Goal: Task Accomplishment & Management: Use online tool/utility

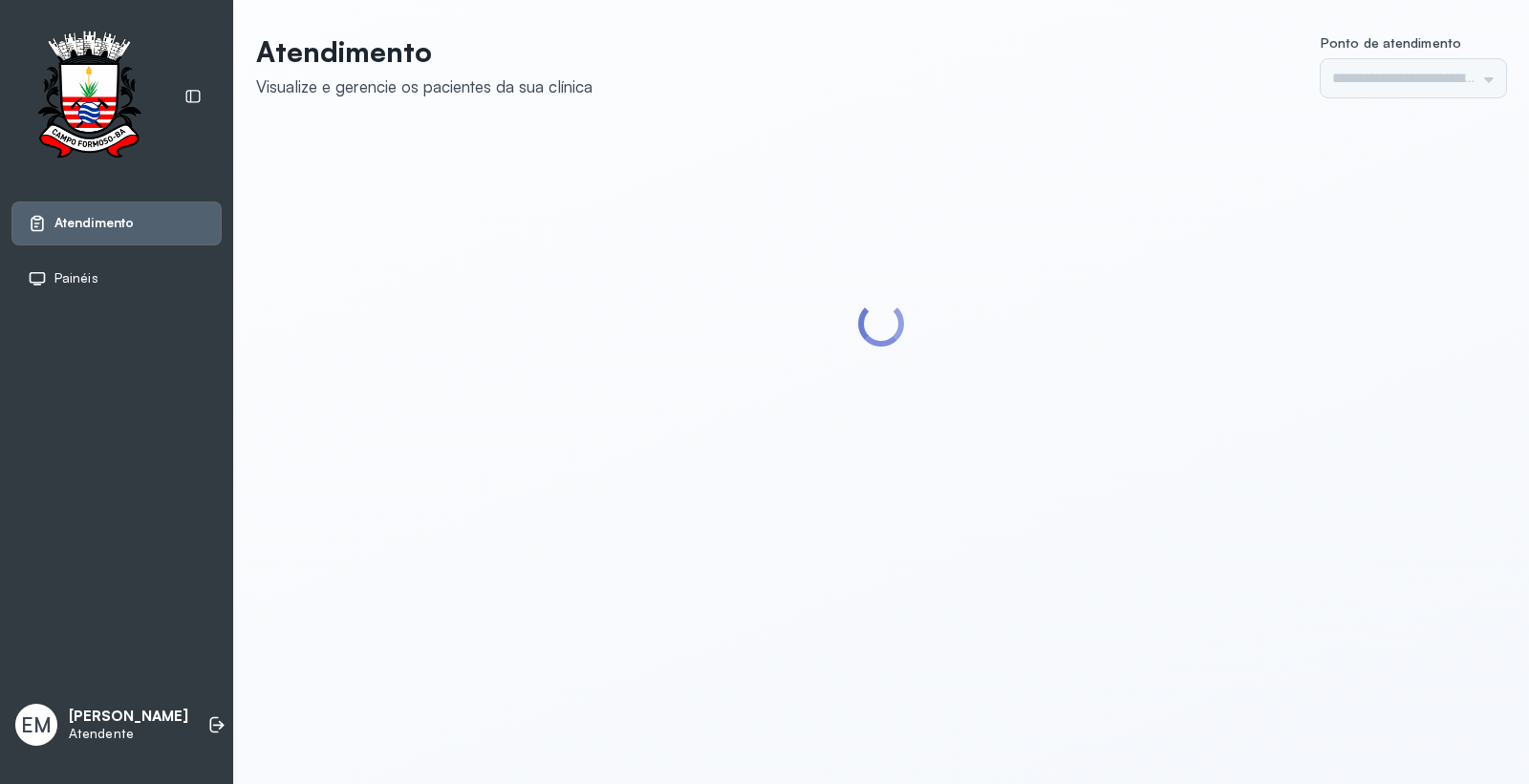
type input "*********"
click at [208, 726] on icon at bounding box center [216, 724] width 19 height 19
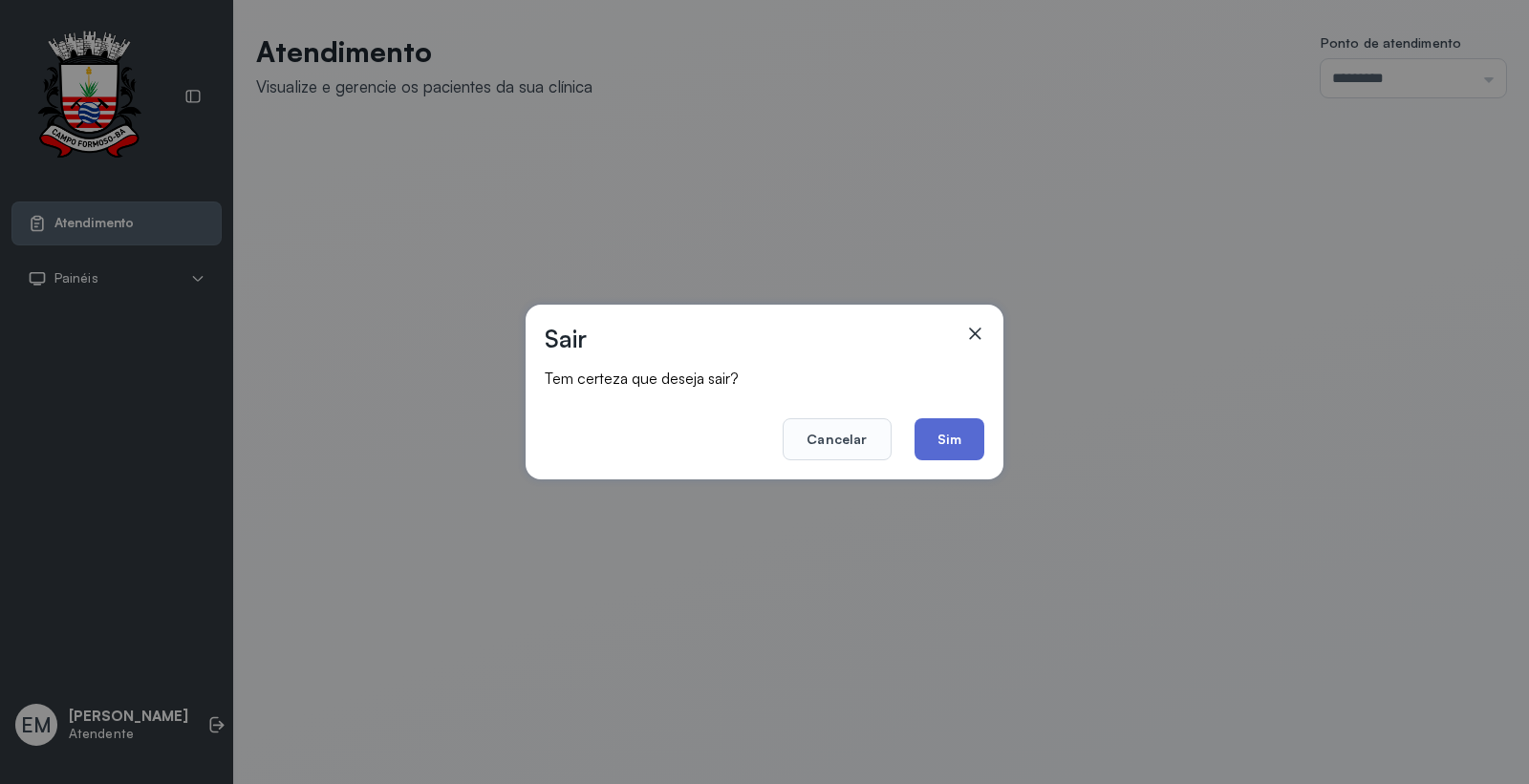
click at [931, 440] on button "Sim" at bounding box center [948, 439] width 70 height 42
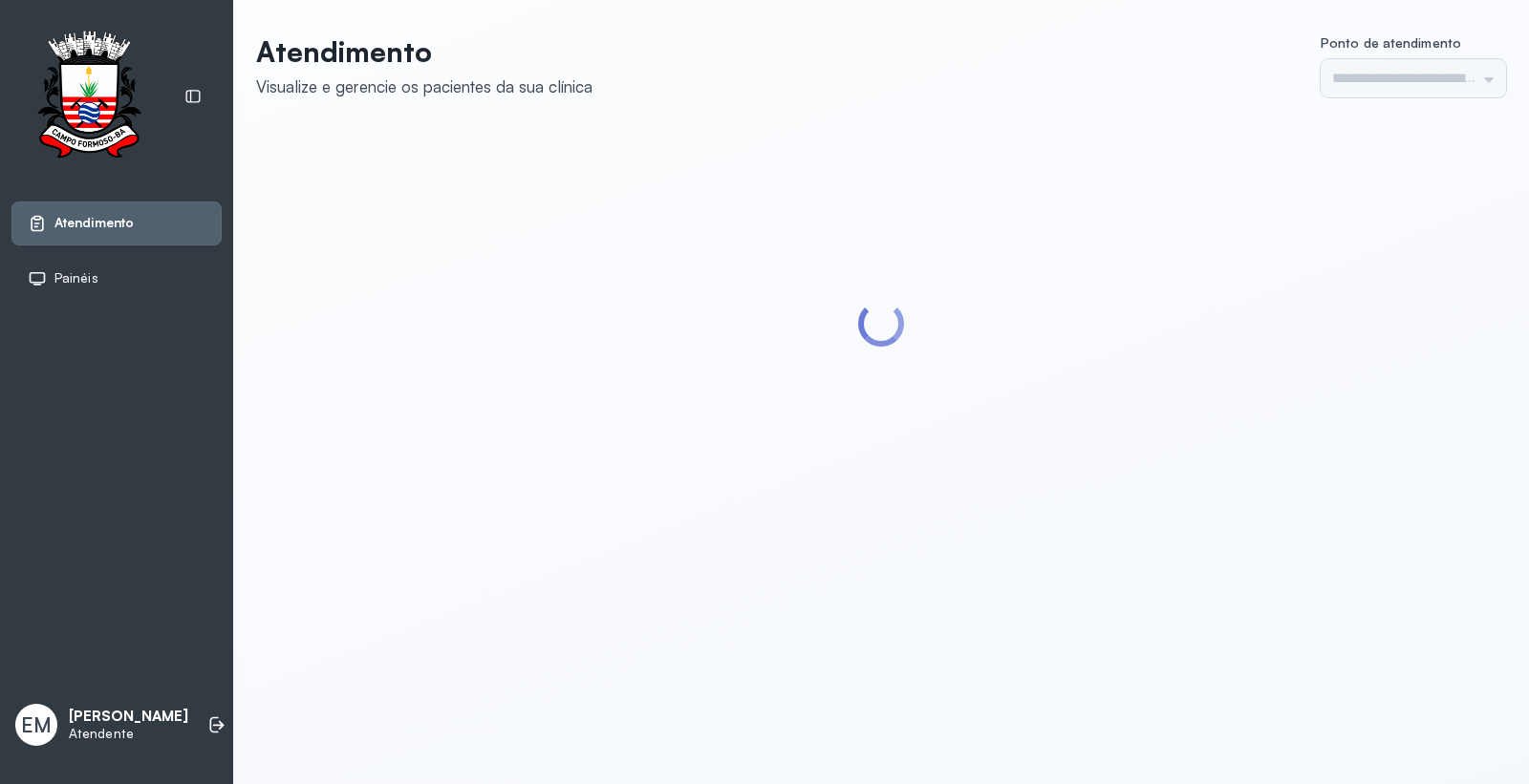
type input "*********"
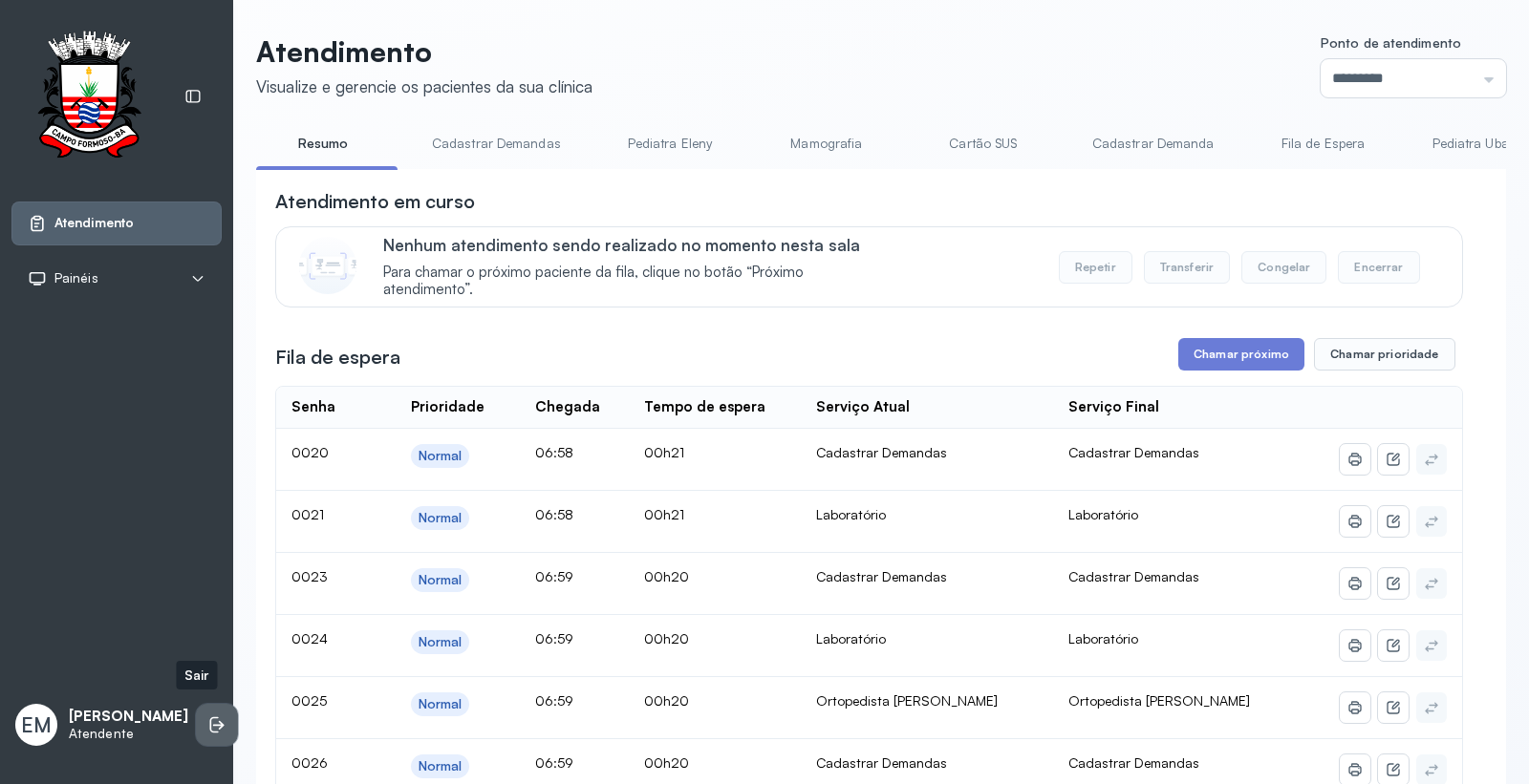
click at [208, 715] on icon at bounding box center [216, 724] width 19 height 19
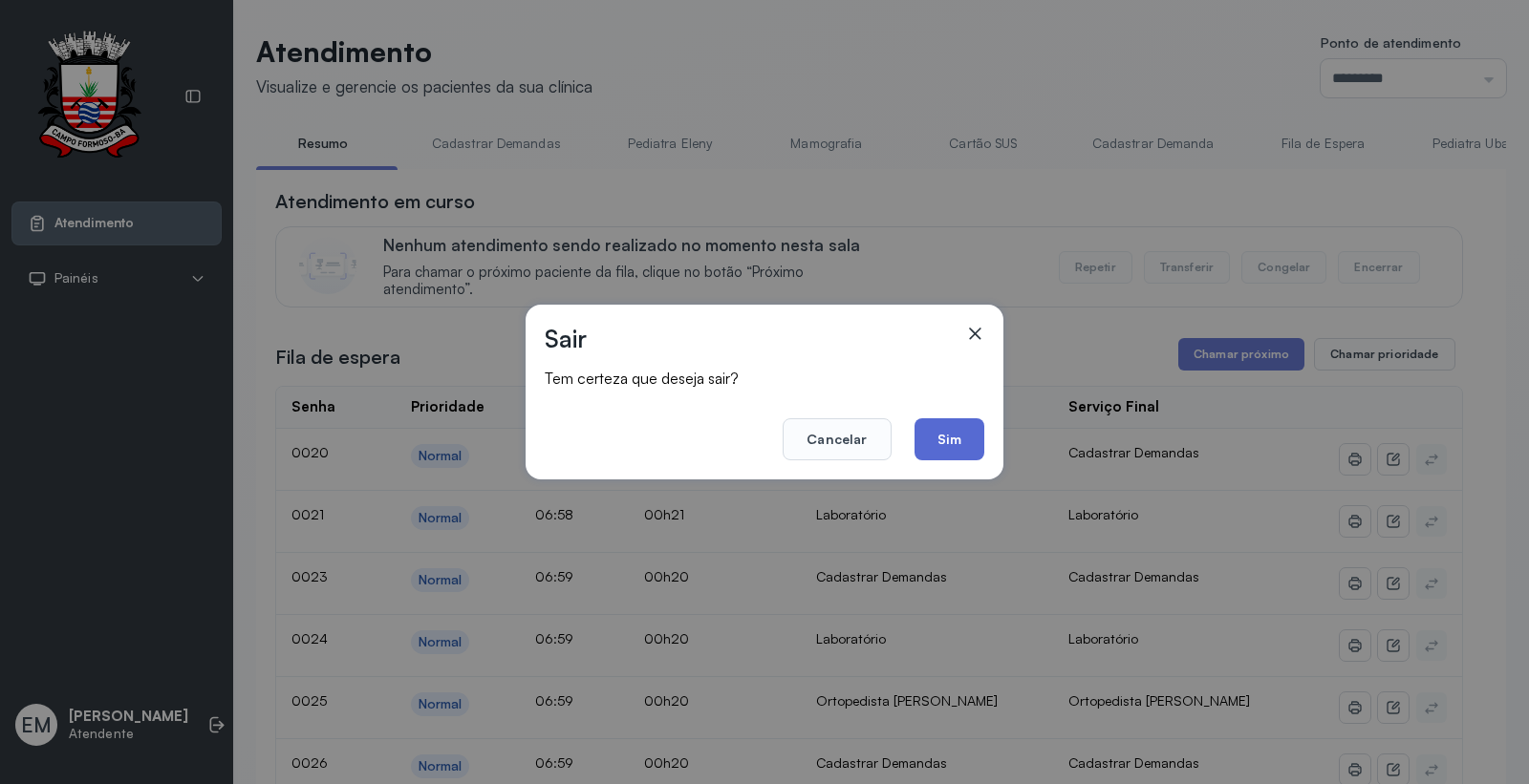
click at [950, 445] on button "Sim" at bounding box center [948, 439] width 70 height 42
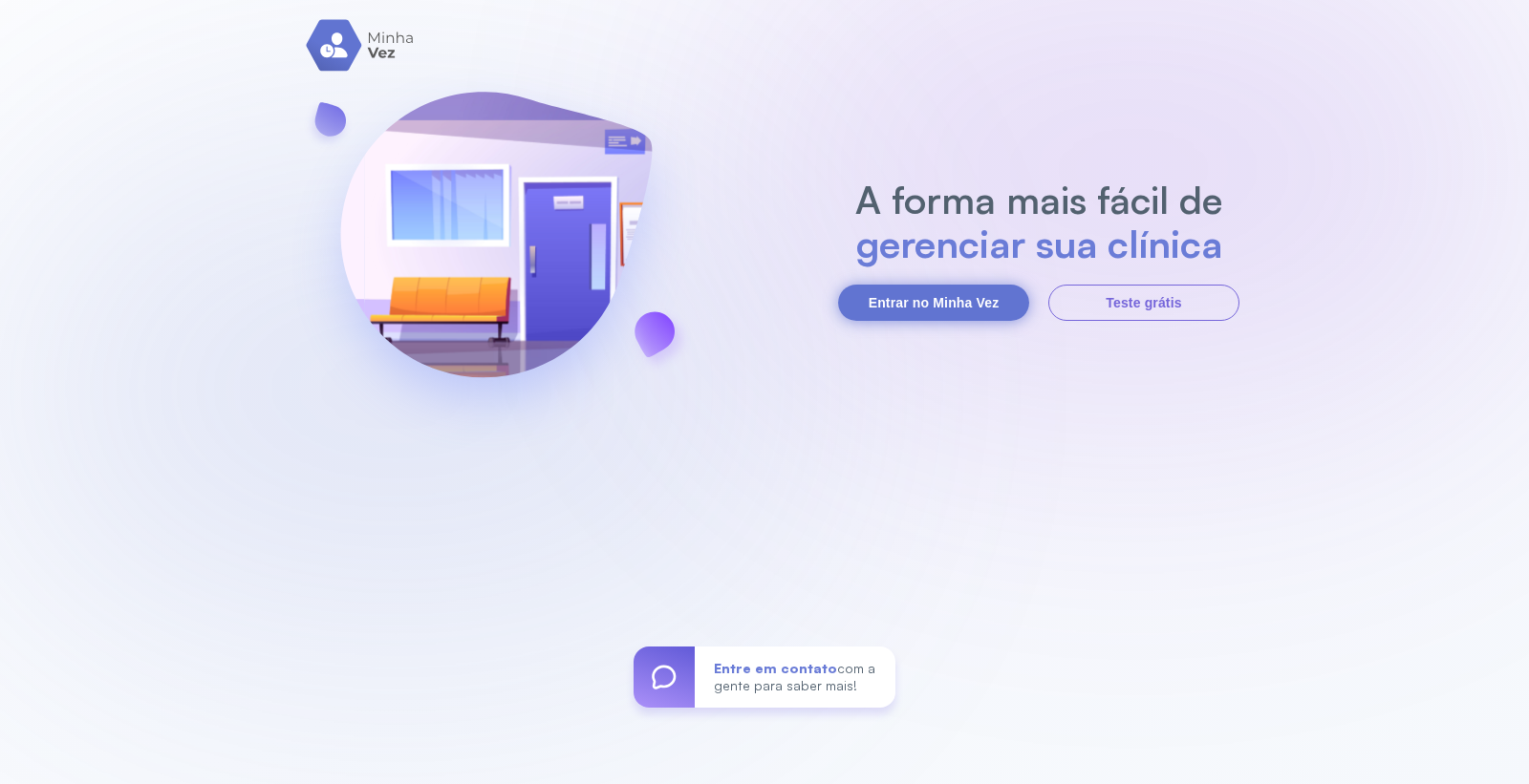
click at [930, 293] on button "Entrar no Minha Vez" at bounding box center [934, 302] width 191 height 36
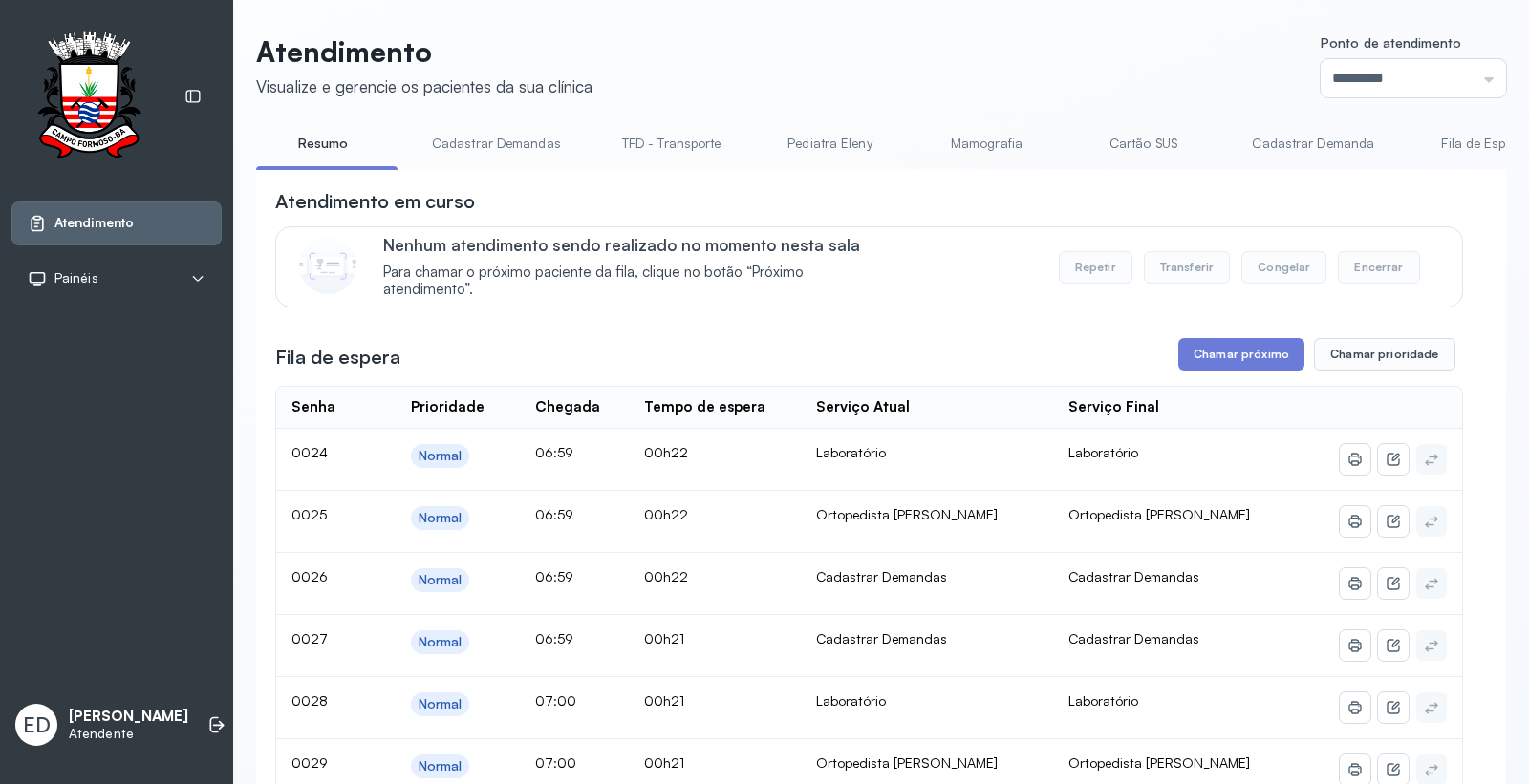
click at [1369, 51] on label "Ponto de atendimento" at bounding box center [1413, 45] width 185 height 20
click at [1391, 75] on input "*********" at bounding box center [1413, 78] width 185 height 38
type input "*********"
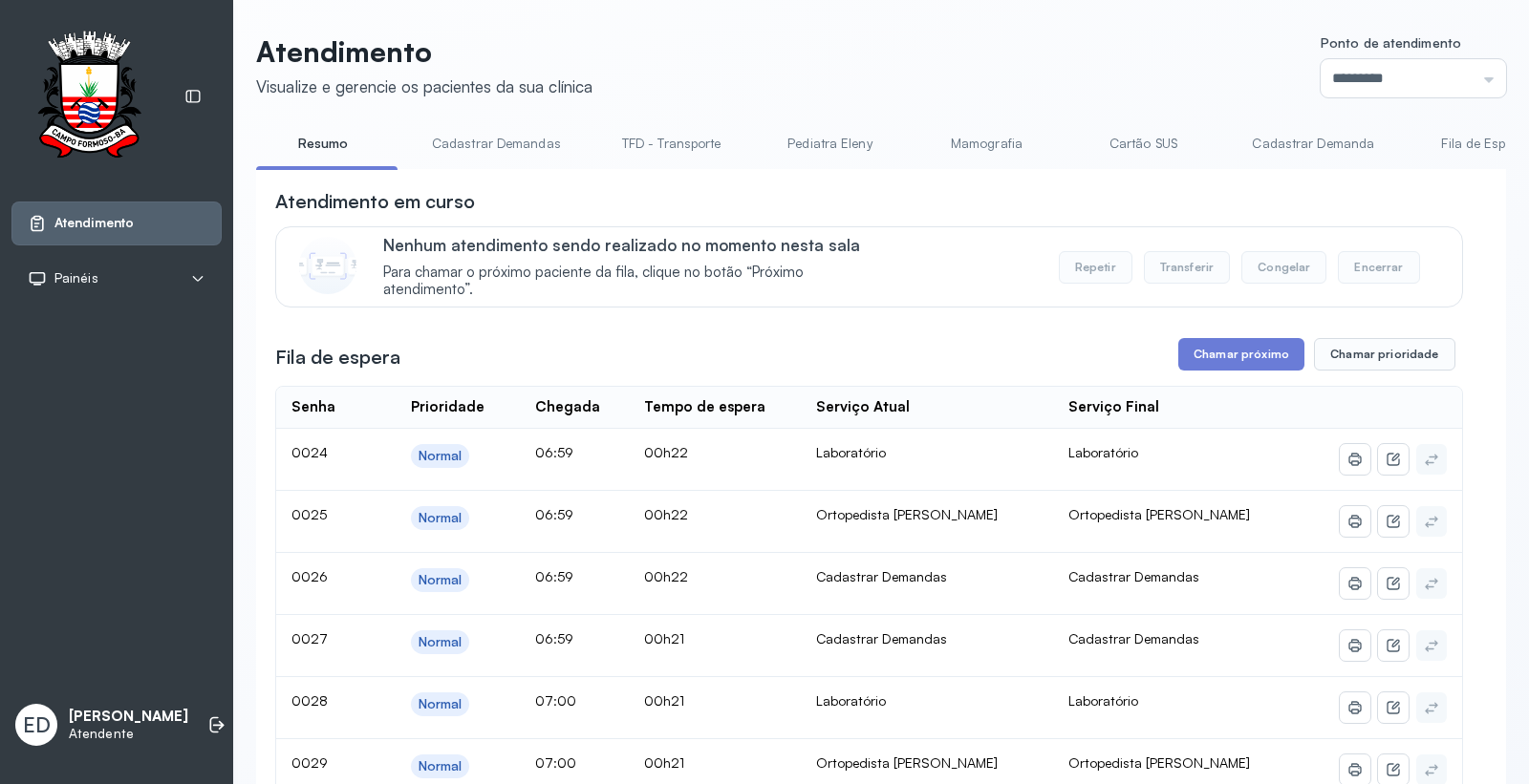
click at [1140, 140] on link "Cartão SUS" at bounding box center [1142, 144] width 134 height 31
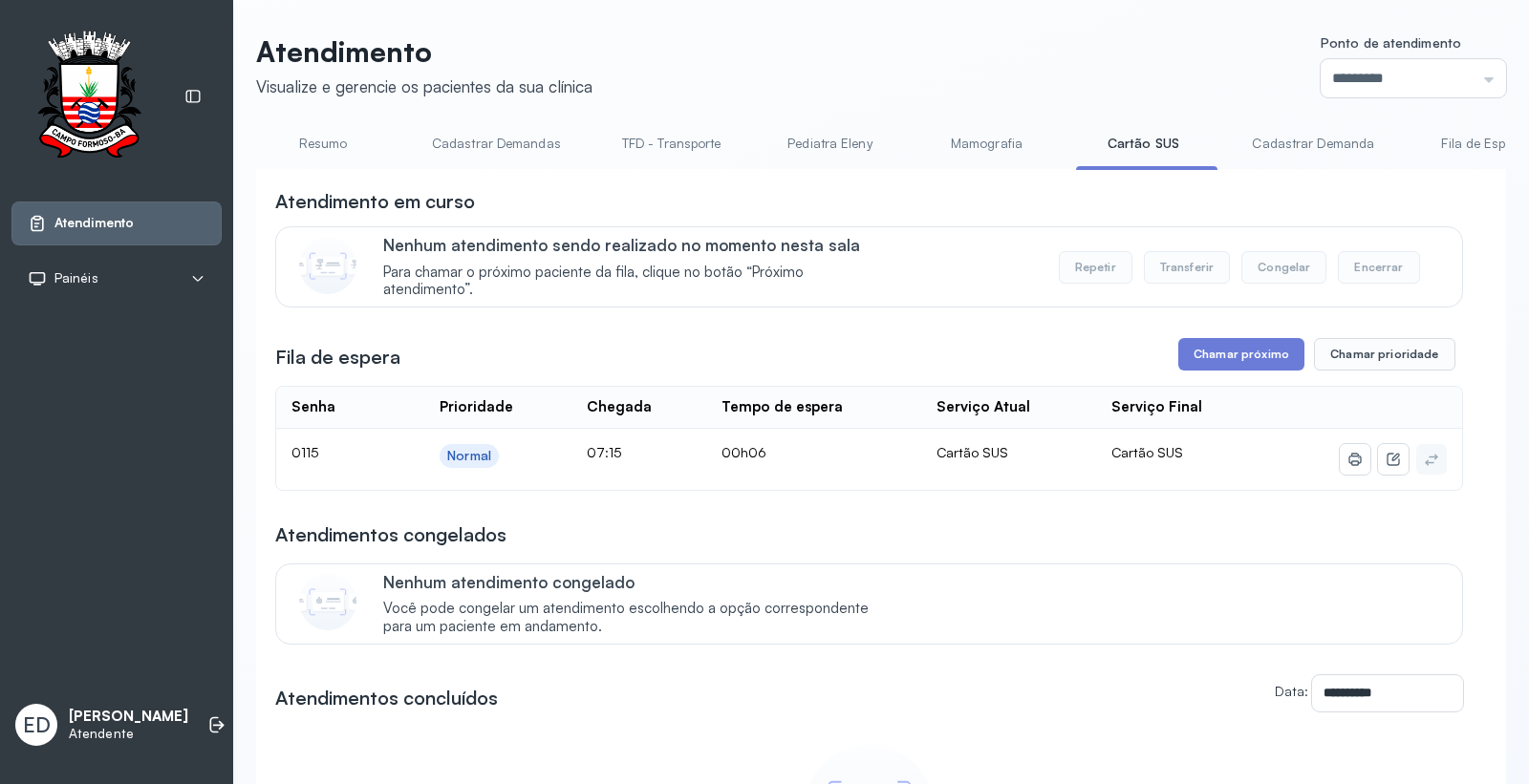
click at [332, 138] on link "Resumo" at bounding box center [323, 144] width 134 height 31
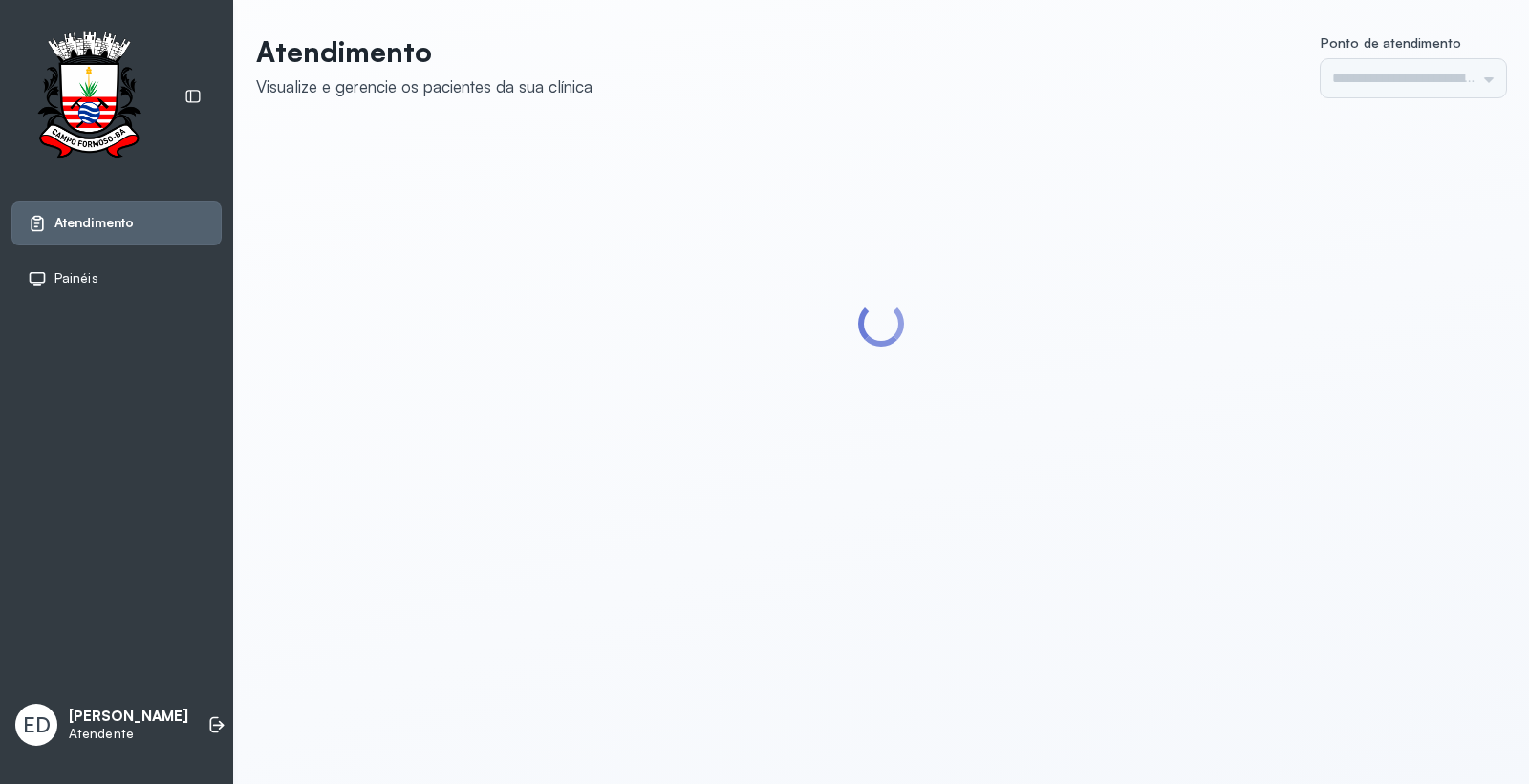
type input "*********"
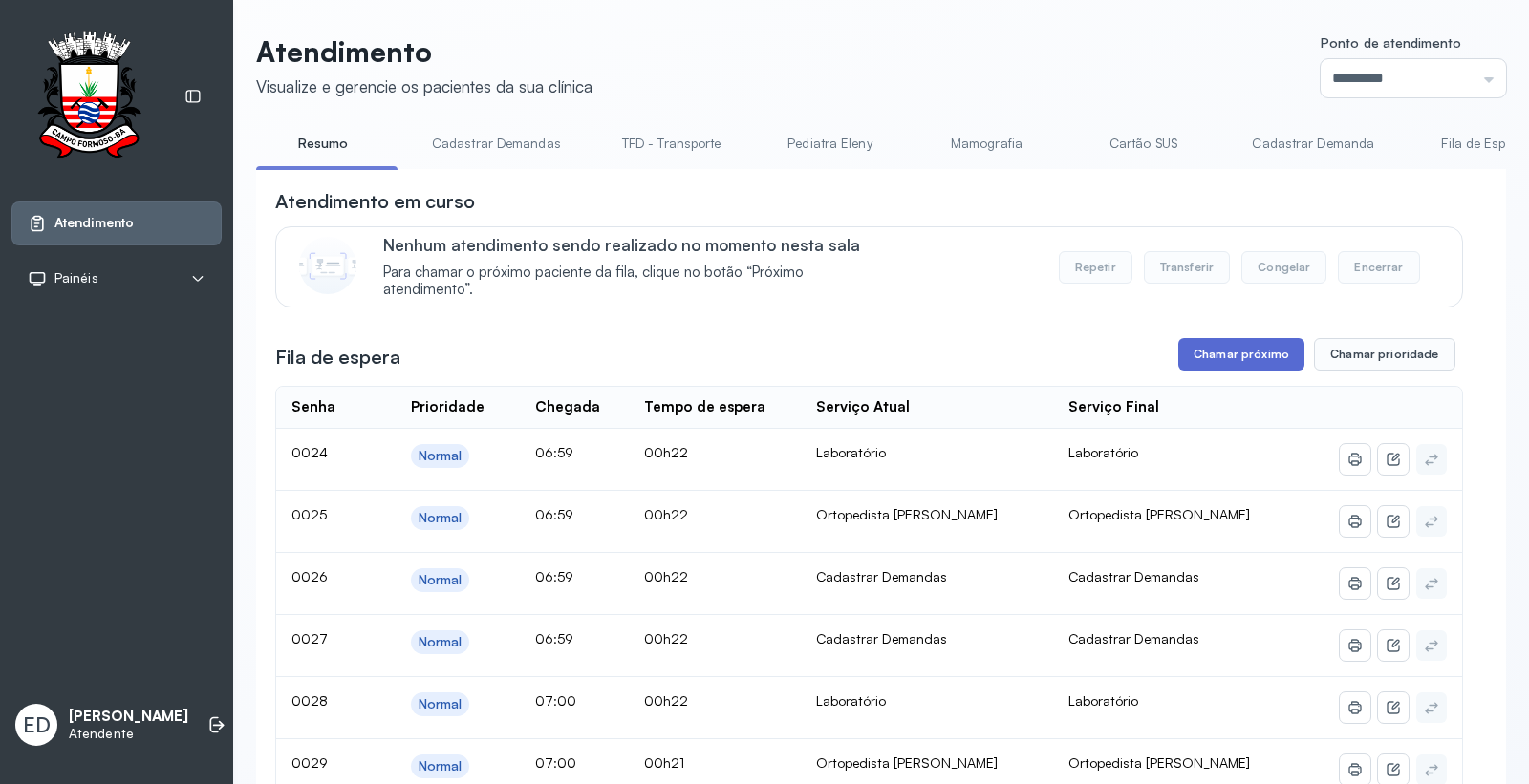
click at [1198, 351] on button "Chamar próximo" at bounding box center [1241, 354] width 126 height 32
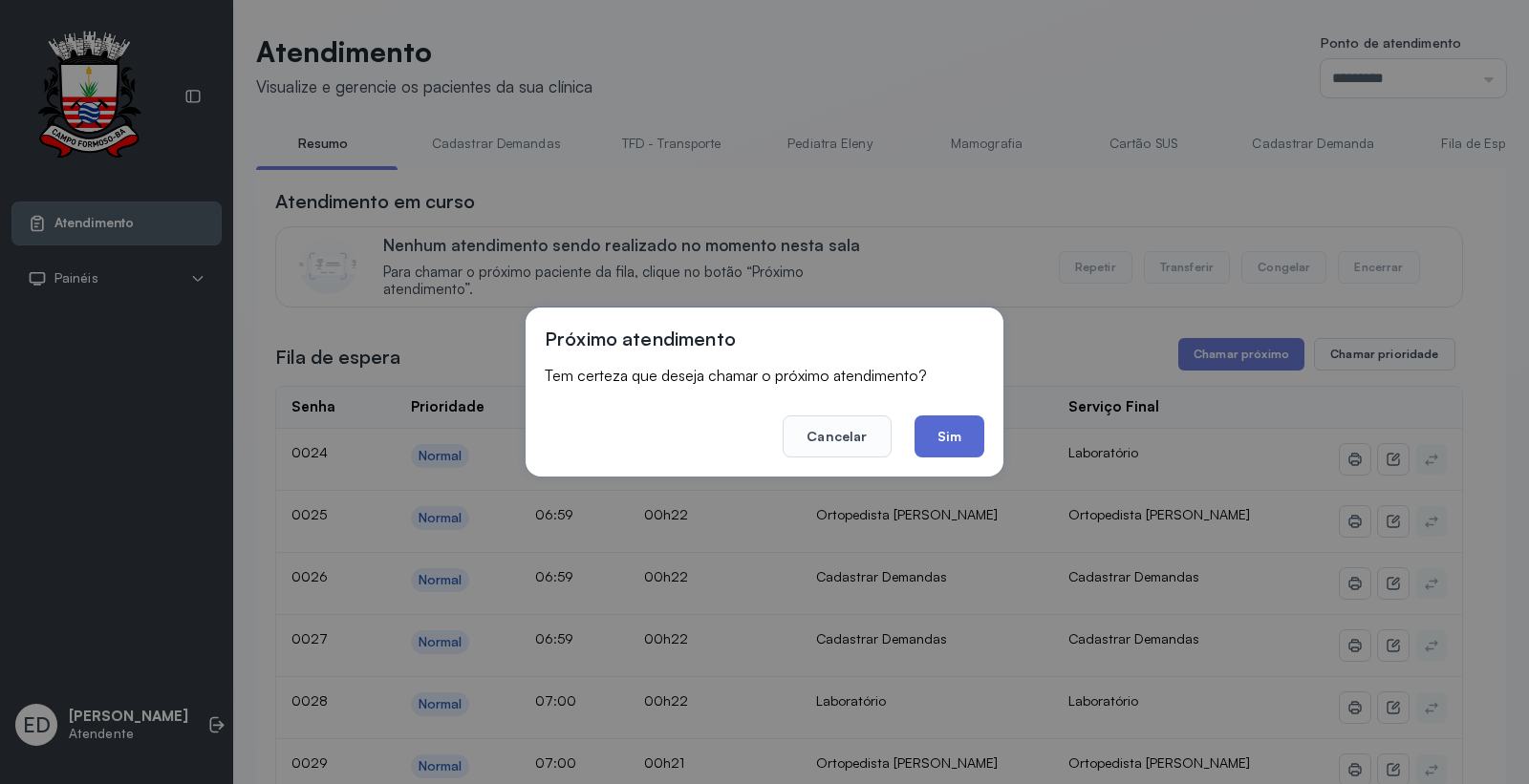
click at [951, 435] on button "Sim" at bounding box center [948, 436] width 70 height 42
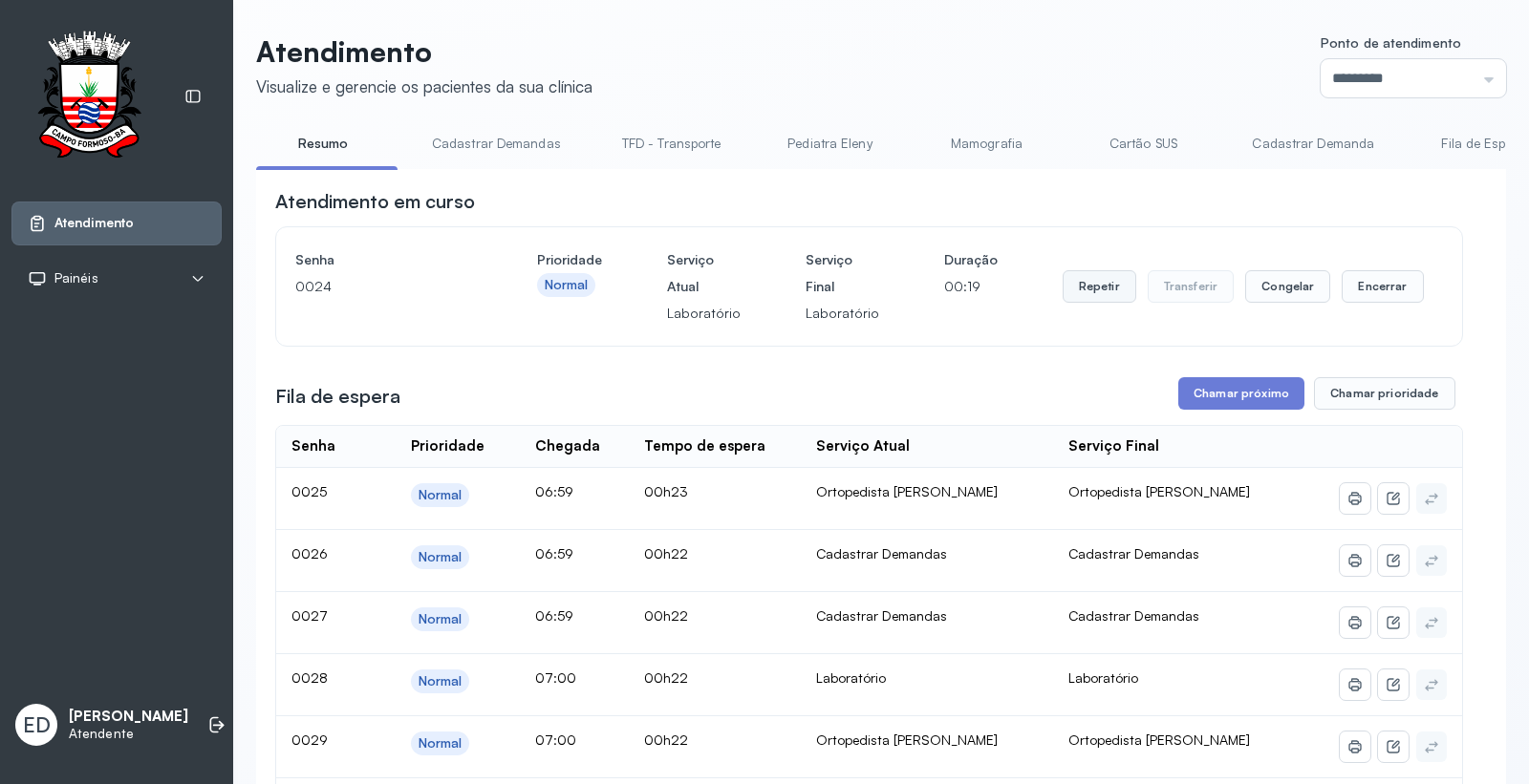
click at [1076, 292] on button "Repetir" at bounding box center [1099, 286] width 74 height 32
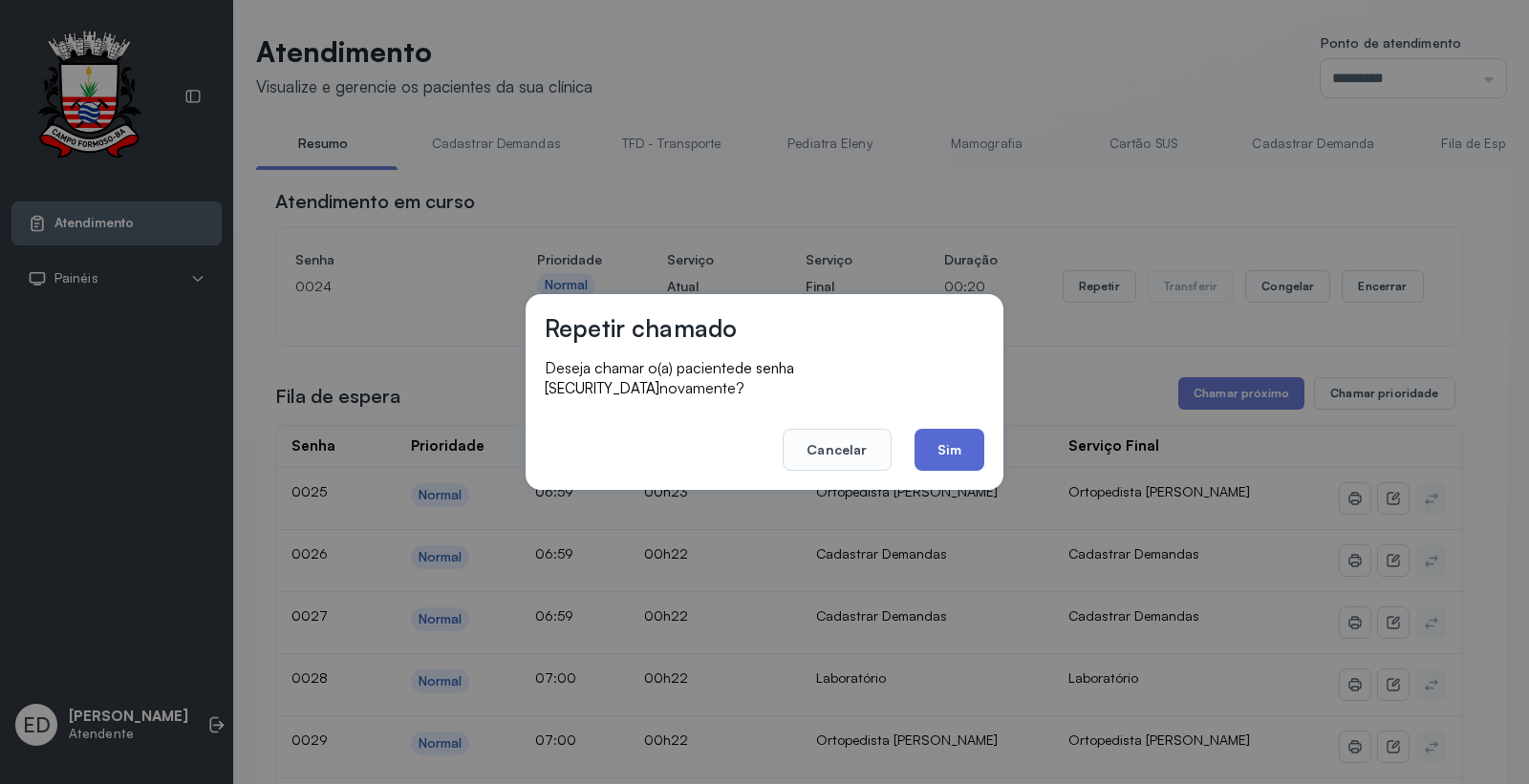
click at [965, 432] on button "Sim" at bounding box center [948, 450] width 70 height 42
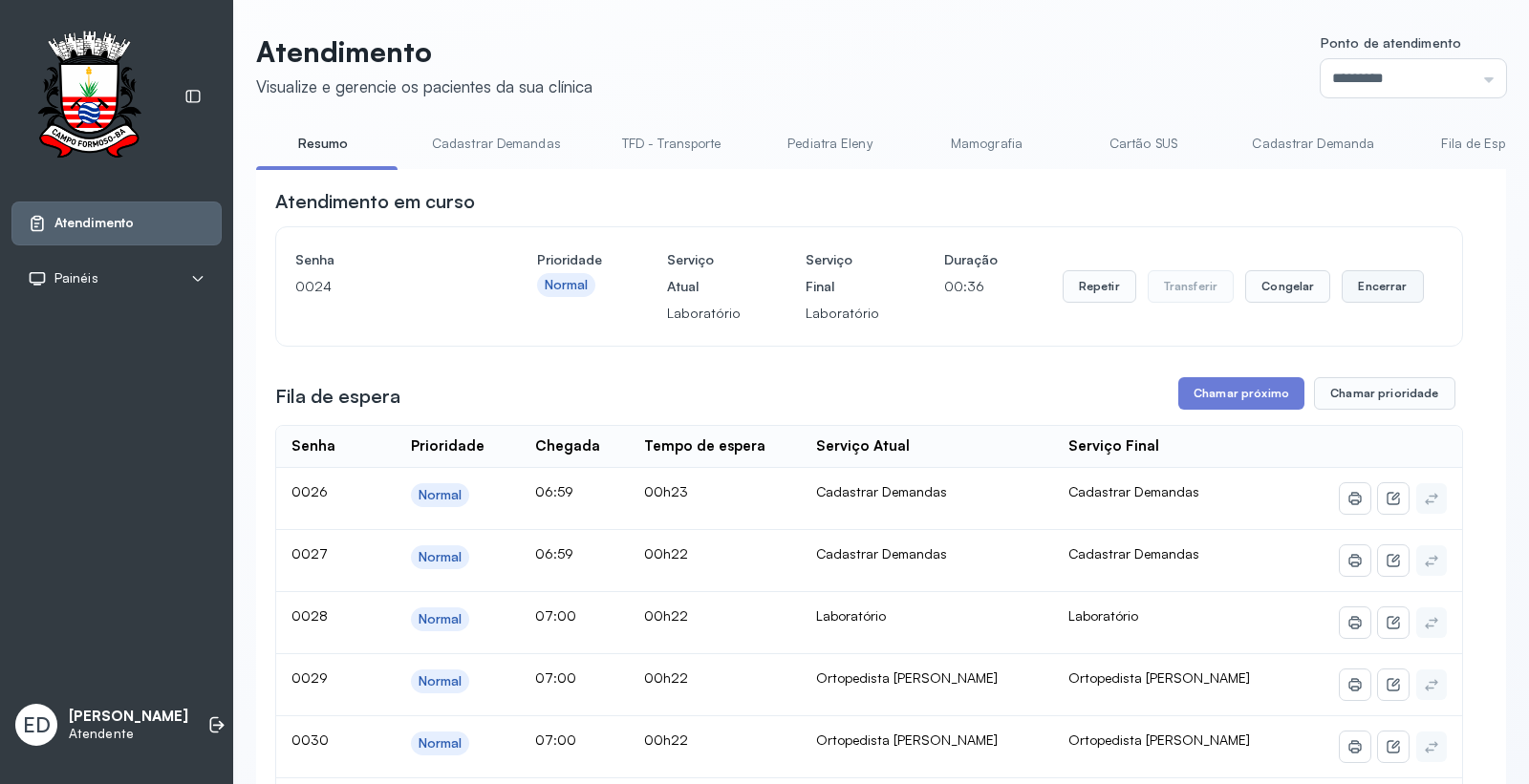
click at [1388, 283] on button "Encerrar" at bounding box center [1381, 286] width 82 height 32
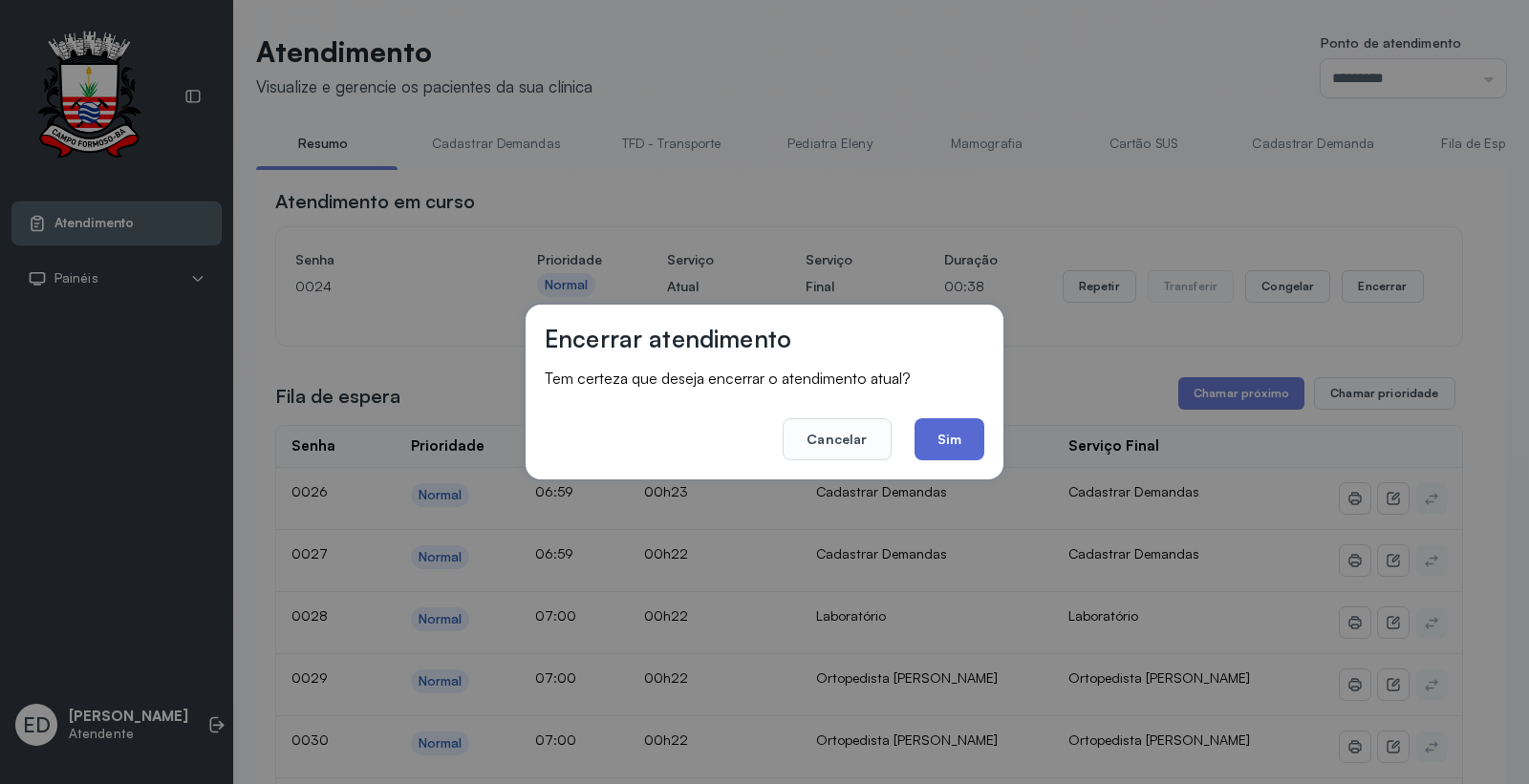
click at [959, 434] on button "Sim" at bounding box center [948, 439] width 70 height 42
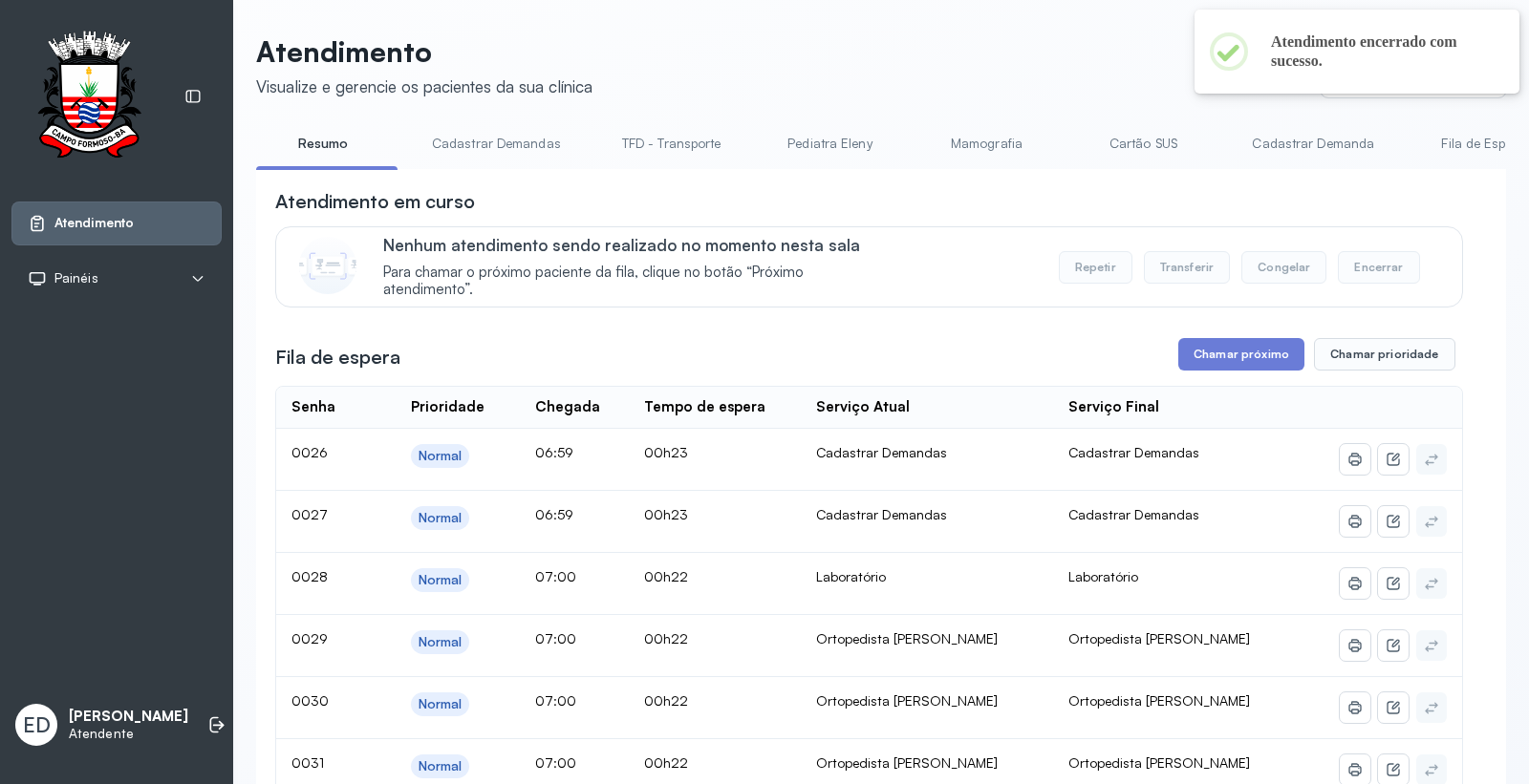
click at [1068, 193] on div "Atendimento em curso" at bounding box center [869, 201] width 1188 height 27
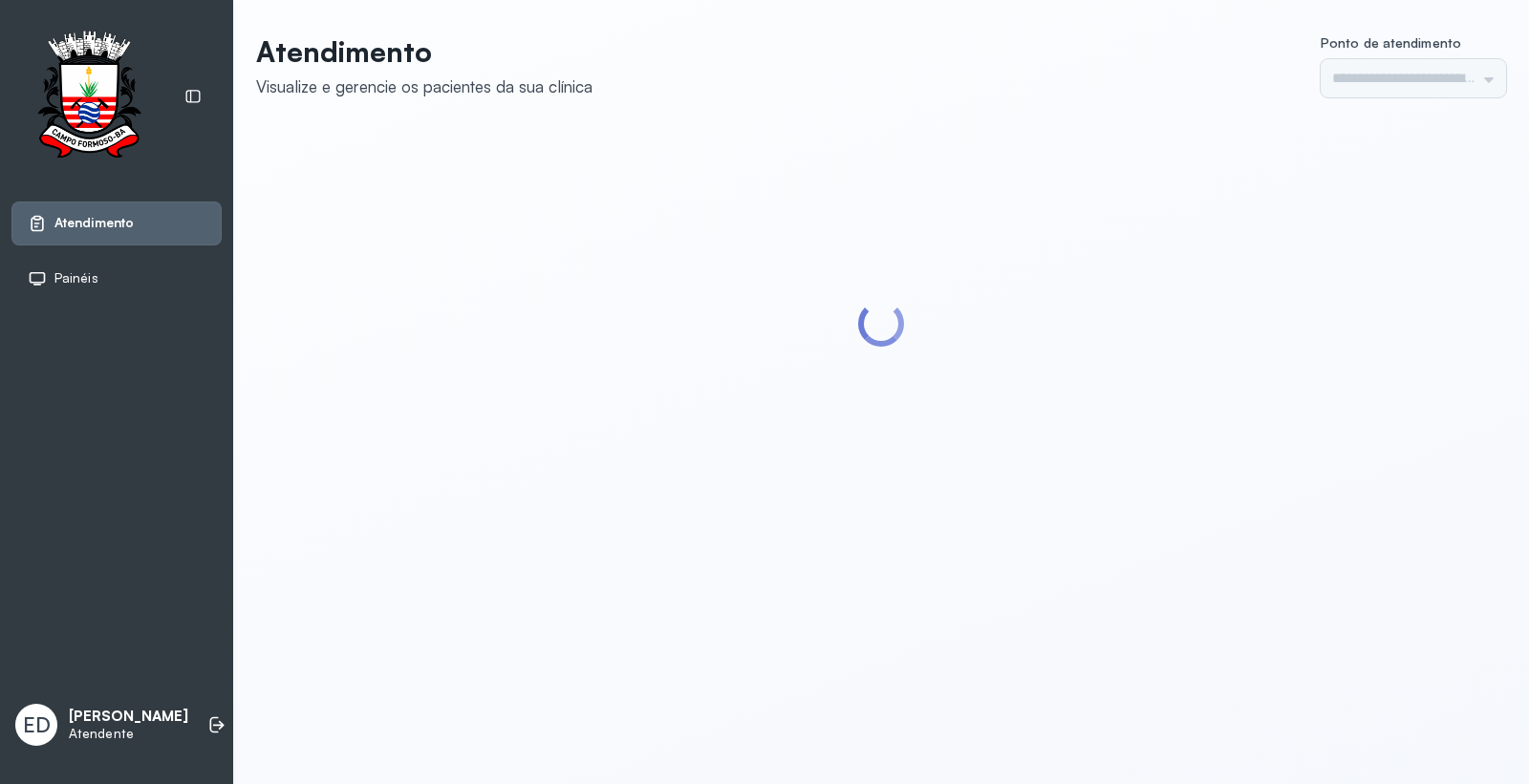
type input "*********"
click at [980, 61] on header "Atendimento Visualize e gerencie os pacientes da sua clínica Ponto de atendimen…" at bounding box center [881, 66] width 1250 height 63
type input "*********"
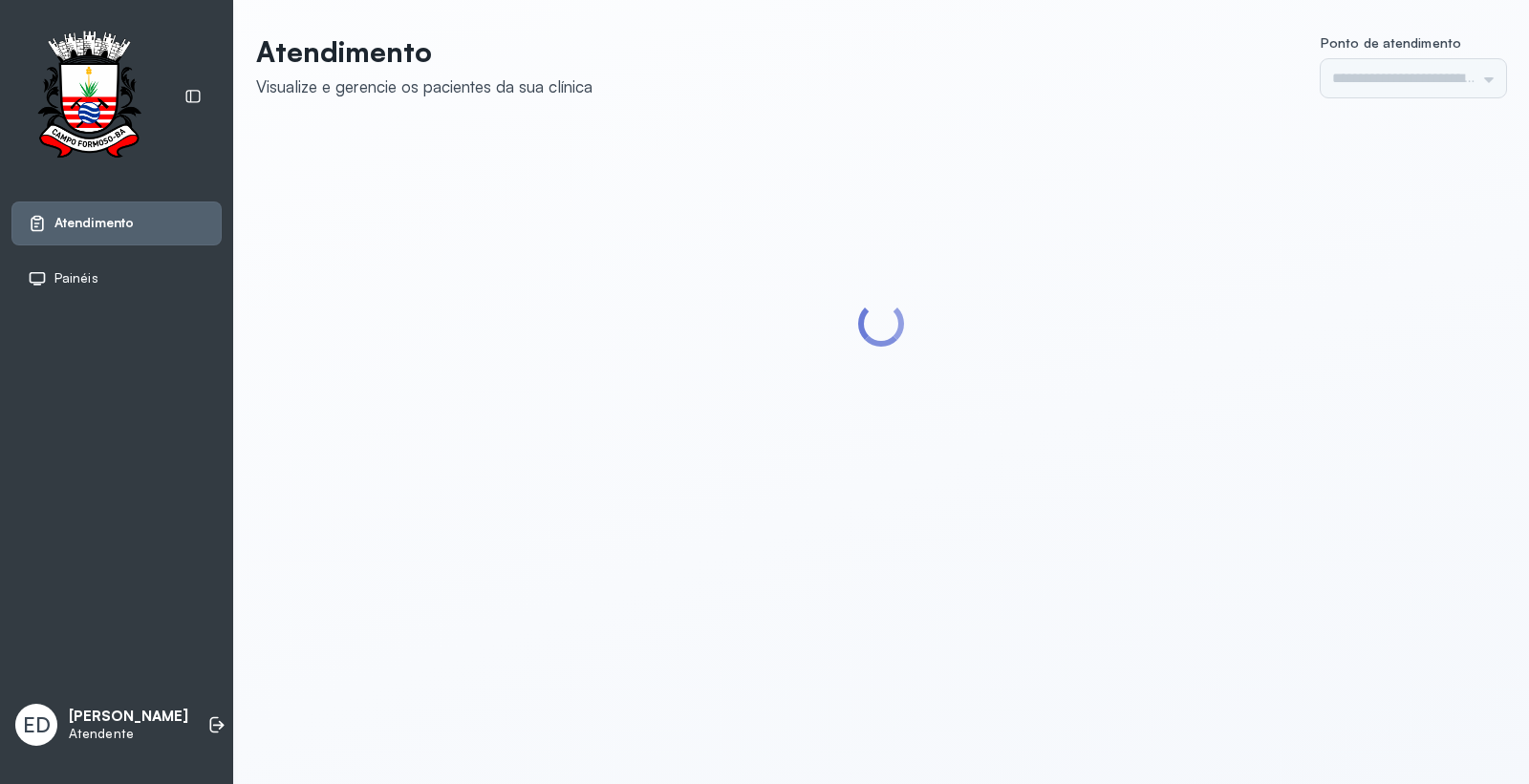
type input "*********"
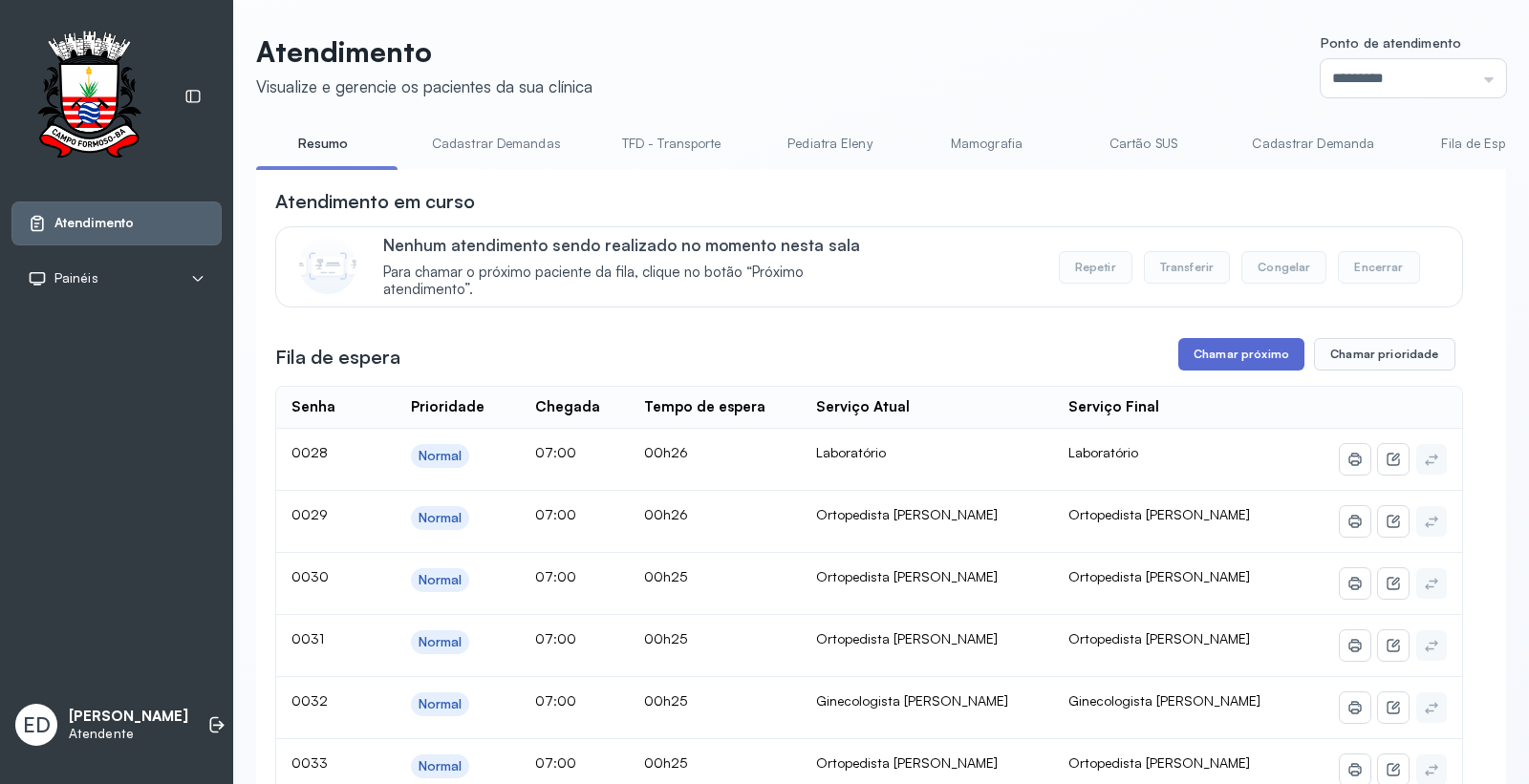
click at [1195, 368] on button "Chamar próximo" at bounding box center [1241, 354] width 126 height 32
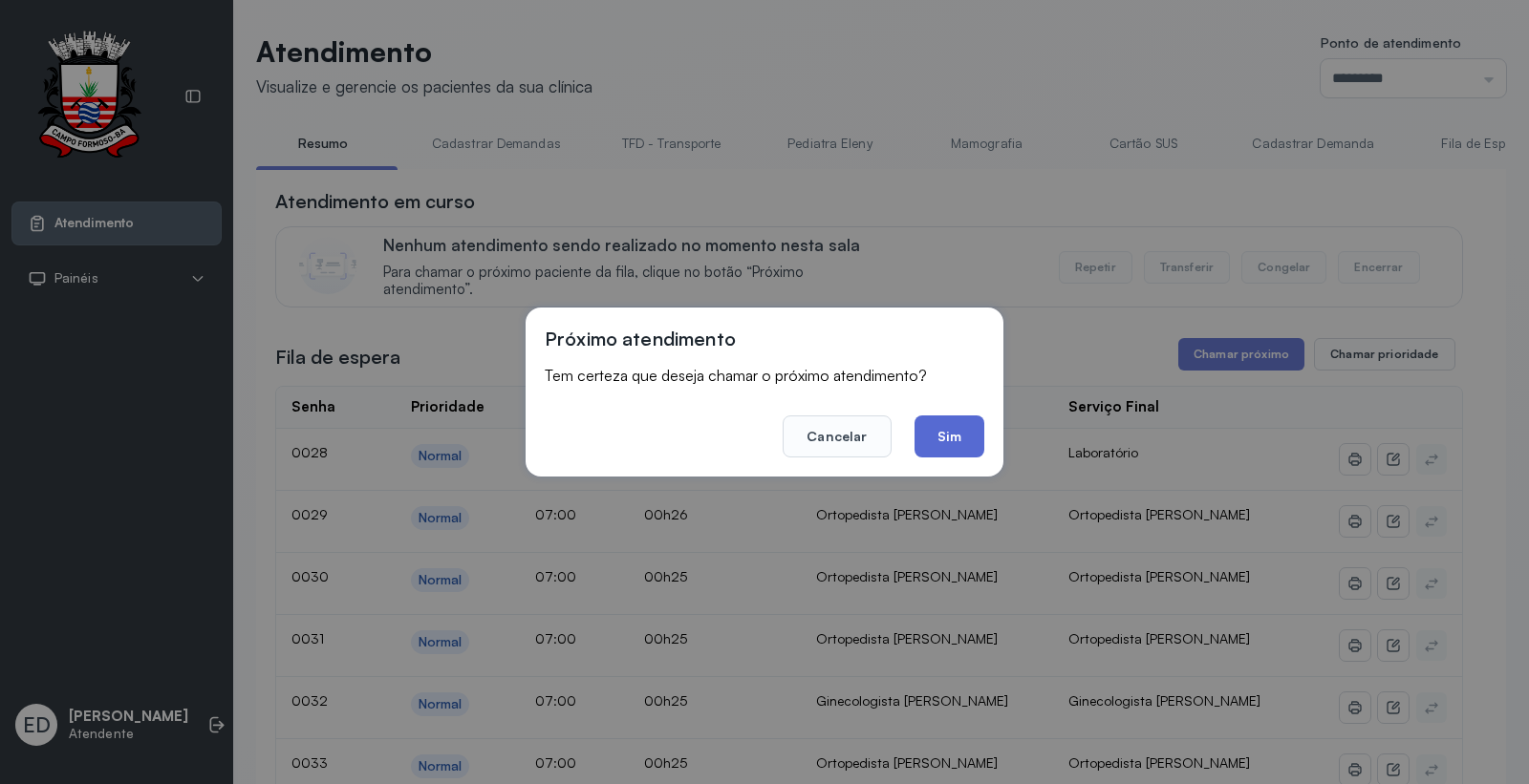
click at [949, 434] on button "Sim" at bounding box center [948, 436] width 70 height 42
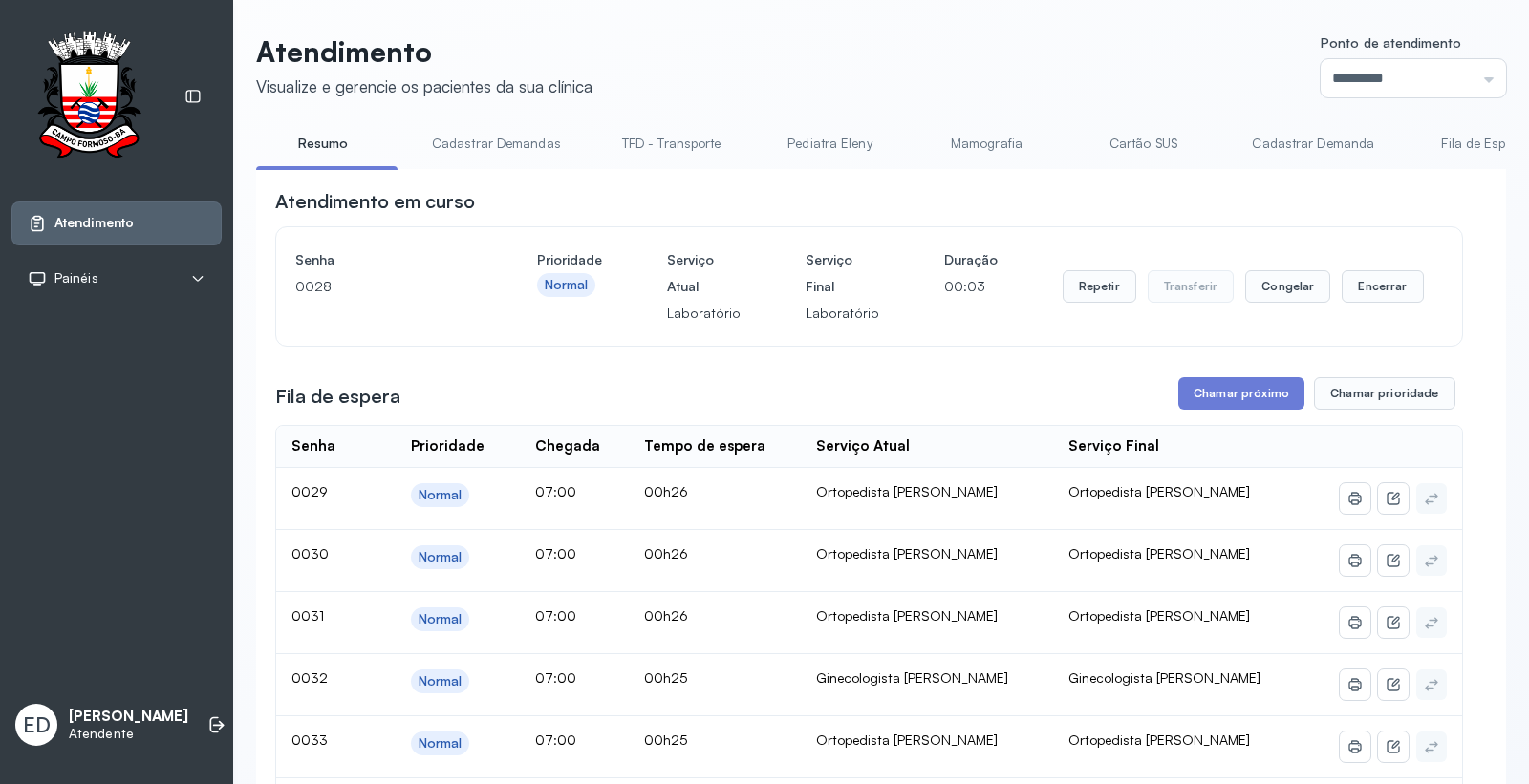
click at [1028, 52] on header "Atendimento Visualize e gerencie os pacientes da sua clínica Ponto de atendimen…" at bounding box center [881, 66] width 1250 height 63
click at [1360, 290] on button "Encerrar" at bounding box center [1381, 286] width 82 height 32
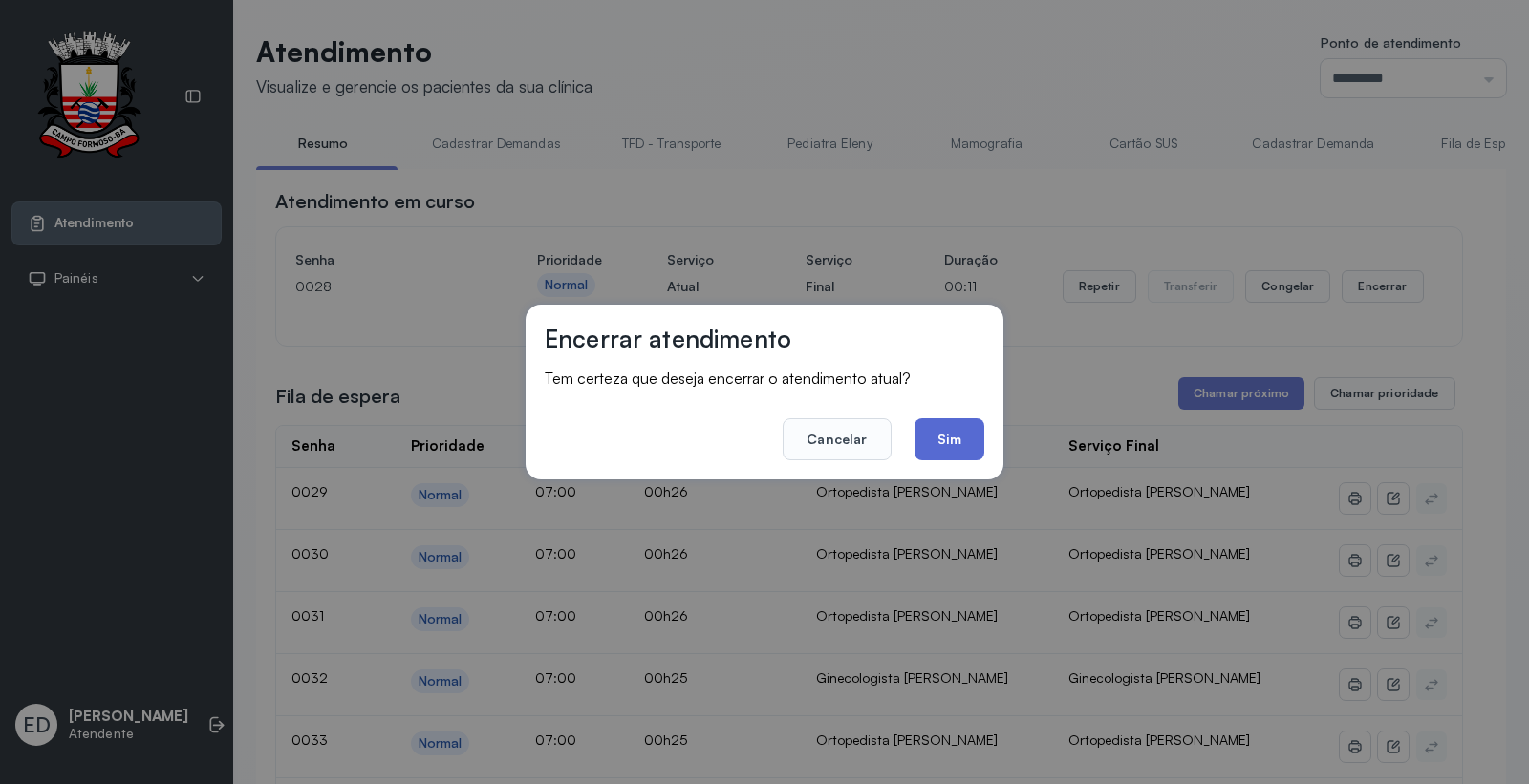
click at [958, 432] on button "Sim" at bounding box center [948, 439] width 70 height 42
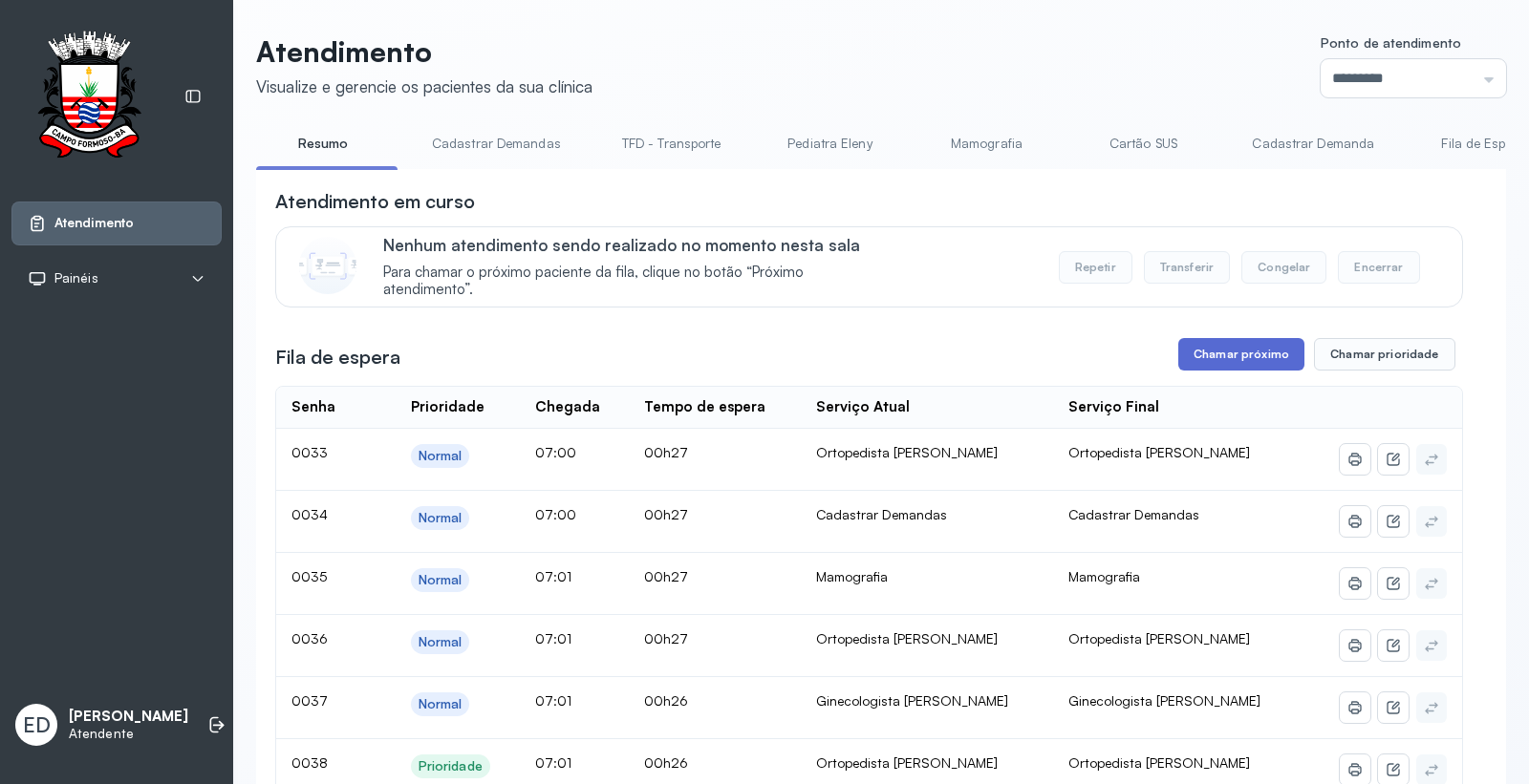
click at [1223, 346] on button "Chamar próximo" at bounding box center [1241, 354] width 126 height 32
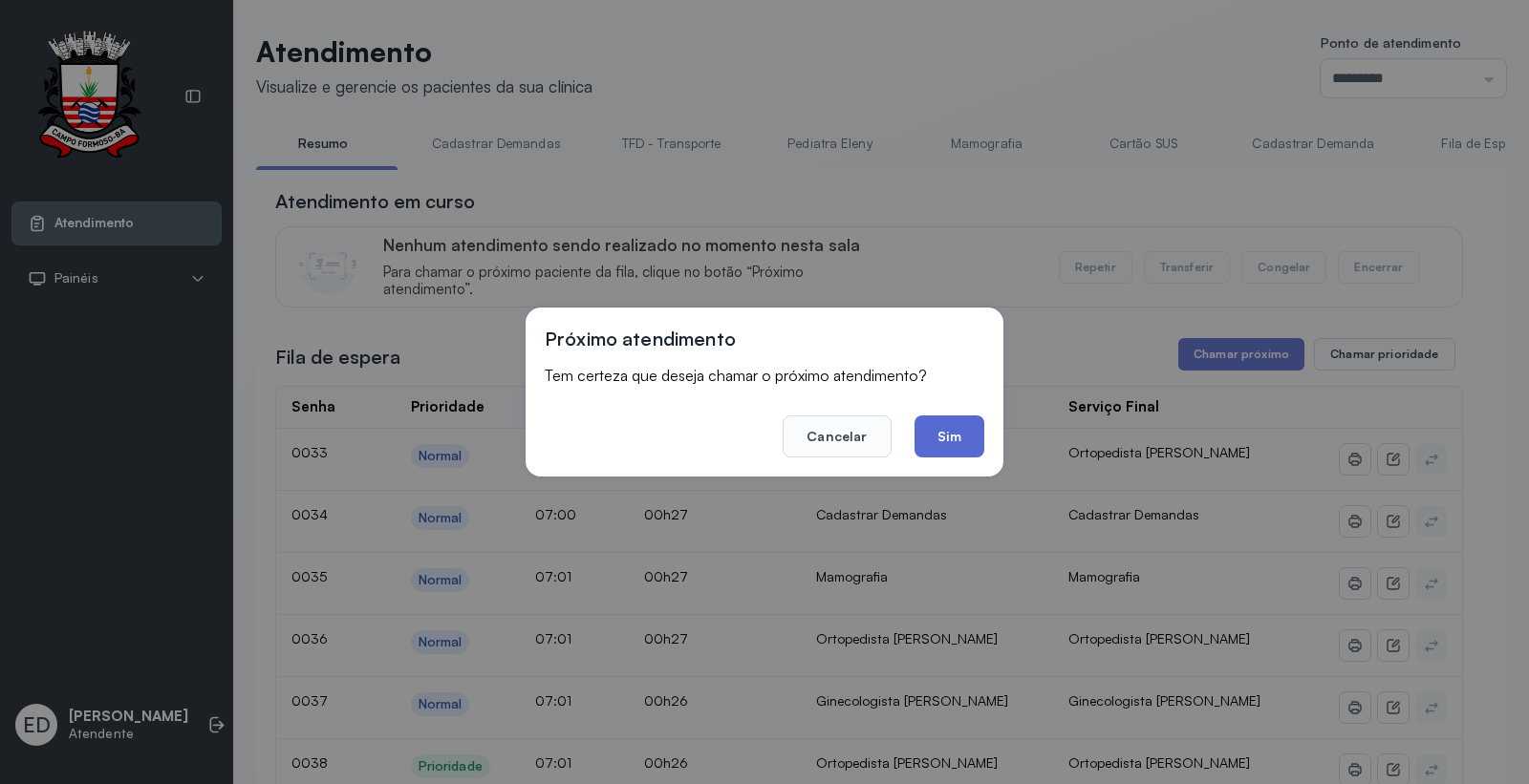
click at [956, 445] on button "Sim" at bounding box center [948, 436] width 70 height 42
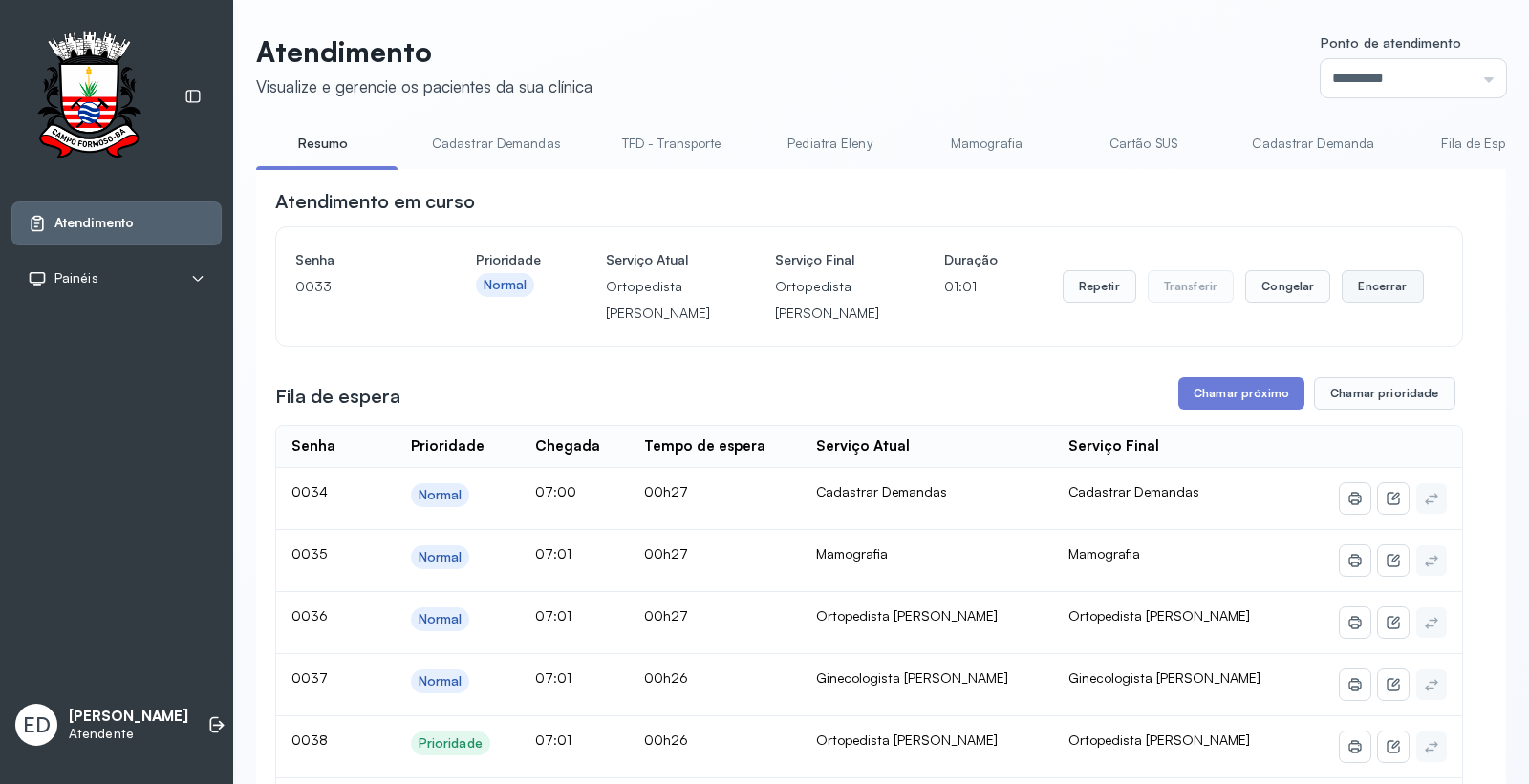
click at [1377, 301] on button "Encerrar" at bounding box center [1381, 286] width 82 height 32
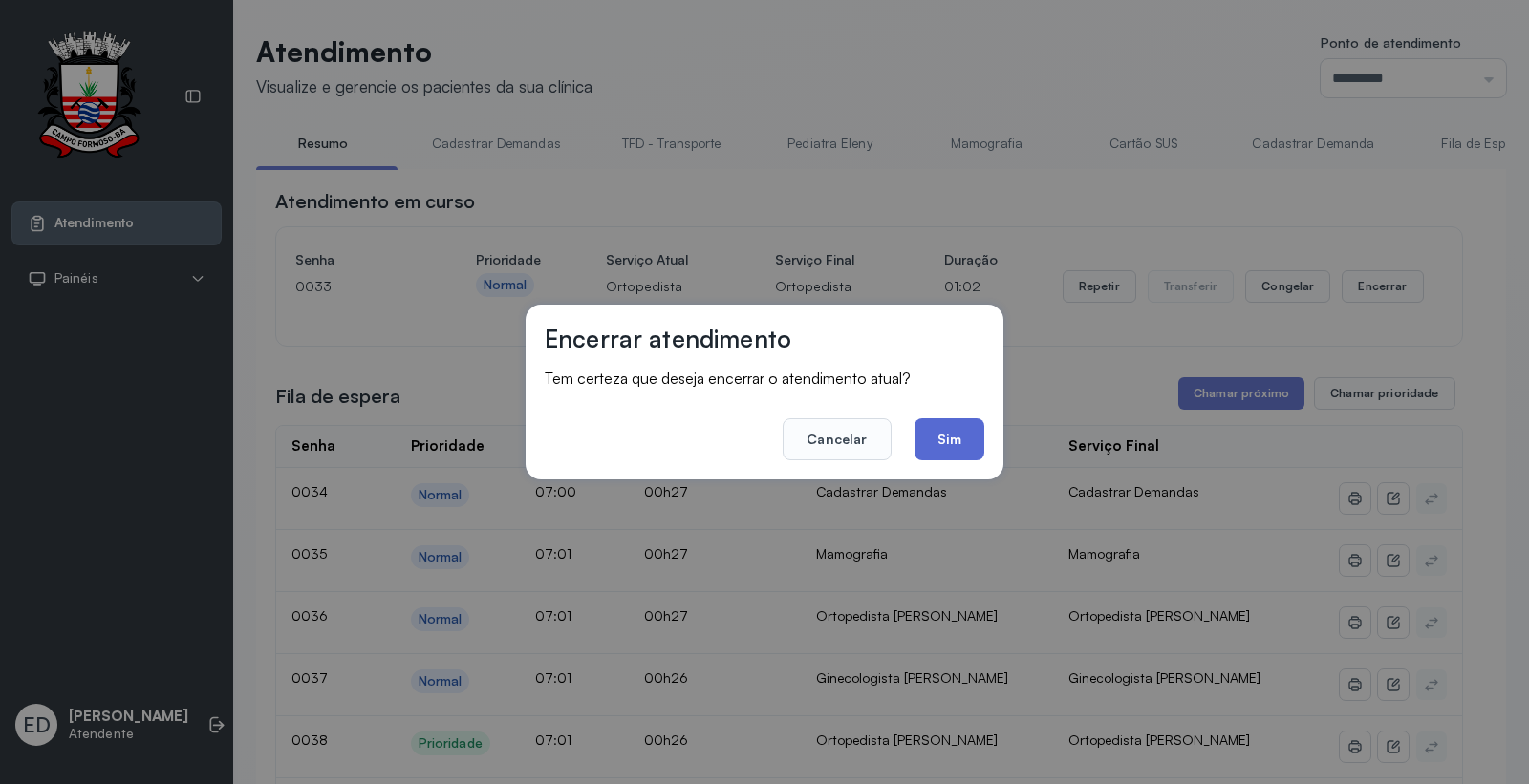
click at [960, 437] on button "Sim" at bounding box center [948, 439] width 70 height 42
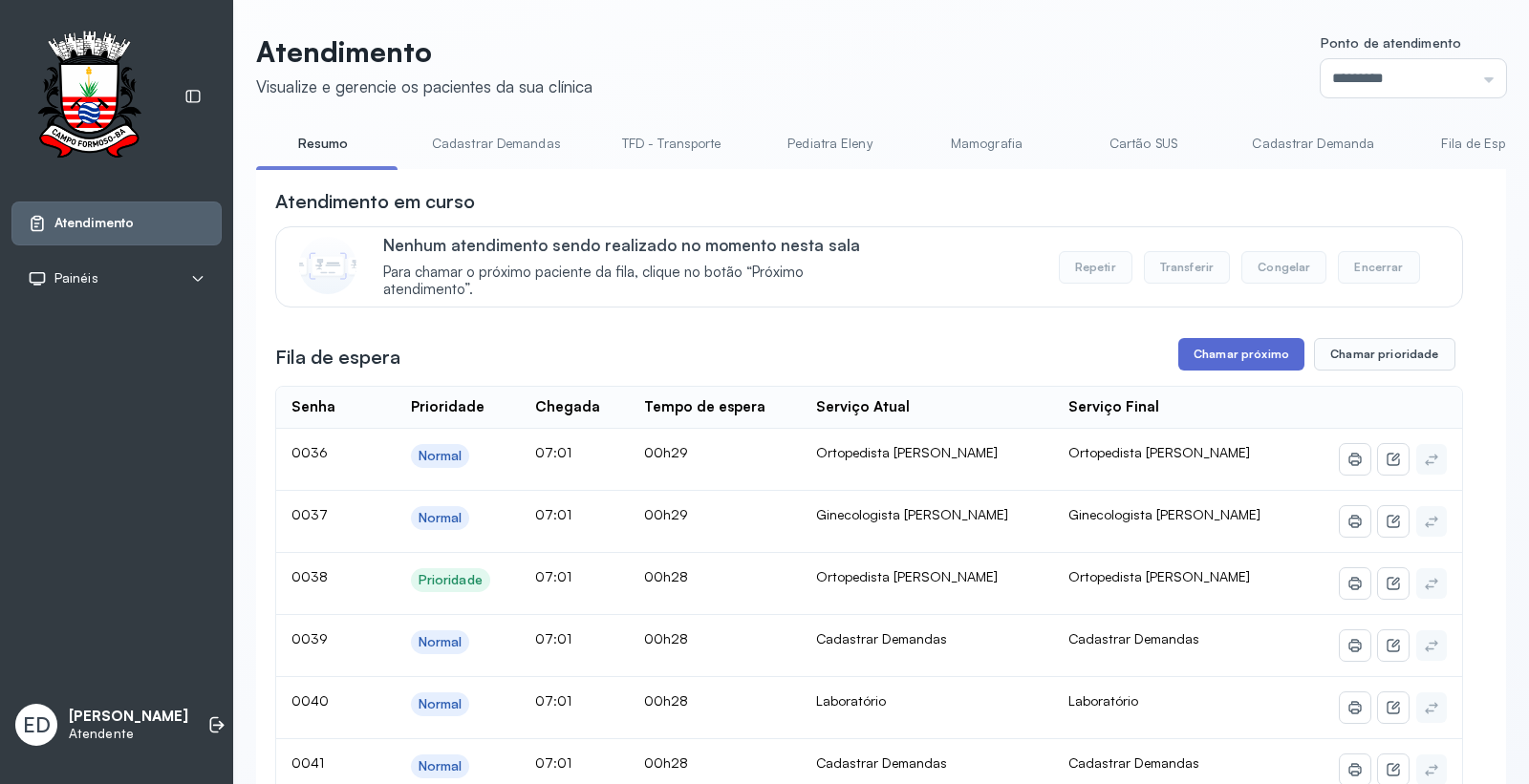
click at [1249, 360] on button "Chamar próximo" at bounding box center [1241, 354] width 126 height 32
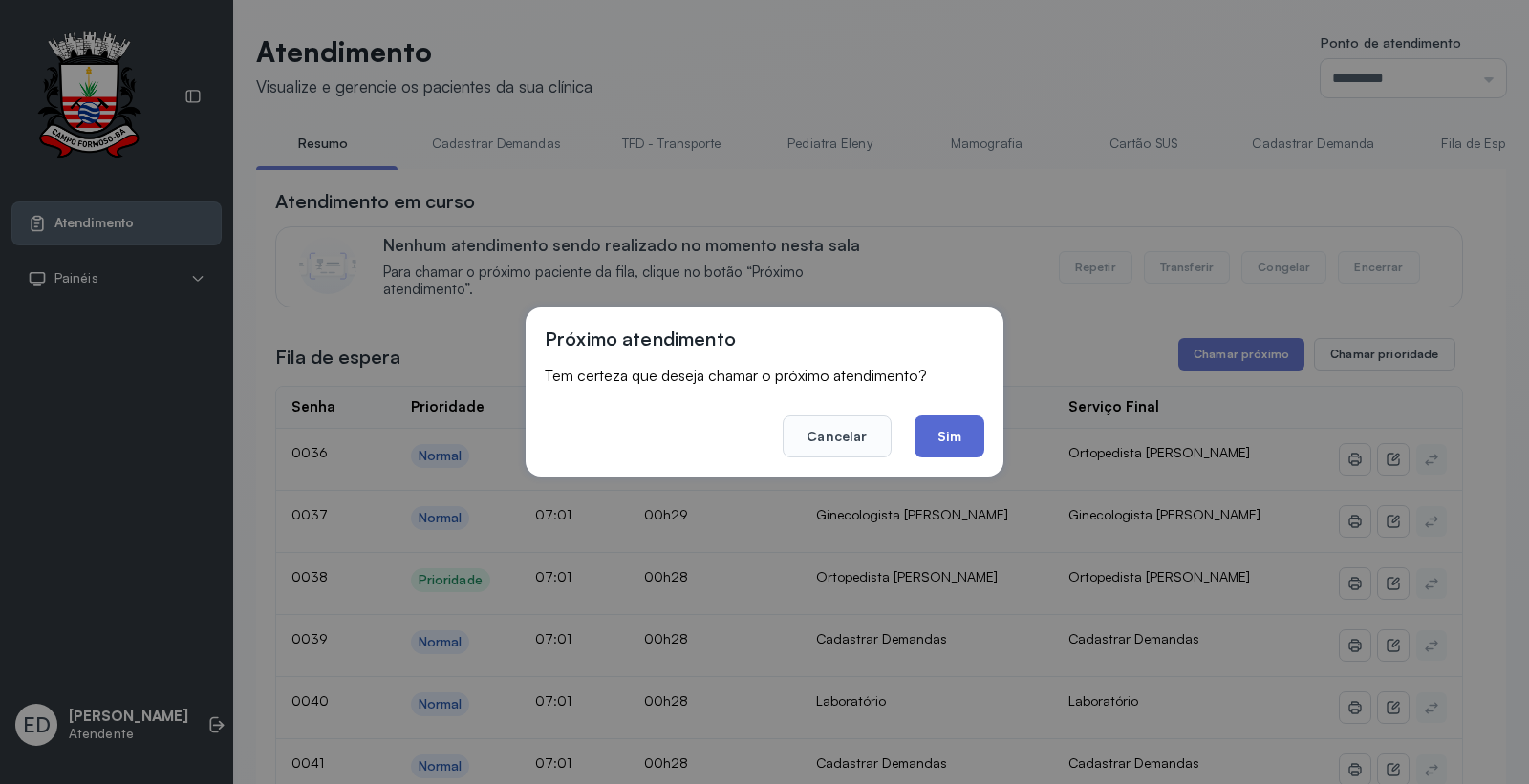
click at [950, 431] on button "Sim" at bounding box center [948, 436] width 70 height 42
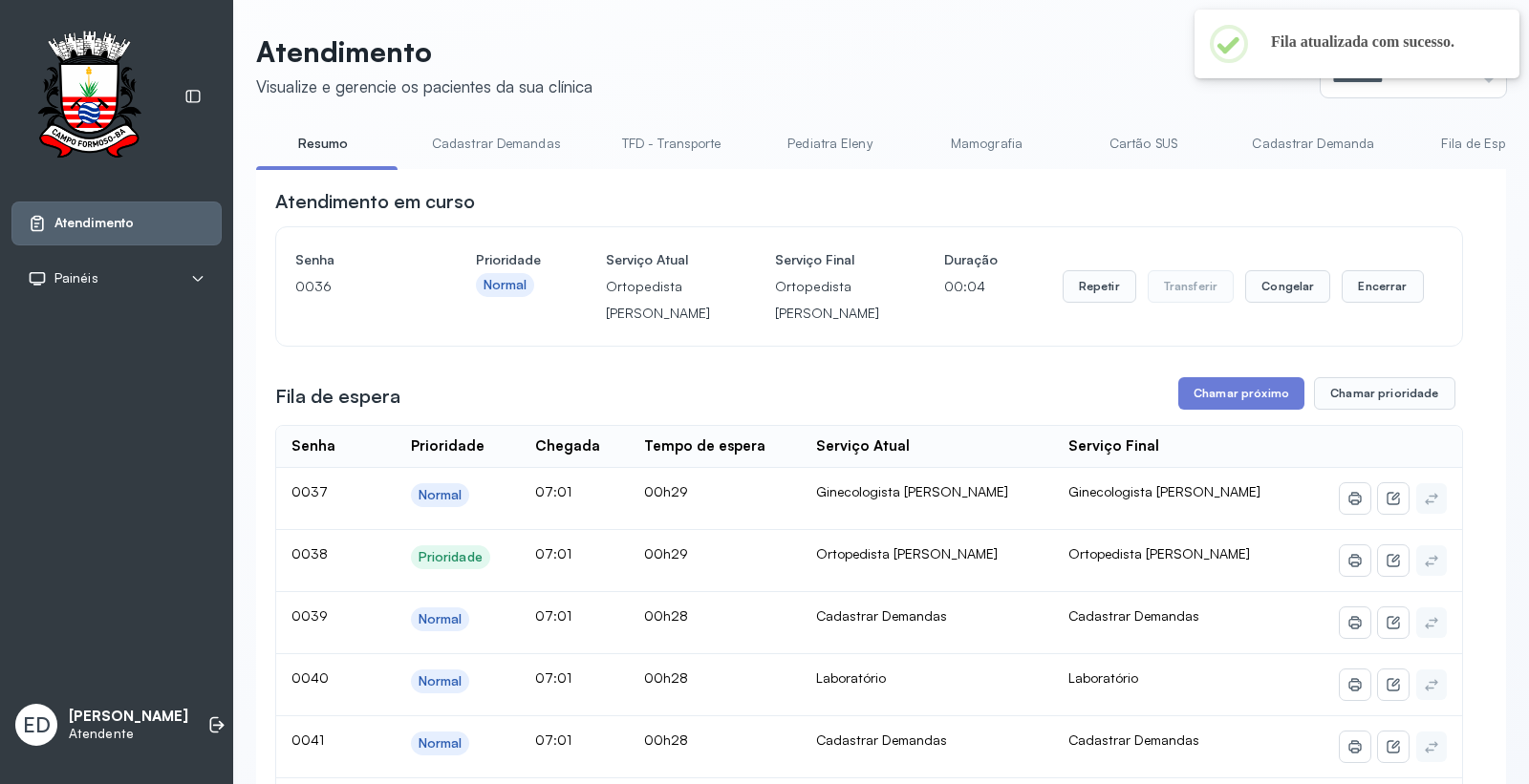
click at [1069, 49] on header "Atendimento Visualize e gerencie os pacientes da sua clínica Ponto de atendimen…" at bounding box center [881, 66] width 1250 height 63
click at [1143, 58] on header "Atendimento Visualize e gerencie os pacientes da sua clínica Ponto de atendimen…" at bounding box center [881, 66] width 1250 height 63
click at [1069, 303] on button "Repetir" at bounding box center [1099, 286] width 74 height 32
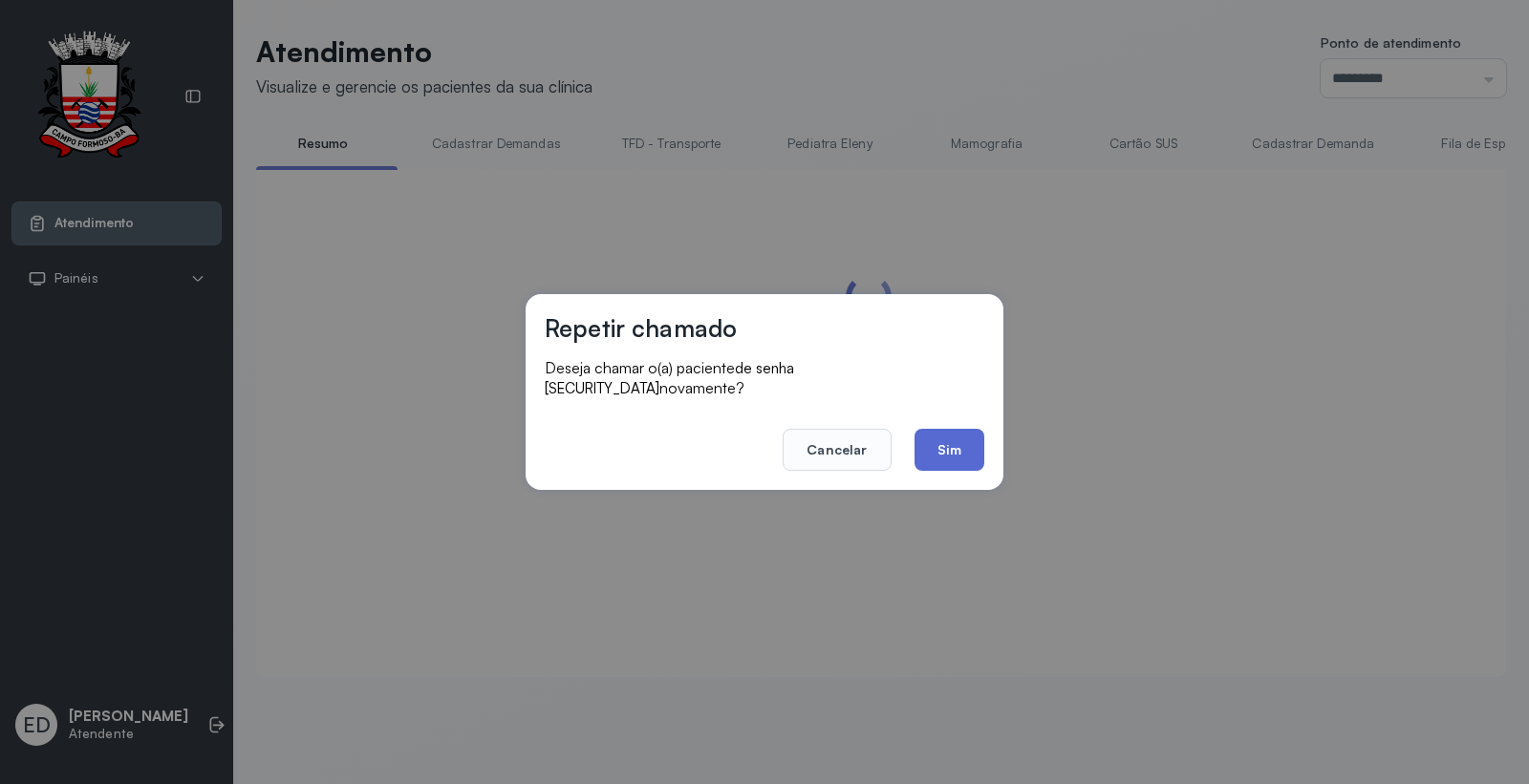
click at [957, 441] on button "Sim" at bounding box center [948, 450] width 70 height 42
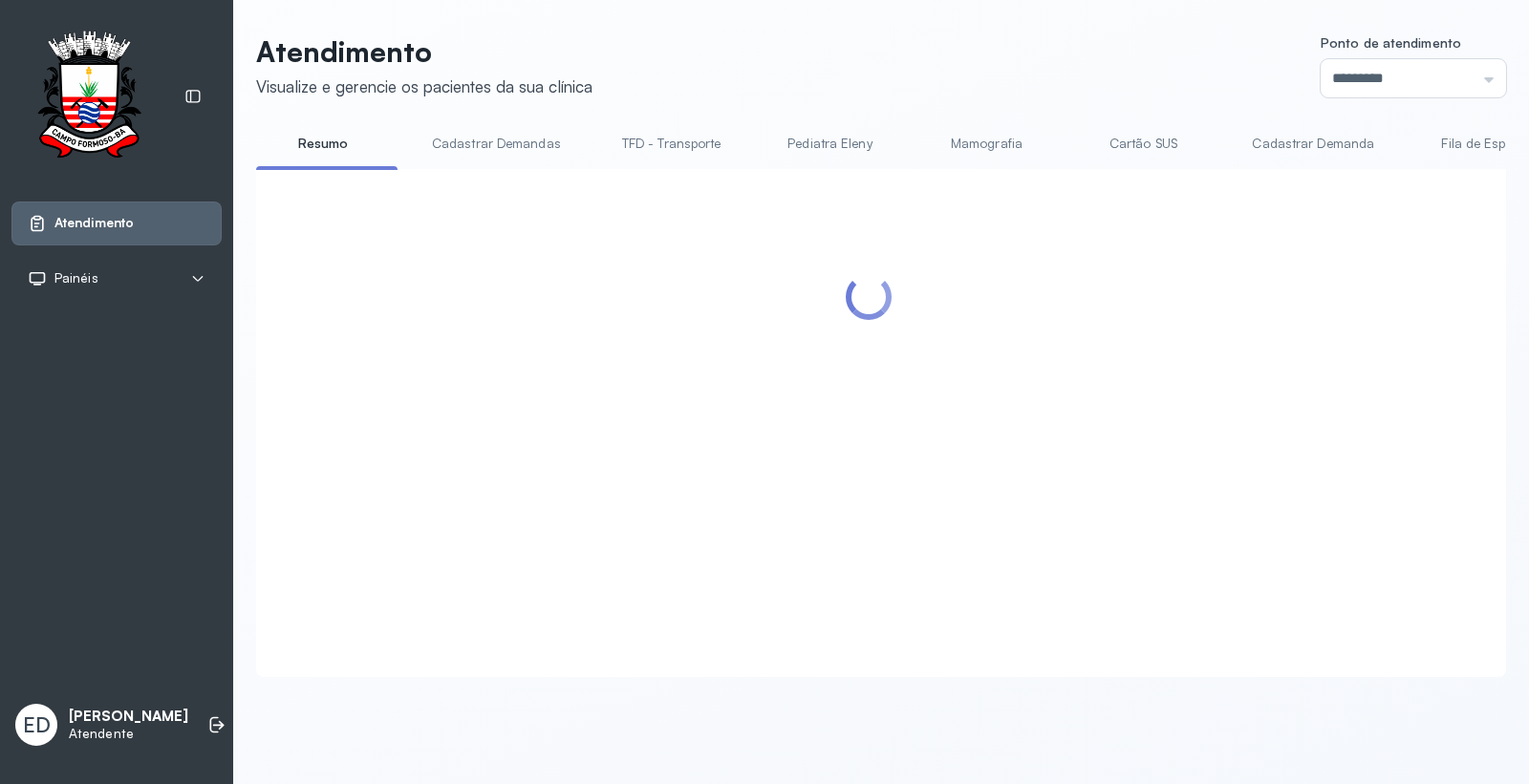
click at [997, 64] on header "Atendimento Visualize e gerencie os pacientes da sua clínica Ponto de atendimen…" at bounding box center [881, 66] width 1250 height 63
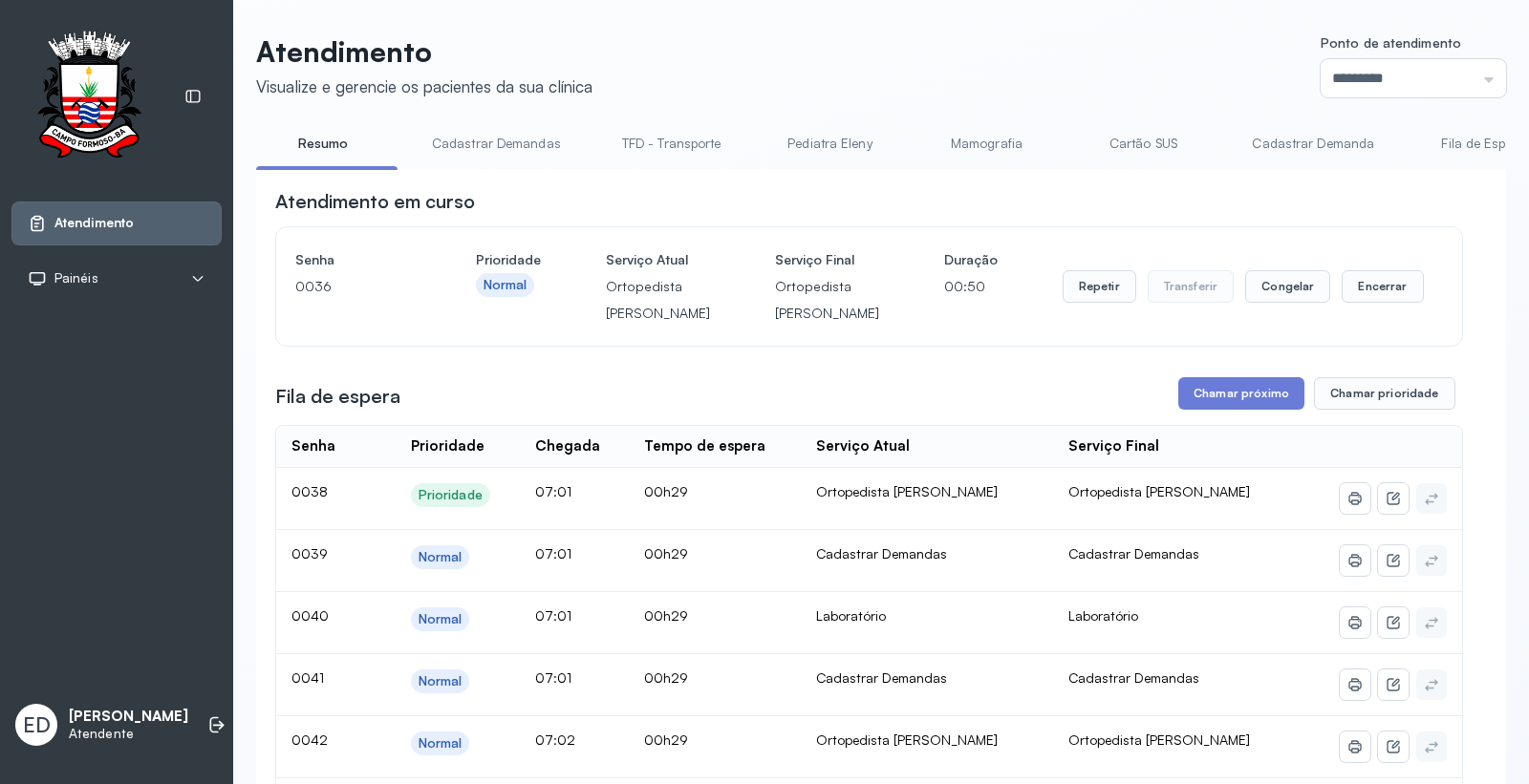
click at [1054, 52] on header "Atendimento Visualize e gerencie os pacientes da sua clínica Ponto de atendimen…" at bounding box center [881, 66] width 1250 height 63
click at [1365, 303] on button "Encerrar" at bounding box center [1381, 286] width 82 height 32
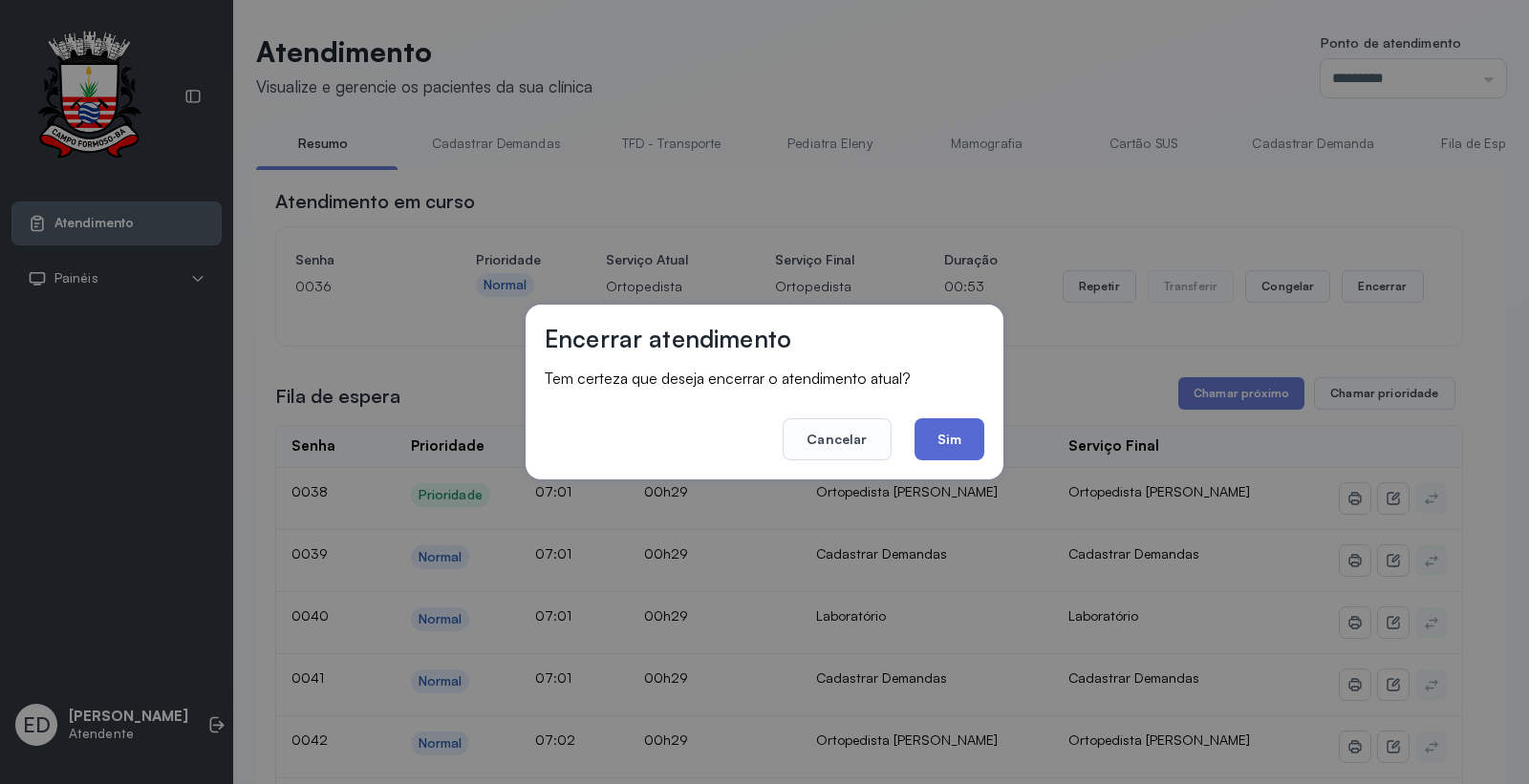
click at [932, 436] on button "Sim" at bounding box center [948, 439] width 70 height 42
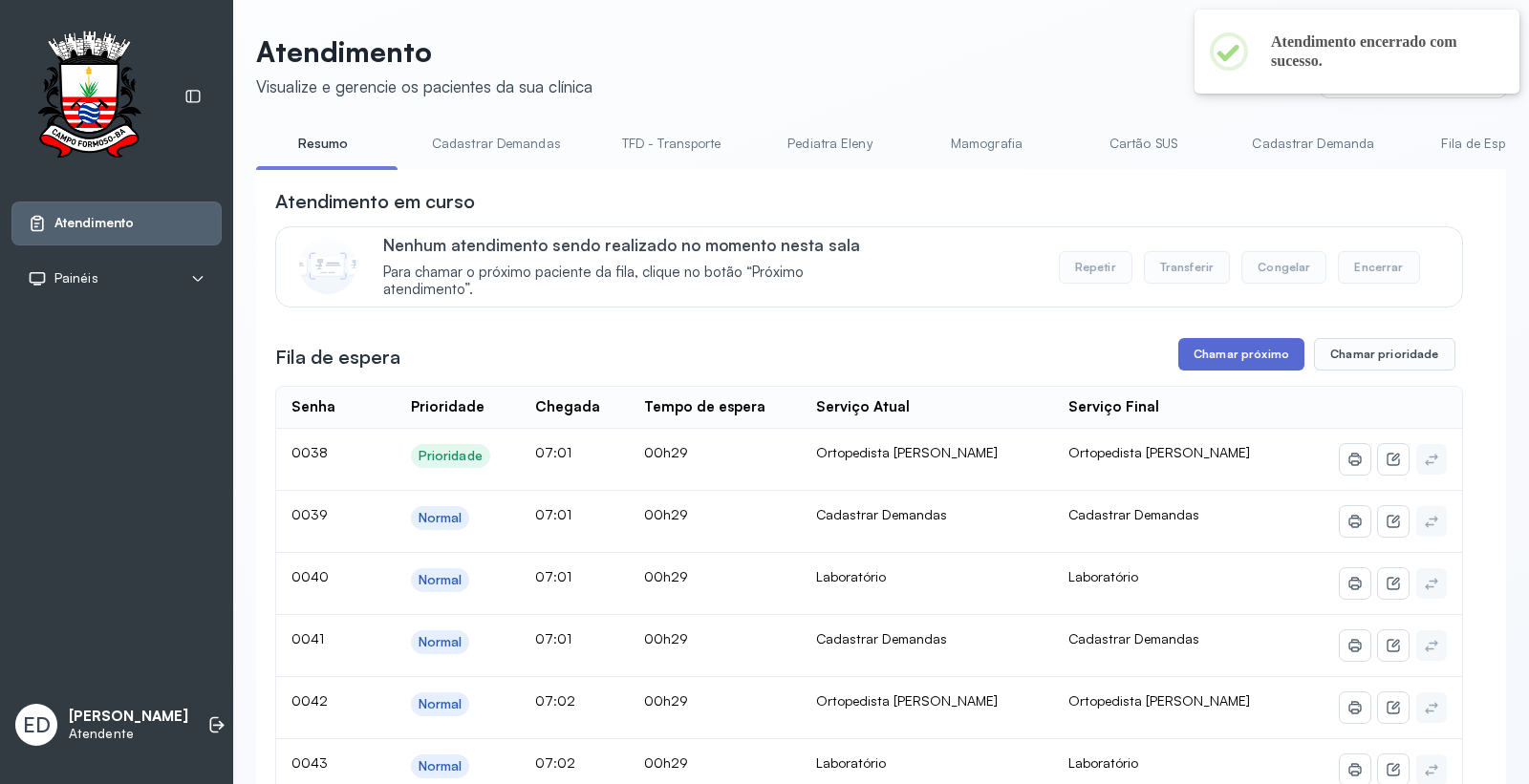
click at [1205, 361] on button "Chamar próximo" at bounding box center [1241, 354] width 126 height 32
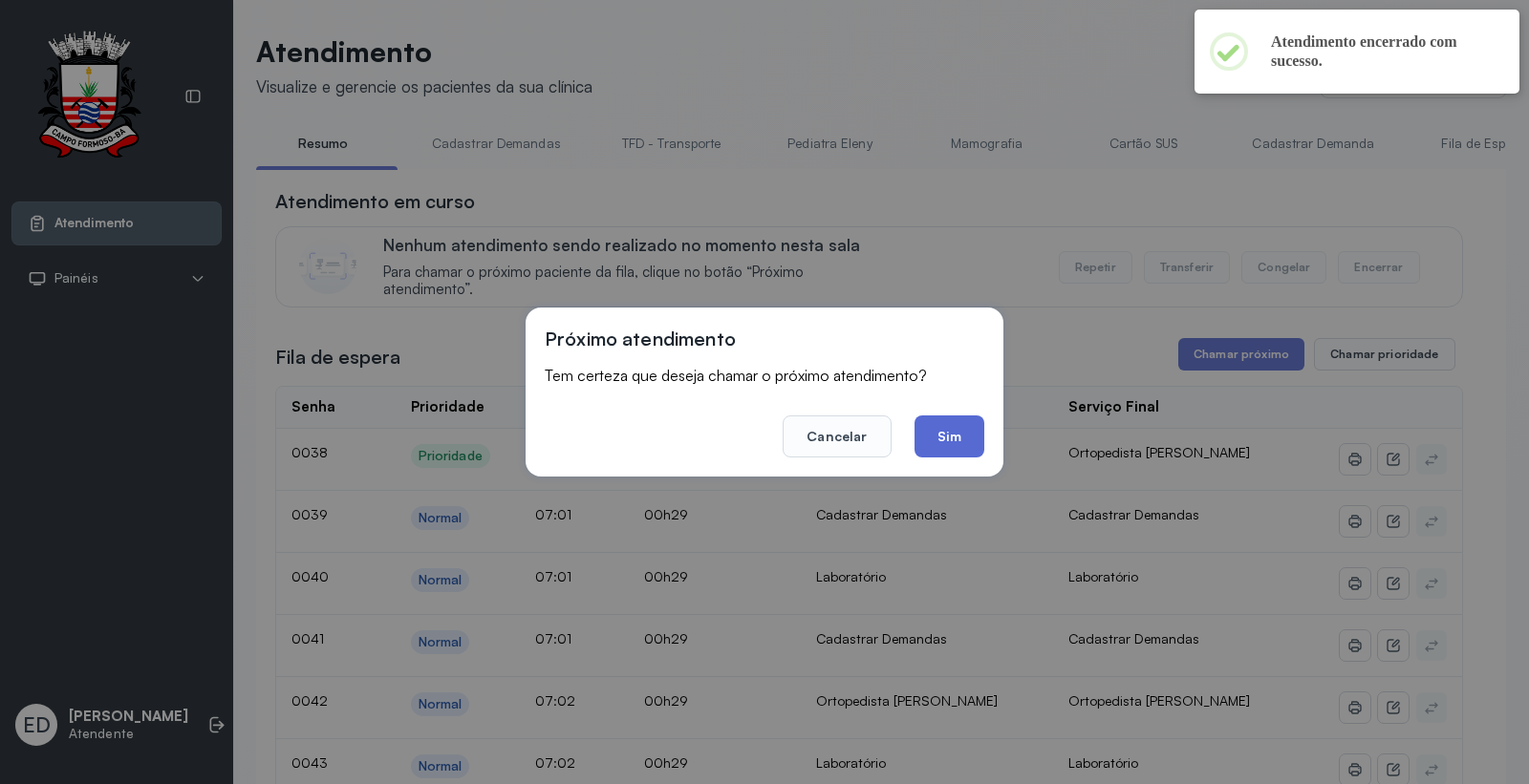
click at [974, 438] on button "Sim" at bounding box center [948, 436] width 70 height 42
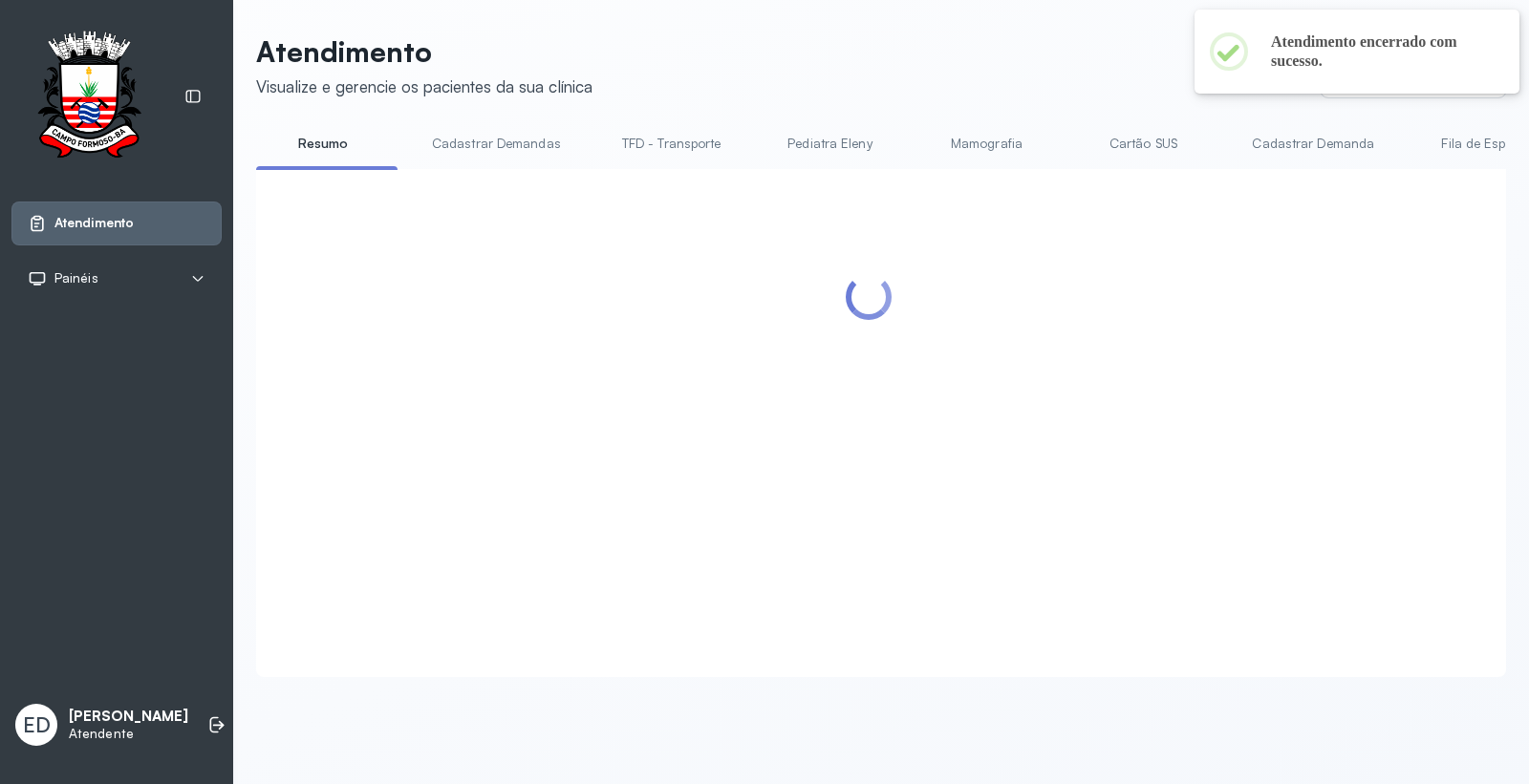
click at [917, 68] on header "Atendimento Visualize e gerencie os pacientes da sua clínica Ponto de atendimen…" at bounding box center [881, 66] width 1250 height 63
click at [979, 80] on header "Atendimento Visualize e gerencie os pacientes da sua clínica Ponto de atendimen…" at bounding box center [881, 66] width 1250 height 63
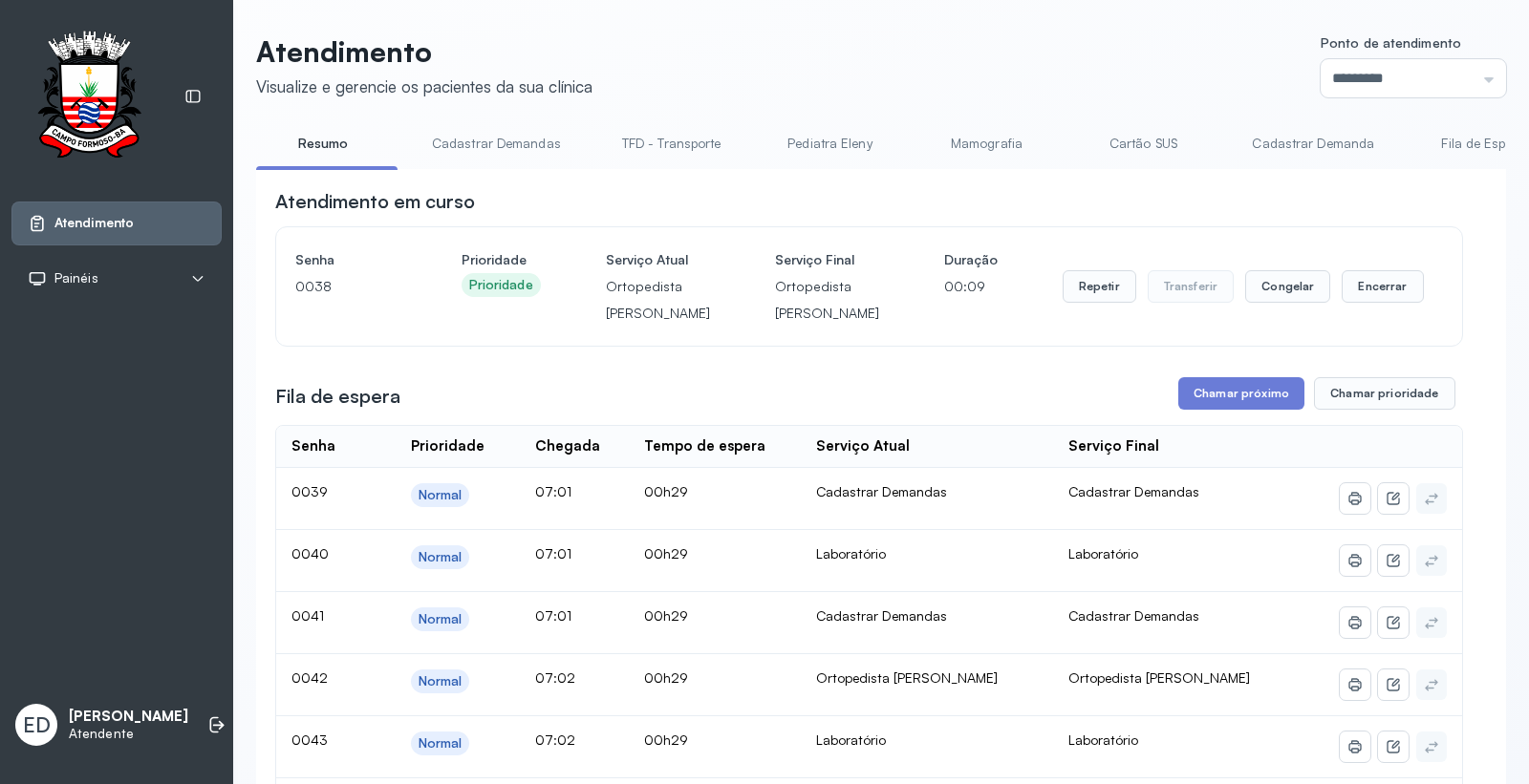
click at [999, 83] on header "Atendimento Visualize e gerencie os pacientes da sua clínica Ponto de atendimen…" at bounding box center [881, 66] width 1250 height 63
click at [999, 84] on header "Atendimento Visualize e gerencie os pacientes da sua clínica Ponto de atendimen…" at bounding box center [881, 66] width 1250 height 63
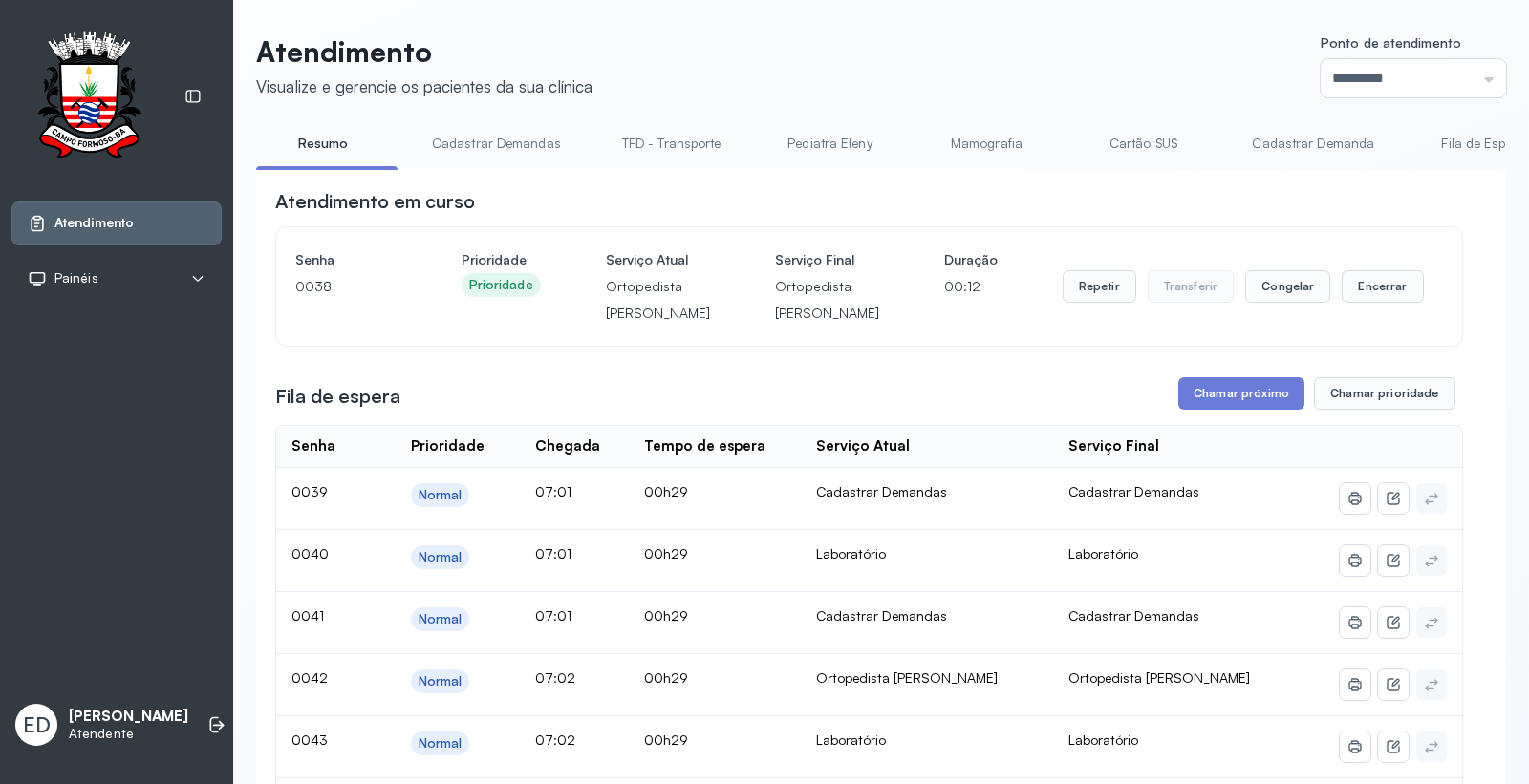
click at [999, 84] on header "Atendimento Visualize e gerencie os pacientes da sua clínica Ponto de atendimen…" at bounding box center [881, 66] width 1250 height 63
click at [1387, 303] on button "Encerrar" at bounding box center [1381, 286] width 82 height 32
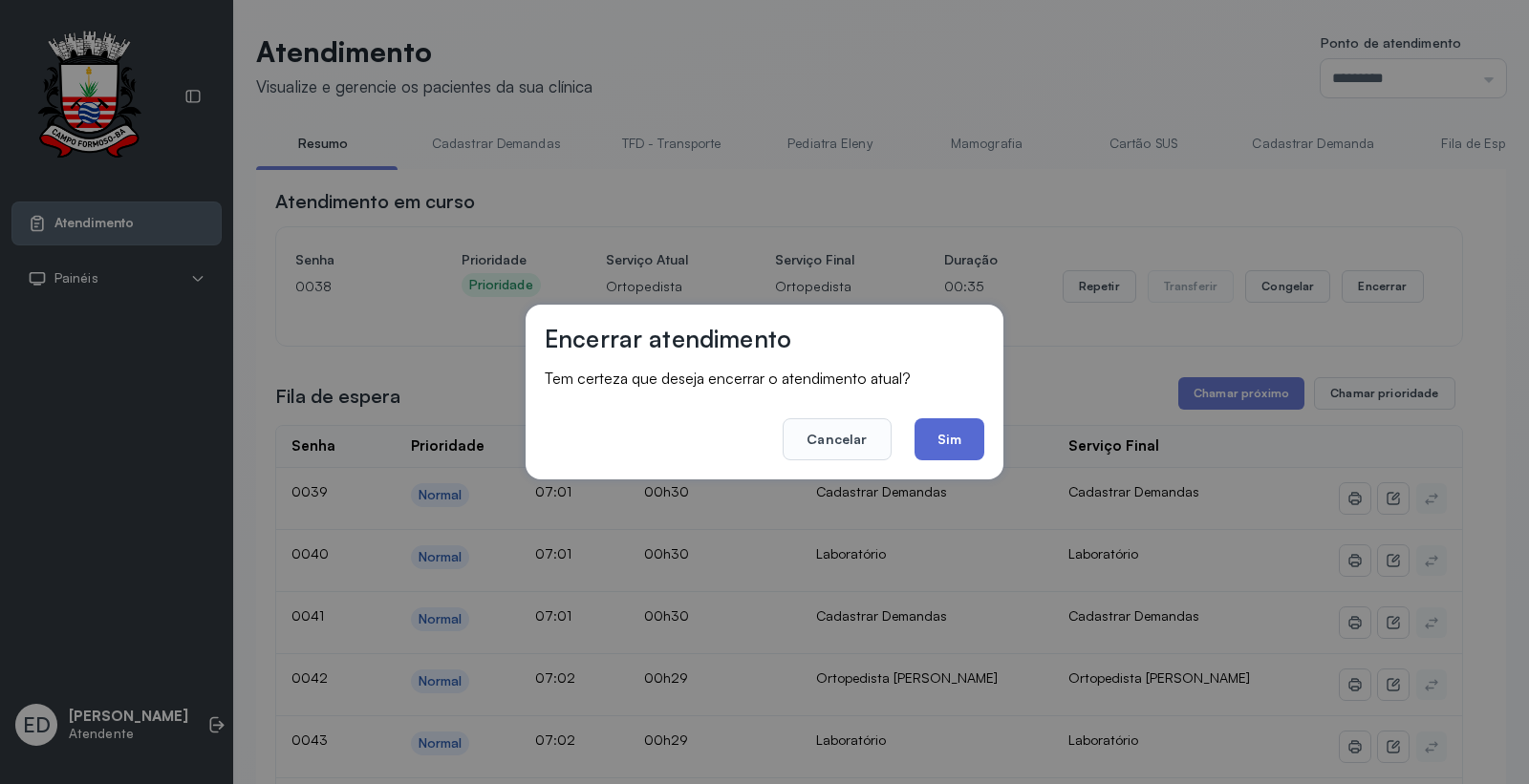
click at [951, 437] on button "Sim" at bounding box center [948, 439] width 70 height 42
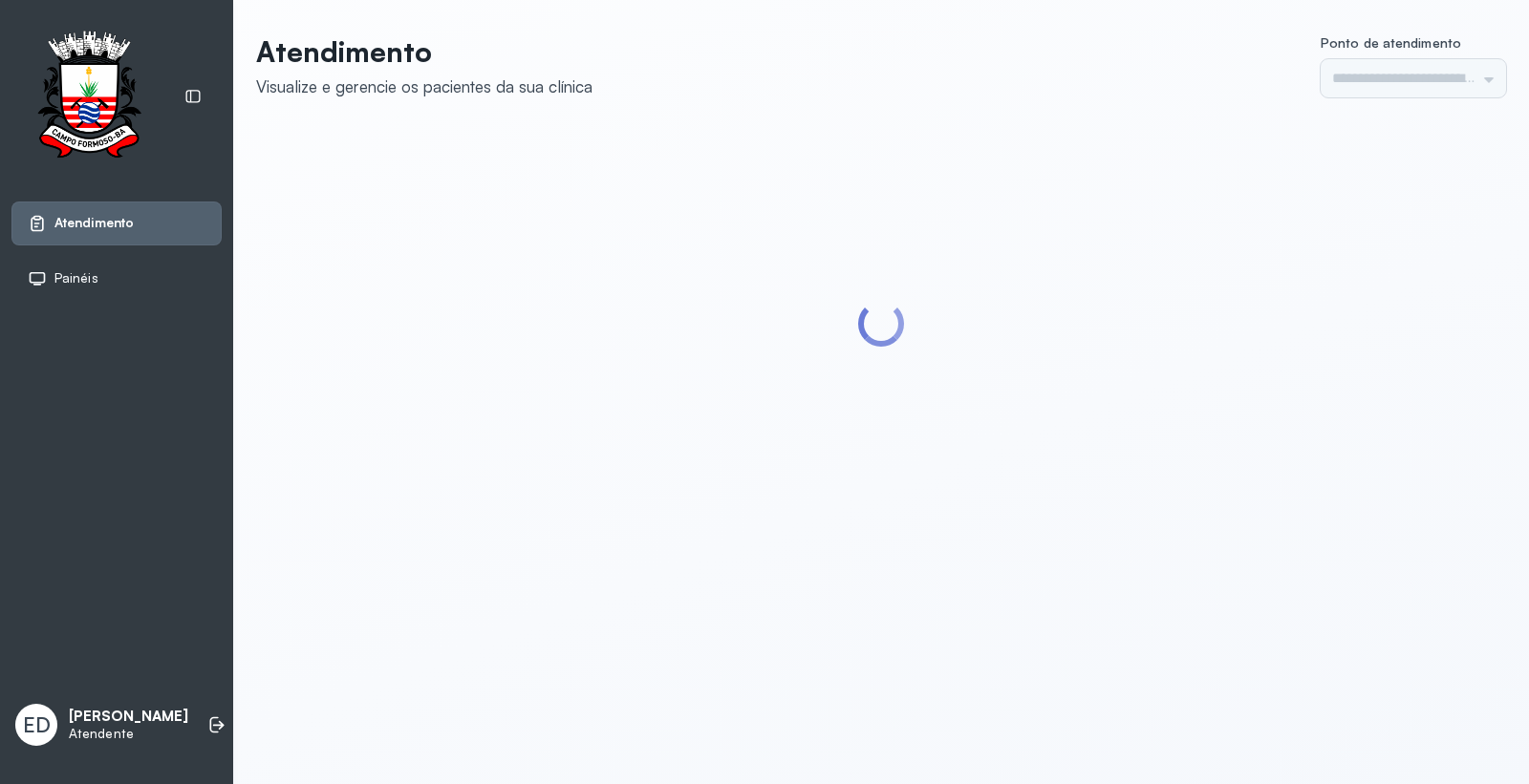
type input "*********"
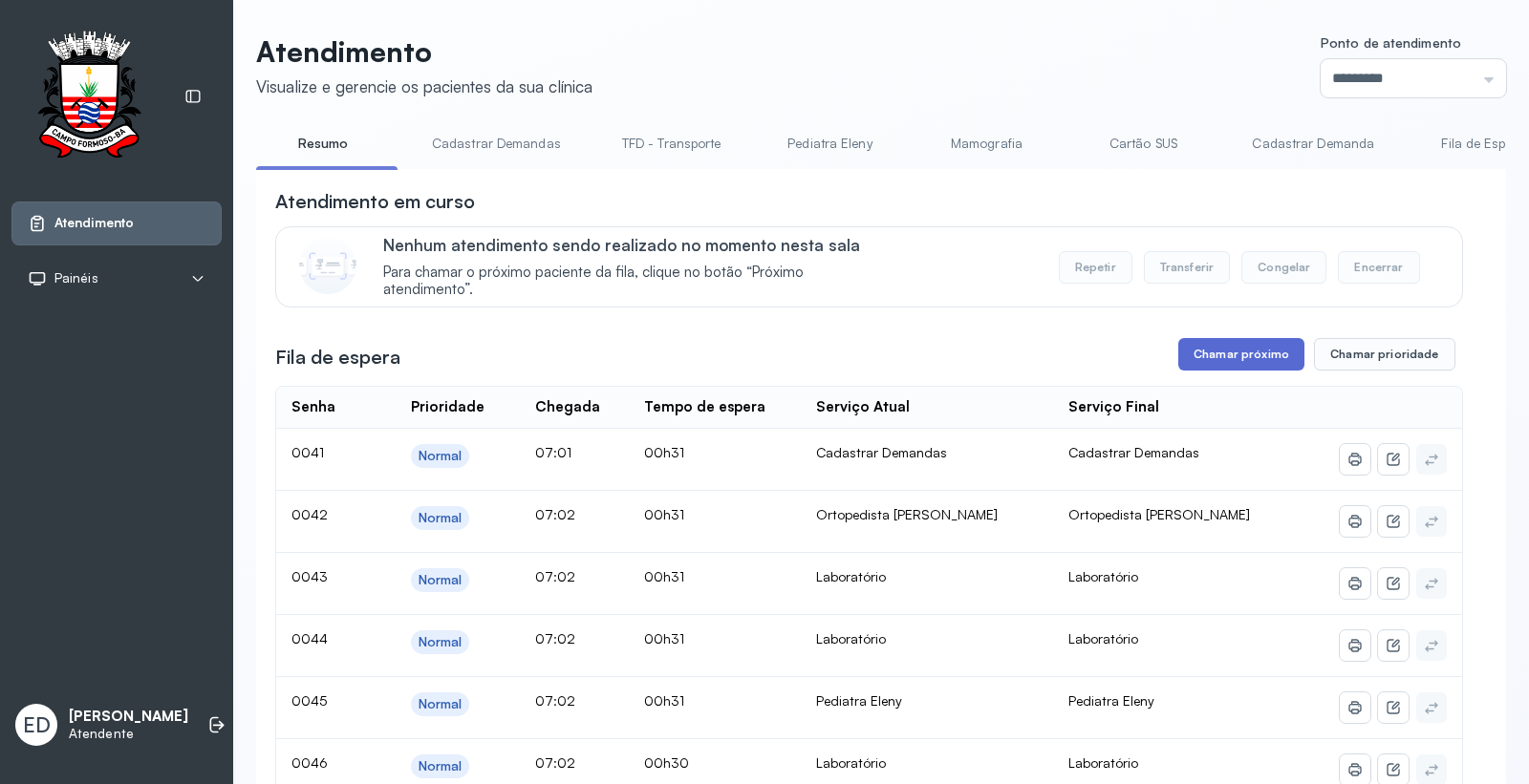
click at [1236, 360] on button "Chamar próximo" at bounding box center [1241, 354] width 126 height 32
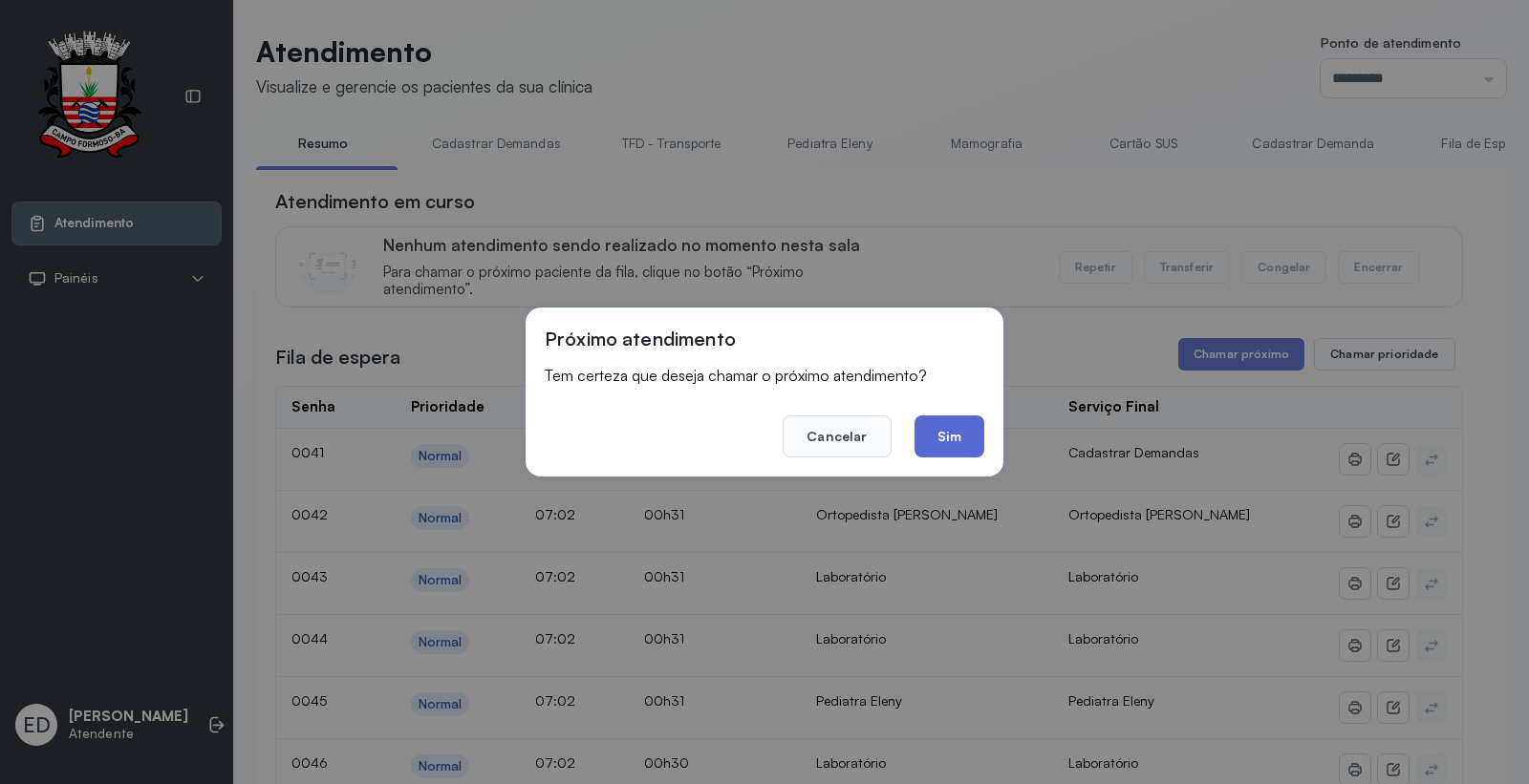
click at [955, 449] on button "Sim" at bounding box center [948, 436] width 70 height 42
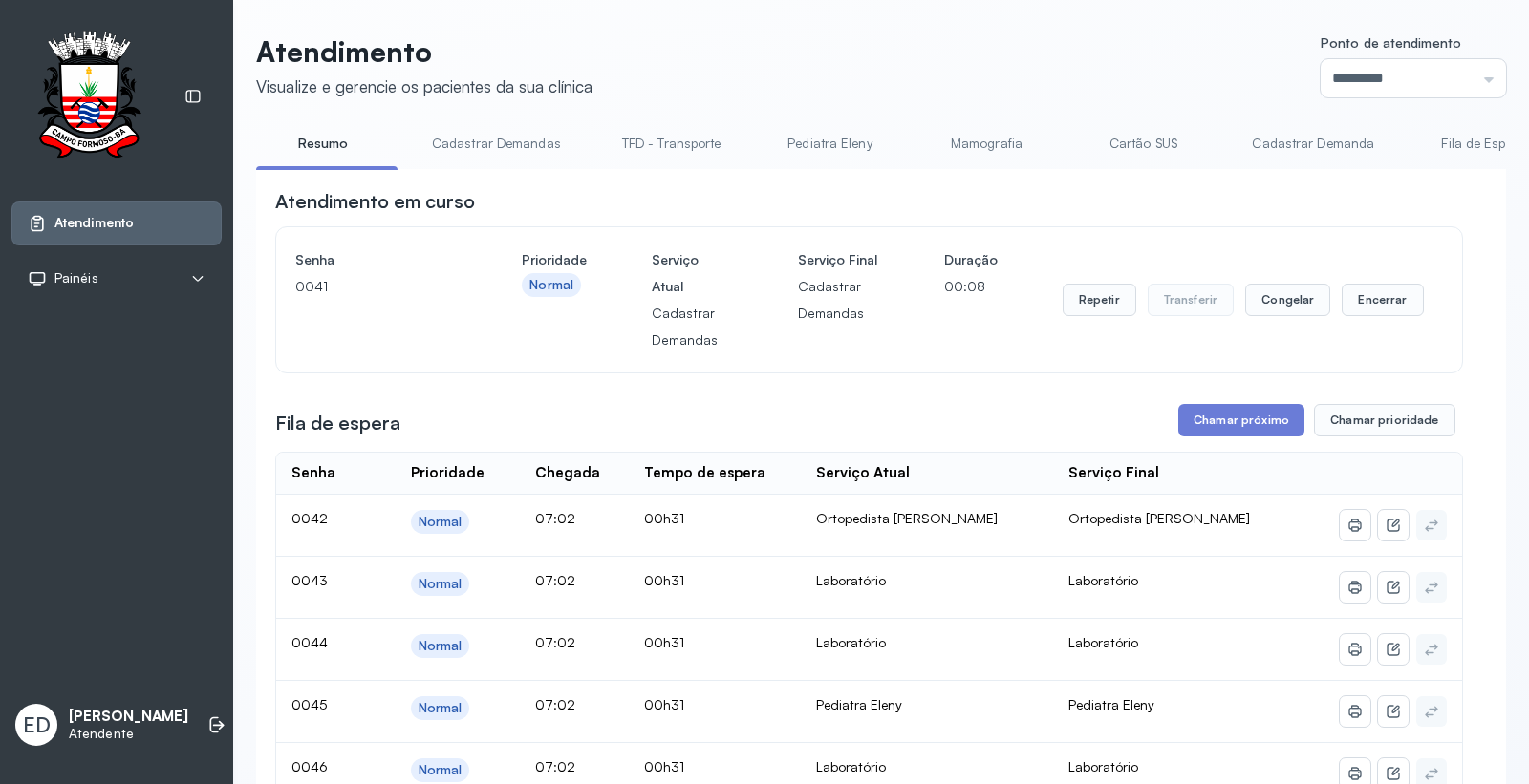
click at [1142, 211] on div "Atendimento em curso" at bounding box center [869, 201] width 1188 height 27
click at [1382, 307] on button "Encerrar" at bounding box center [1381, 299] width 82 height 32
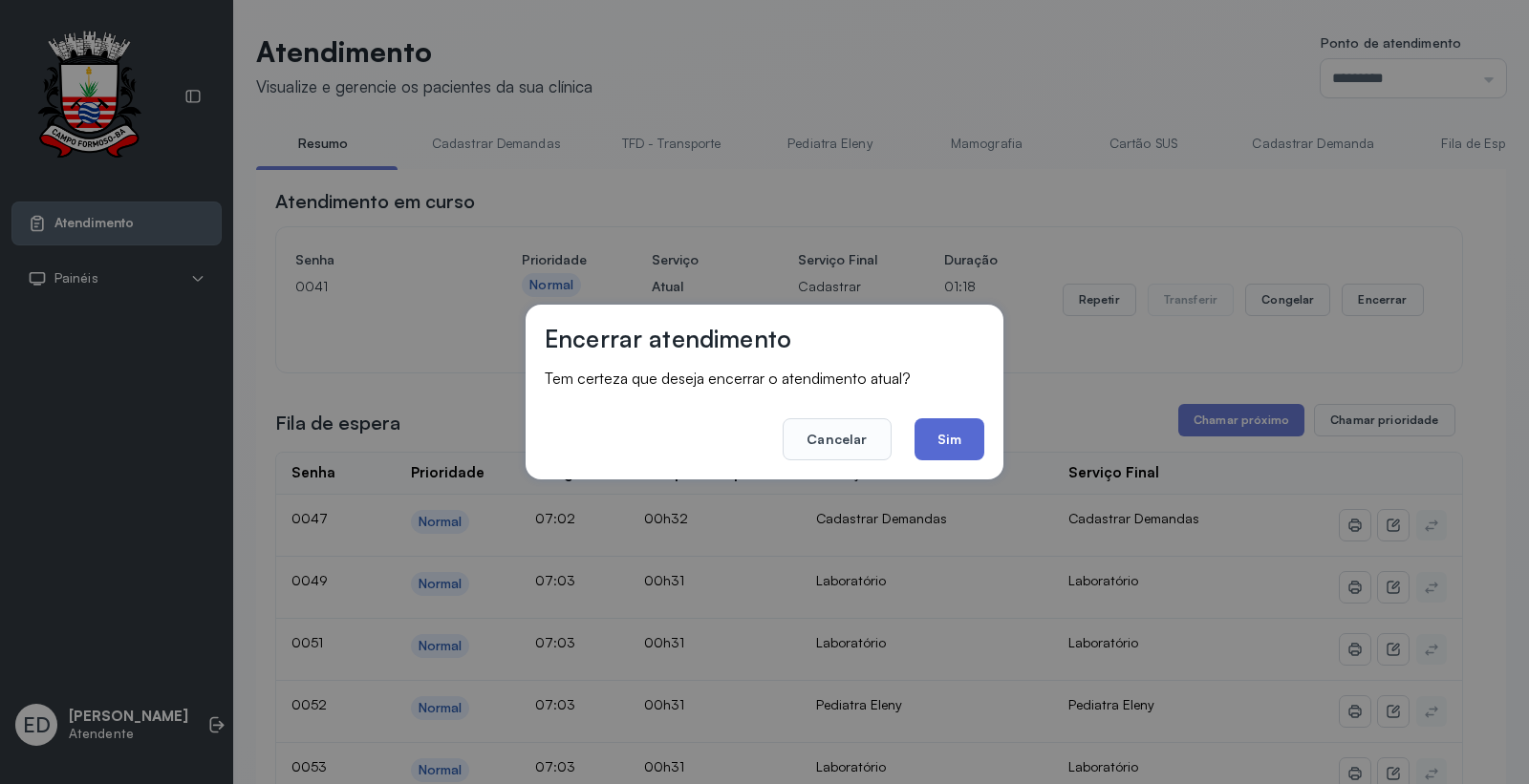
click at [952, 455] on button "Sim" at bounding box center [948, 439] width 70 height 42
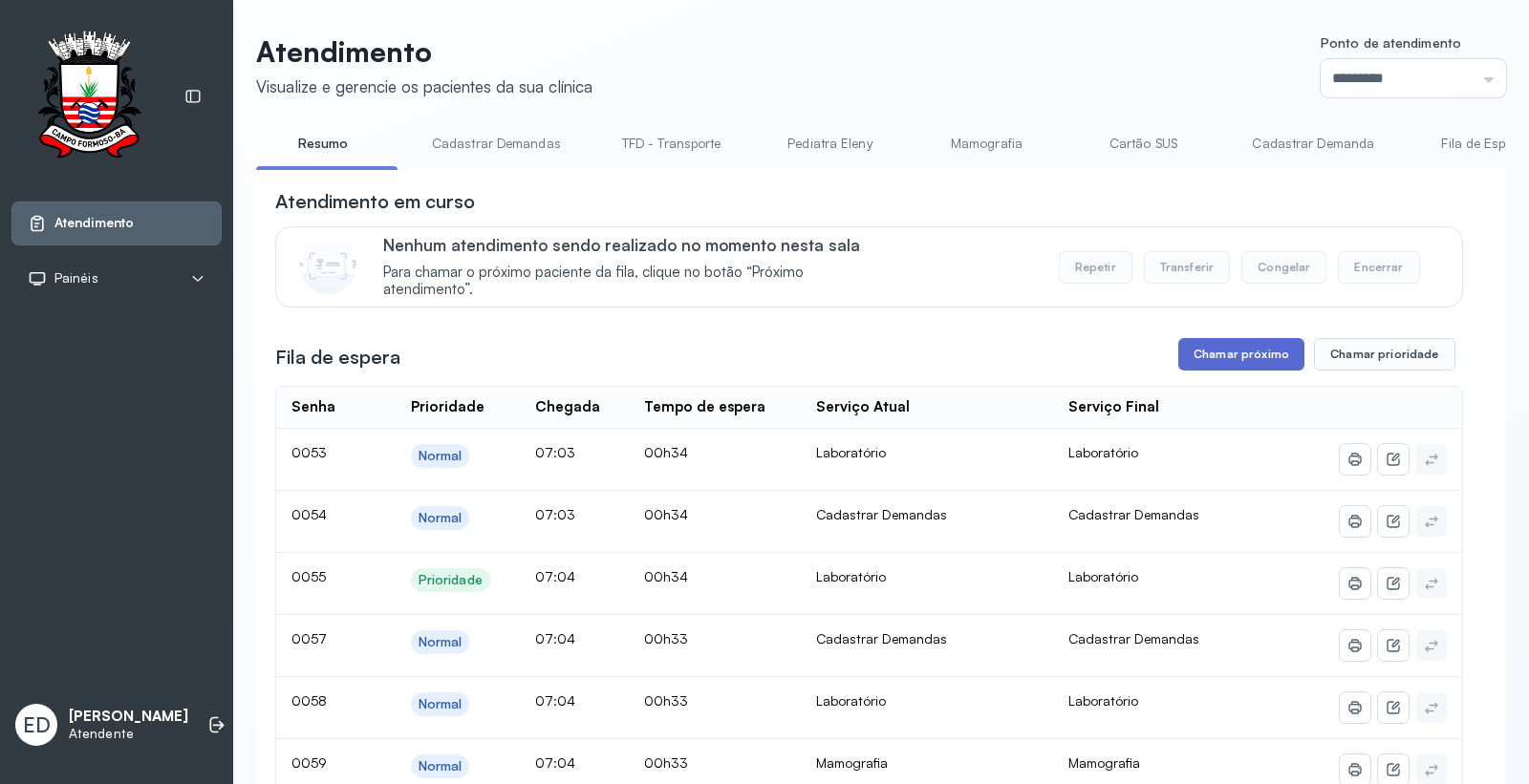
click at [1233, 363] on button "Chamar próximo" at bounding box center [1241, 354] width 126 height 32
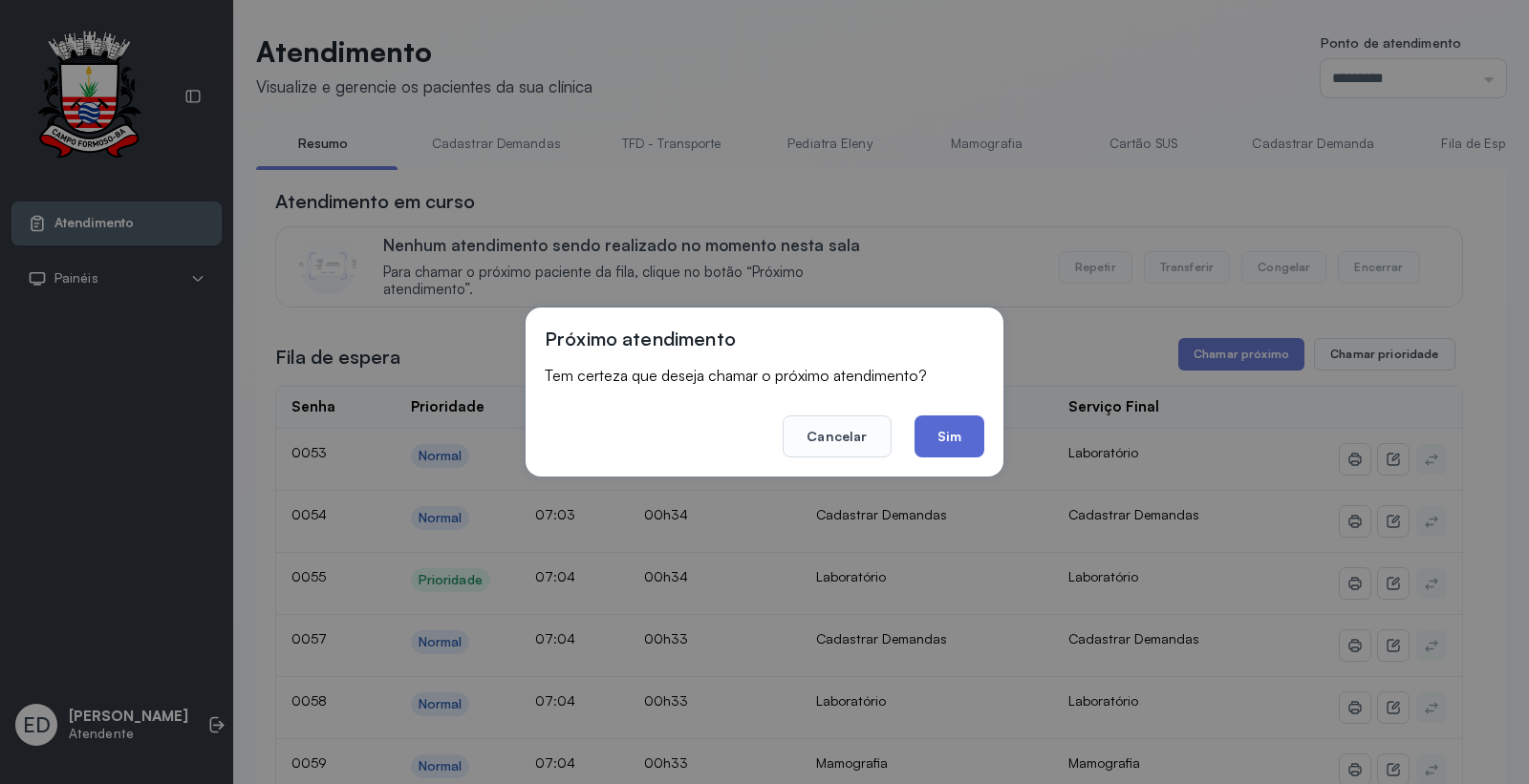
click at [950, 433] on button "Sim" at bounding box center [948, 436] width 70 height 42
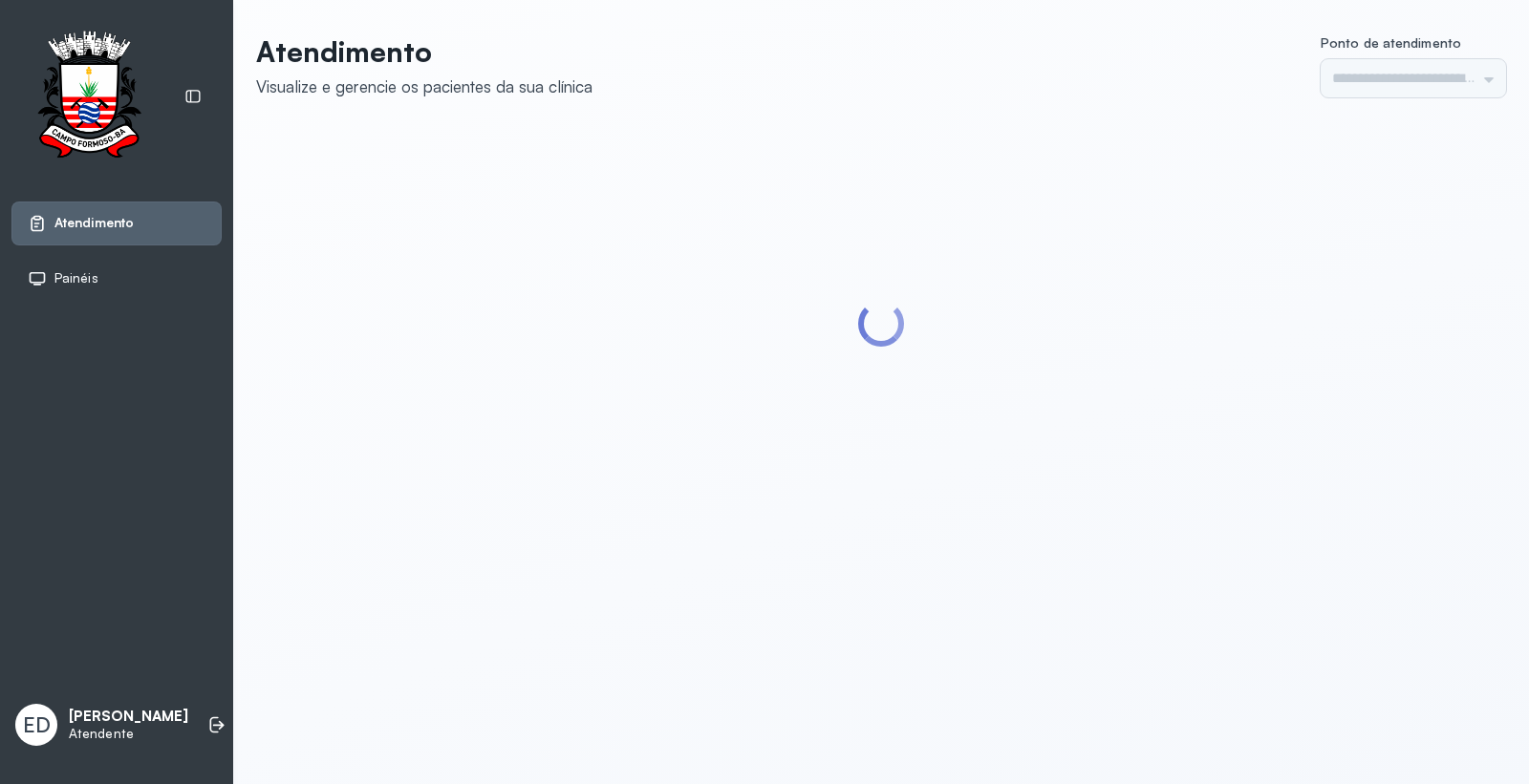
click at [1144, 65] on header "Atendimento Visualize e gerencie os pacientes da sua clínica Ponto de atendimen…" at bounding box center [881, 66] width 1250 height 63
type input "*********"
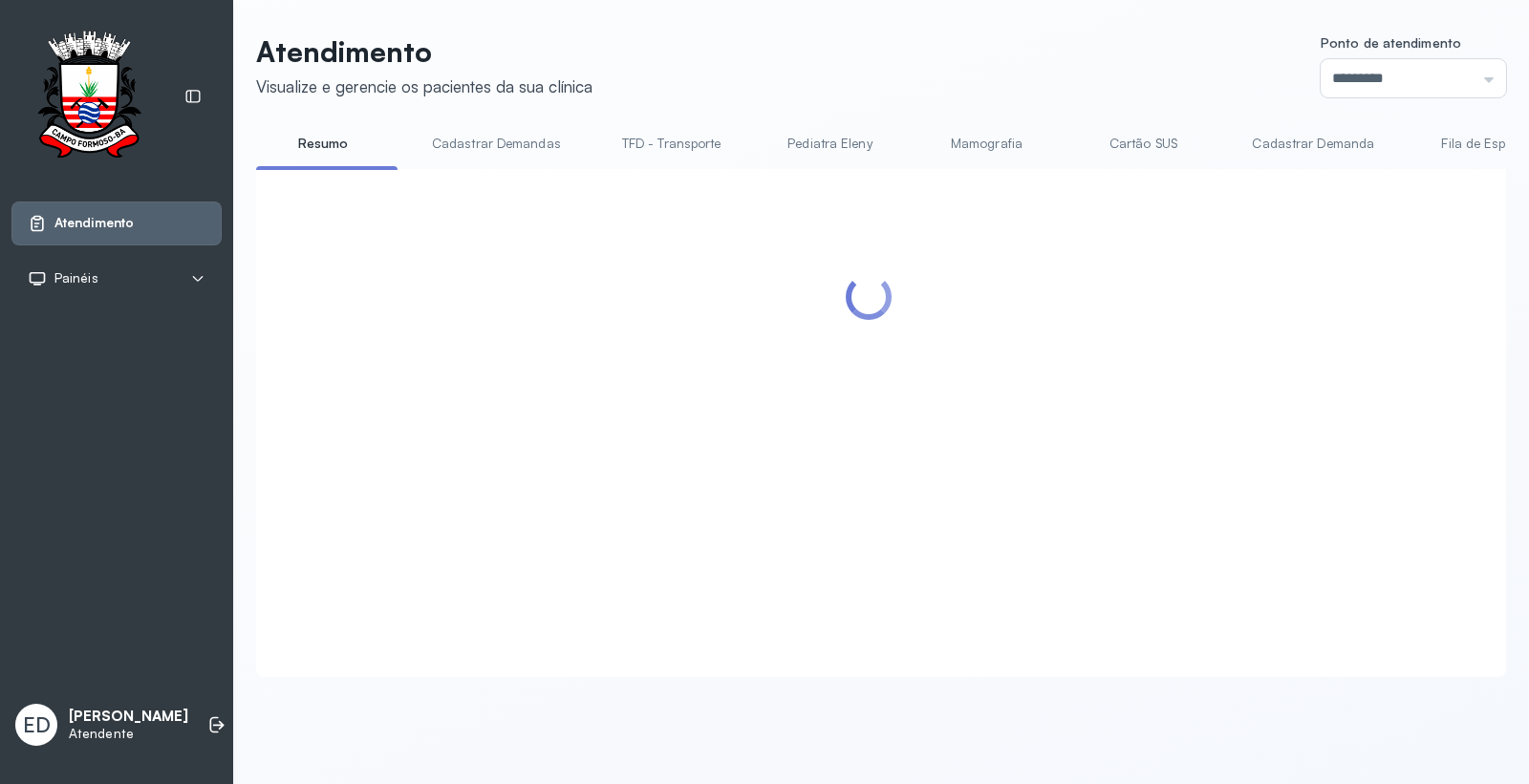
click at [1076, 87] on header "Atendimento Visualize e gerencie os pacientes da sua clínica Ponto de atendimen…" at bounding box center [881, 66] width 1250 height 63
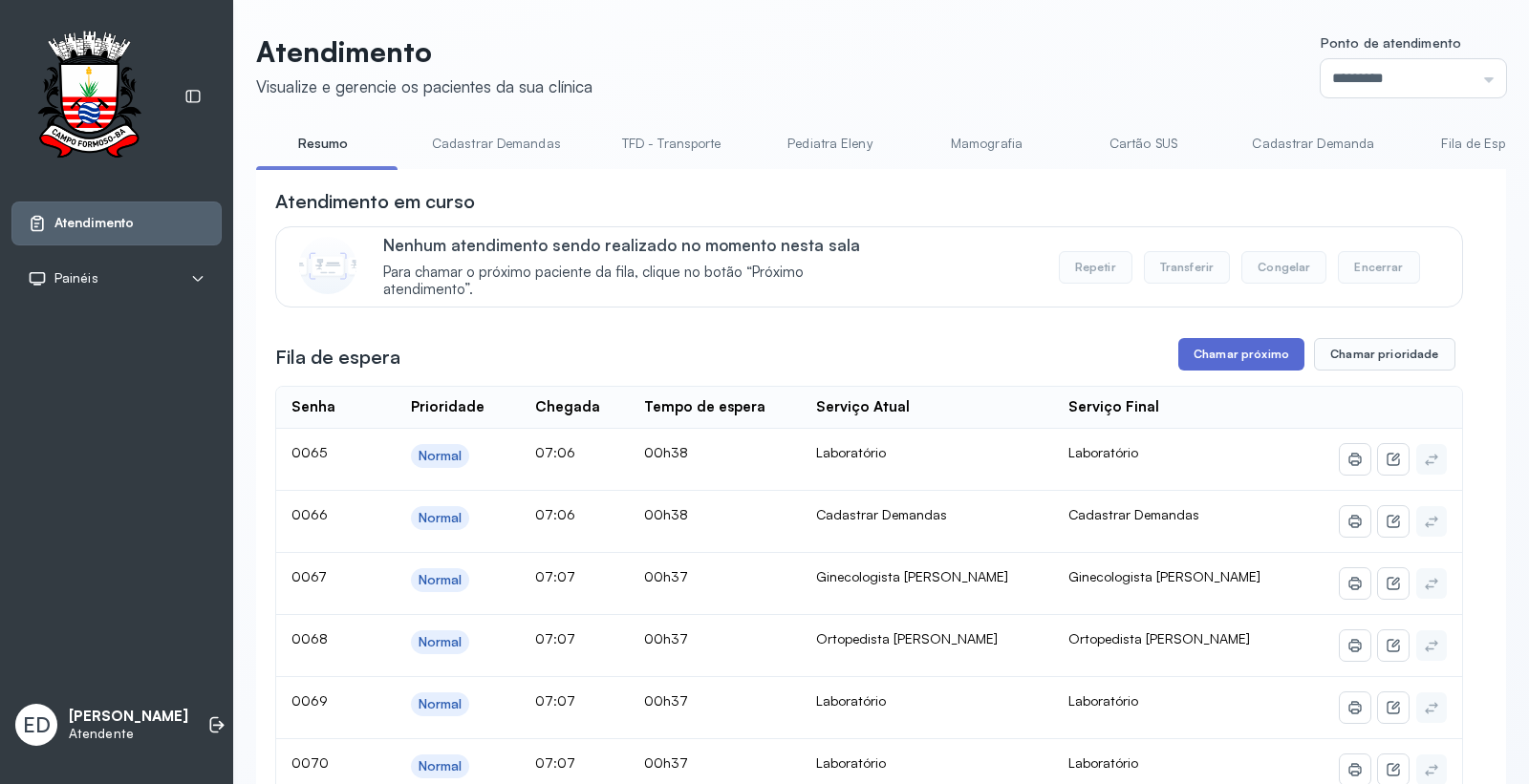
click at [1205, 371] on button "Chamar próximo" at bounding box center [1241, 354] width 126 height 32
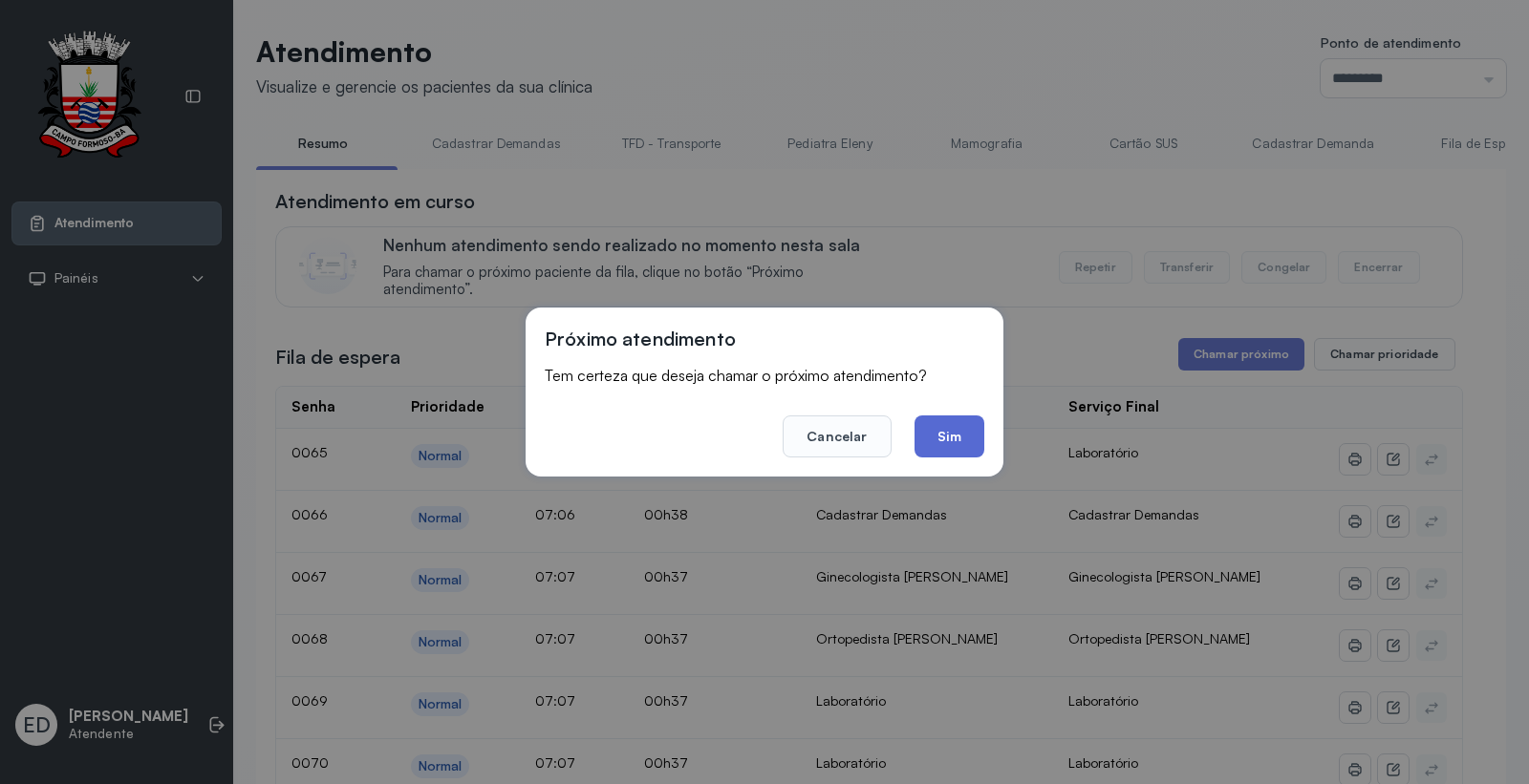
click at [955, 427] on button "Sim" at bounding box center [948, 436] width 70 height 42
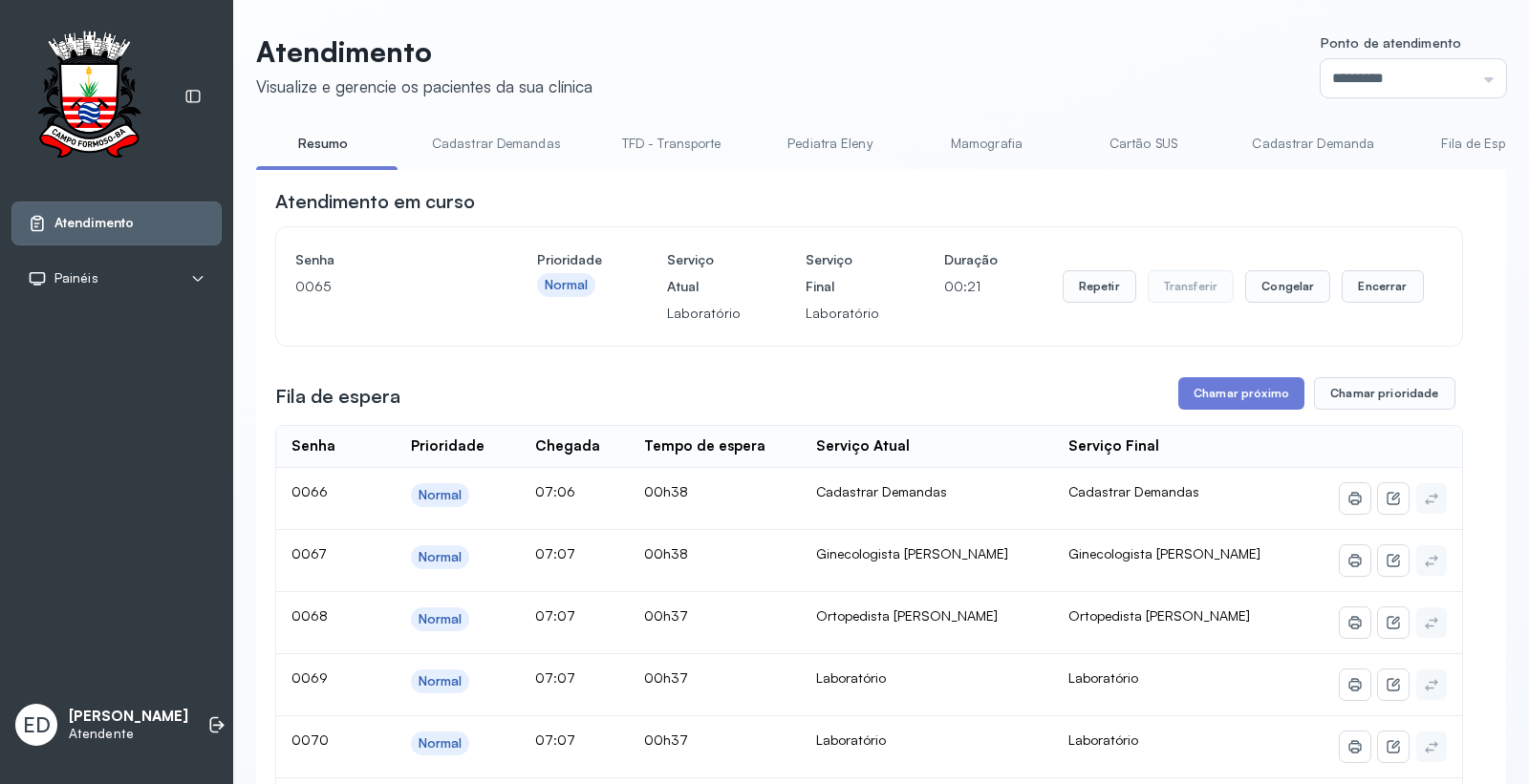
click at [987, 39] on header "Atendimento Visualize e gerencie os pacientes da sua clínica Ponto de atendimen…" at bounding box center [881, 66] width 1250 height 63
click at [937, 67] on header "Atendimento Visualize e gerencie os pacientes da sua clínica Ponto de atendimen…" at bounding box center [881, 66] width 1250 height 63
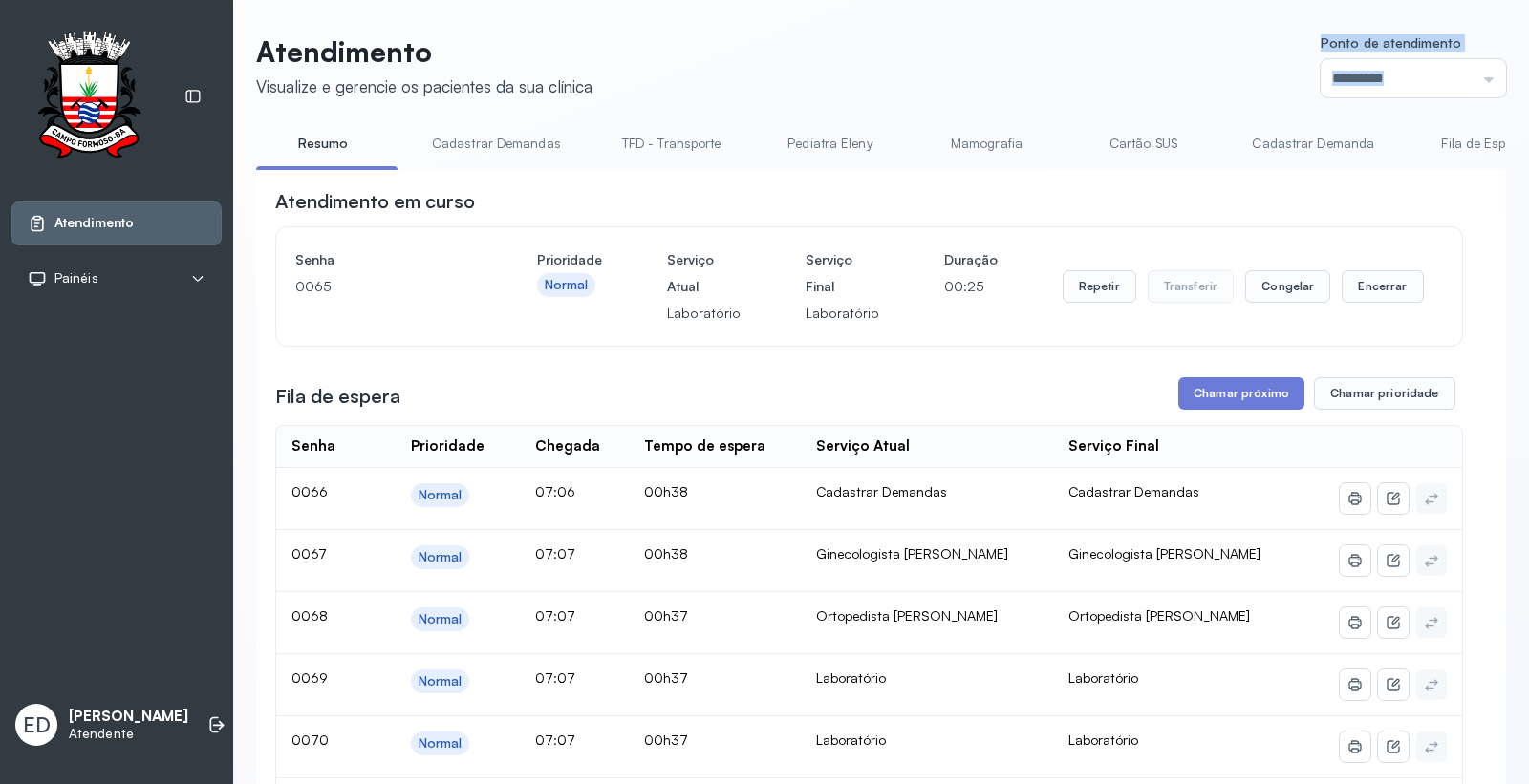
click at [937, 67] on header "Atendimento Visualize e gerencie os pacientes da sua clínica Ponto de atendimen…" at bounding box center [881, 66] width 1250 height 63
click at [1363, 284] on button "Encerrar" at bounding box center [1381, 286] width 82 height 32
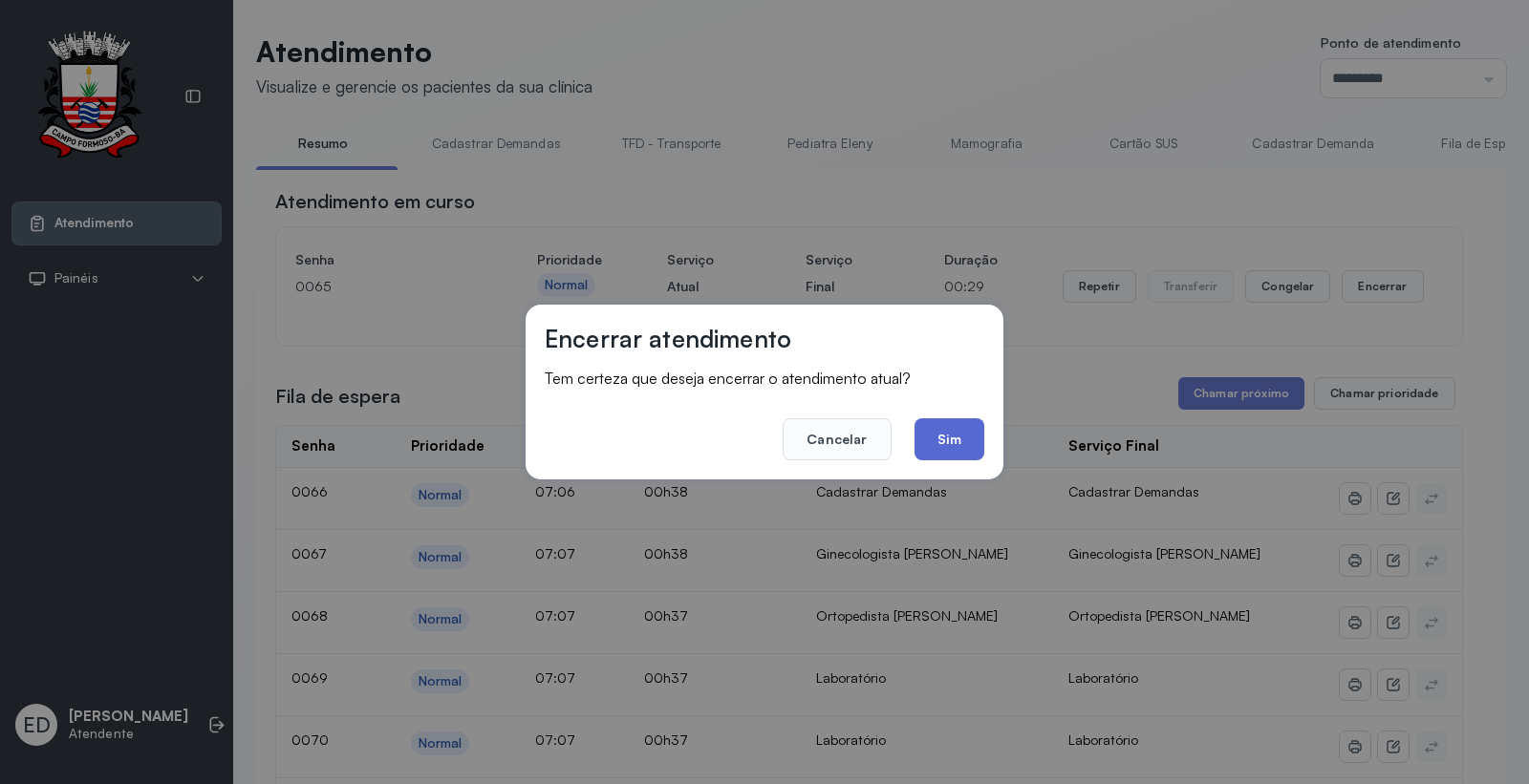
click at [947, 444] on button "Sim" at bounding box center [948, 439] width 70 height 42
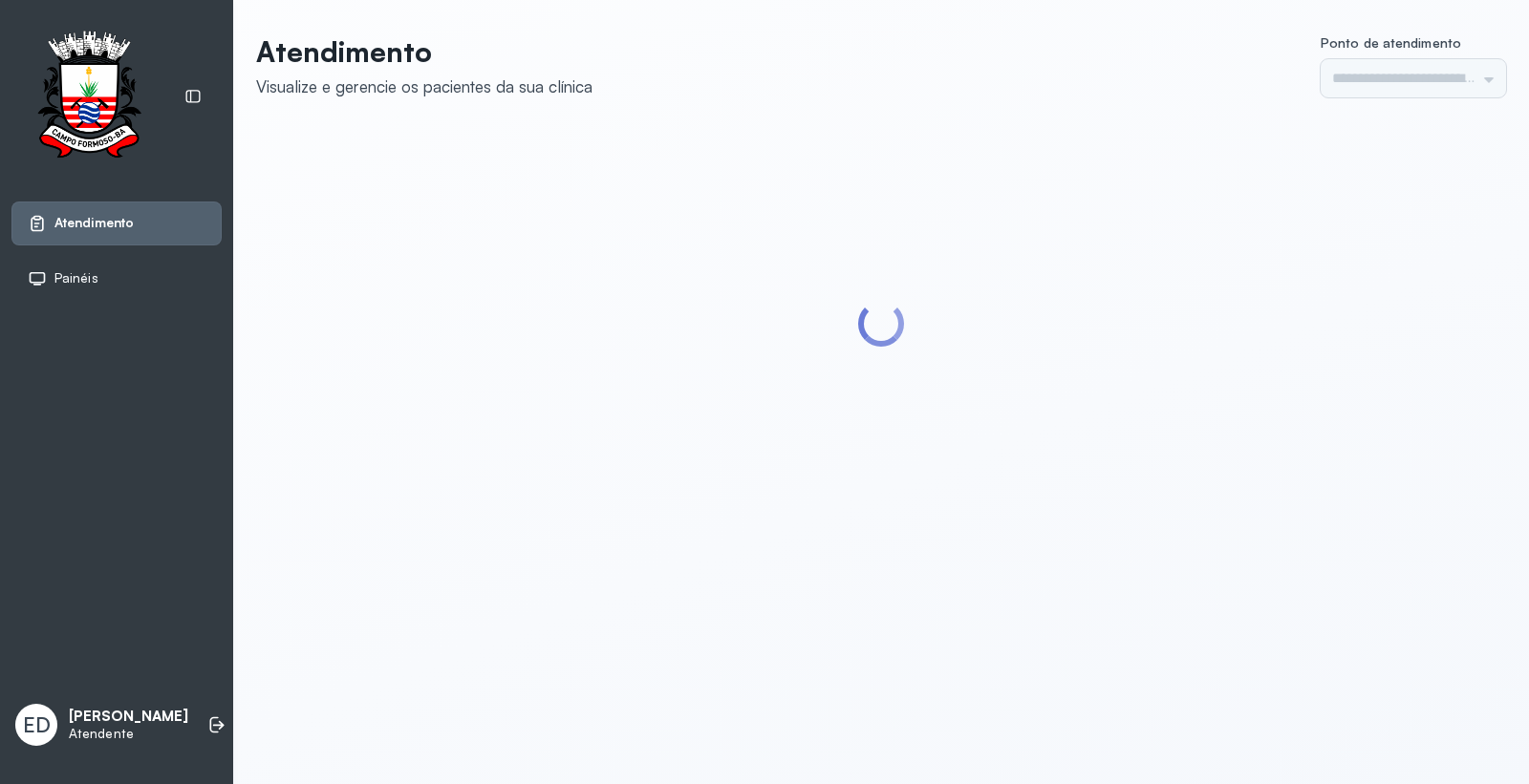
type input "*********"
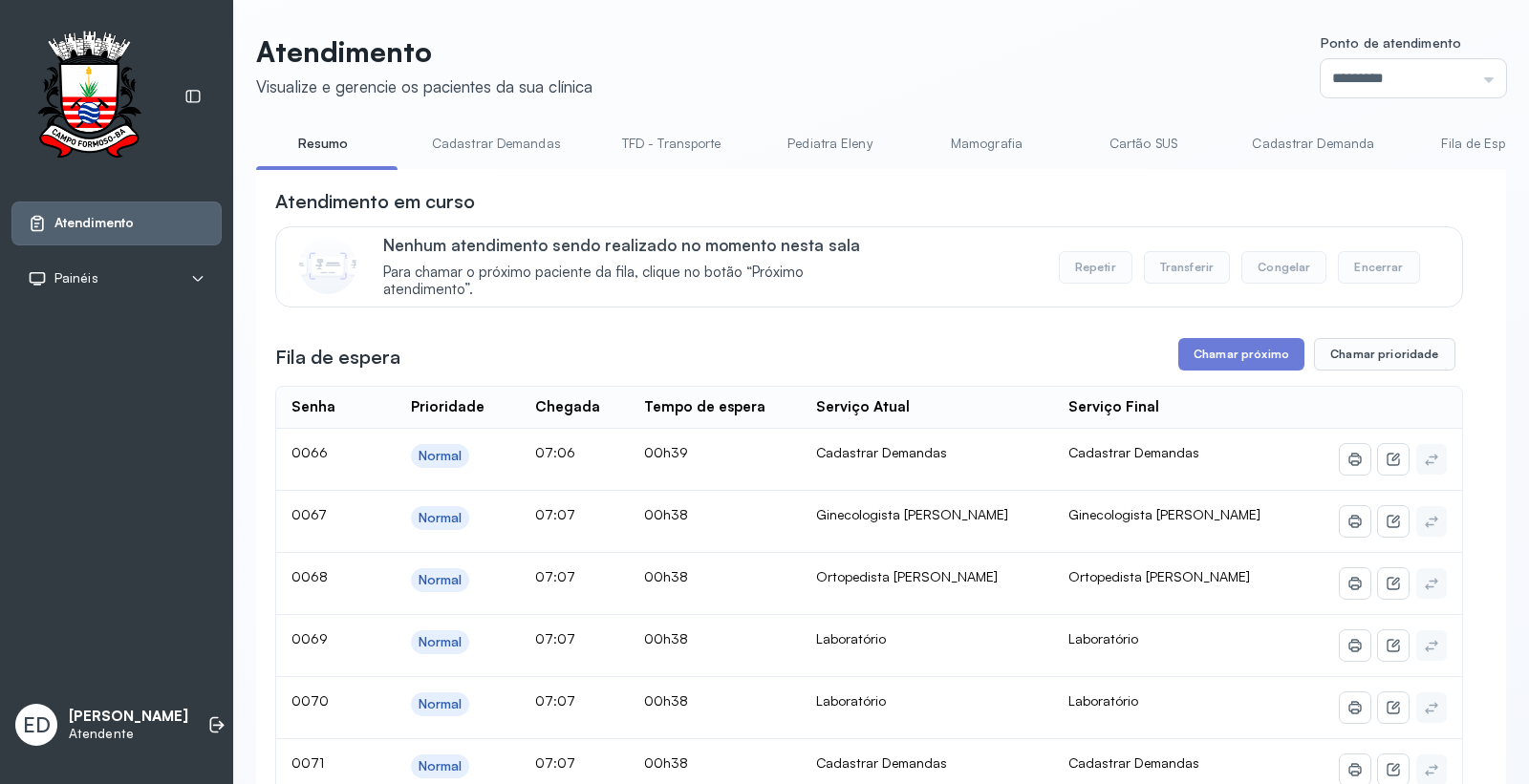
click at [1214, 351] on button "Chamar próximo" at bounding box center [1241, 354] width 126 height 32
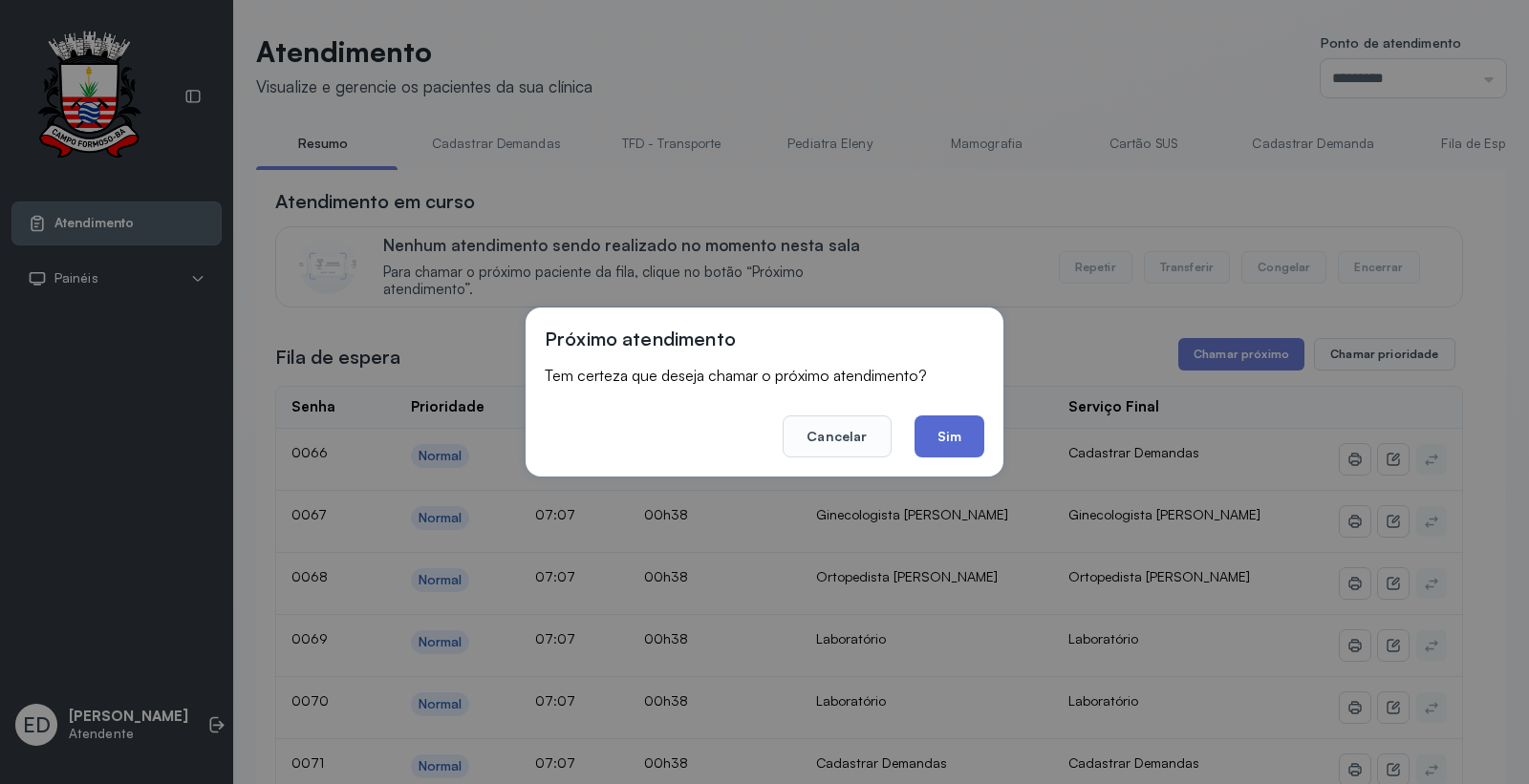
click at [966, 428] on button "Sim" at bounding box center [948, 436] width 70 height 42
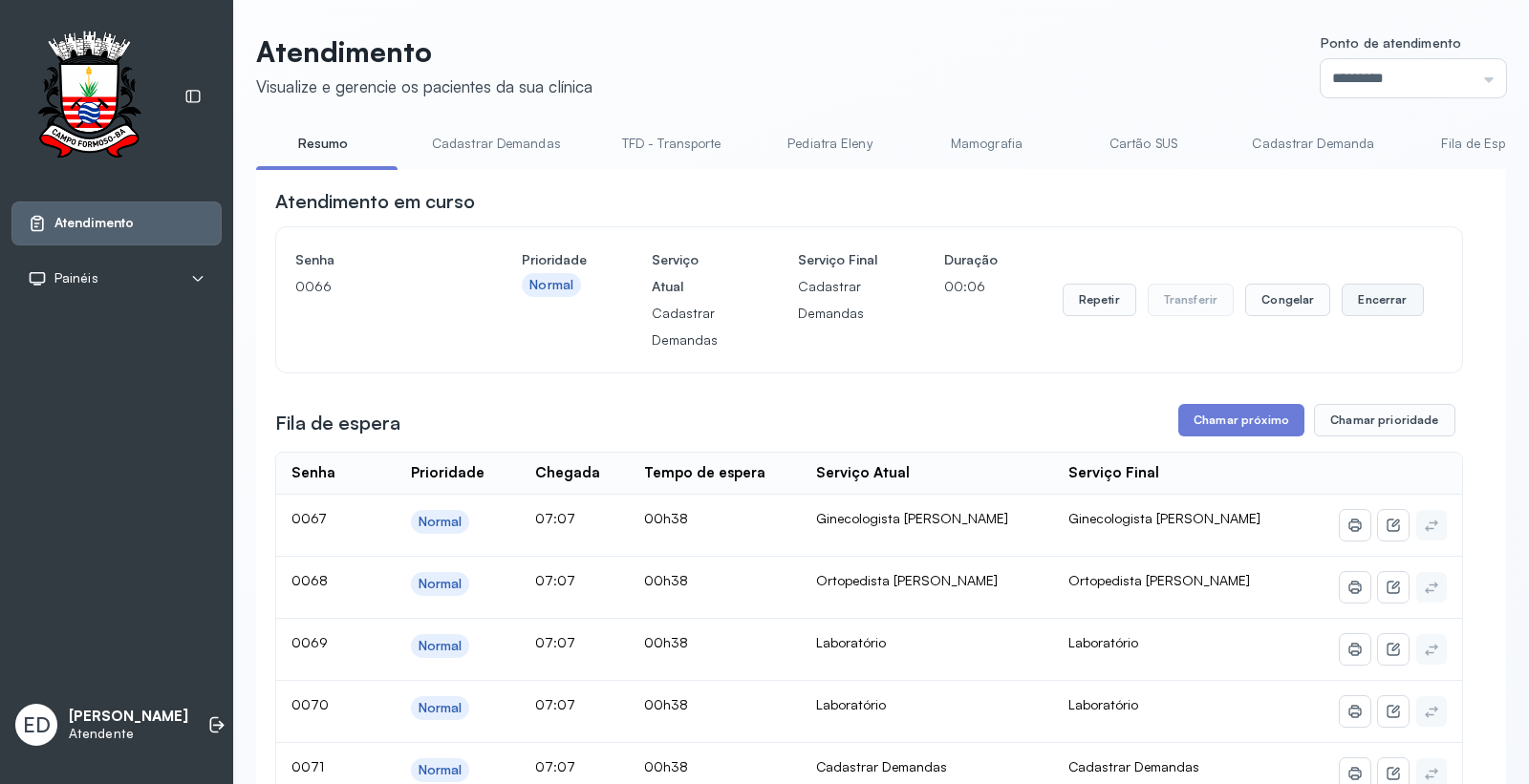
click at [1360, 293] on button "Encerrar" at bounding box center [1381, 299] width 82 height 32
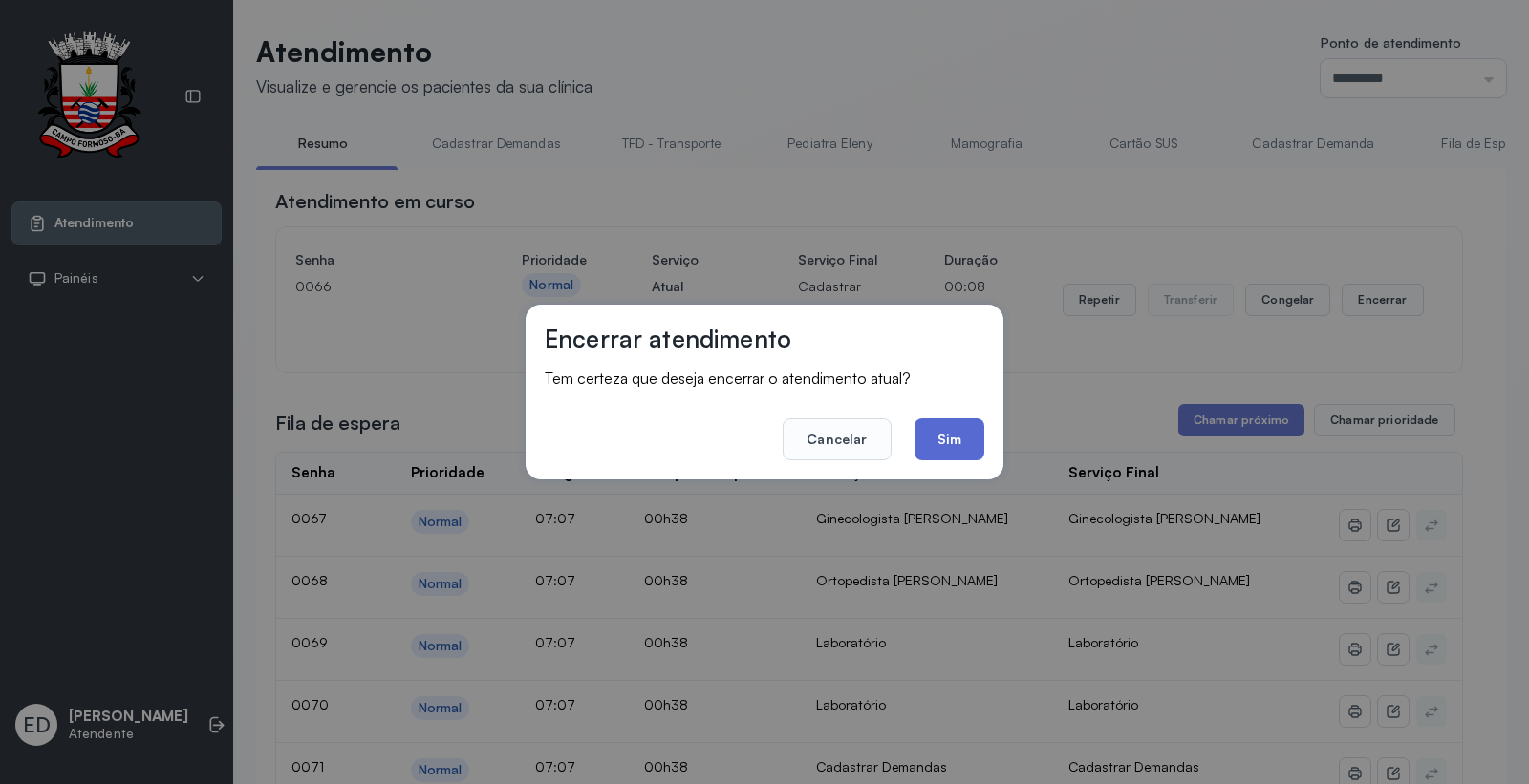
click at [919, 432] on button "Sim" at bounding box center [948, 439] width 70 height 42
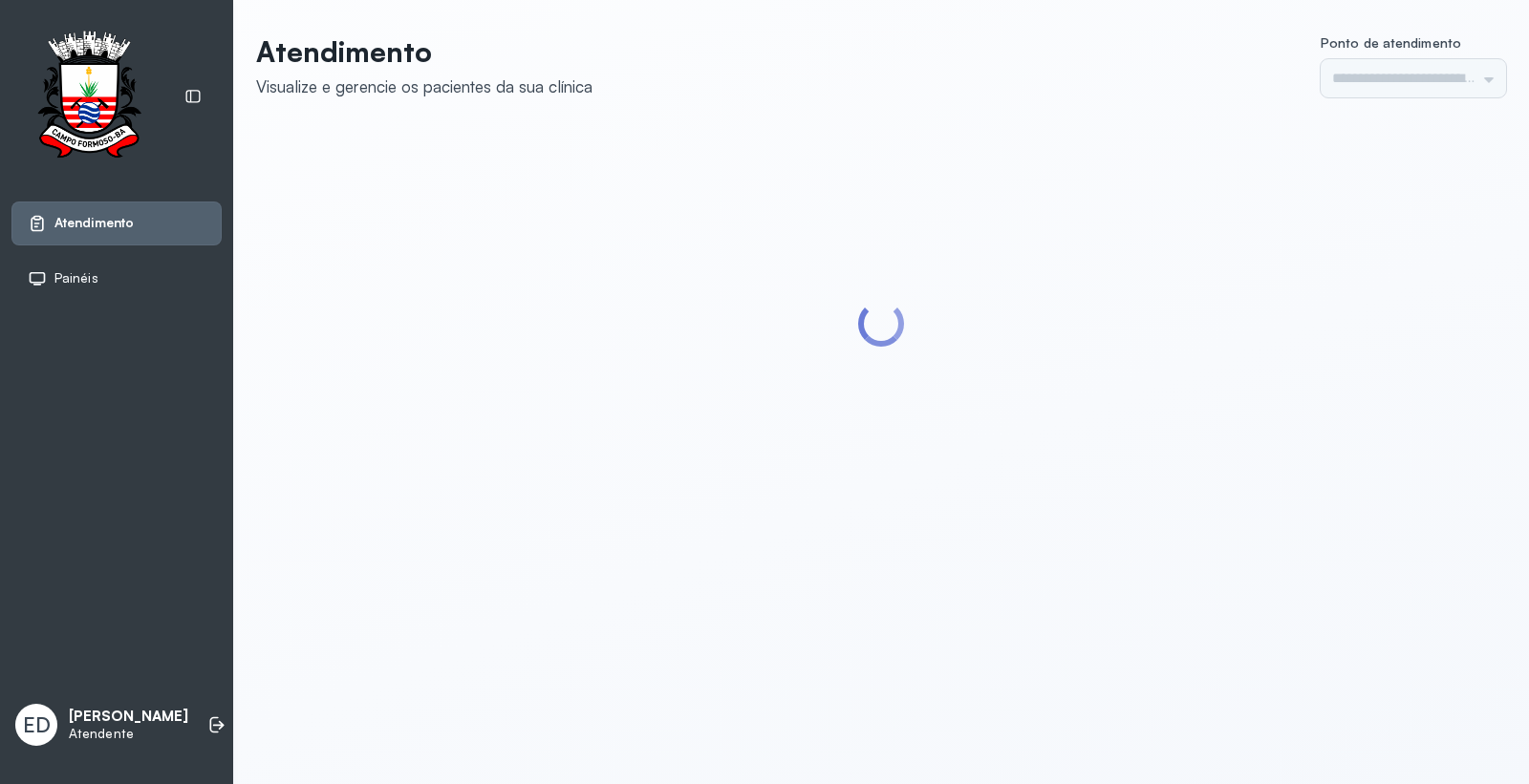
type input "*********"
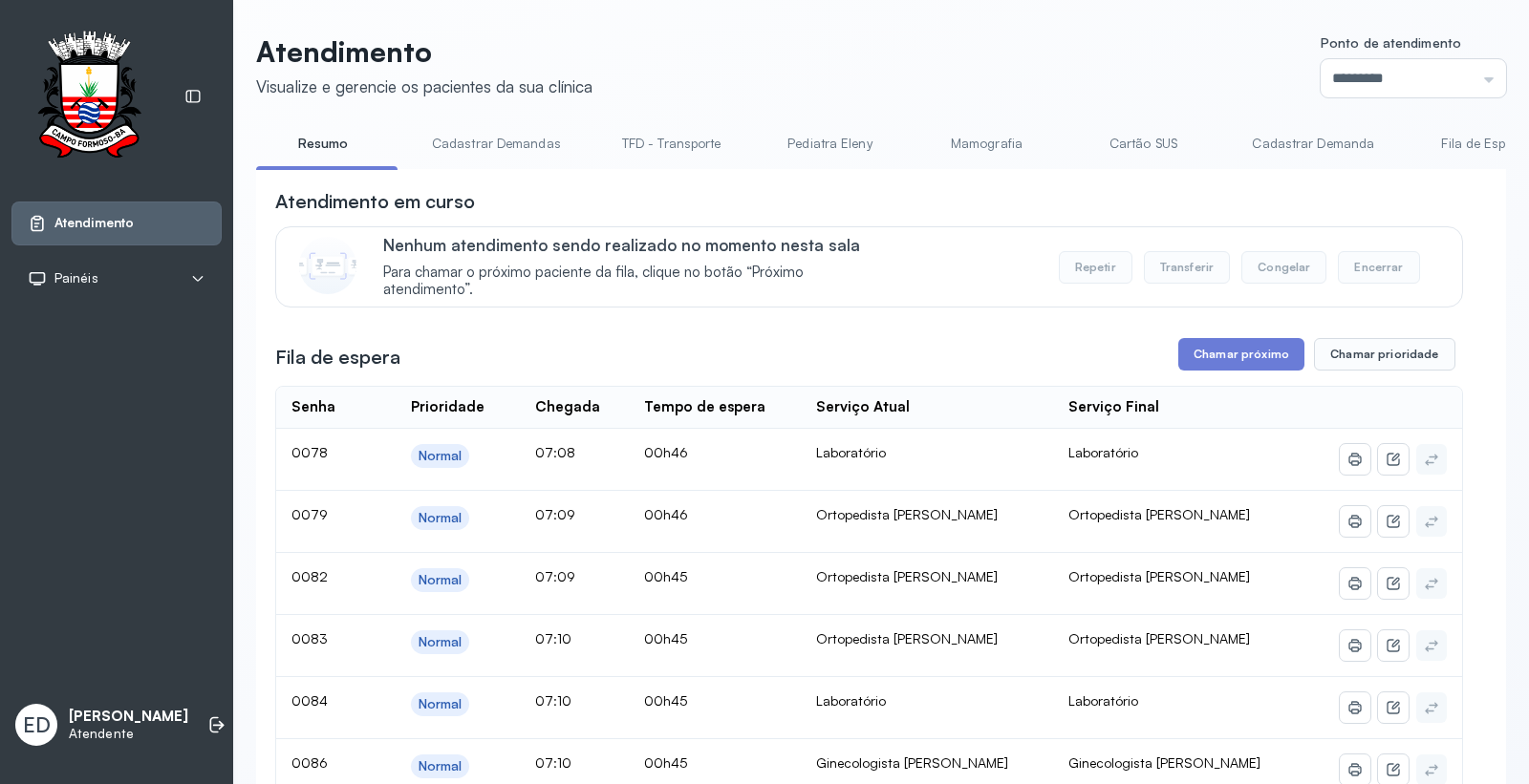
drag, startPoint x: 1156, startPoint y: 148, endPoint x: 1164, endPoint y: 189, distance: 41.8
click at [1156, 148] on link "Cartão SUS" at bounding box center [1142, 144] width 134 height 31
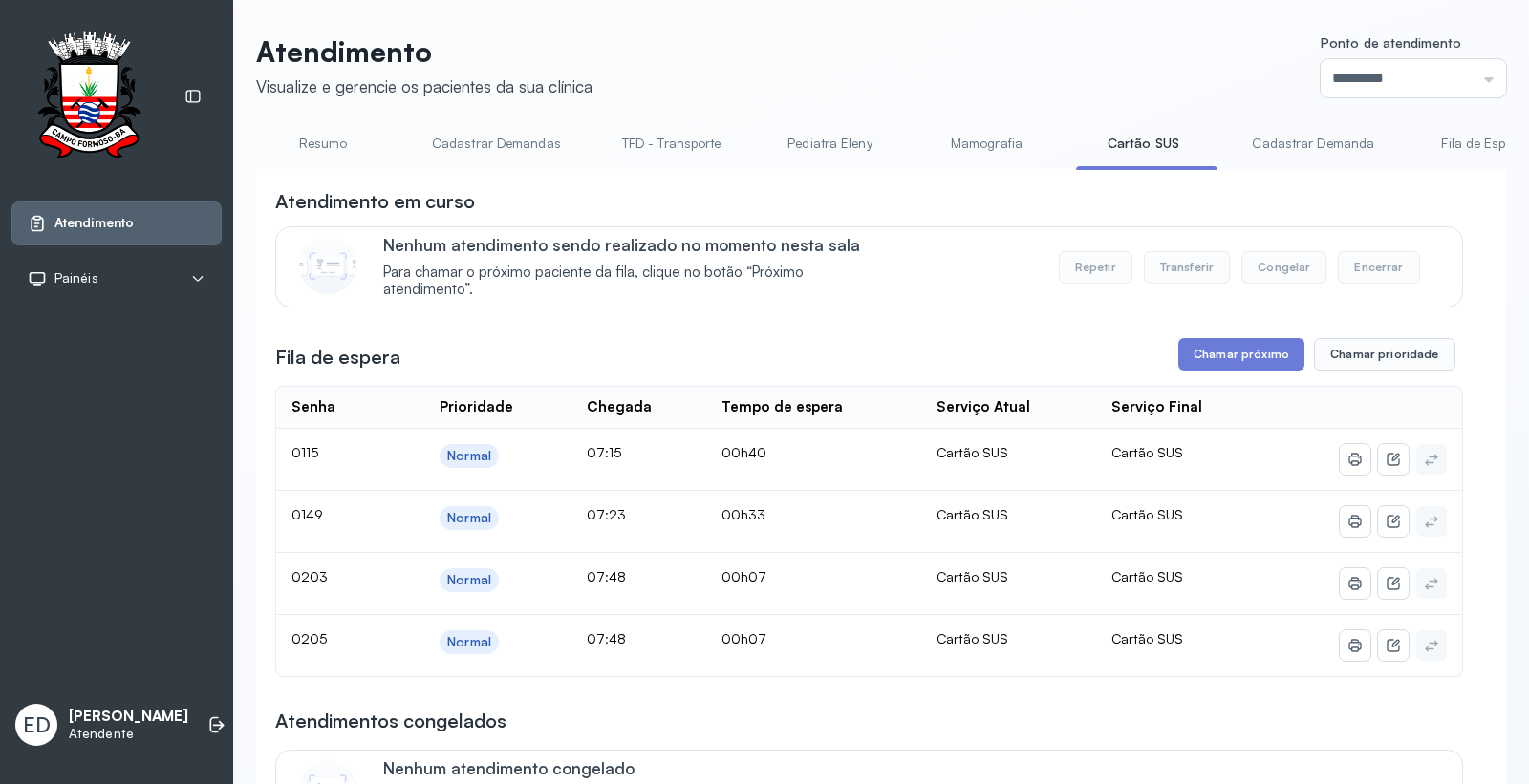
click at [336, 141] on link "Resumo" at bounding box center [323, 144] width 134 height 31
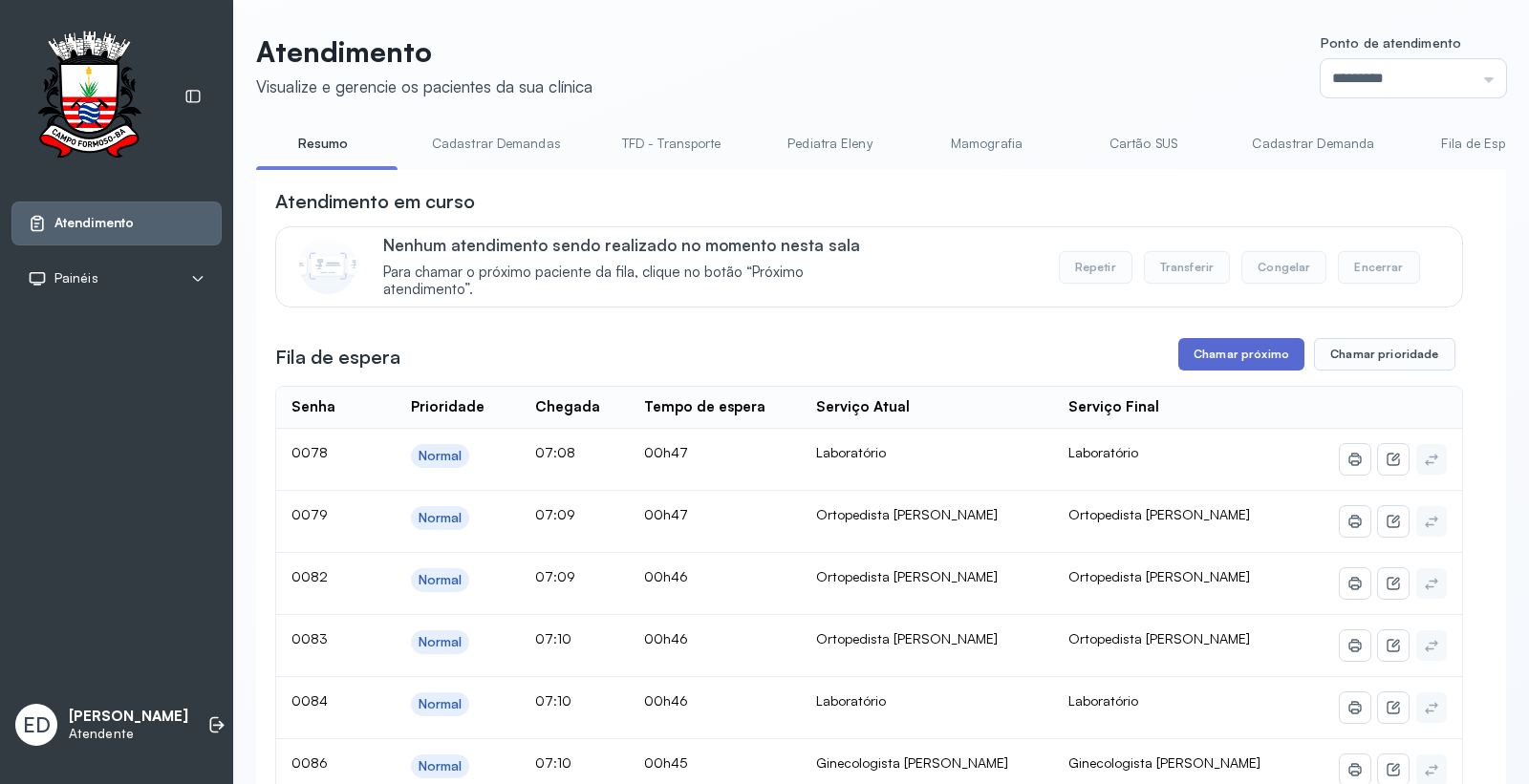
click at [1250, 356] on button "Chamar próximo" at bounding box center [1241, 354] width 126 height 32
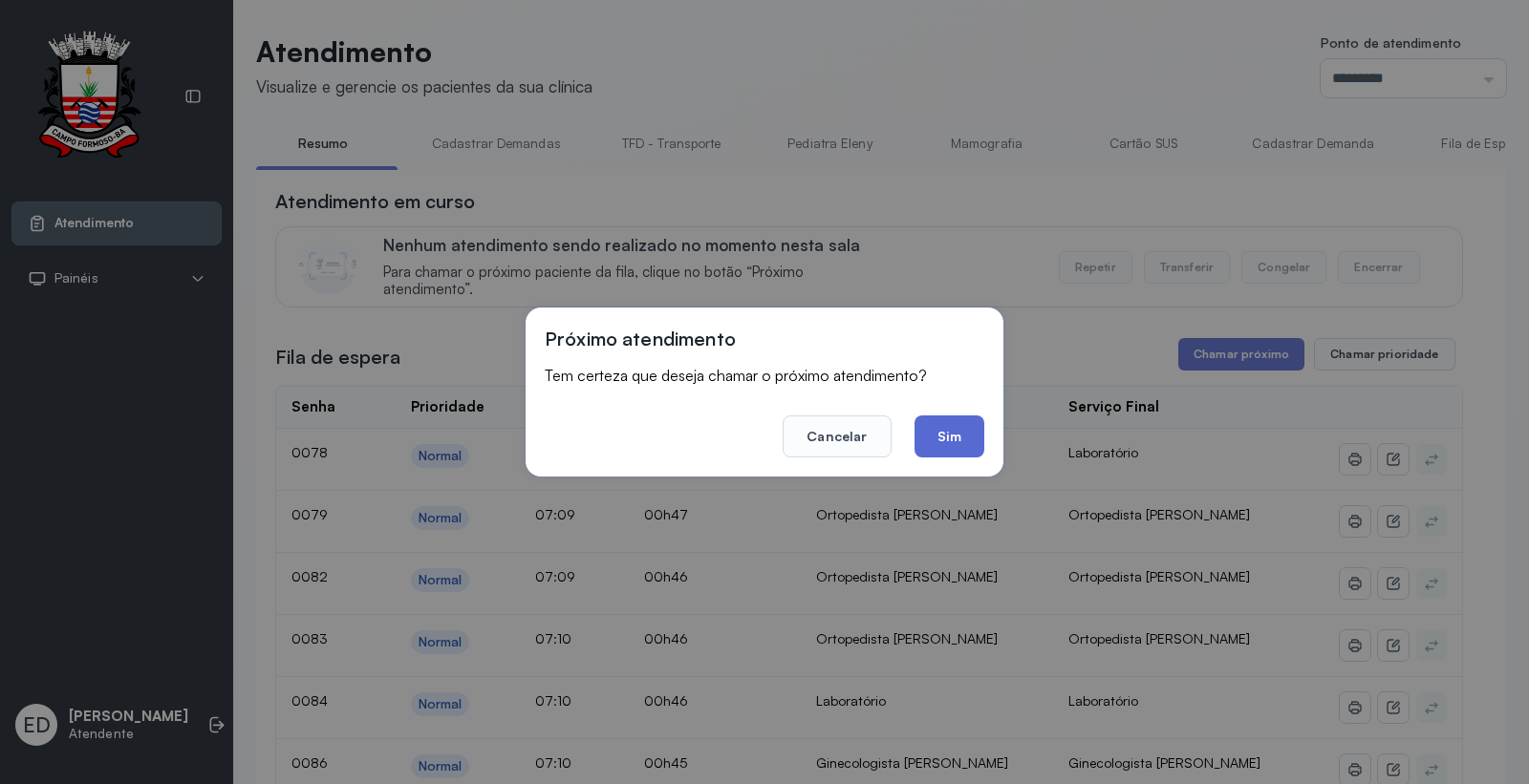
click at [974, 432] on button "Sim" at bounding box center [948, 436] width 70 height 42
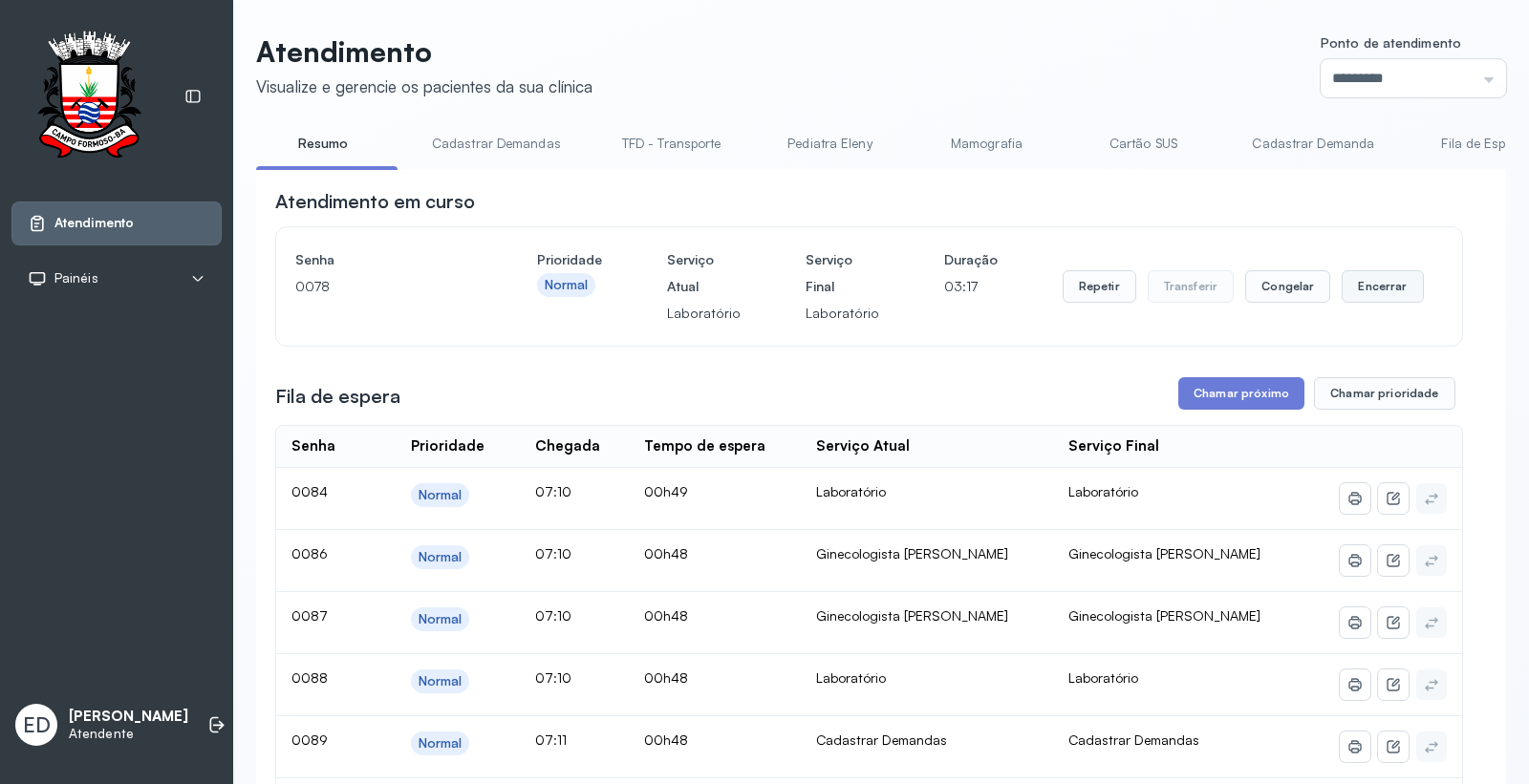
click at [1369, 294] on button "Encerrar" at bounding box center [1381, 286] width 82 height 32
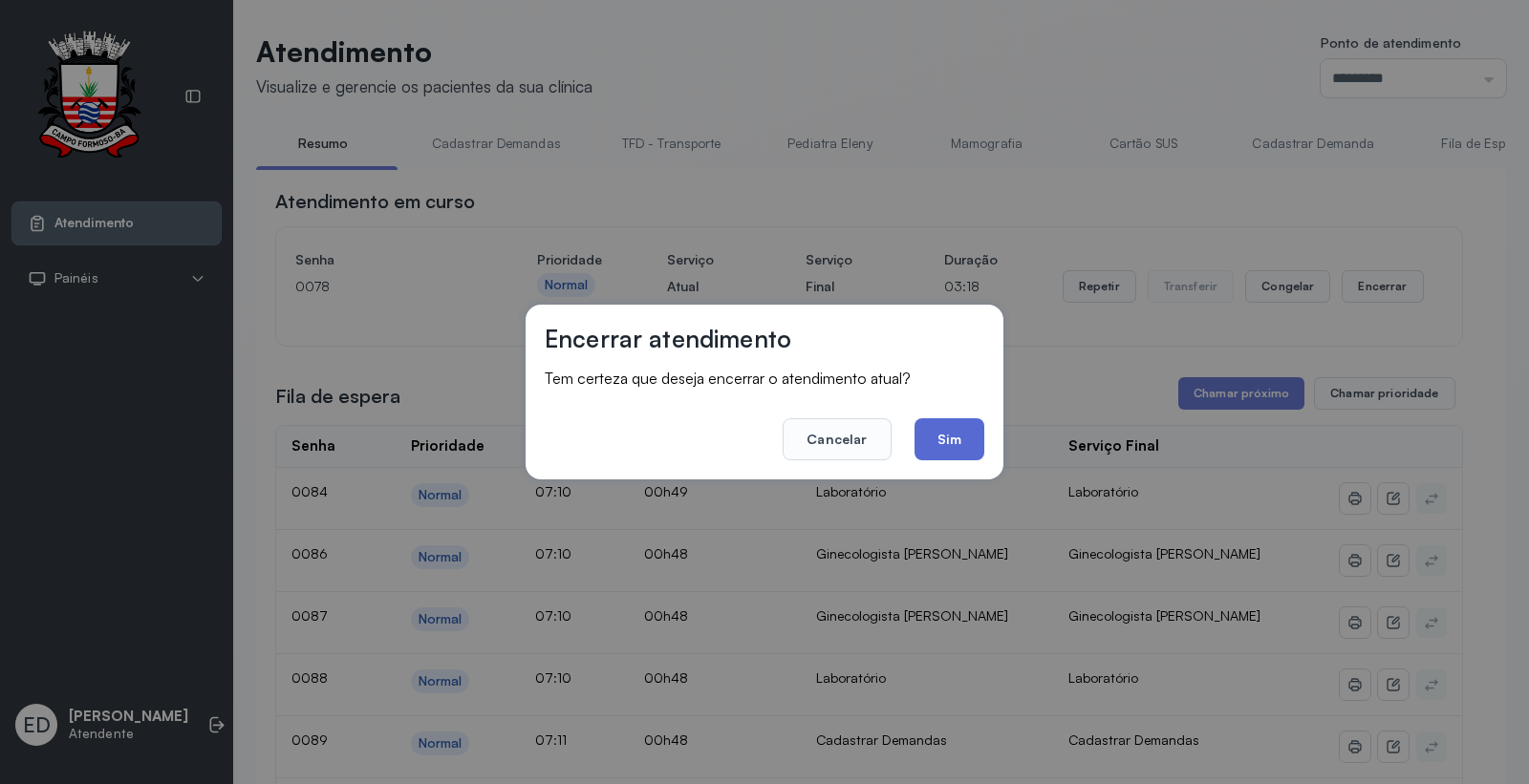
click at [967, 424] on button "Sim" at bounding box center [948, 439] width 70 height 42
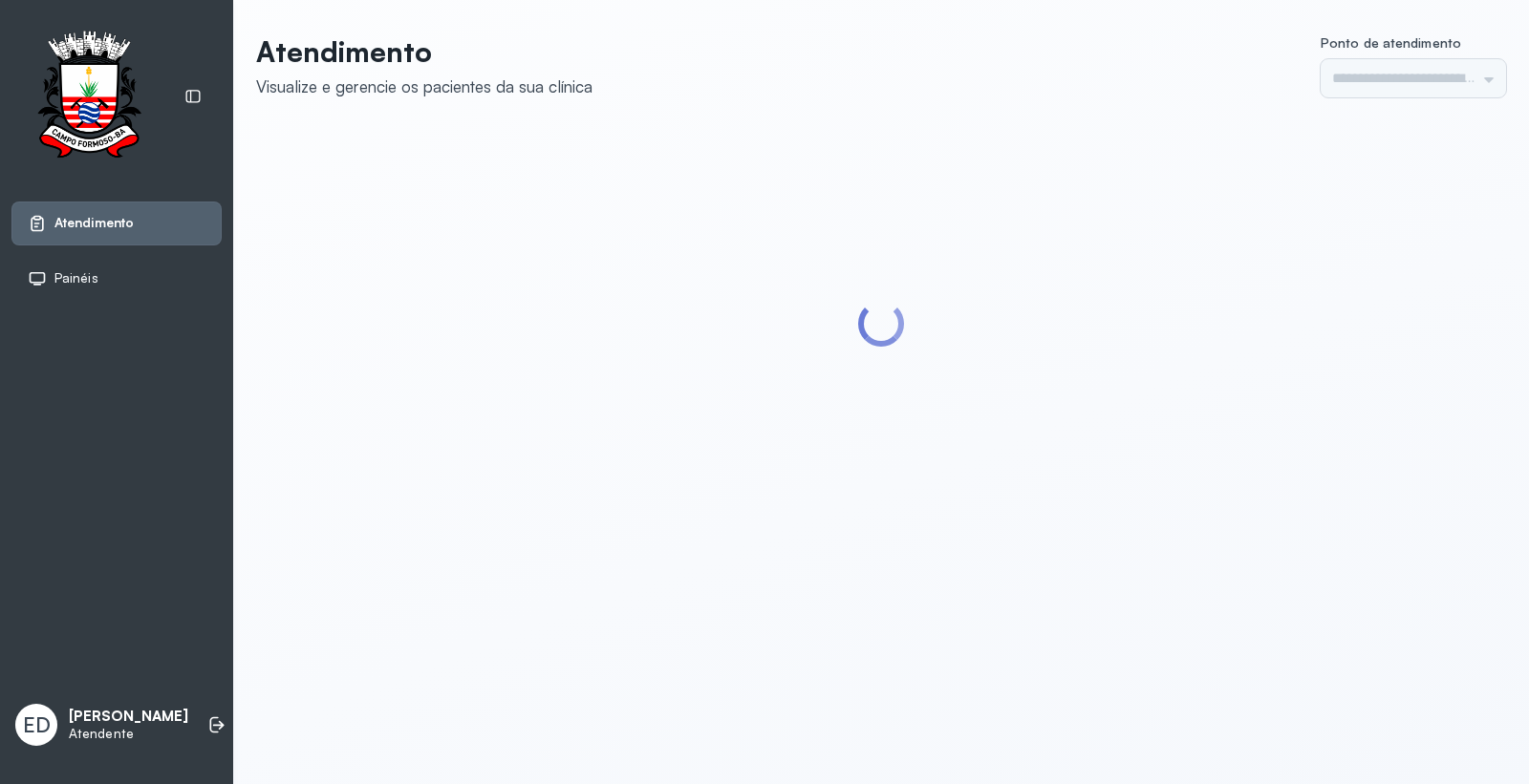
type input "*********"
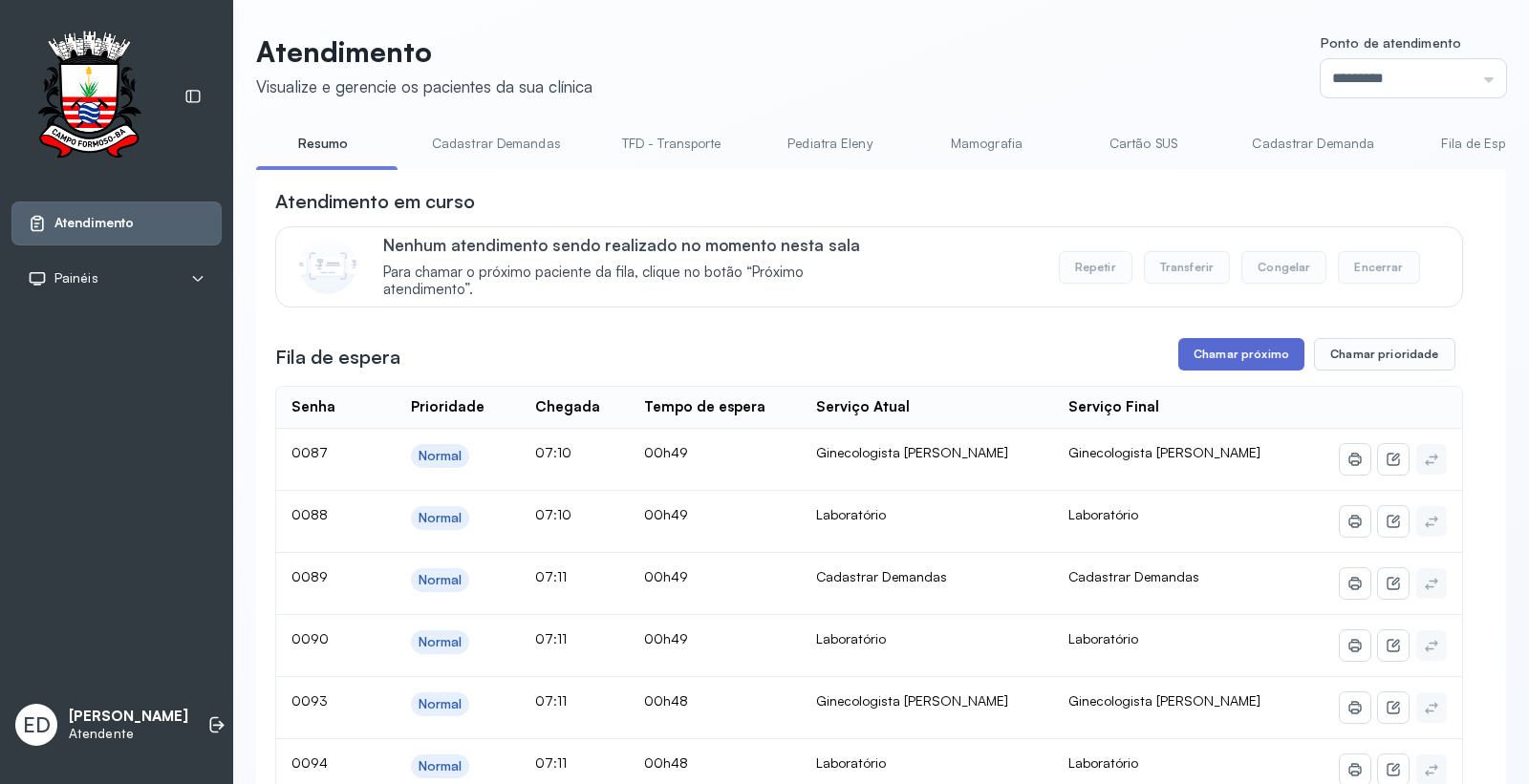
click at [1236, 359] on button "Chamar próximo" at bounding box center [1241, 354] width 126 height 32
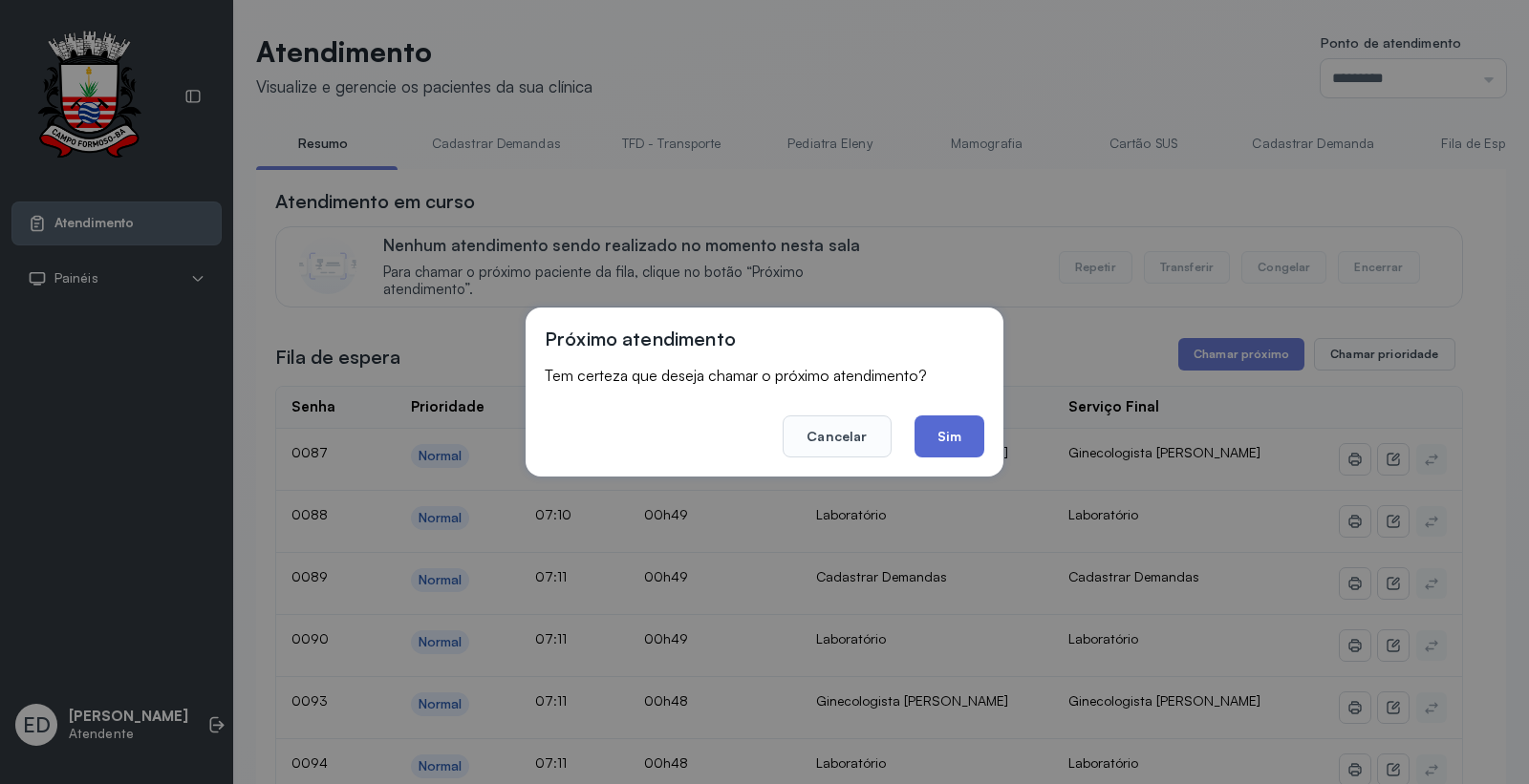
click at [959, 435] on button "Sim" at bounding box center [948, 436] width 70 height 42
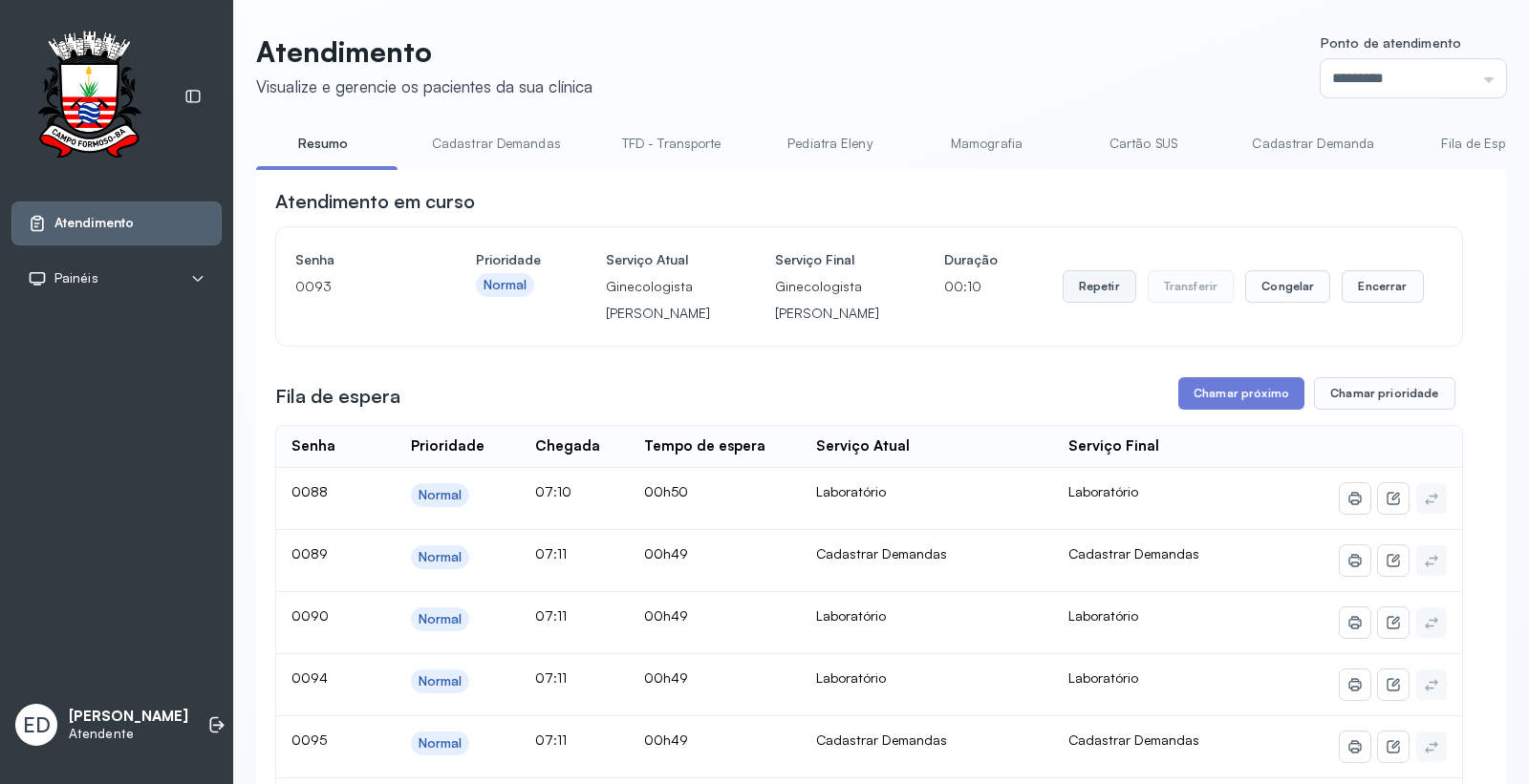
click at [1079, 303] on button "Repetir" at bounding box center [1099, 286] width 74 height 32
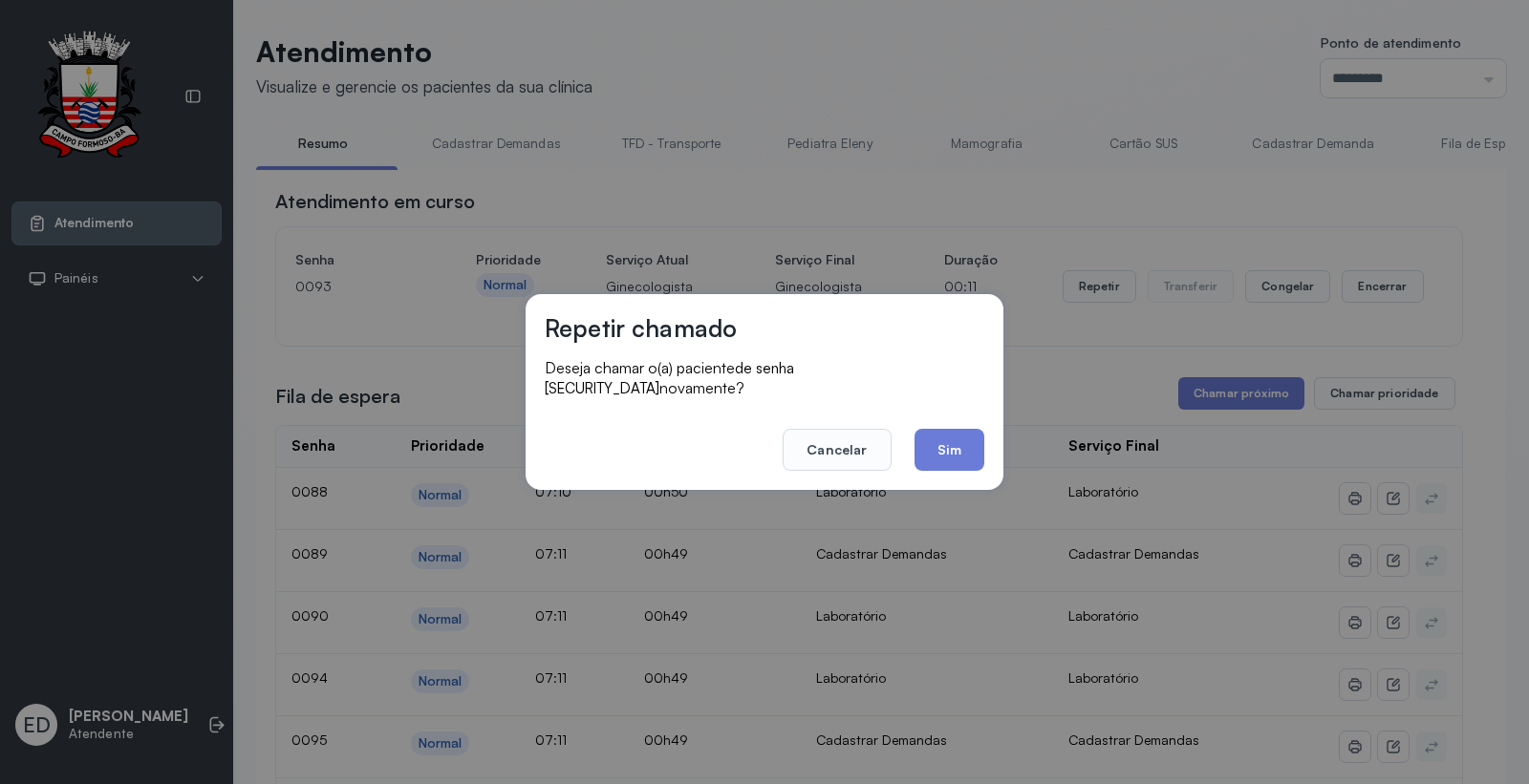
click at [1035, 128] on div "Repetir chamado Deseja chamar o(a) paciente de senha 0093 novamente? Cancelar S…" at bounding box center [764, 392] width 1529 height 784
click at [948, 444] on button "Sim" at bounding box center [948, 450] width 70 height 42
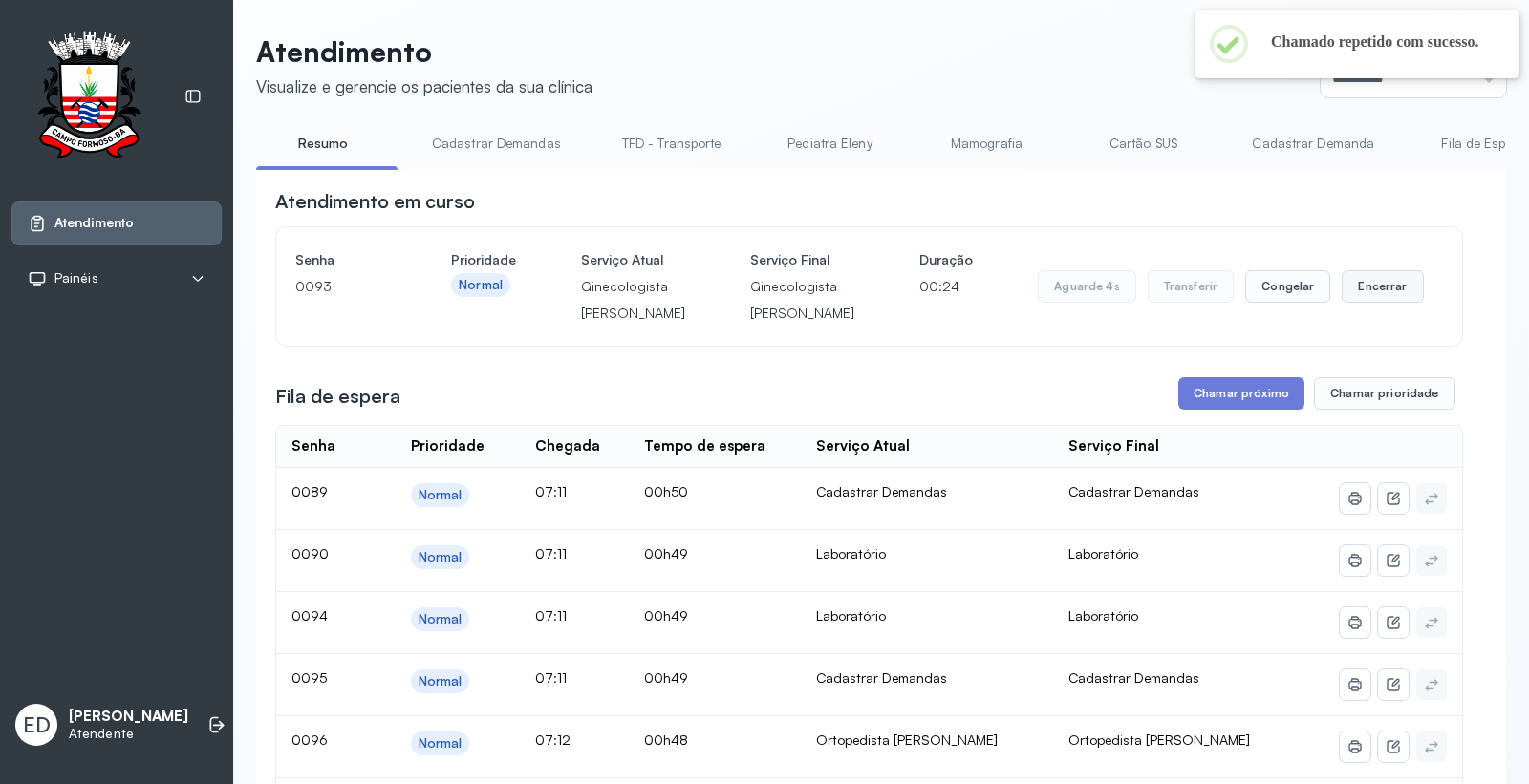
click at [1364, 303] on button "Encerrar" at bounding box center [1381, 286] width 82 height 32
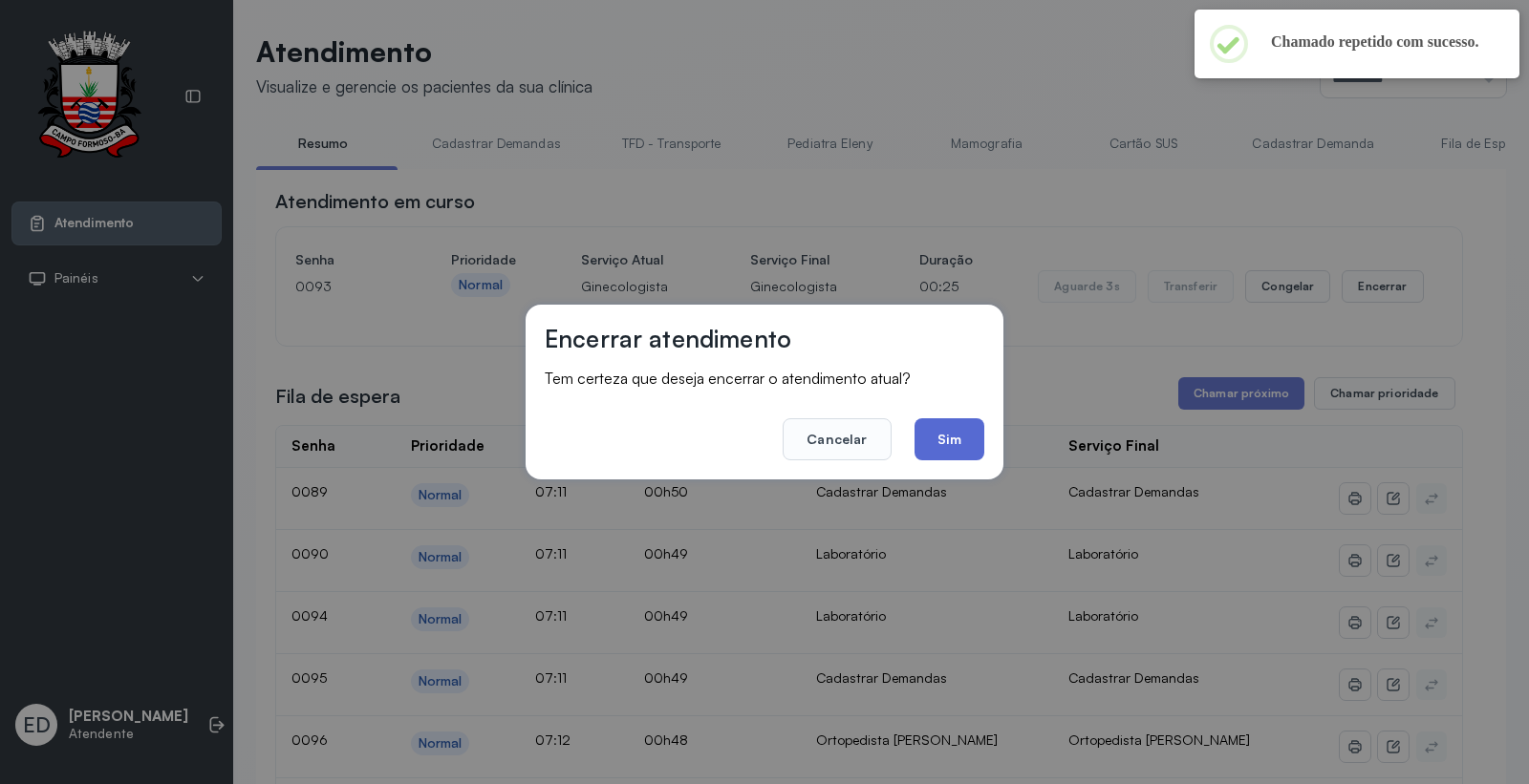
click at [973, 445] on button "Sim" at bounding box center [948, 439] width 70 height 42
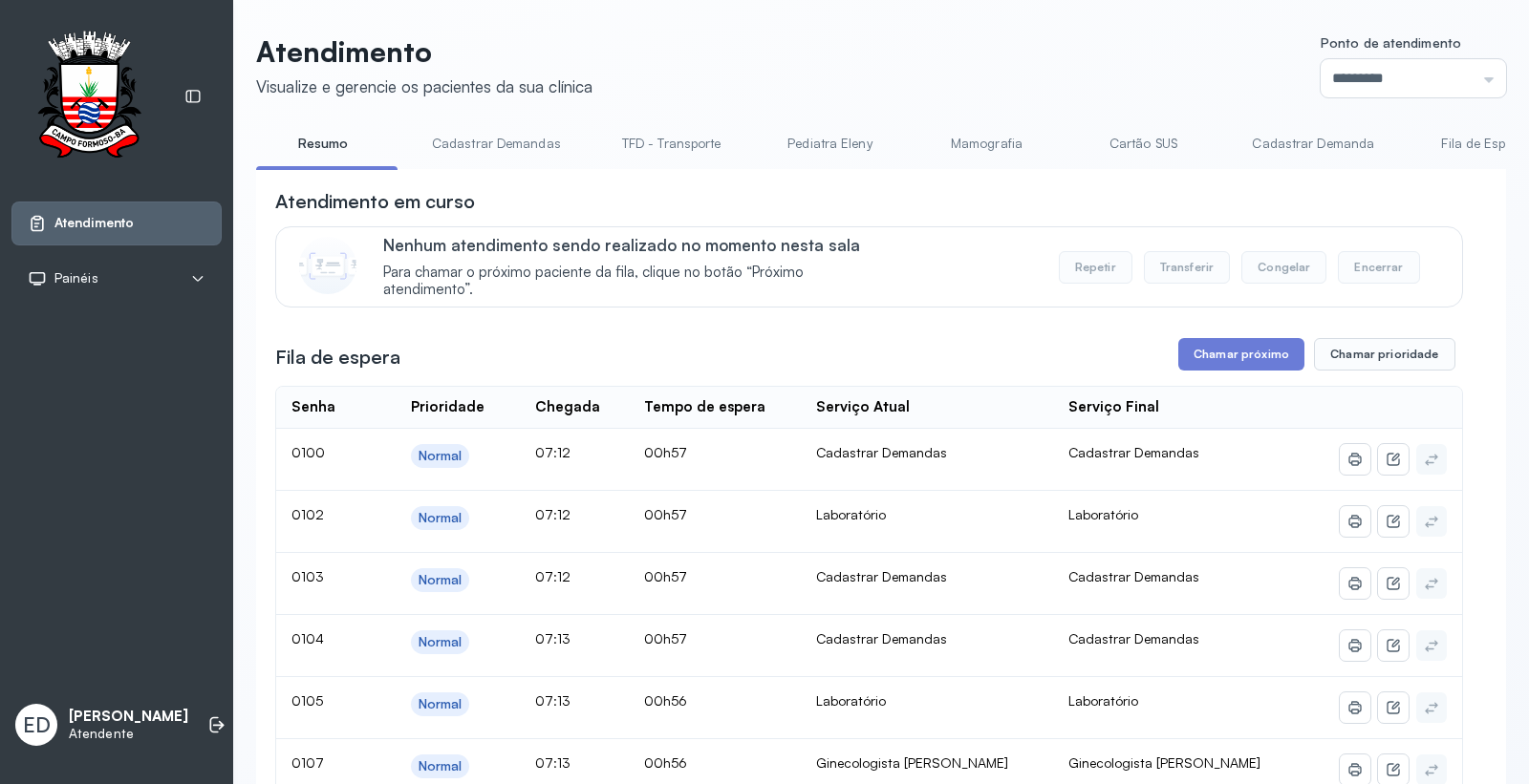
click at [1099, 64] on header "Atendimento Visualize e gerencie os pacientes da sua clínica Ponto de atendimen…" at bounding box center [881, 66] width 1250 height 63
click at [1195, 78] on header "Atendimento Visualize e gerencie os pacientes da sua clínica Ponto de atendimen…" at bounding box center [881, 66] width 1250 height 63
click at [1250, 363] on button "Chamar próximo" at bounding box center [1241, 354] width 126 height 32
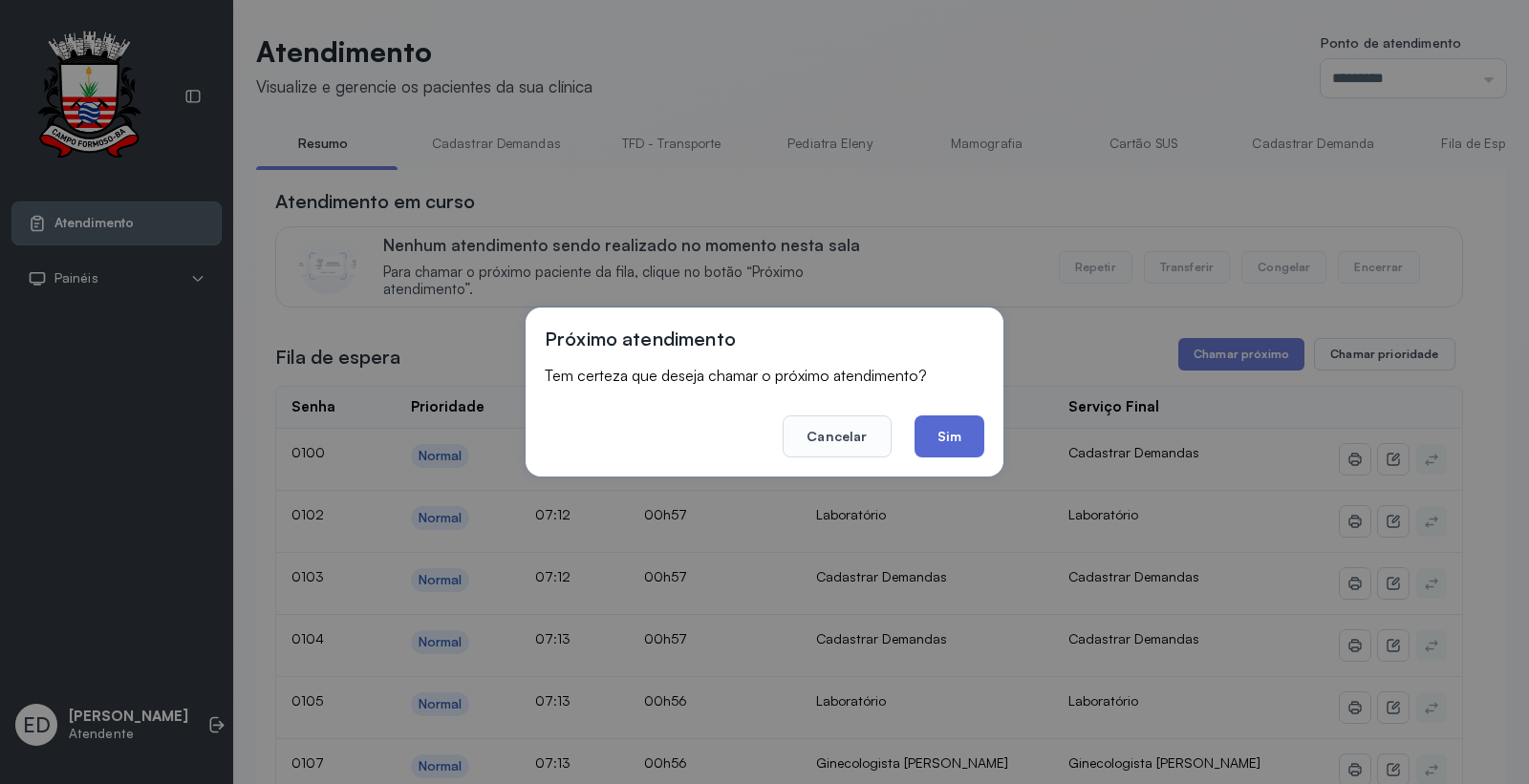
click at [968, 425] on button "Sim" at bounding box center [948, 436] width 70 height 42
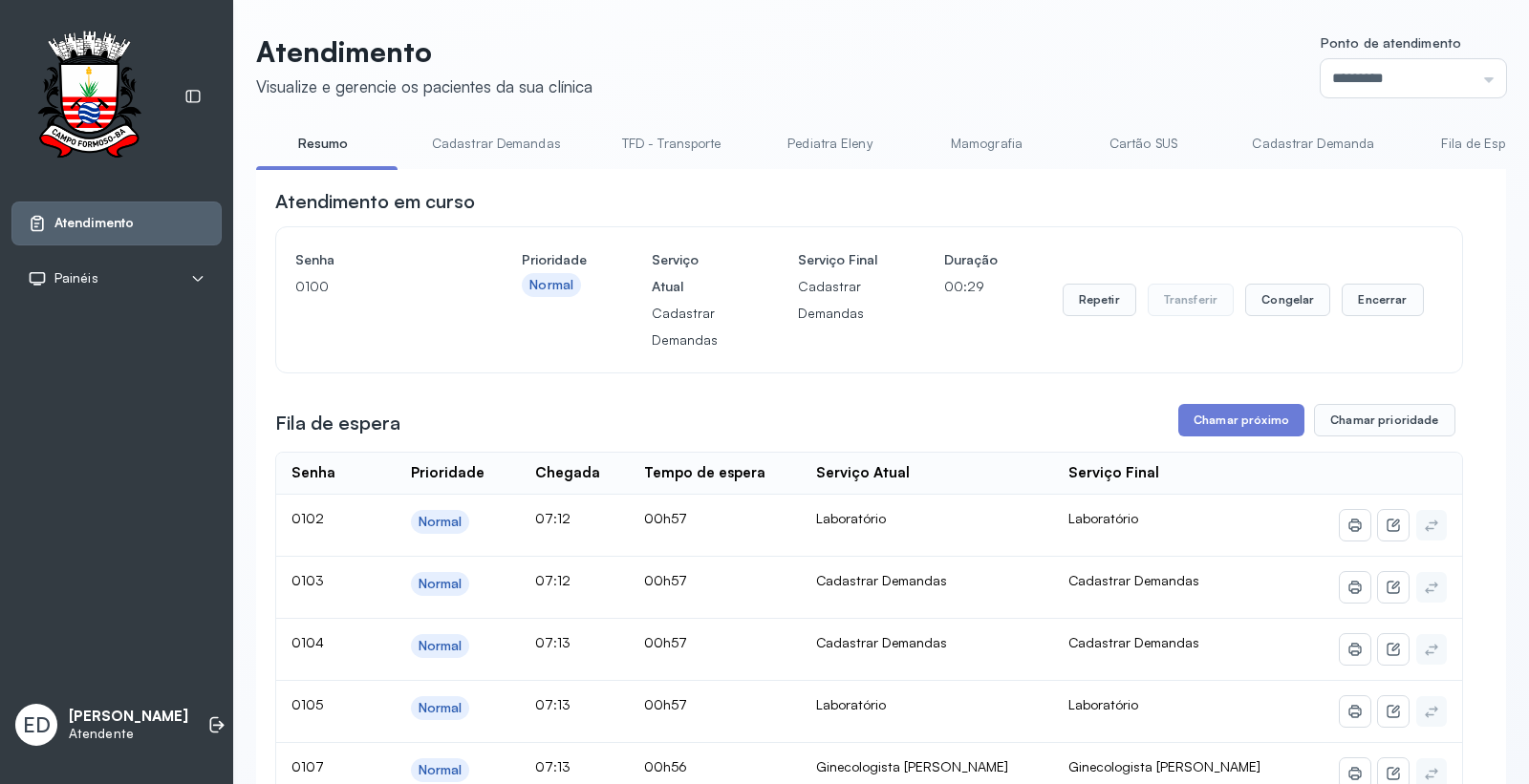
drag, startPoint x: 1156, startPoint y: 17, endPoint x: 1468, endPoint y: 241, distance: 384.1
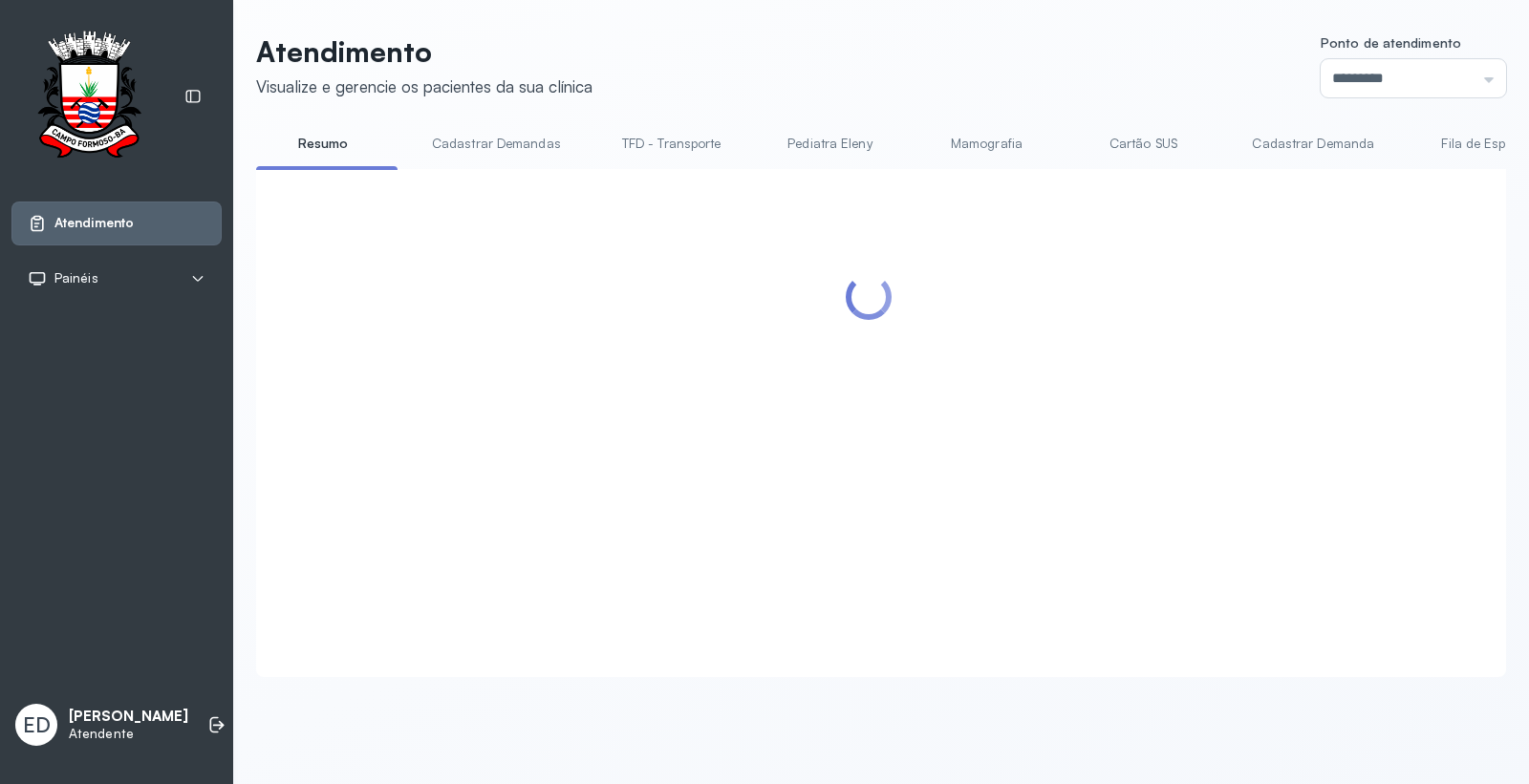
click at [1081, 51] on header "Atendimento Visualize e gerencie os pacientes da sua clínica Ponto de atendimen…" at bounding box center [881, 66] width 1250 height 63
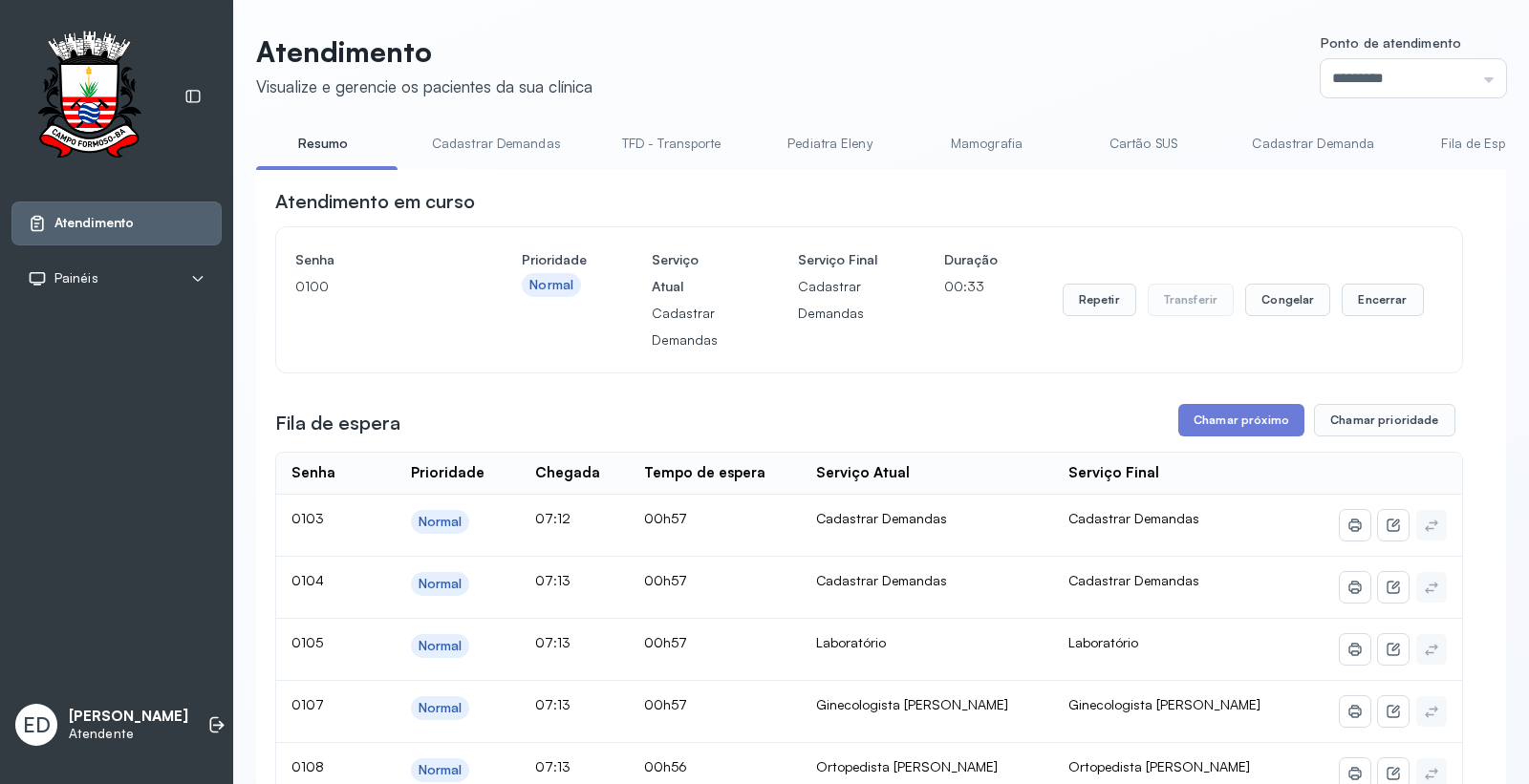
click at [720, 70] on header "Atendimento Visualize e gerencie os pacientes da sua clínica Ponto de atendimen…" at bounding box center [881, 66] width 1250 height 63
click at [1370, 290] on button "Encerrar" at bounding box center [1381, 299] width 82 height 32
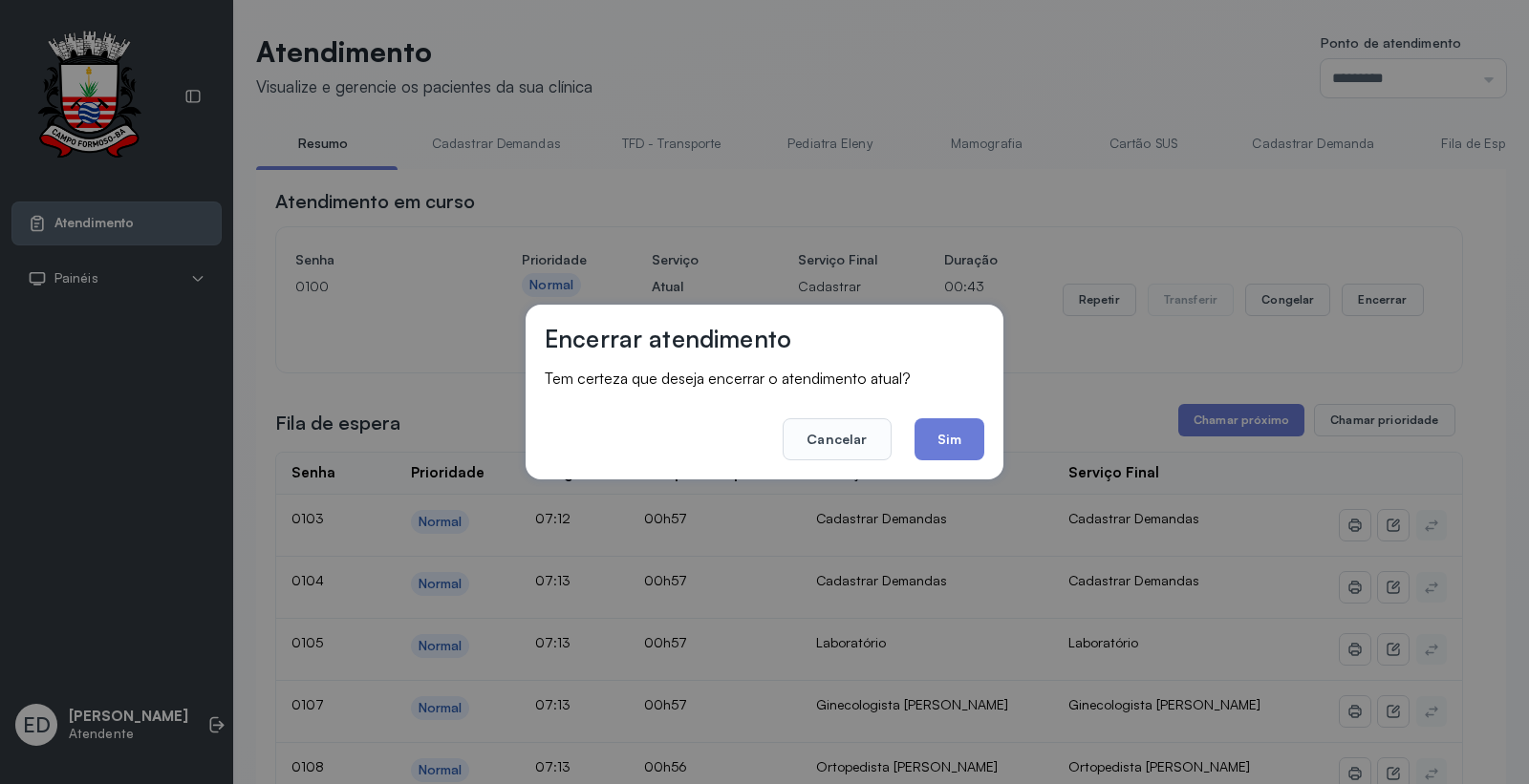
click at [963, 431] on button "Sim" at bounding box center [948, 439] width 70 height 42
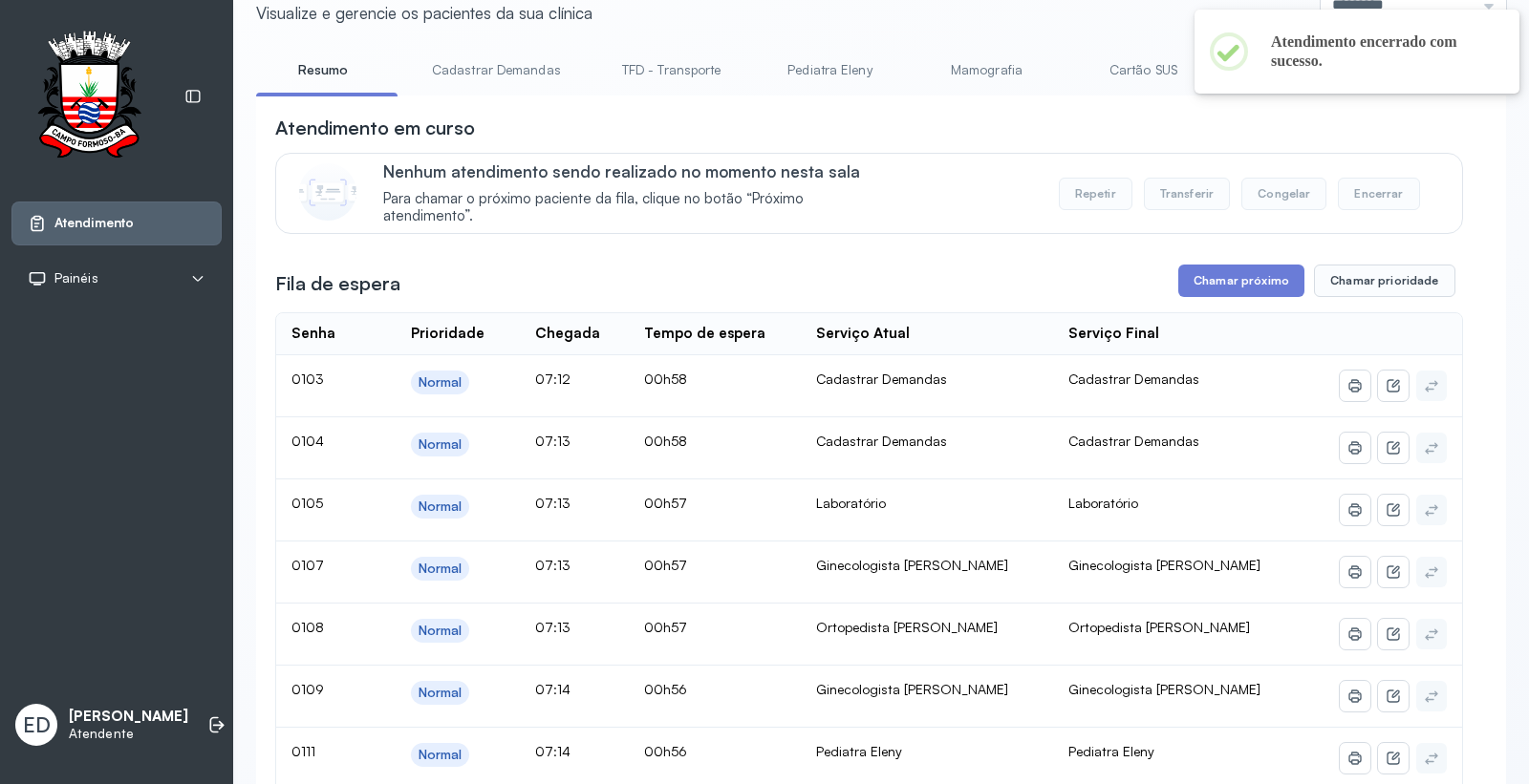
scroll to position [106, 0]
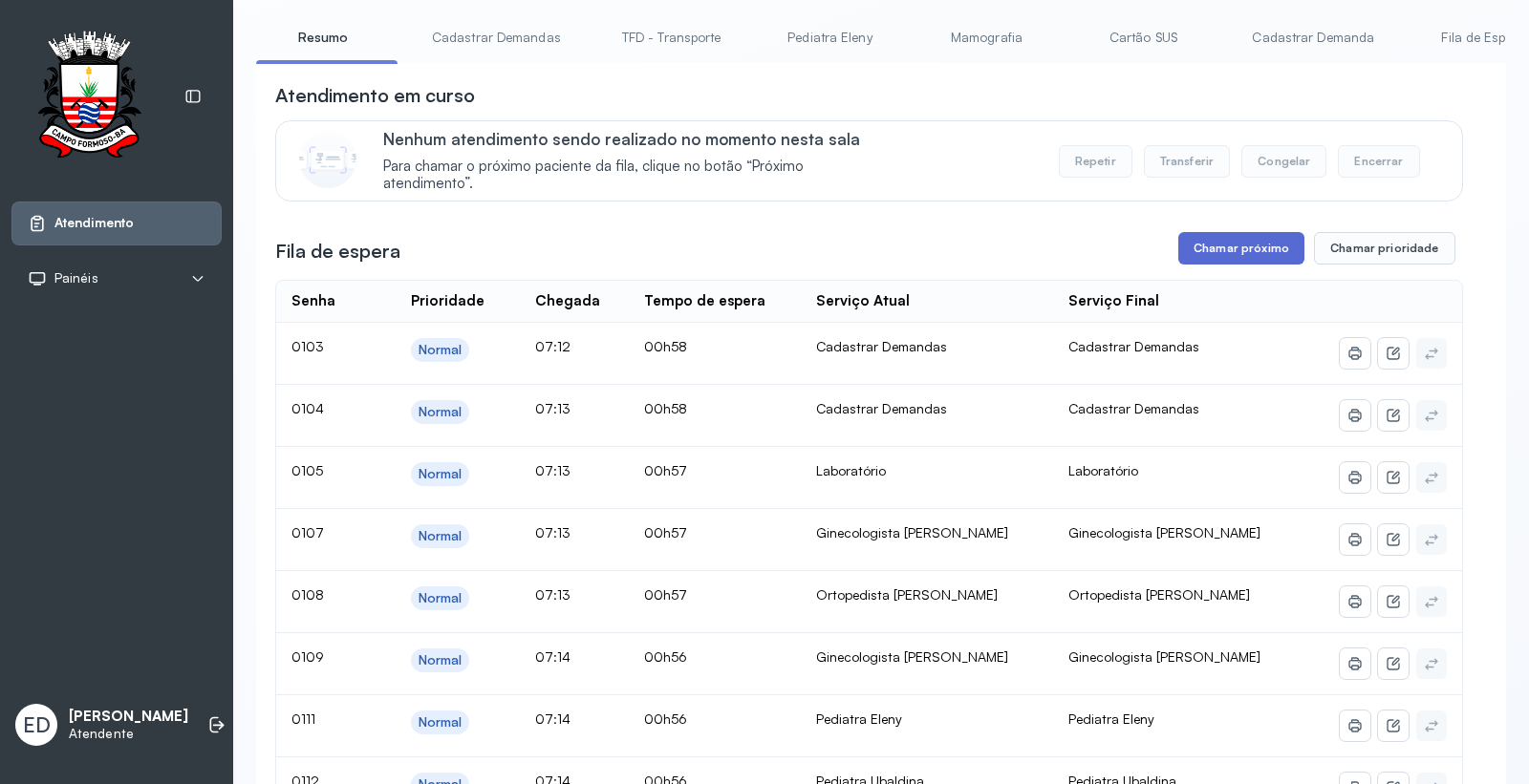
click at [1254, 255] on button "Chamar próximo" at bounding box center [1241, 248] width 126 height 32
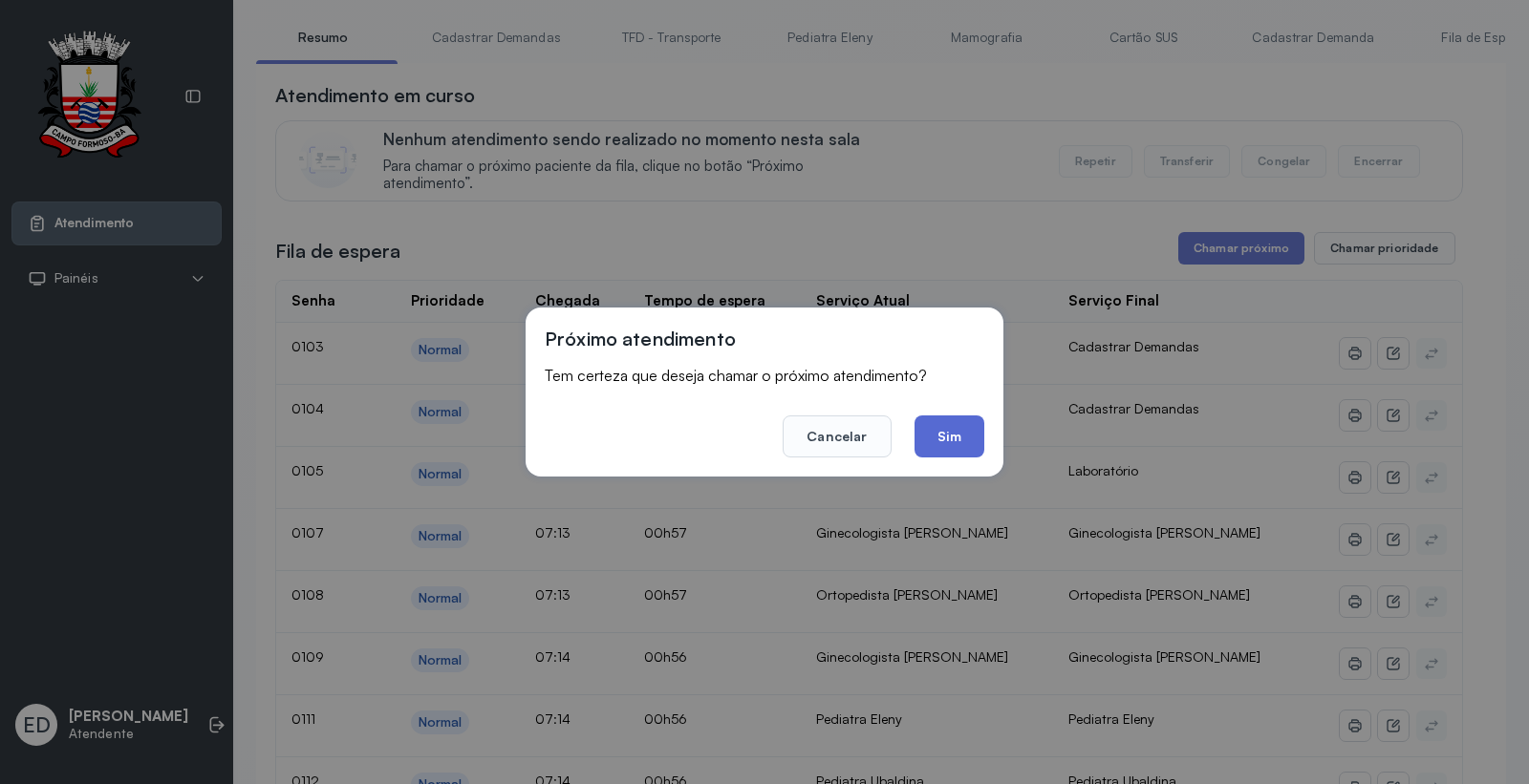
click at [951, 430] on button "Sim" at bounding box center [948, 436] width 70 height 42
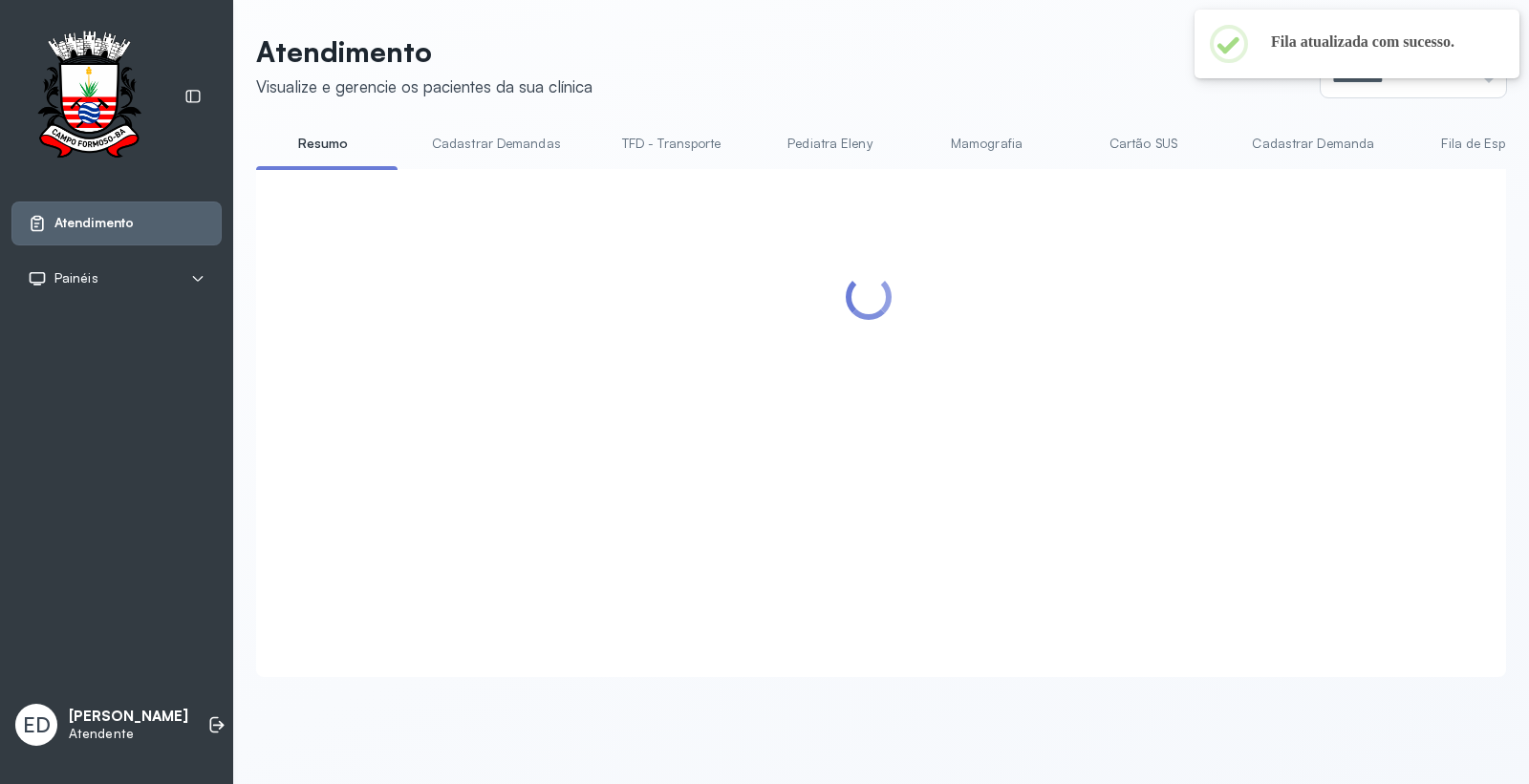
click at [1080, 27] on div "Atendimento Visualize e gerencie os pacientes da sua clínica Ponto de atendimen…" at bounding box center [881, 365] width 1296 height 731
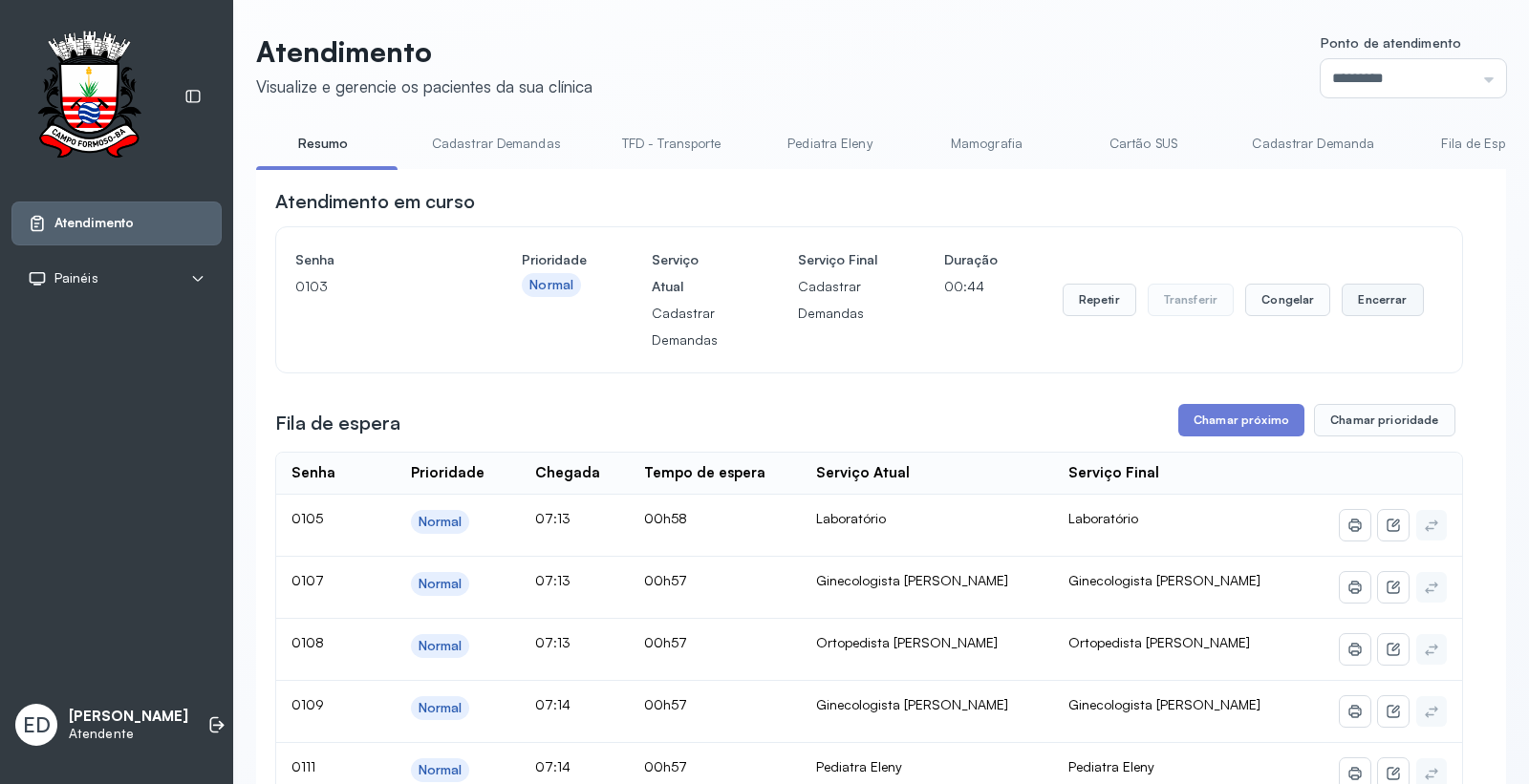
click at [1373, 302] on button "Encerrar" at bounding box center [1381, 299] width 82 height 32
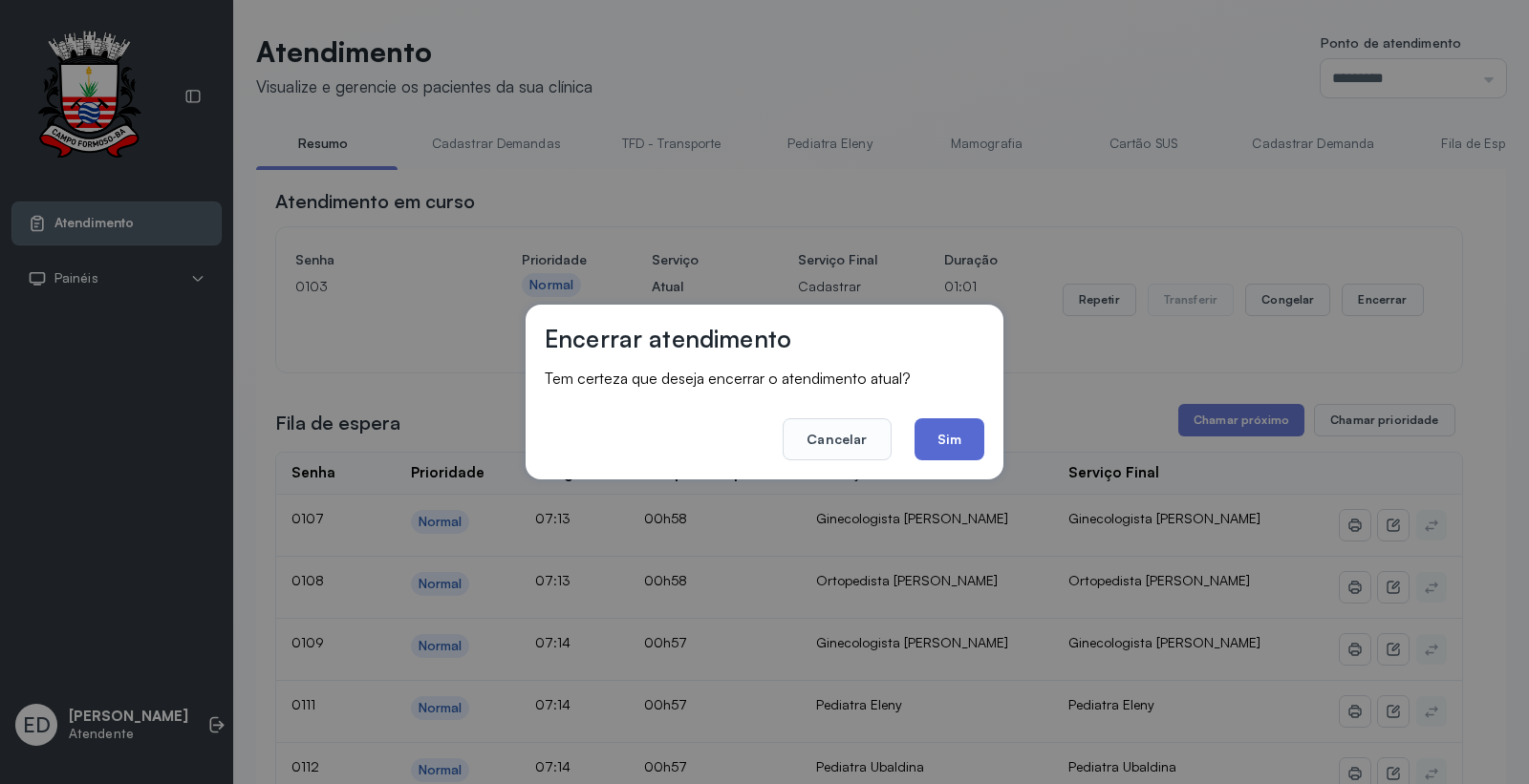
click at [974, 437] on button "Sim" at bounding box center [948, 439] width 70 height 42
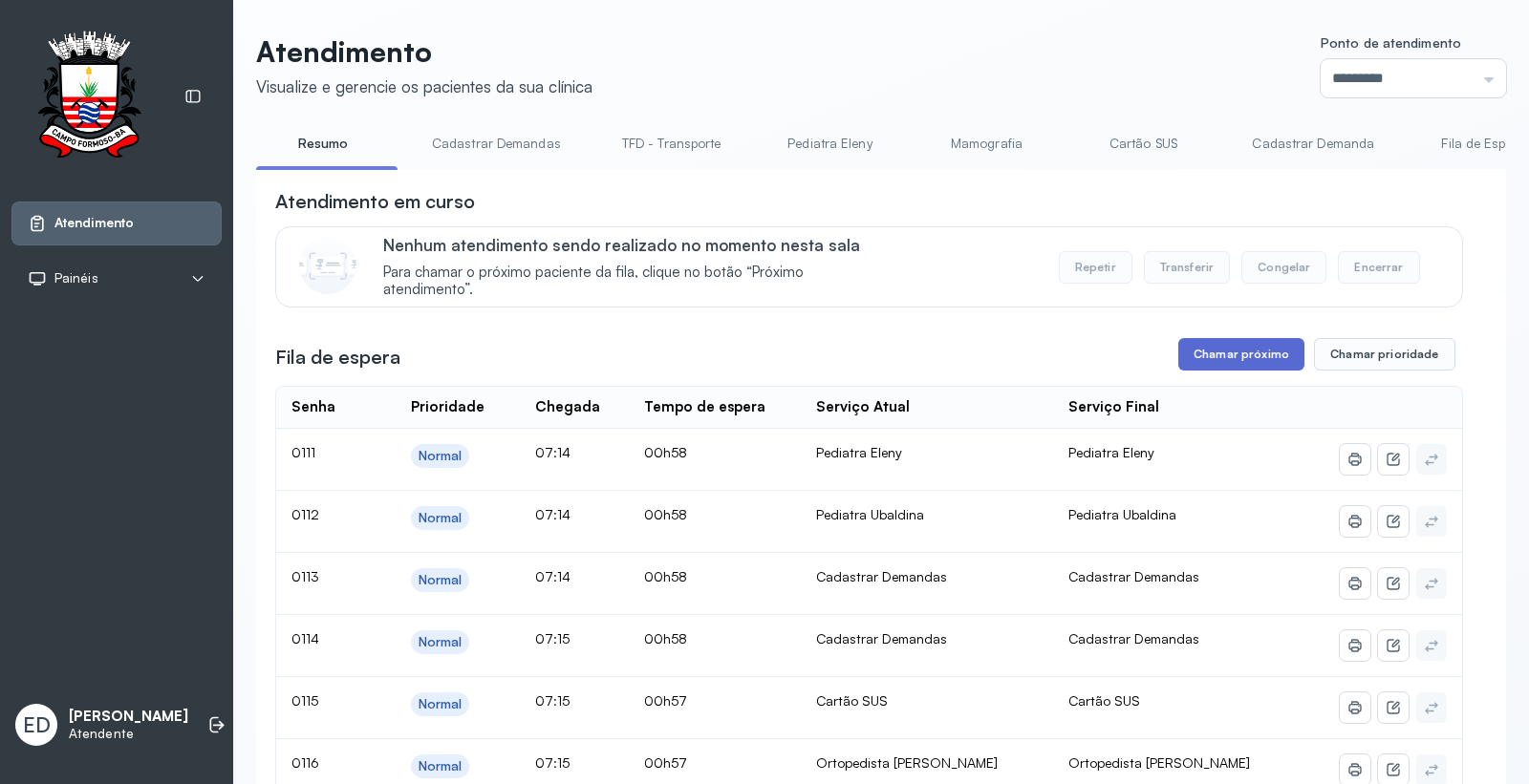
click at [1248, 344] on button "Chamar próximo" at bounding box center [1241, 354] width 126 height 32
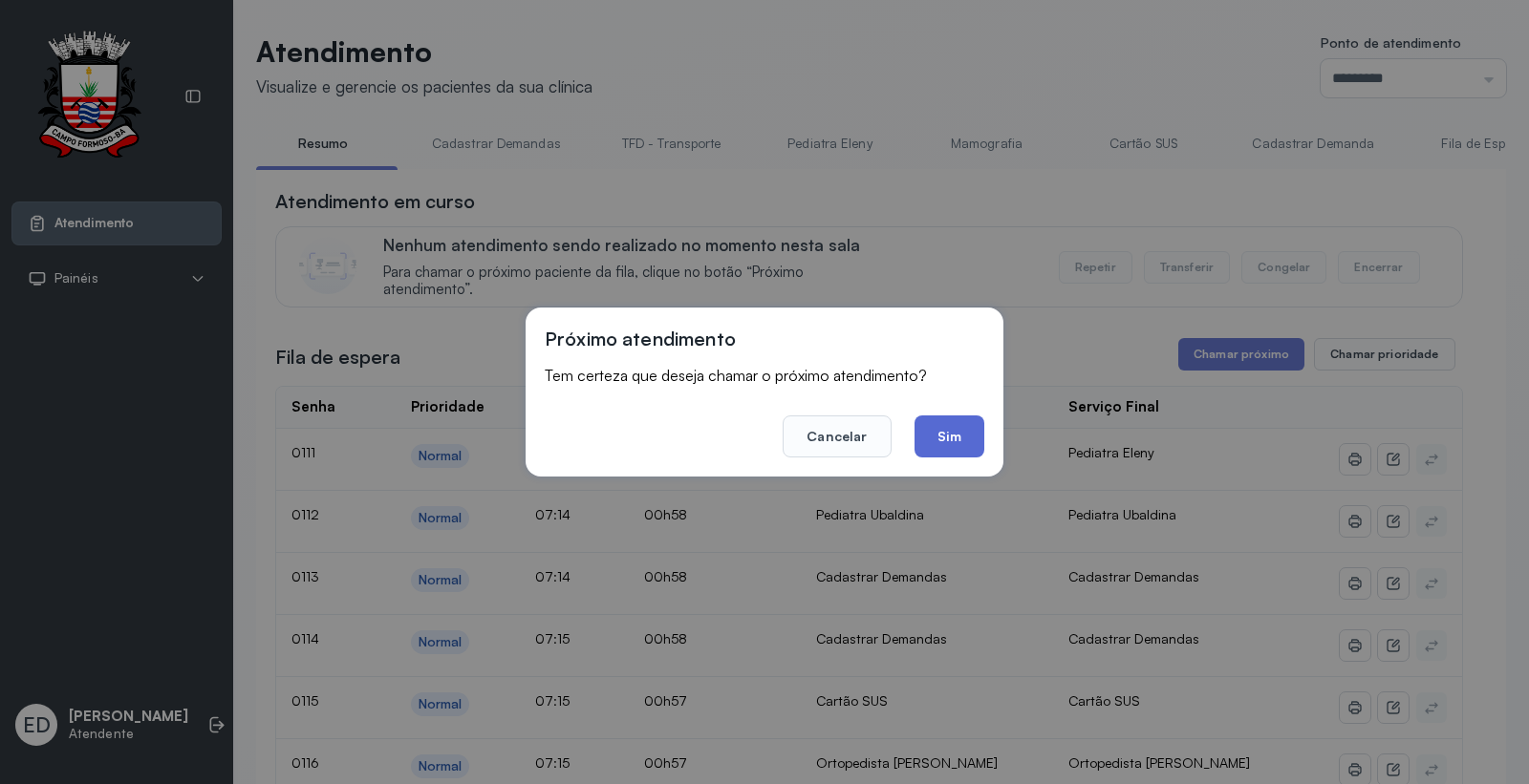
click at [969, 432] on button "Sim" at bounding box center [948, 436] width 70 height 42
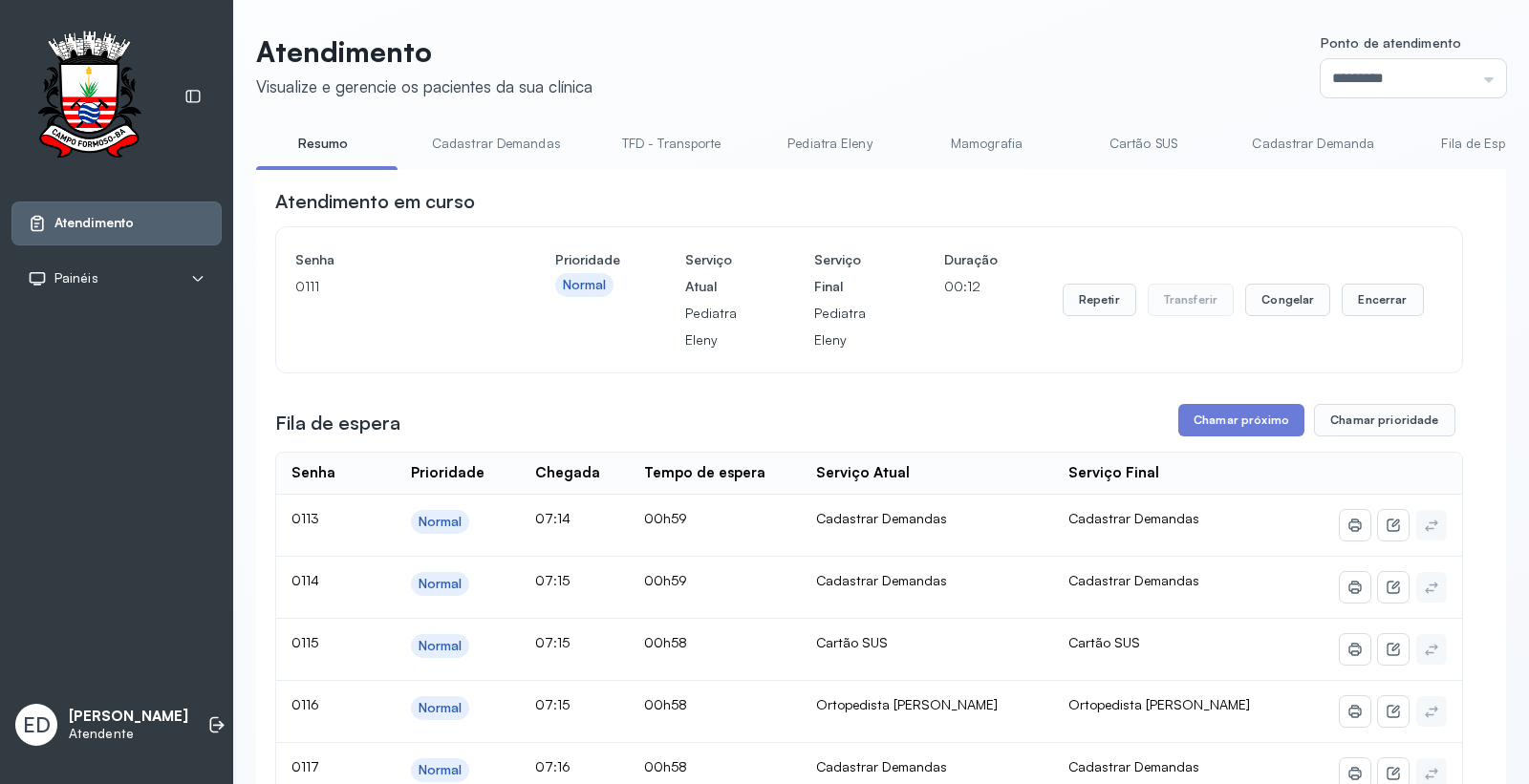
click at [1131, 144] on link "Cartão SUS" at bounding box center [1142, 144] width 134 height 31
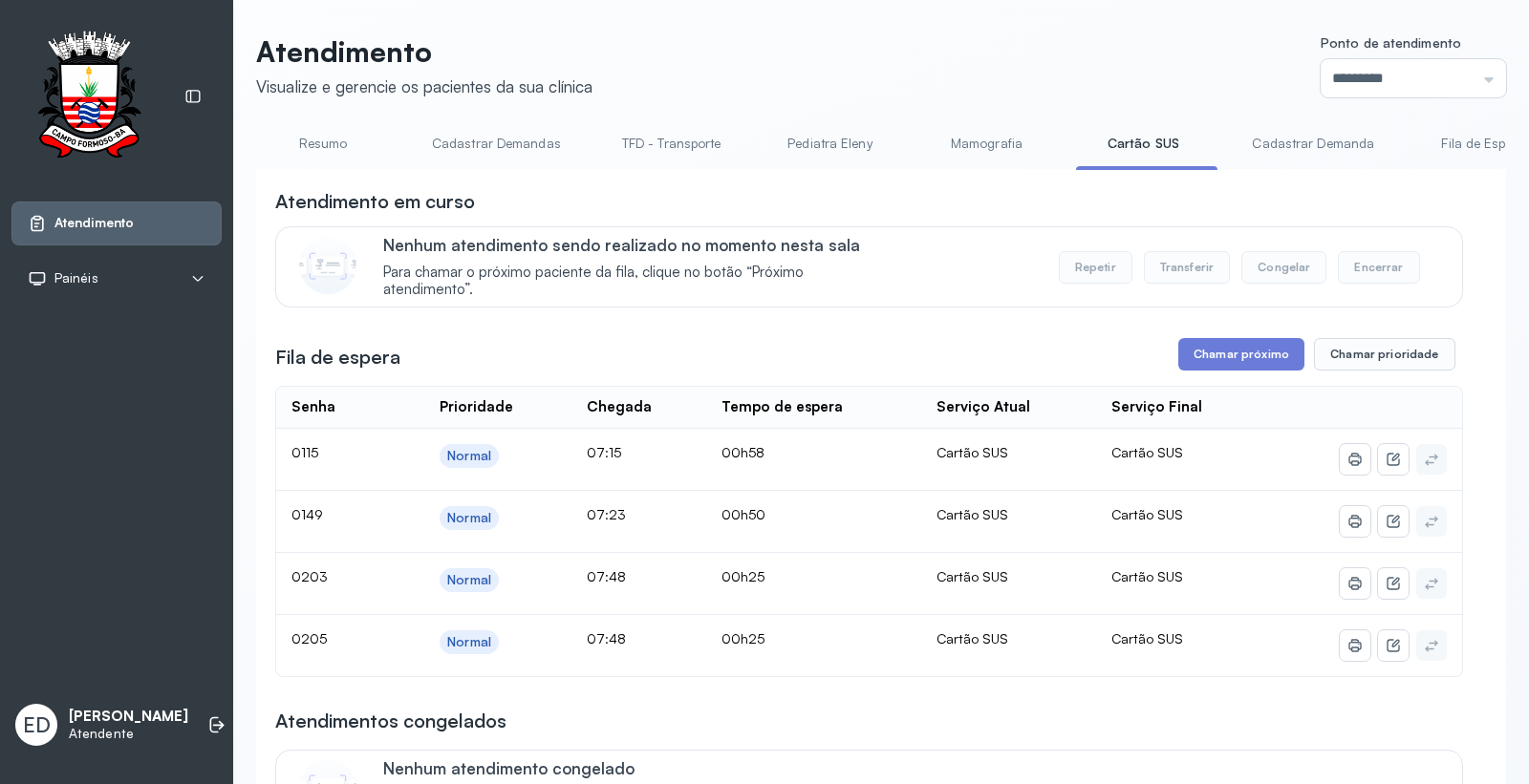
click at [315, 155] on link "Resumo" at bounding box center [323, 144] width 134 height 31
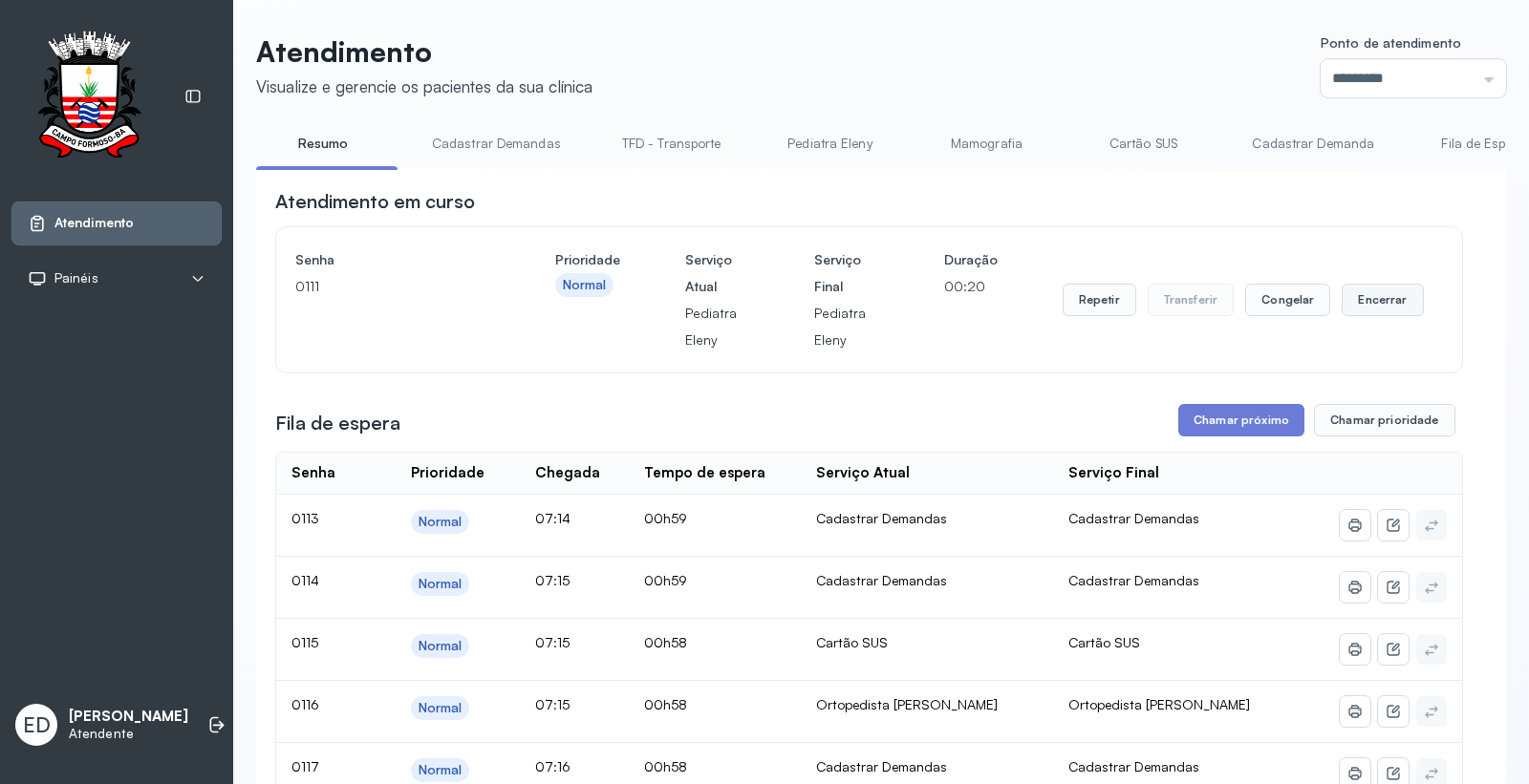
click at [1388, 296] on button "Encerrar" at bounding box center [1381, 299] width 82 height 32
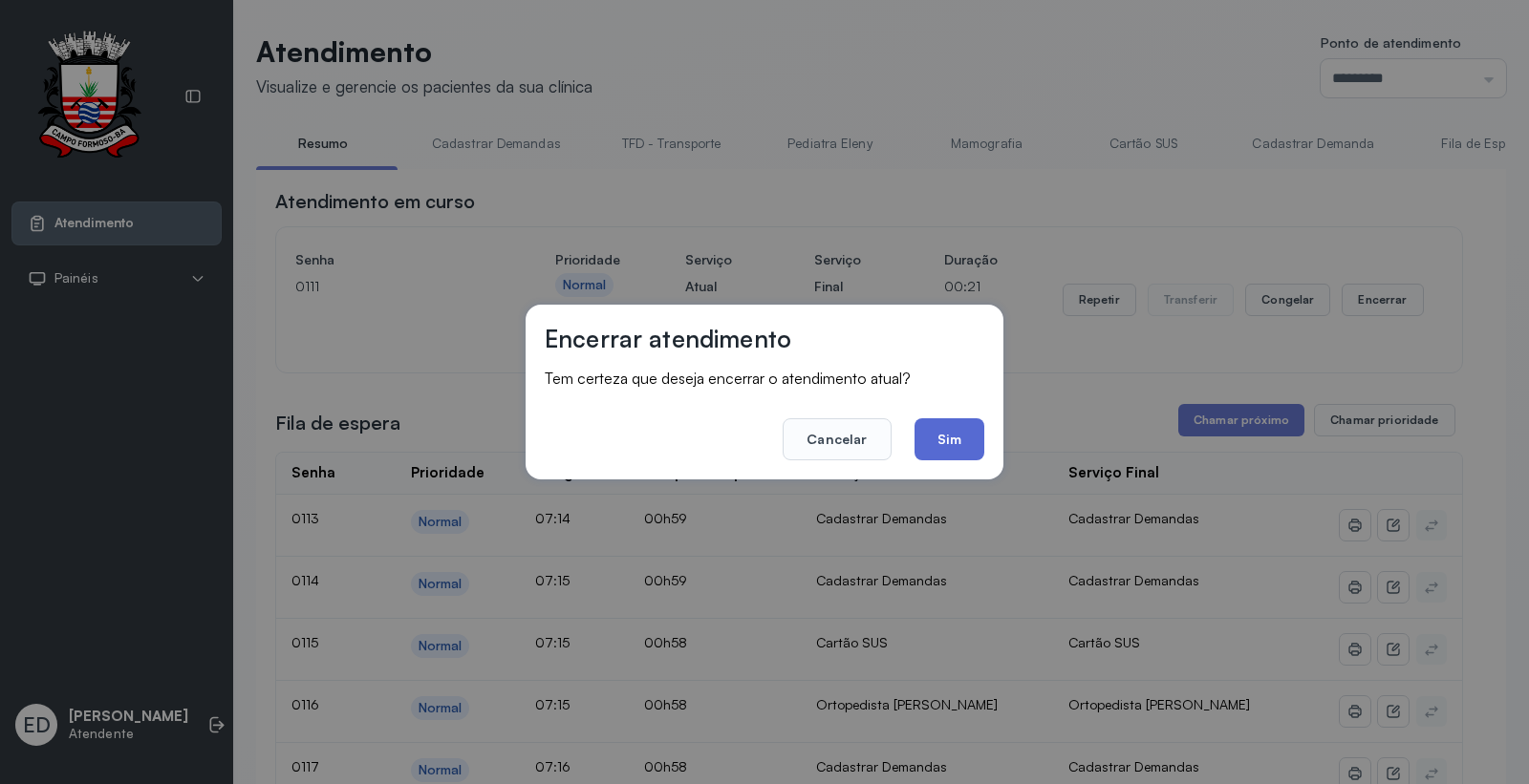
click at [942, 443] on button "Sim" at bounding box center [948, 439] width 70 height 42
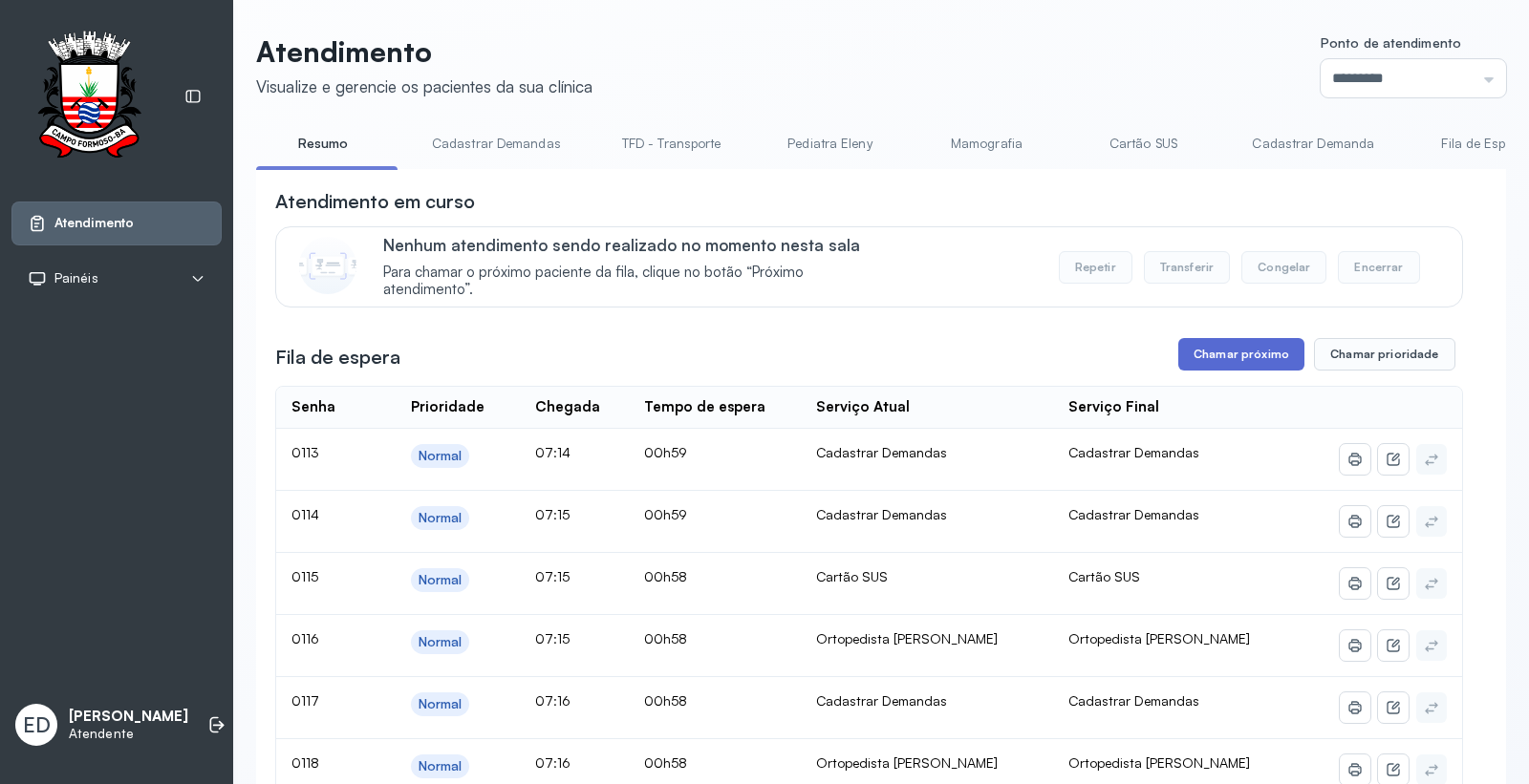
click at [1233, 350] on button "Chamar próximo" at bounding box center [1241, 354] width 126 height 32
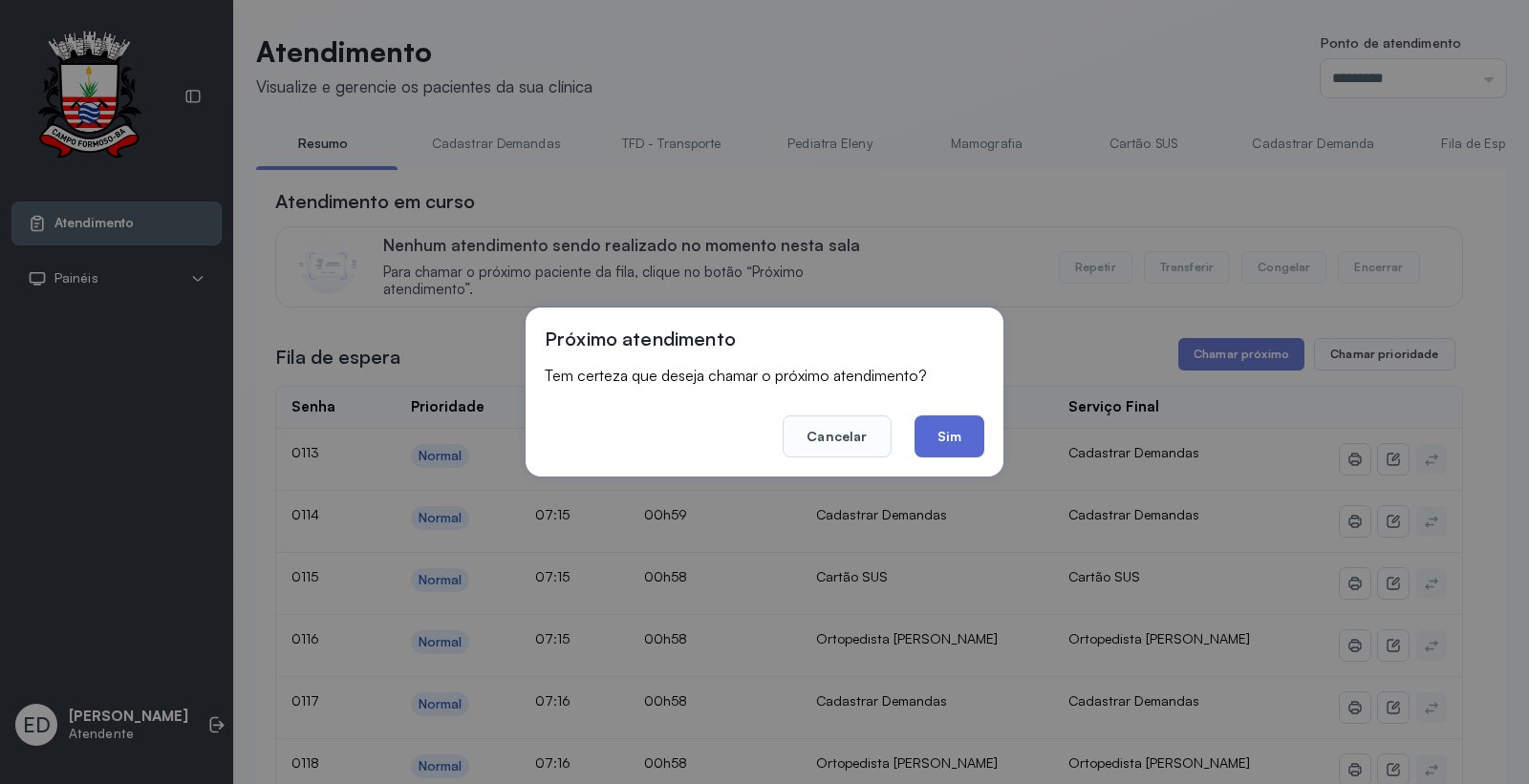
click at [956, 431] on button "Sim" at bounding box center [948, 436] width 70 height 42
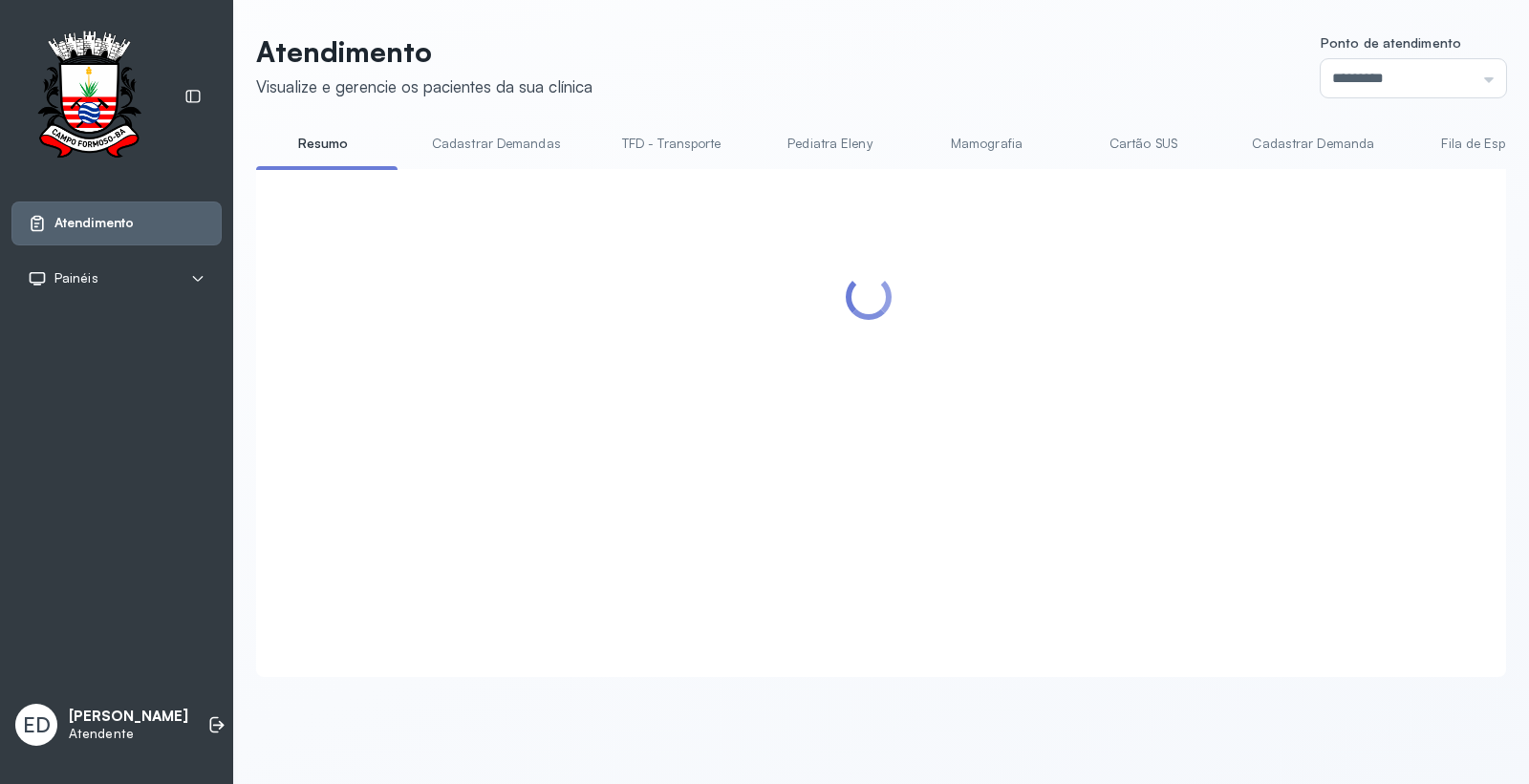
click at [745, 91] on header "Atendimento Visualize e gerencie os pacientes da sua clínica Ponto de atendimen…" at bounding box center [881, 66] width 1250 height 63
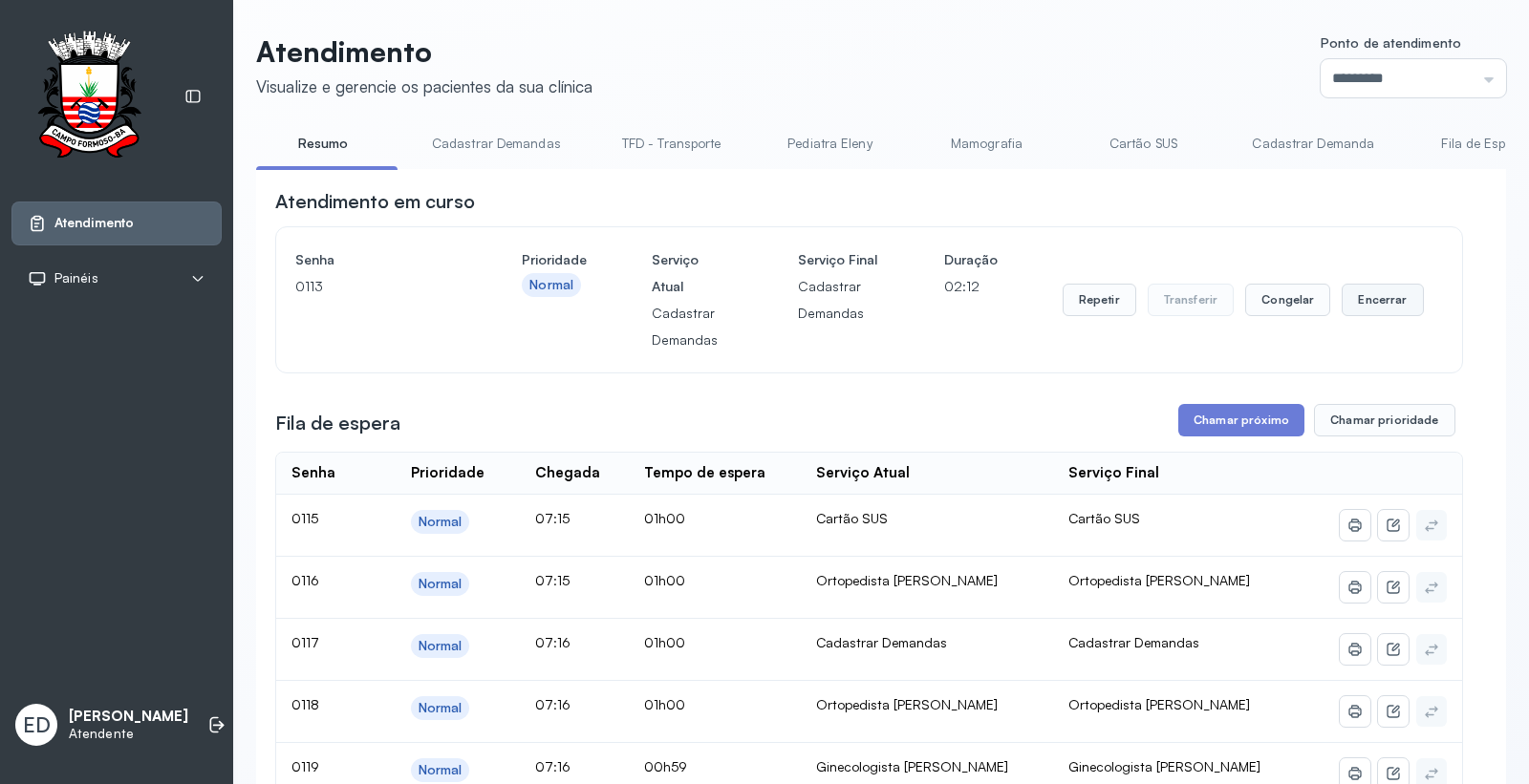
click at [1378, 304] on button "Encerrar" at bounding box center [1381, 299] width 82 height 32
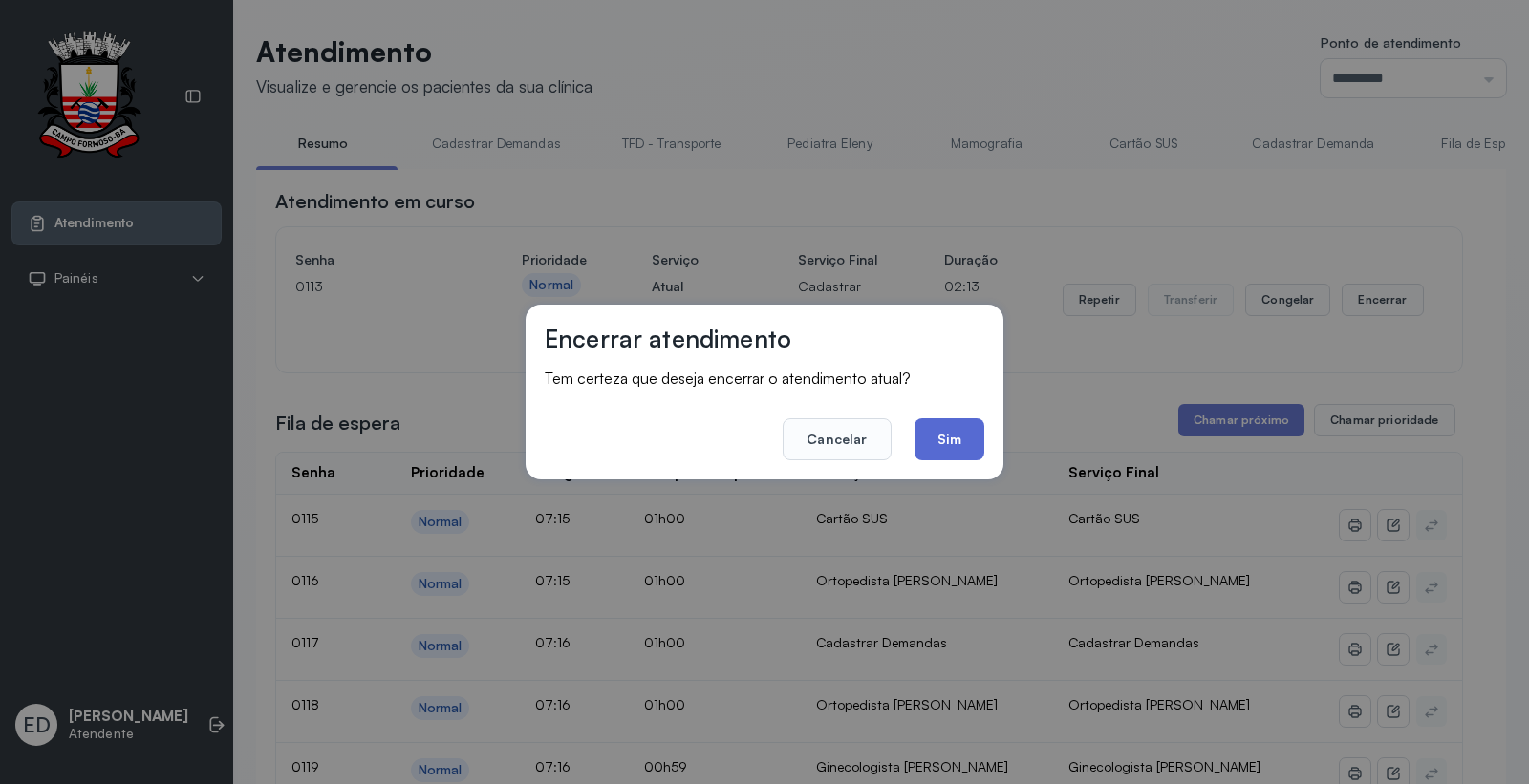
click at [927, 436] on button "Sim" at bounding box center [948, 439] width 70 height 42
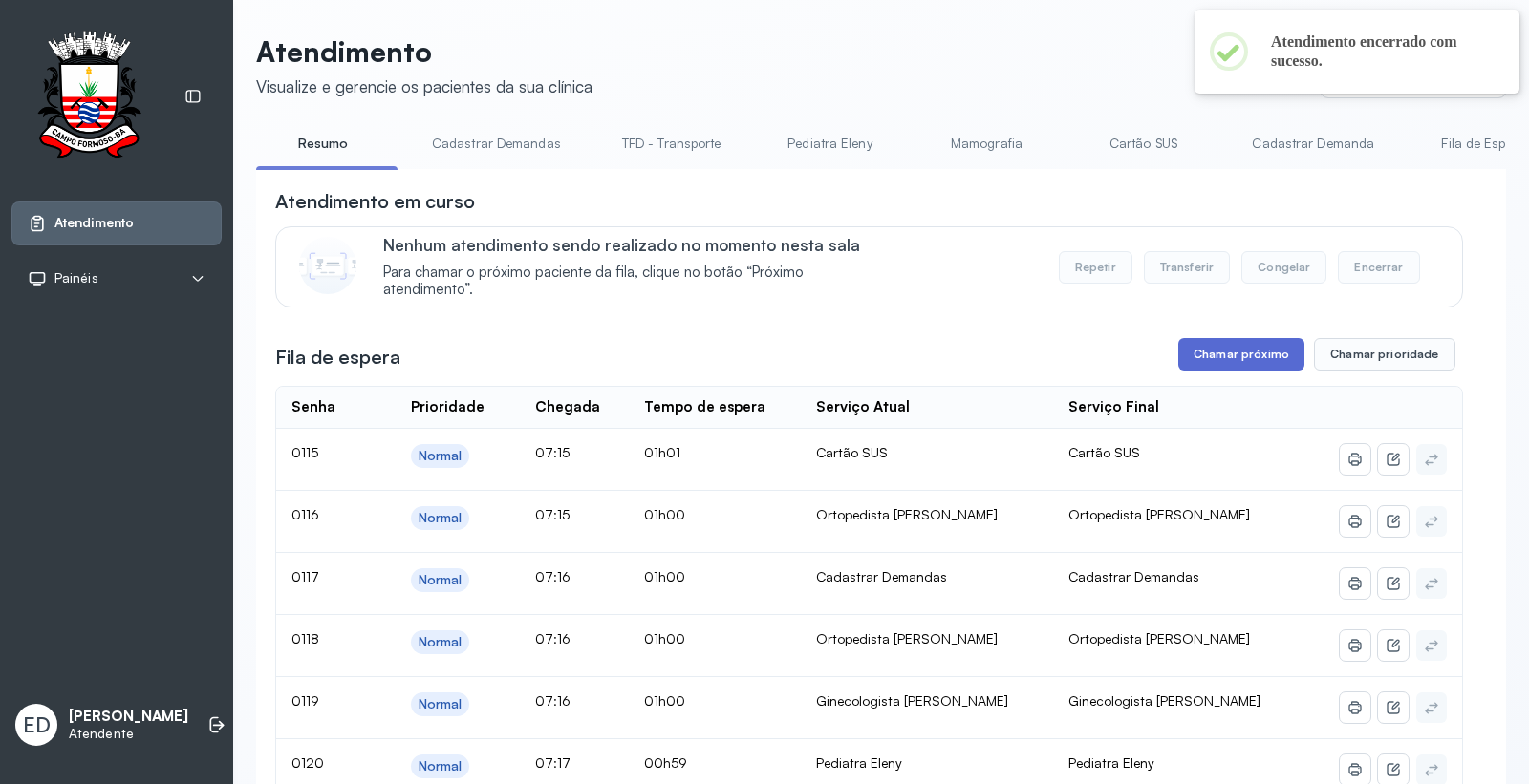
click at [1237, 361] on button "Chamar próximo" at bounding box center [1241, 354] width 126 height 32
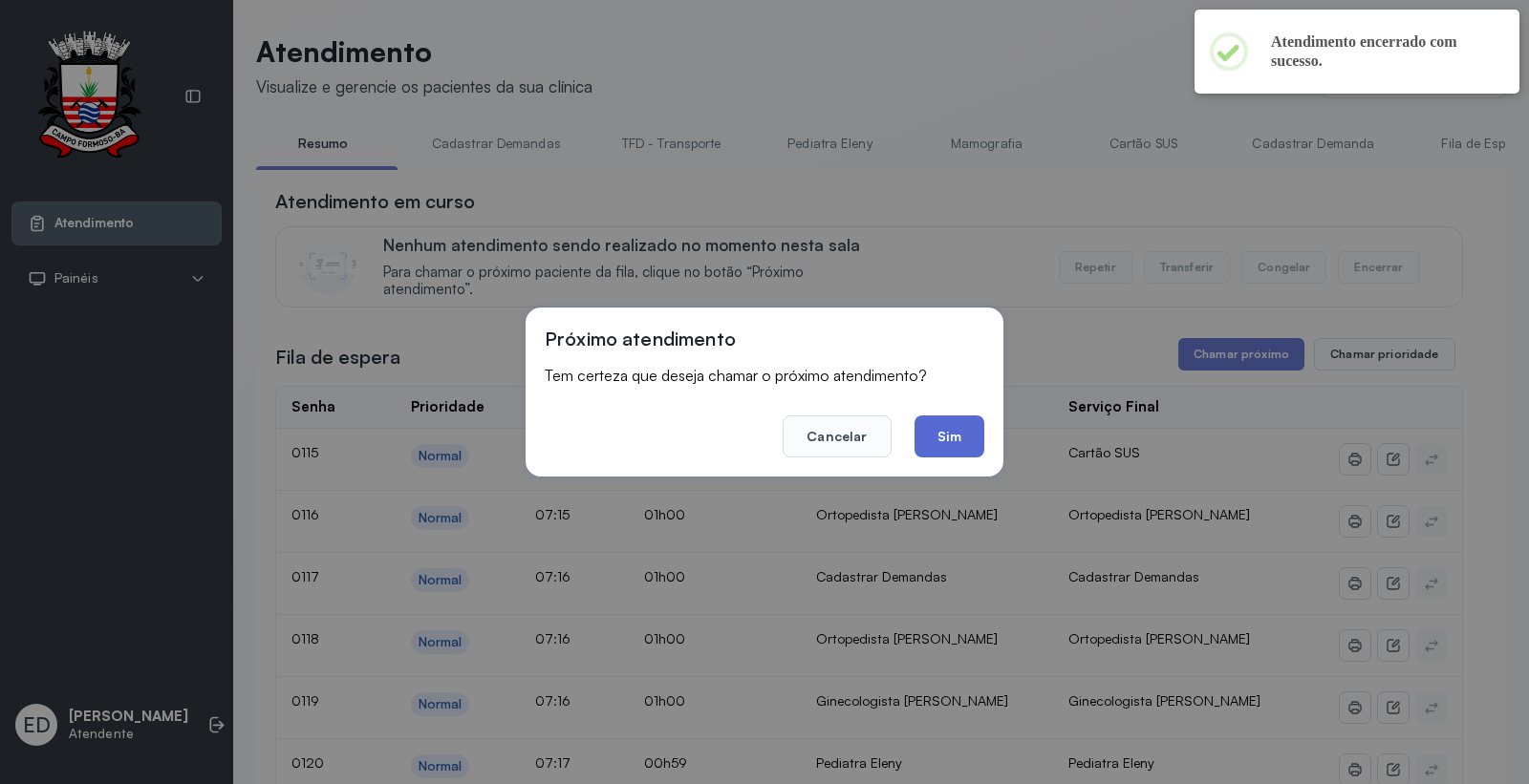
click at [960, 437] on button "Sim" at bounding box center [948, 436] width 70 height 42
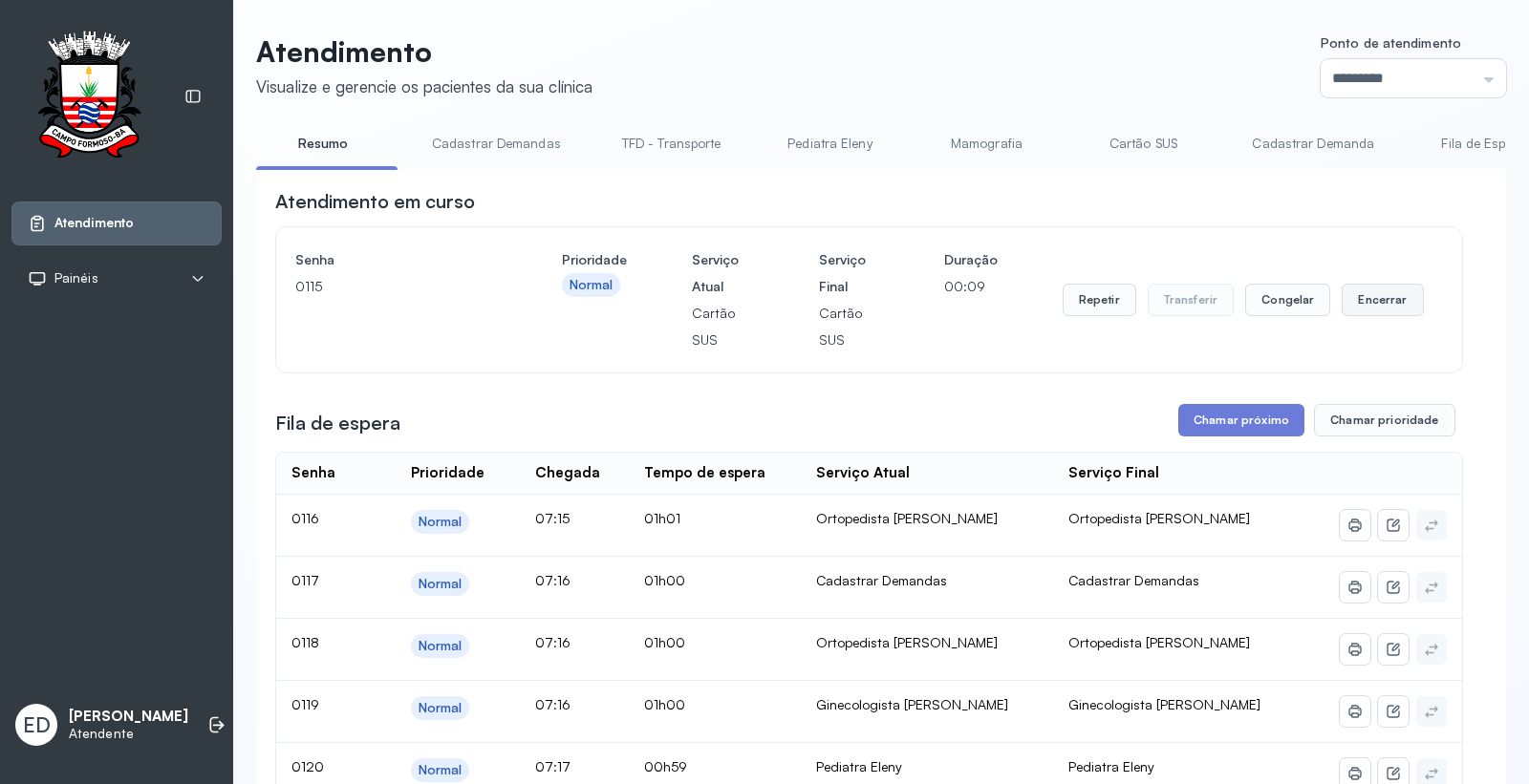
click at [1364, 298] on button "Encerrar" at bounding box center [1381, 299] width 82 height 32
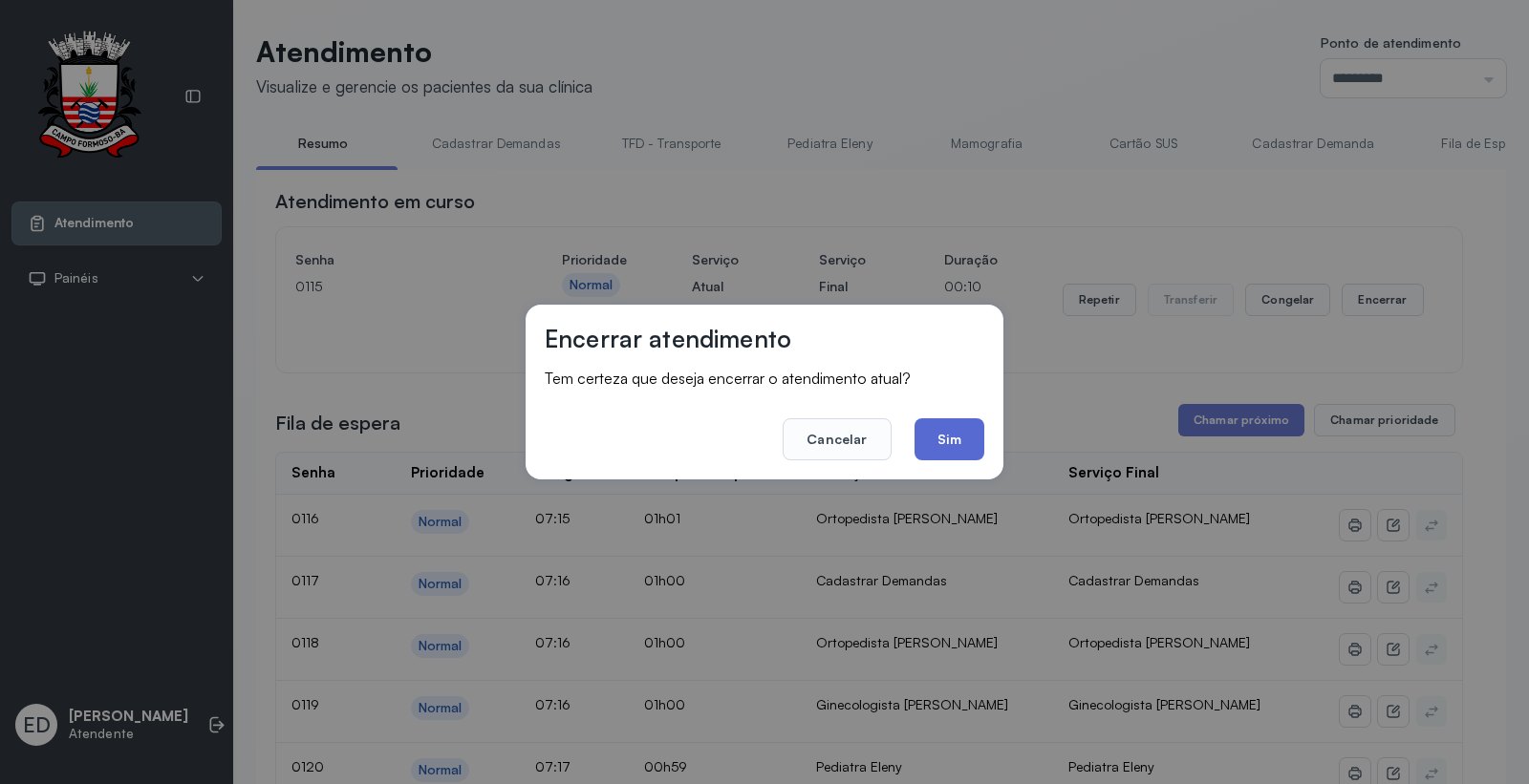
click at [935, 430] on button "Sim" at bounding box center [948, 439] width 70 height 42
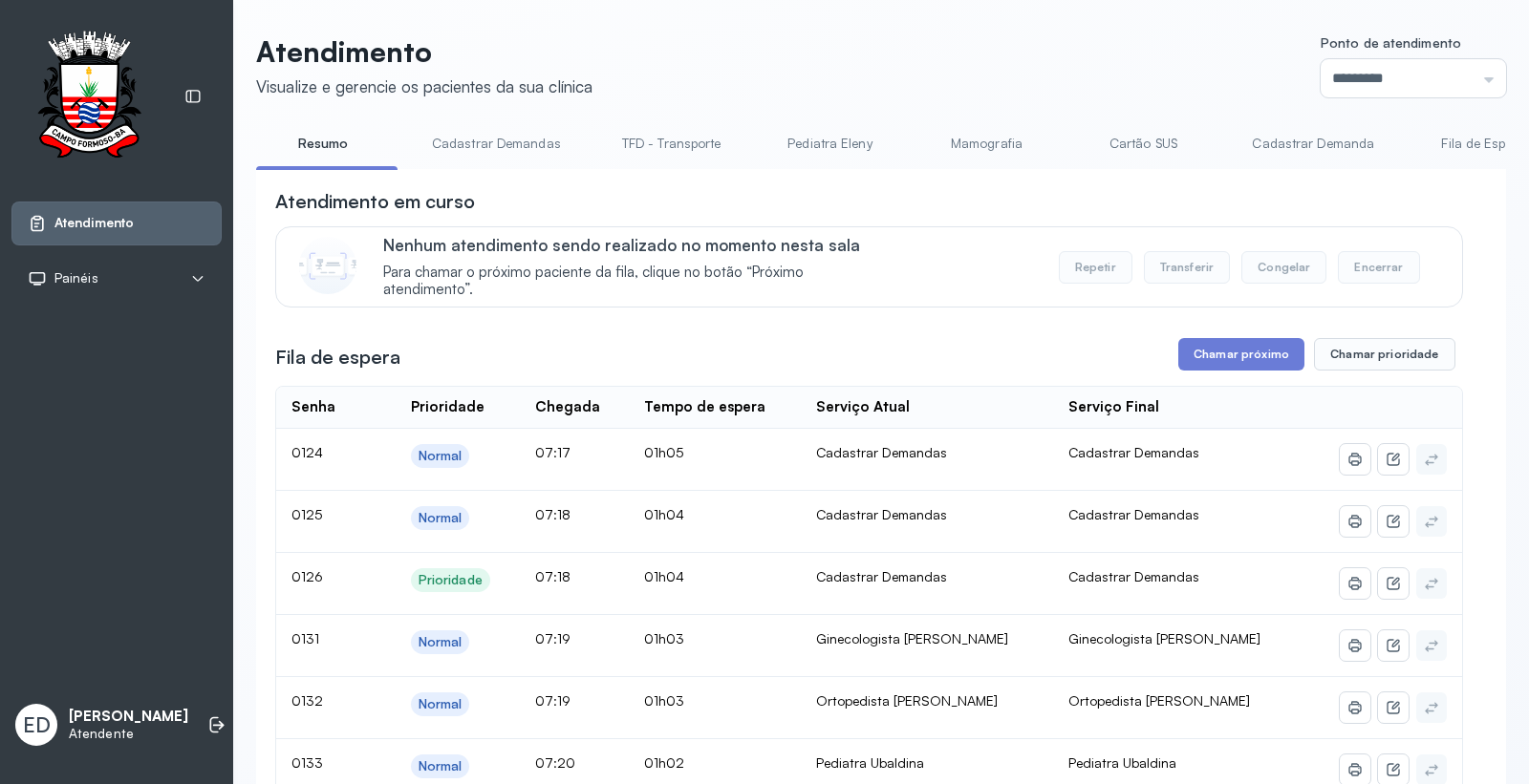
click at [1152, 141] on link "Cartão SUS" at bounding box center [1142, 144] width 134 height 31
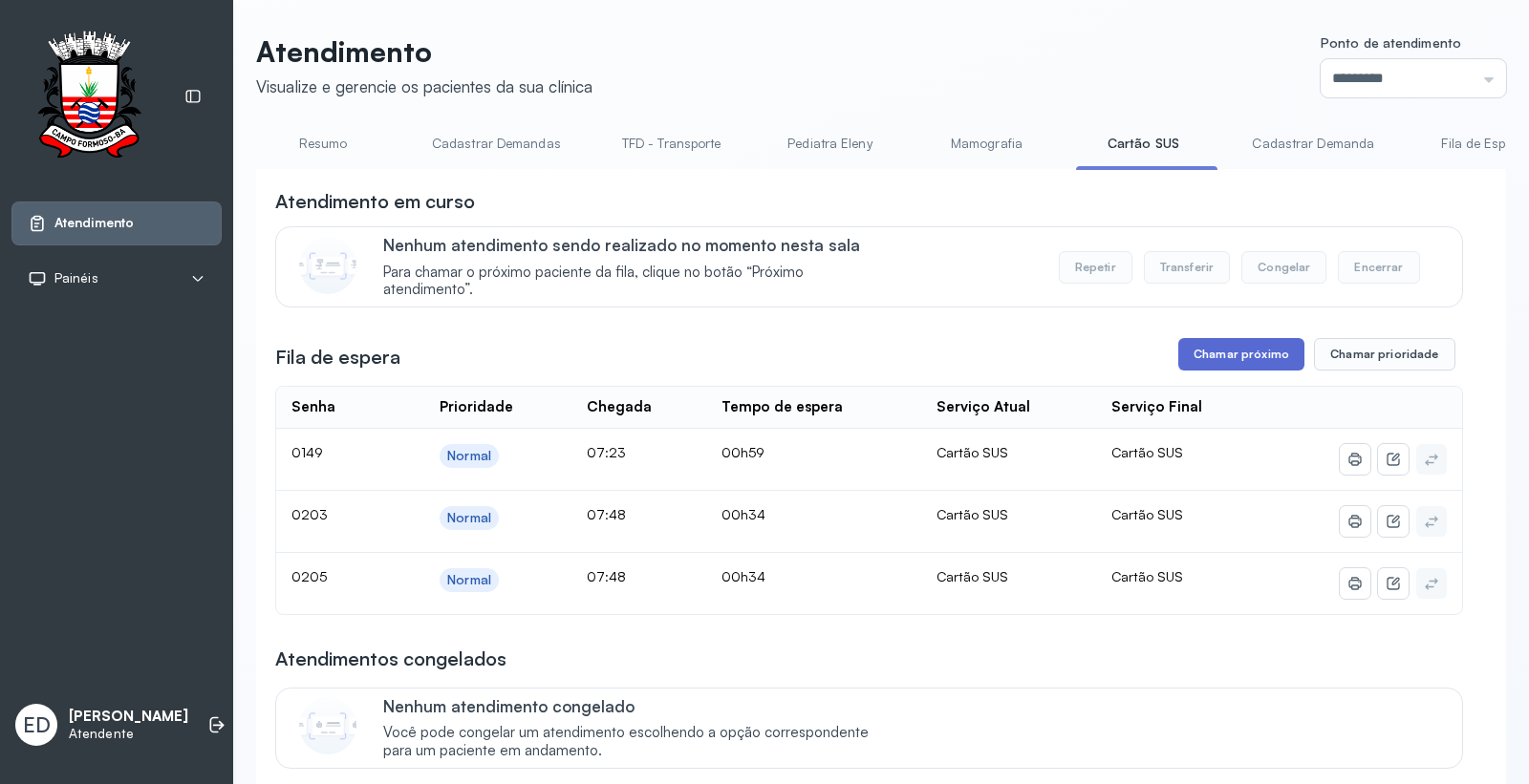
click at [1228, 357] on button "Chamar próximo" at bounding box center [1241, 354] width 126 height 32
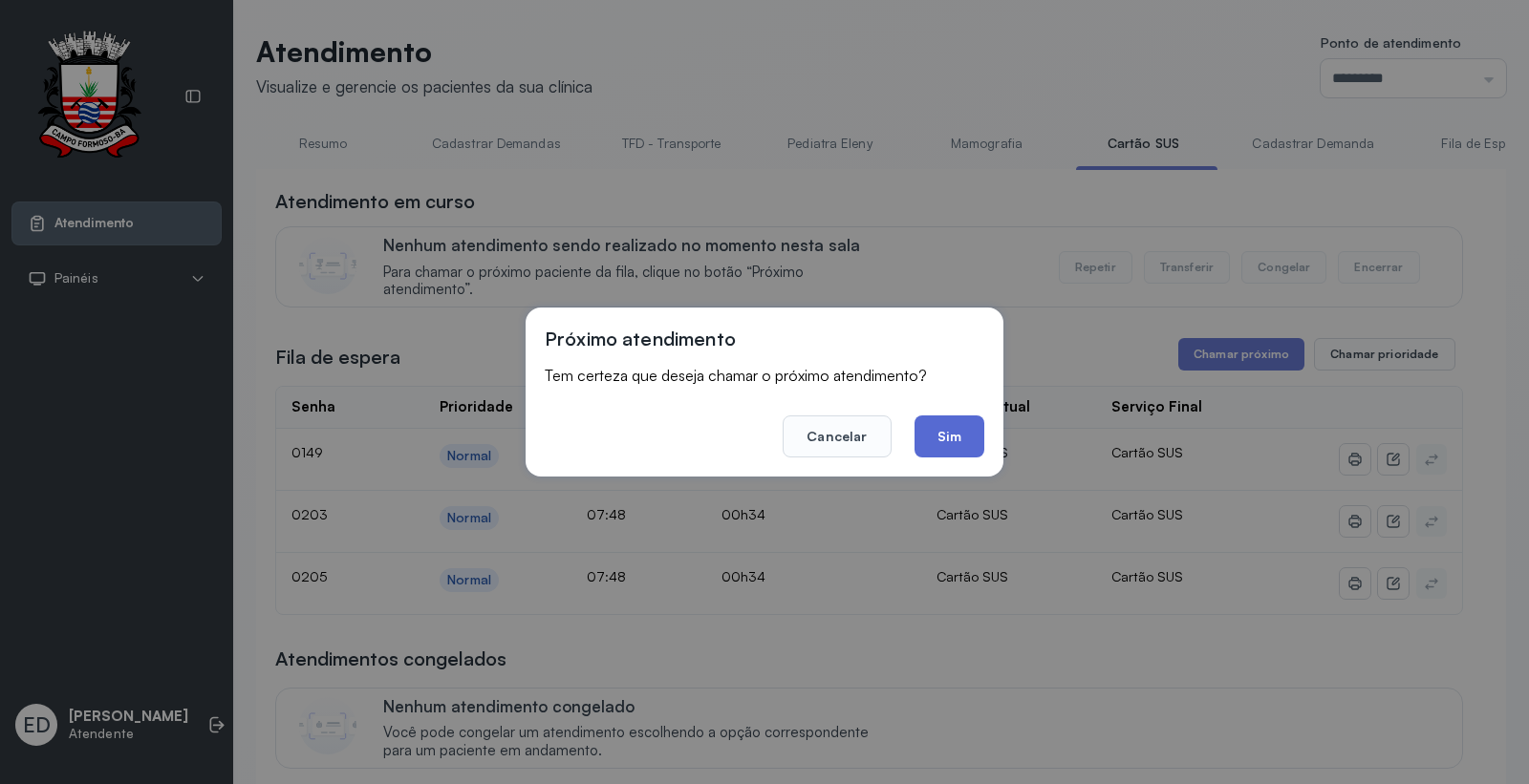
click at [948, 424] on button "Sim" at bounding box center [948, 436] width 70 height 42
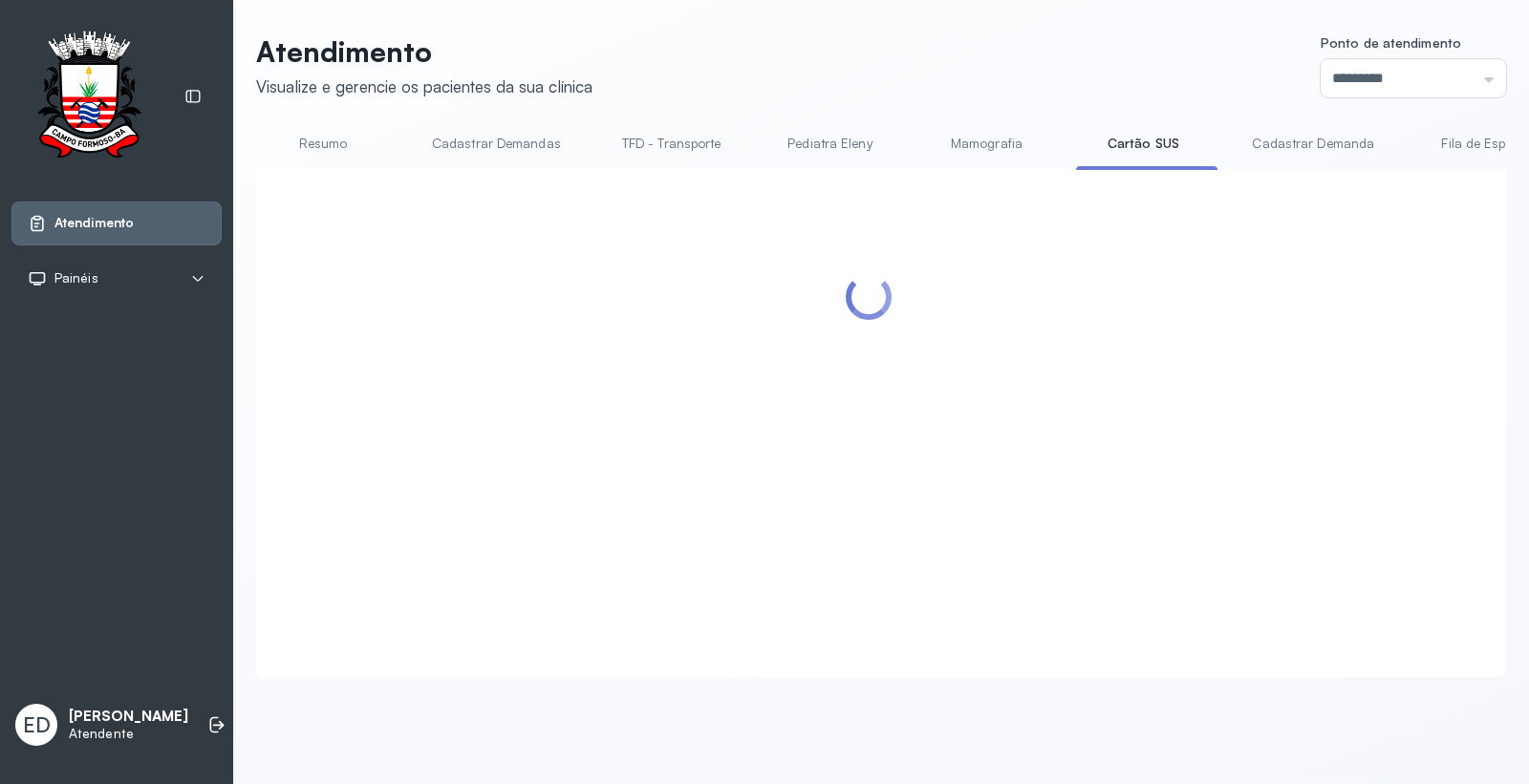
click at [886, 83] on header "Atendimento Visualize e gerencie os pacientes da sua clínica Ponto de atendimen…" at bounding box center [881, 66] width 1250 height 63
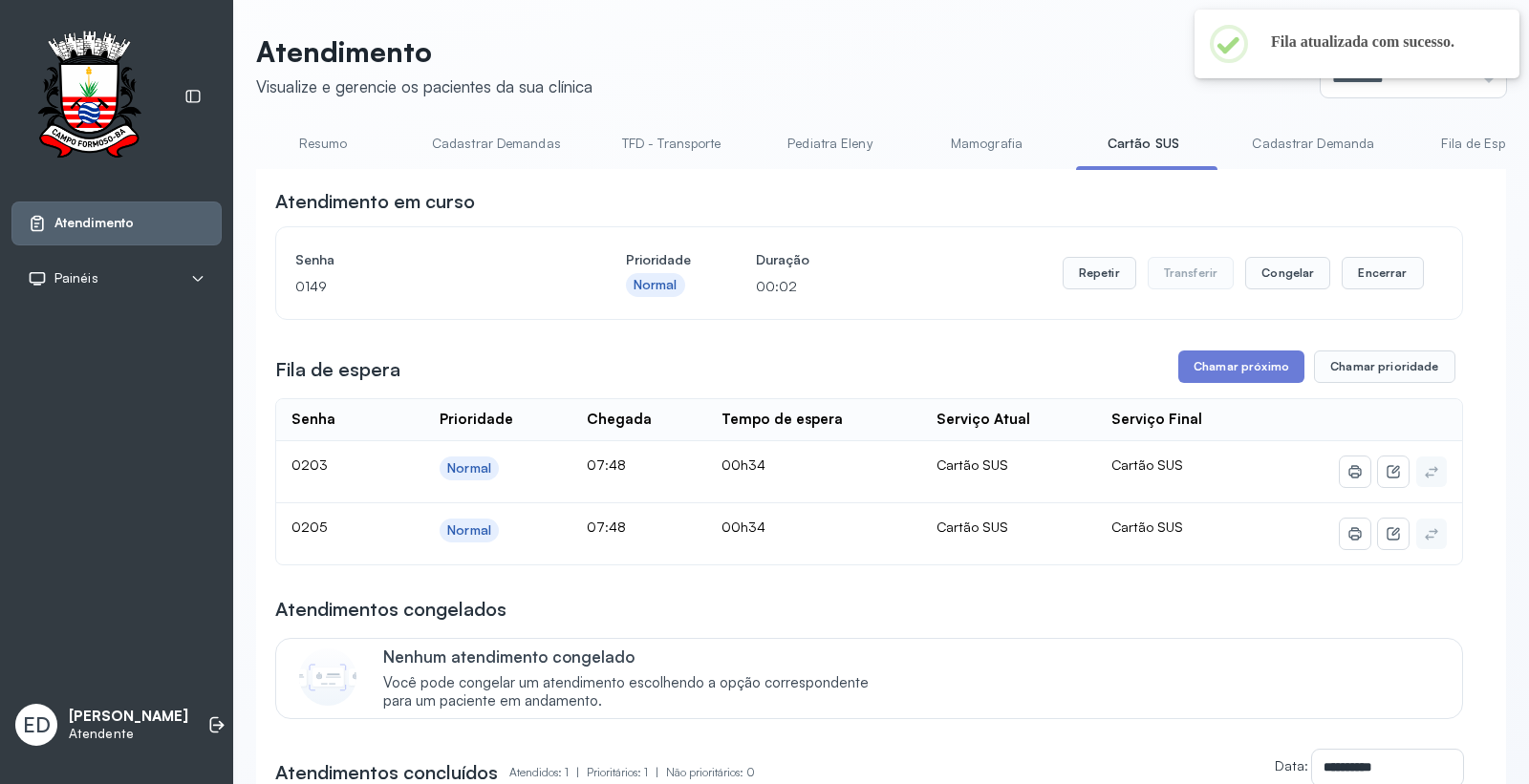
click at [886, 83] on header "Atendimento Visualize e gerencie os pacientes da sua clínica Ponto de atendimen…" at bounding box center [881, 66] width 1250 height 63
click at [1417, 204] on div "Atendimento em curso" at bounding box center [869, 201] width 1188 height 27
drag, startPoint x: 990, startPoint y: 46, endPoint x: 1475, endPoint y: 254, distance: 527.7
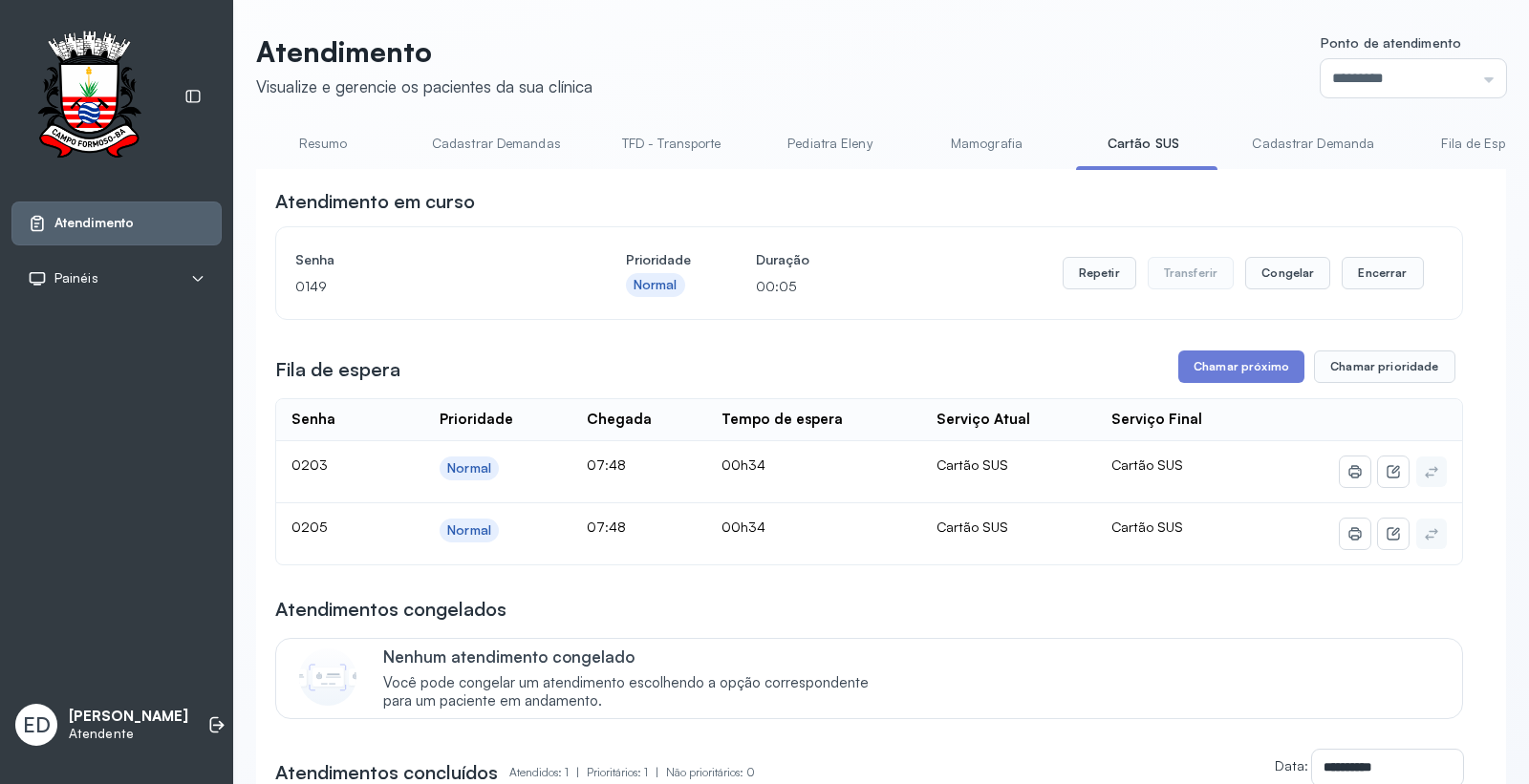
click at [986, 49] on header "Atendimento Visualize e gerencie os pacientes da sua clínica Ponto de atendimen…" at bounding box center [881, 66] width 1250 height 63
click at [1358, 265] on button "Encerrar" at bounding box center [1381, 272] width 82 height 32
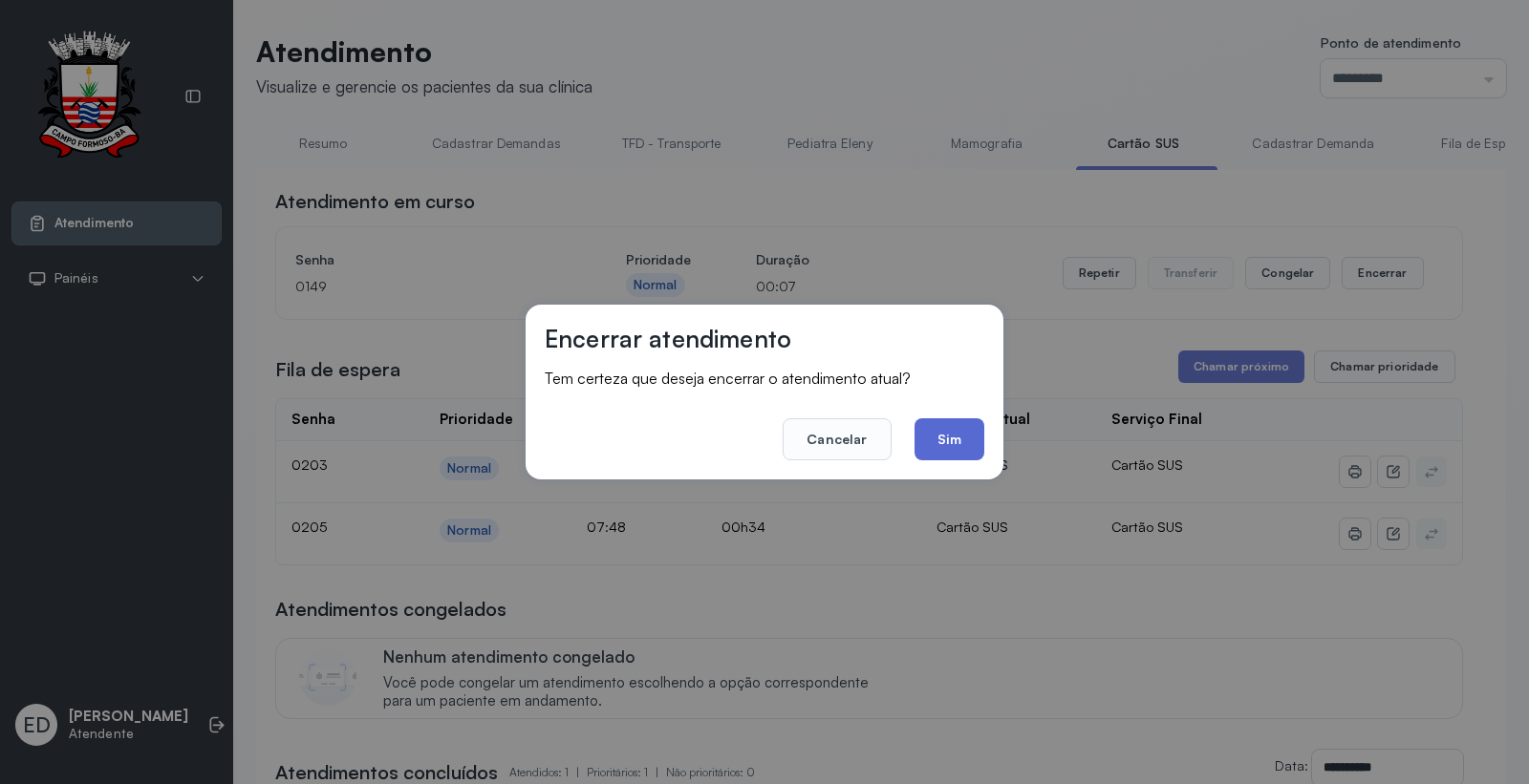
click at [935, 436] on button "Sim" at bounding box center [948, 439] width 70 height 42
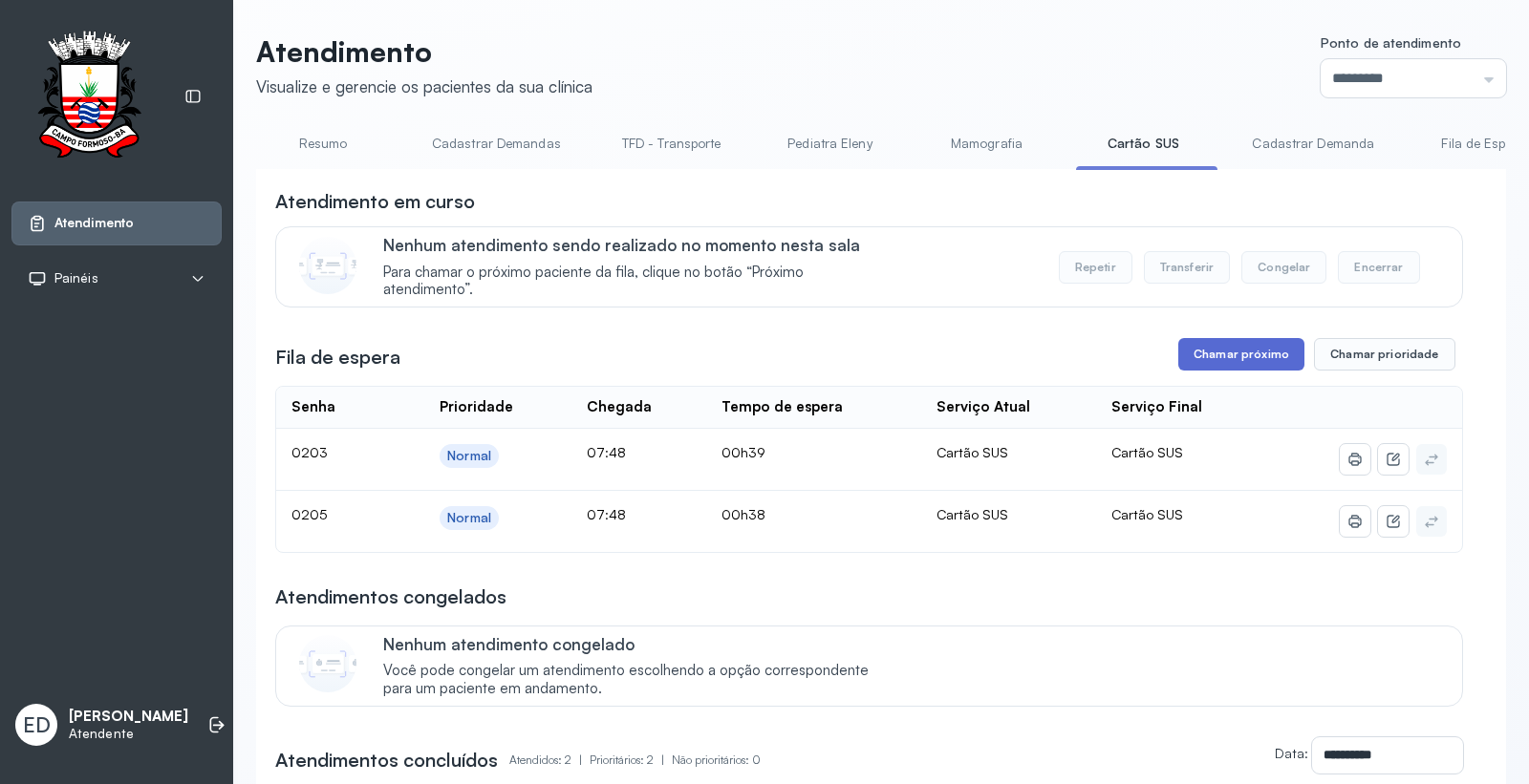
click at [1262, 353] on button "Chamar próximo" at bounding box center [1241, 354] width 126 height 32
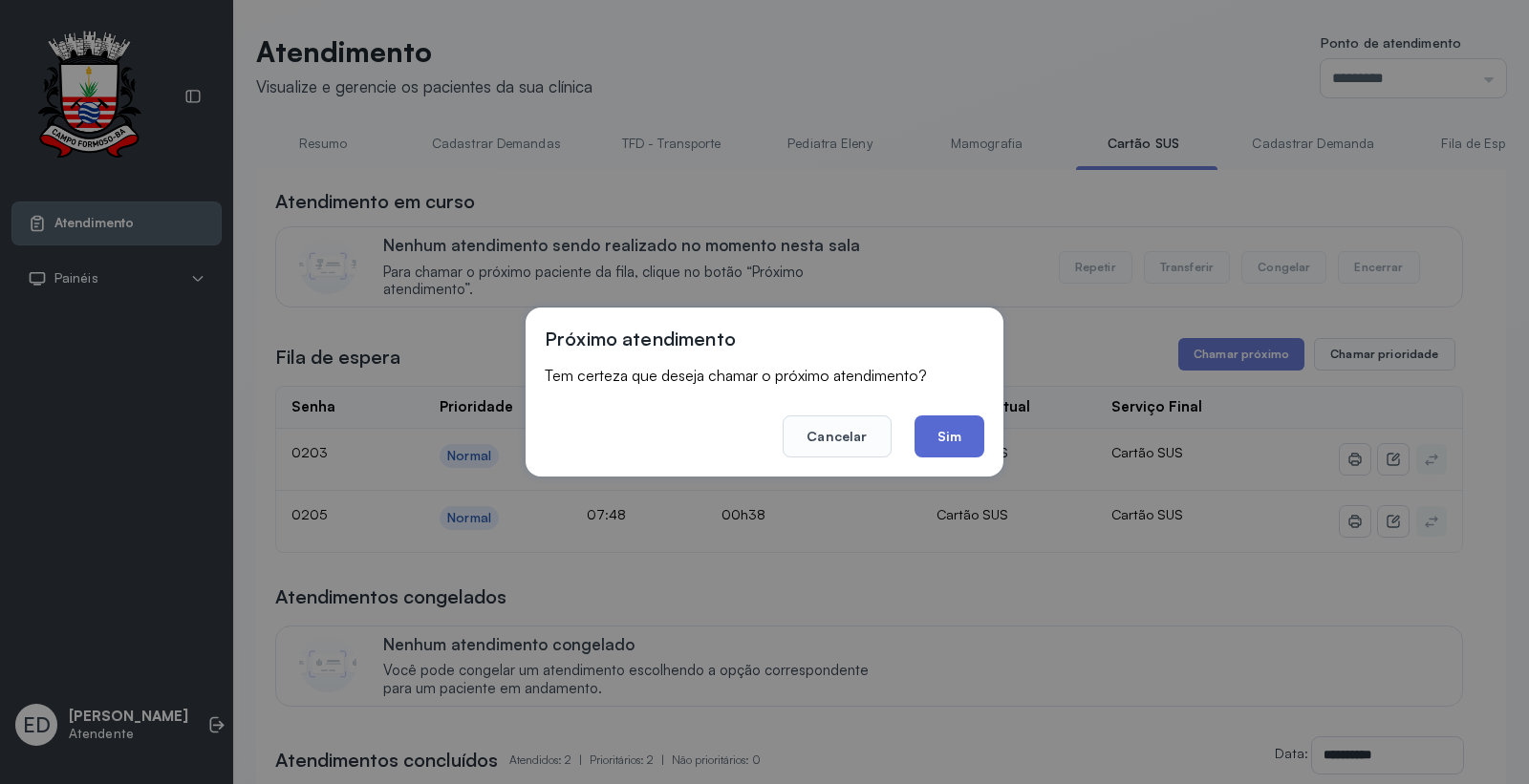
click at [948, 432] on button "Sim" at bounding box center [948, 436] width 70 height 42
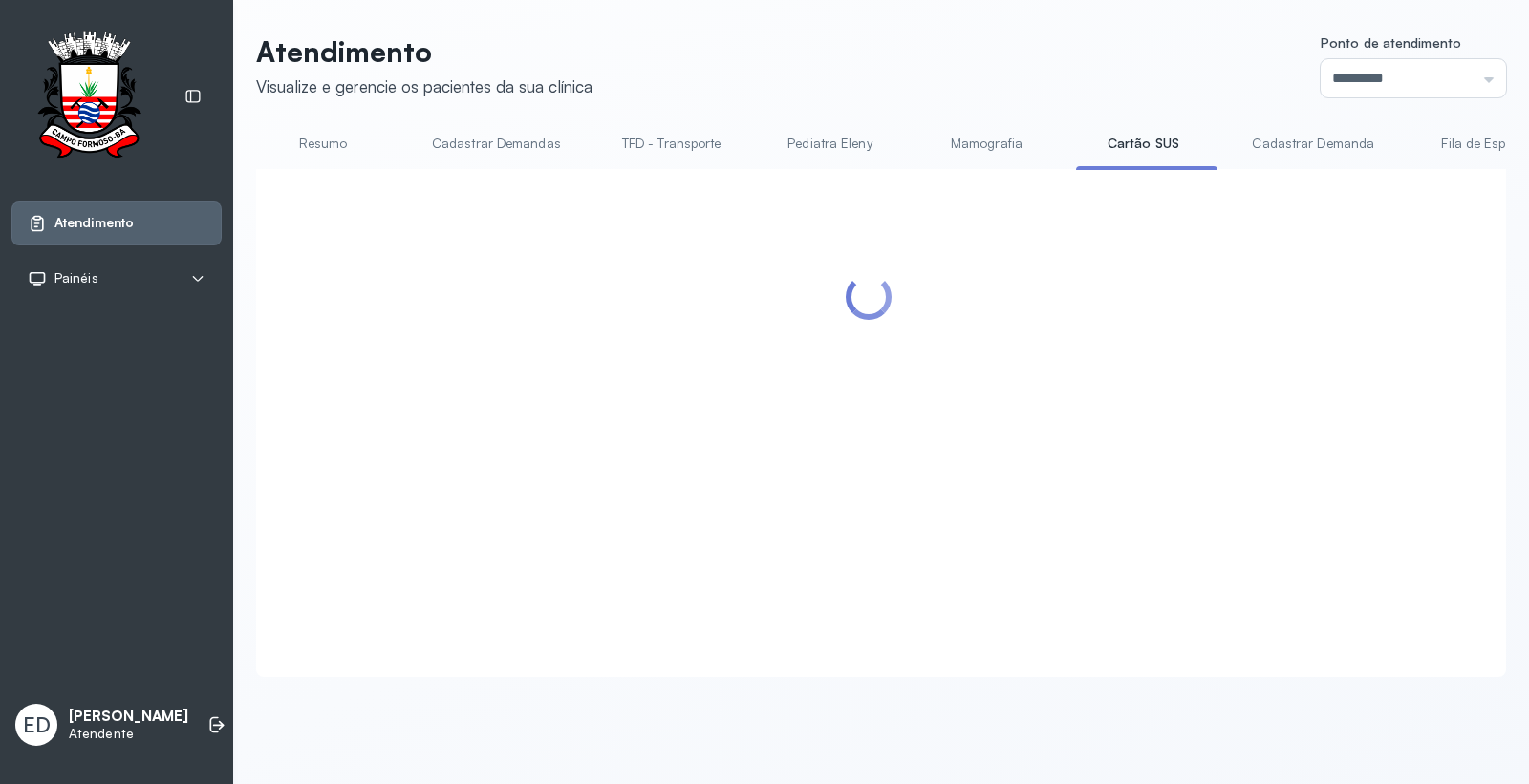
click at [784, 21] on div "Atendimento Visualize e gerencie os pacientes da sua clínica Ponto de atendimen…" at bounding box center [881, 365] width 1296 height 731
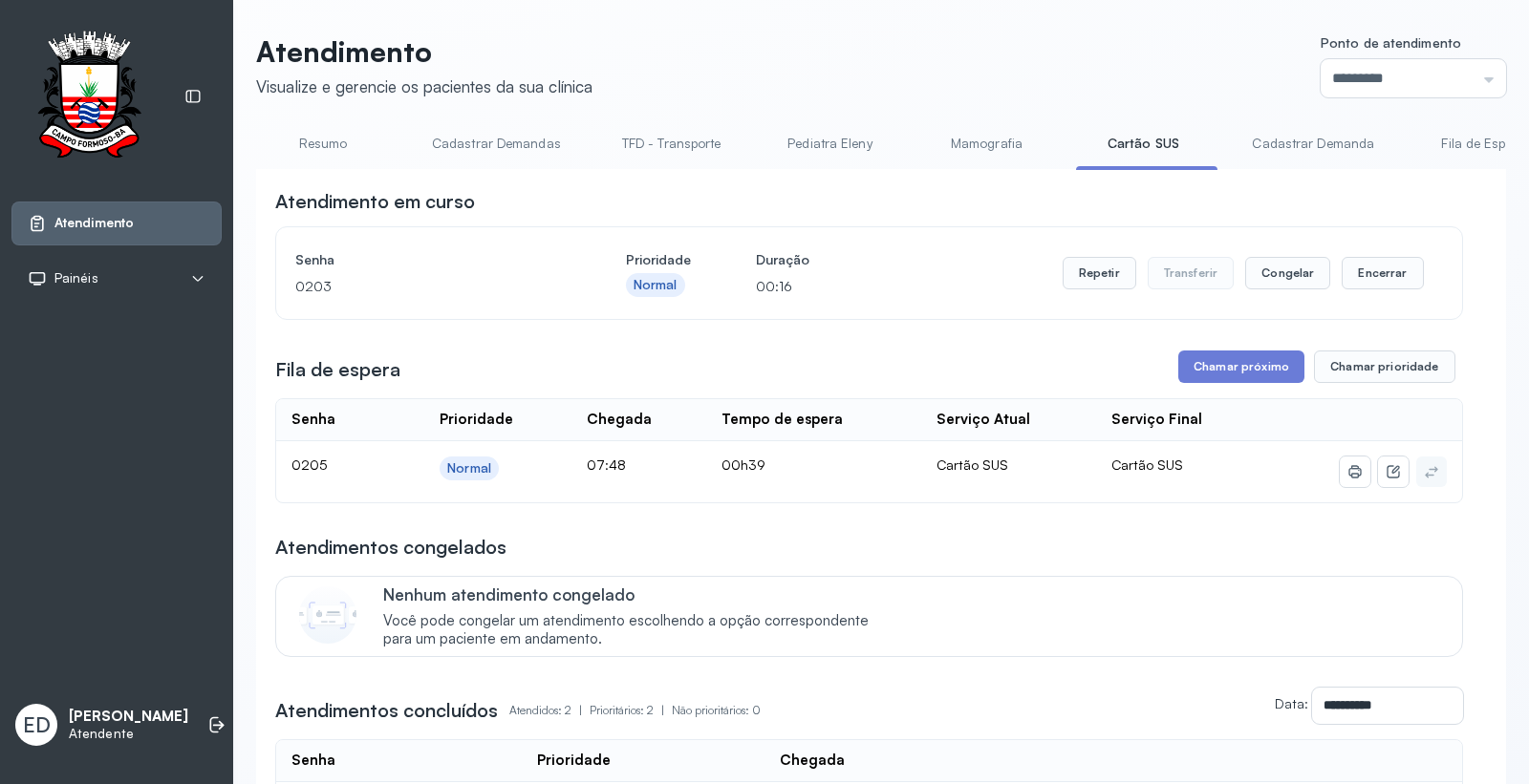
click at [337, 147] on link "Resumo" at bounding box center [323, 144] width 134 height 31
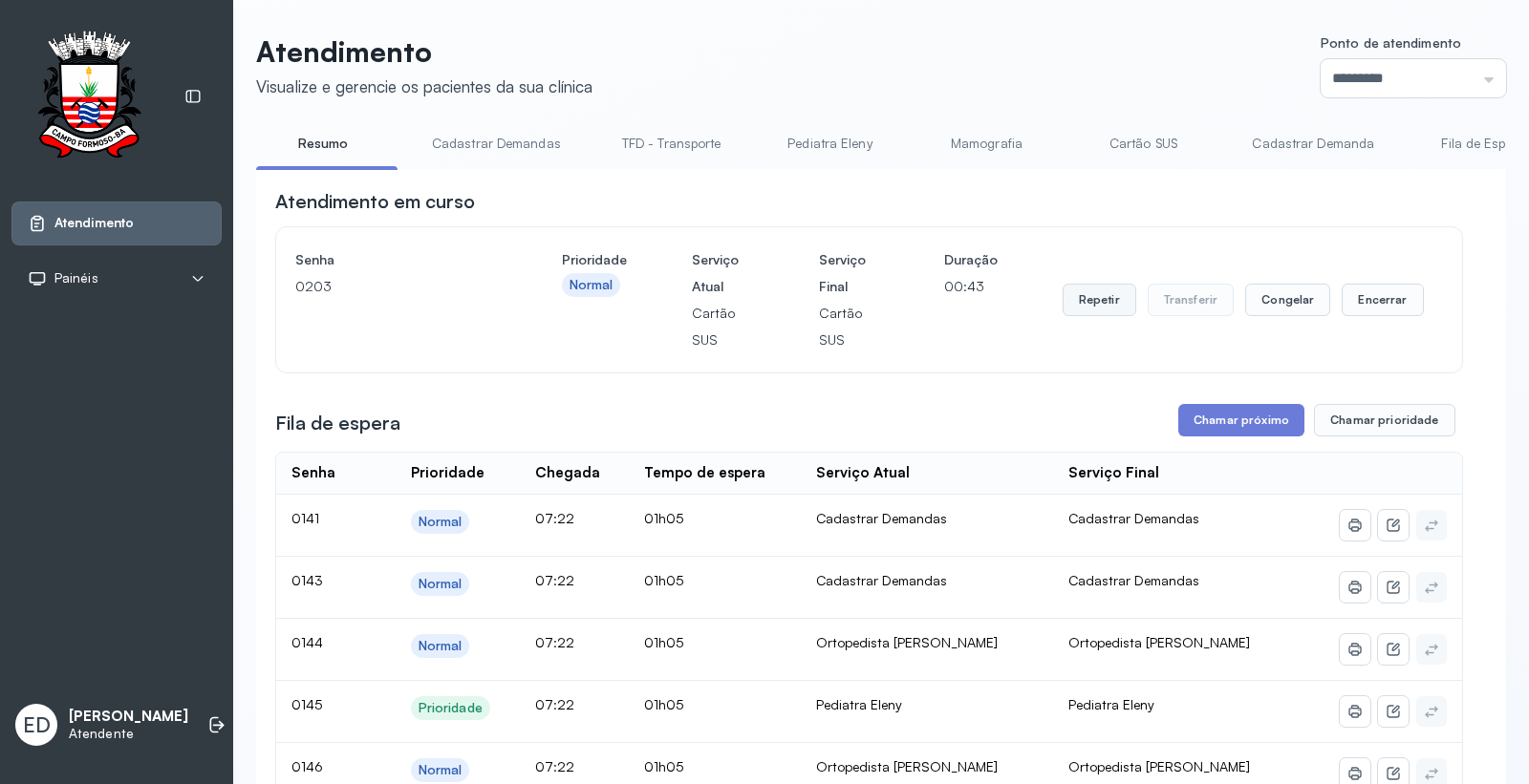
click at [1091, 308] on button "Repetir" at bounding box center [1099, 299] width 74 height 32
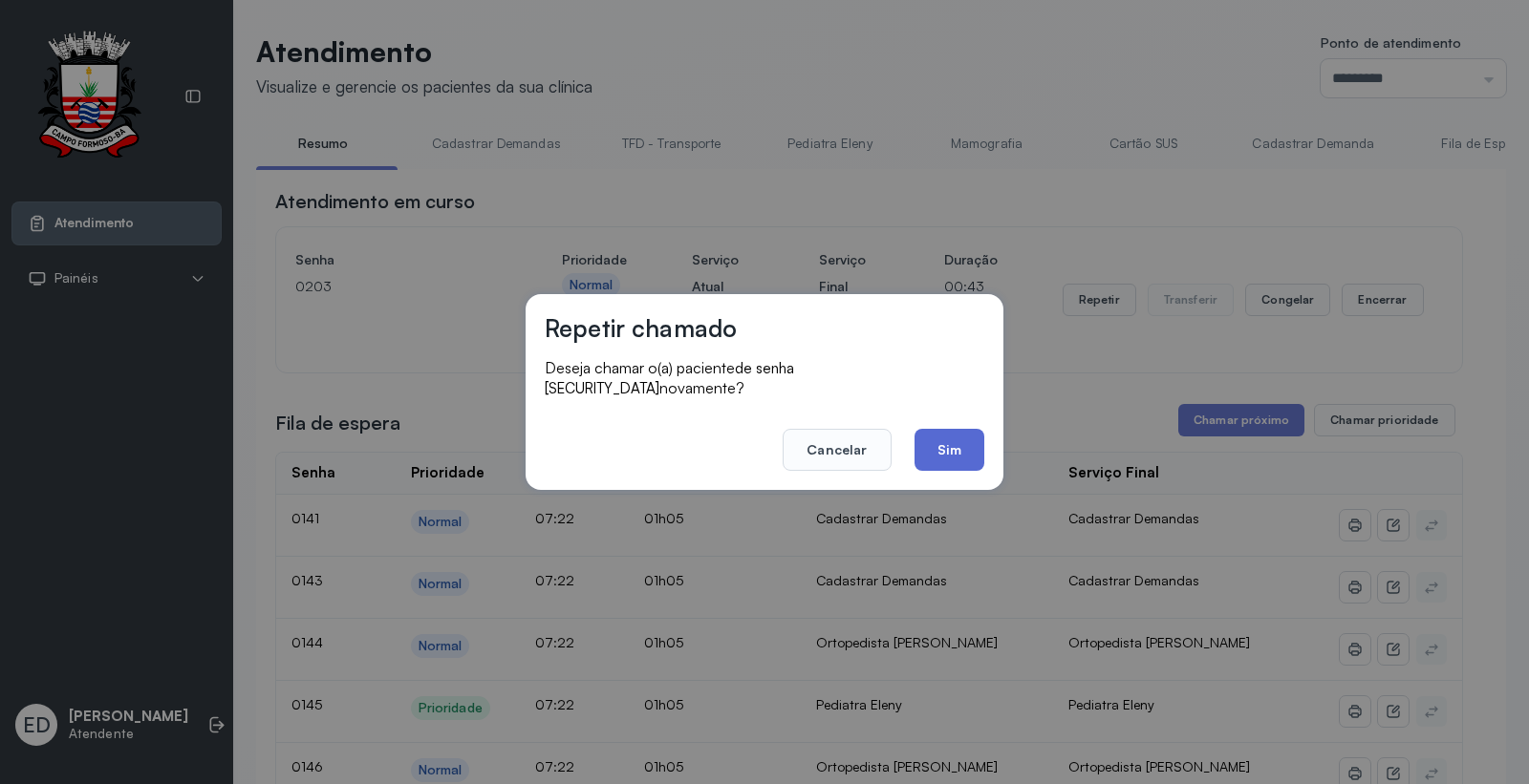
click at [944, 446] on button "Sim" at bounding box center [948, 450] width 70 height 42
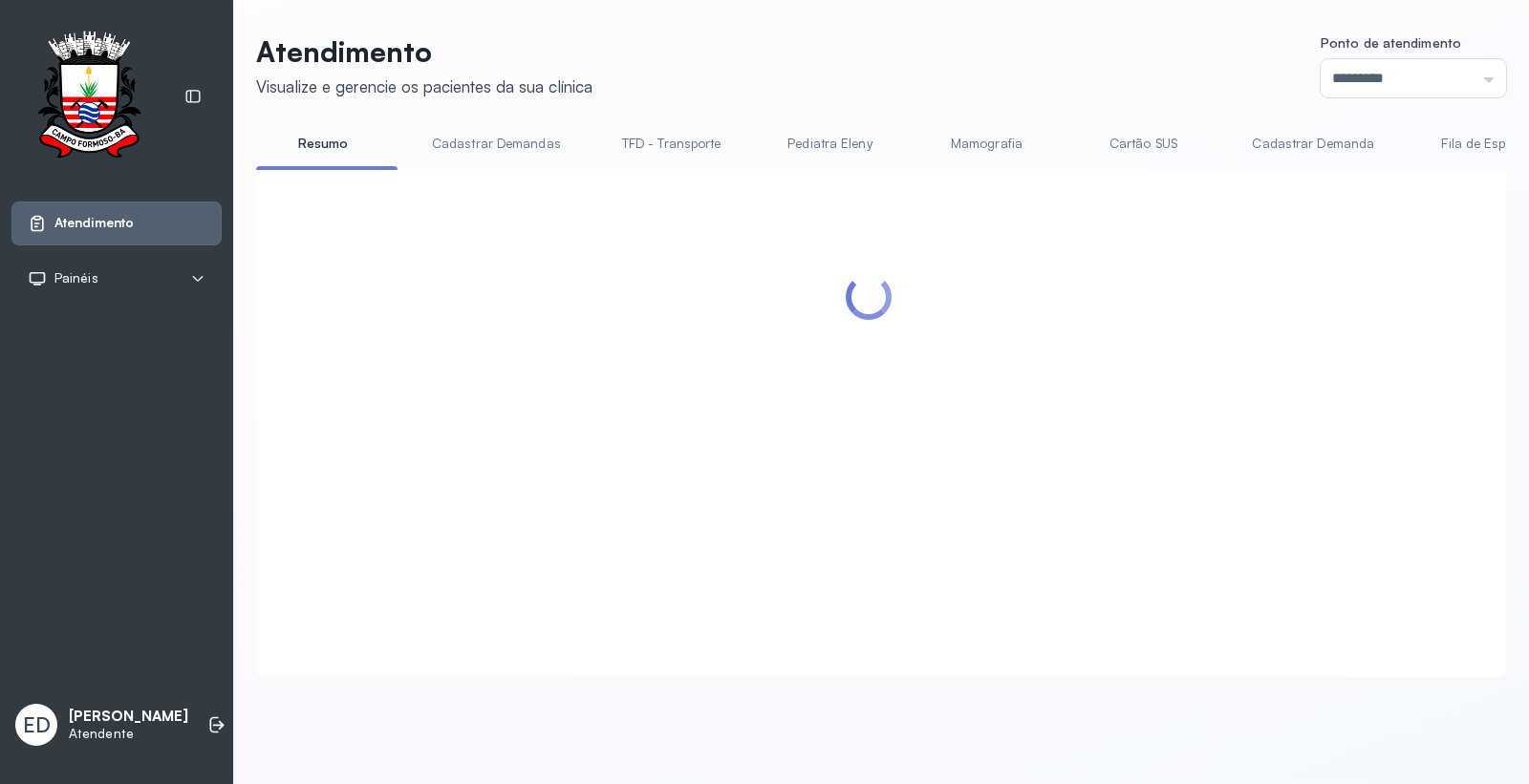
click at [1039, 45] on header "Atendimento Visualize e gerencie os pacientes da sua clínica Ponto de atendimen…" at bounding box center [881, 66] width 1250 height 63
click at [1112, 138] on link "Cartão SUS" at bounding box center [1142, 144] width 134 height 31
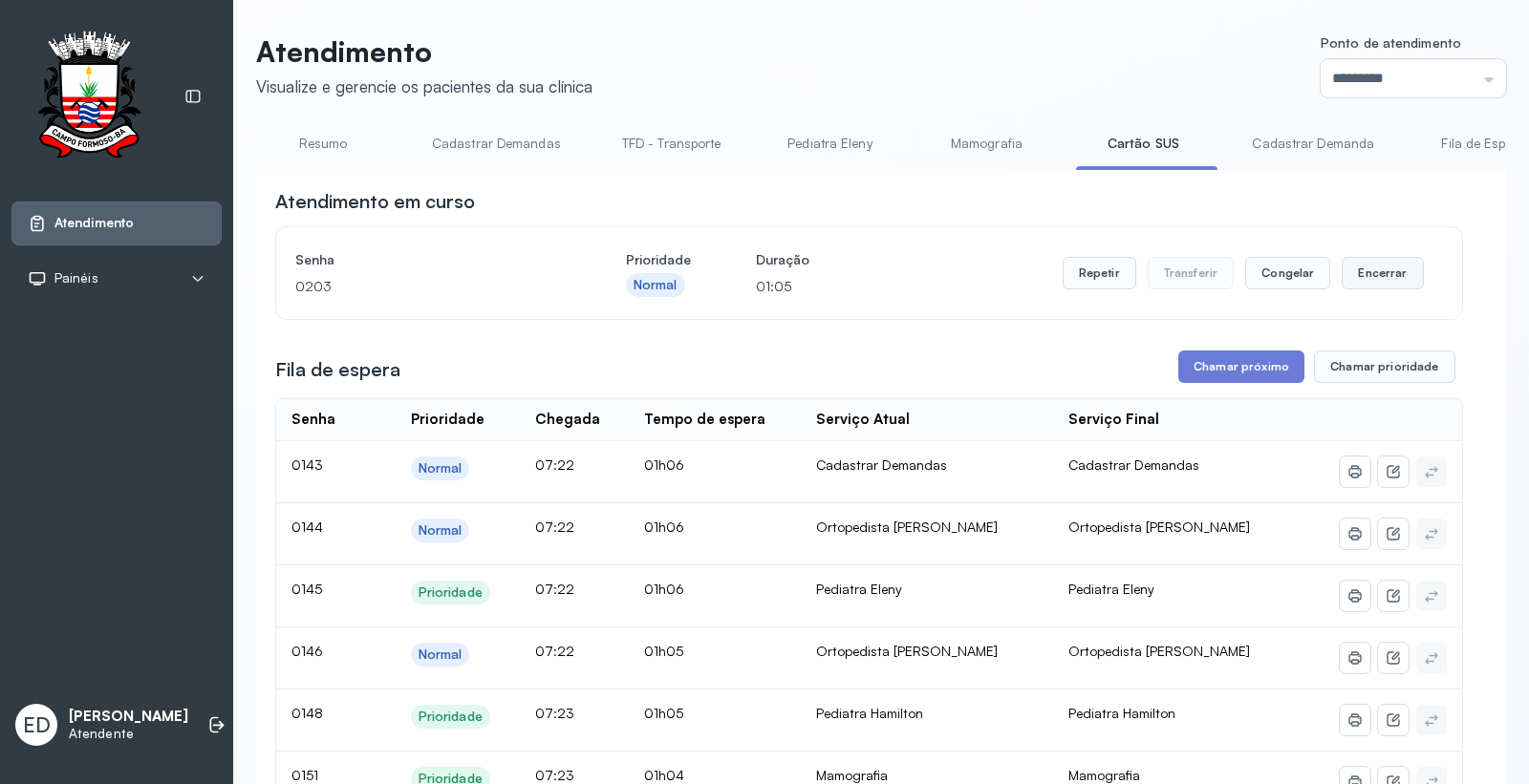
click at [1380, 271] on button "Encerrar" at bounding box center [1381, 272] width 82 height 32
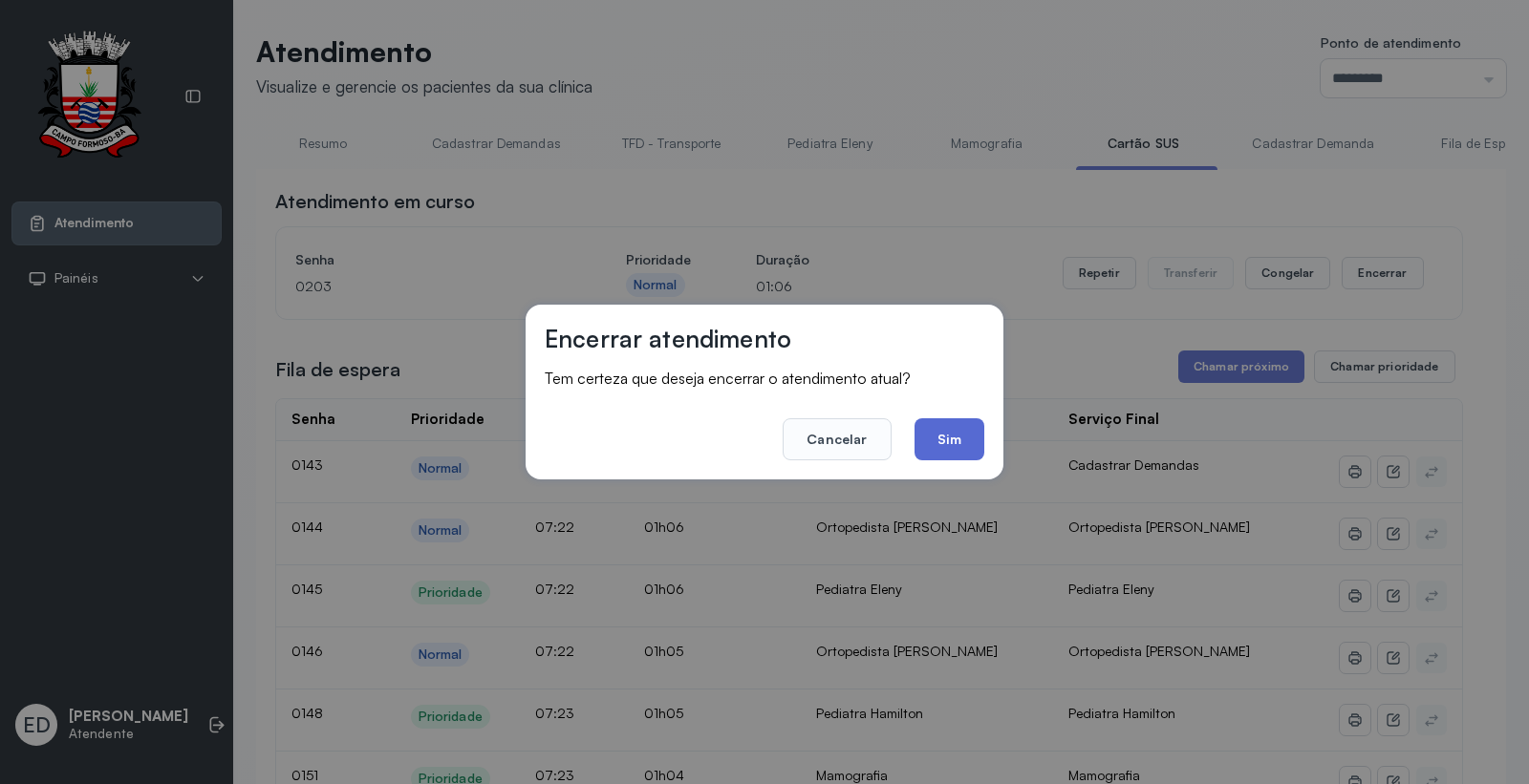
click at [939, 438] on button "Sim" at bounding box center [948, 439] width 70 height 42
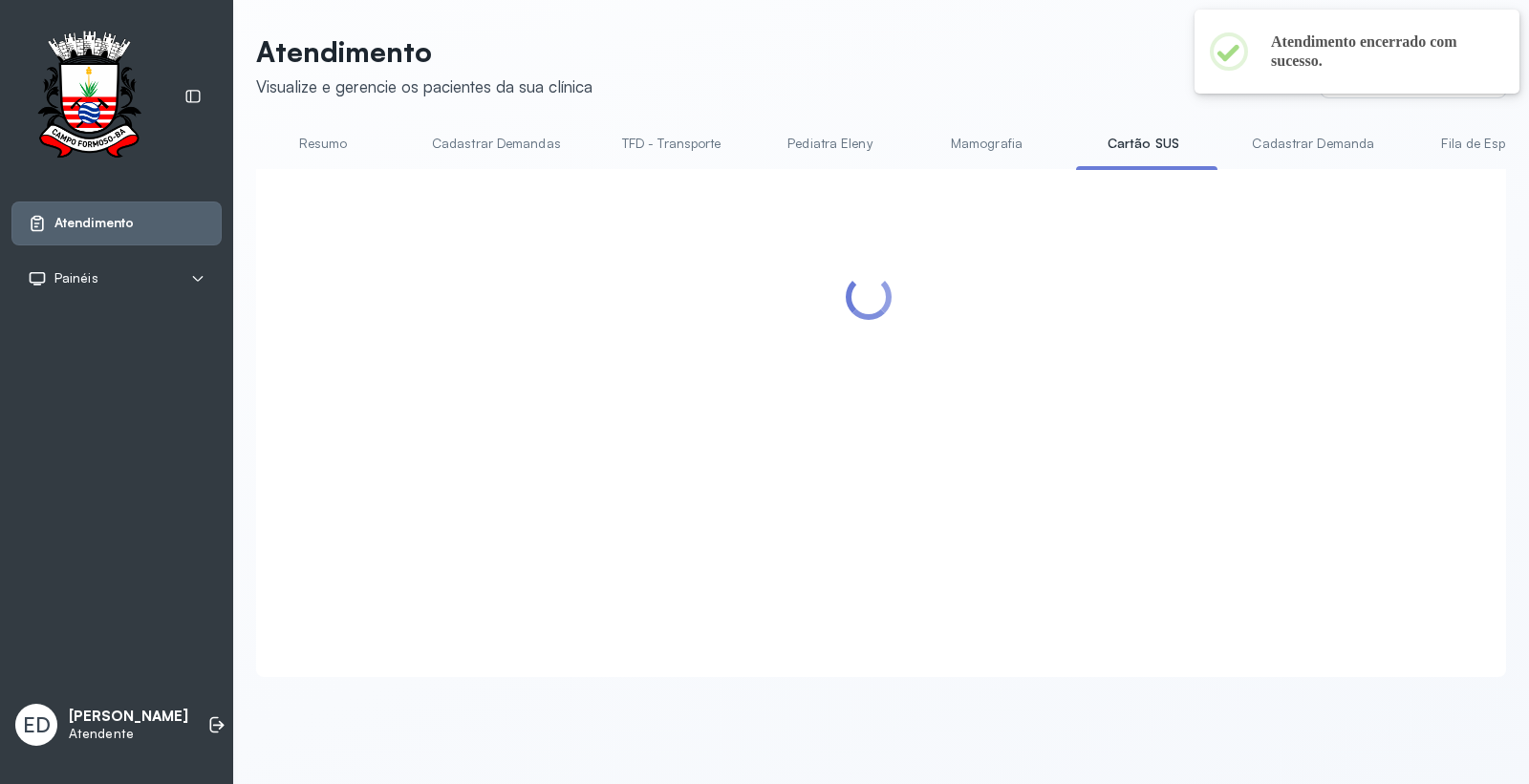
click at [963, 67] on header "Atendimento Visualize e gerencie os pacientes da sua clínica Ponto de atendimen…" at bounding box center [881, 66] width 1250 height 63
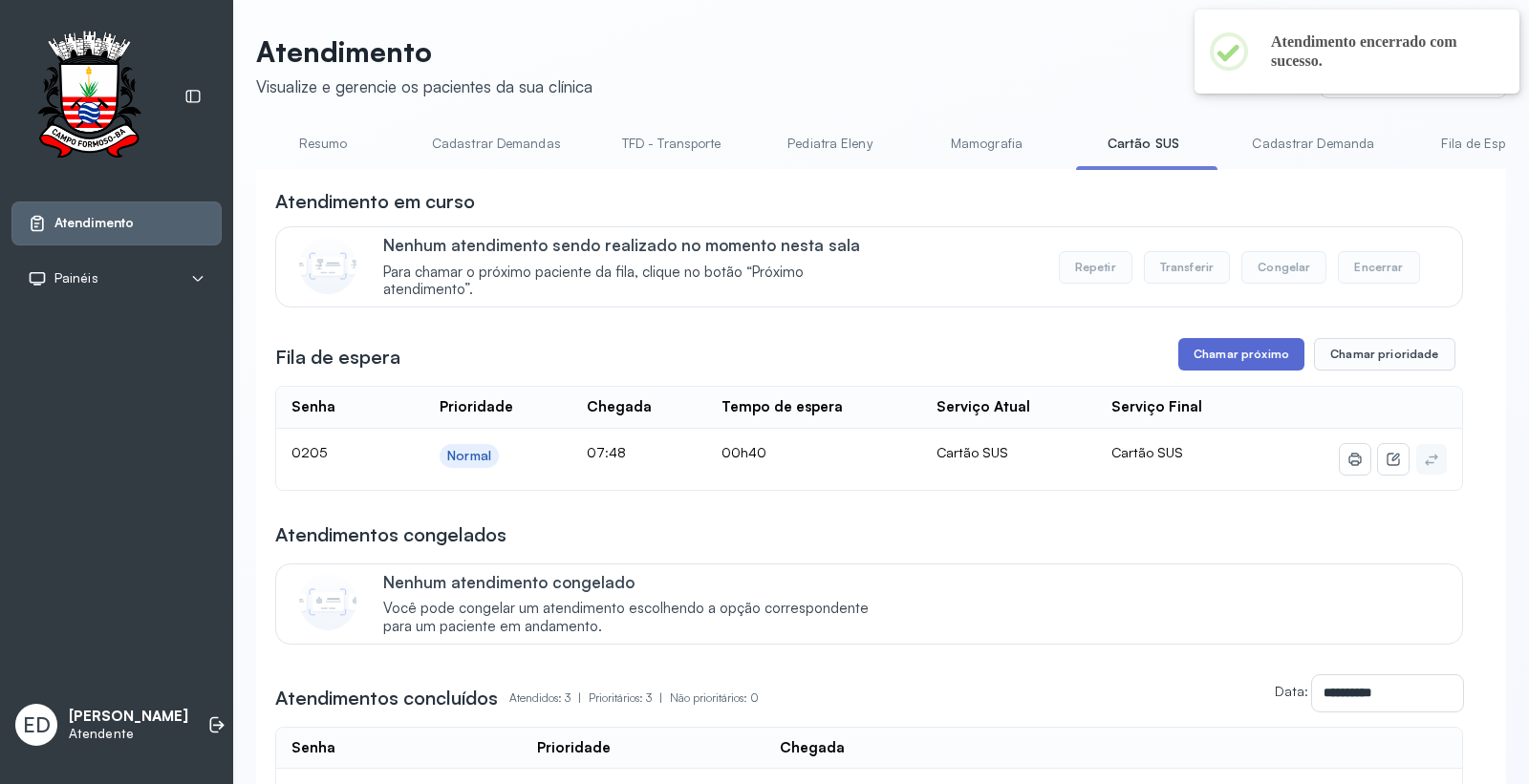
click at [1250, 357] on button "Chamar próximo" at bounding box center [1241, 354] width 126 height 32
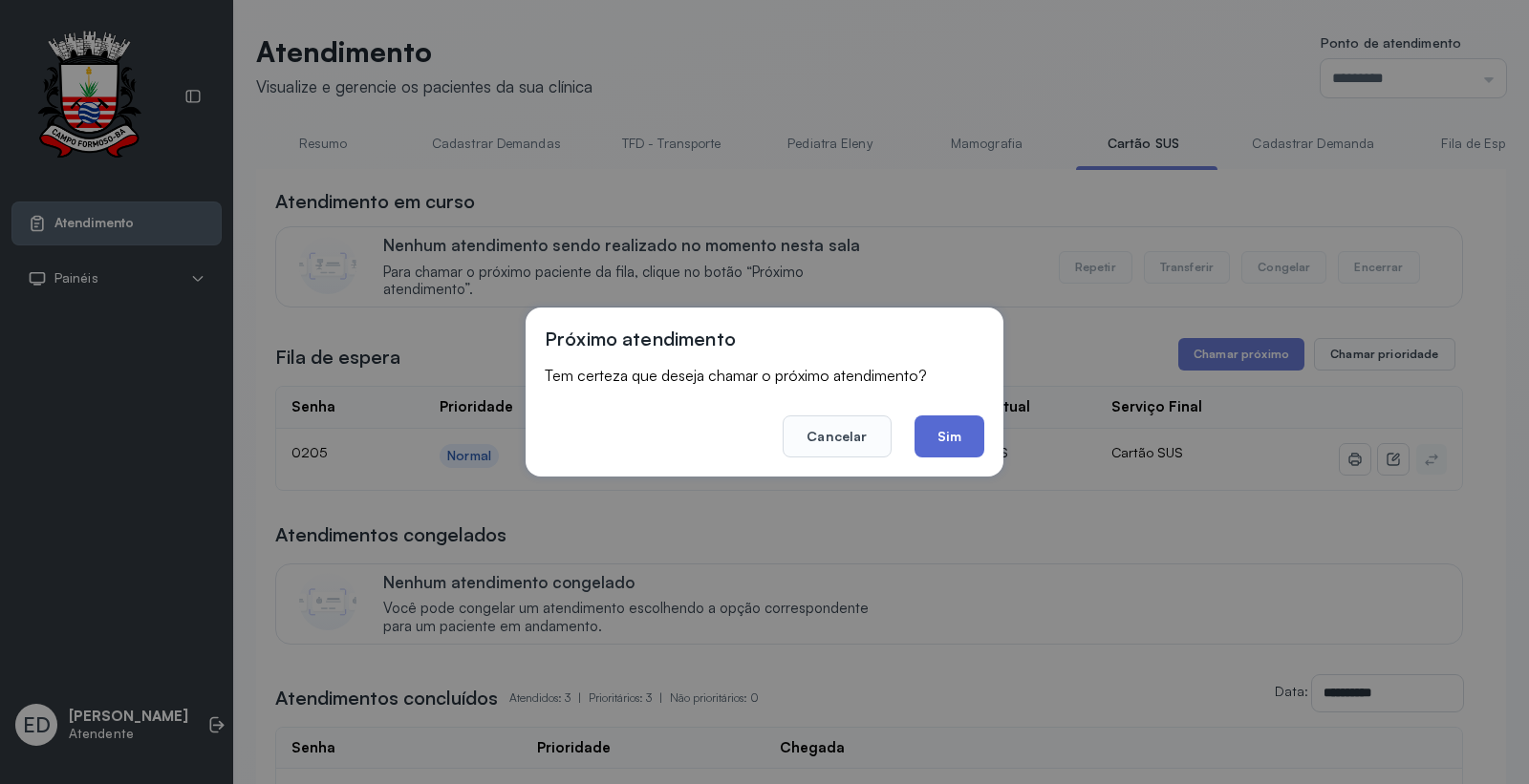
click at [962, 434] on button "Sim" at bounding box center [948, 436] width 70 height 42
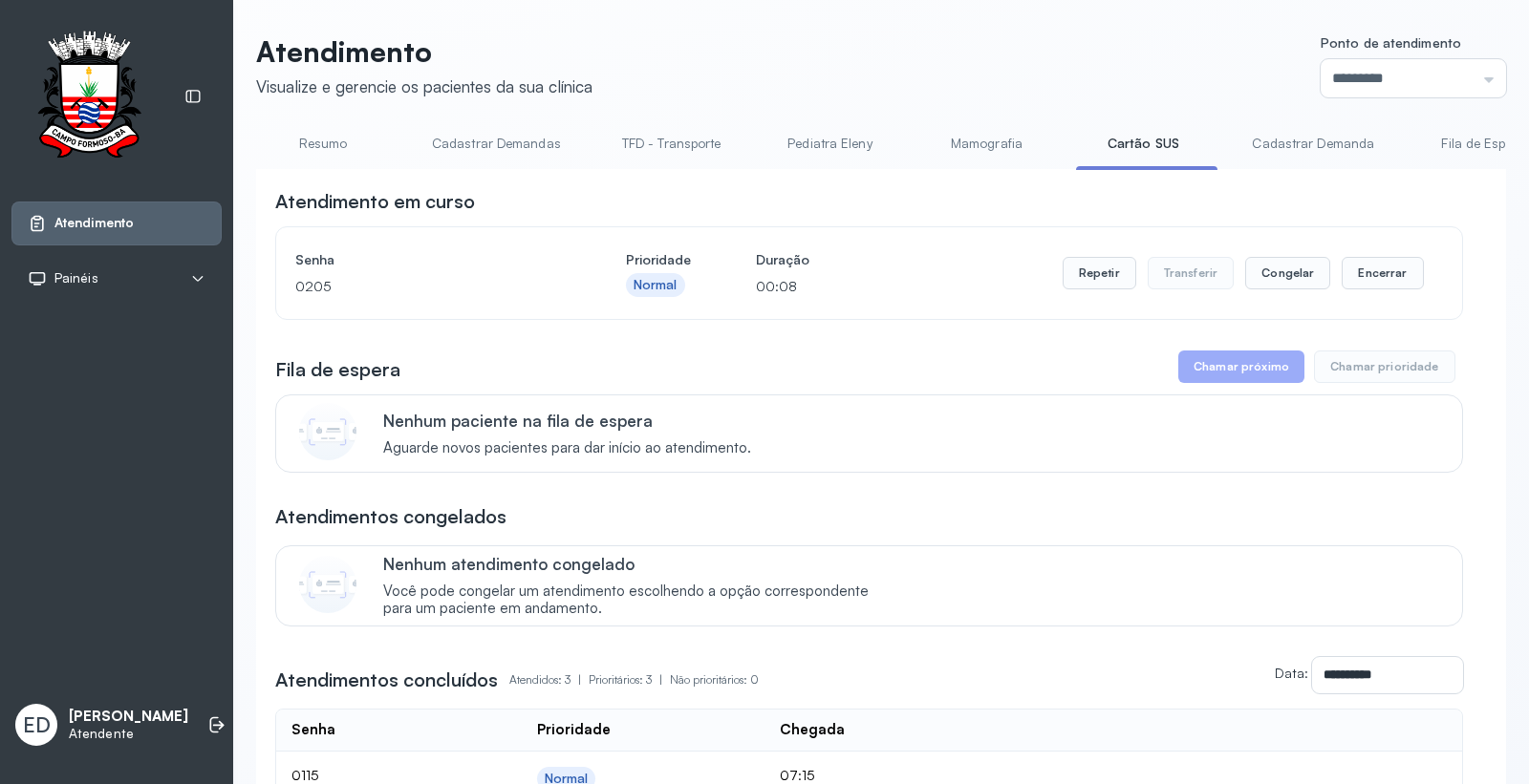
click at [1066, 74] on header "Atendimento Visualize e gerencie os pacientes da sua clínica Ponto de atendimen…" at bounding box center [881, 66] width 1250 height 63
click at [951, 350] on div "**********" at bounding box center [869, 552] width 1188 height 729
click at [951, 349] on div "**********" at bounding box center [869, 552] width 1188 height 729
click at [948, 39] on header "Atendimento Visualize e gerencie os pacientes da sua clínica Ponto de atendimen…" at bounding box center [881, 66] width 1250 height 63
click at [950, 38] on header "Atendimento Visualize e gerencie os pacientes da sua clínica Ponto de atendimen…" at bounding box center [881, 66] width 1250 height 63
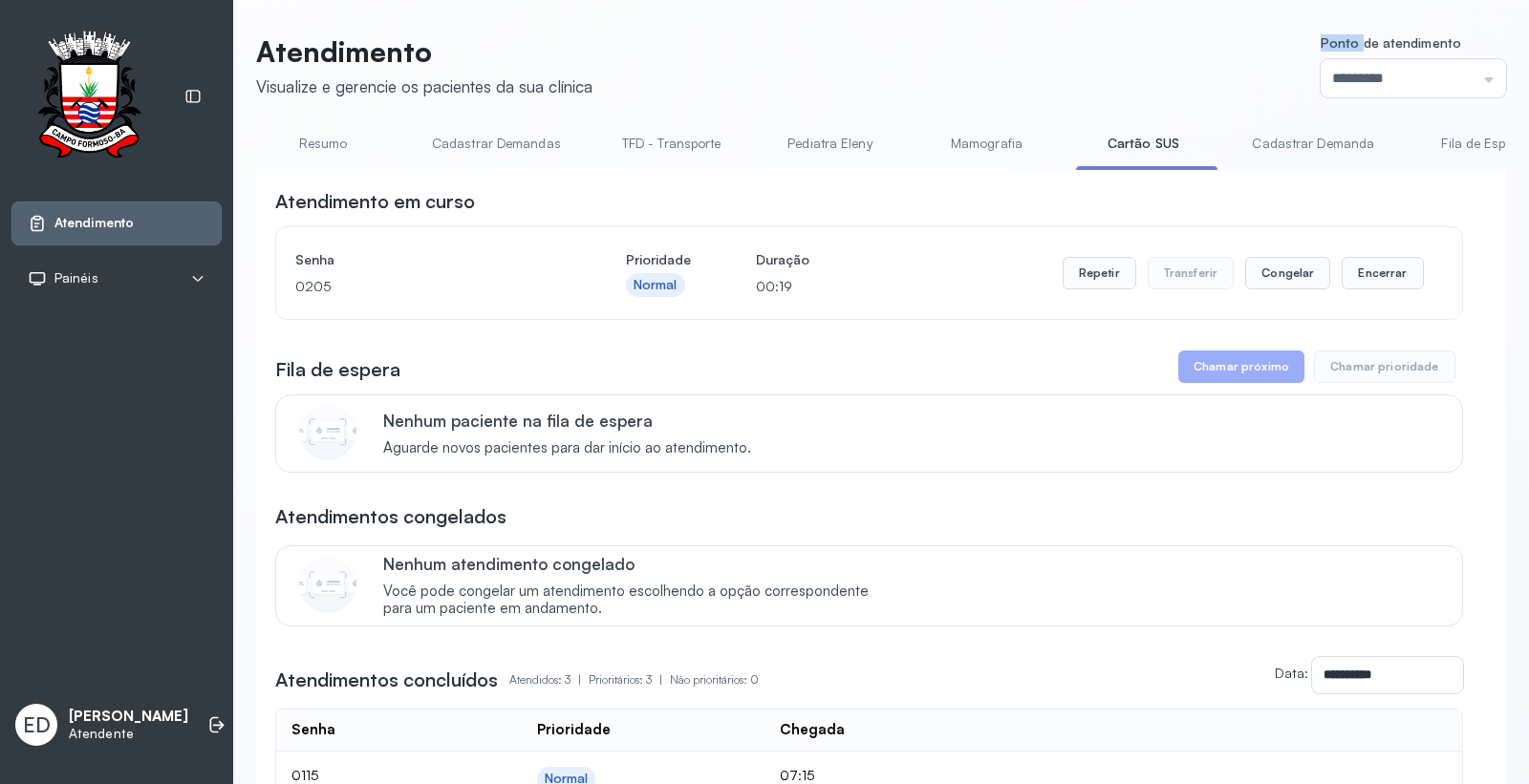
click at [958, 35] on header "Atendimento Visualize e gerencie os pacientes da sua clínica Ponto de atendimen…" at bounding box center [881, 66] width 1250 height 63
click at [1090, 79] on header "Atendimento Visualize e gerencie os pacientes da sua clínica Ponto de atendimen…" at bounding box center [881, 66] width 1250 height 63
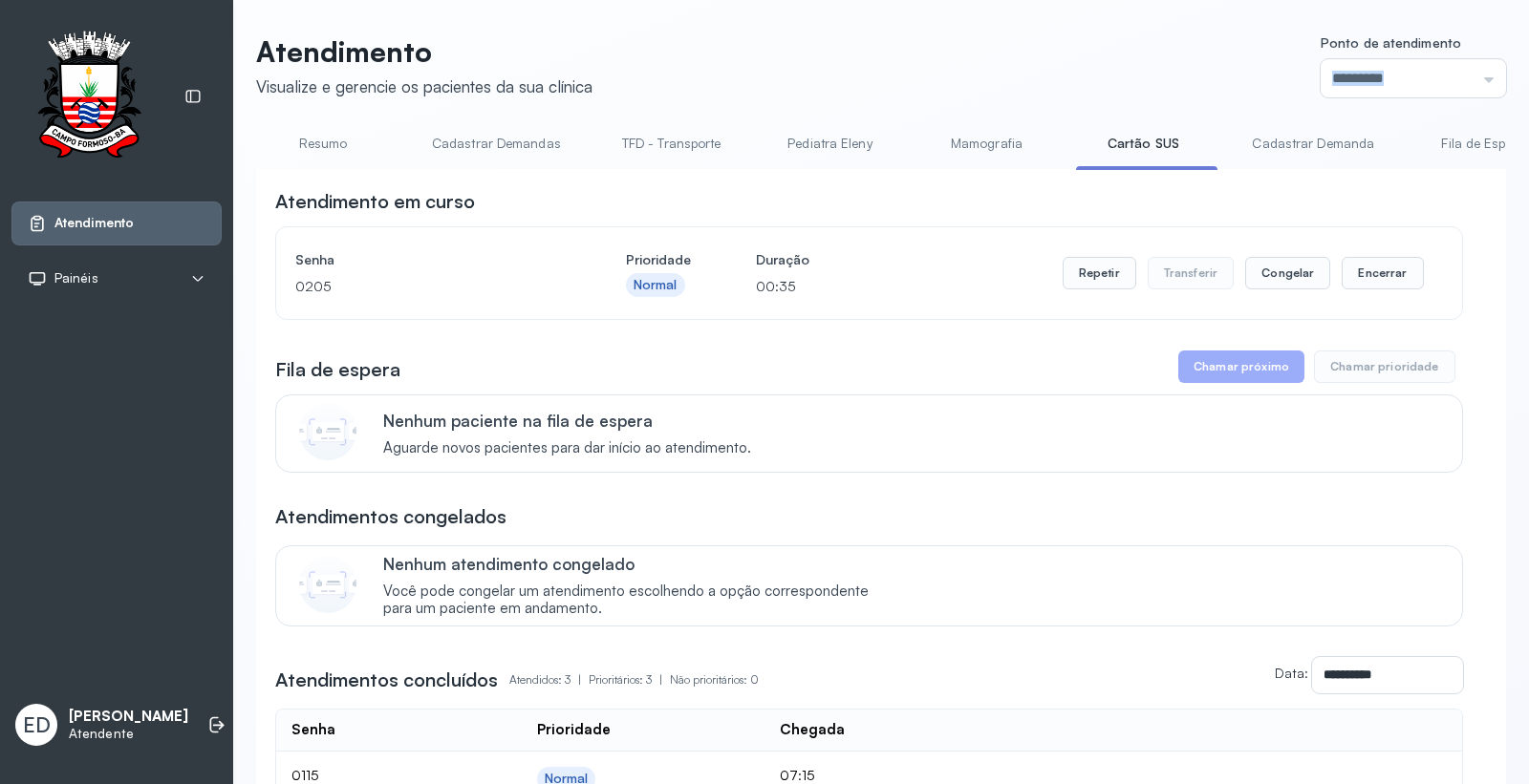
click at [1090, 78] on header "Atendimento Visualize e gerencie os pacientes da sua clínica Ponto de atendimen…" at bounding box center [881, 66] width 1250 height 63
click at [1105, 281] on button "Repetir" at bounding box center [1099, 272] width 74 height 32
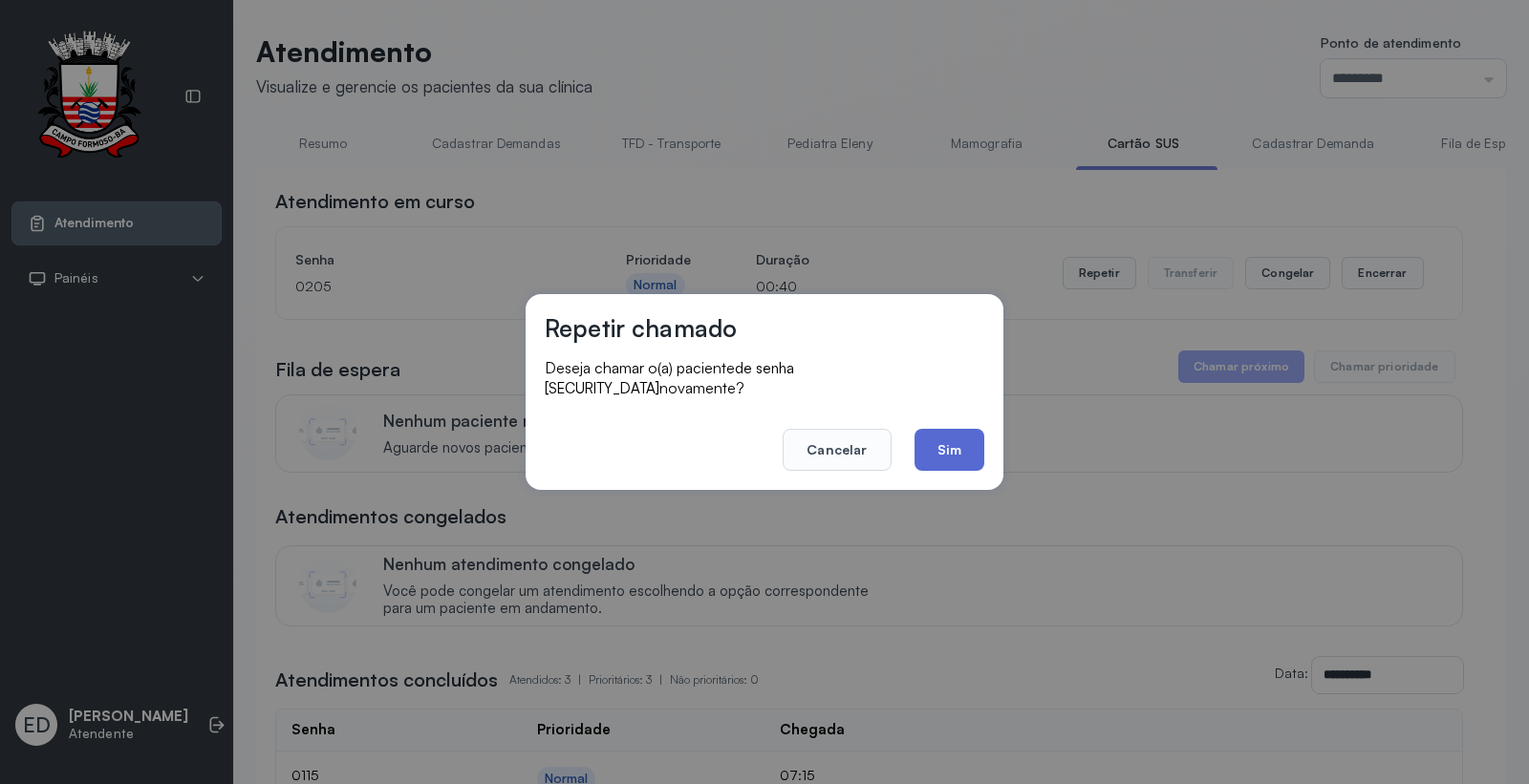
click at [932, 455] on button "Sim" at bounding box center [948, 450] width 70 height 42
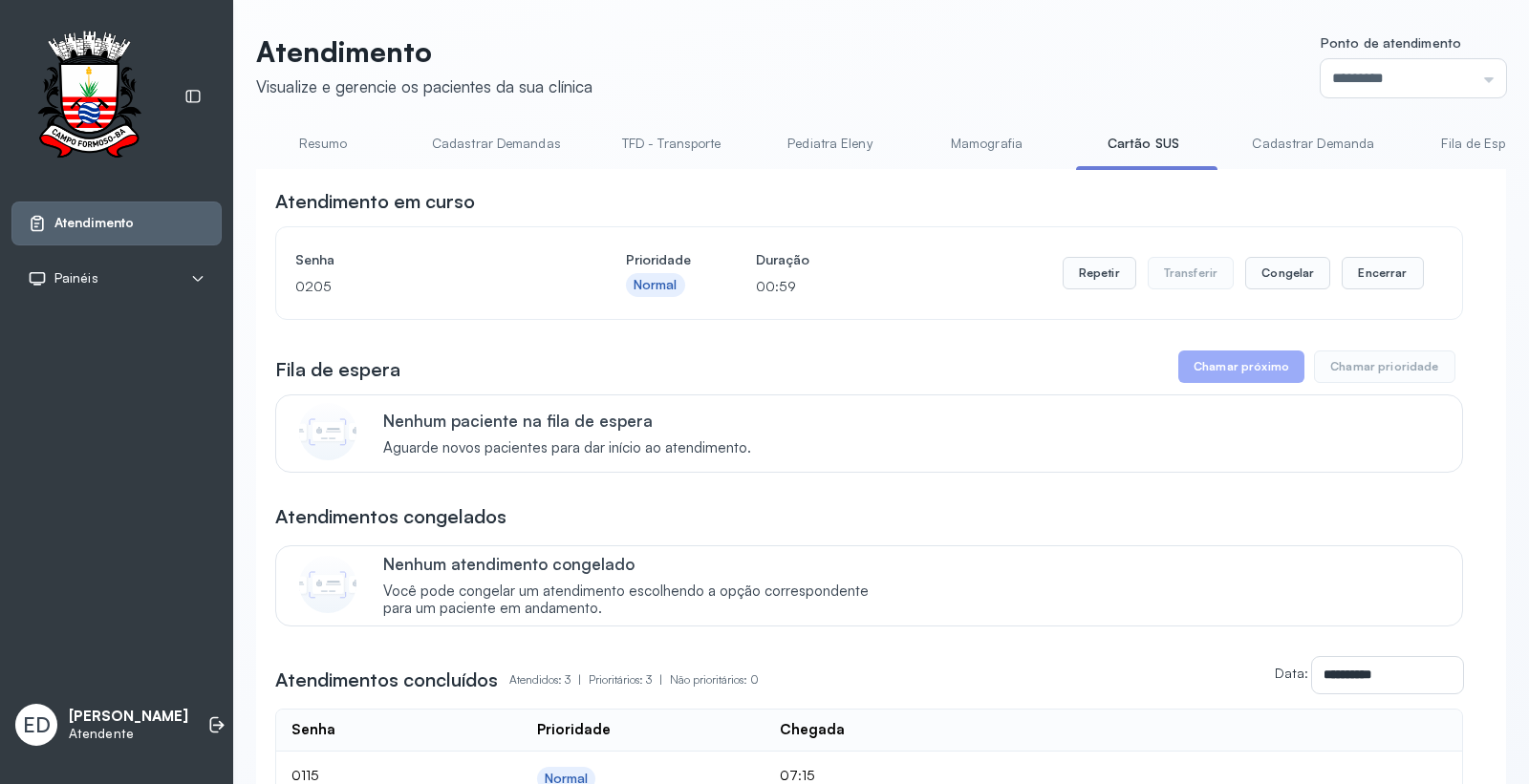
click at [1115, 72] on header "Atendimento Visualize e gerencie os pacientes da sua clínica Ponto de atendimen…" at bounding box center [881, 66] width 1250 height 63
click at [1084, 279] on button "Repetir" at bounding box center [1099, 272] width 74 height 32
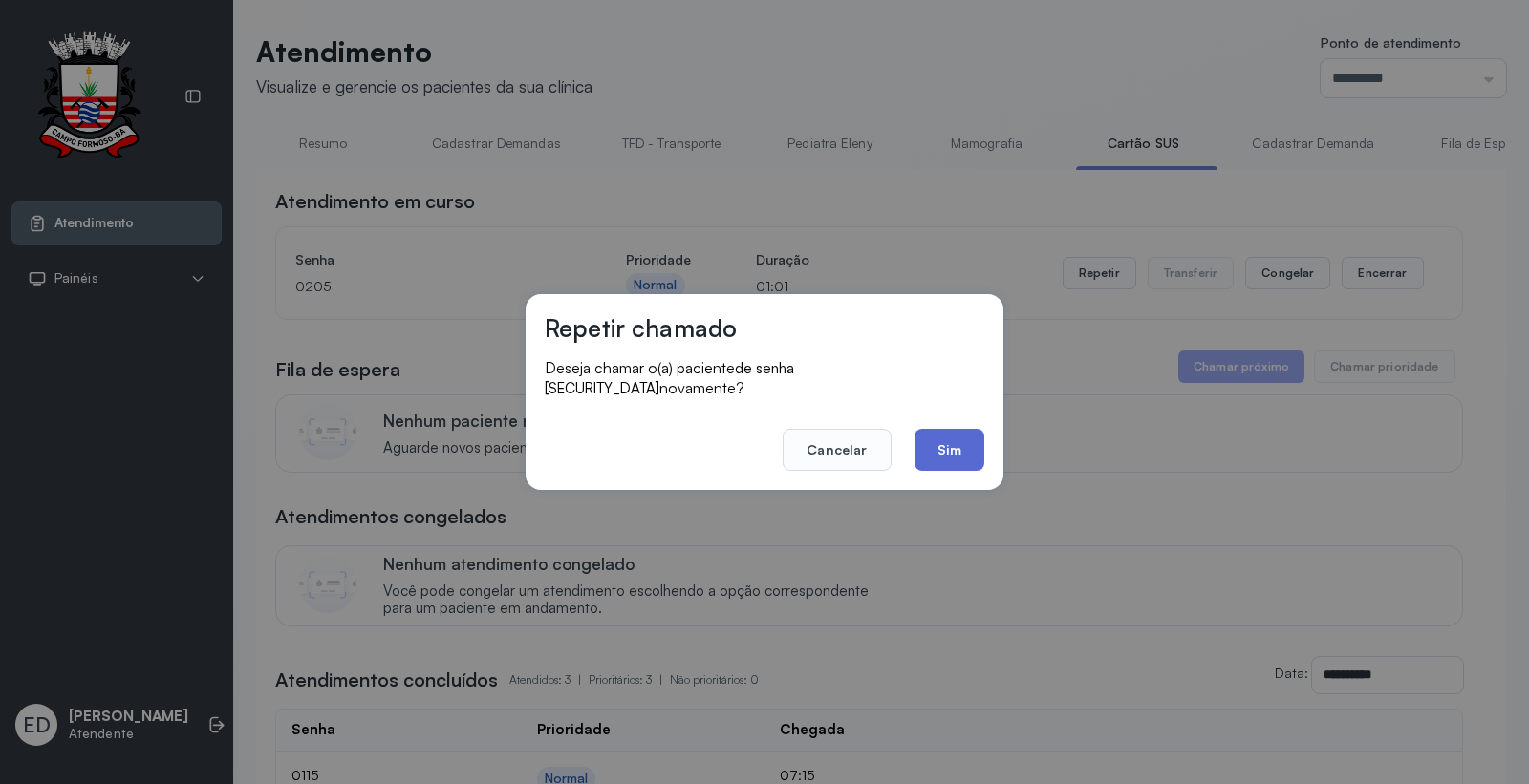
click at [946, 429] on button "Sim" at bounding box center [948, 450] width 70 height 42
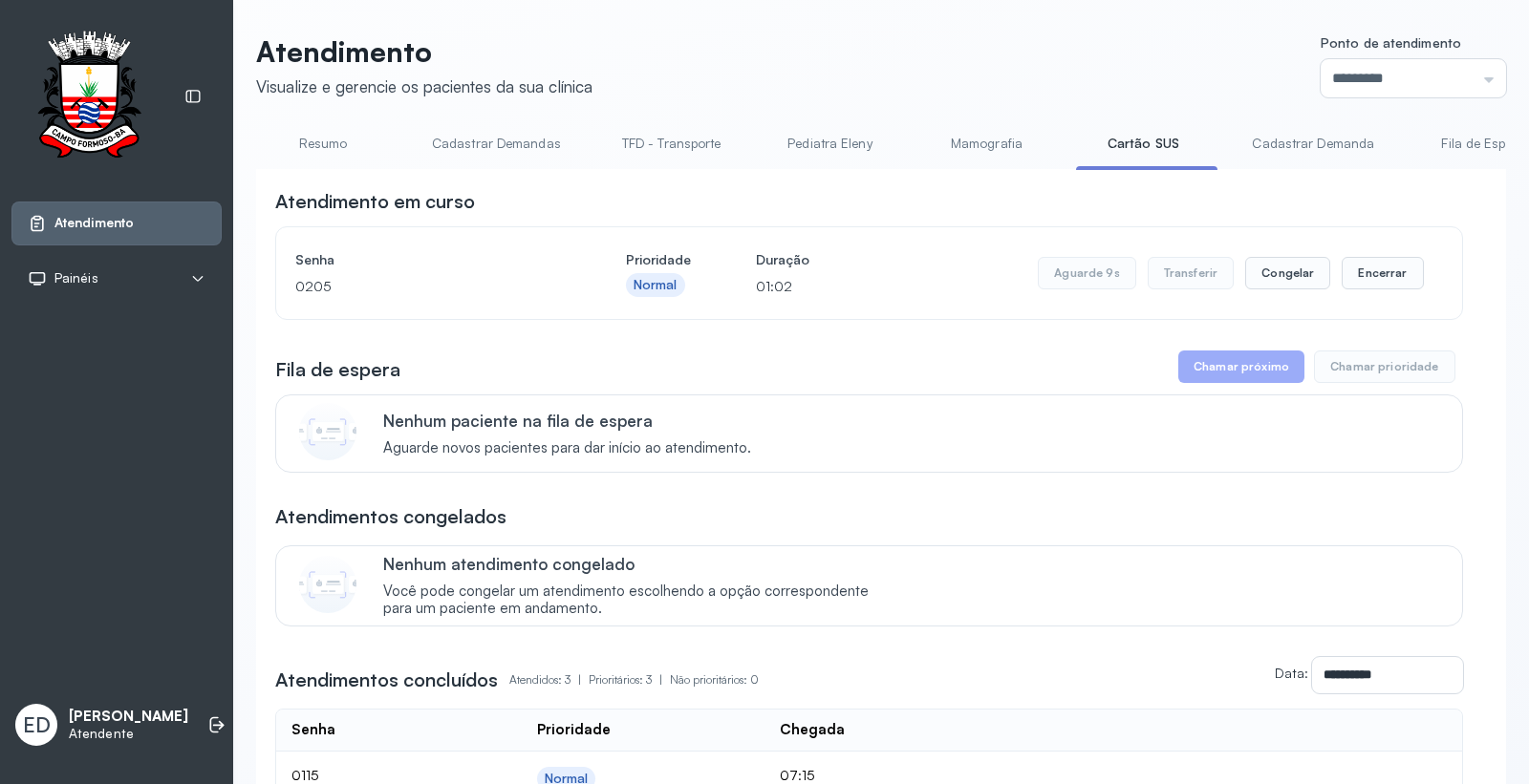
click at [904, 50] on header "Atendimento Visualize e gerencie os pacientes da sua clínica Ponto de atendimen…" at bounding box center [881, 66] width 1250 height 63
click at [1359, 284] on button "Encerrar" at bounding box center [1381, 272] width 82 height 32
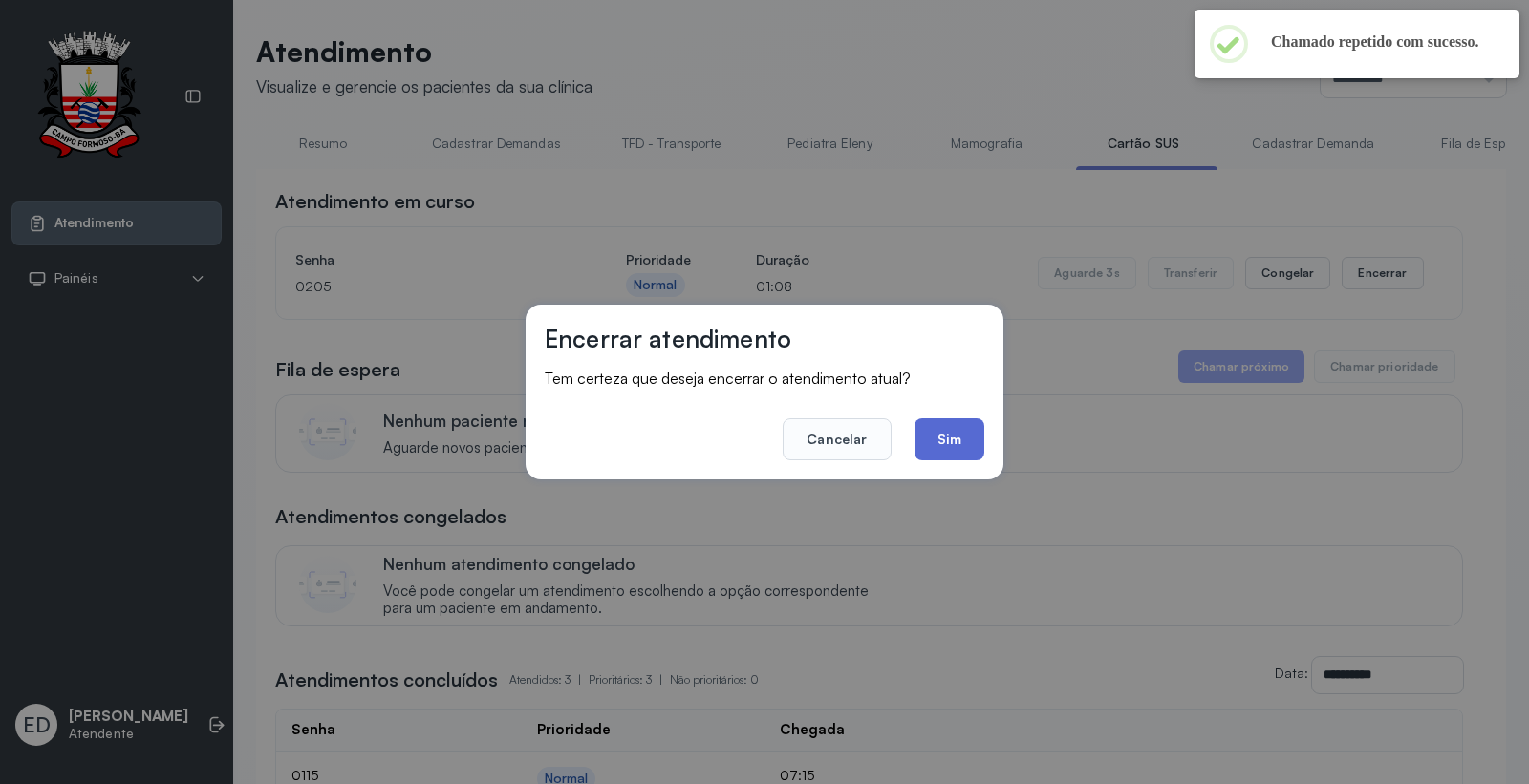
click at [975, 437] on button "Sim" at bounding box center [948, 439] width 70 height 42
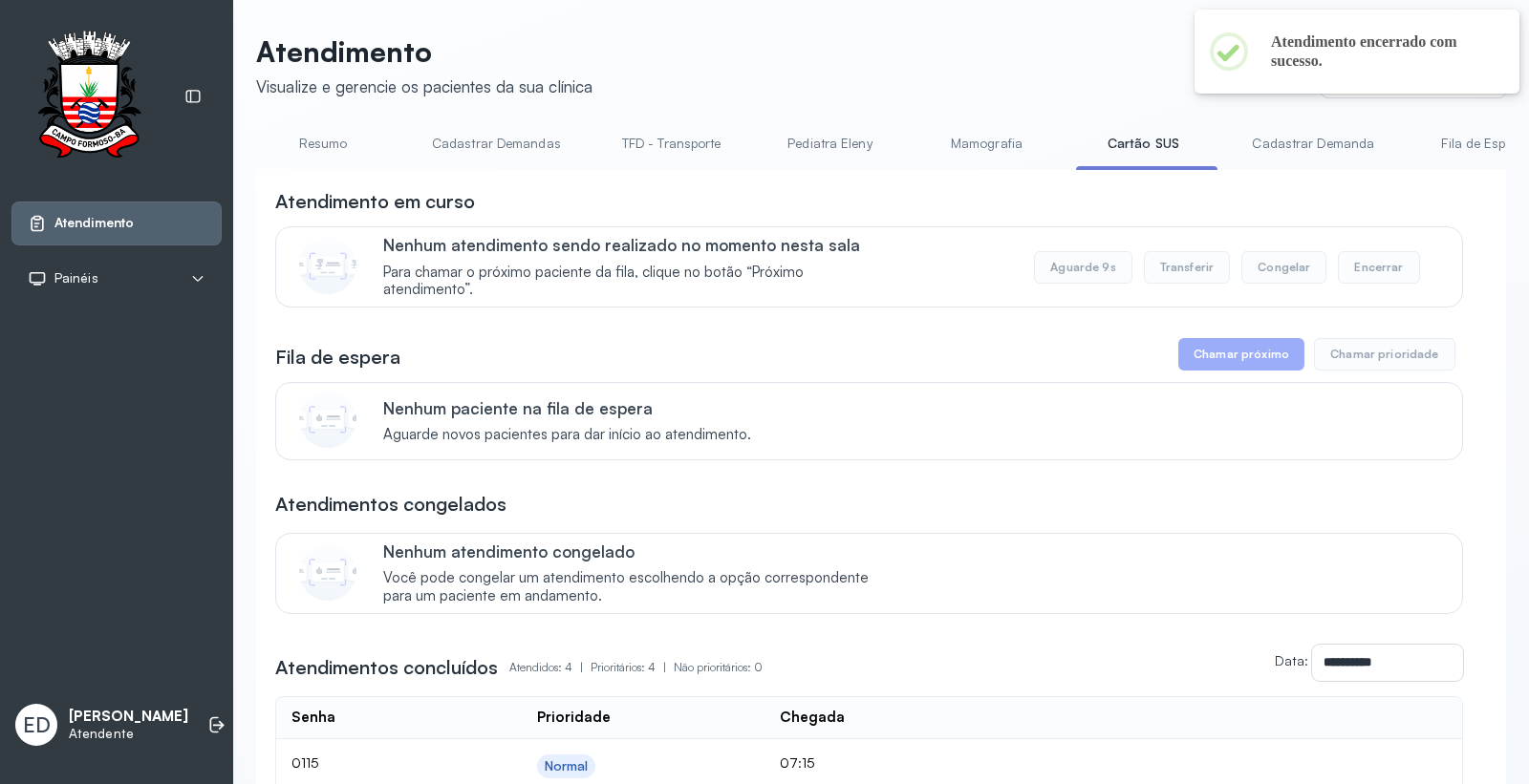
click at [299, 145] on link "Resumo" at bounding box center [323, 144] width 134 height 31
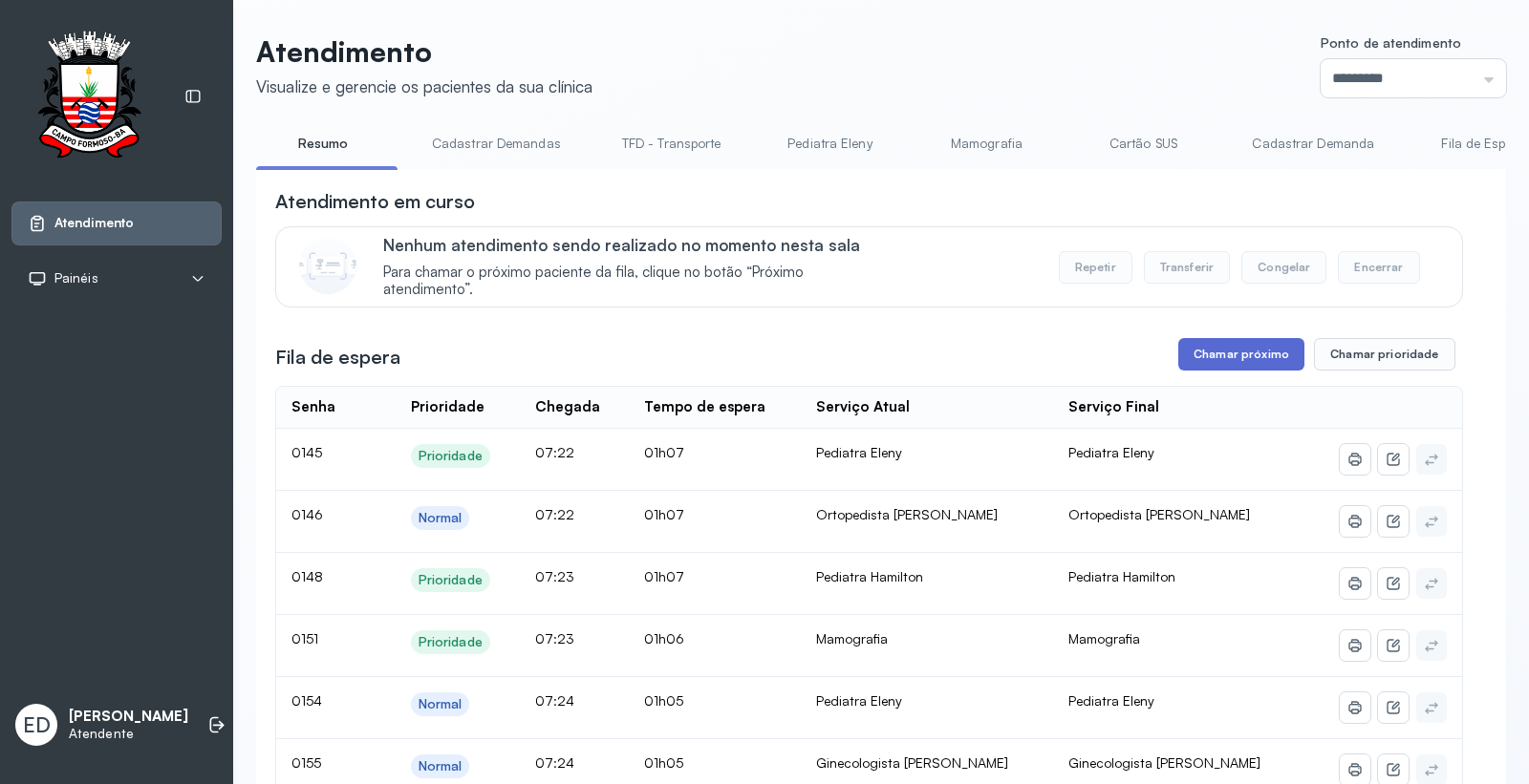
click at [1288, 364] on button "Chamar próximo" at bounding box center [1241, 354] width 126 height 32
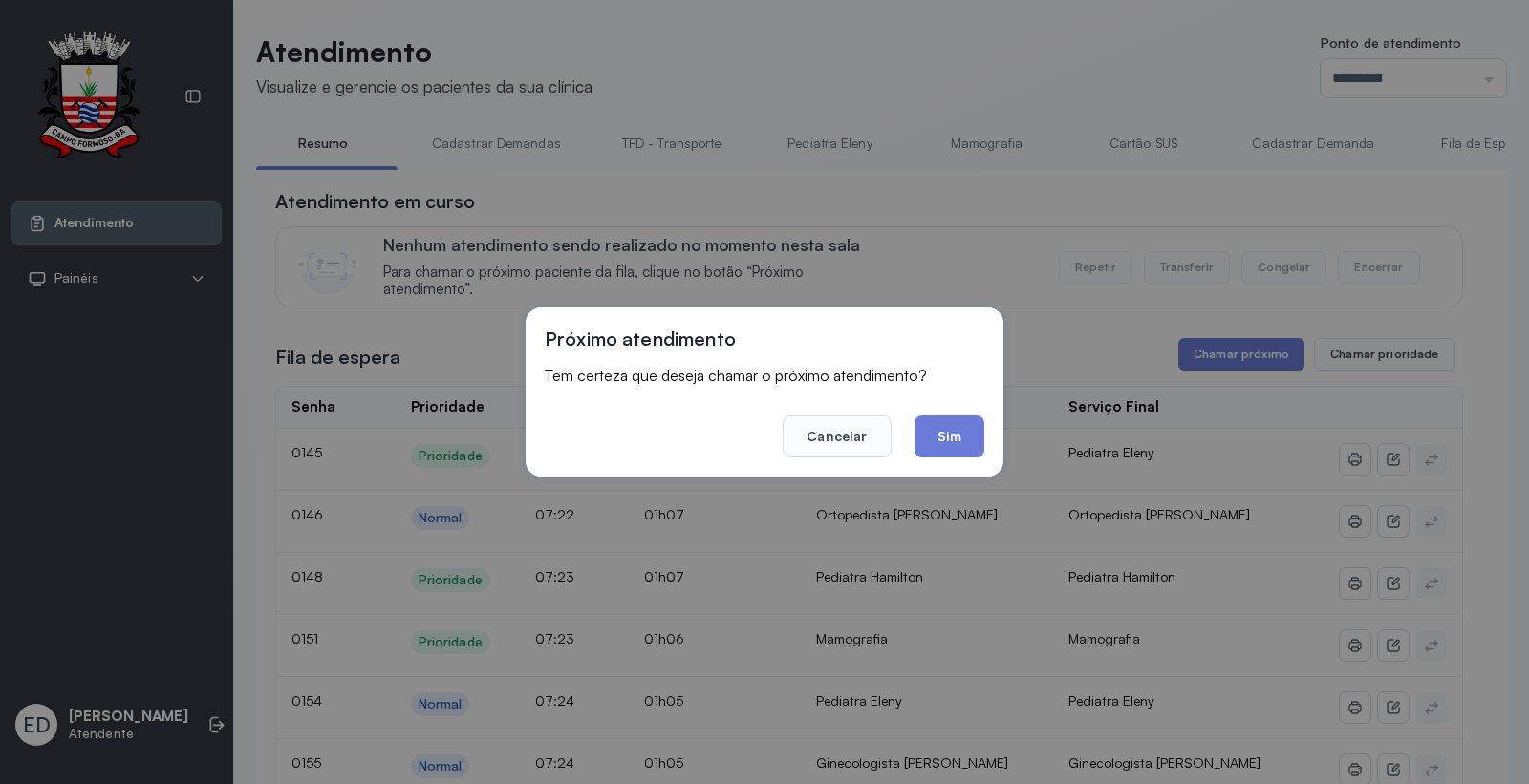
drag, startPoint x: 952, startPoint y: 453, endPoint x: 963, endPoint y: 425, distance: 30.1
click at [953, 452] on button "Sim" at bounding box center [948, 436] width 70 height 42
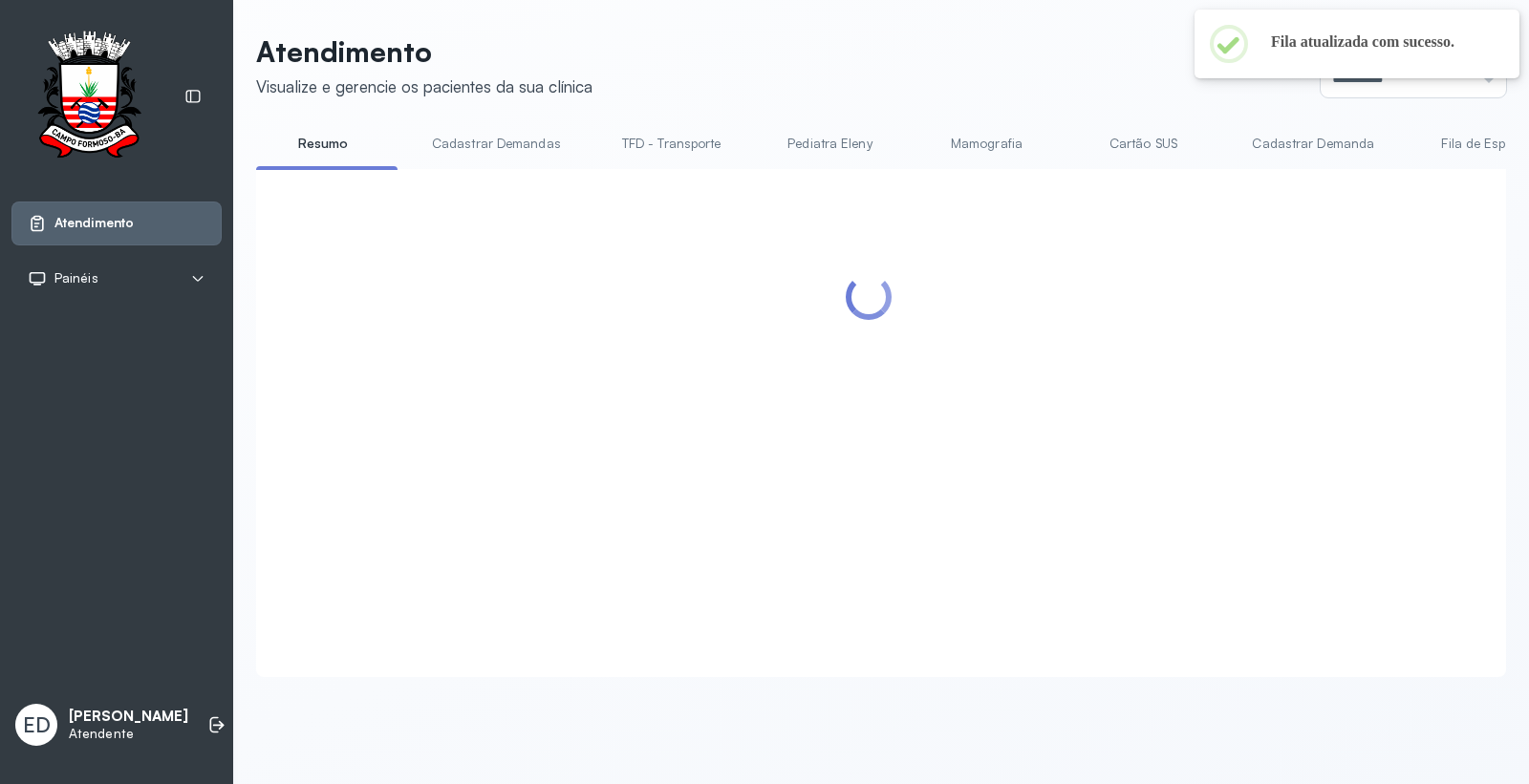
click at [1020, 65] on header "Atendimento Visualize e gerencie os pacientes da sua clínica Ponto de atendimen…" at bounding box center [881, 66] width 1250 height 63
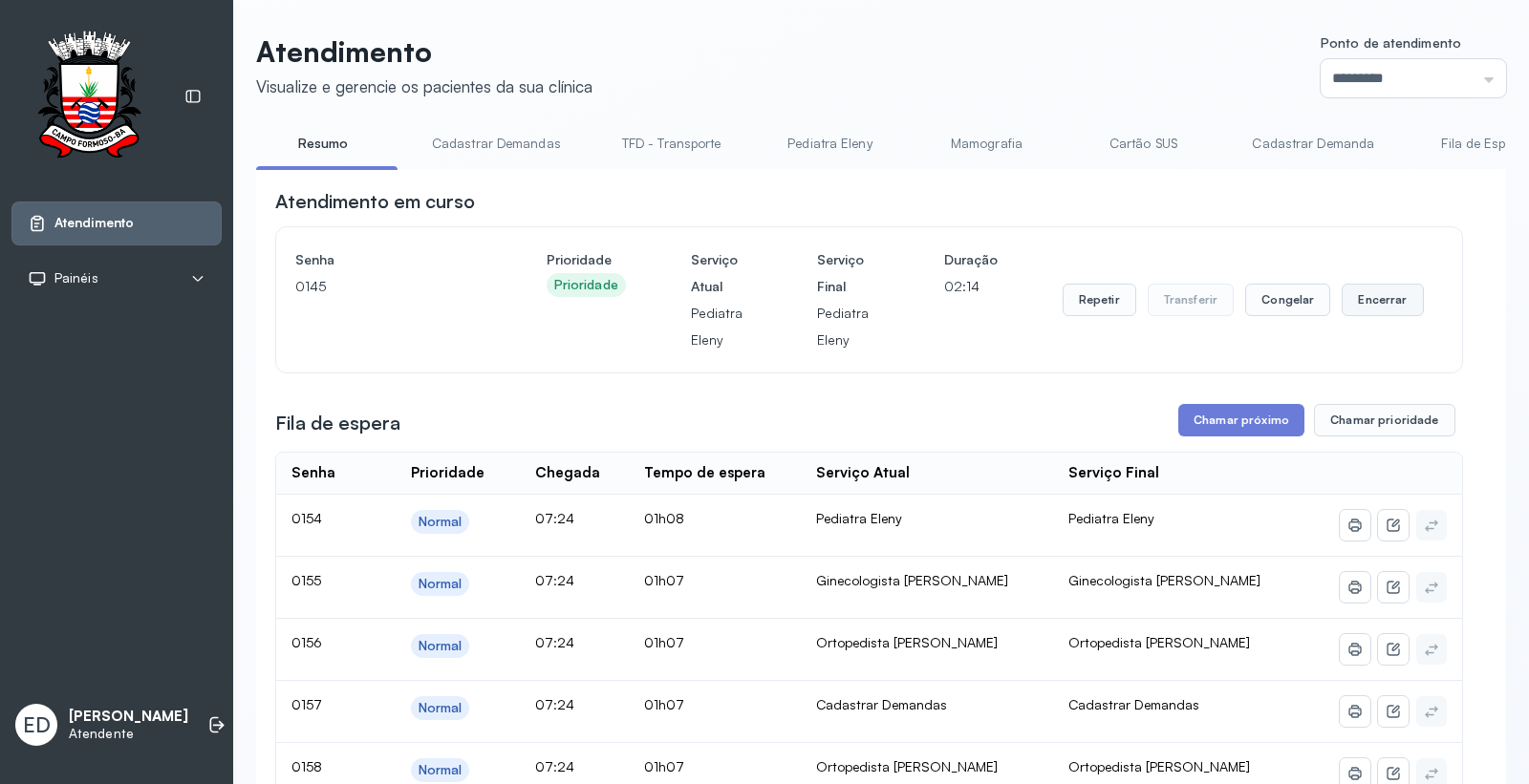
click at [1381, 303] on button "Encerrar" at bounding box center [1381, 299] width 82 height 32
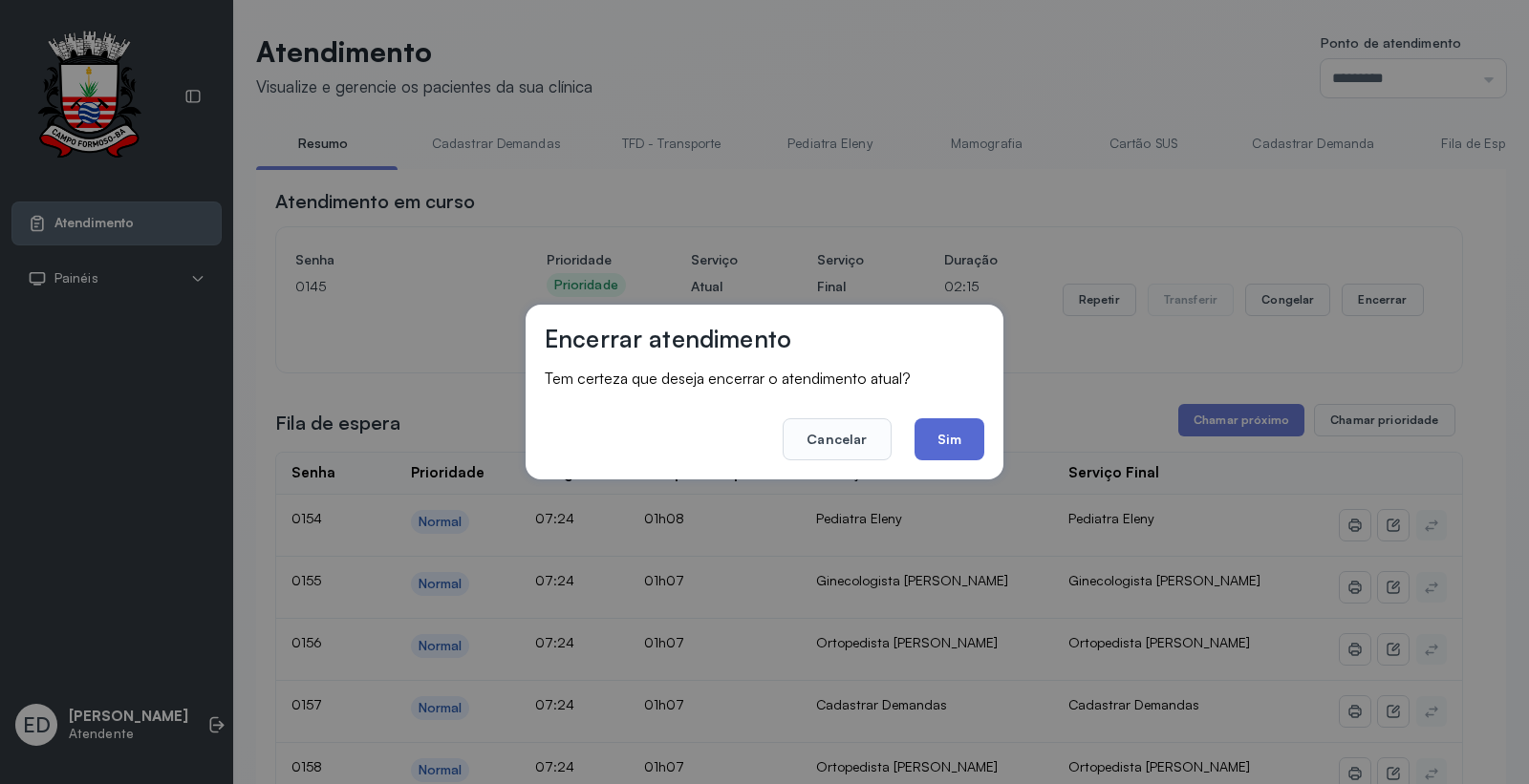
click at [948, 441] on button "Sim" at bounding box center [948, 439] width 70 height 42
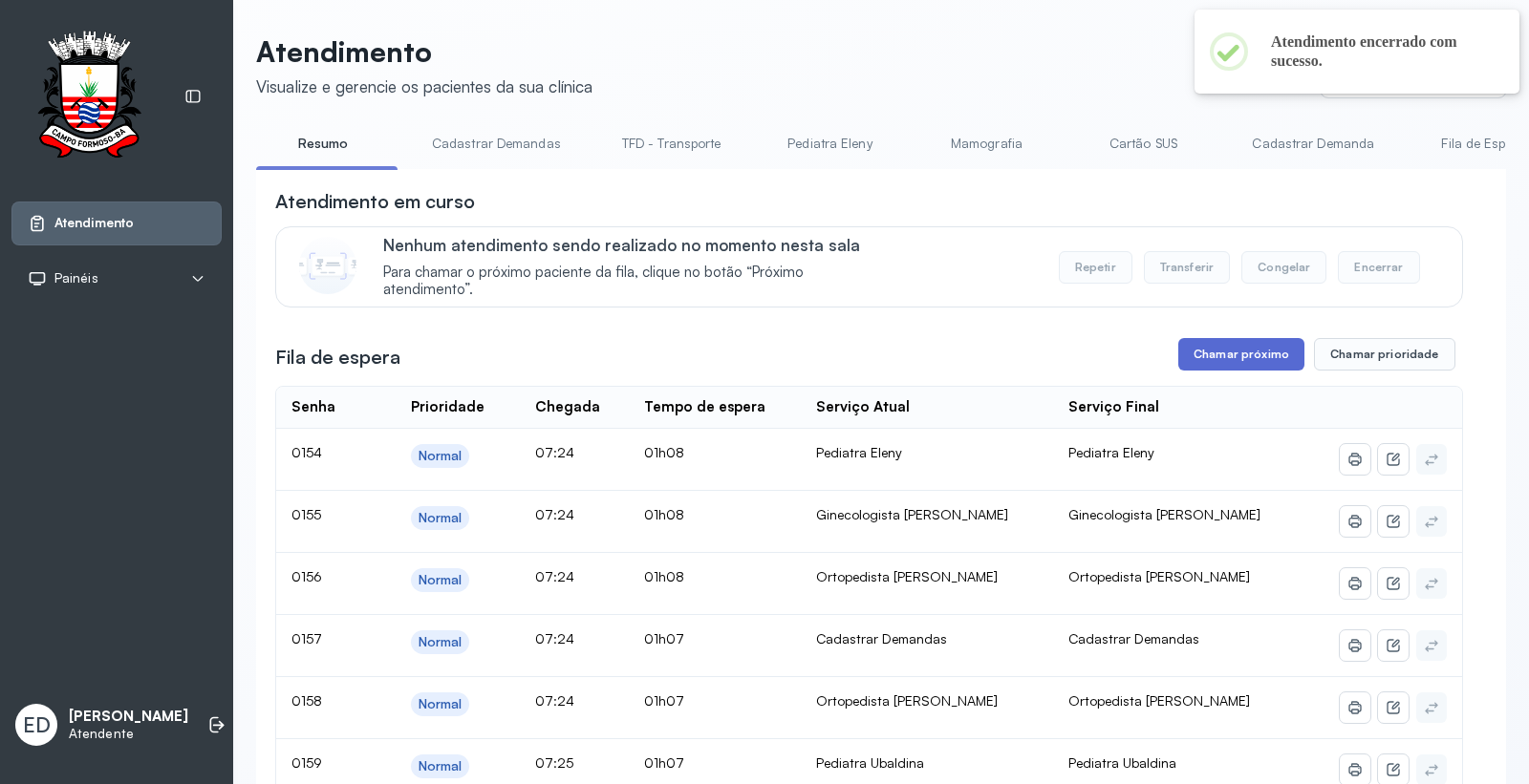
click at [1236, 357] on button "Chamar próximo" at bounding box center [1241, 354] width 126 height 32
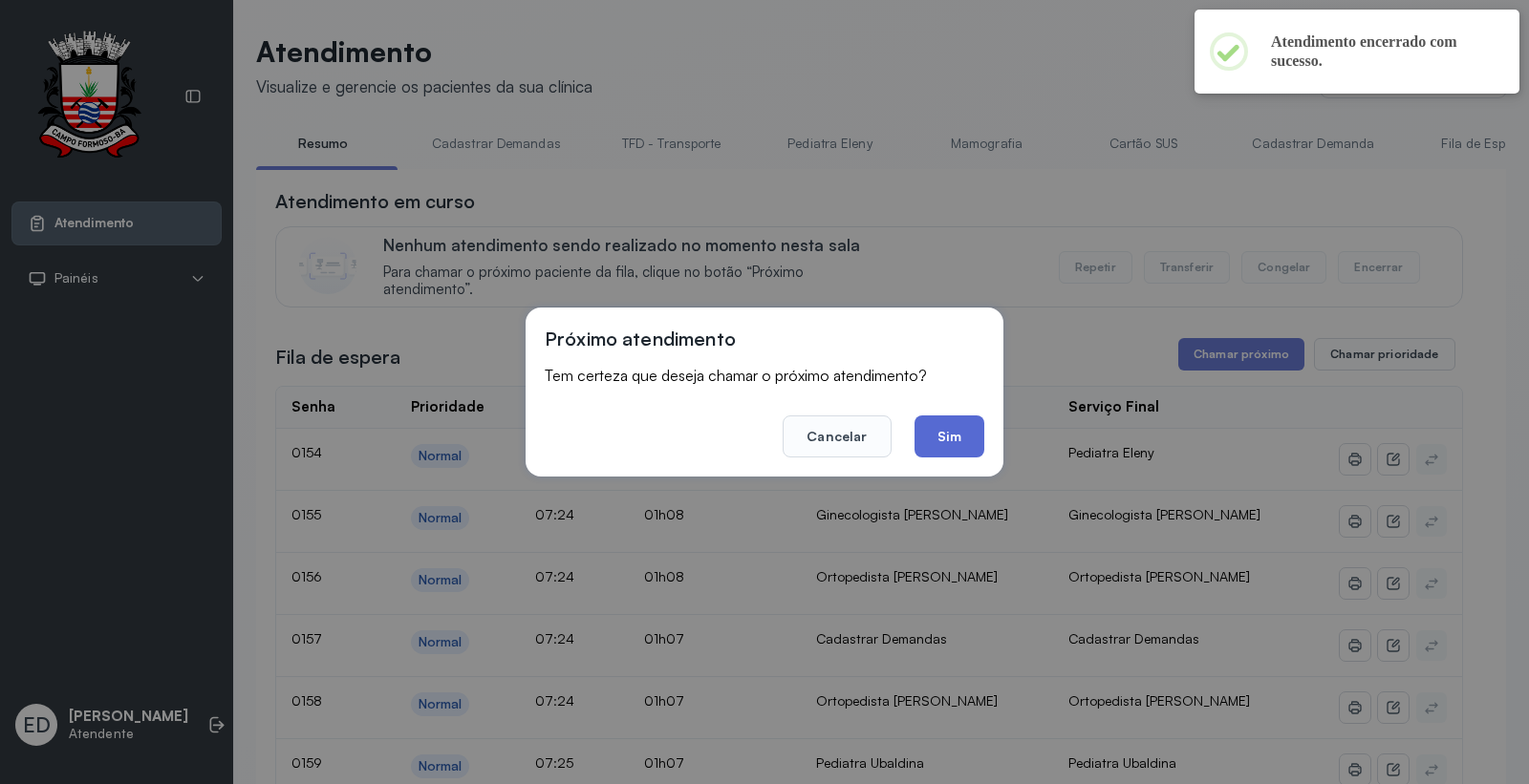
click at [968, 441] on button "Sim" at bounding box center [948, 436] width 70 height 42
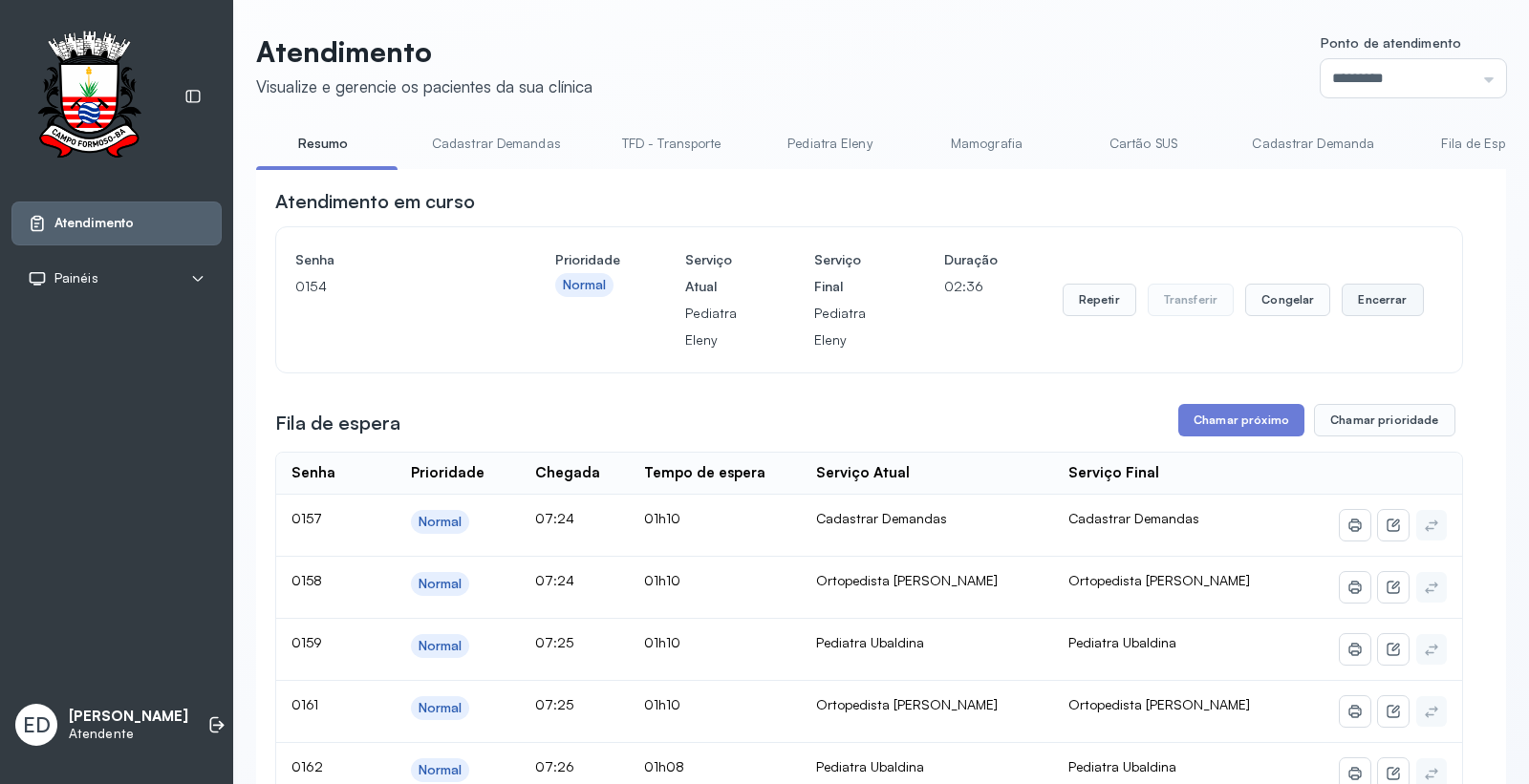
click at [1361, 290] on button "Encerrar" at bounding box center [1381, 299] width 82 height 32
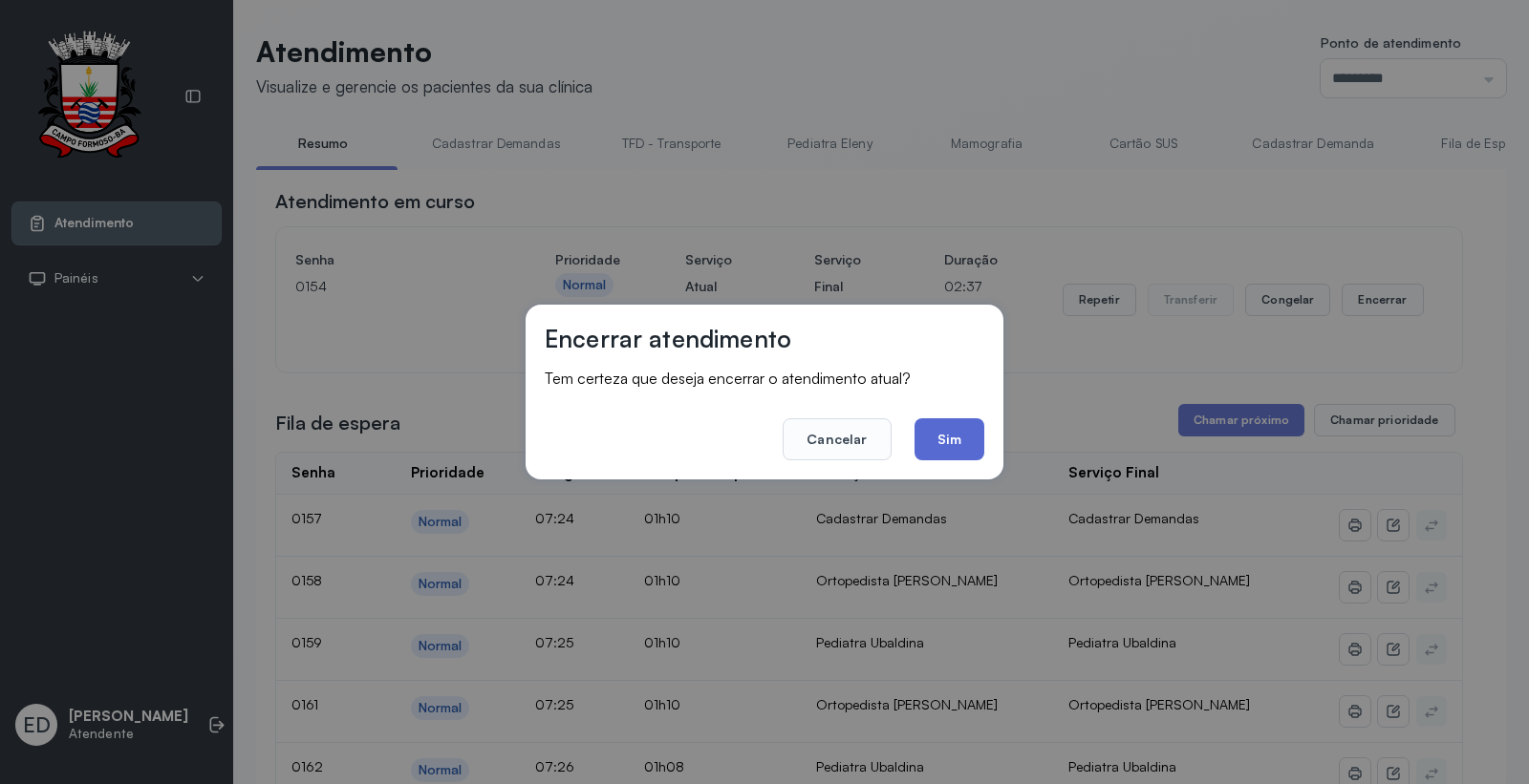
click at [942, 442] on button "Sim" at bounding box center [948, 439] width 70 height 42
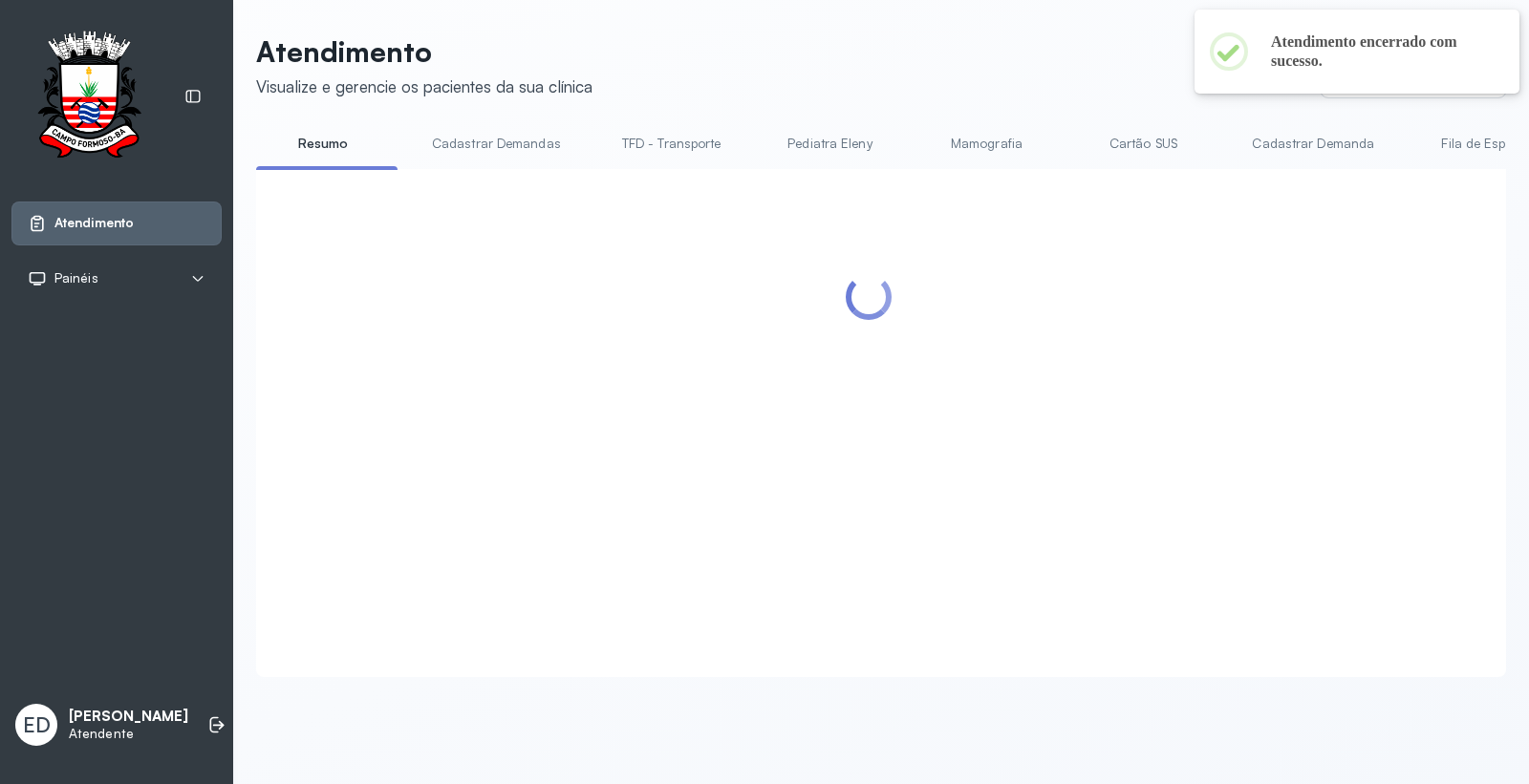
click at [1149, 147] on link "Cartão SUS" at bounding box center [1142, 144] width 134 height 31
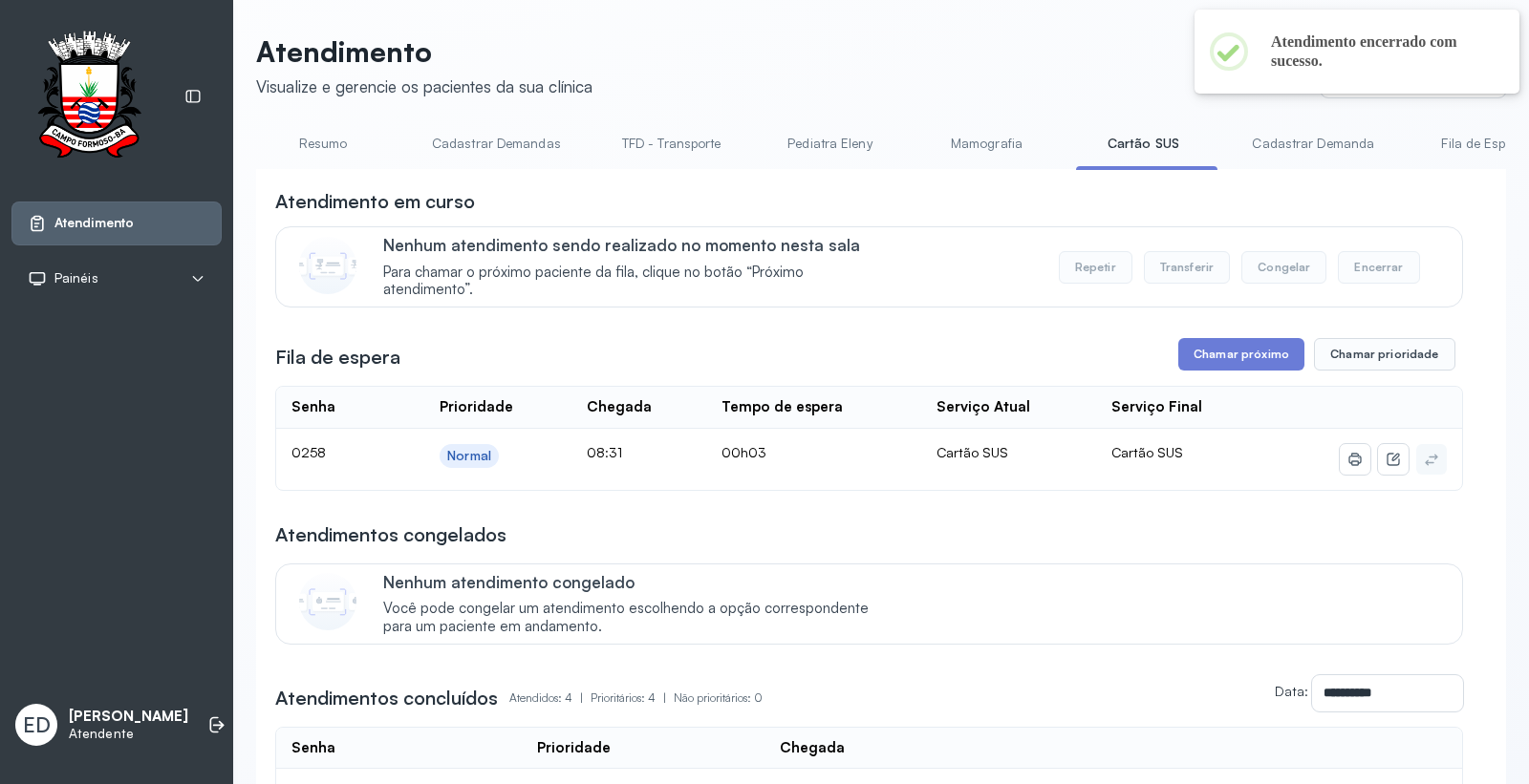
click at [304, 140] on link "Resumo" at bounding box center [323, 144] width 134 height 31
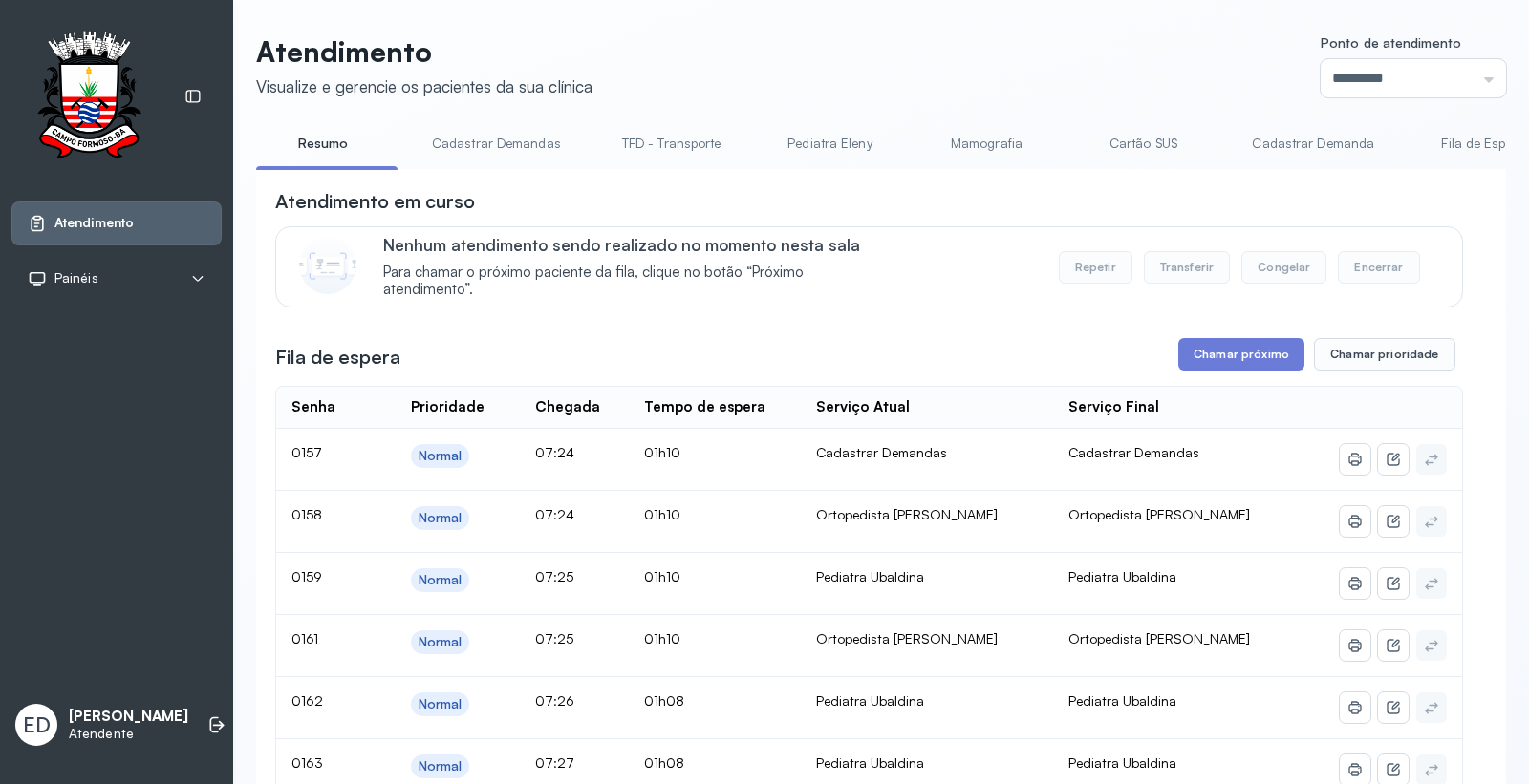
click at [1219, 355] on button "Chamar próximo" at bounding box center [1241, 354] width 126 height 32
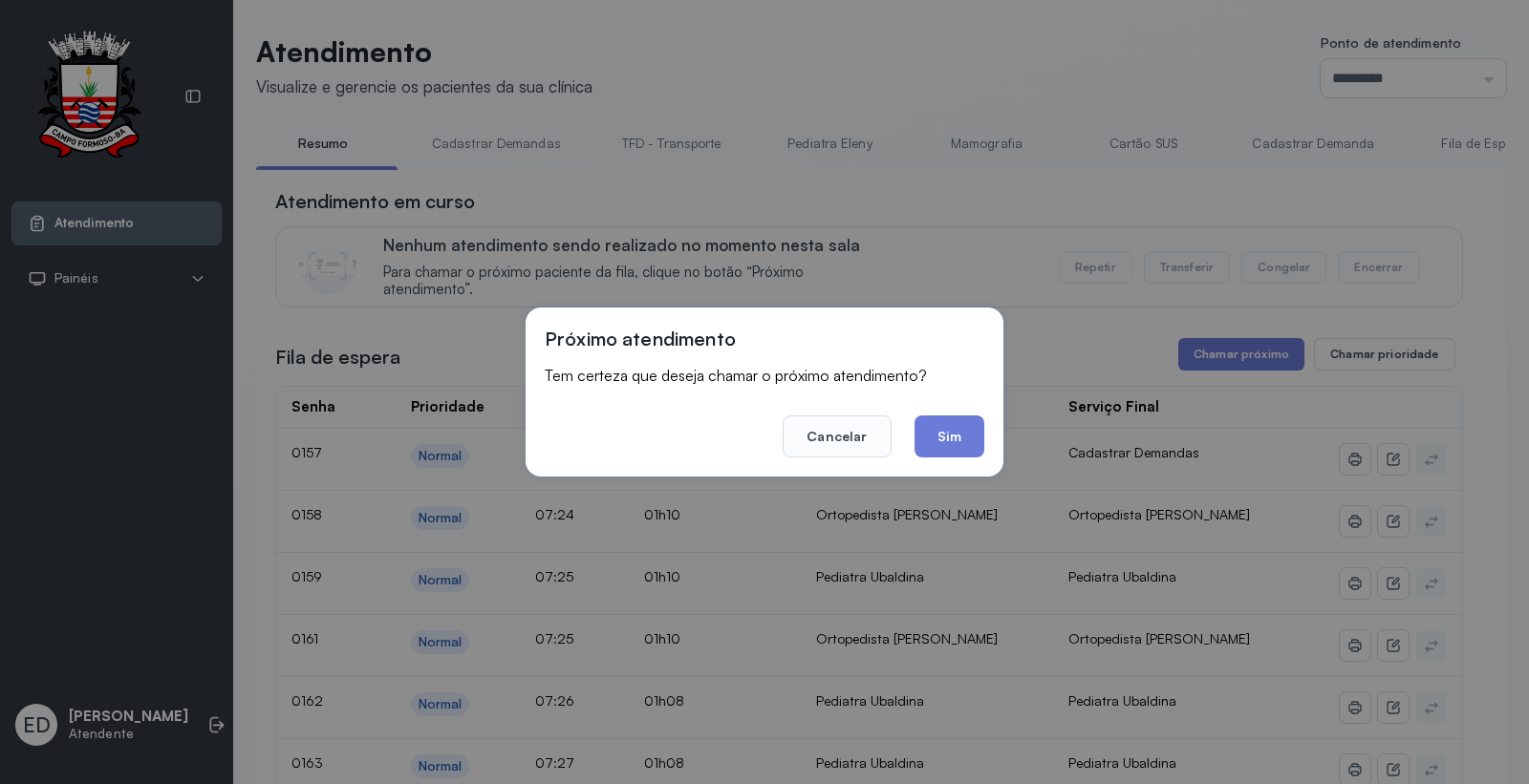
drag, startPoint x: 953, startPoint y: 435, endPoint x: 948, endPoint y: 447, distance: 13.0
click at [951, 440] on button "Sim" at bounding box center [948, 436] width 70 height 42
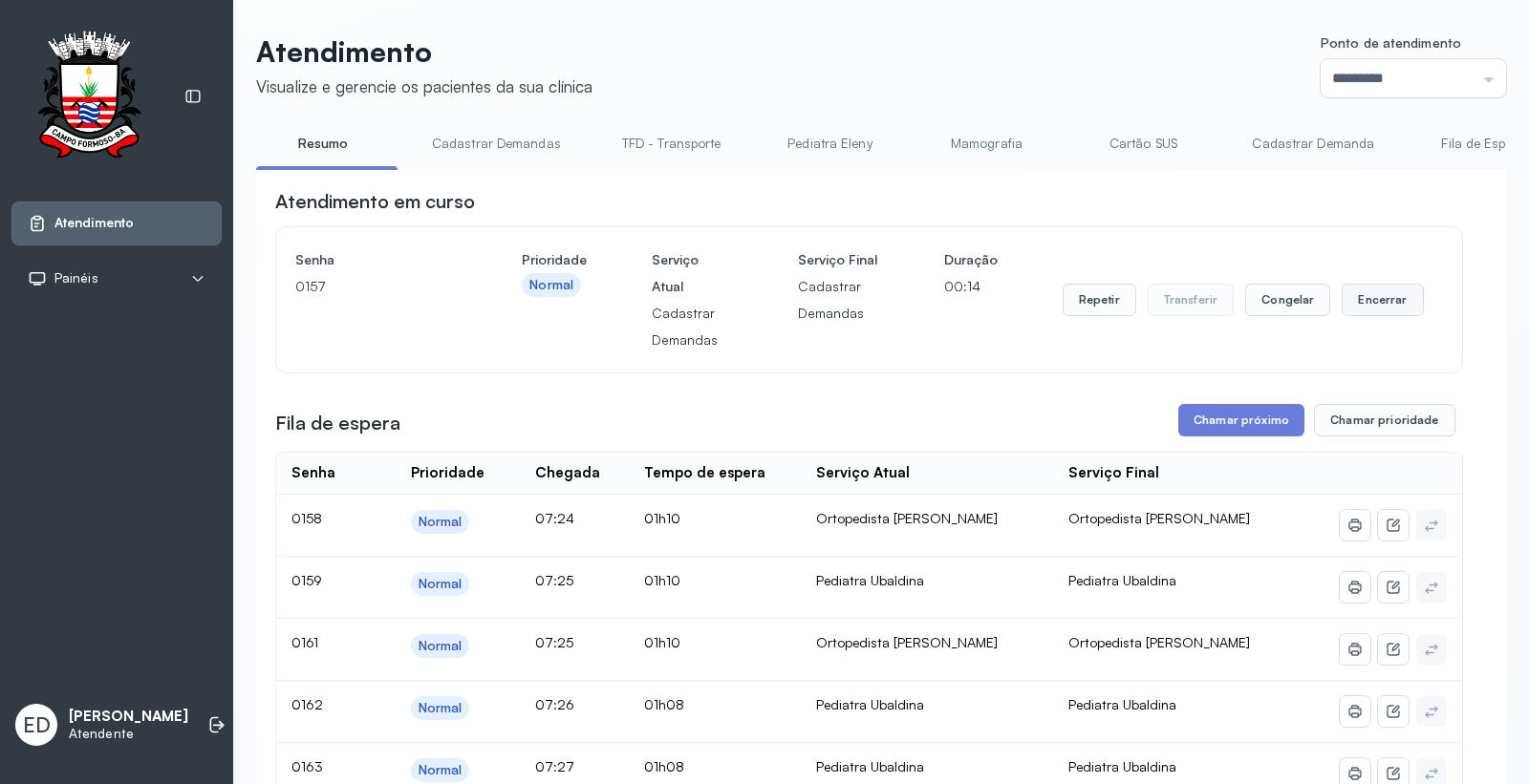
click at [1376, 309] on button "Encerrar" at bounding box center [1381, 299] width 82 height 32
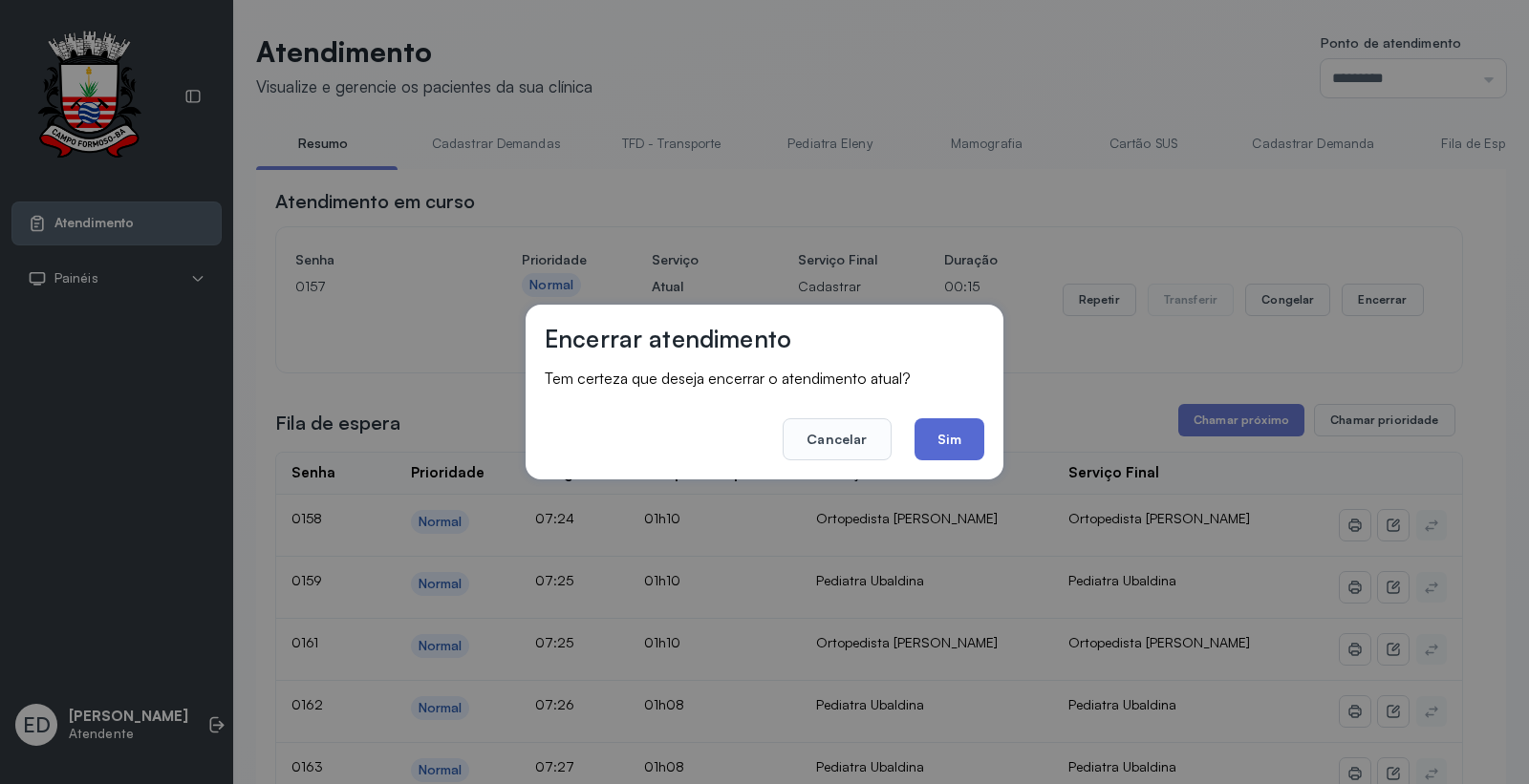
click at [938, 446] on button "Sim" at bounding box center [948, 439] width 70 height 42
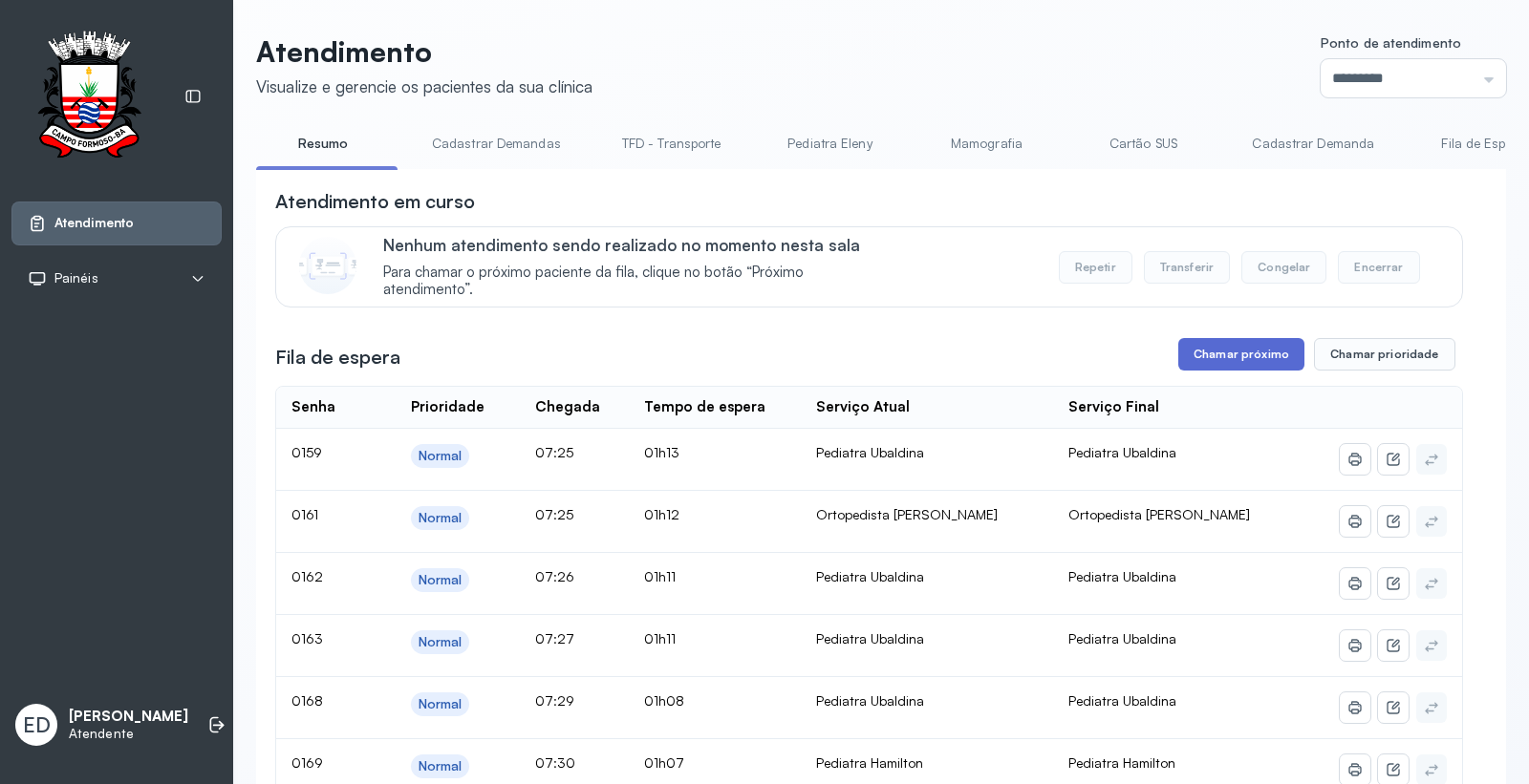
click at [1206, 366] on button "Chamar próximo" at bounding box center [1241, 354] width 126 height 32
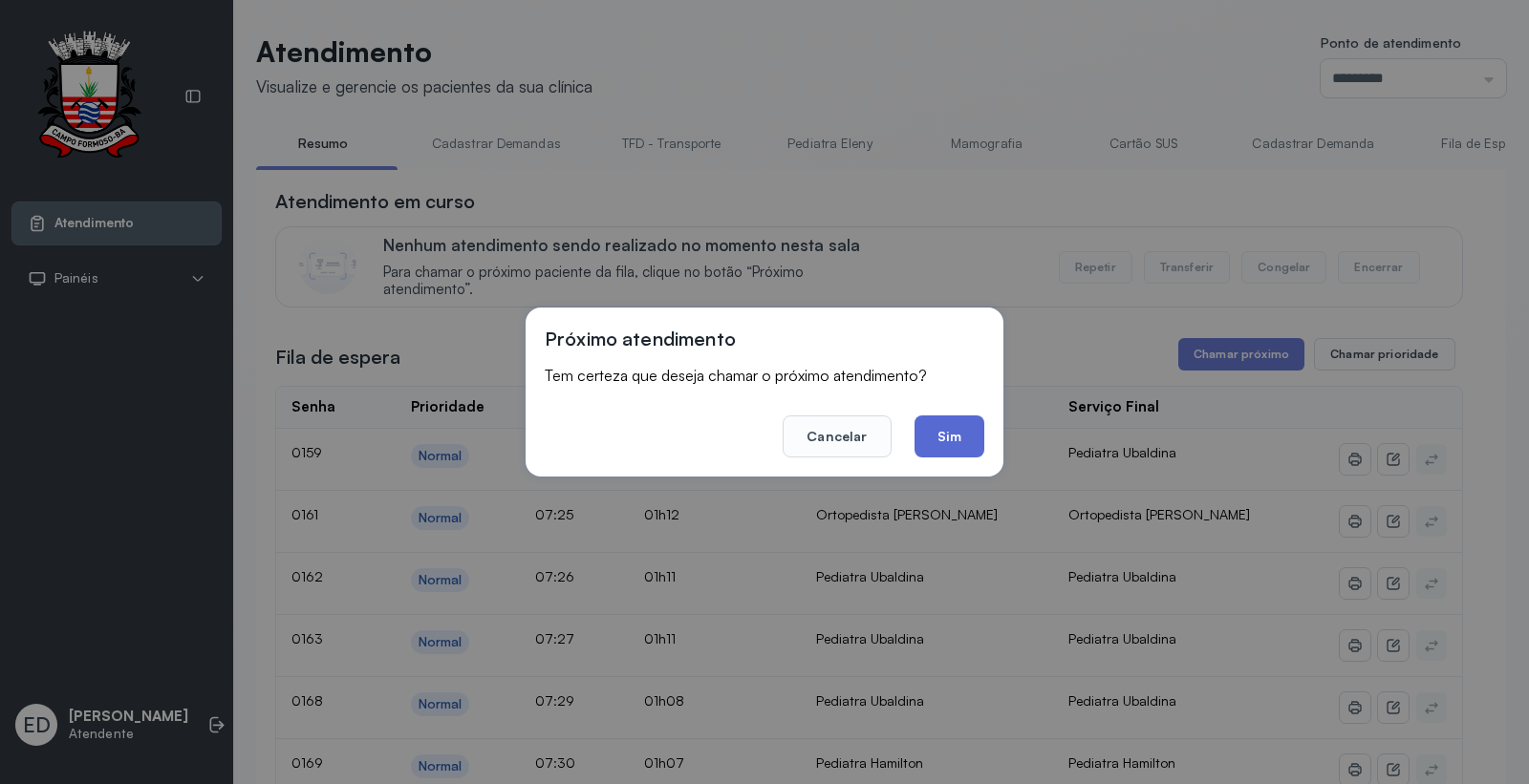
click at [942, 417] on button "Sim" at bounding box center [948, 436] width 70 height 42
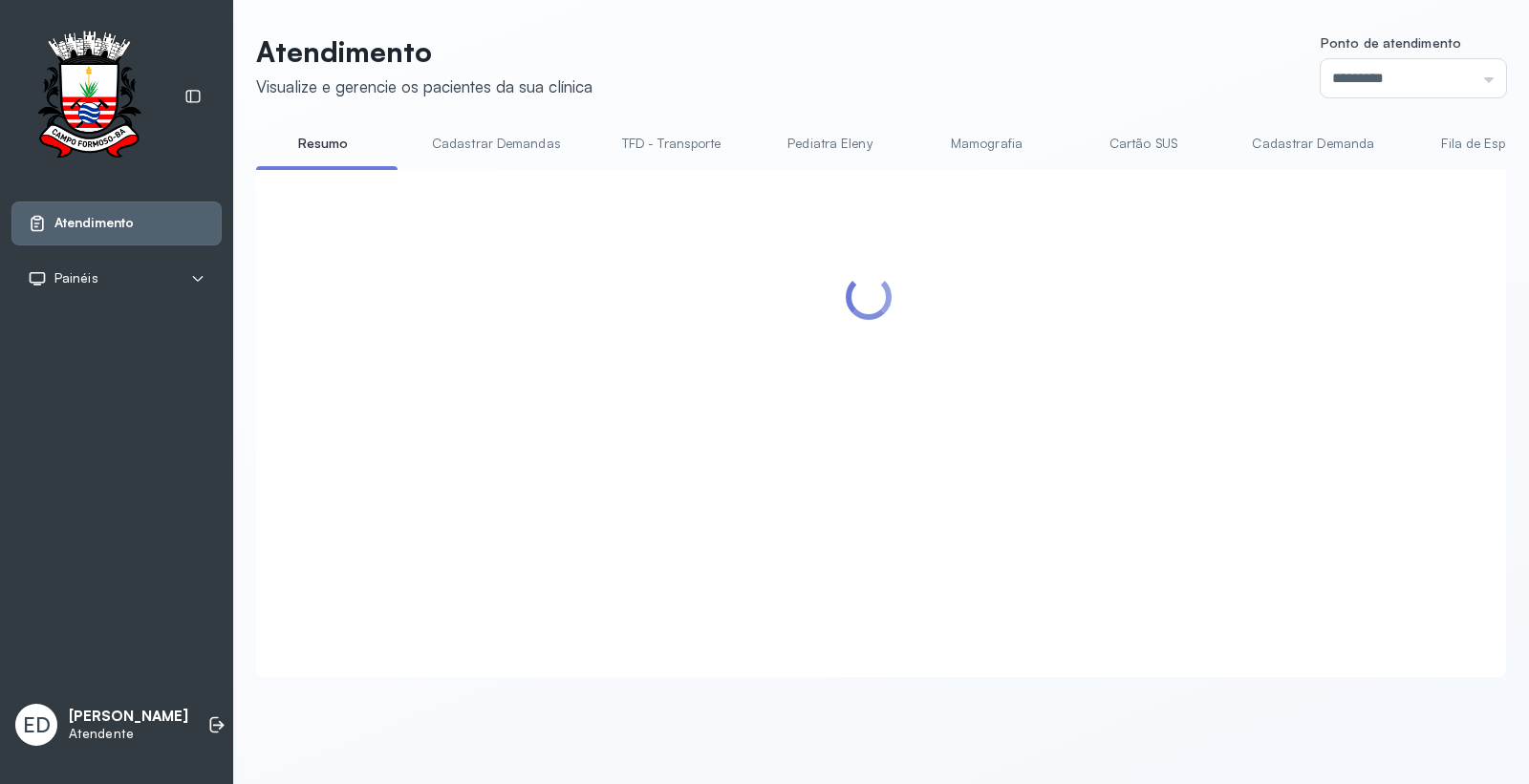
click at [1014, 53] on header "Atendimento Visualize e gerencie os pacientes da sua clínica Ponto de atendimen…" at bounding box center [881, 66] width 1250 height 63
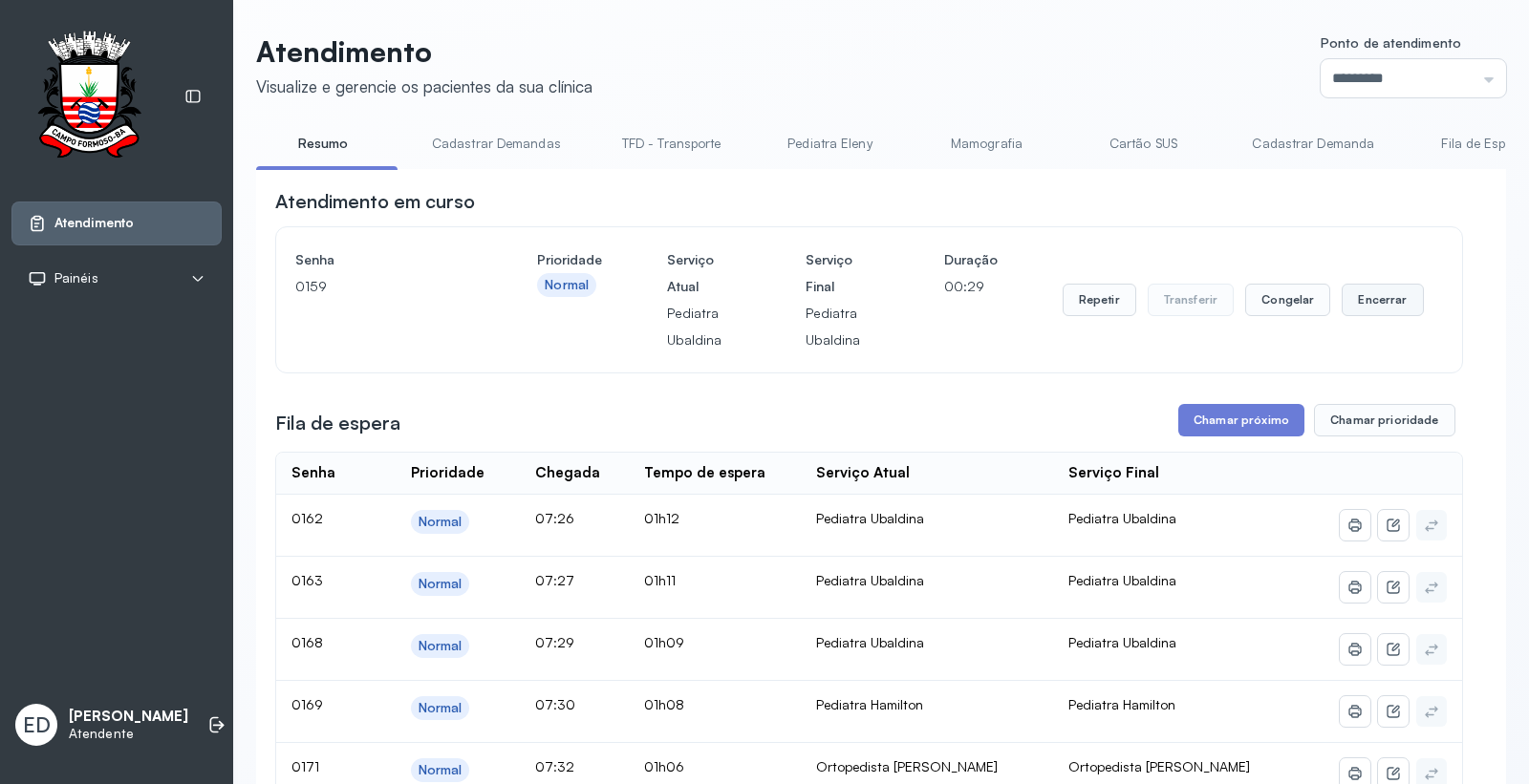
click at [1378, 302] on button "Encerrar" at bounding box center [1381, 299] width 82 height 32
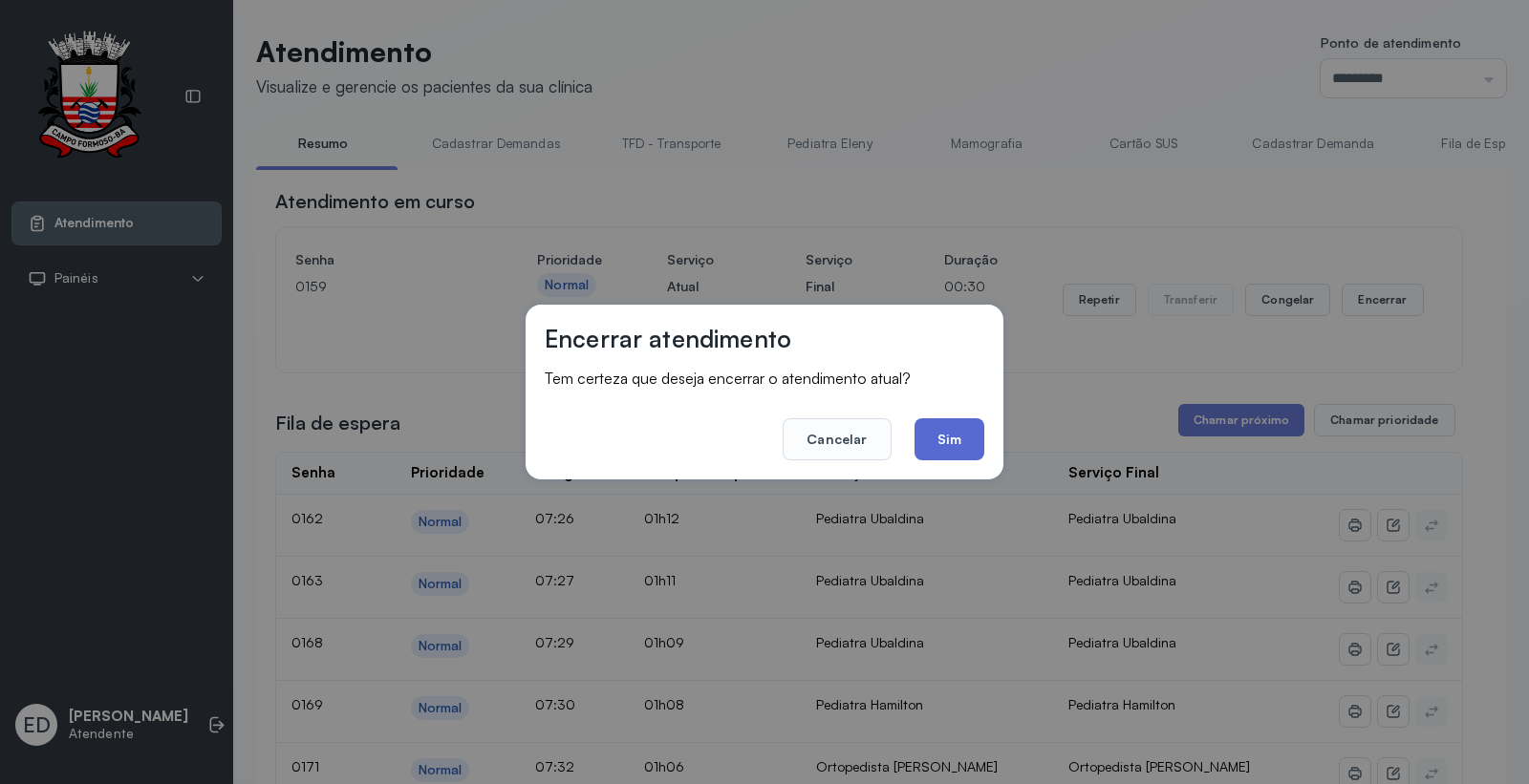
click at [952, 430] on button "Sim" at bounding box center [948, 439] width 70 height 42
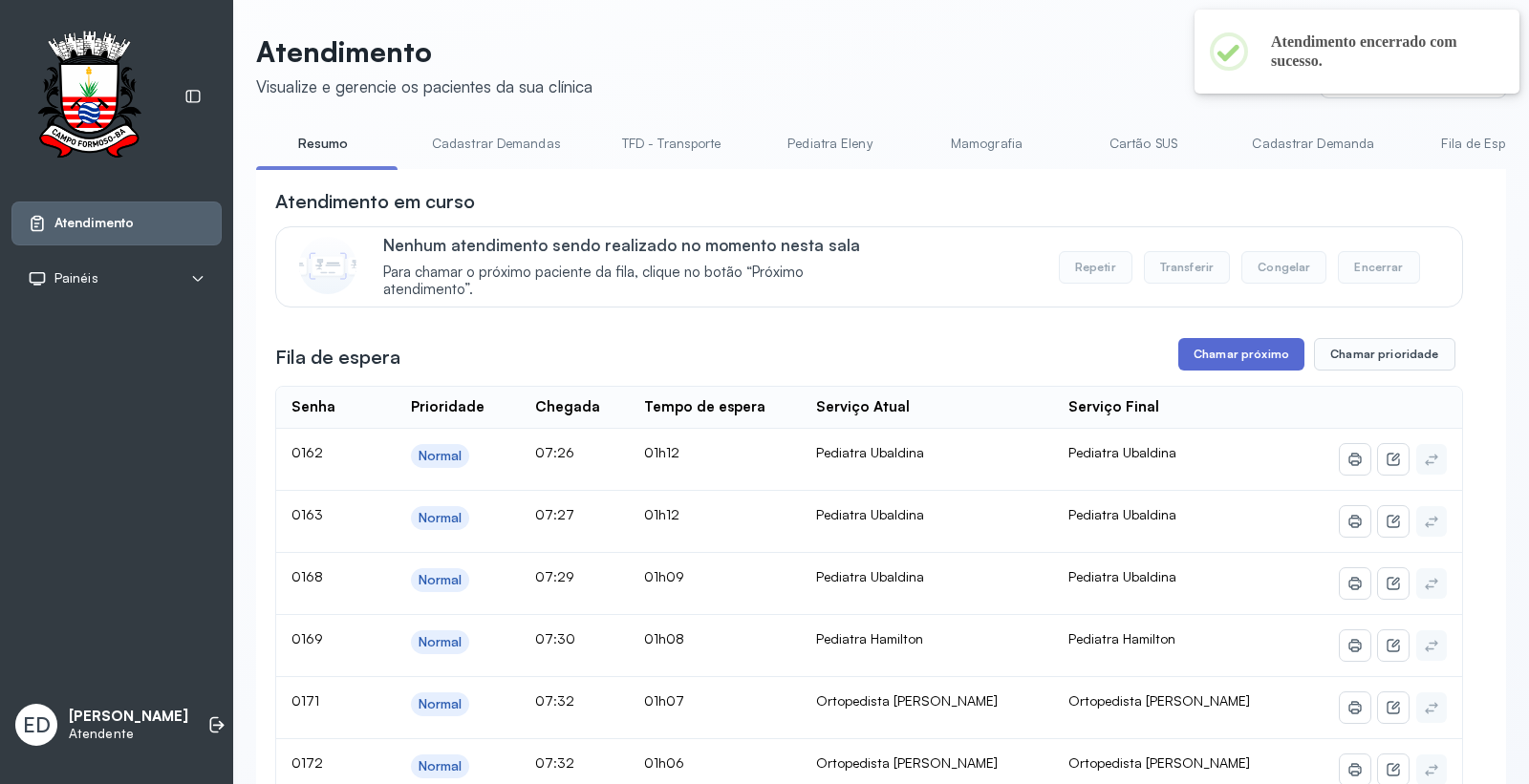
click at [1246, 355] on button "Chamar próximo" at bounding box center [1241, 354] width 126 height 32
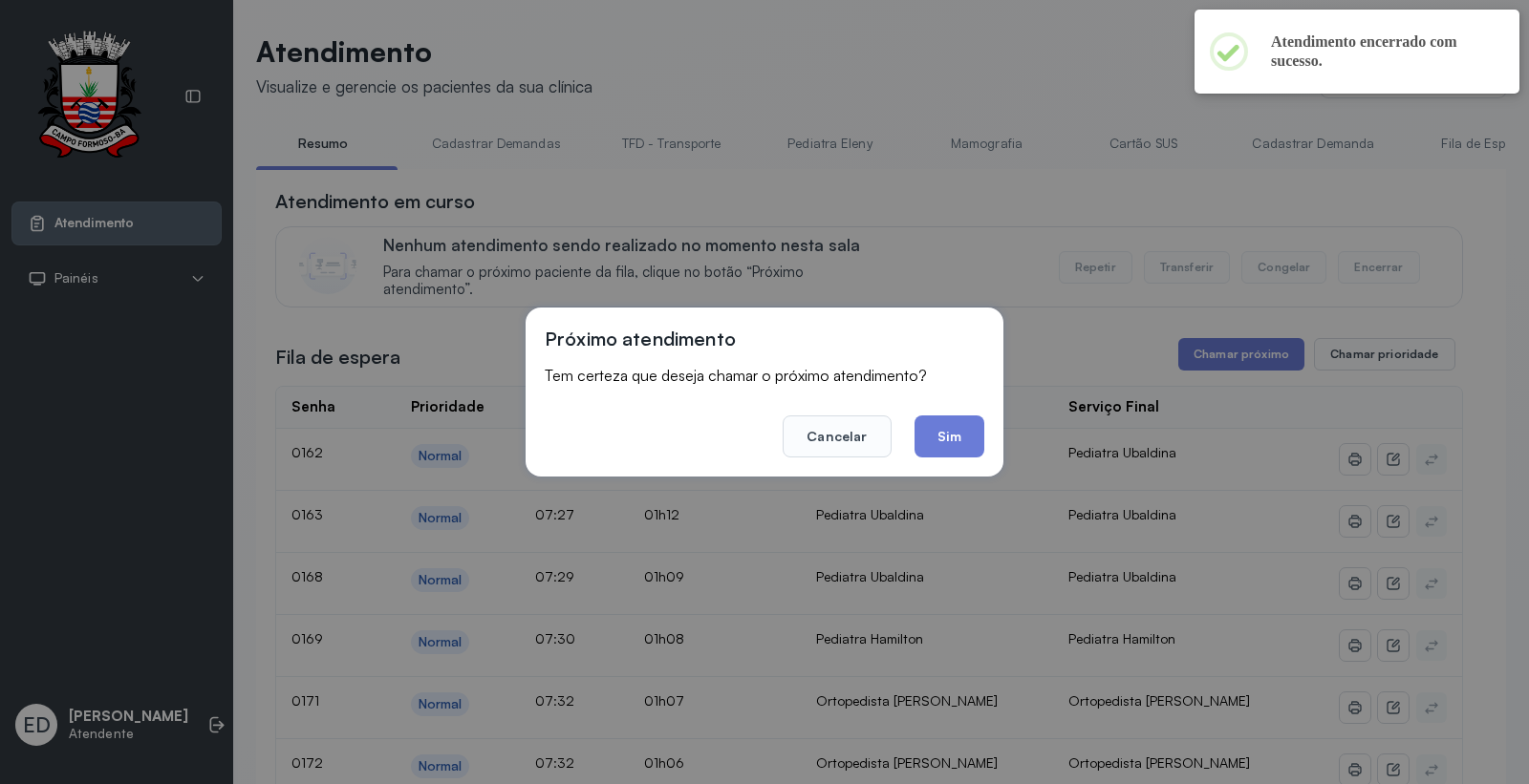
drag, startPoint x: 950, startPoint y: 431, endPoint x: 1034, endPoint y: 441, distance: 84.6
click at [951, 430] on button "Sim" at bounding box center [948, 436] width 70 height 42
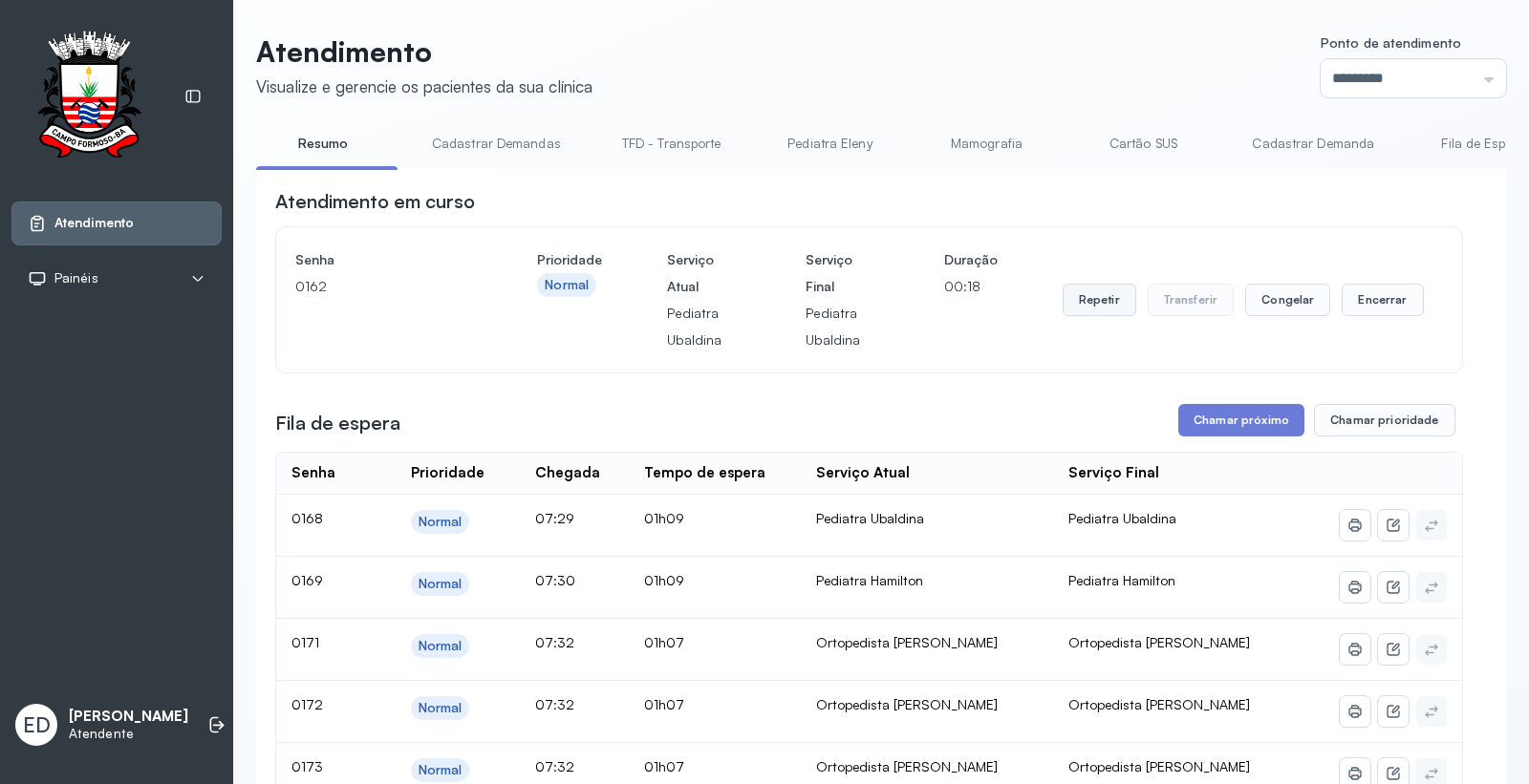
click at [1101, 297] on button "Repetir" at bounding box center [1099, 299] width 74 height 32
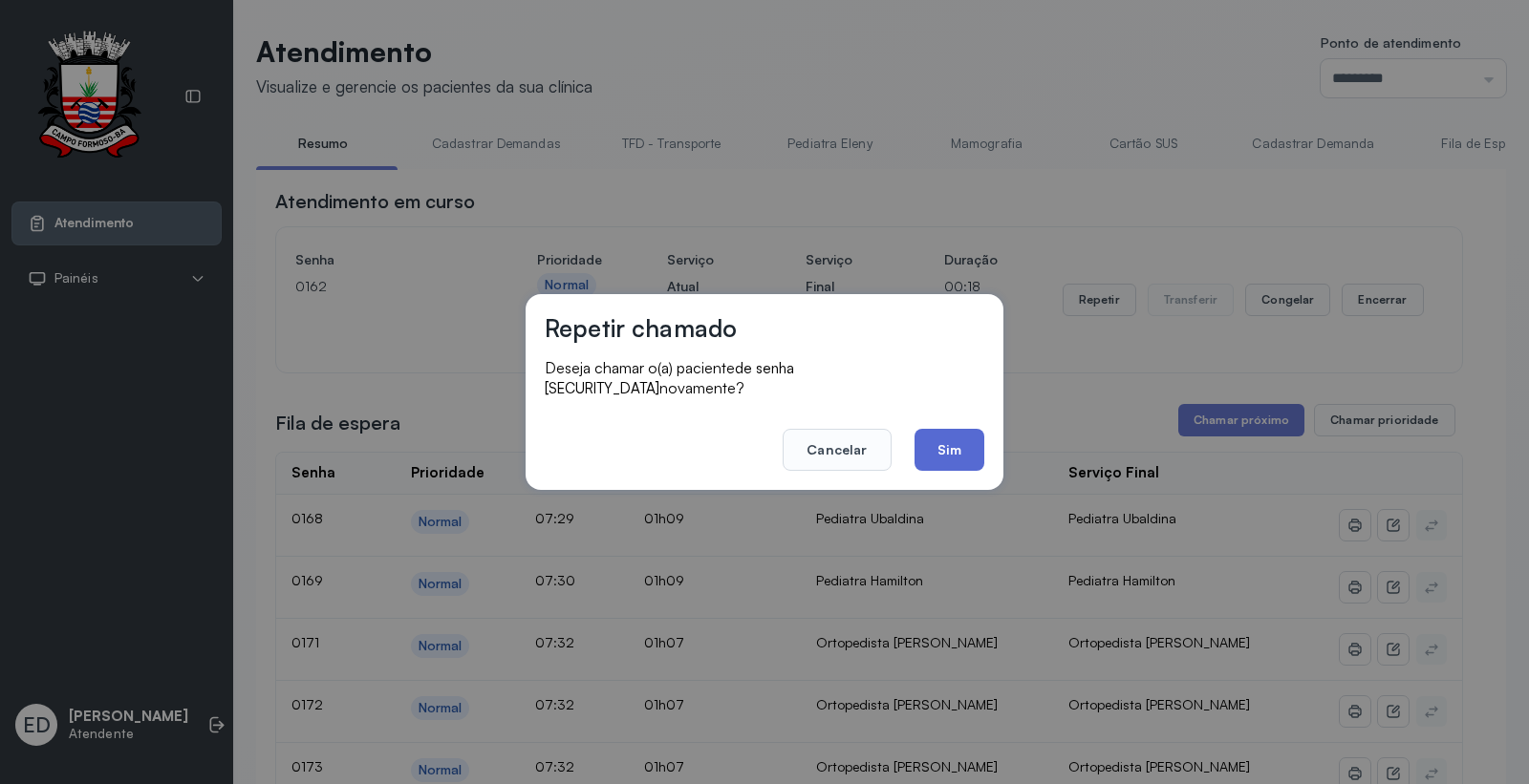
click at [946, 435] on button "Sim" at bounding box center [948, 450] width 70 height 42
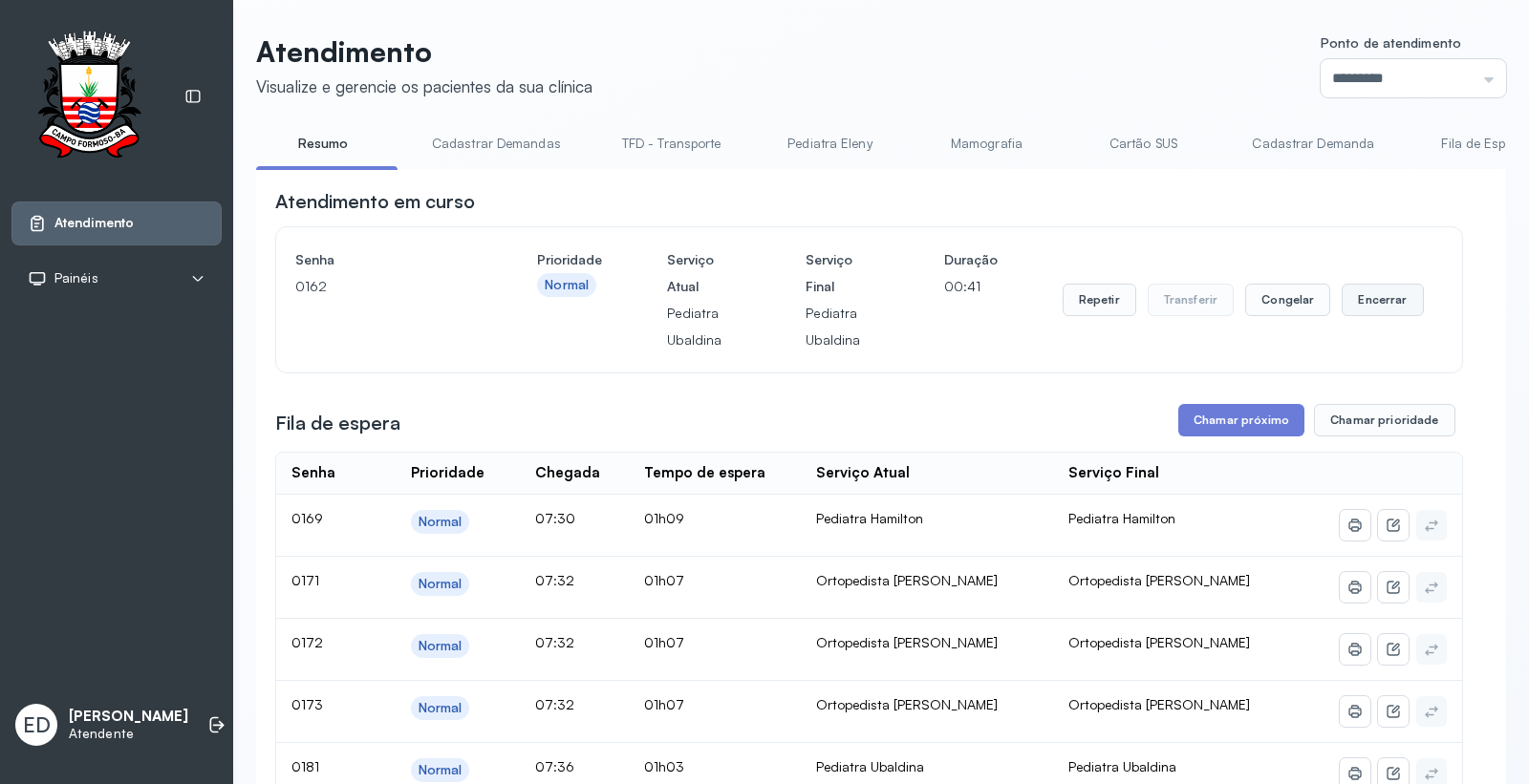
click at [1373, 292] on button "Encerrar" at bounding box center [1381, 299] width 82 height 32
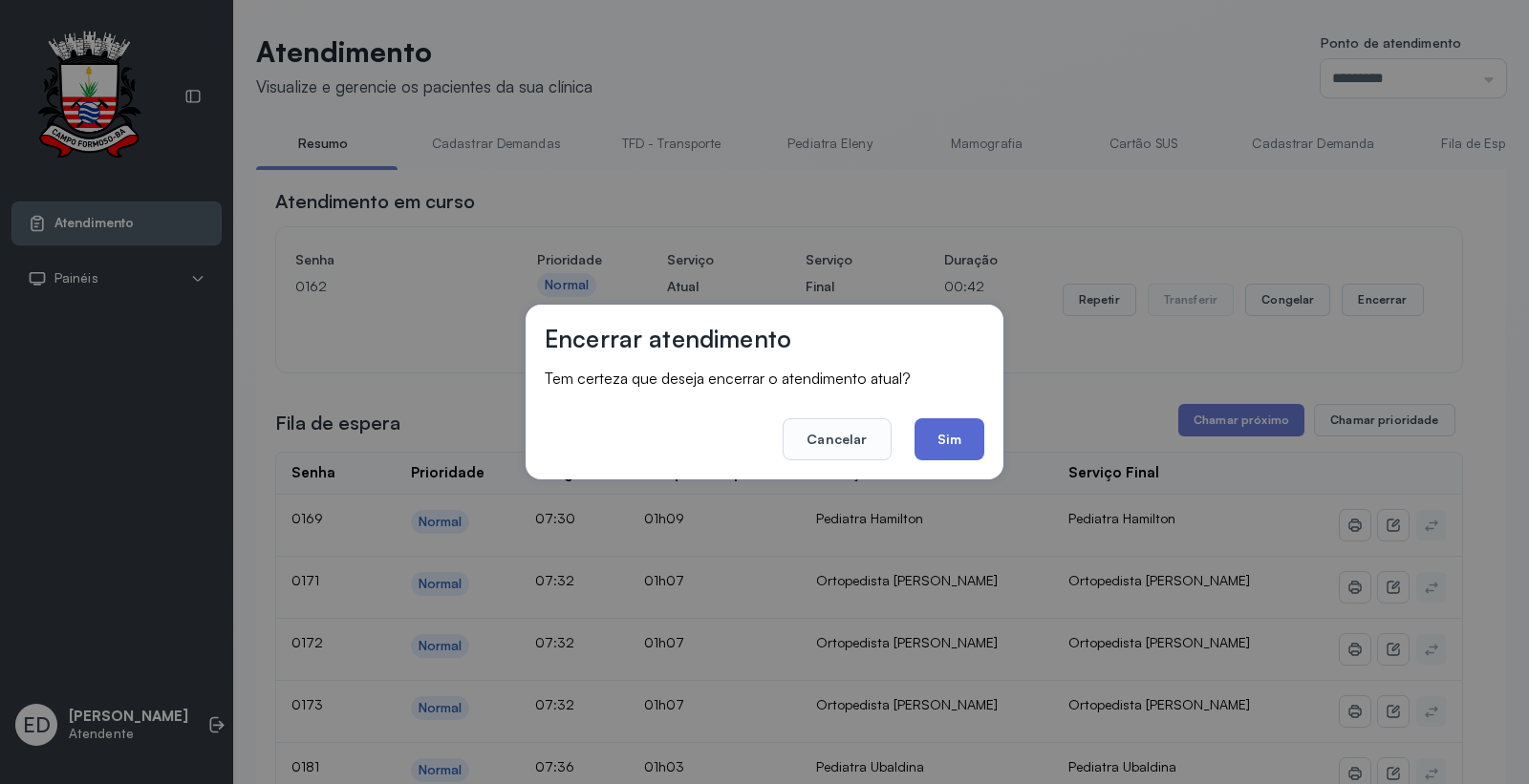
click at [937, 423] on button "Sim" at bounding box center [948, 439] width 70 height 42
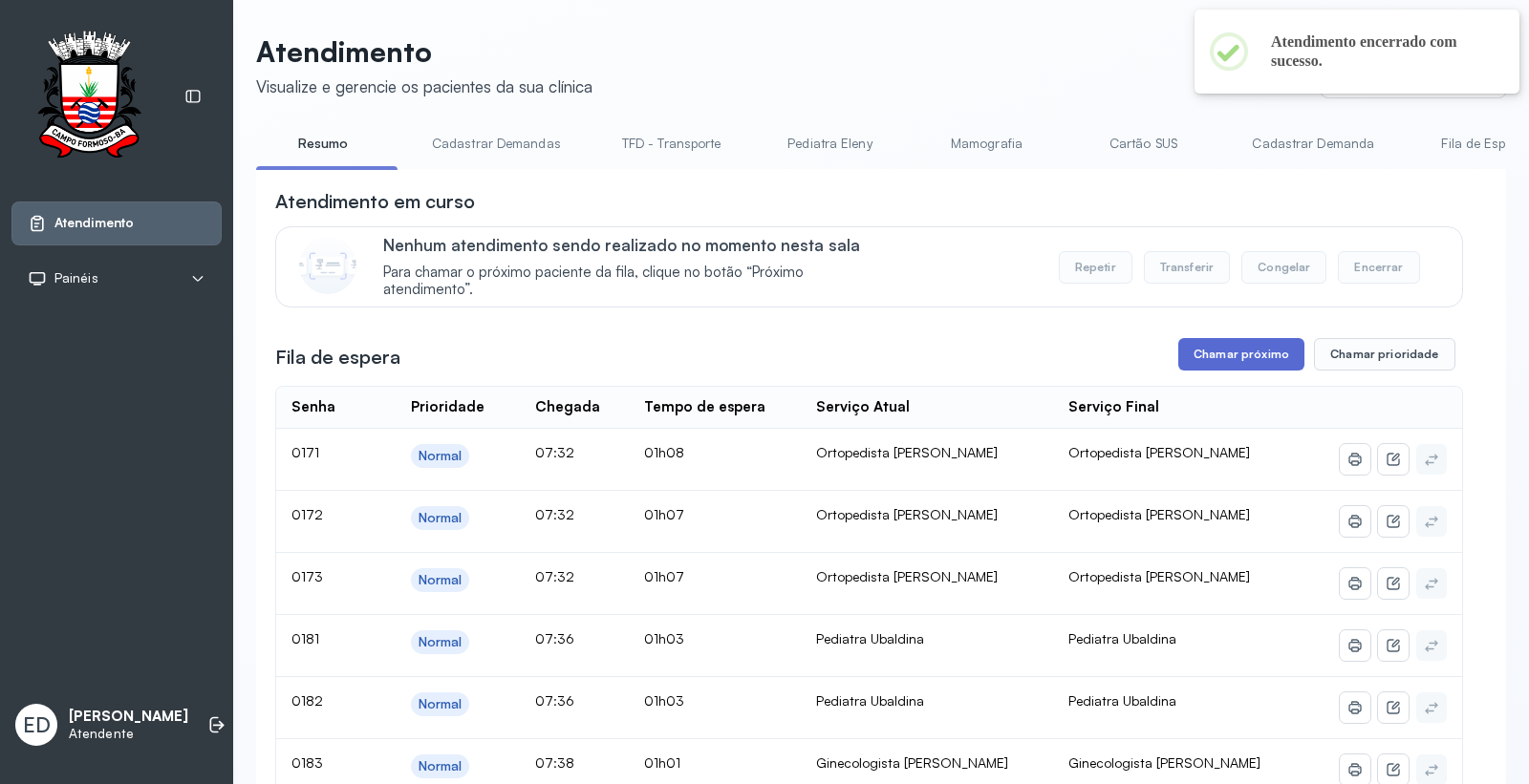
click at [1233, 357] on button "Chamar próximo" at bounding box center [1241, 354] width 126 height 32
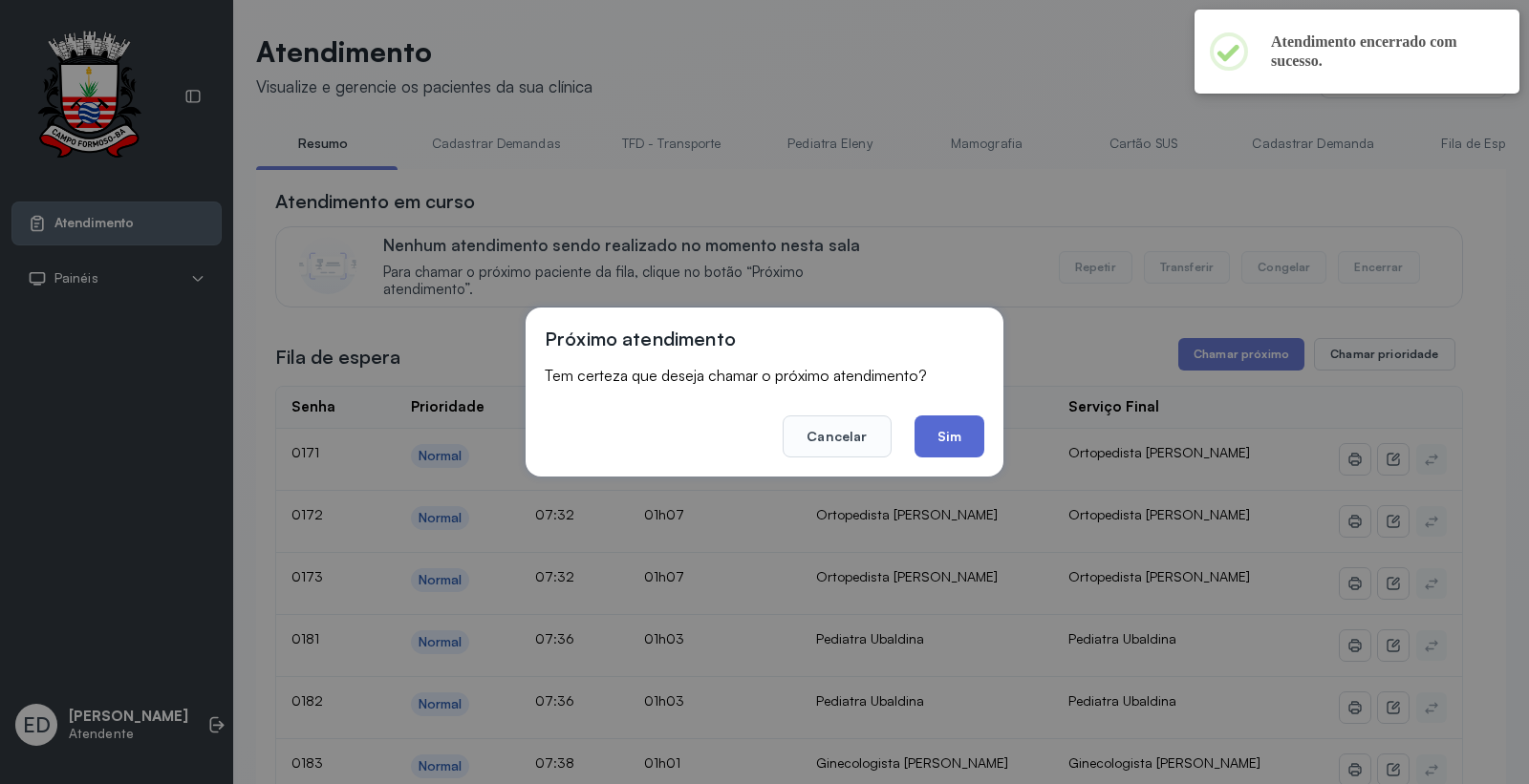
click at [965, 438] on button "Sim" at bounding box center [948, 436] width 70 height 42
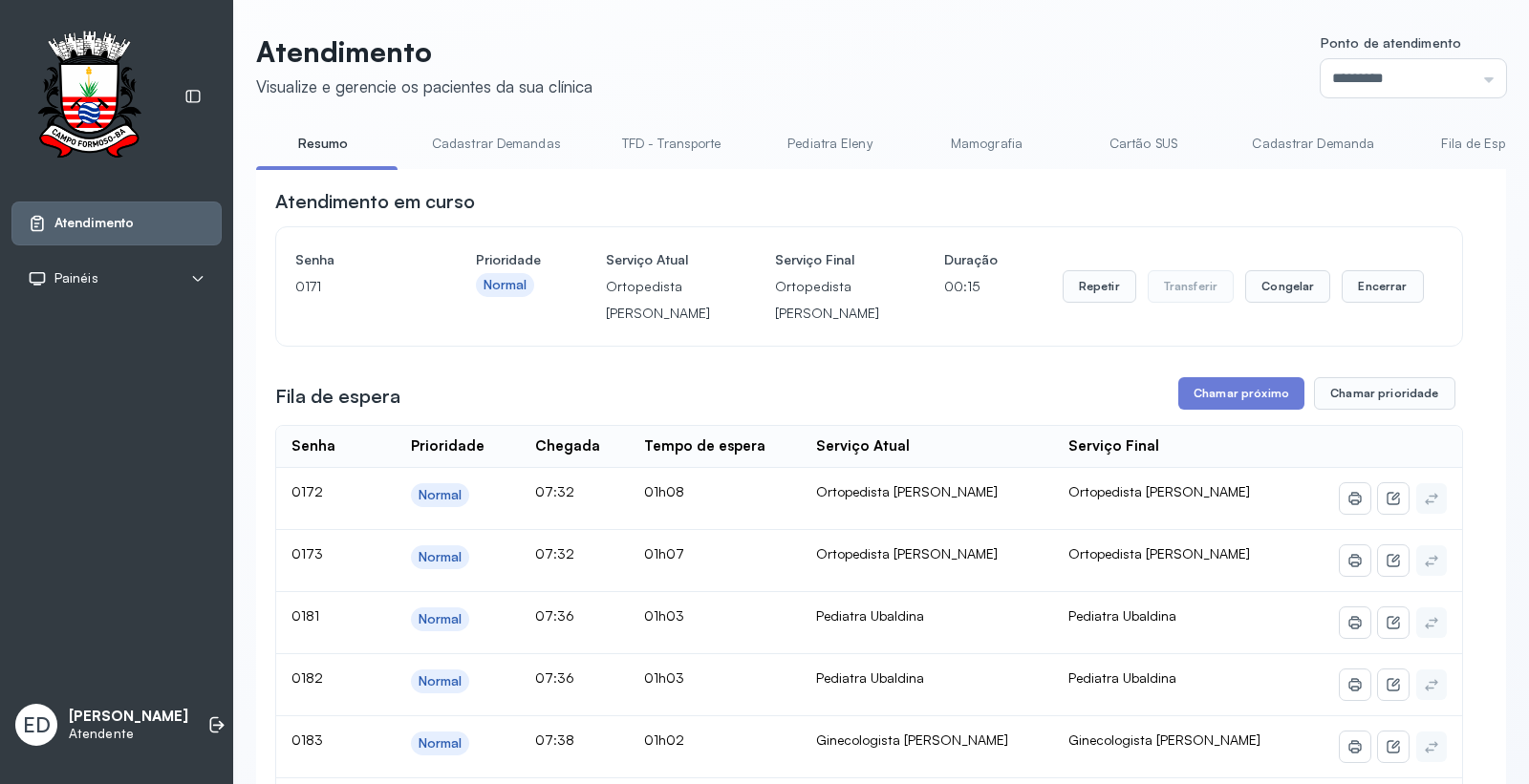
click at [1069, 221] on div "Atendimento em curso Senha 0171 Prioridade Normal Serviço Atual Ortopedista Mau…" at bounding box center [869, 267] width 1188 height 158
click at [1099, 303] on button "Repetir" at bounding box center [1099, 286] width 74 height 32
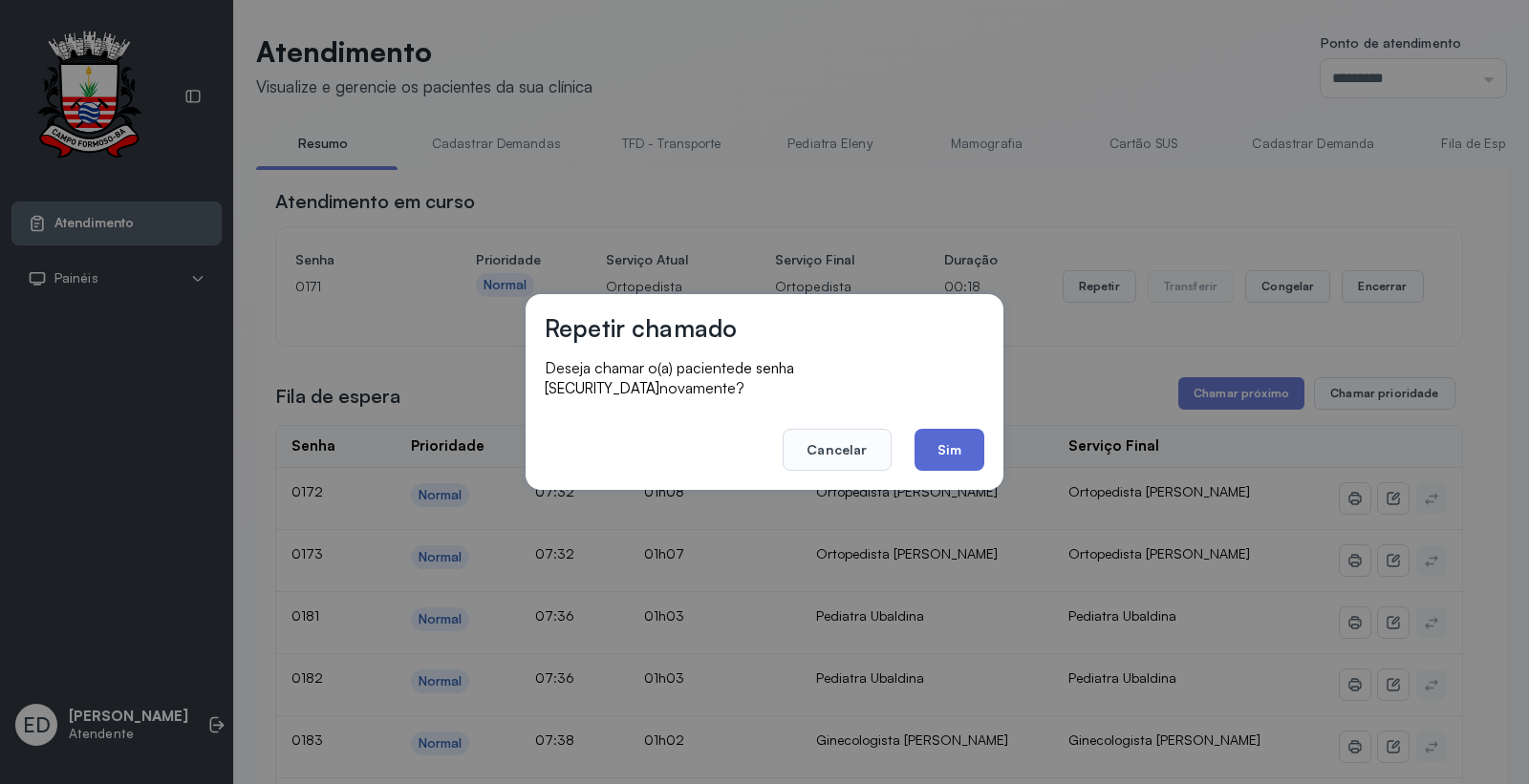
click at [947, 437] on button "Sim" at bounding box center [948, 450] width 70 height 42
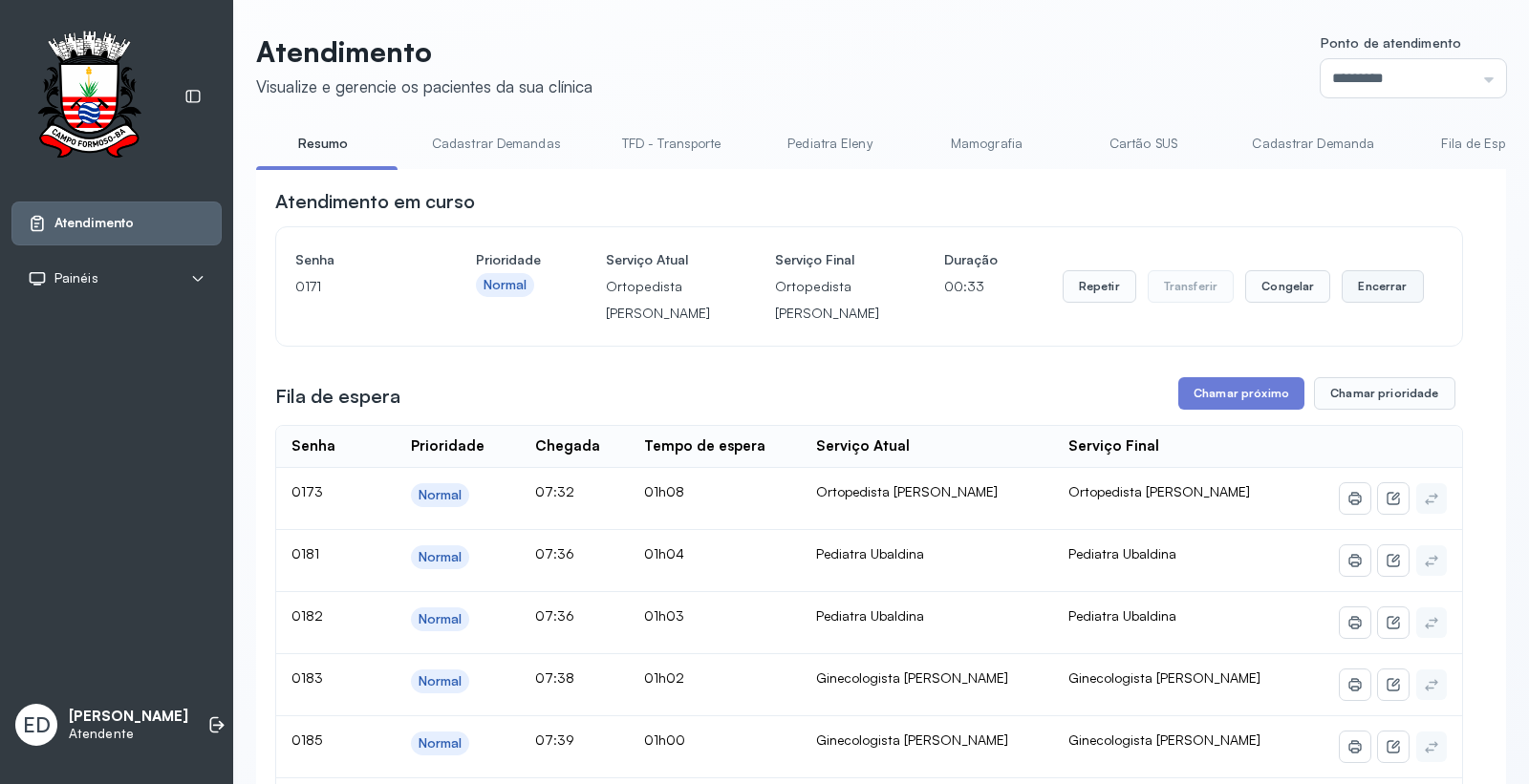
click at [1379, 303] on button "Encerrar" at bounding box center [1381, 286] width 82 height 32
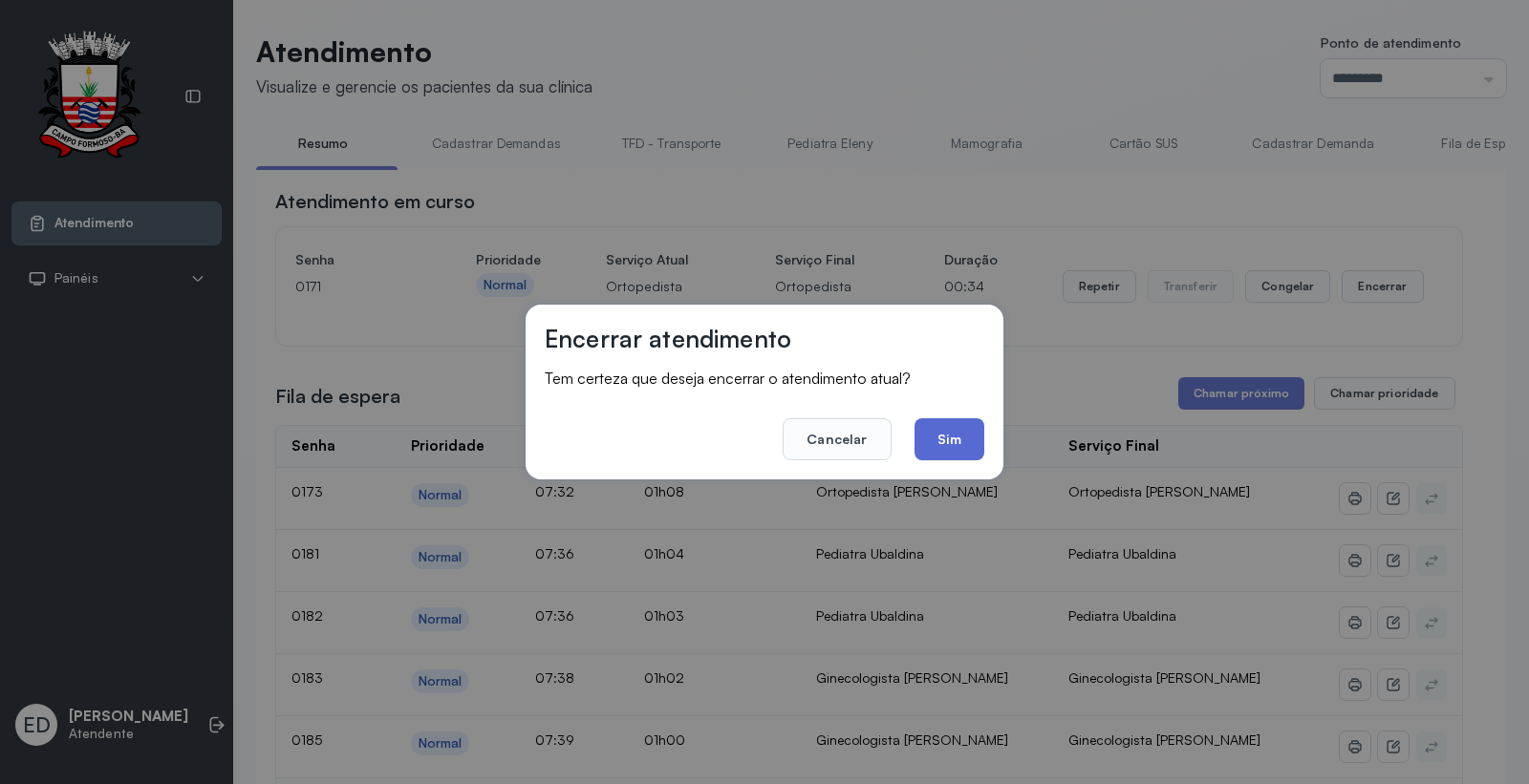
click at [969, 433] on button "Sim" at bounding box center [948, 439] width 70 height 42
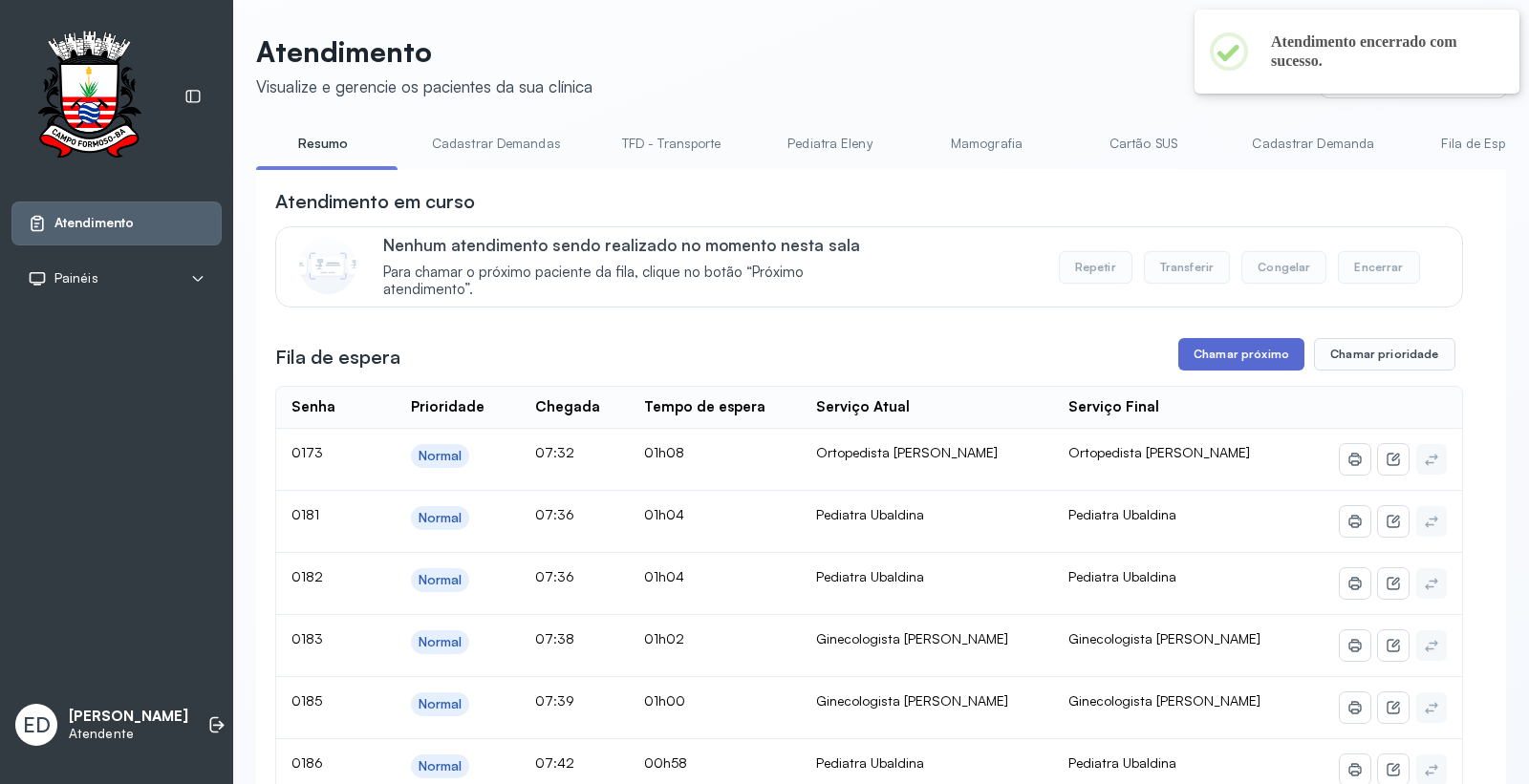
click at [1223, 358] on button "Chamar próximo" at bounding box center [1241, 354] width 126 height 32
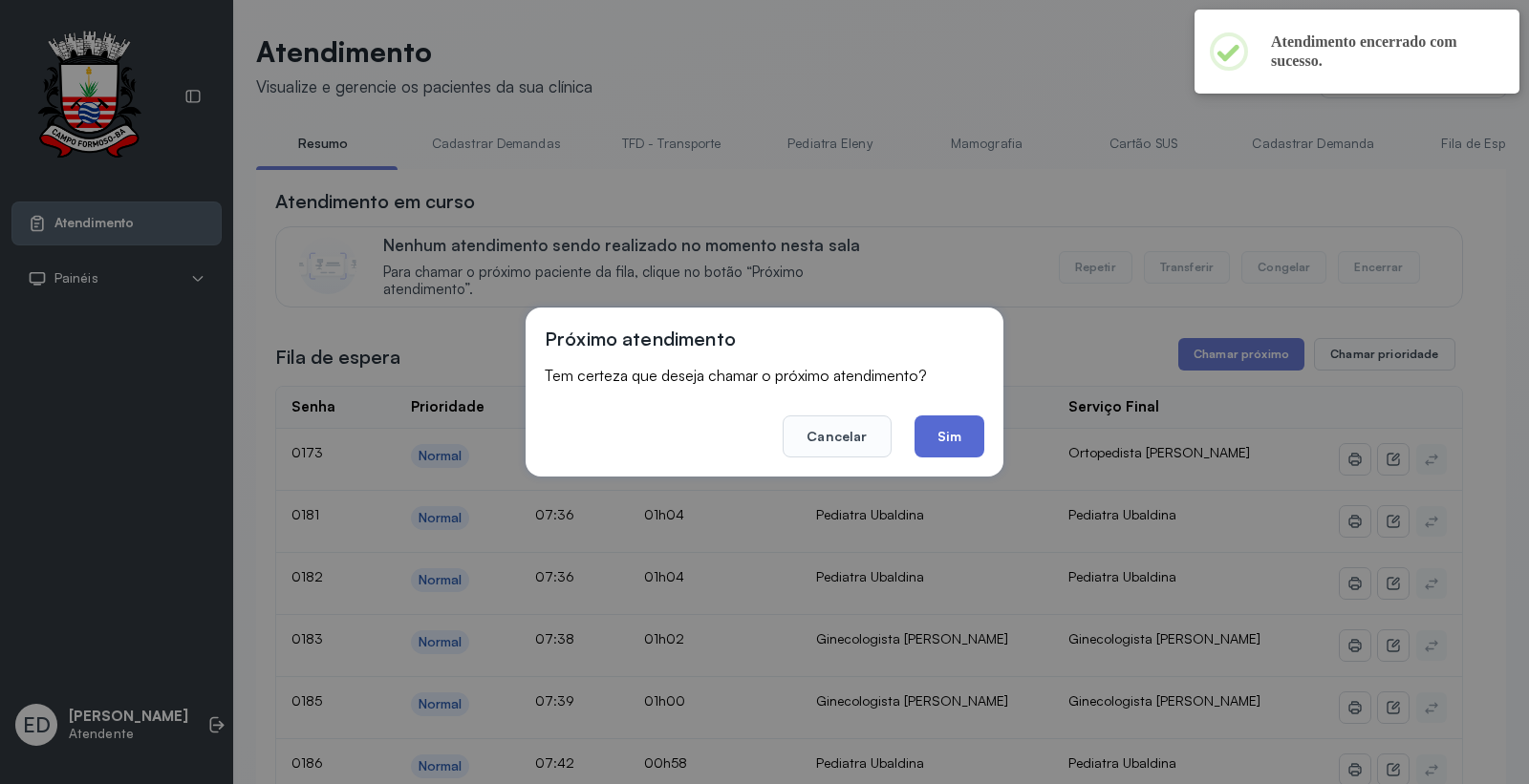
click at [957, 431] on button "Sim" at bounding box center [948, 436] width 70 height 42
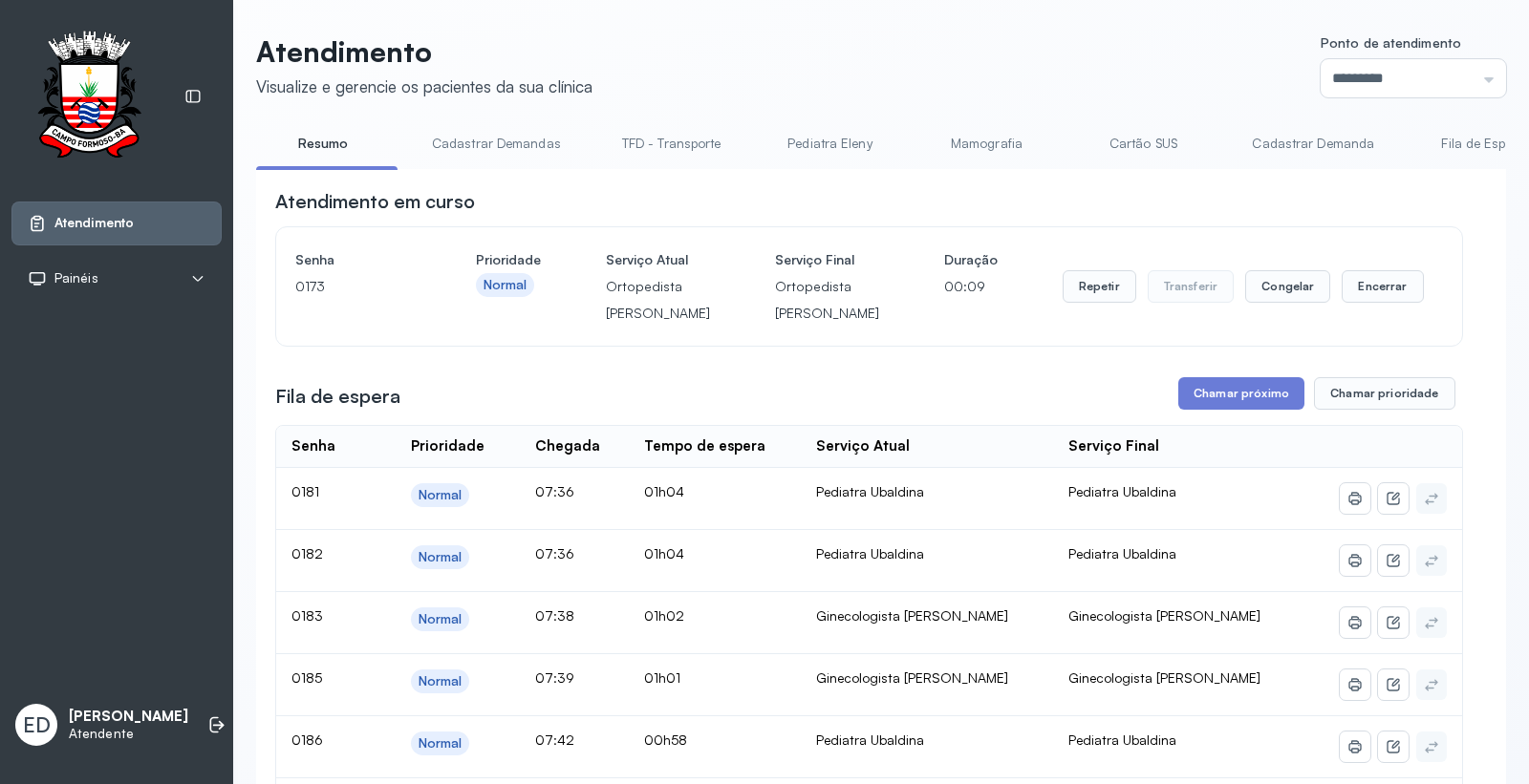
click at [1130, 144] on link "Cartão SUS" at bounding box center [1142, 144] width 134 height 31
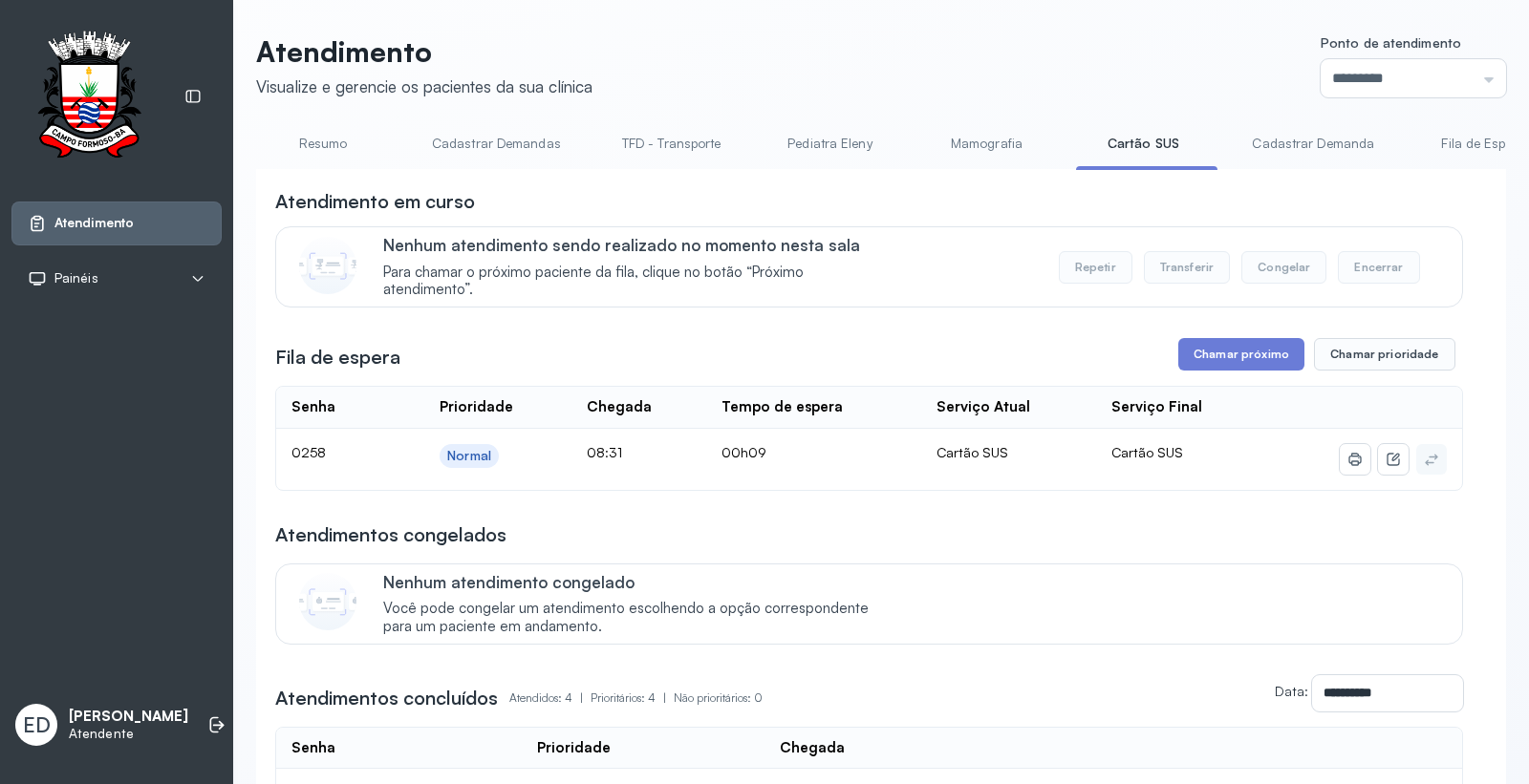
click at [311, 145] on link "Resumo" at bounding box center [323, 144] width 134 height 31
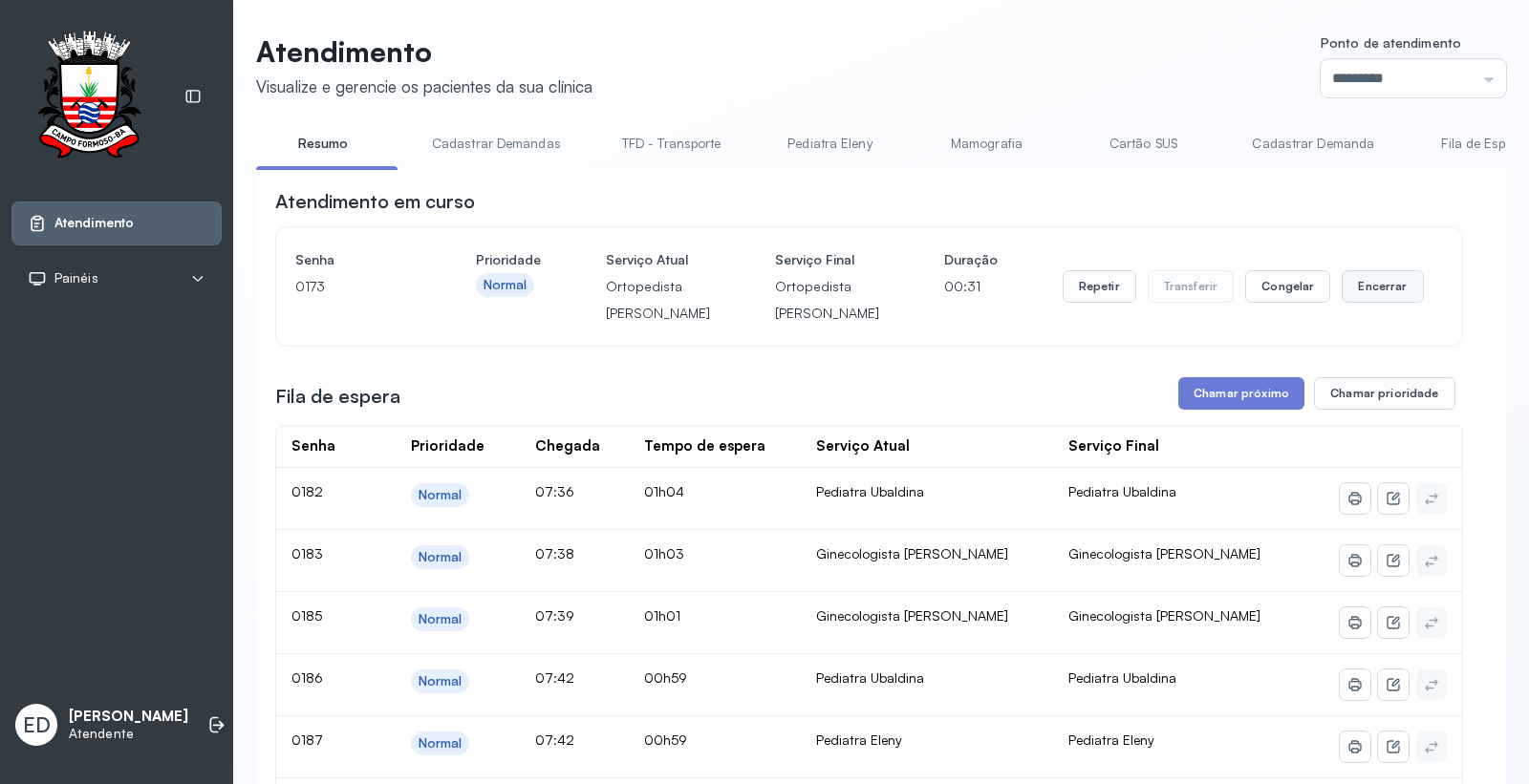
click at [1361, 303] on button "Encerrar" at bounding box center [1381, 286] width 82 height 32
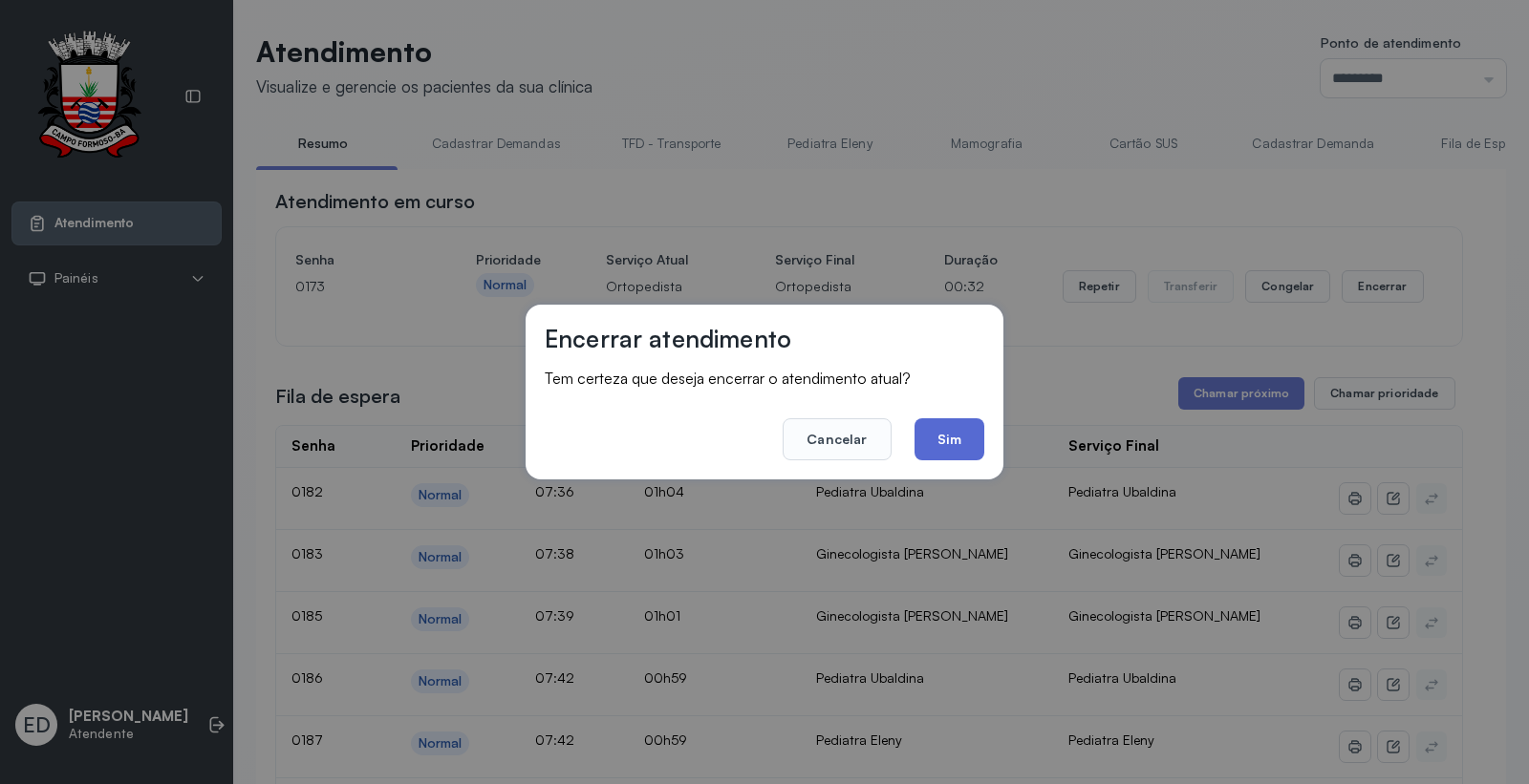
click at [955, 435] on button "Sim" at bounding box center [948, 439] width 70 height 42
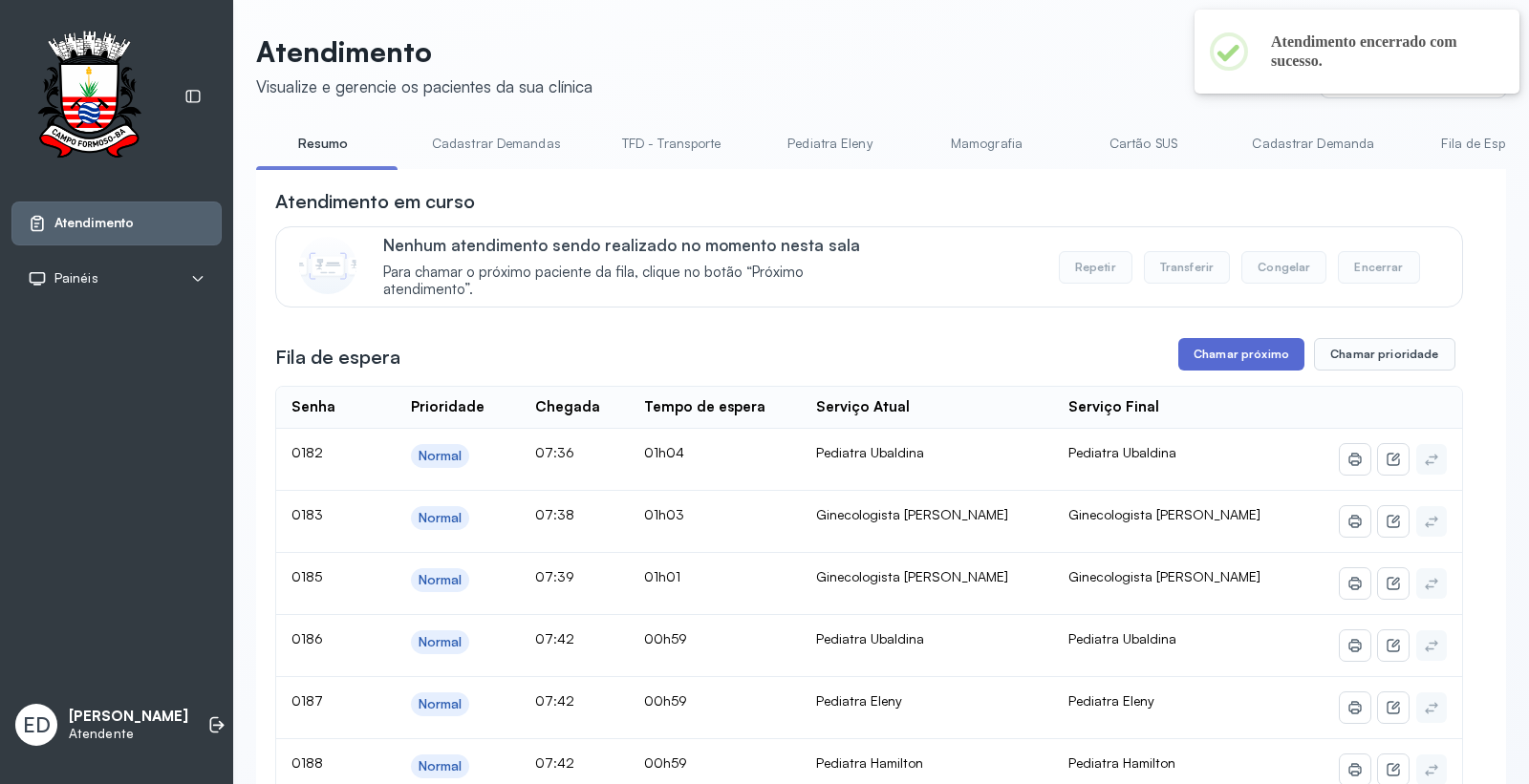
click at [1234, 349] on button "Chamar próximo" at bounding box center [1241, 354] width 126 height 32
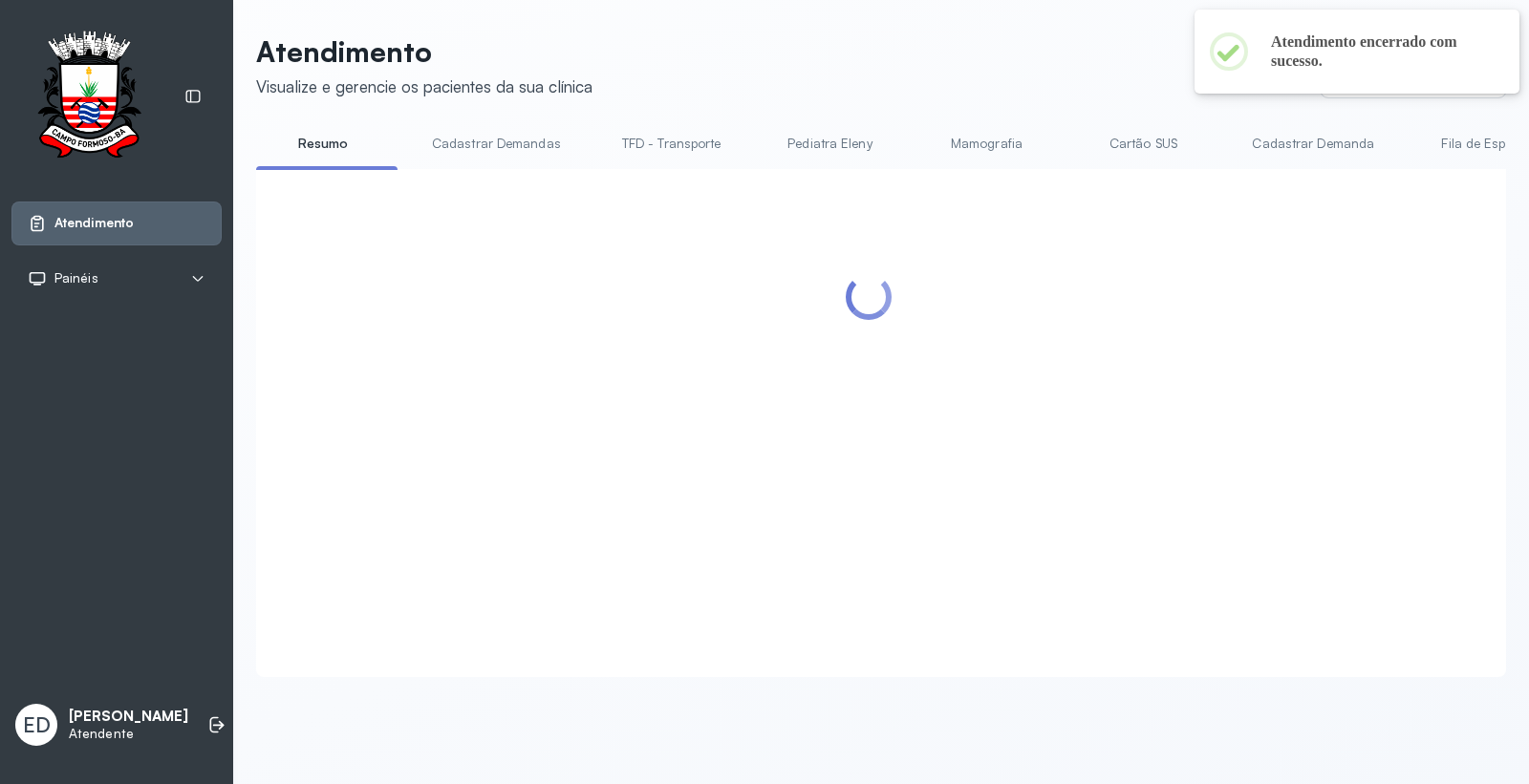
click at [959, 442] on div at bounding box center [869, 399] width 1188 height 423
click at [982, 98] on div "Atendimento Visualize e gerencie os pacientes da sua clínica Ponto de atendimen…" at bounding box center [881, 356] width 1250 height 643
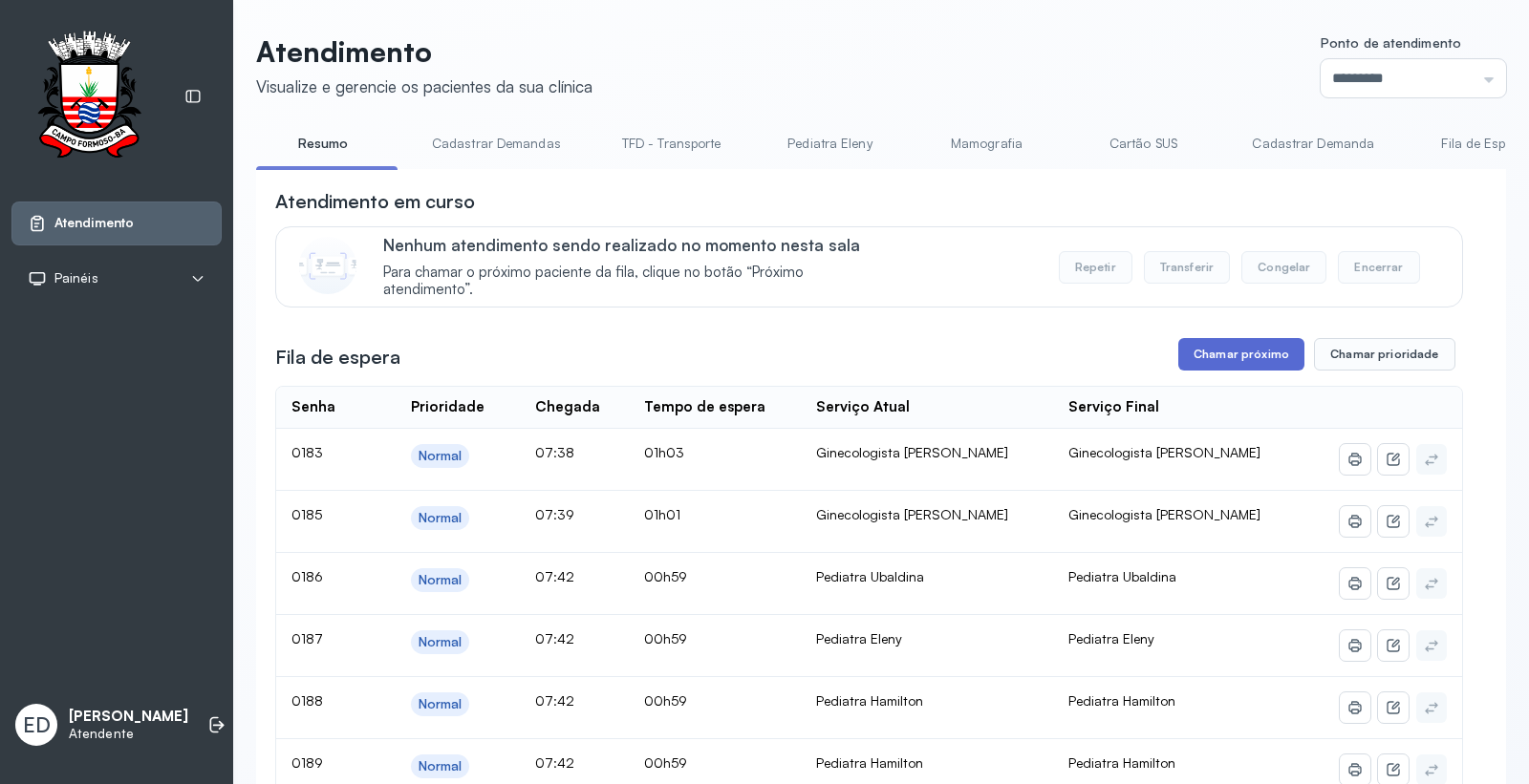
click at [1254, 358] on button "Chamar próximo" at bounding box center [1241, 354] width 126 height 32
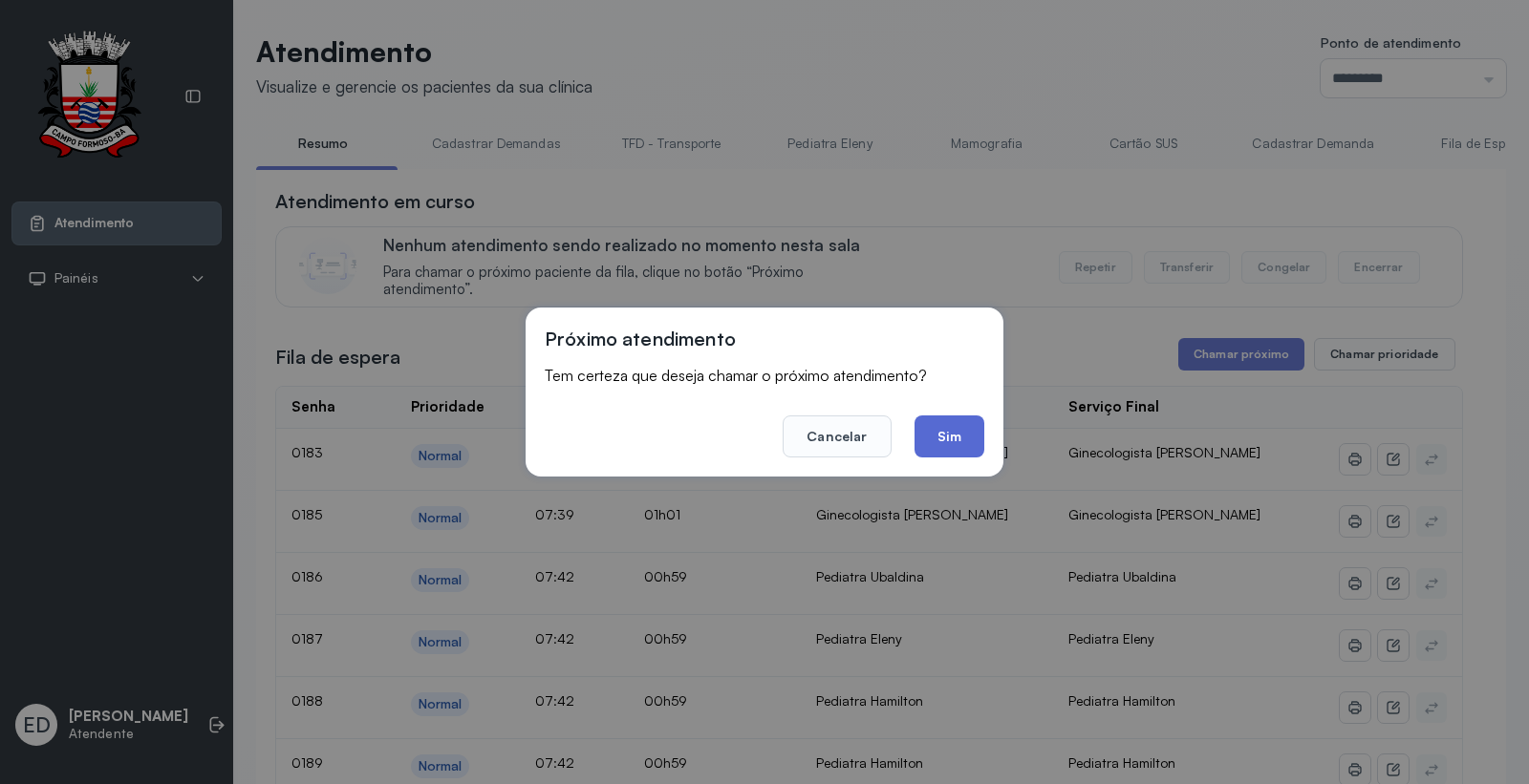
click at [943, 435] on button "Sim" at bounding box center [948, 436] width 70 height 42
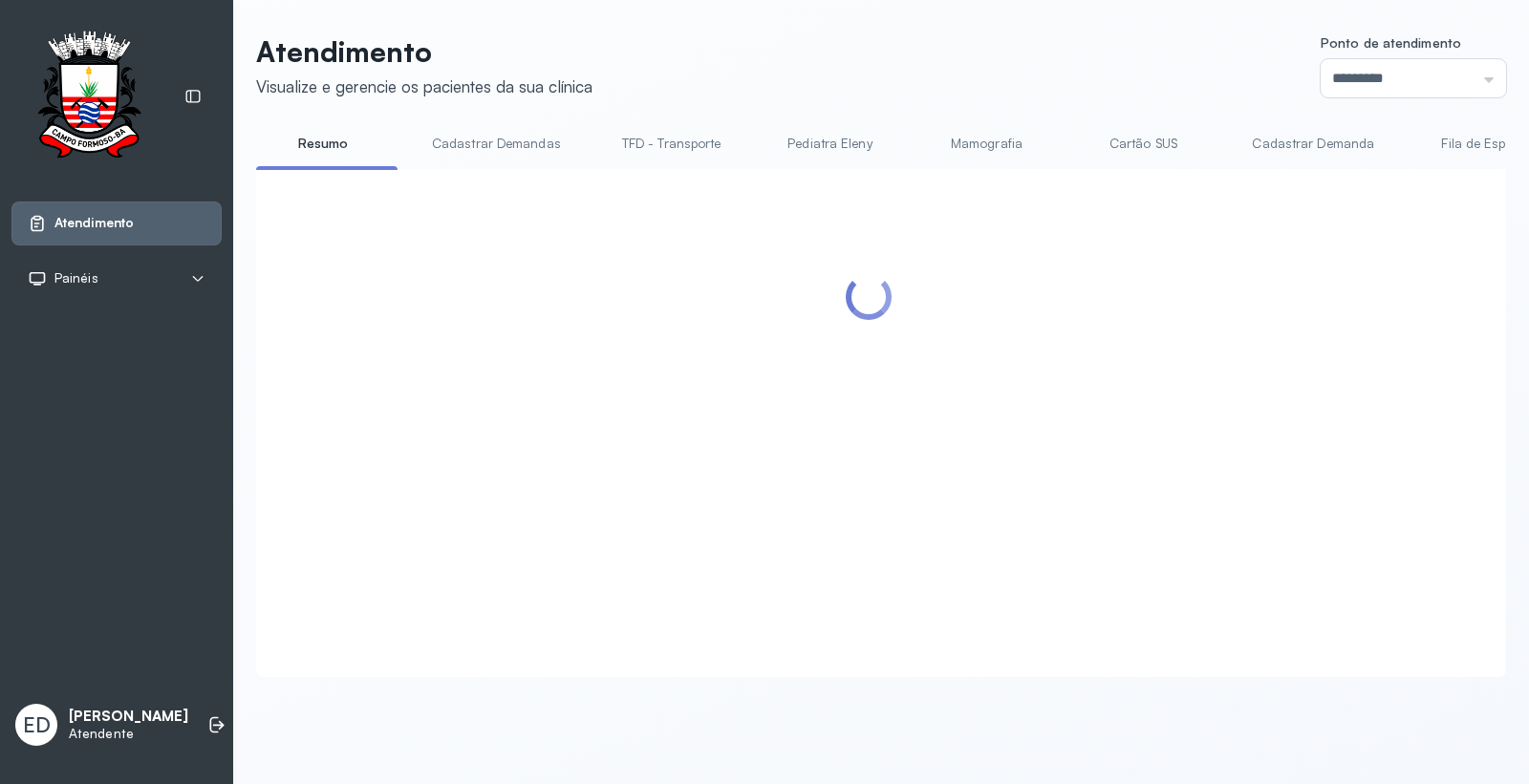
click at [917, 67] on header "Atendimento Visualize e gerencie os pacientes da sua clínica Ponto de atendimen…" at bounding box center [881, 66] width 1250 height 63
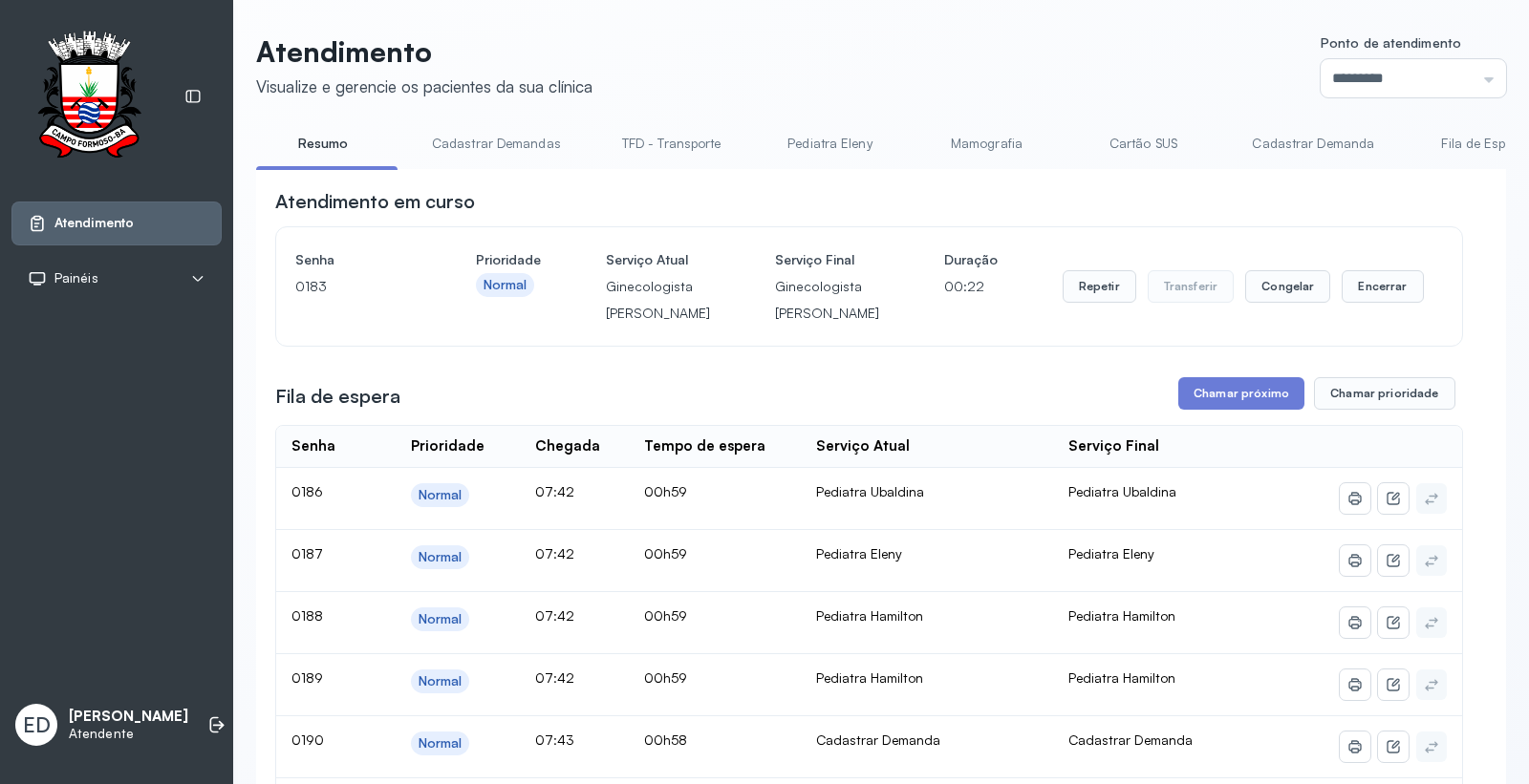
click at [1385, 303] on button "Encerrar" at bounding box center [1381, 286] width 82 height 32
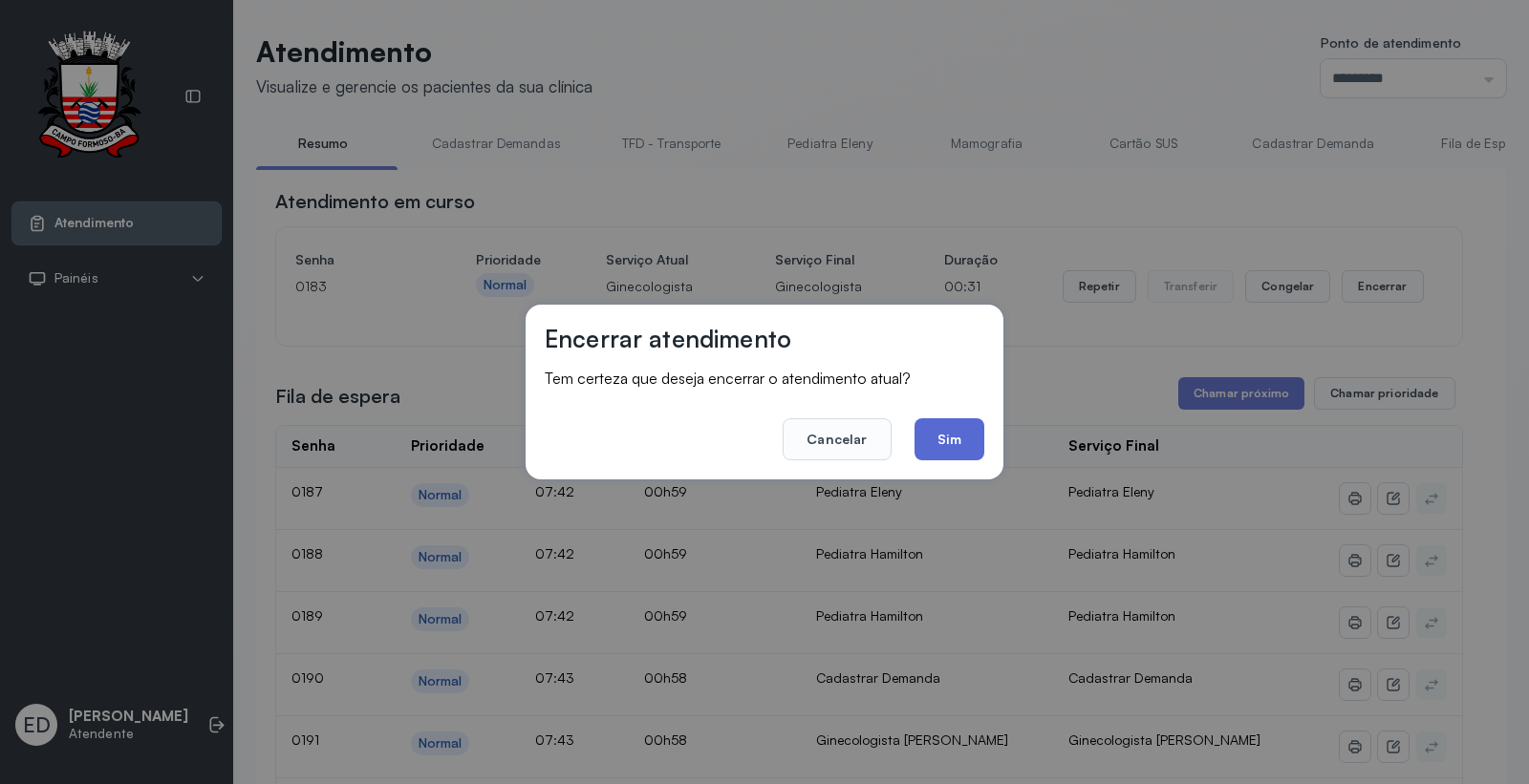
click at [941, 432] on button "Sim" at bounding box center [948, 439] width 70 height 42
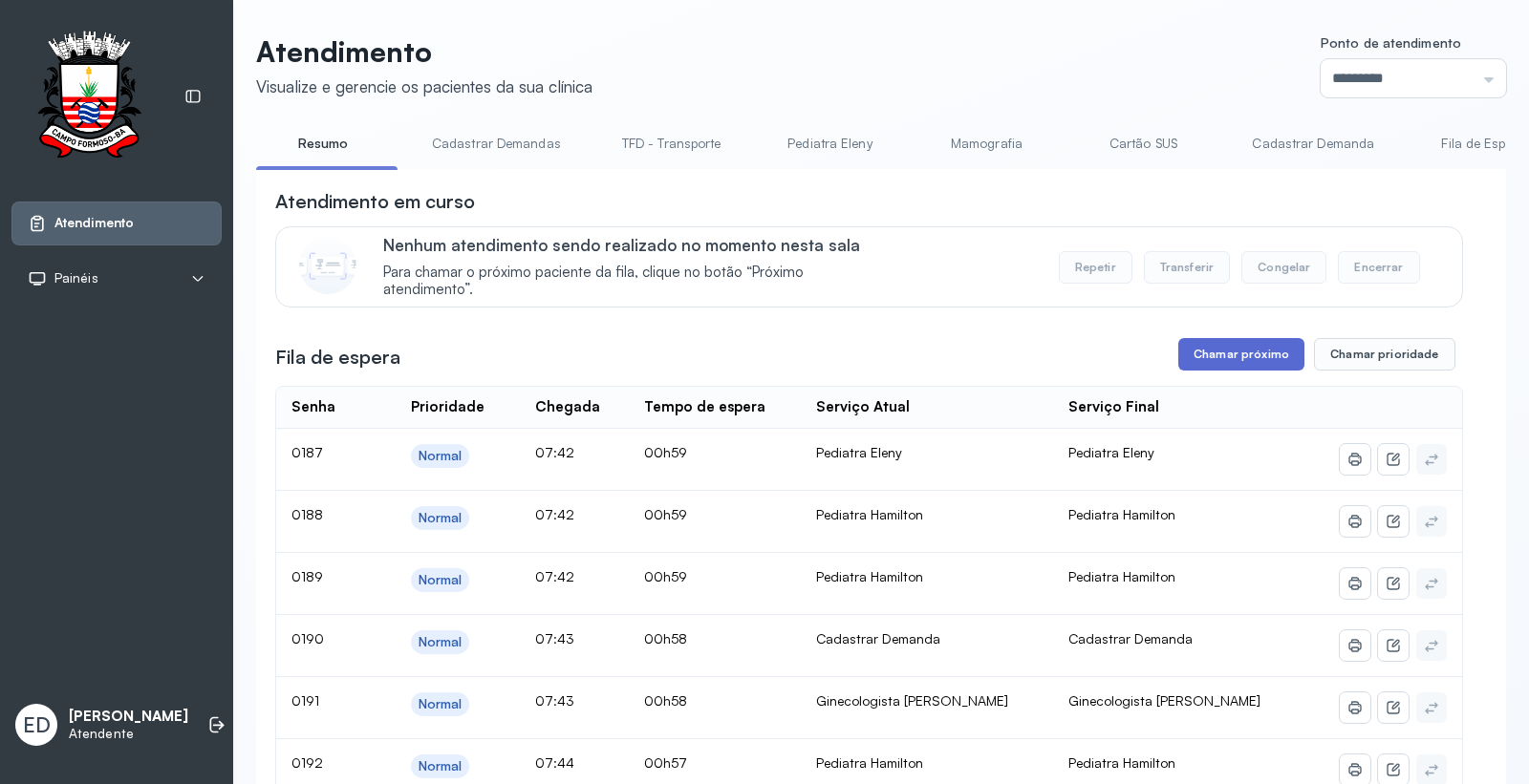
click at [1248, 363] on button "Chamar próximo" at bounding box center [1241, 354] width 126 height 32
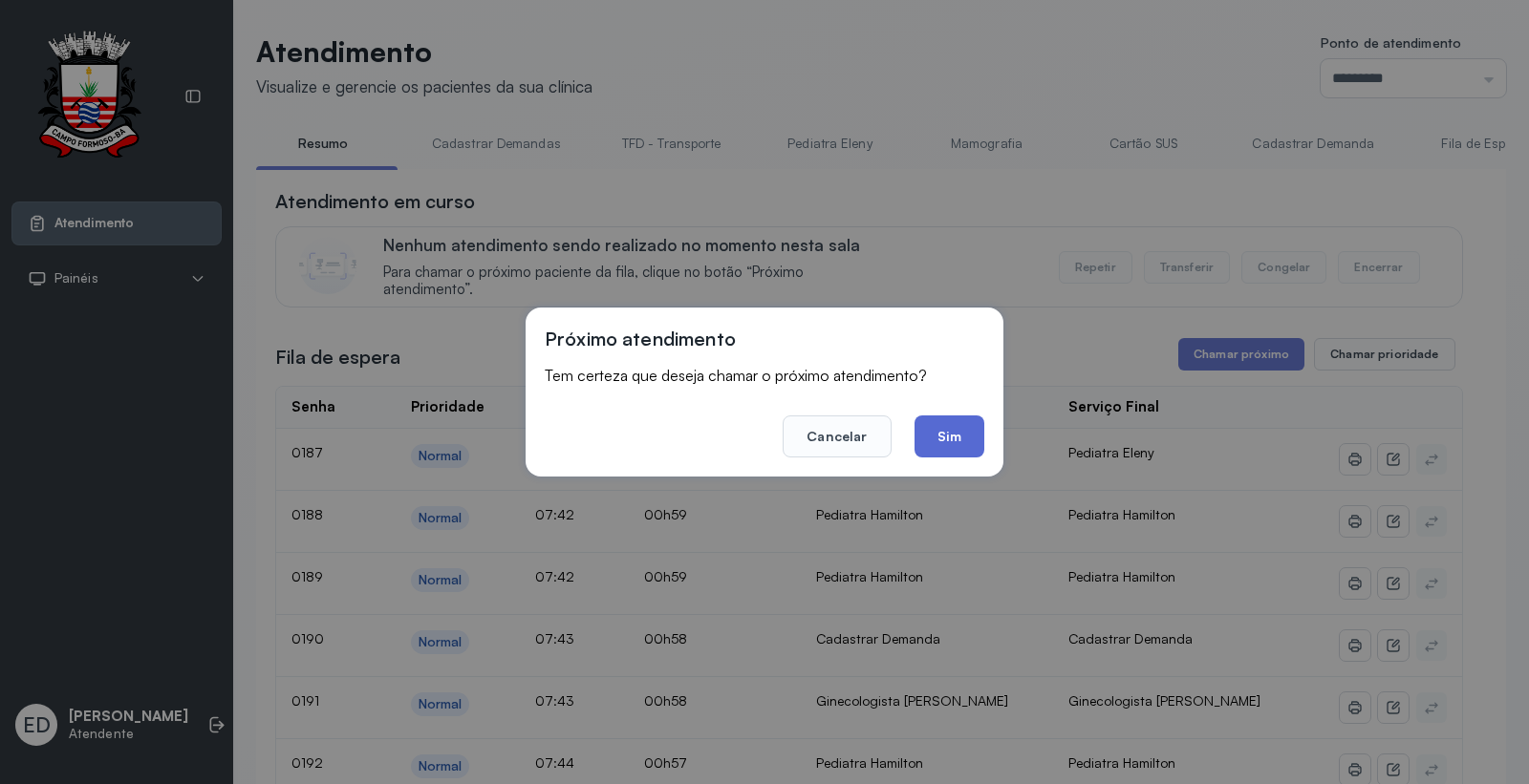
click at [943, 428] on button "Sim" at bounding box center [948, 436] width 70 height 42
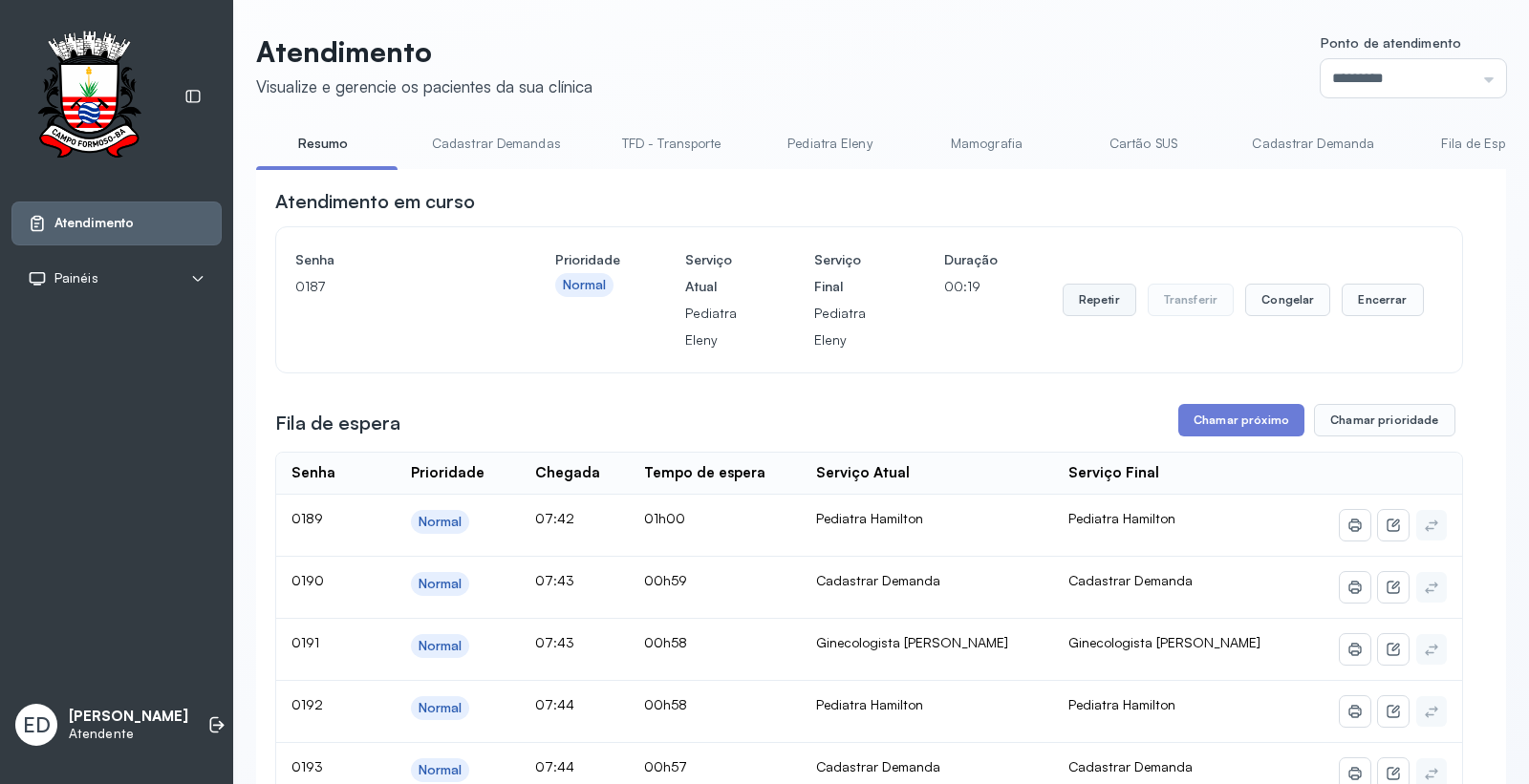
click at [1093, 299] on button "Repetir" at bounding box center [1099, 299] width 74 height 32
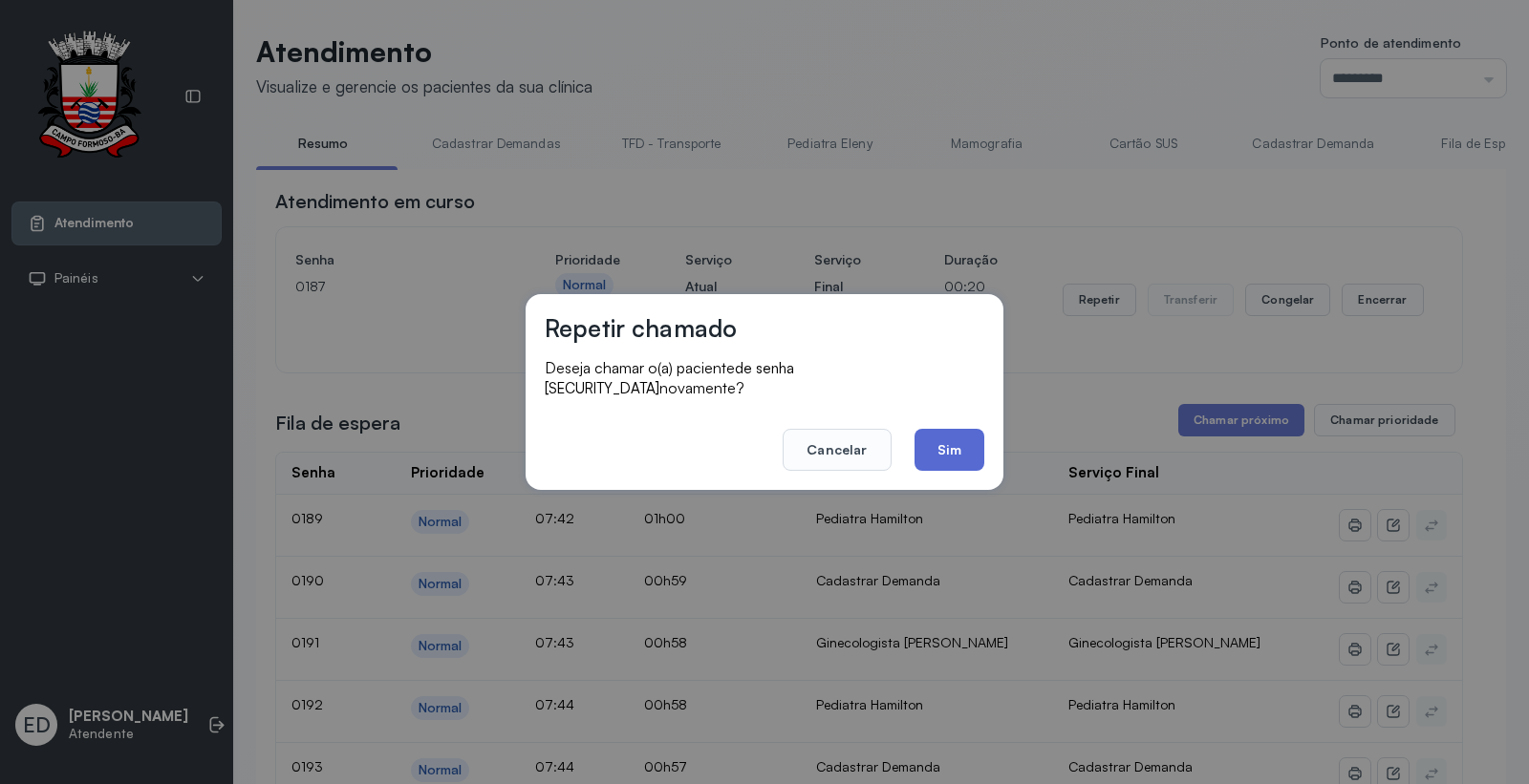
click at [963, 440] on button "Sim" at bounding box center [948, 450] width 70 height 42
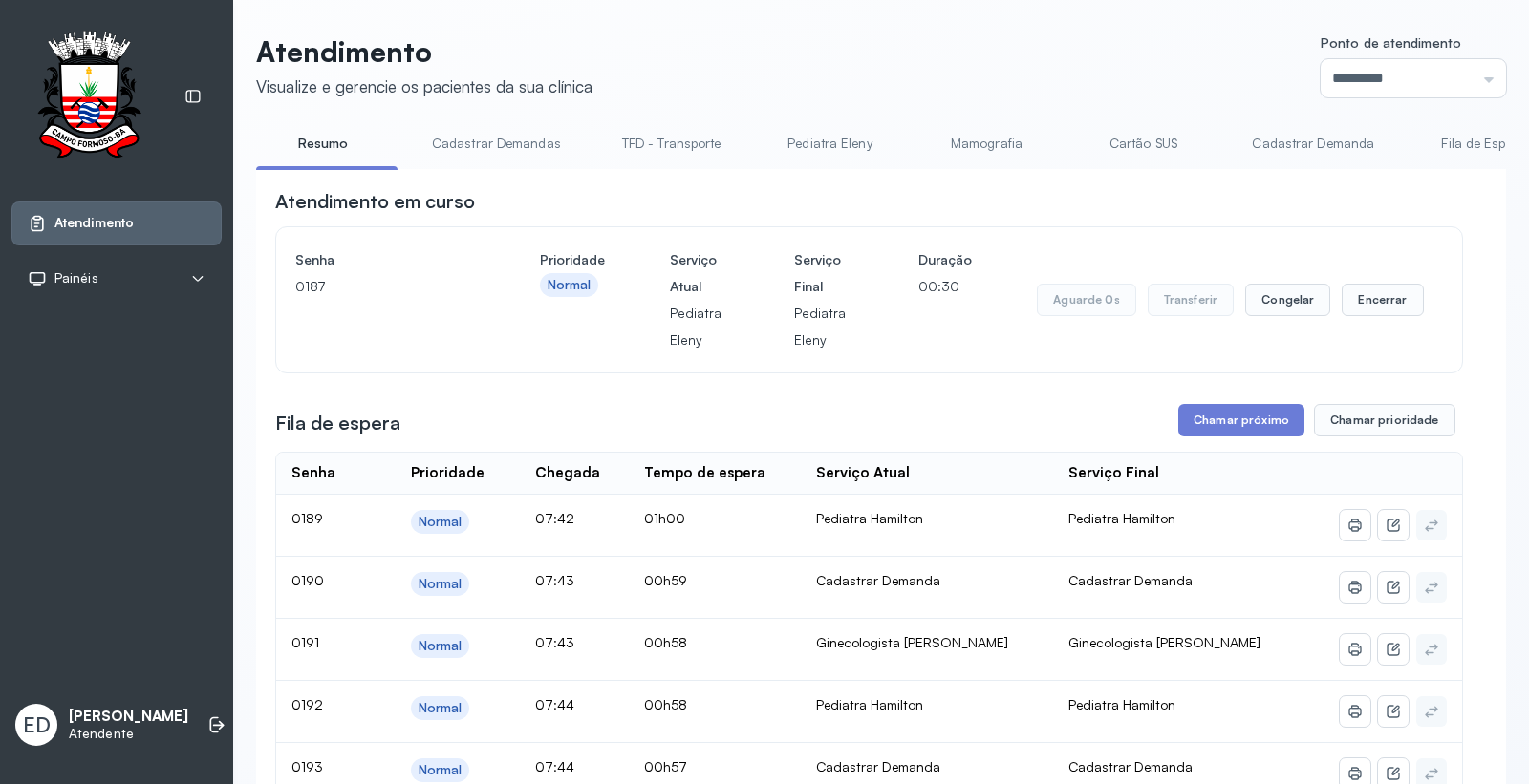
click at [1131, 152] on link "Cartão SUS" at bounding box center [1142, 144] width 134 height 31
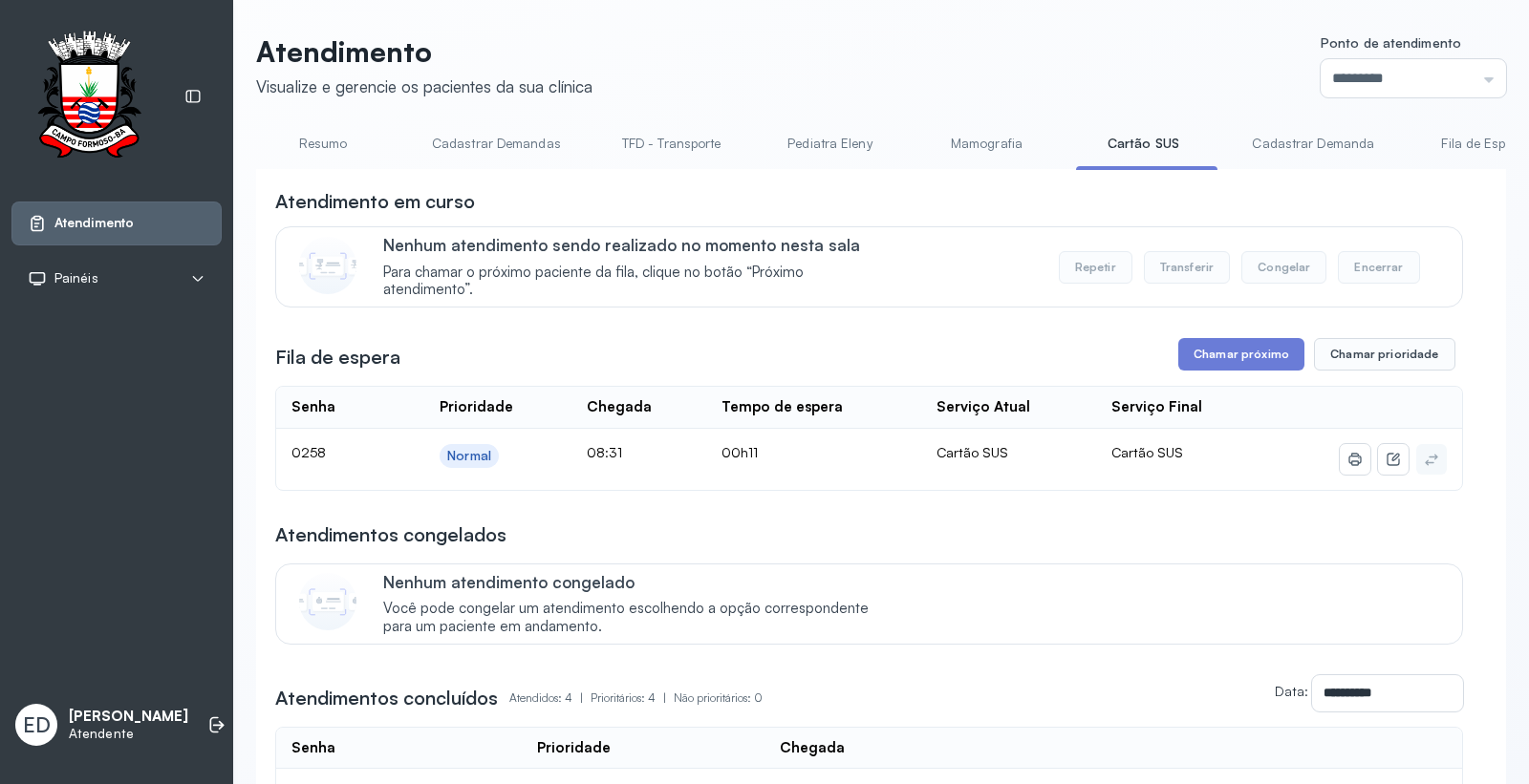
click at [347, 154] on link "Resumo" at bounding box center [323, 144] width 134 height 31
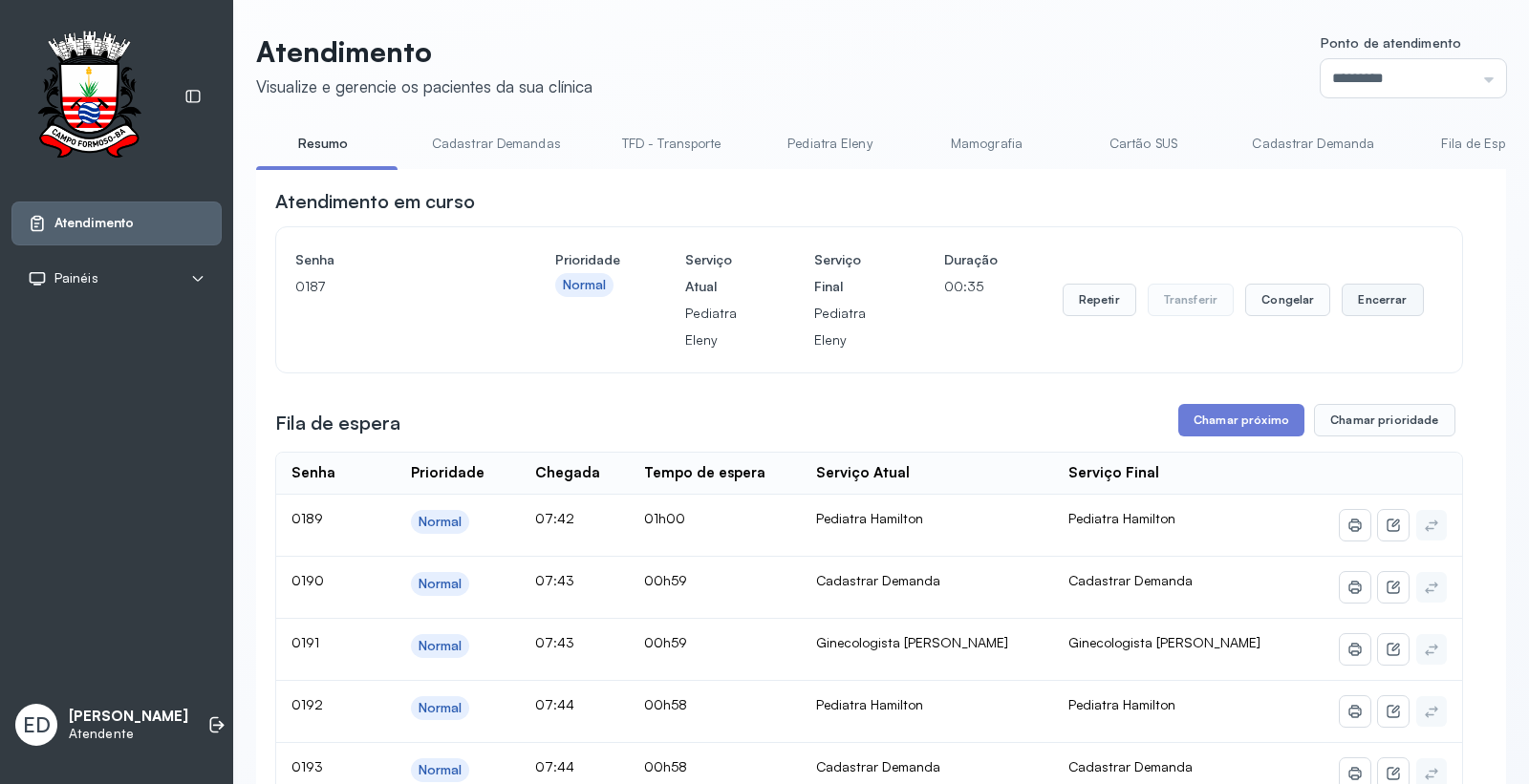
click at [1401, 302] on button "Encerrar" at bounding box center [1381, 299] width 82 height 32
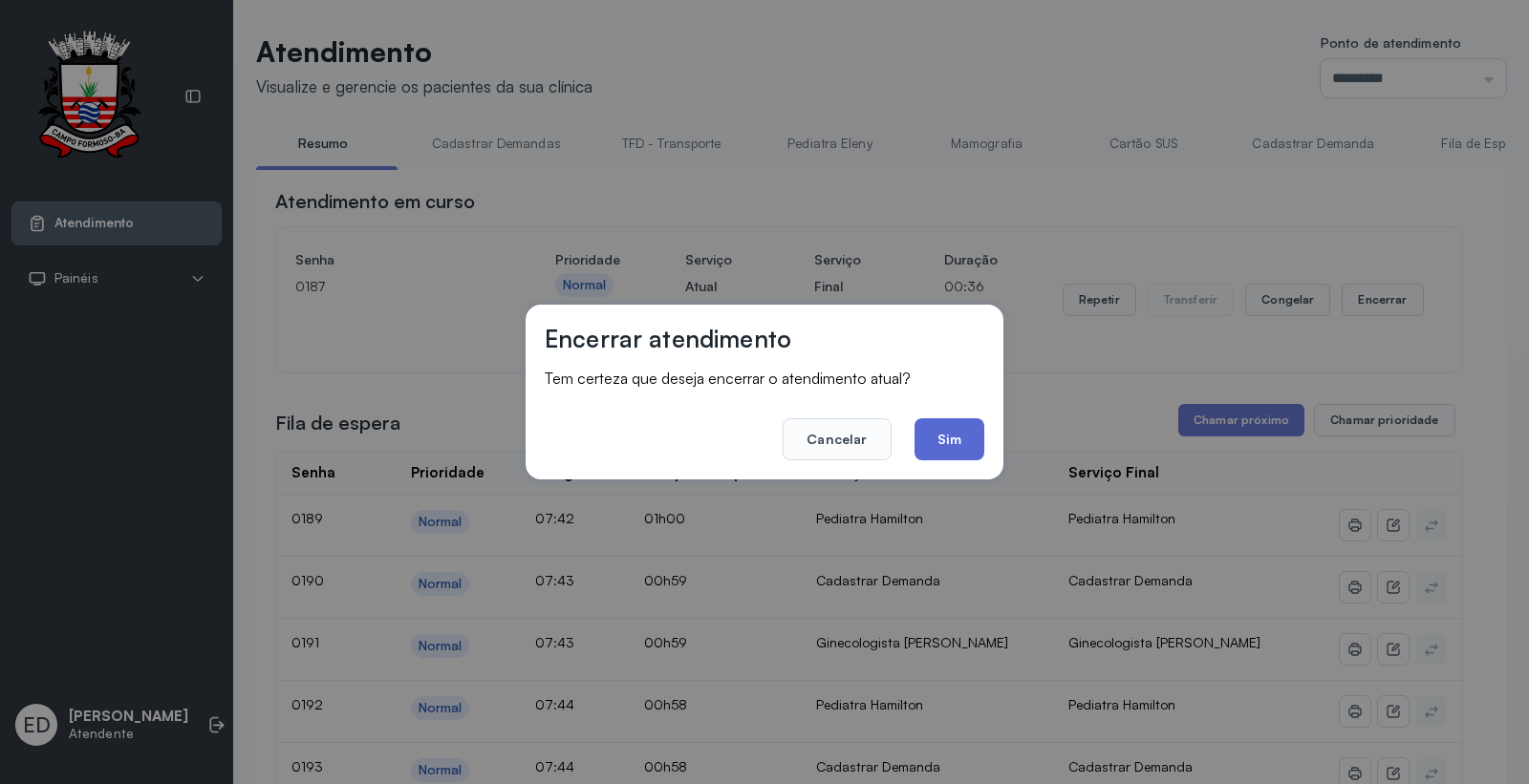
click at [943, 446] on button "Sim" at bounding box center [948, 439] width 70 height 42
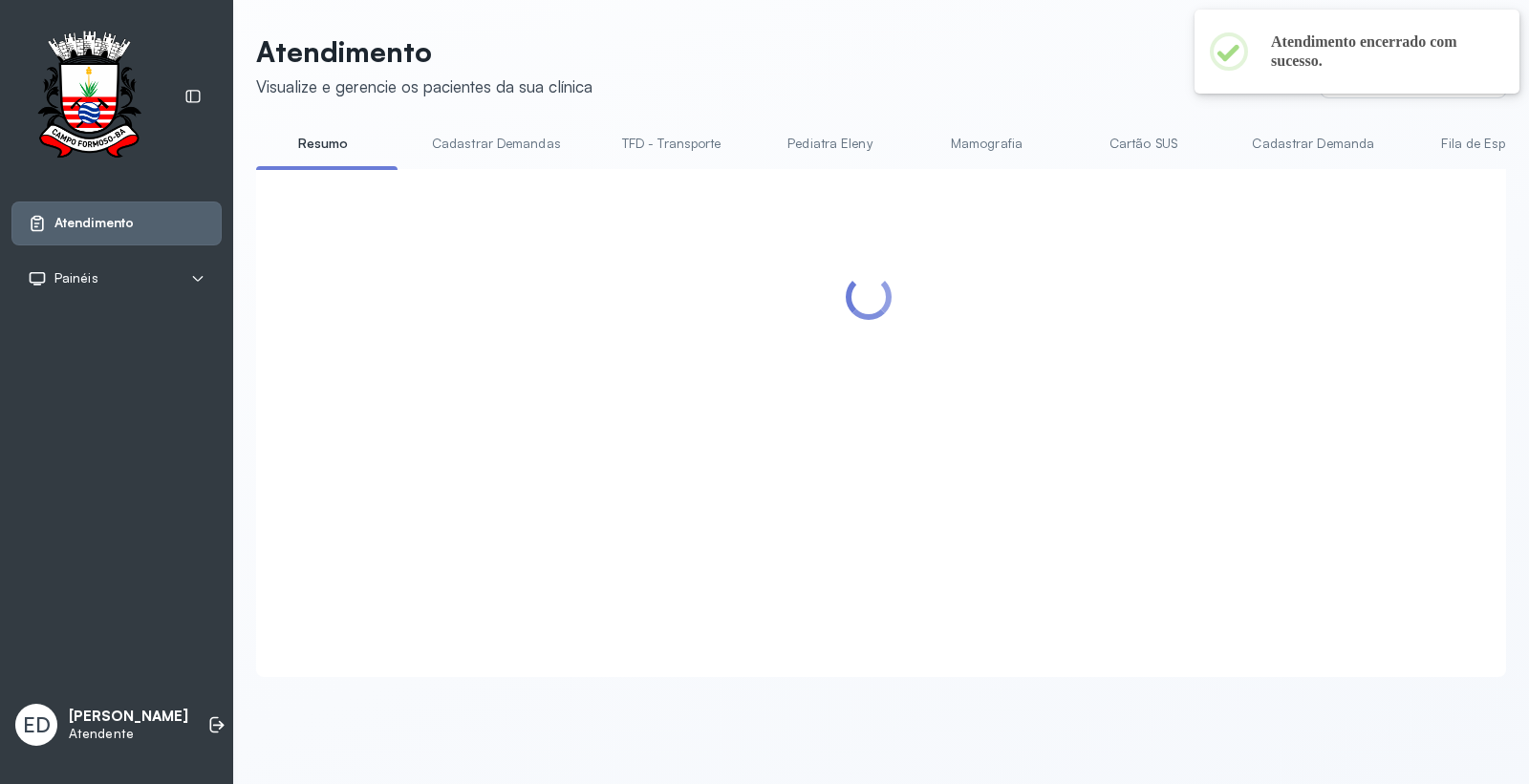
click at [1070, 51] on header "Atendimento Visualize e gerencie os pacientes da sua clínica Ponto de atendimen…" at bounding box center [881, 66] width 1250 height 63
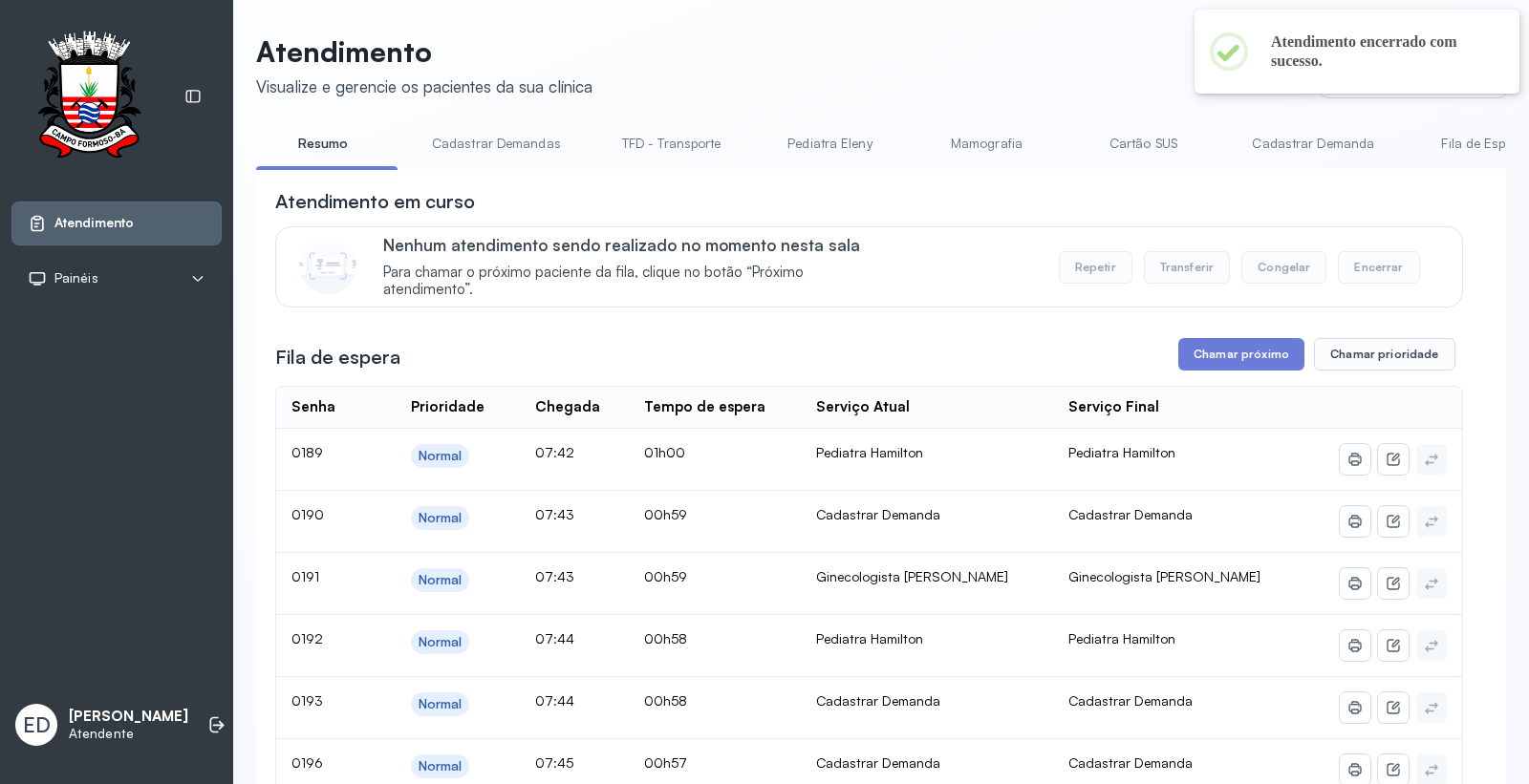
click at [961, 214] on div "Atendimento em curso" at bounding box center [869, 201] width 1188 height 27
click at [1239, 366] on button "Chamar próximo" at bounding box center [1241, 354] width 126 height 32
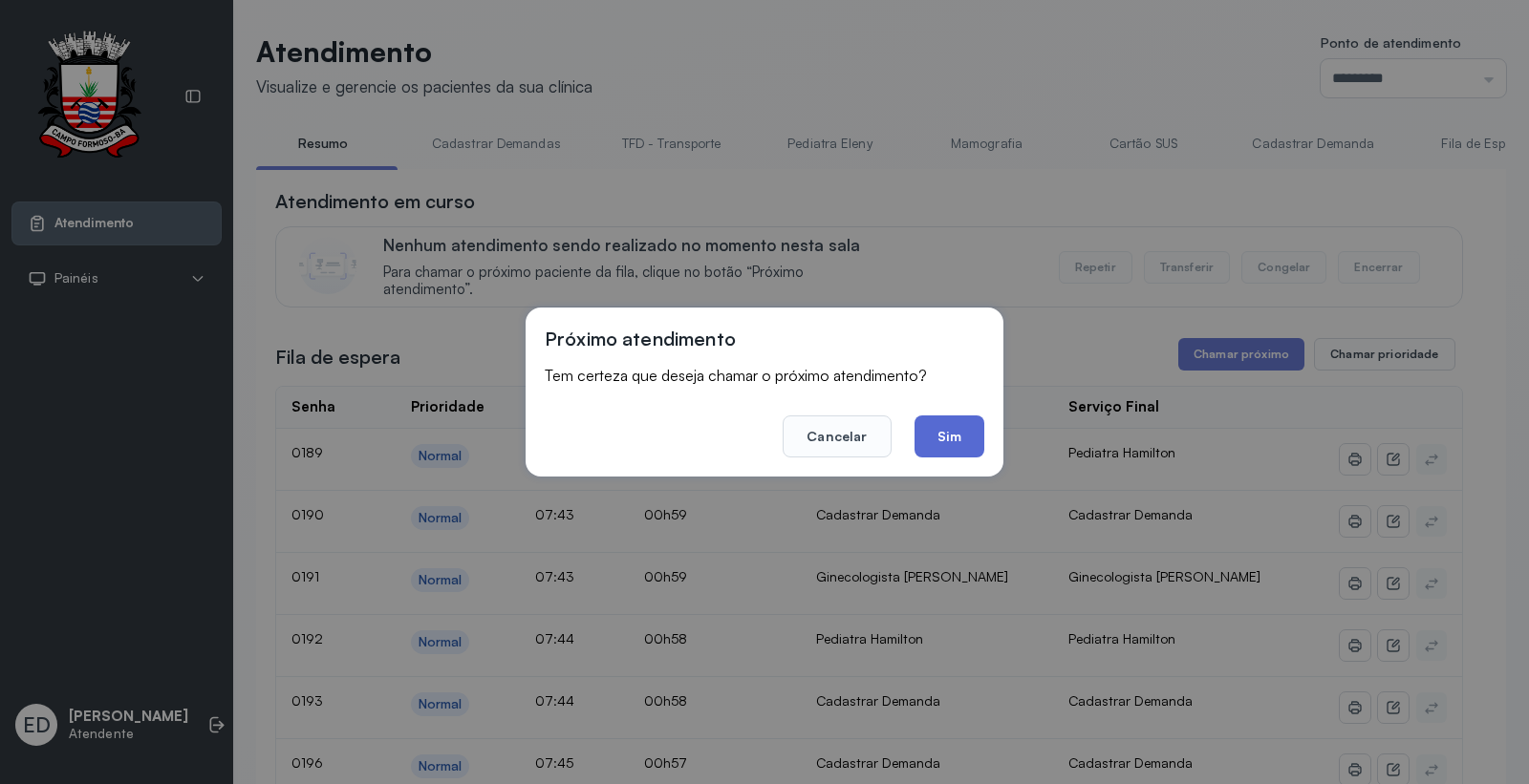
click at [929, 440] on button "Sim" at bounding box center [948, 436] width 70 height 42
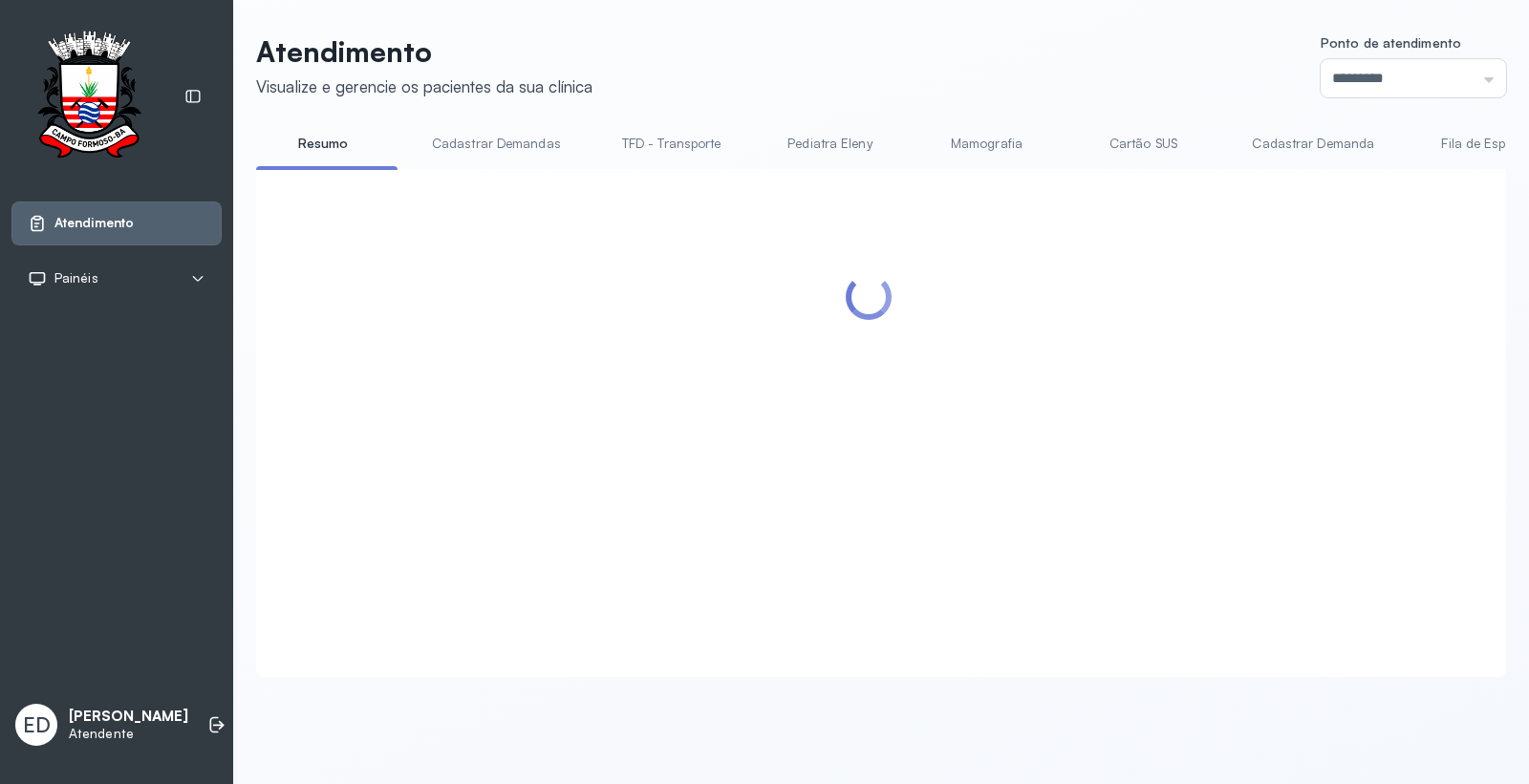
click at [1007, 95] on header "Atendimento Visualize e gerencie os pacientes da sua clínica Ponto de atendimen…" at bounding box center [881, 66] width 1250 height 63
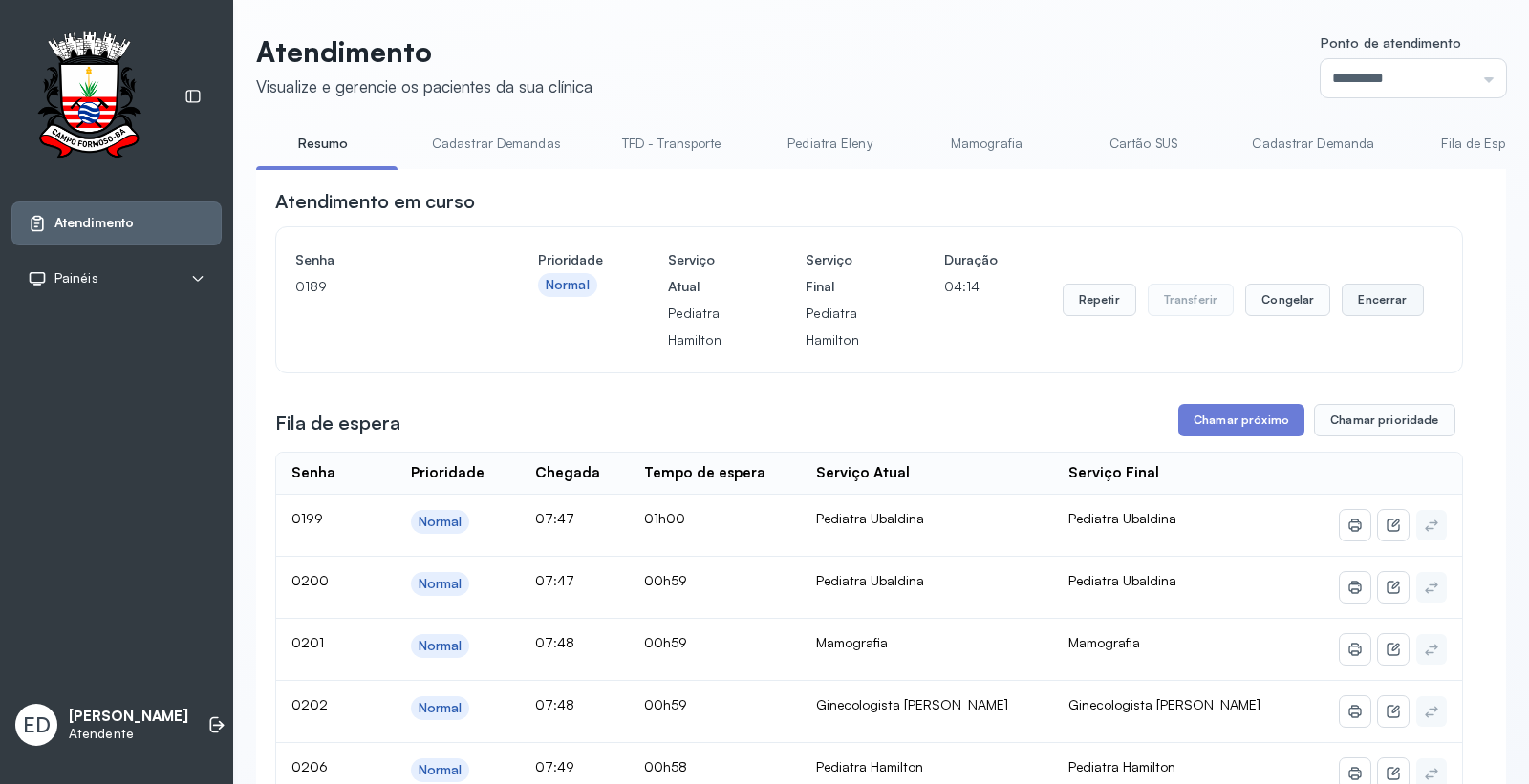
click at [1387, 304] on button "Encerrar" at bounding box center [1381, 299] width 82 height 32
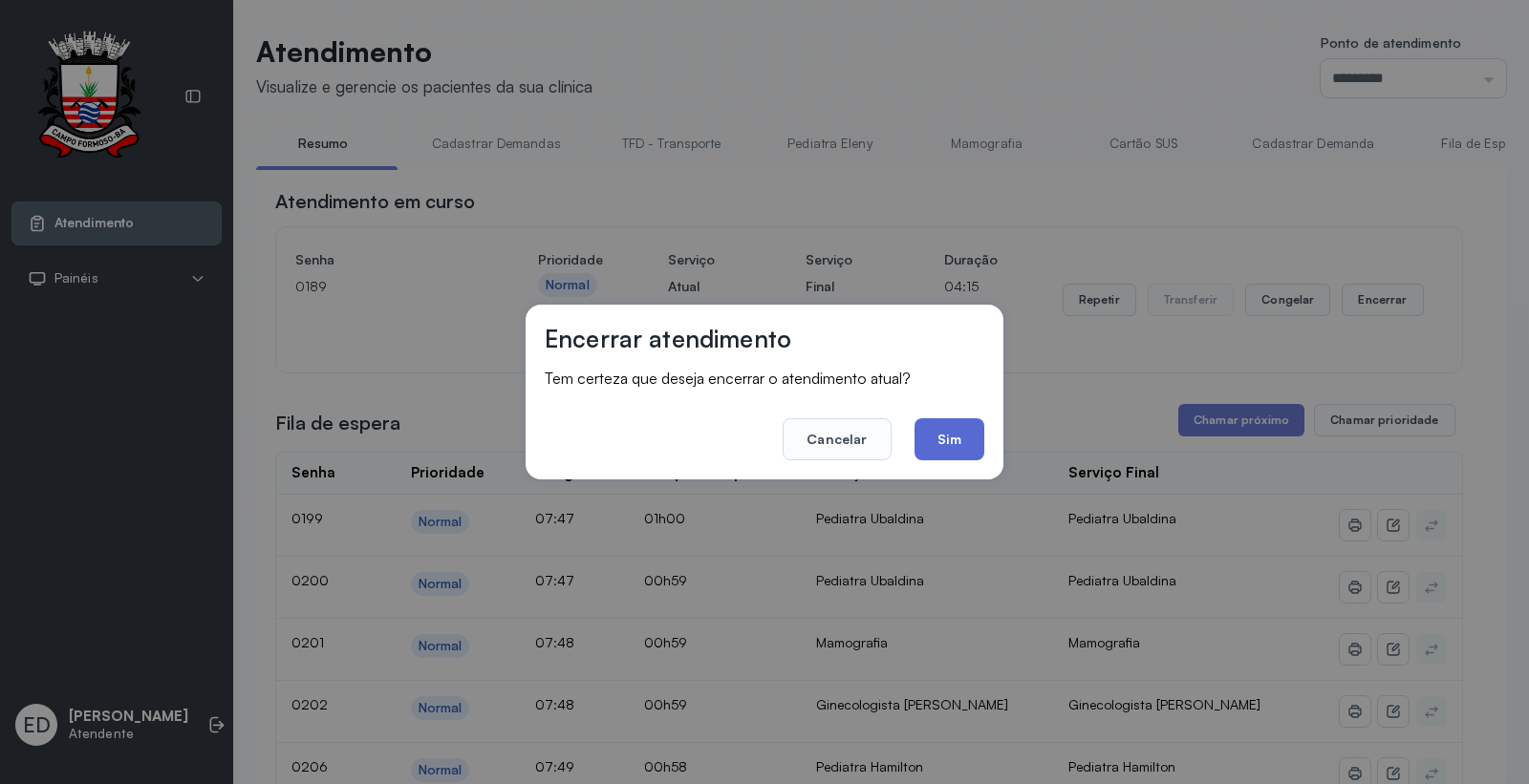
click at [960, 437] on button "Sim" at bounding box center [948, 439] width 70 height 42
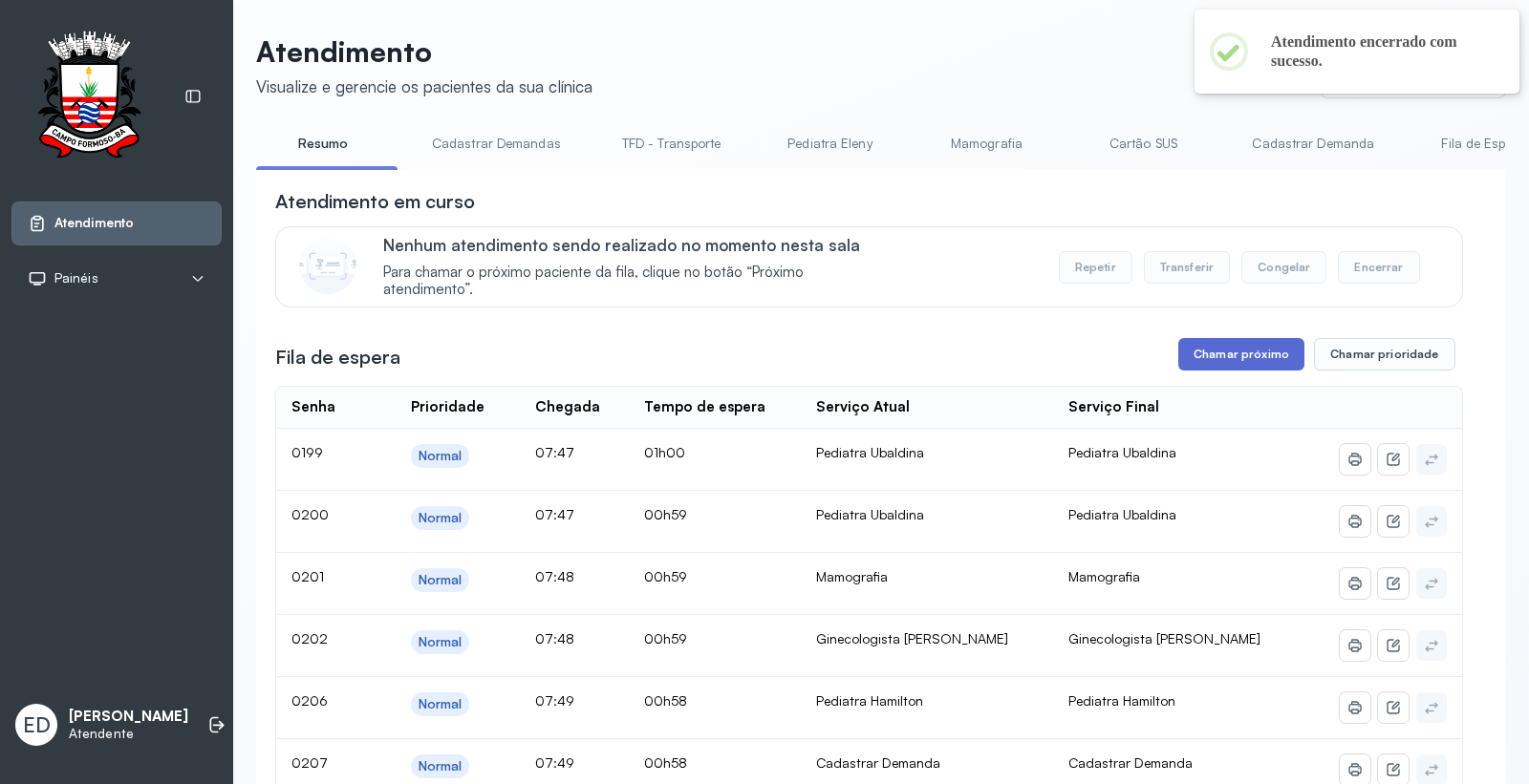
click at [1217, 347] on button "Chamar próximo" at bounding box center [1241, 354] width 126 height 32
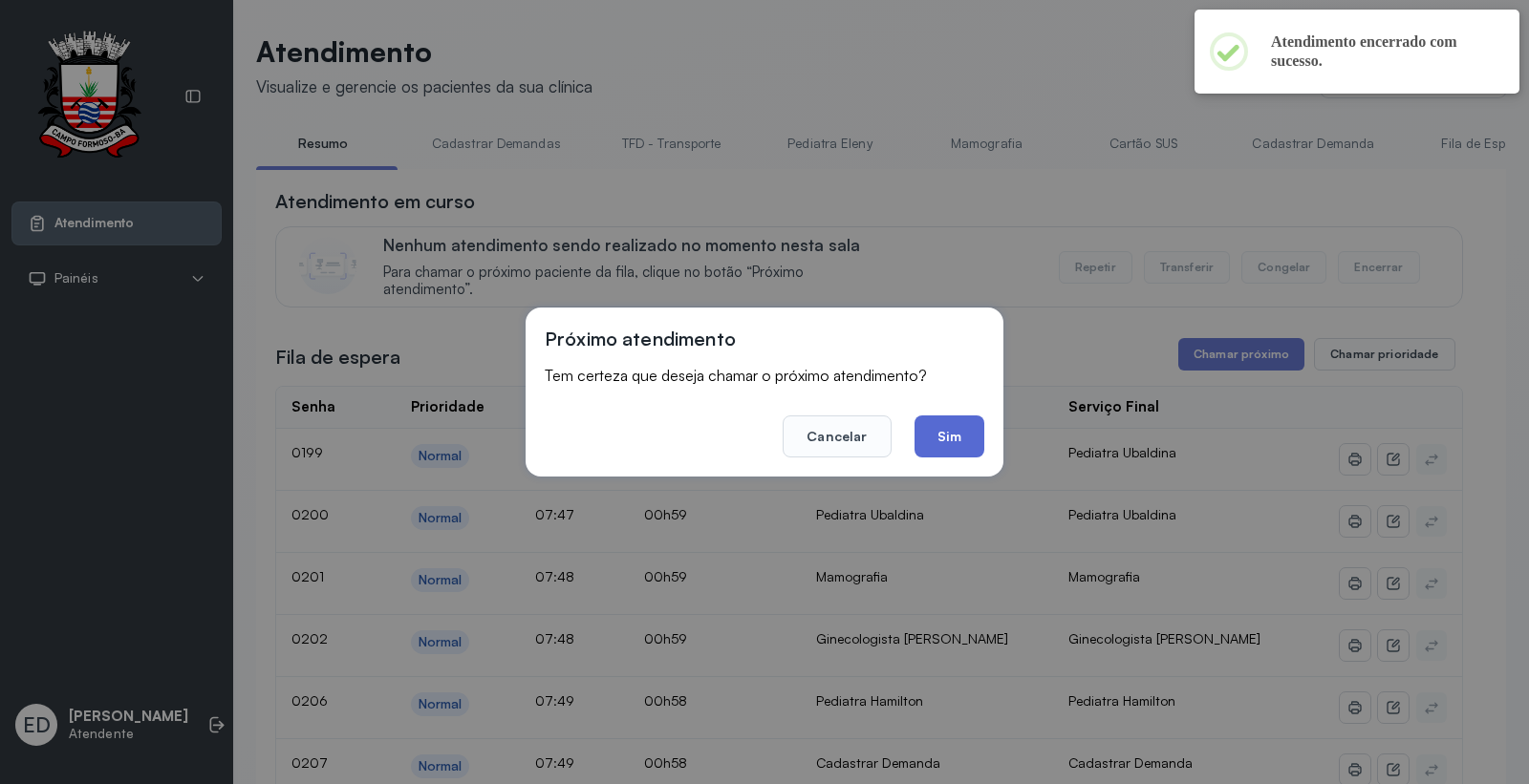
click at [978, 441] on button "Sim" at bounding box center [948, 436] width 70 height 42
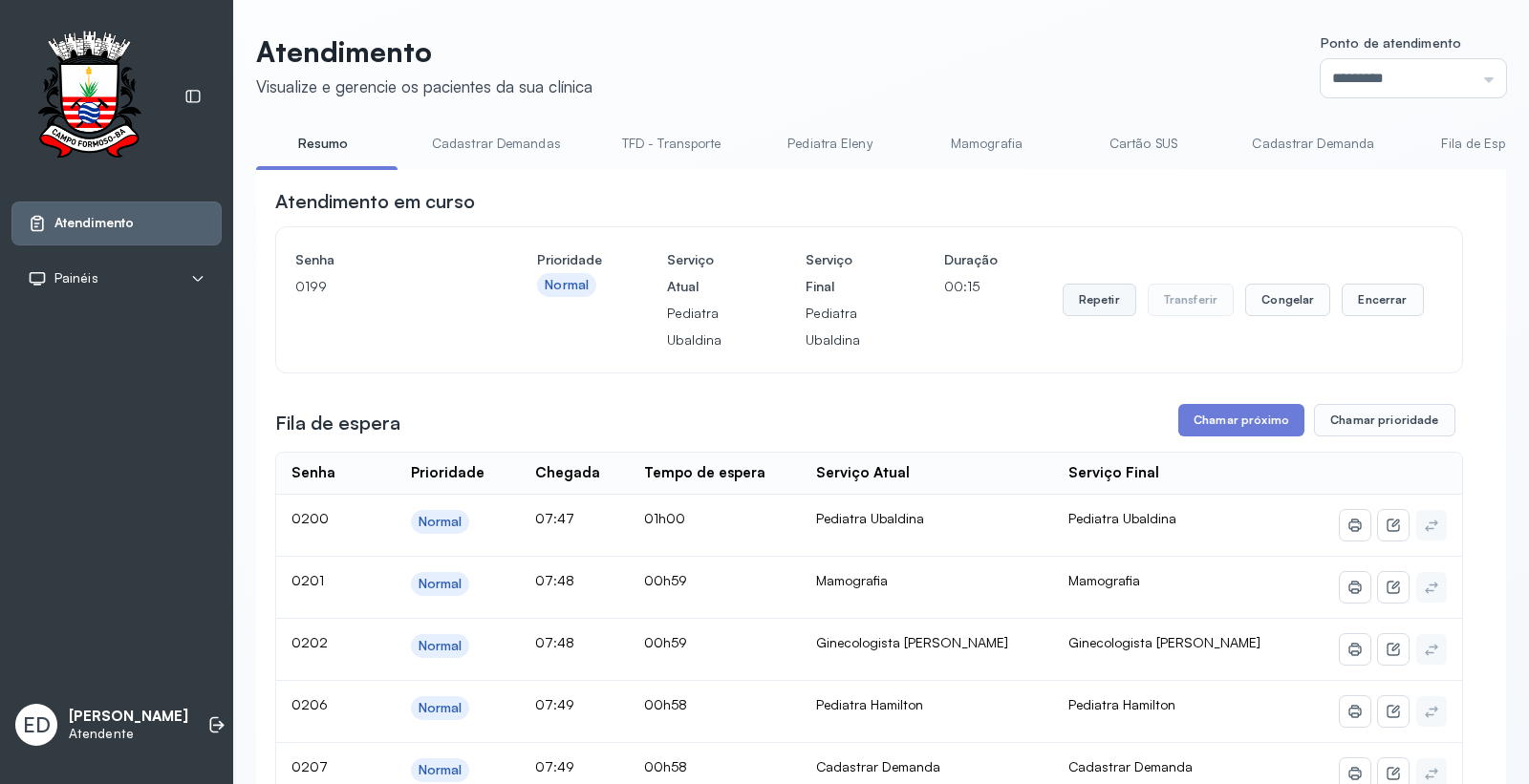
click at [1113, 316] on button "Repetir" at bounding box center [1099, 299] width 74 height 32
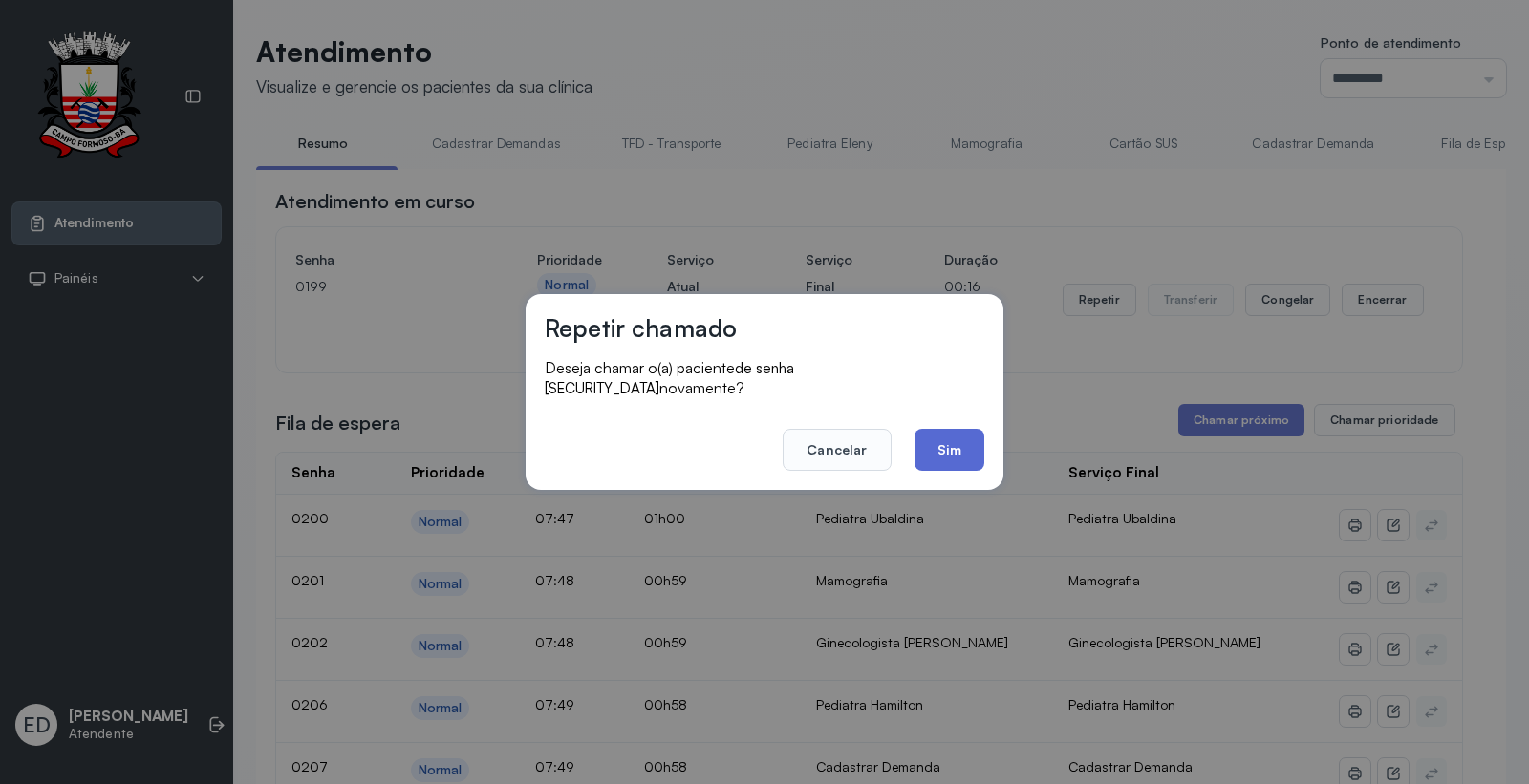
click at [957, 446] on button "Sim" at bounding box center [948, 450] width 70 height 42
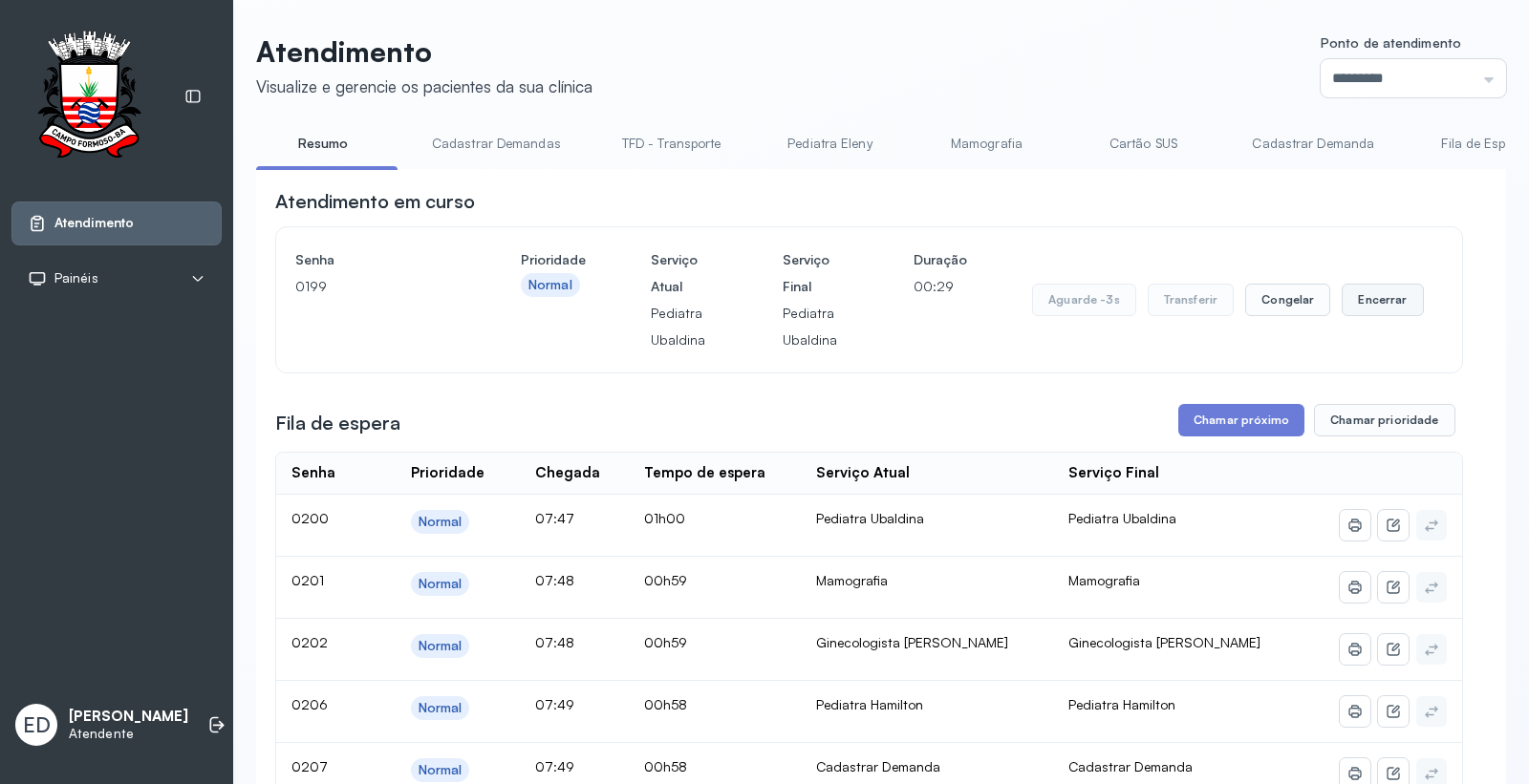
click at [1344, 304] on button "Encerrar" at bounding box center [1381, 299] width 82 height 32
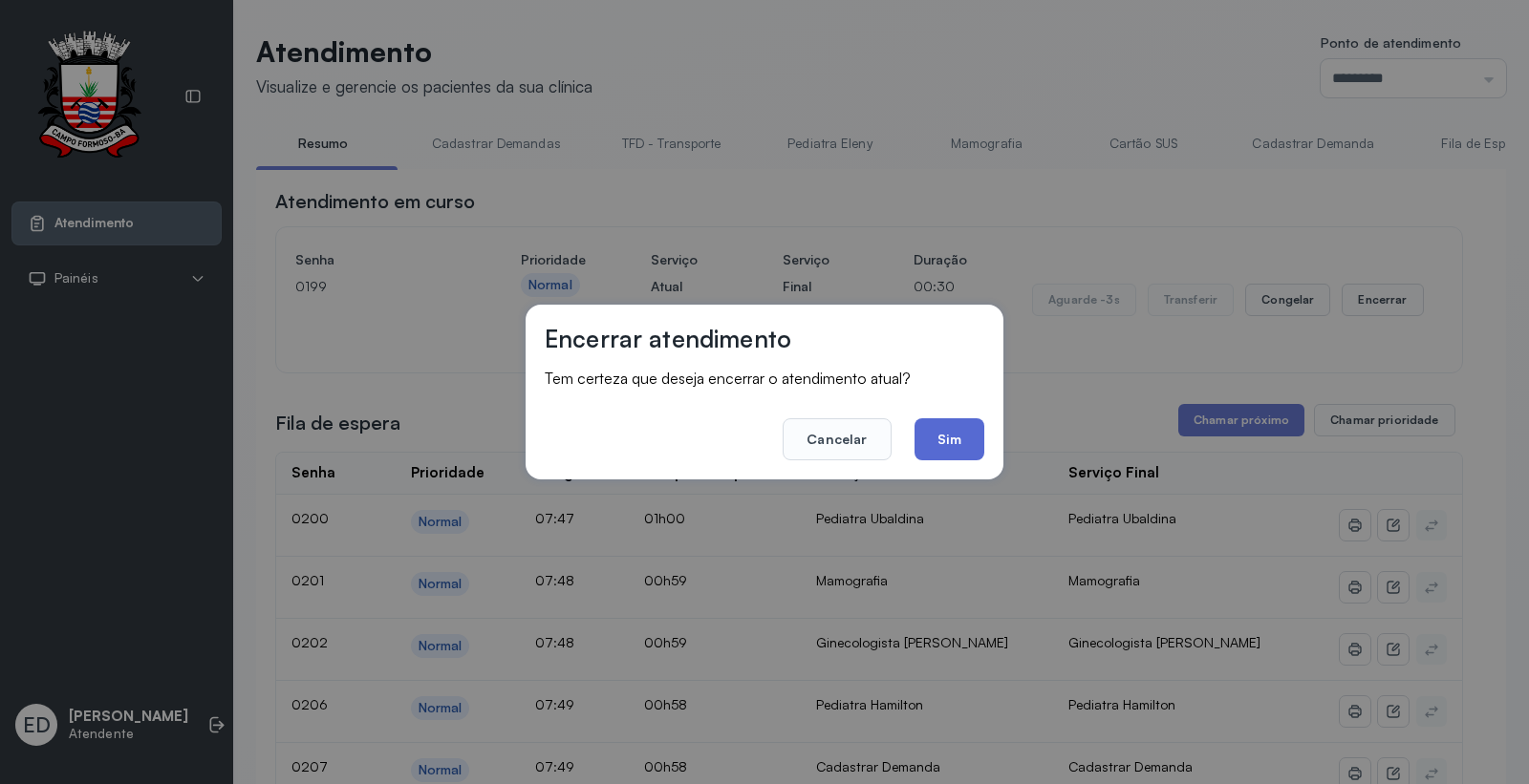
click at [962, 437] on button "Sim" at bounding box center [948, 439] width 70 height 42
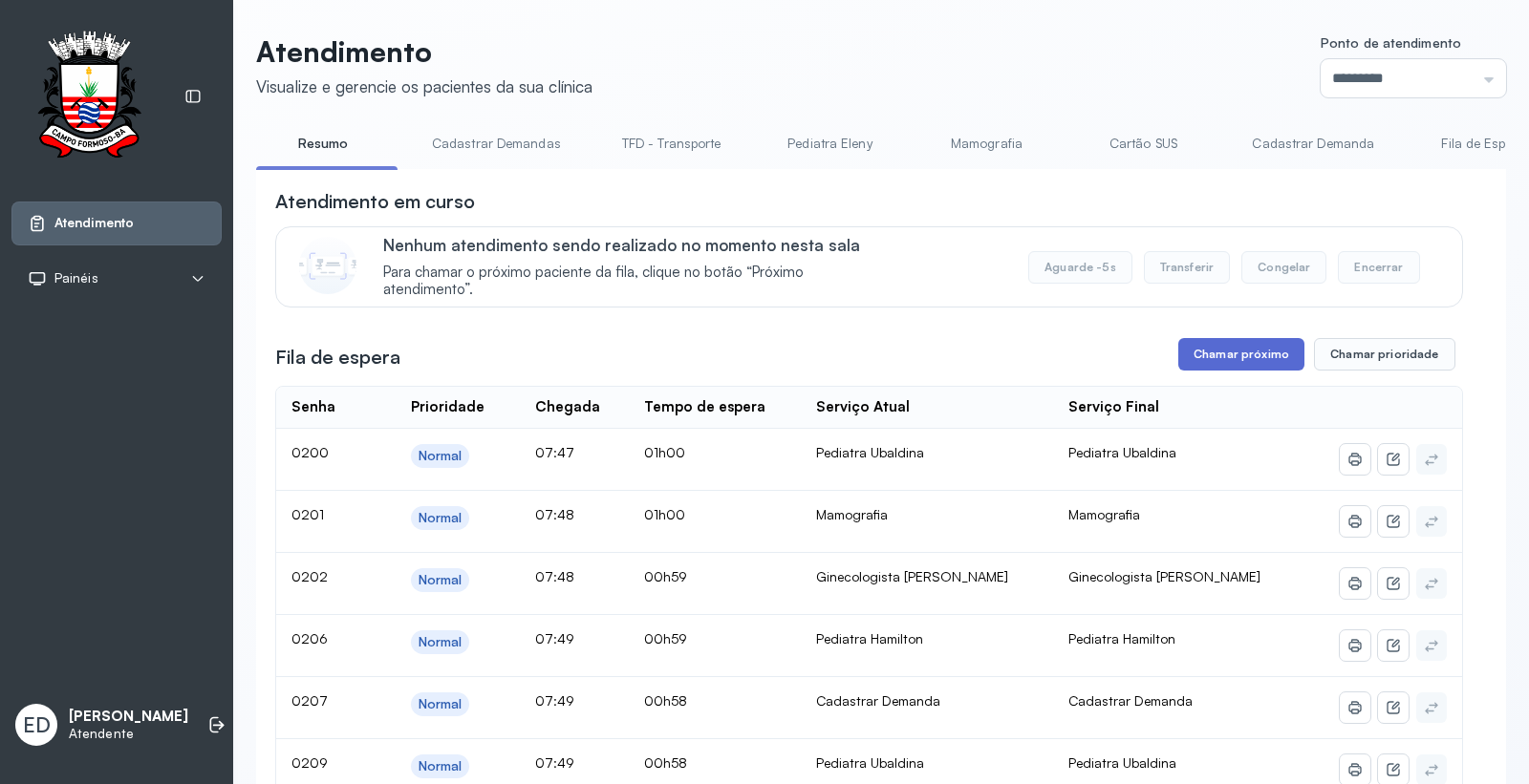
click at [1237, 350] on button "Chamar próximo" at bounding box center [1241, 354] width 126 height 32
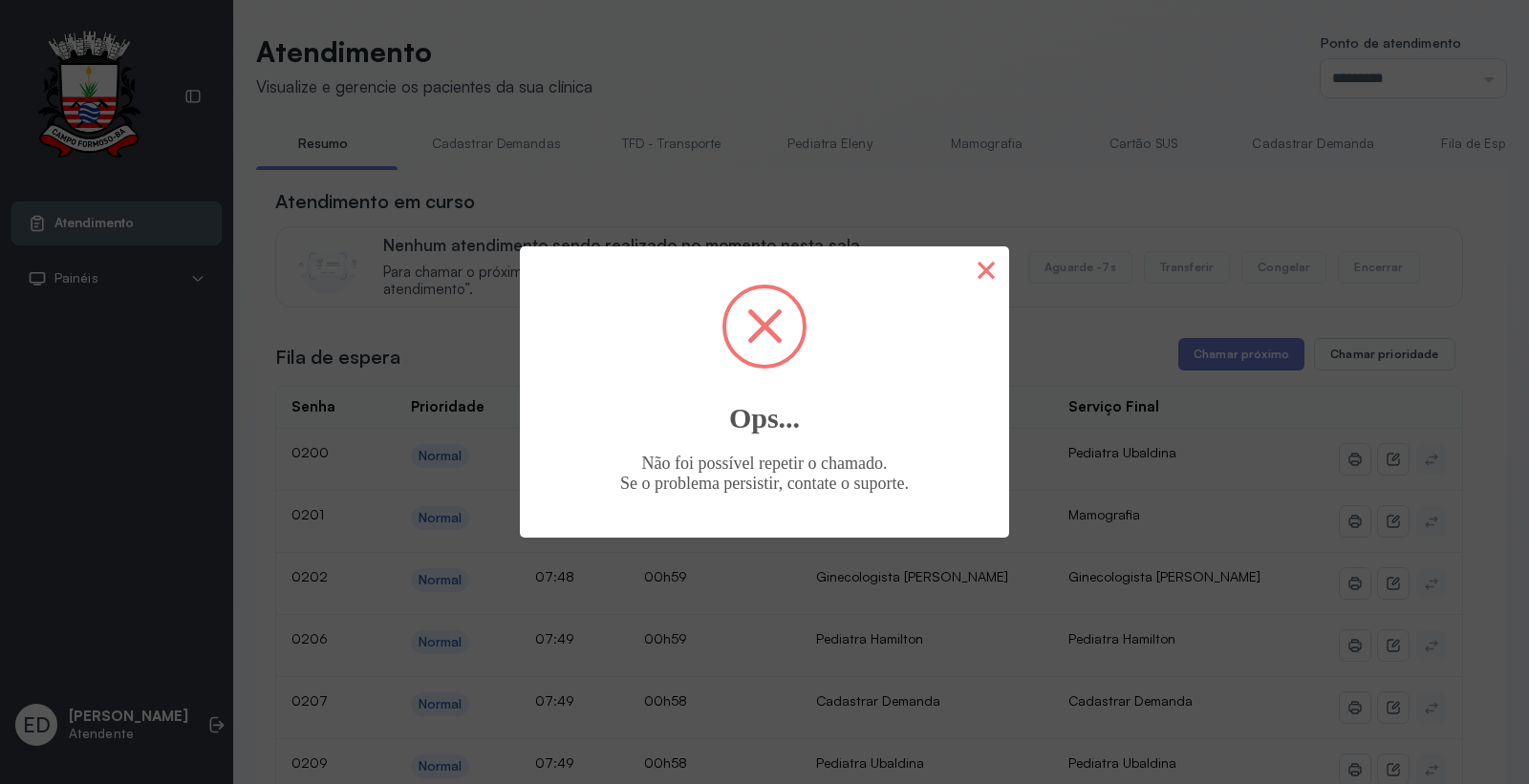
click at [995, 268] on button "×" at bounding box center [986, 270] width 46 height 46
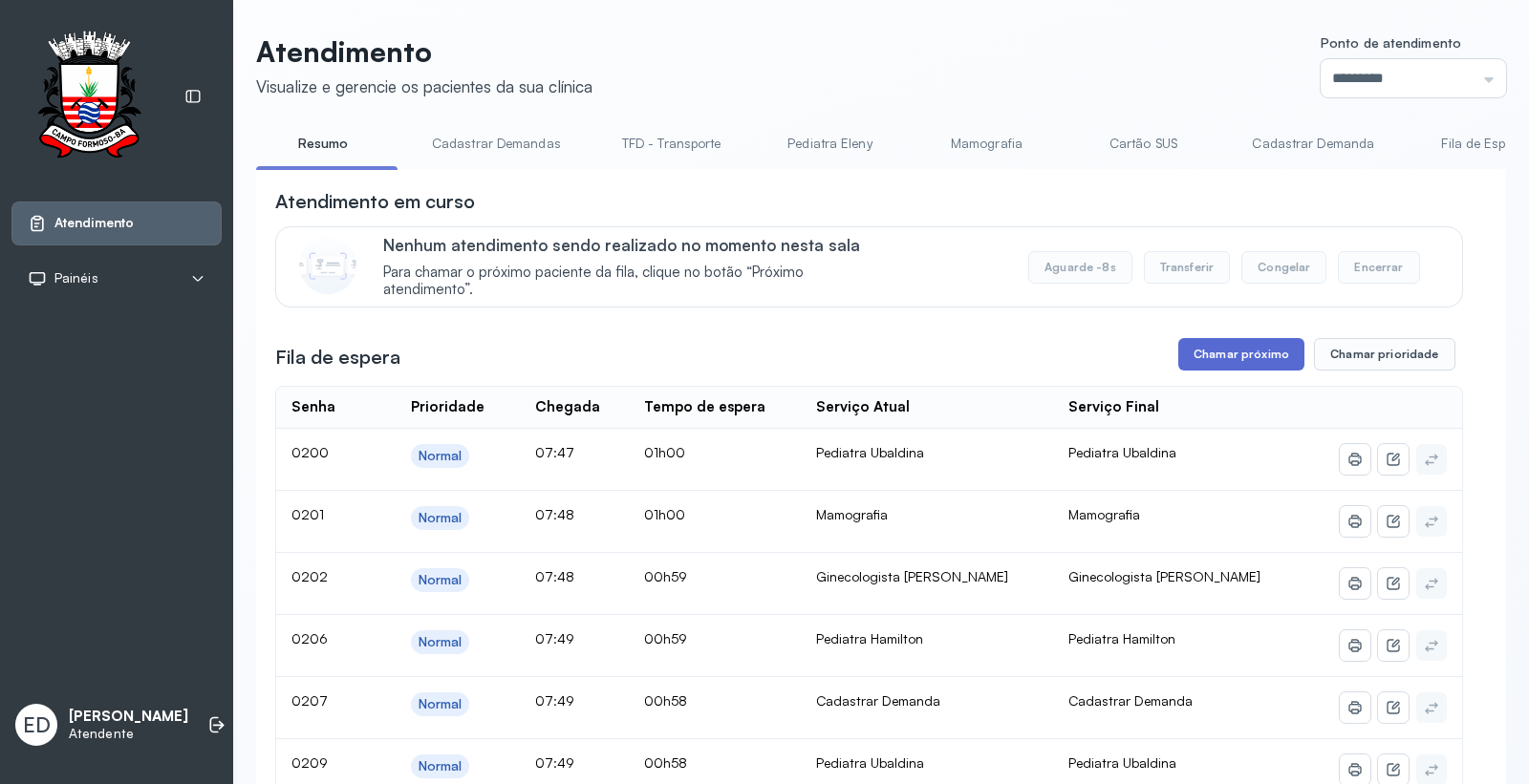
click at [1214, 371] on button "Chamar próximo" at bounding box center [1241, 354] width 126 height 32
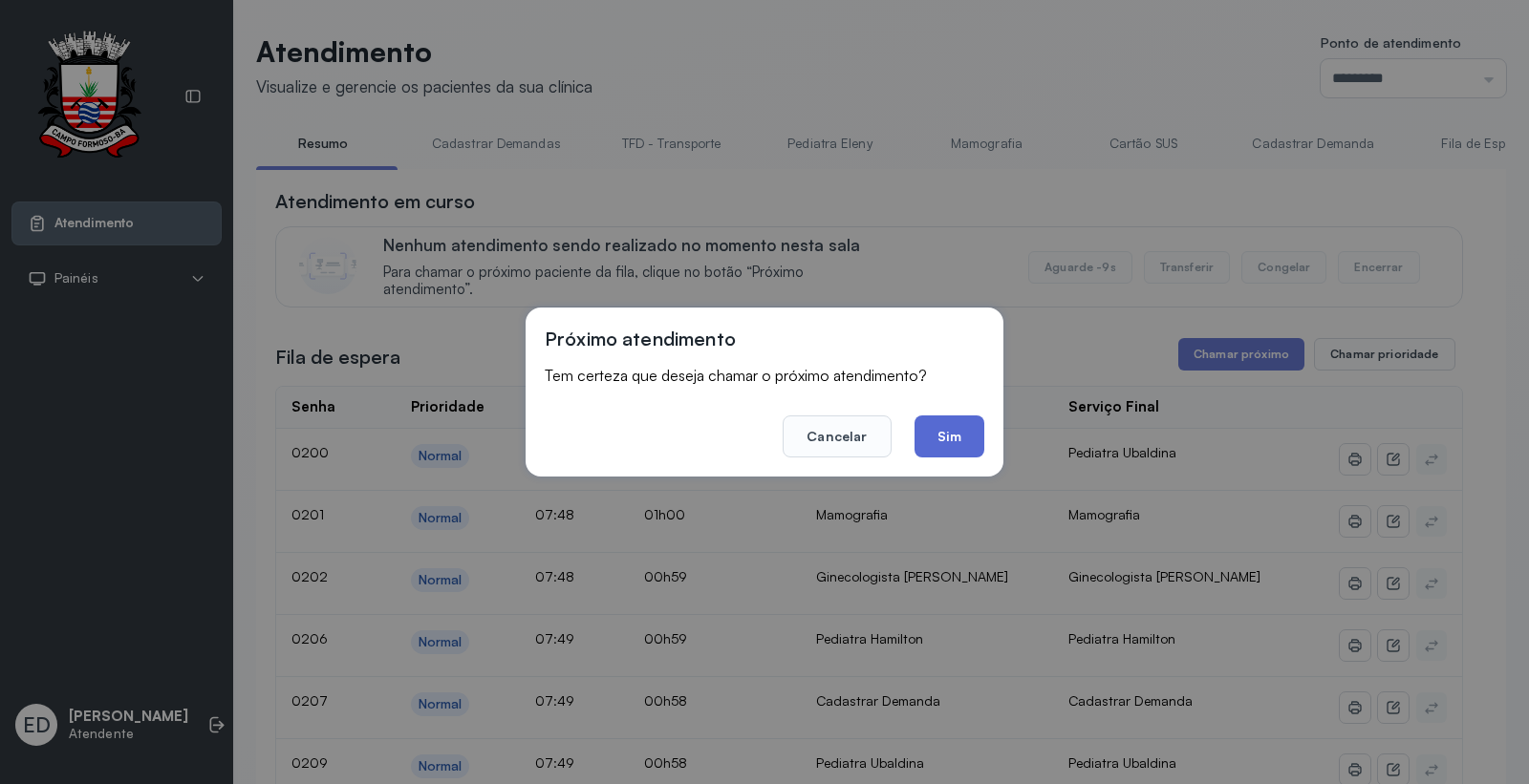
click at [952, 431] on button "Sim" at bounding box center [948, 436] width 70 height 42
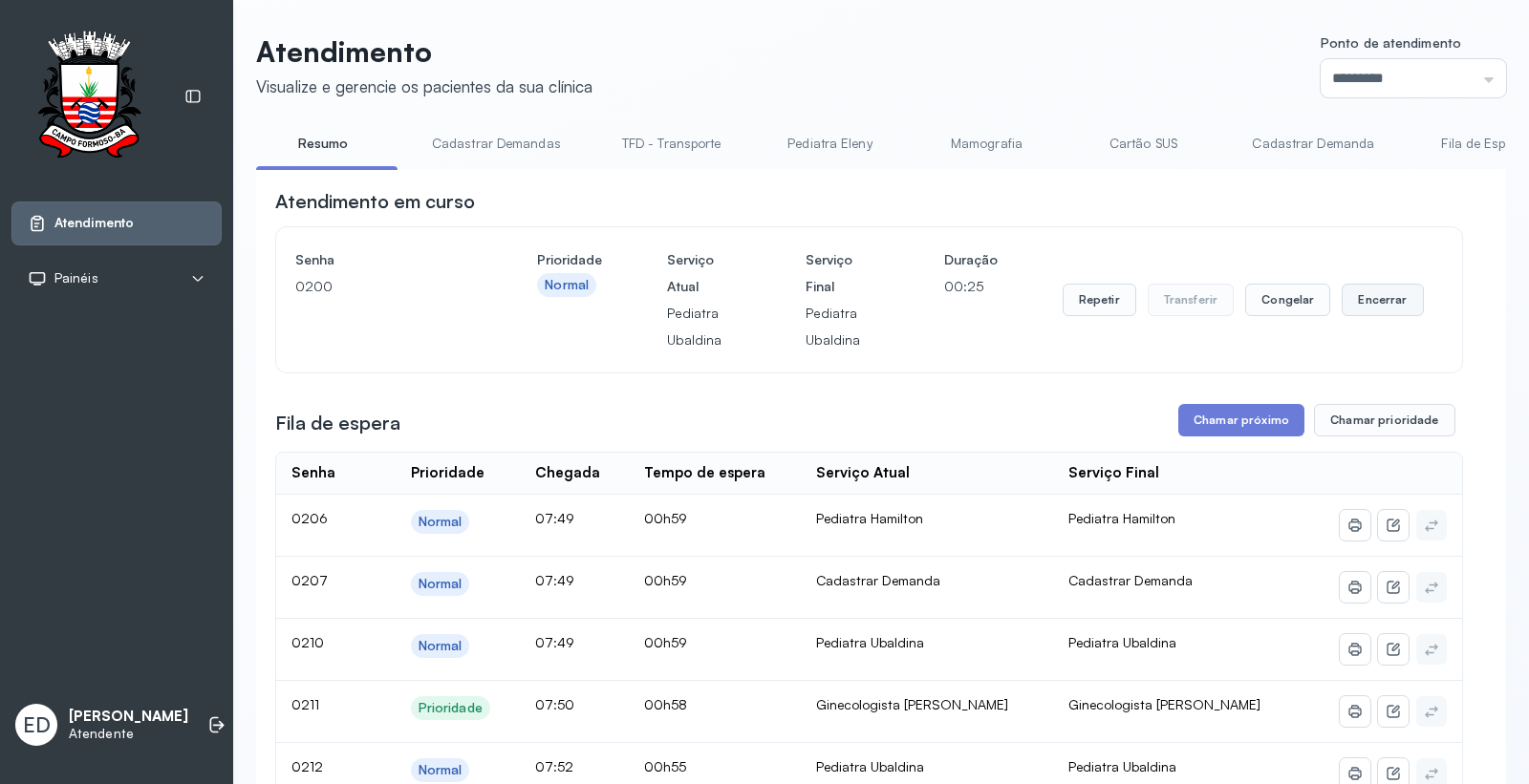
click at [1341, 307] on button "Encerrar" at bounding box center [1381, 299] width 82 height 32
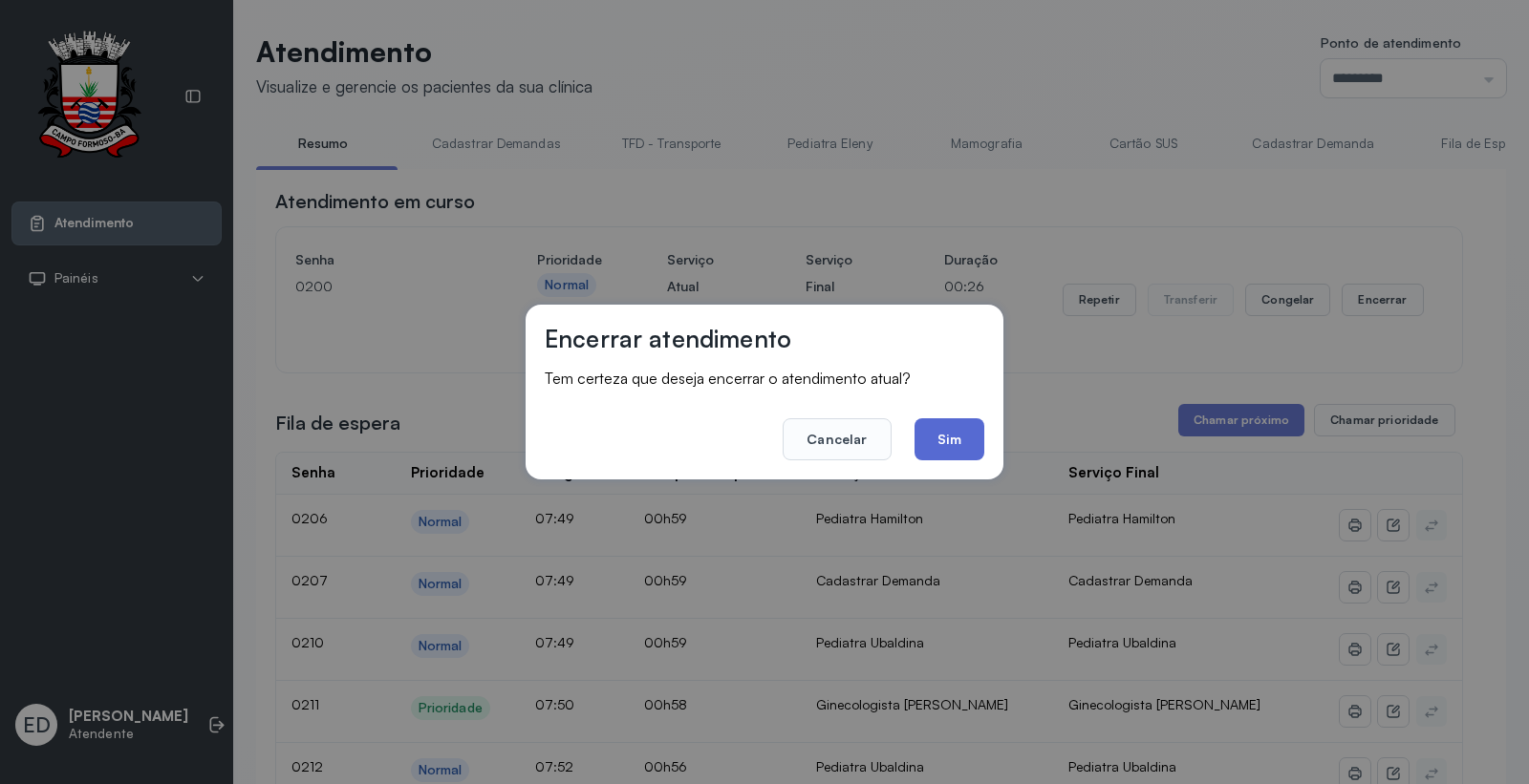
click at [965, 428] on button "Sim" at bounding box center [948, 439] width 70 height 42
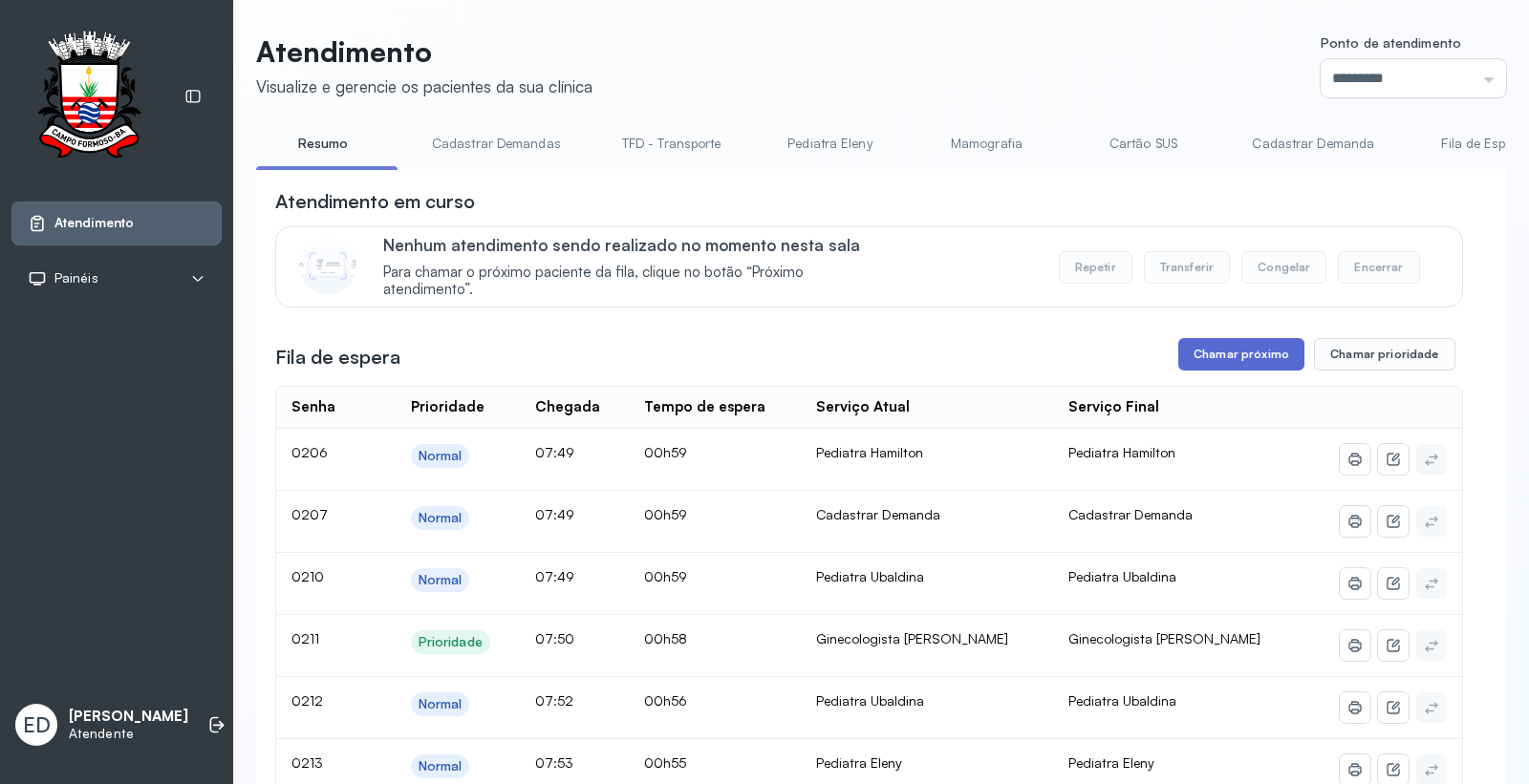
click at [1246, 364] on button "Chamar próximo" at bounding box center [1241, 354] width 126 height 32
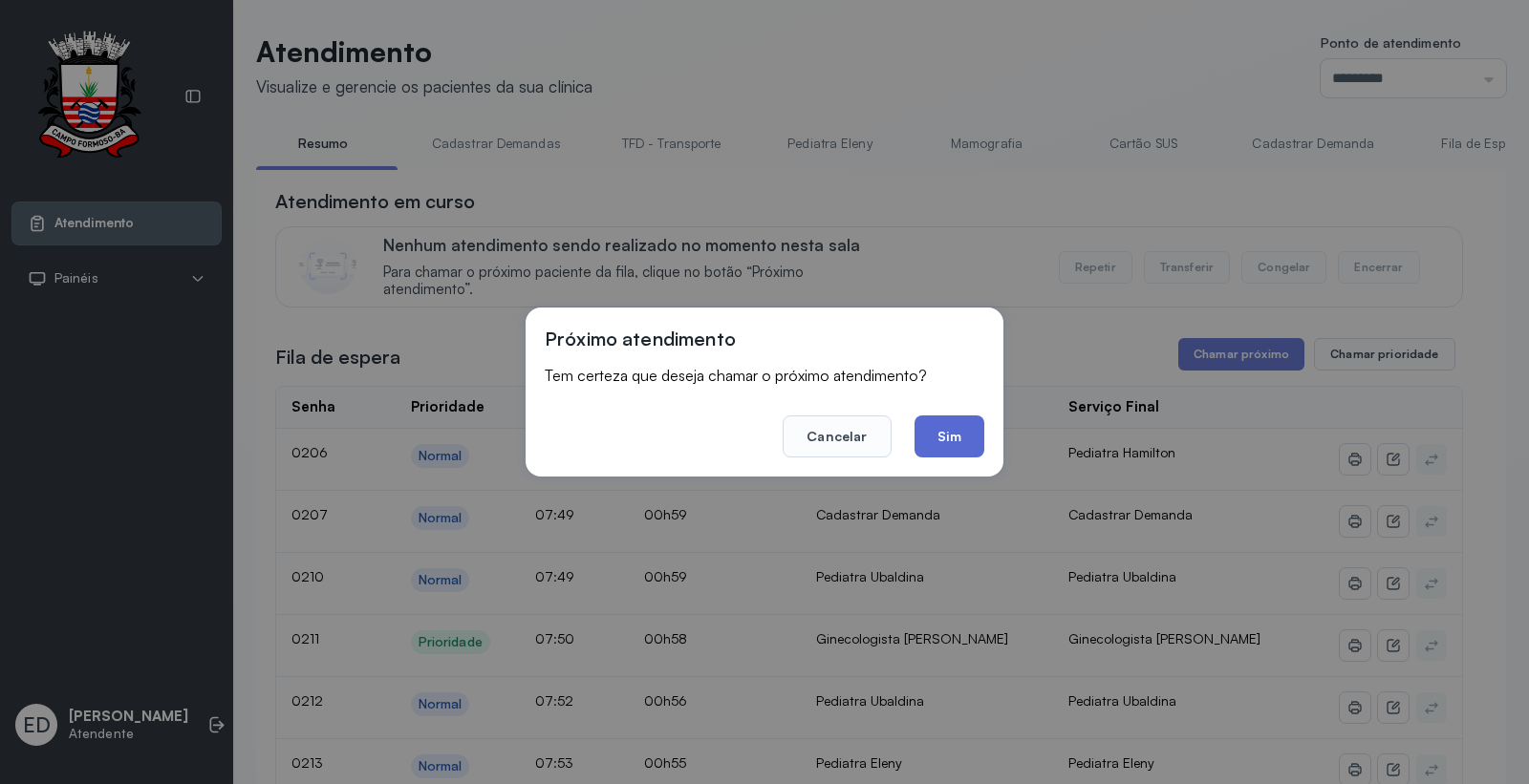
click at [966, 435] on button "Sim" at bounding box center [948, 436] width 70 height 42
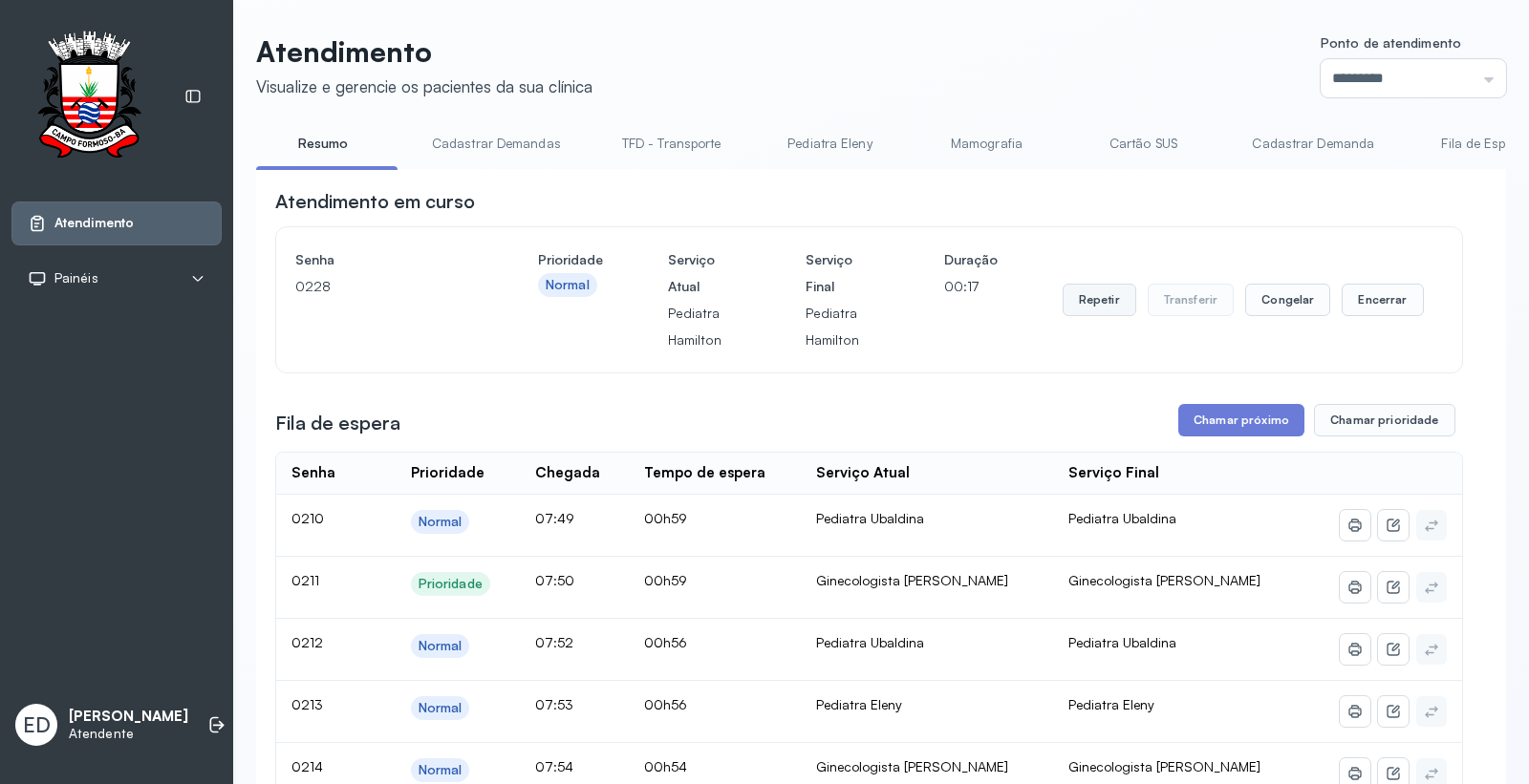
click at [1097, 311] on button "Repetir" at bounding box center [1099, 299] width 74 height 32
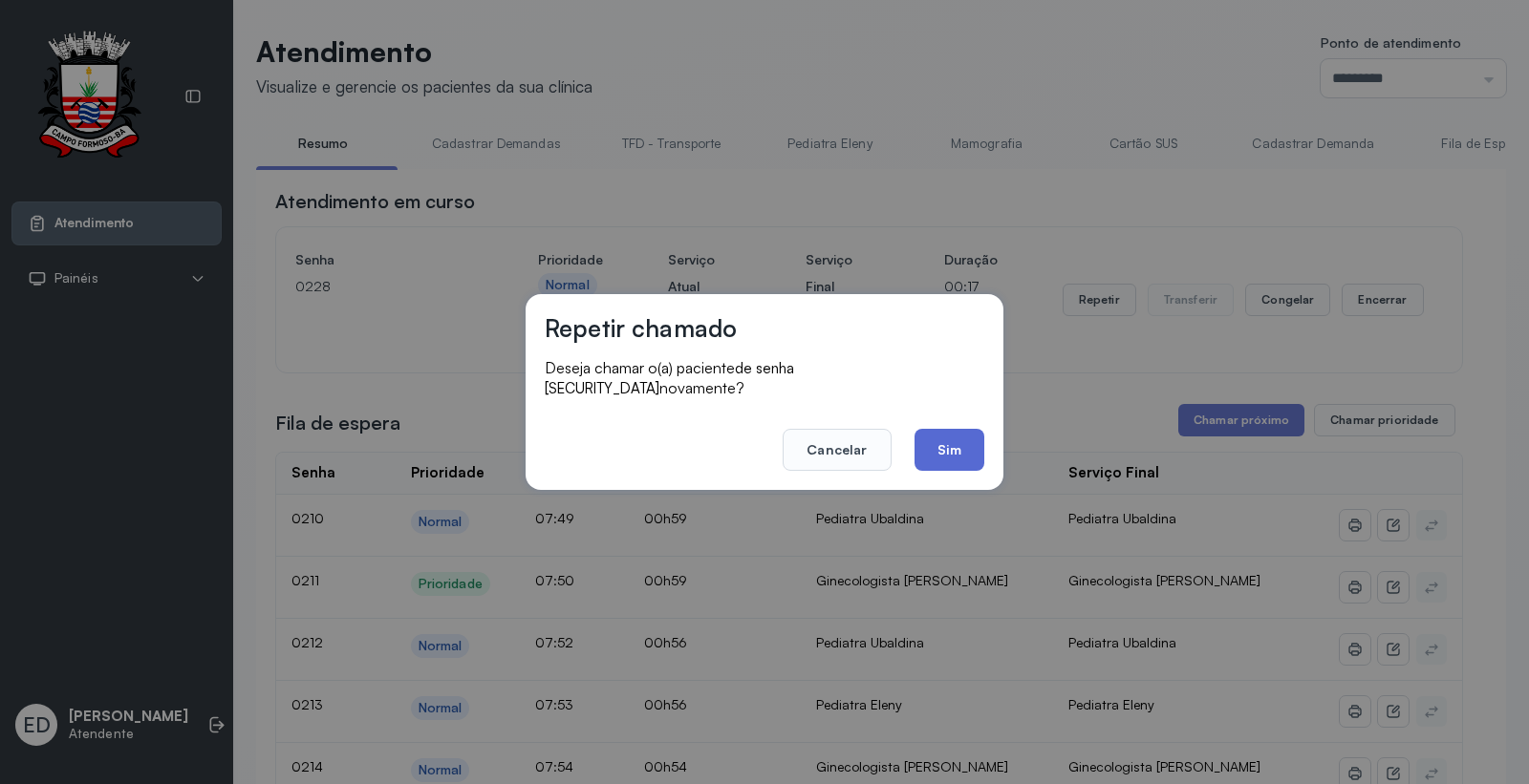
click at [960, 432] on button "Sim" at bounding box center [948, 450] width 70 height 42
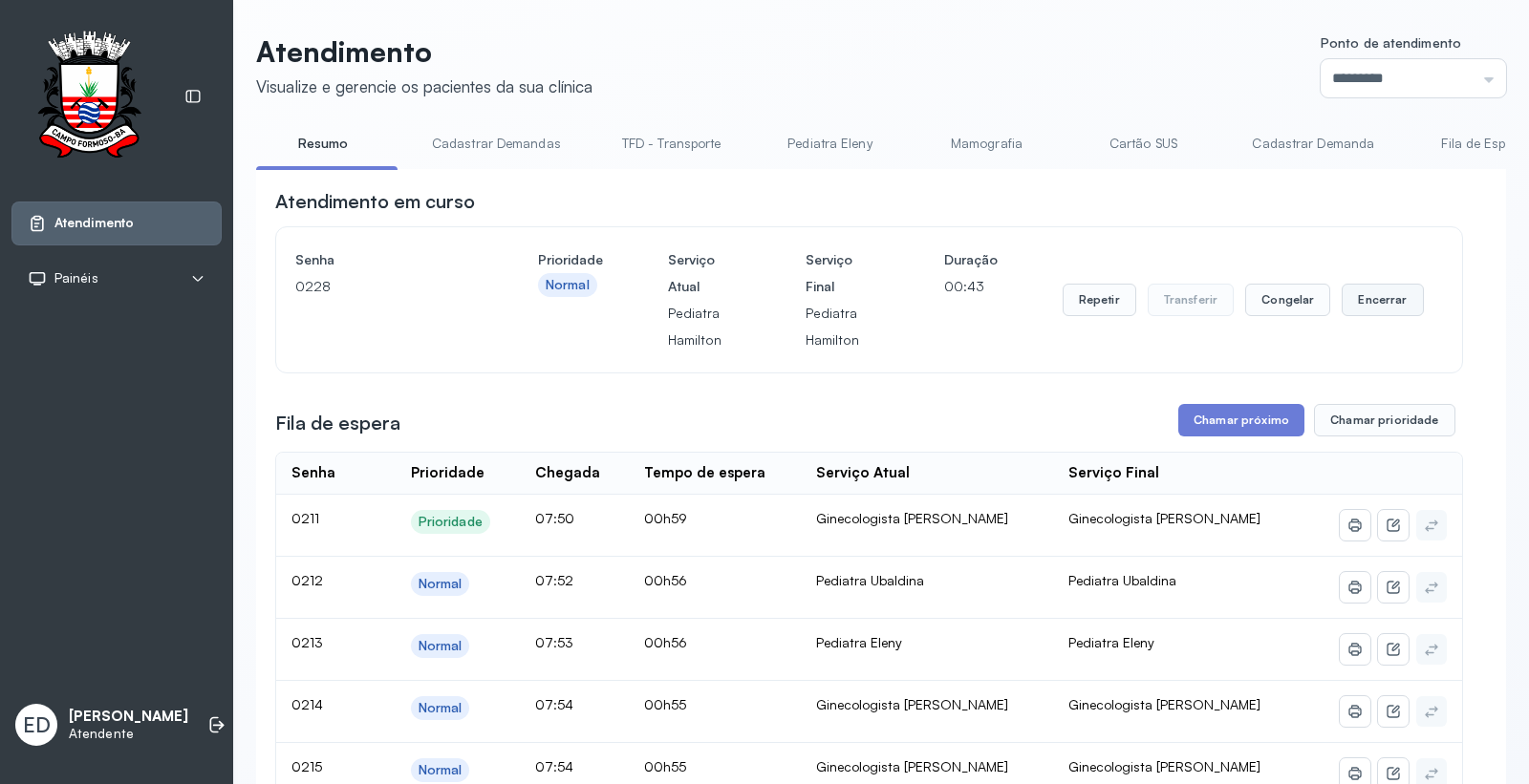
click at [1380, 304] on button "Encerrar" at bounding box center [1381, 299] width 82 height 32
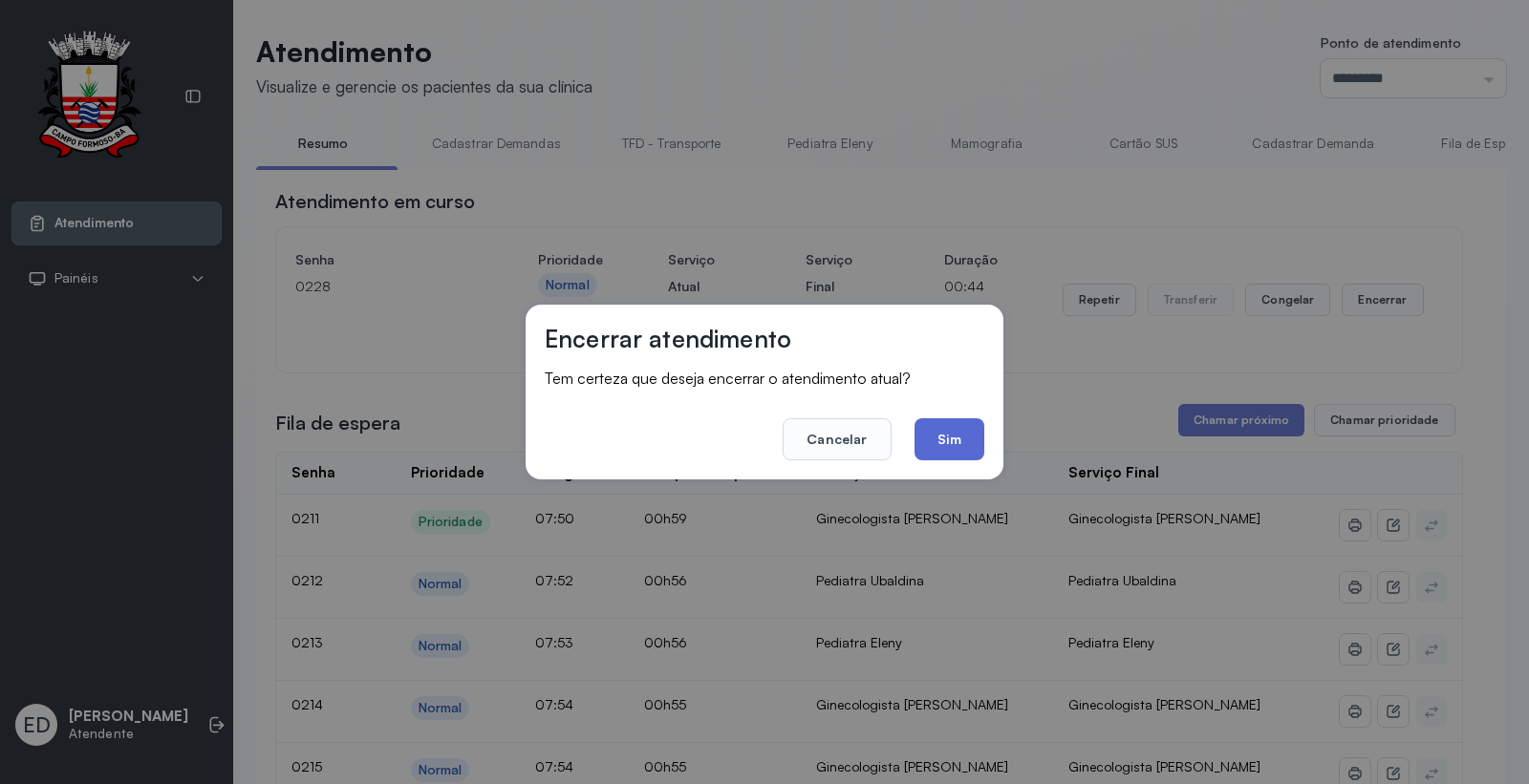
click at [970, 438] on button "Sim" at bounding box center [948, 439] width 70 height 42
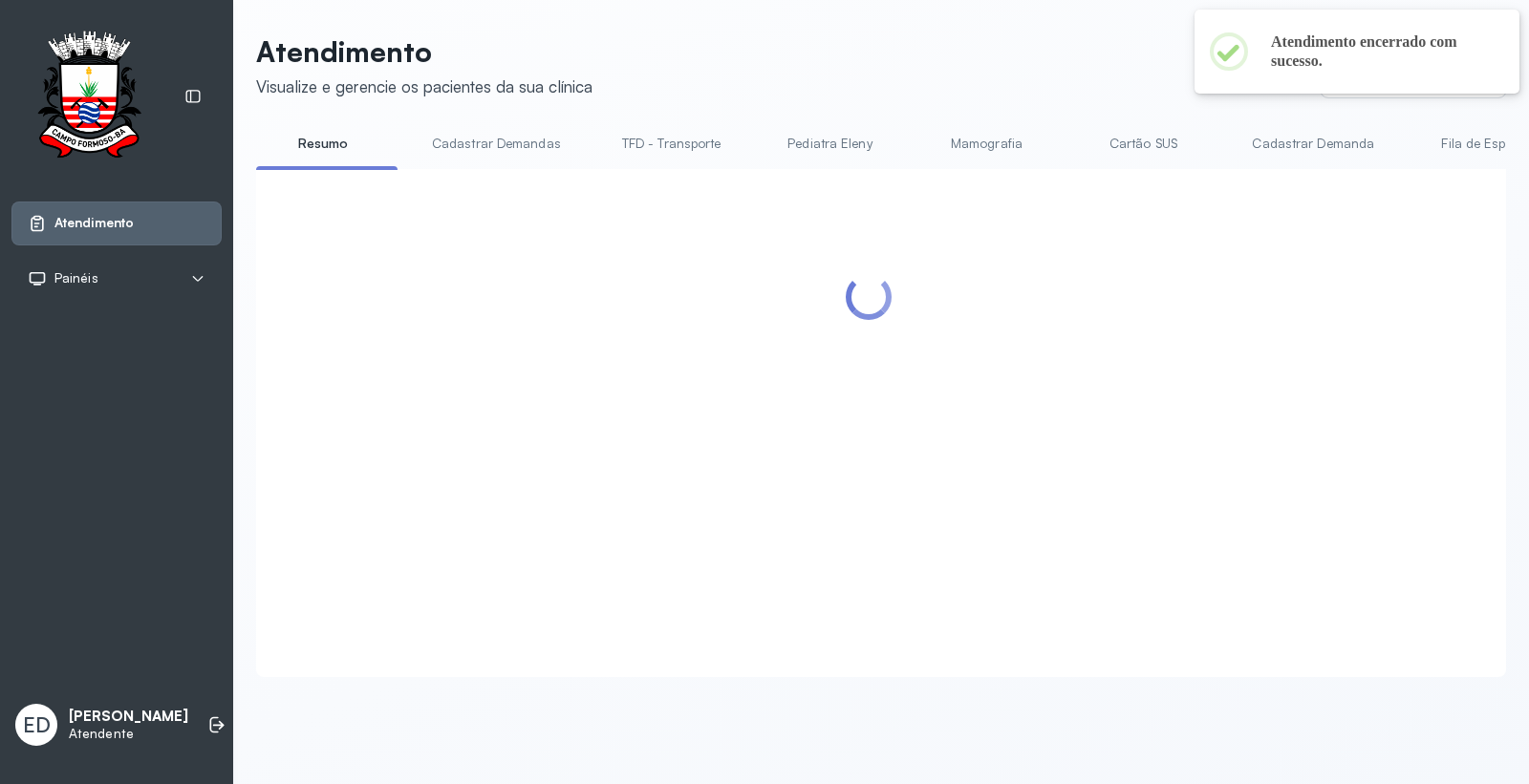
click at [953, 79] on header "Atendimento Visualize e gerencie os pacientes da sua clínica Ponto de atendimen…" at bounding box center [881, 66] width 1250 height 63
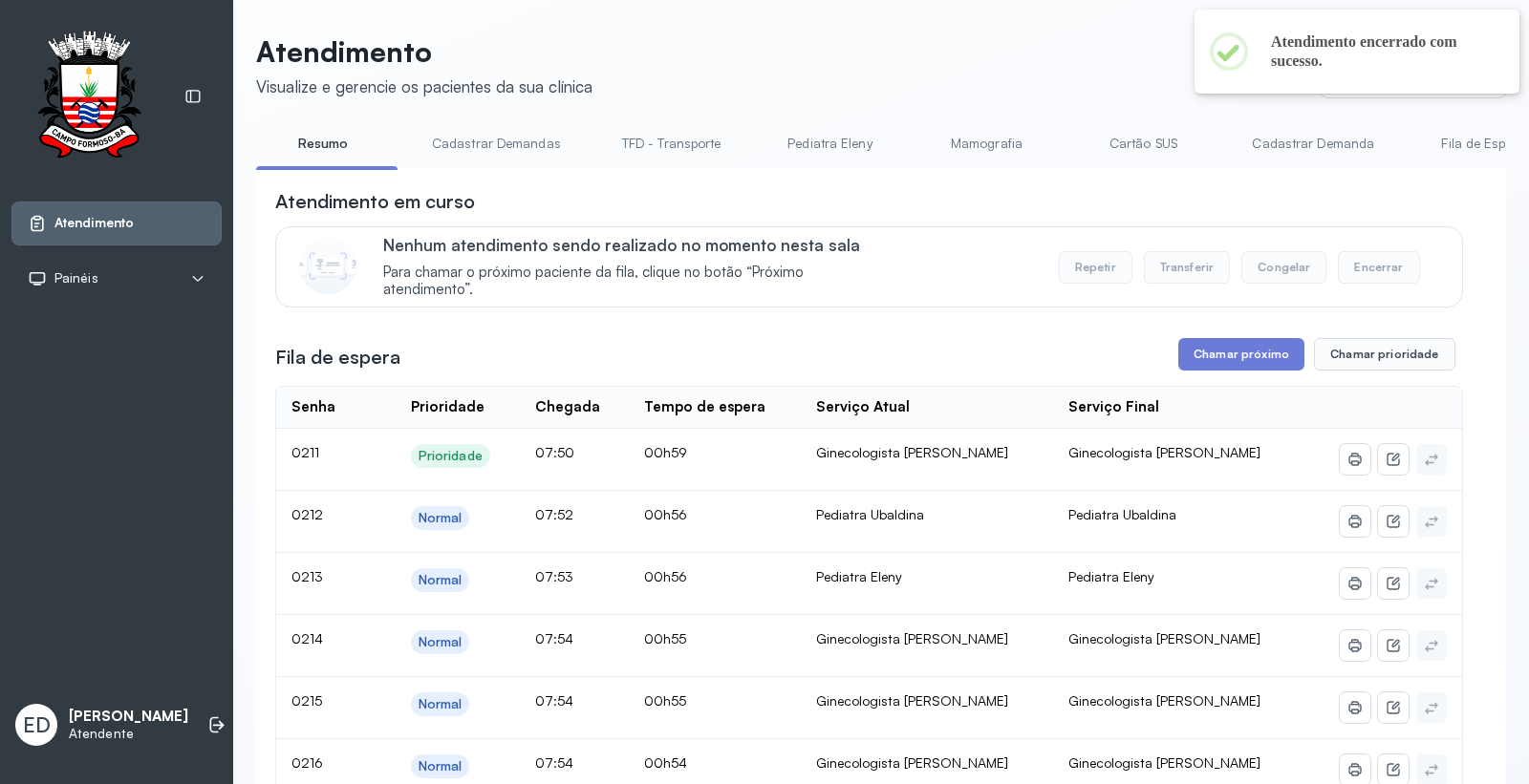
click at [953, 79] on header "Atendimento Visualize e gerencie os pacientes da sua clínica Ponto de atendimen…" at bounding box center [881, 66] width 1250 height 63
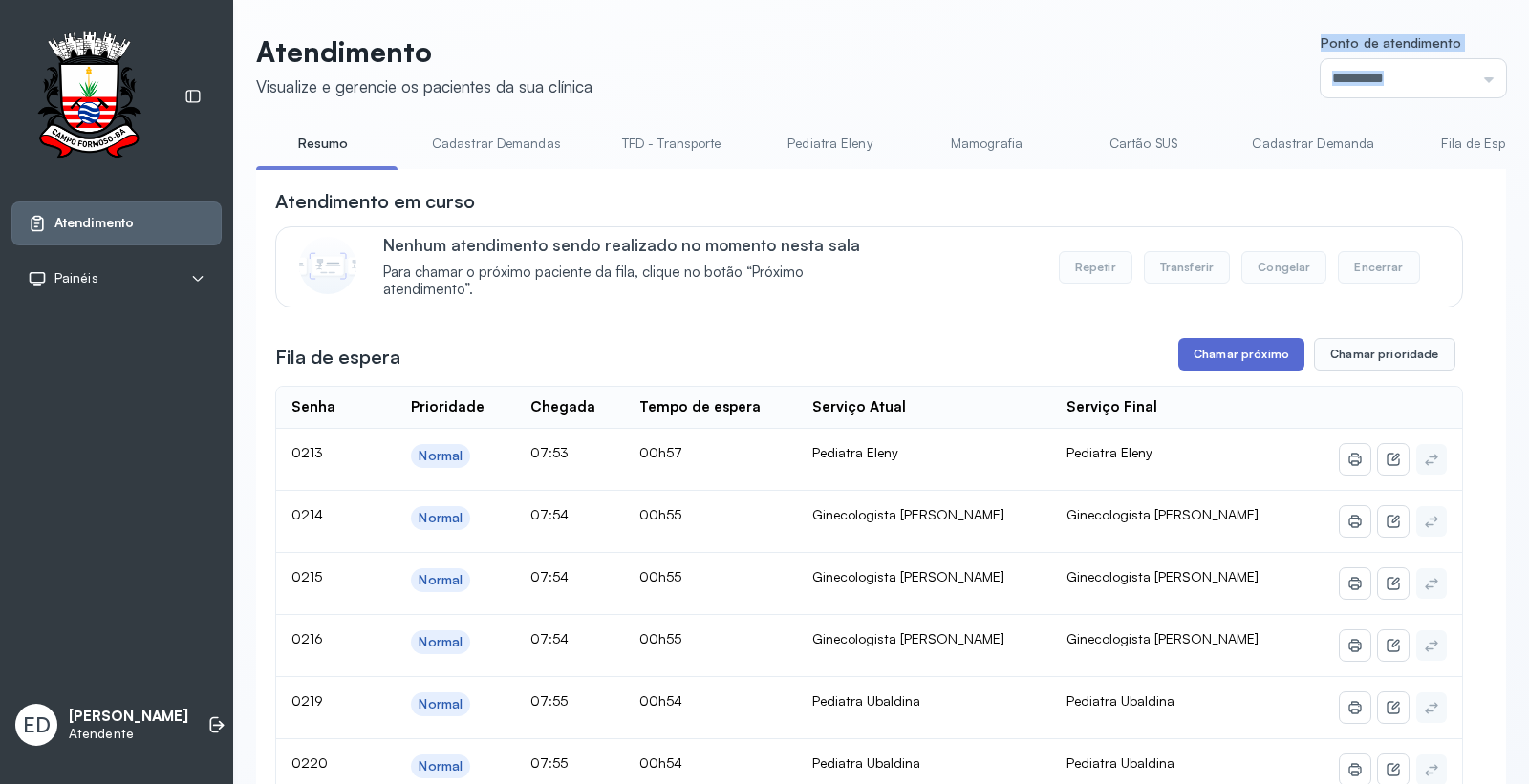
click at [1249, 347] on button "Chamar próximo" at bounding box center [1241, 354] width 126 height 32
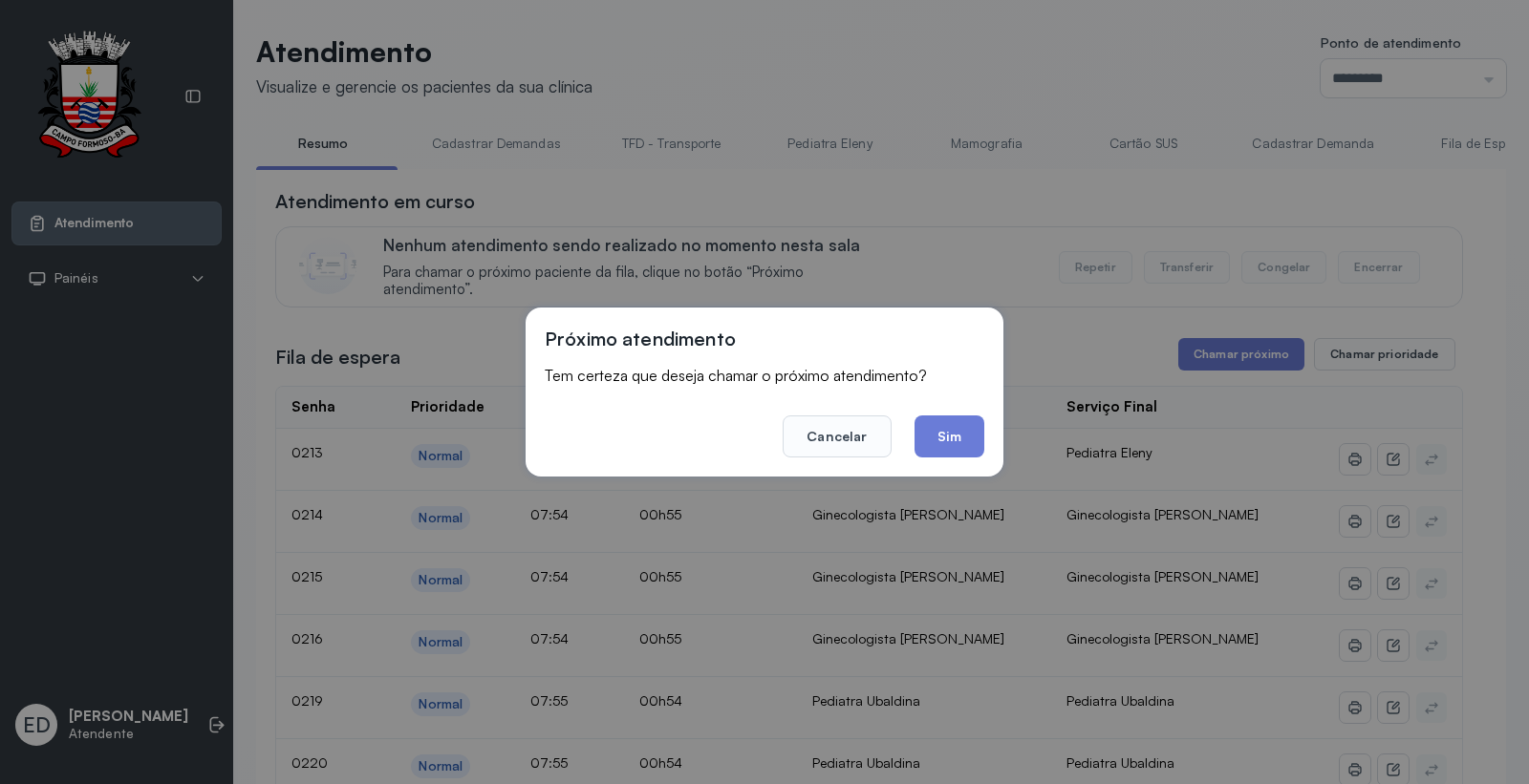
click at [953, 412] on footer "Cancelar Sim" at bounding box center [764, 423] width 440 height 69
click at [937, 433] on button "Sim" at bounding box center [948, 436] width 70 height 42
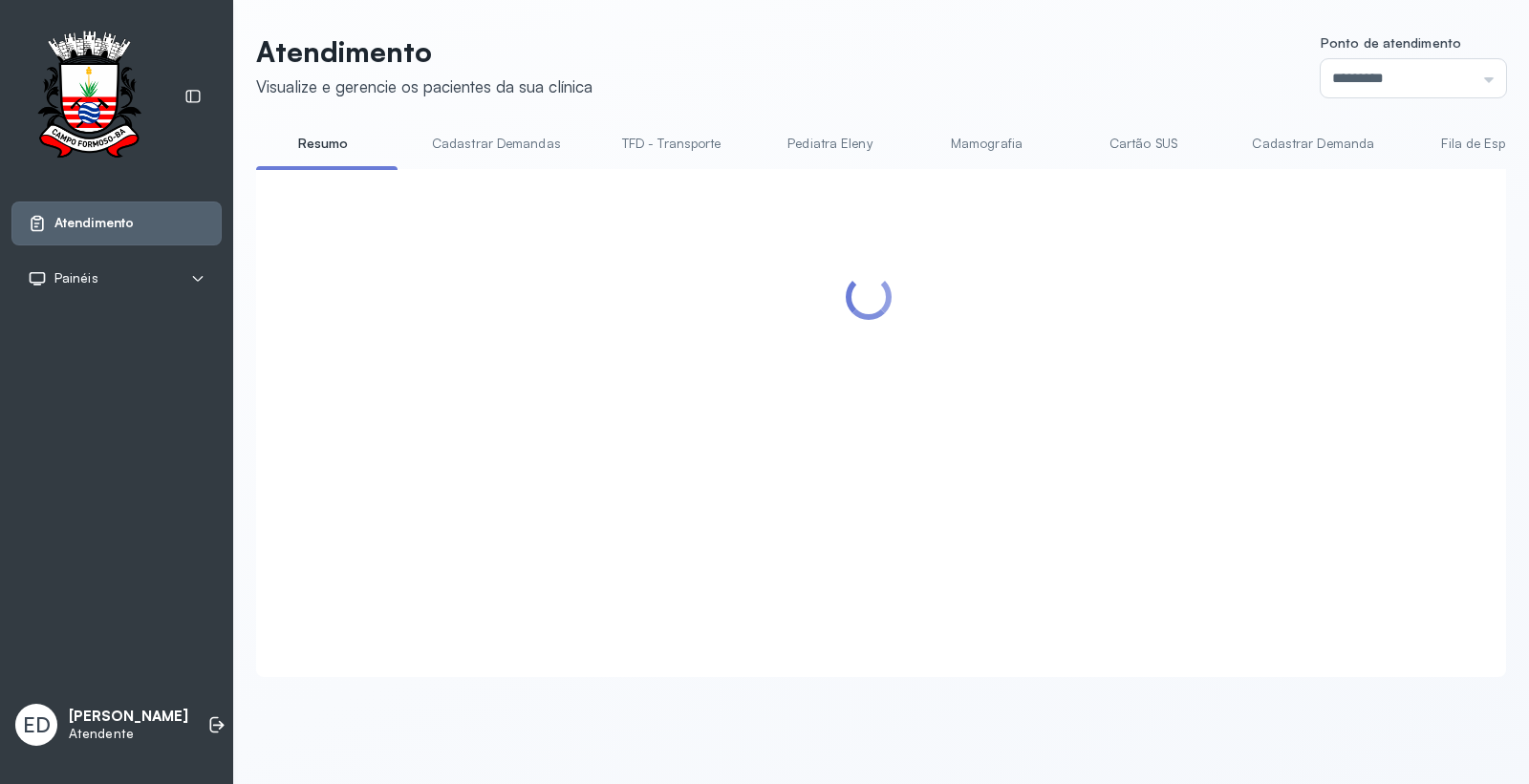
click at [1023, 67] on header "Atendimento Visualize e gerencie os pacientes da sua clínica Ponto de atendimen…" at bounding box center [881, 66] width 1250 height 63
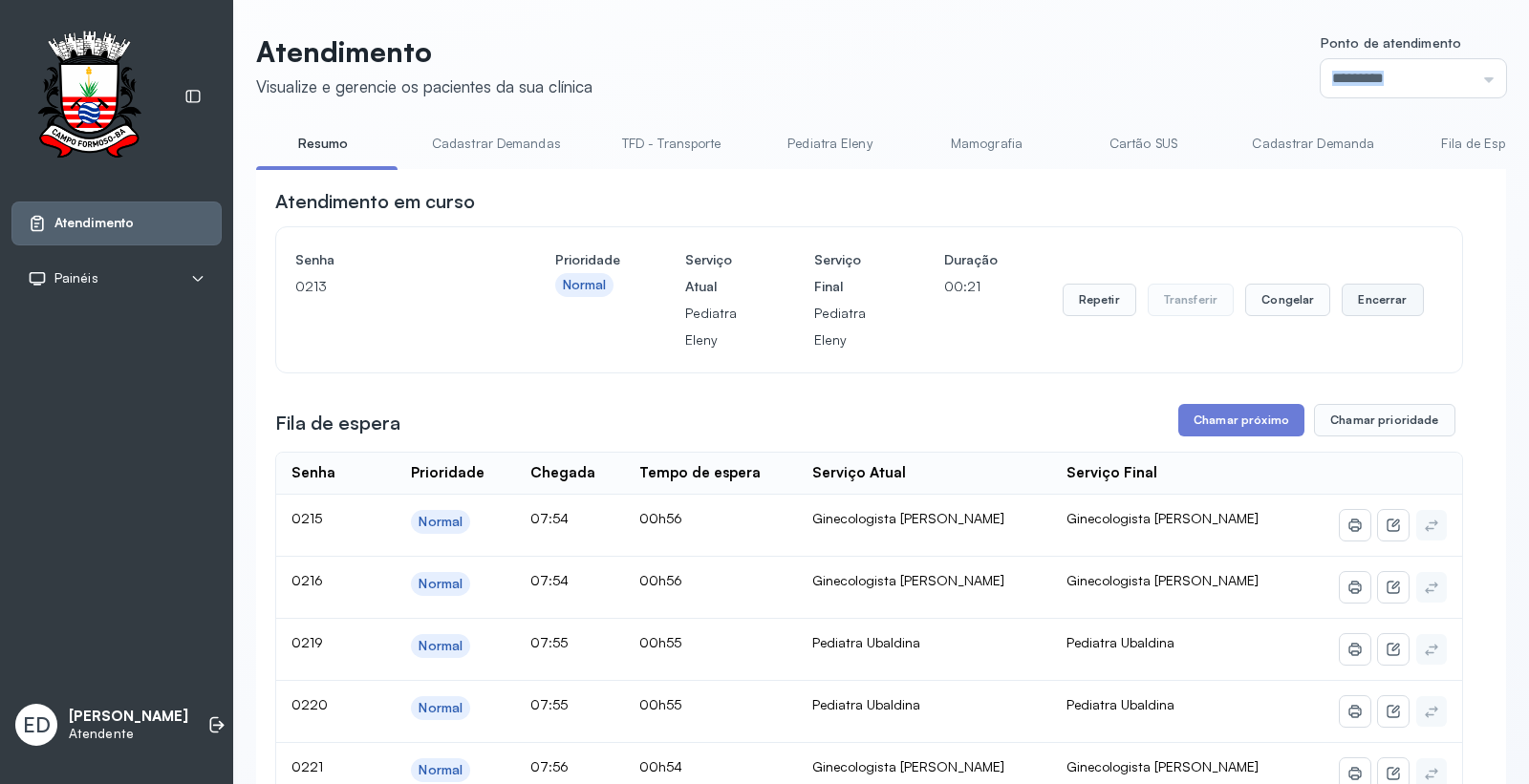
click at [1389, 297] on button "Encerrar" at bounding box center [1381, 299] width 82 height 32
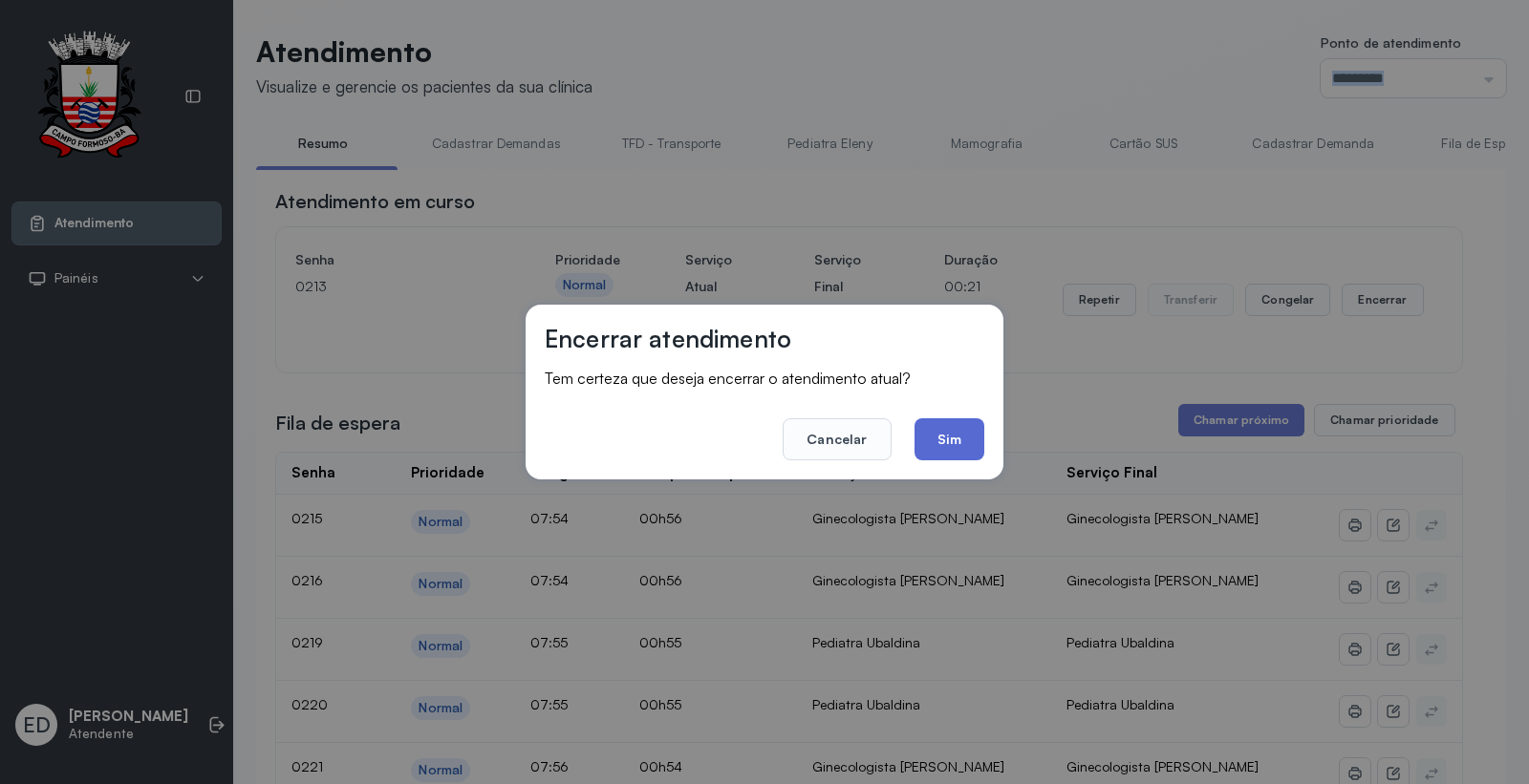
click at [959, 446] on button "Sim" at bounding box center [948, 439] width 70 height 42
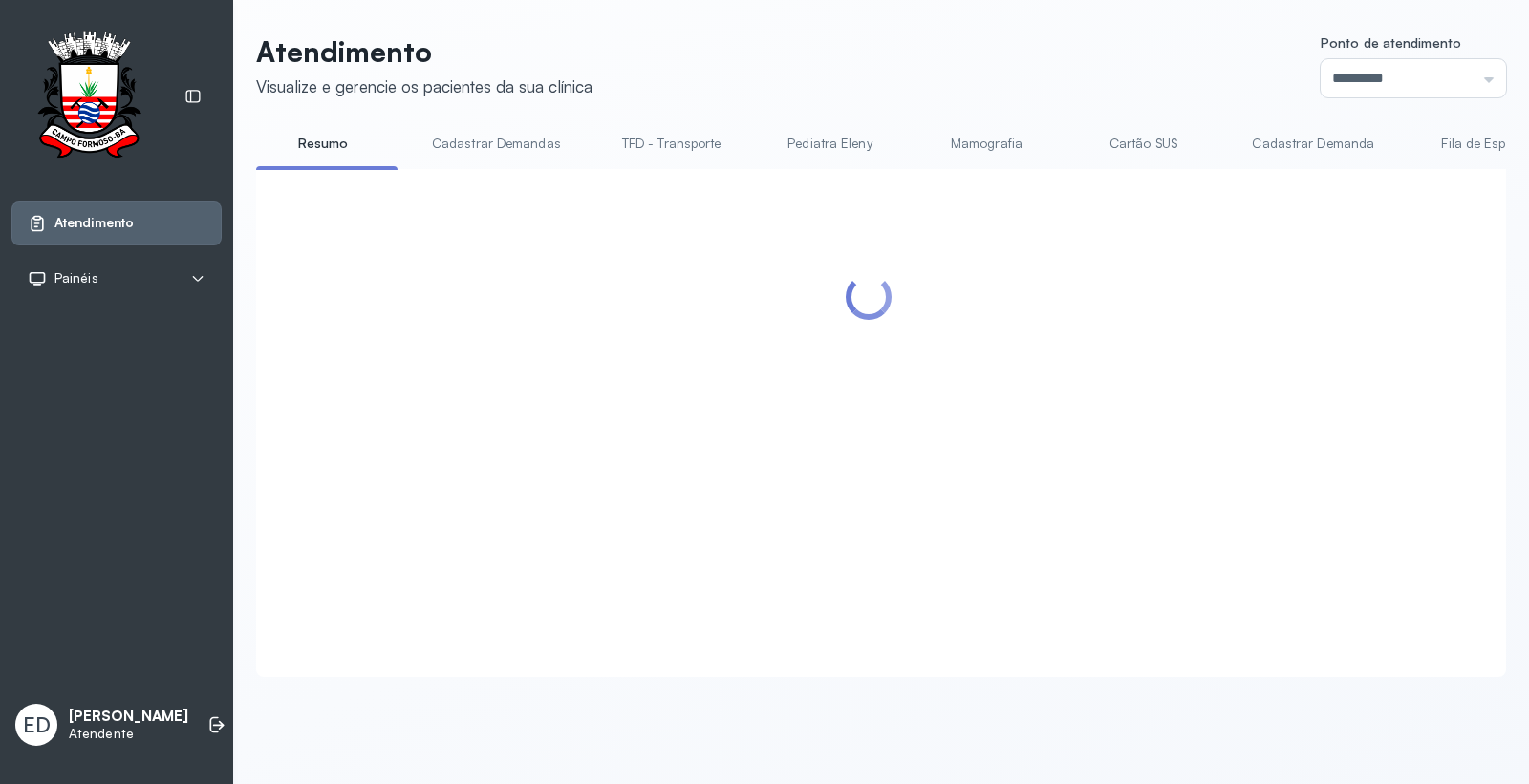
click at [1221, 387] on div at bounding box center [869, 399] width 1188 height 423
click at [1059, 54] on header "Atendimento Visualize e gerencie os pacientes da sua clínica Ponto de atendimen…" at bounding box center [881, 66] width 1250 height 63
click at [1036, 38] on header "Atendimento Visualize e gerencie os pacientes da sua clínica Ponto de atendimen…" at bounding box center [881, 66] width 1250 height 63
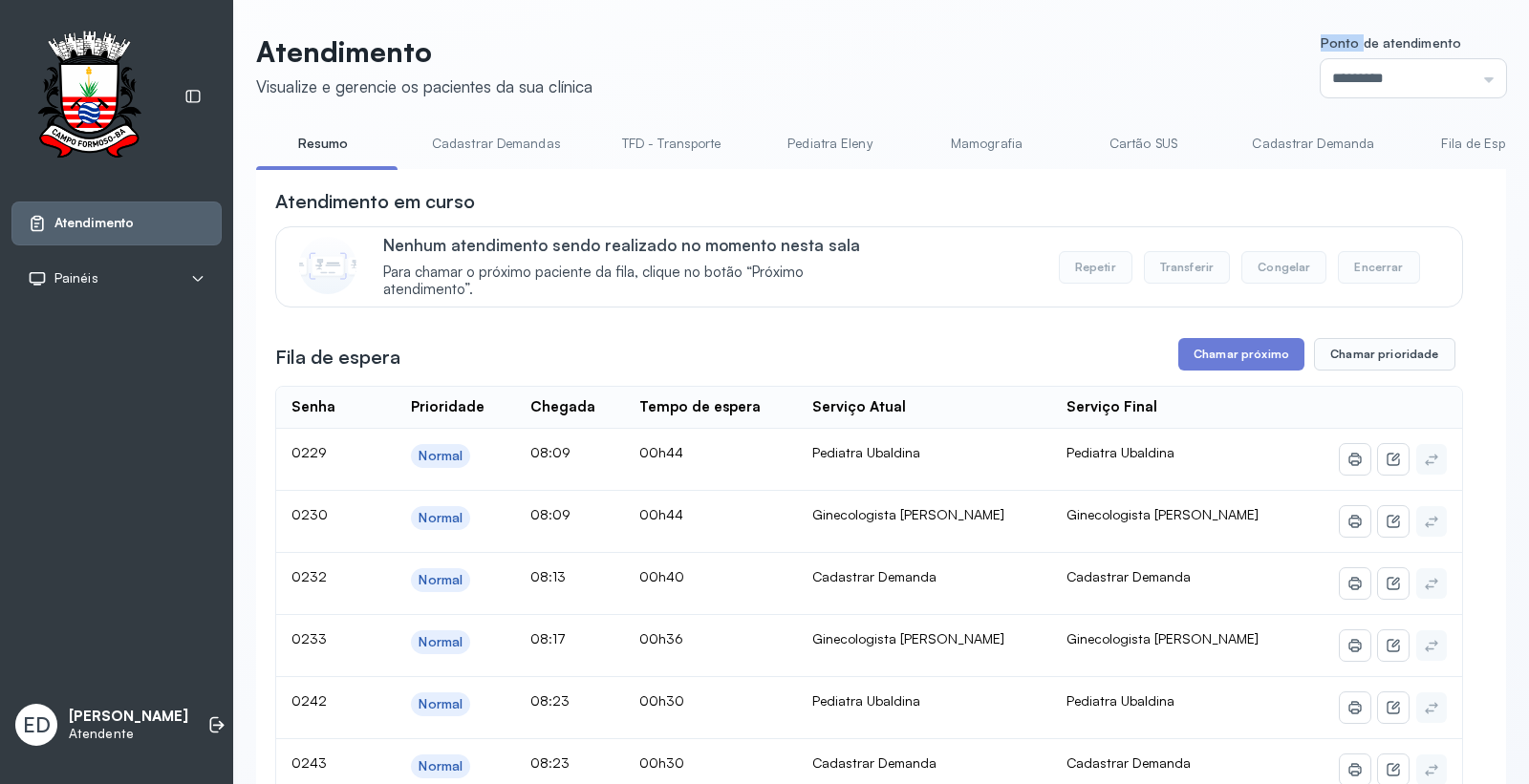
click at [1036, 38] on header "Atendimento Visualize e gerencie os pacientes da sua clínica Ponto de atendimen…" at bounding box center [881, 66] width 1250 height 63
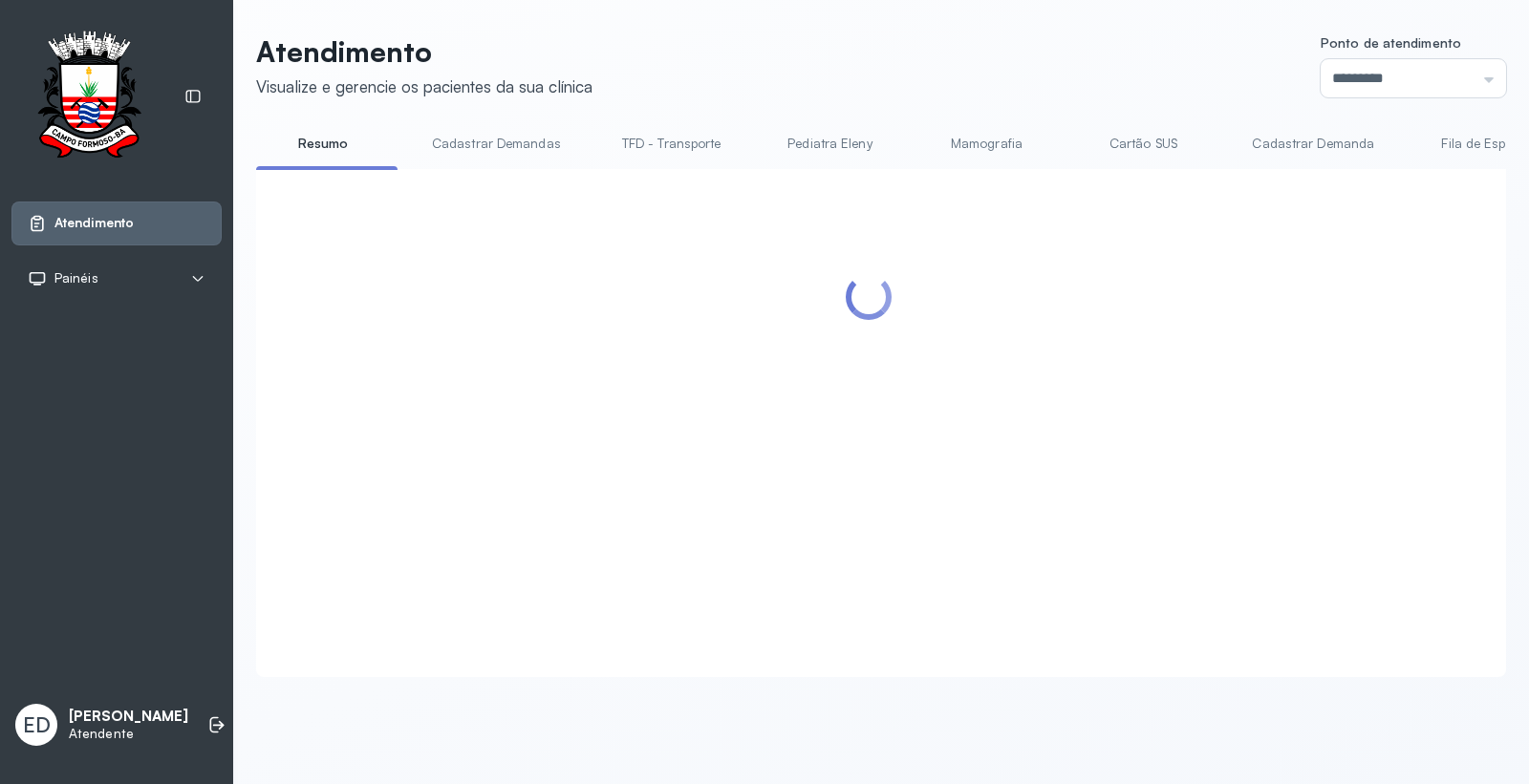
click at [924, 79] on header "Atendimento Visualize e gerencie os pacientes da sua clínica Ponto de atendimen…" at bounding box center [881, 66] width 1250 height 63
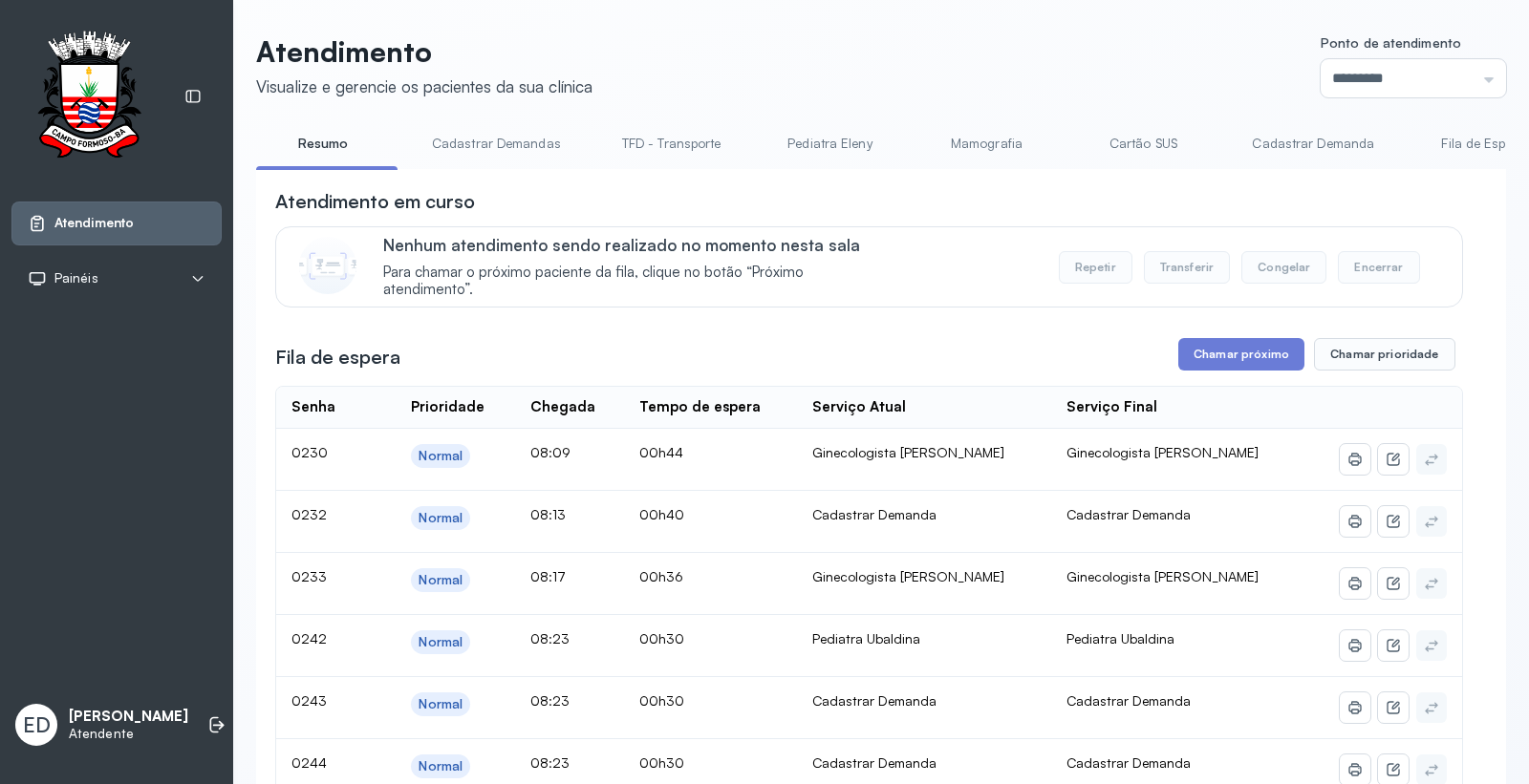
drag, startPoint x: 1236, startPoint y: 371, endPoint x: 1194, endPoint y: 392, distance: 47.0
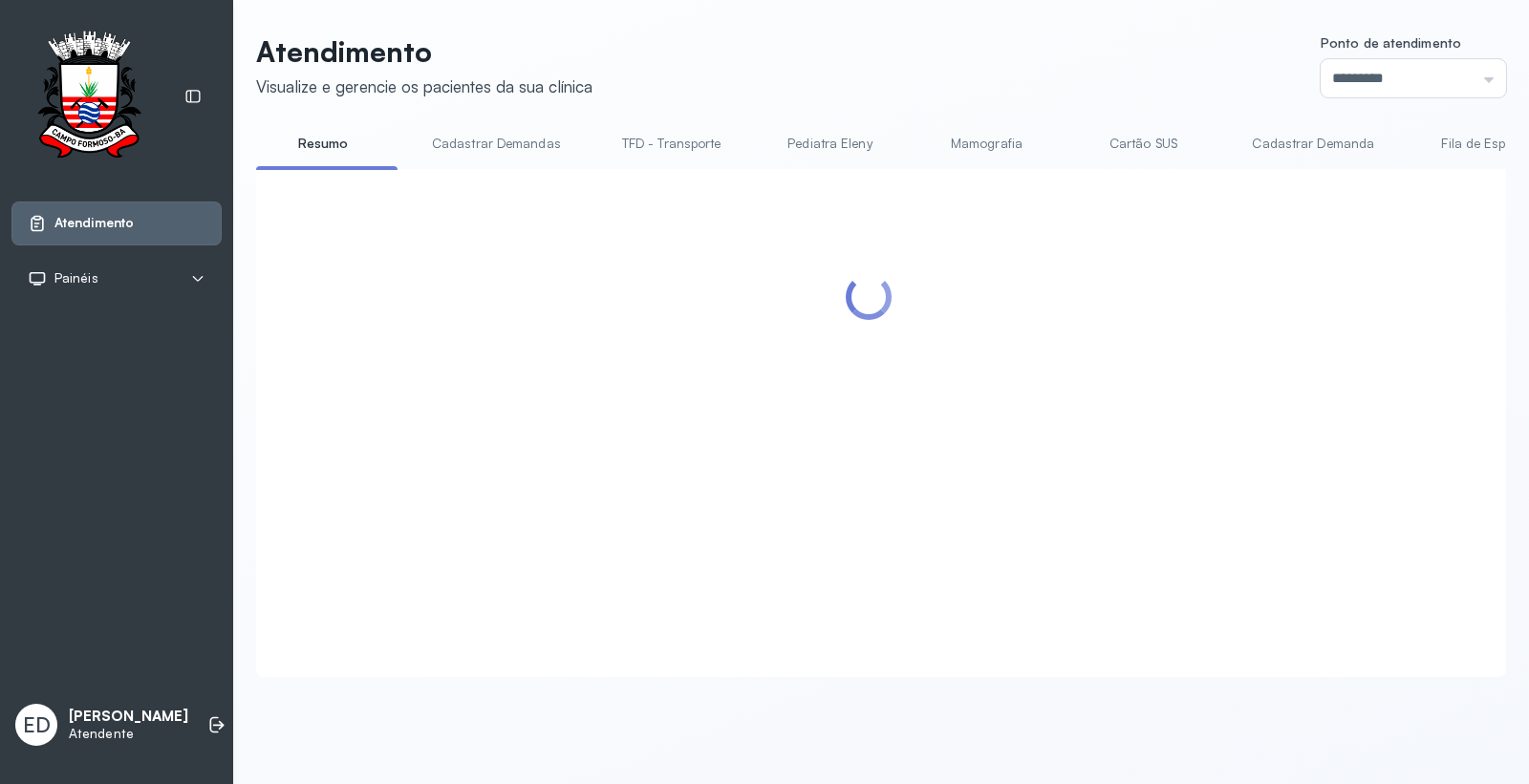
click at [1105, 80] on header "Atendimento Visualize e gerencie os pacientes da sua clínica Ponto de atendimen…" at bounding box center [881, 66] width 1250 height 63
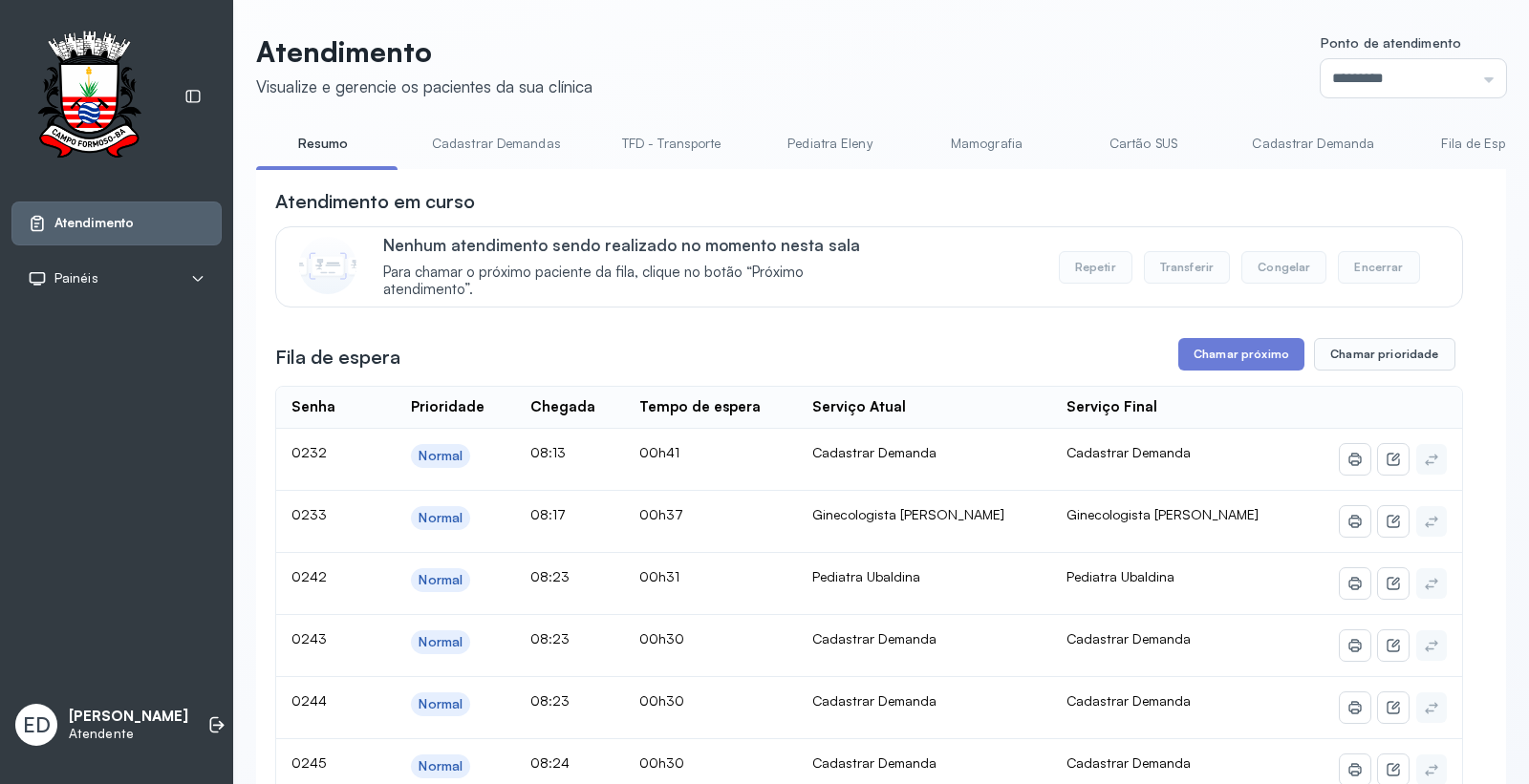
click at [1067, 39] on header "Atendimento Visualize e gerencie os pacientes da sua clínica Ponto de atendimen…" at bounding box center [881, 66] width 1250 height 63
click at [1266, 350] on button "Chamar próximo" at bounding box center [1241, 354] width 126 height 32
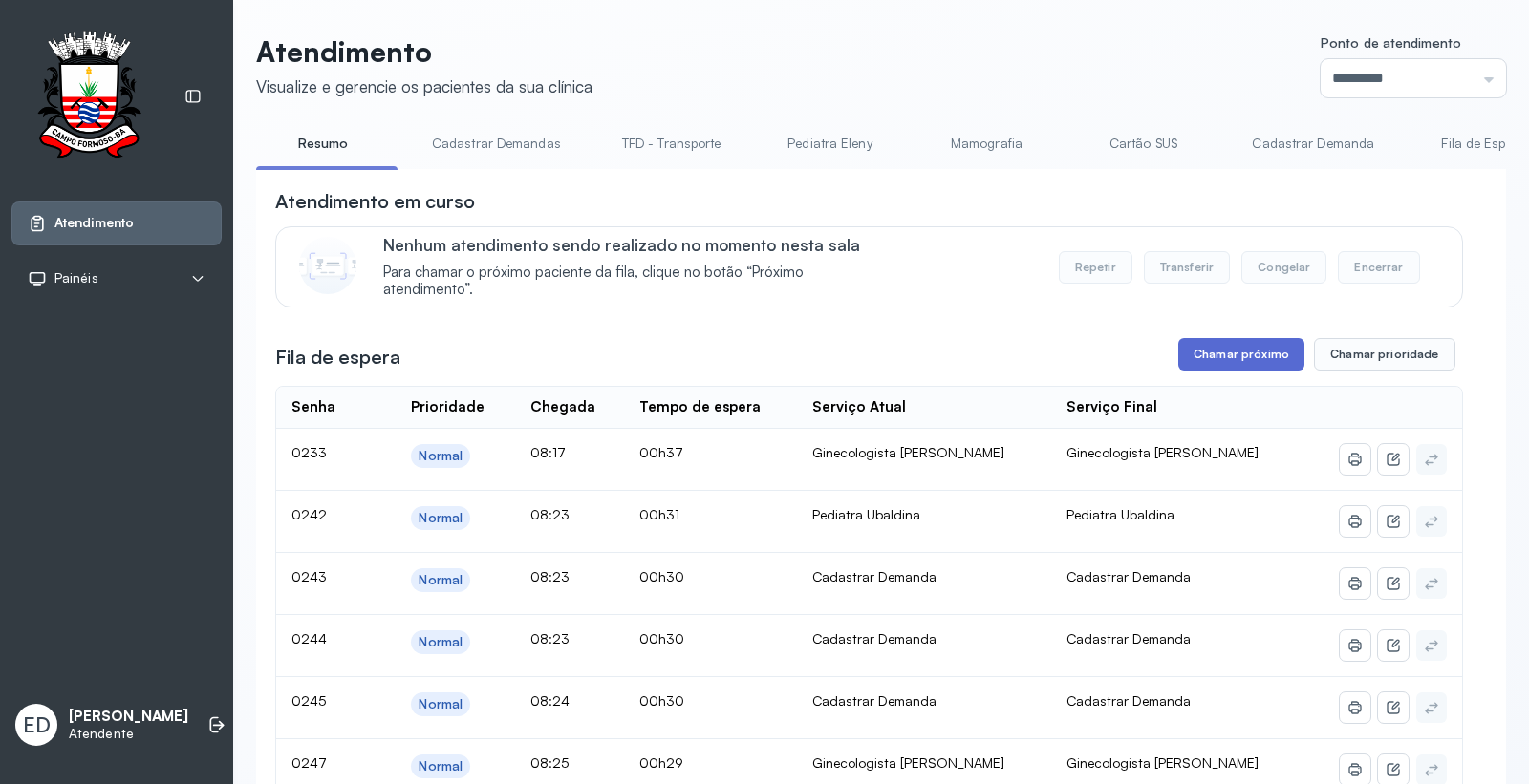
click at [1258, 356] on button "Chamar próximo" at bounding box center [1241, 354] width 126 height 32
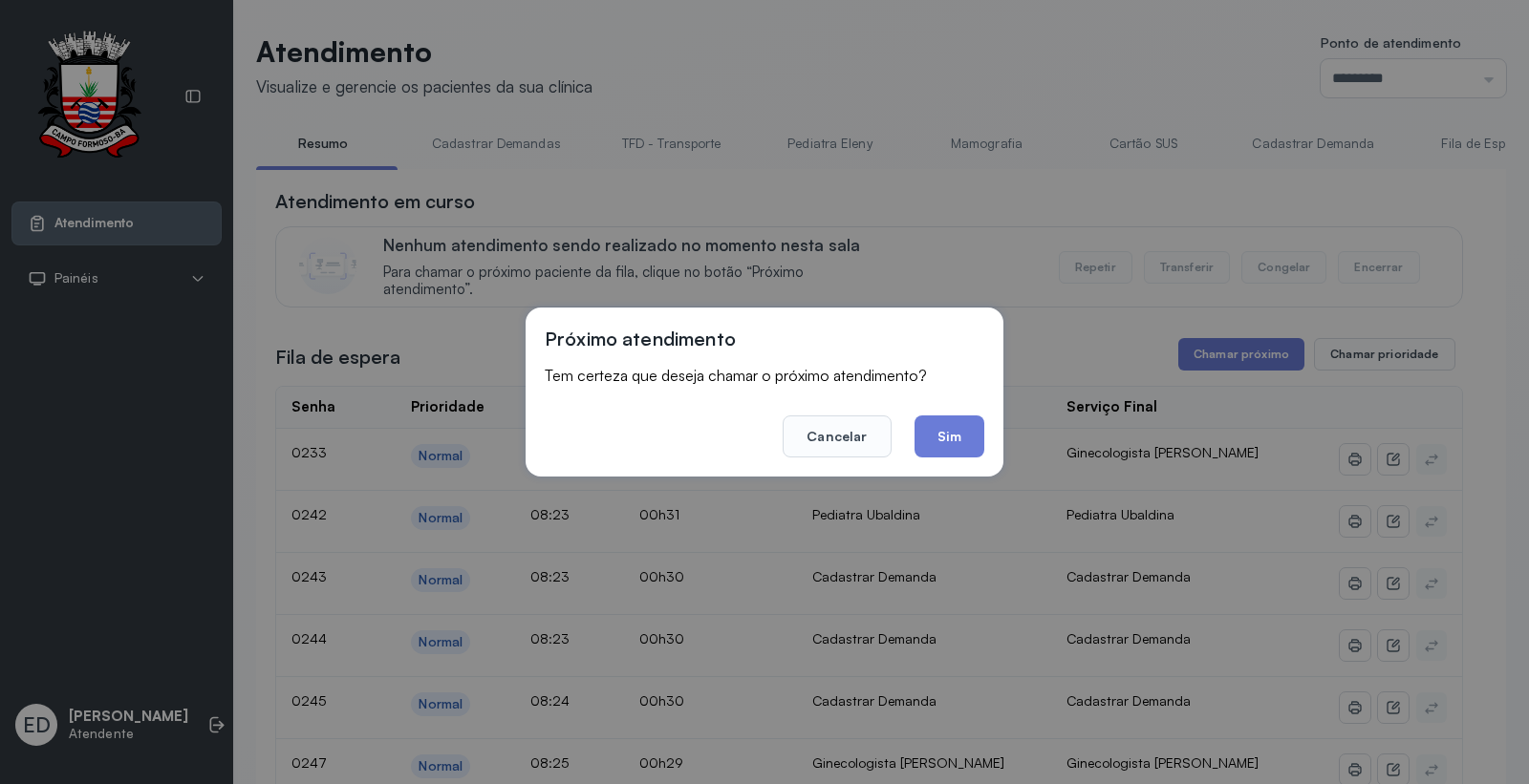
drag, startPoint x: 969, startPoint y: 437, endPoint x: 969, endPoint y: 450, distance: 13.0
click at [969, 446] on button "Sim" at bounding box center [948, 436] width 70 height 42
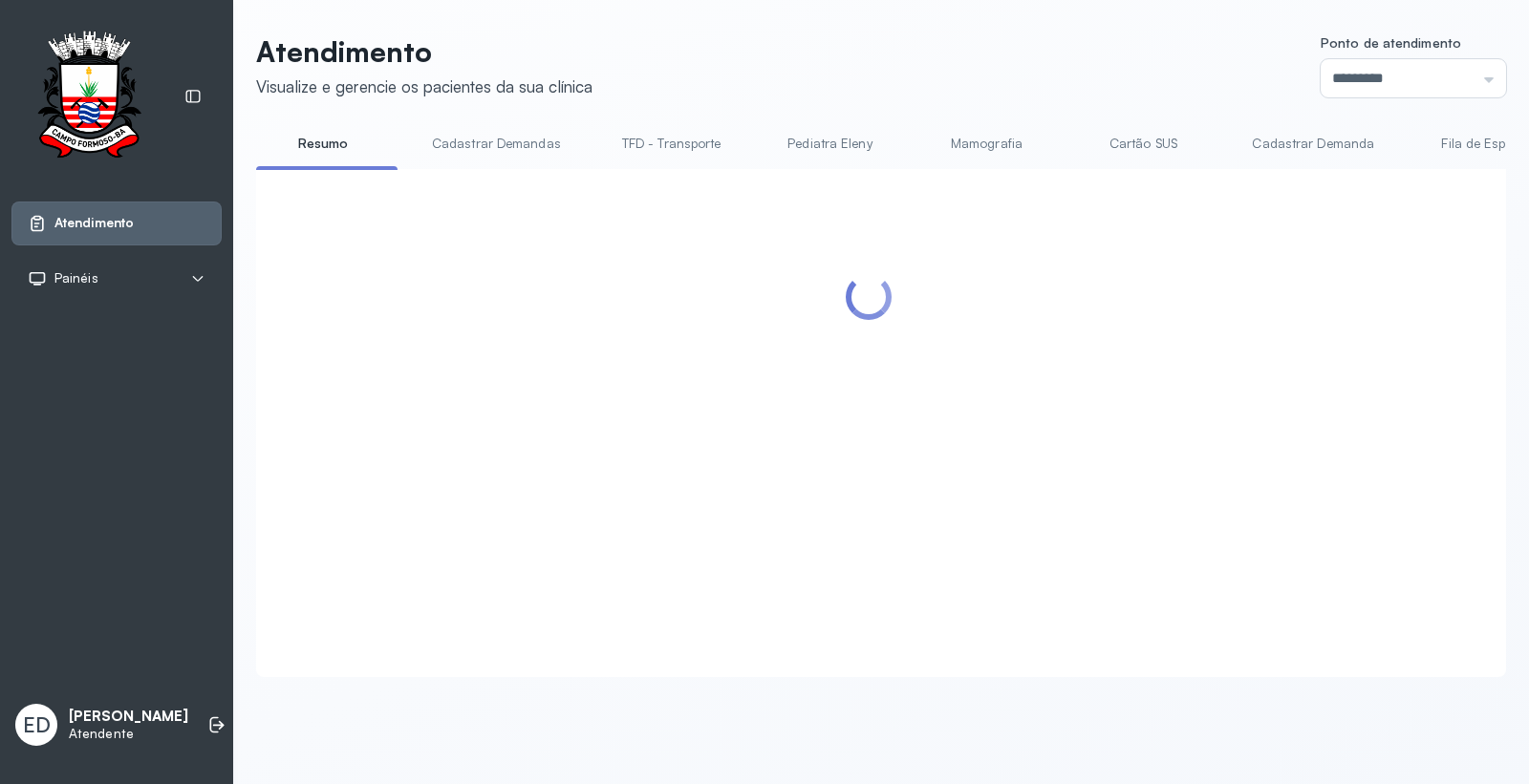
click at [970, 32] on div "Atendimento Visualize e gerencie os pacientes da sua clínica Ponto de atendimen…" at bounding box center [881, 365] width 1296 height 731
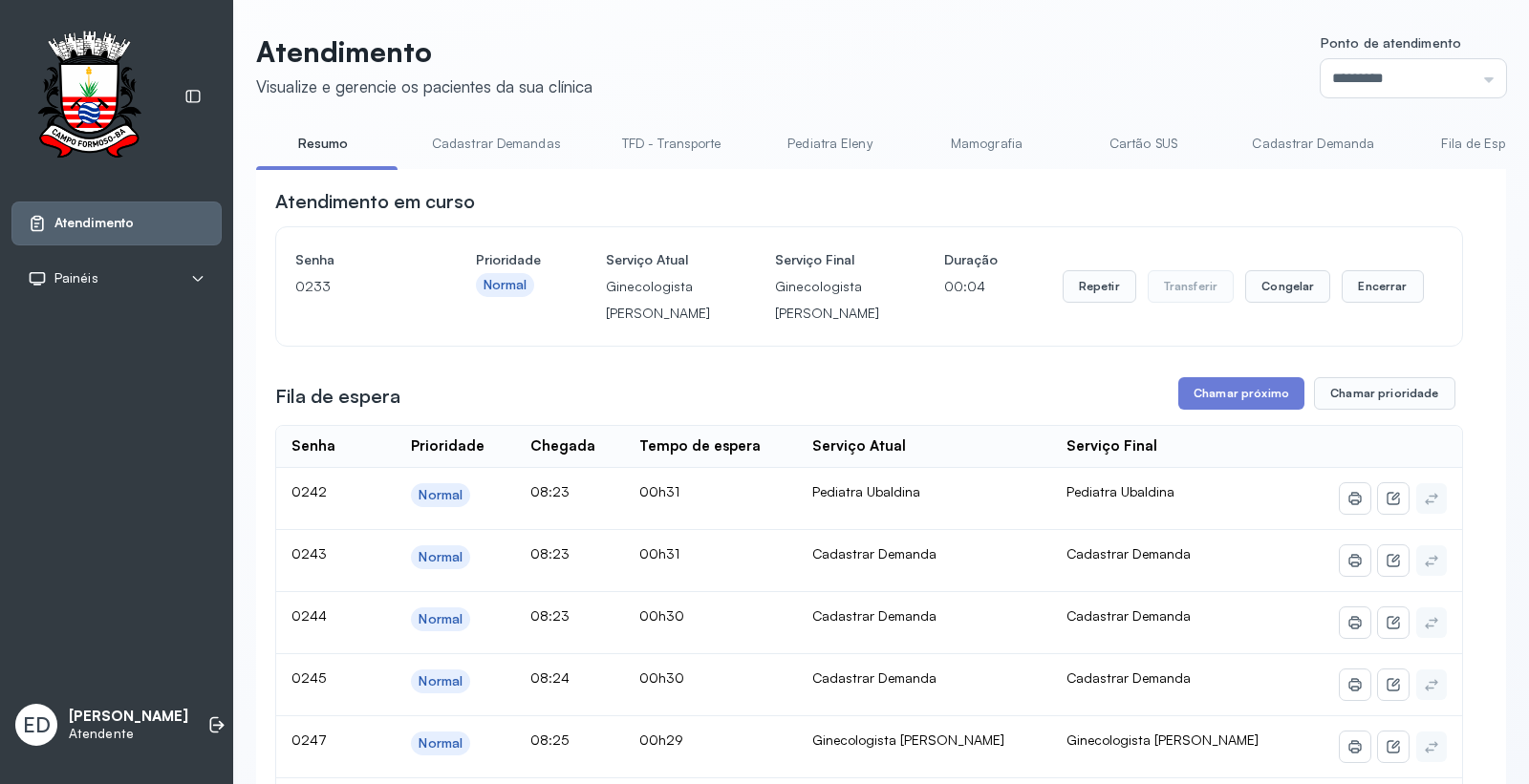
click at [970, 39] on header "Atendimento Visualize e gerencie os pacientes da sua clínica Ponto de atendimen…" at bounding box center [881, 66] width 1250 height 63
click at [1374, 299] on button "Encerrar" at bounding box center [1381, 286] width 82 height 32
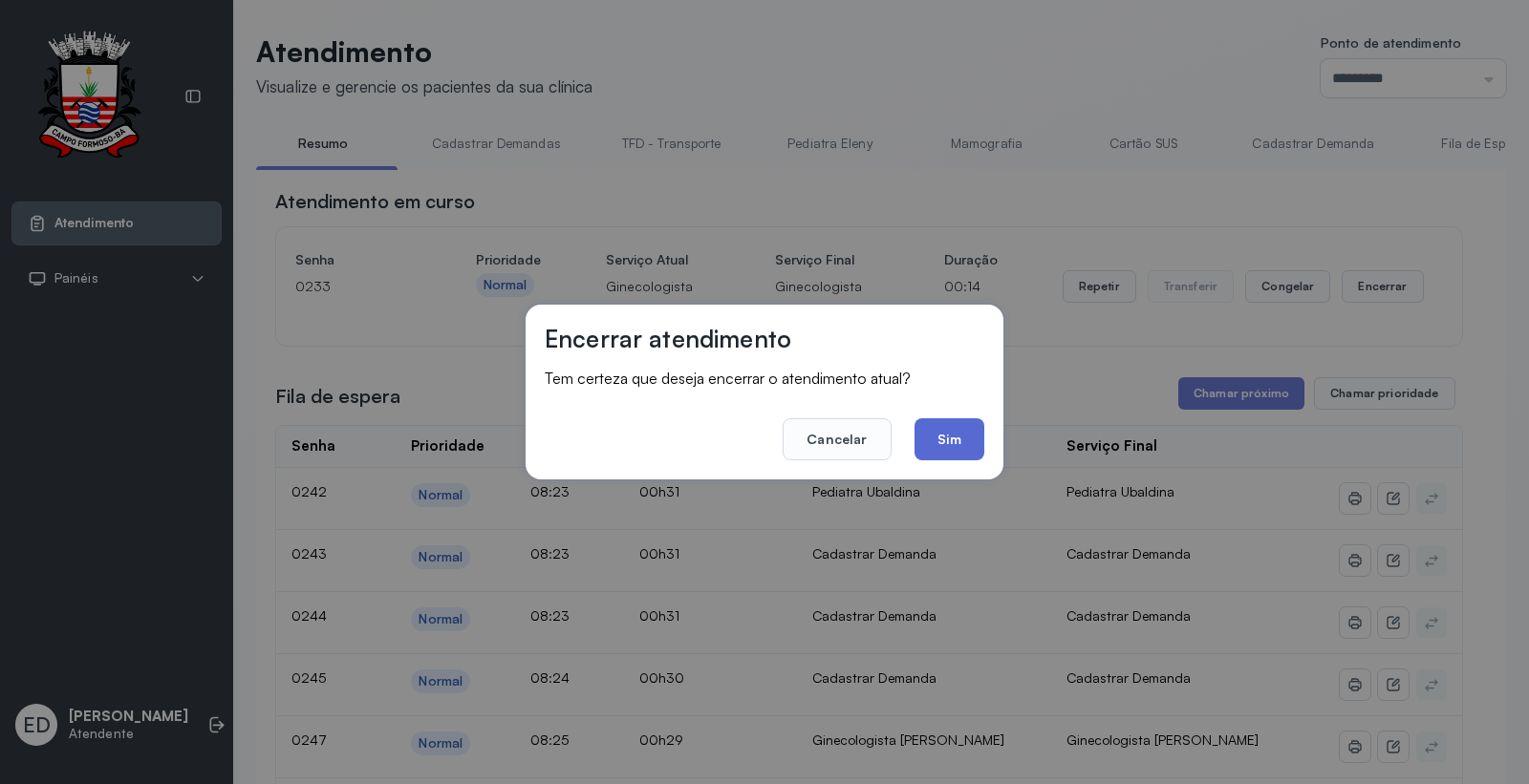
click at [955, 446] on button "Sim" at bounding box center [948, 439] width 70 height 42
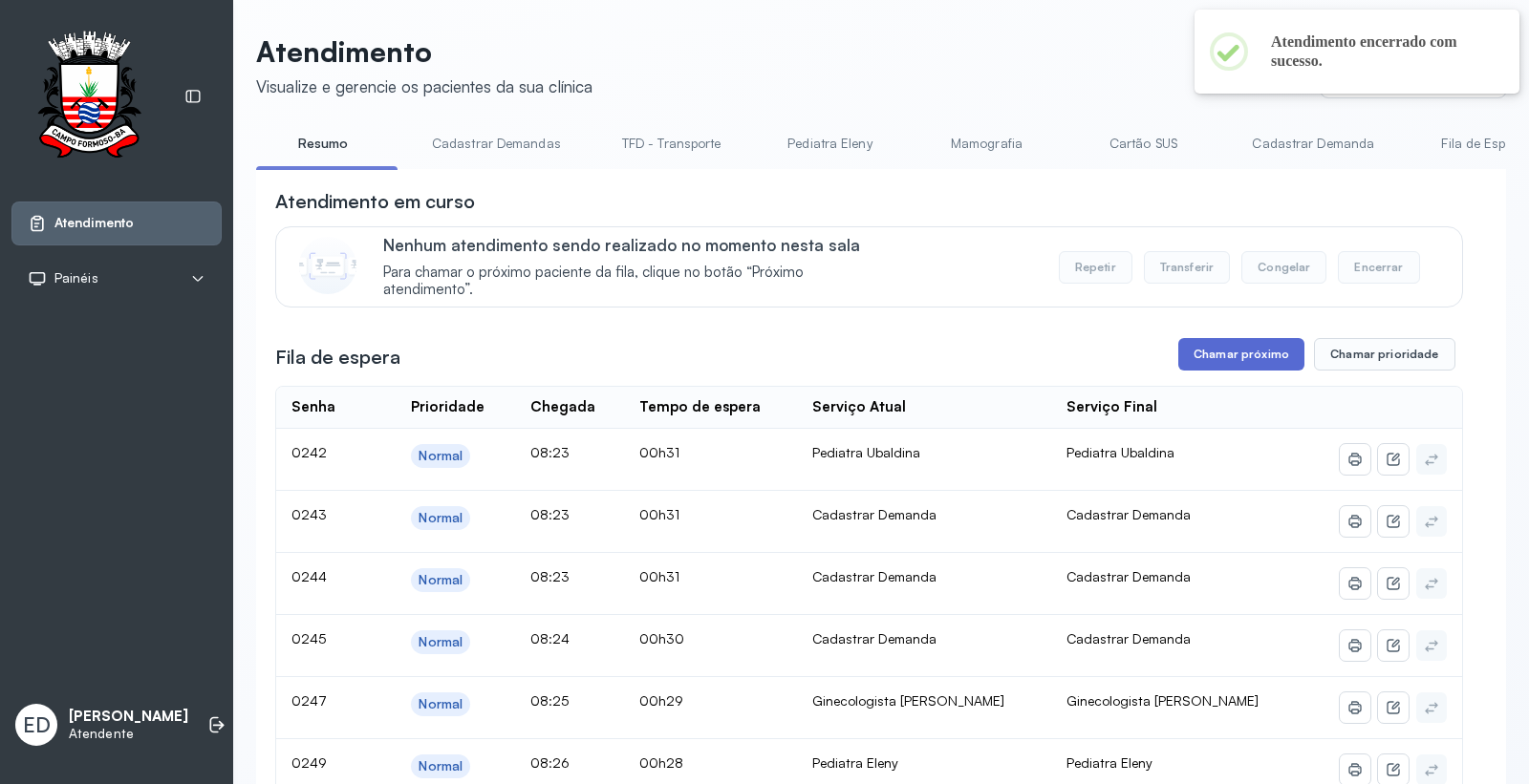
drag, startPoint x: 1257, startPoint y: 349, endPoint x: 1245, endPoint y: 361, distance: 17.0
click at [1245, 361] on button "Chamar próximo" at bounding box center [1241, 354] width 126 height 32
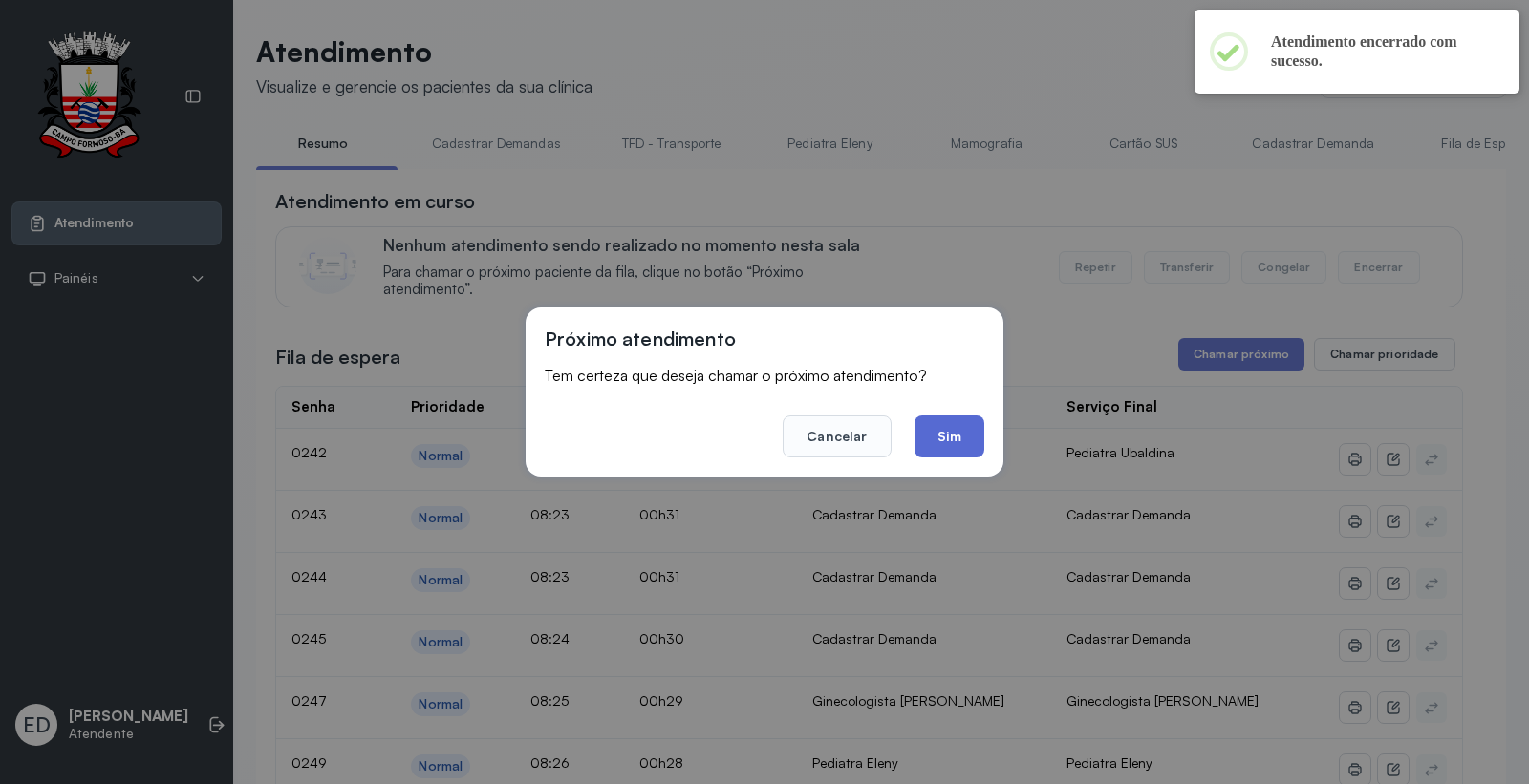
click at [969, 426] on button "Sim" at bounding box center [948, 436] width 70 height 42
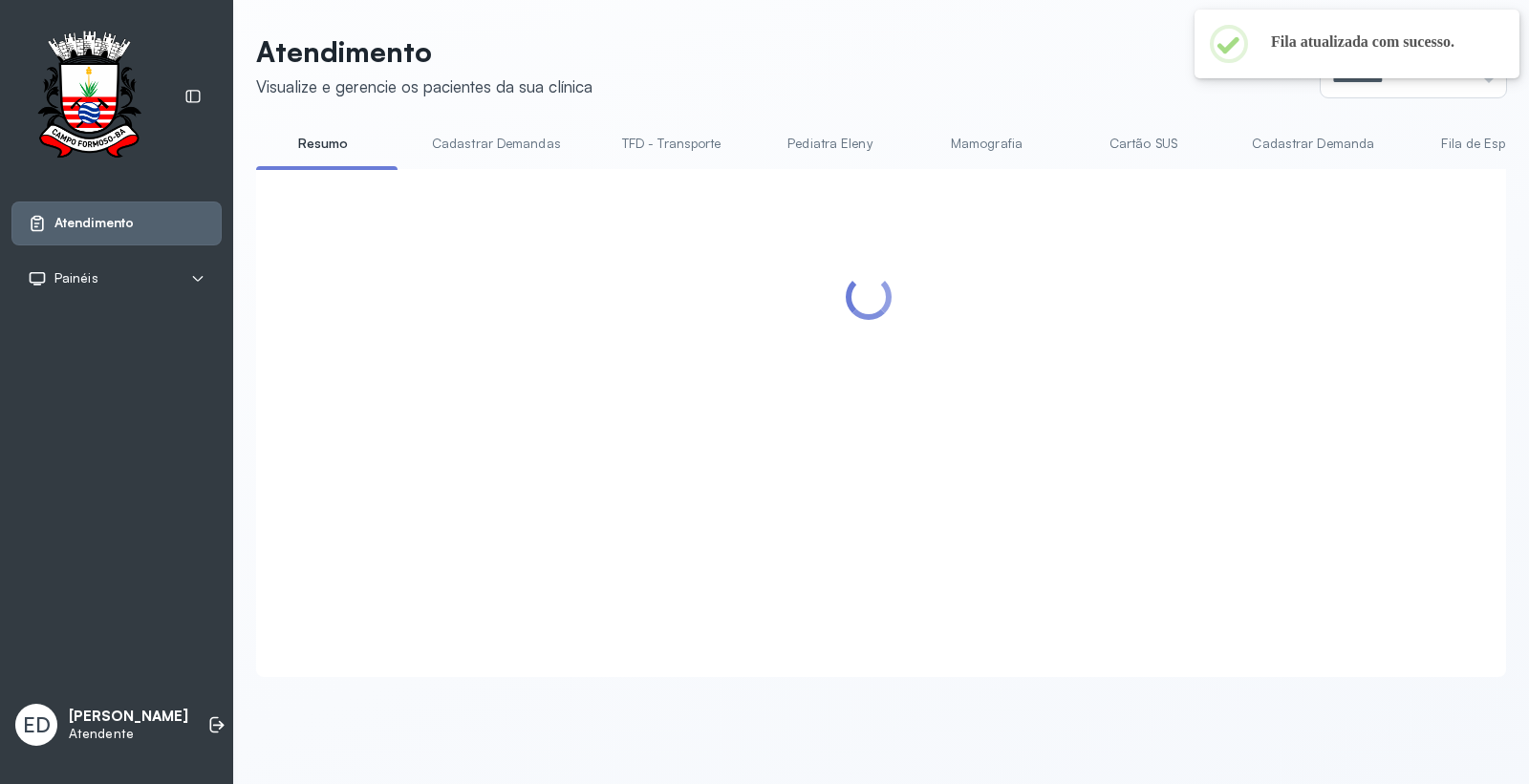
click at [1142, 140] on link "Cartão SUS" at bounding box center [1142, 144] width 134 height 31
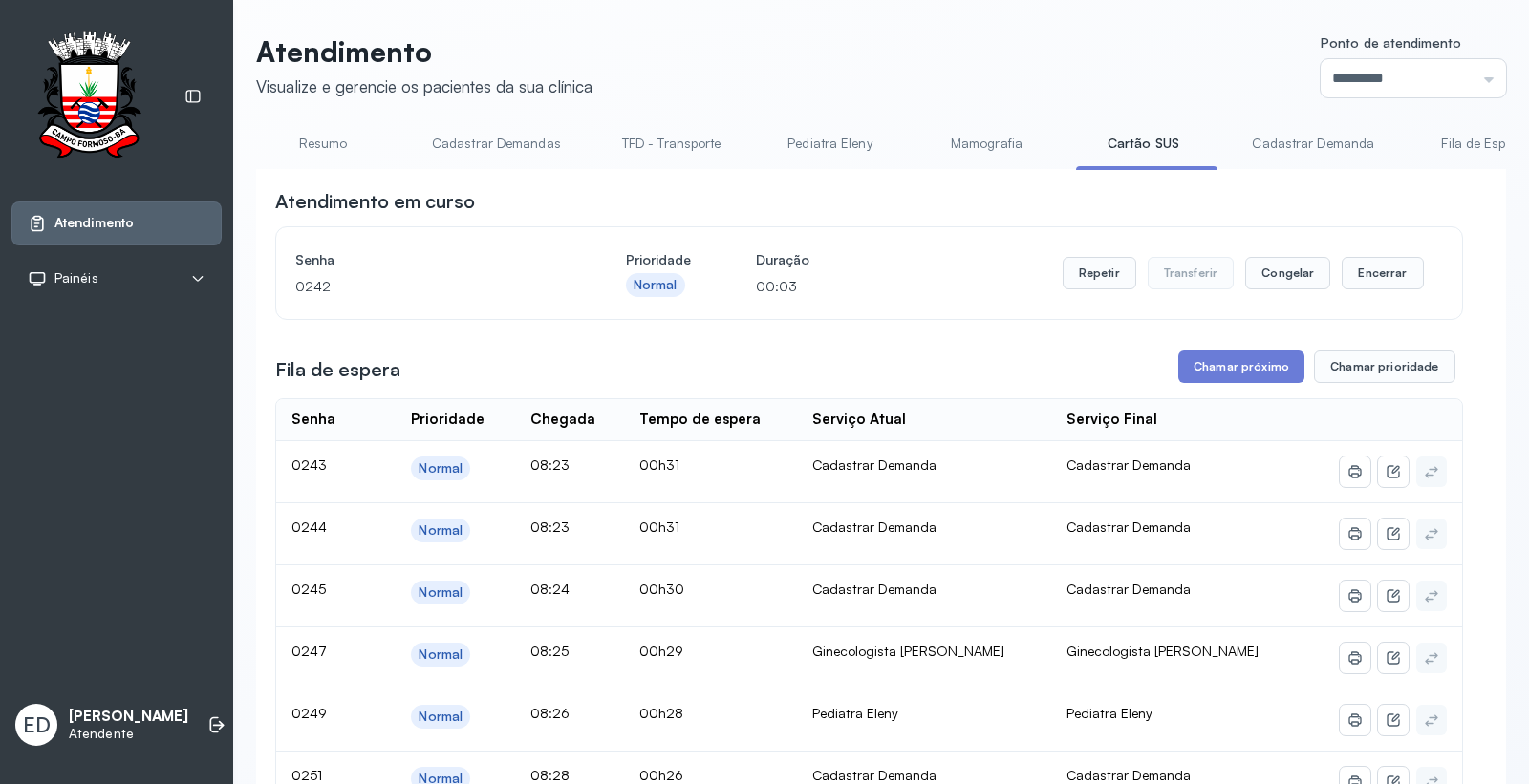
click at [1143, 145] on link "Cartão SUS" at bounding box center [1142, 144] width 134 height 31
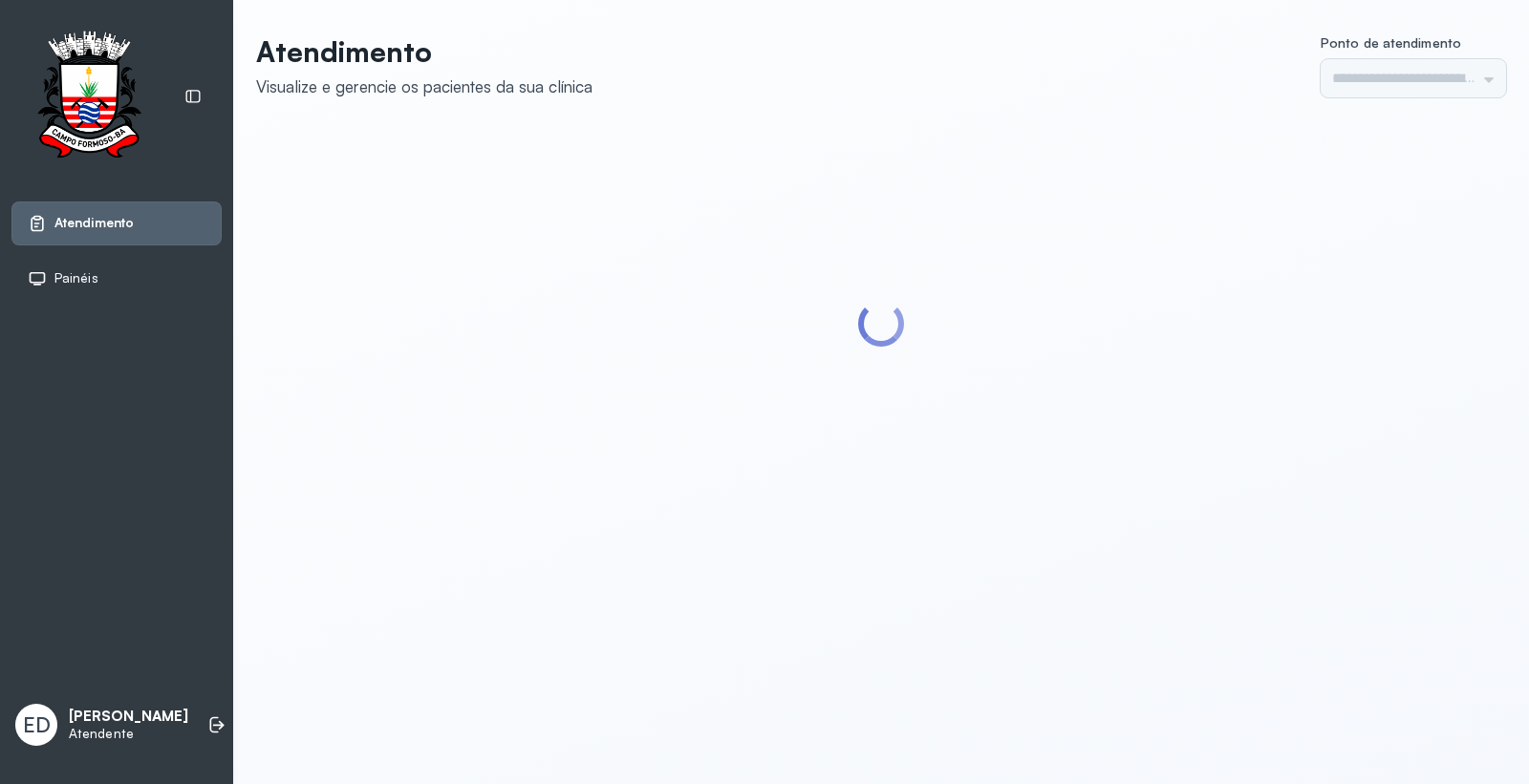
type input "*********"
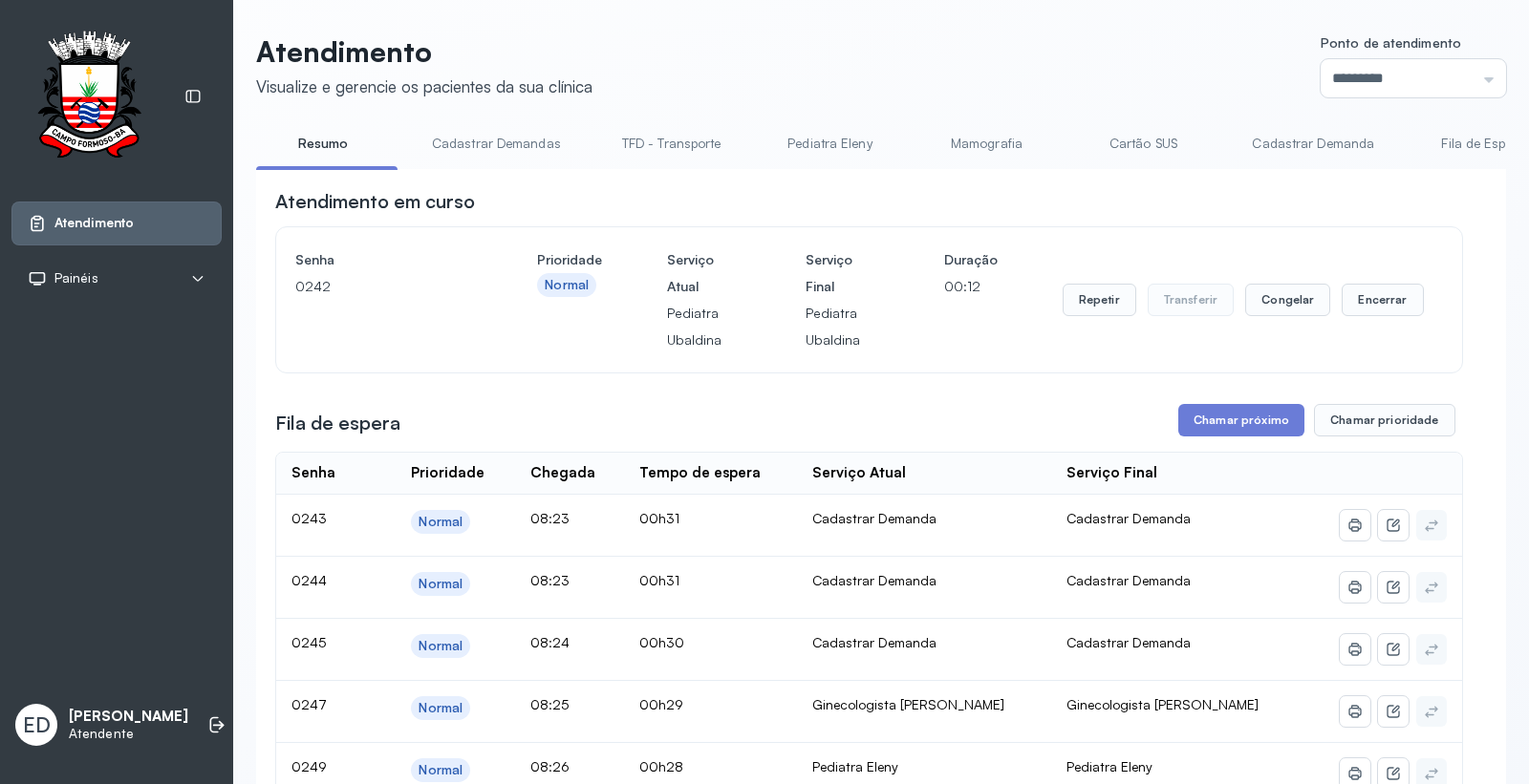
click at [1125, 140] on link "Cartão SUS" at bounding box center [1142, 144] width 134 height 31
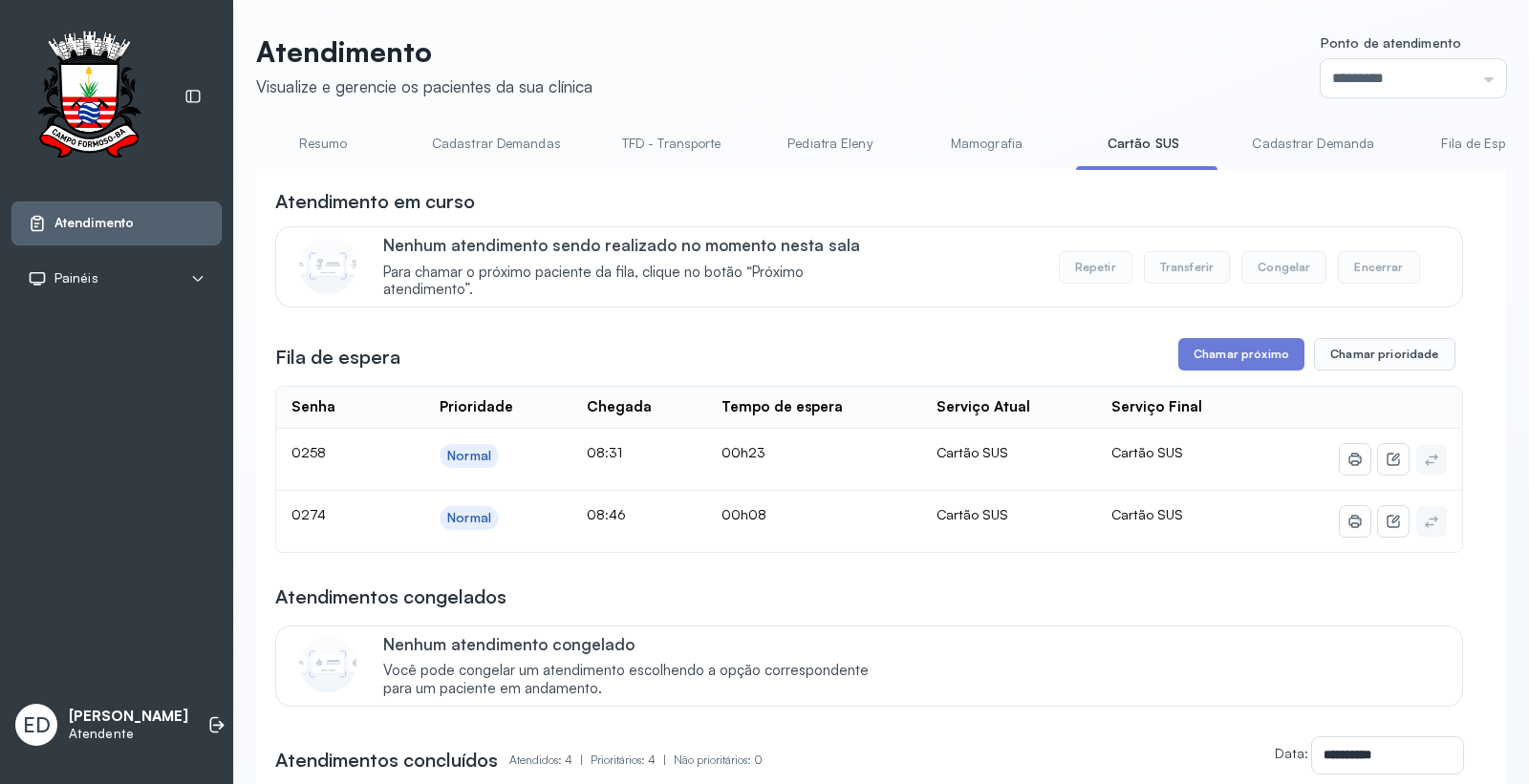
click at [340, 150] on link "Resumo" at bounding box center [323, 144] width 134 height 31
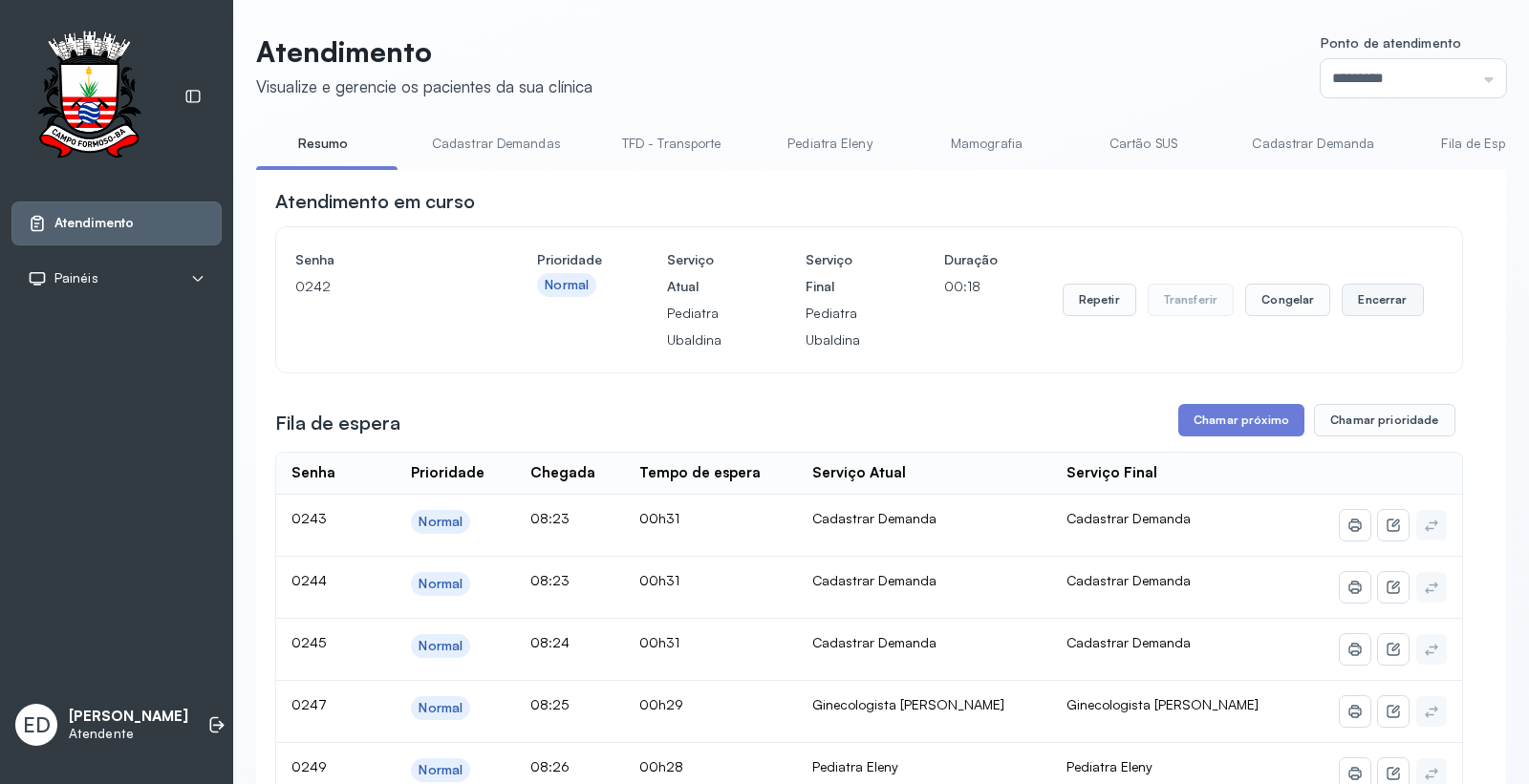
click at [1381, 300] on button "Encerrar" at bounding box center [1381, 299] width 82 height 32
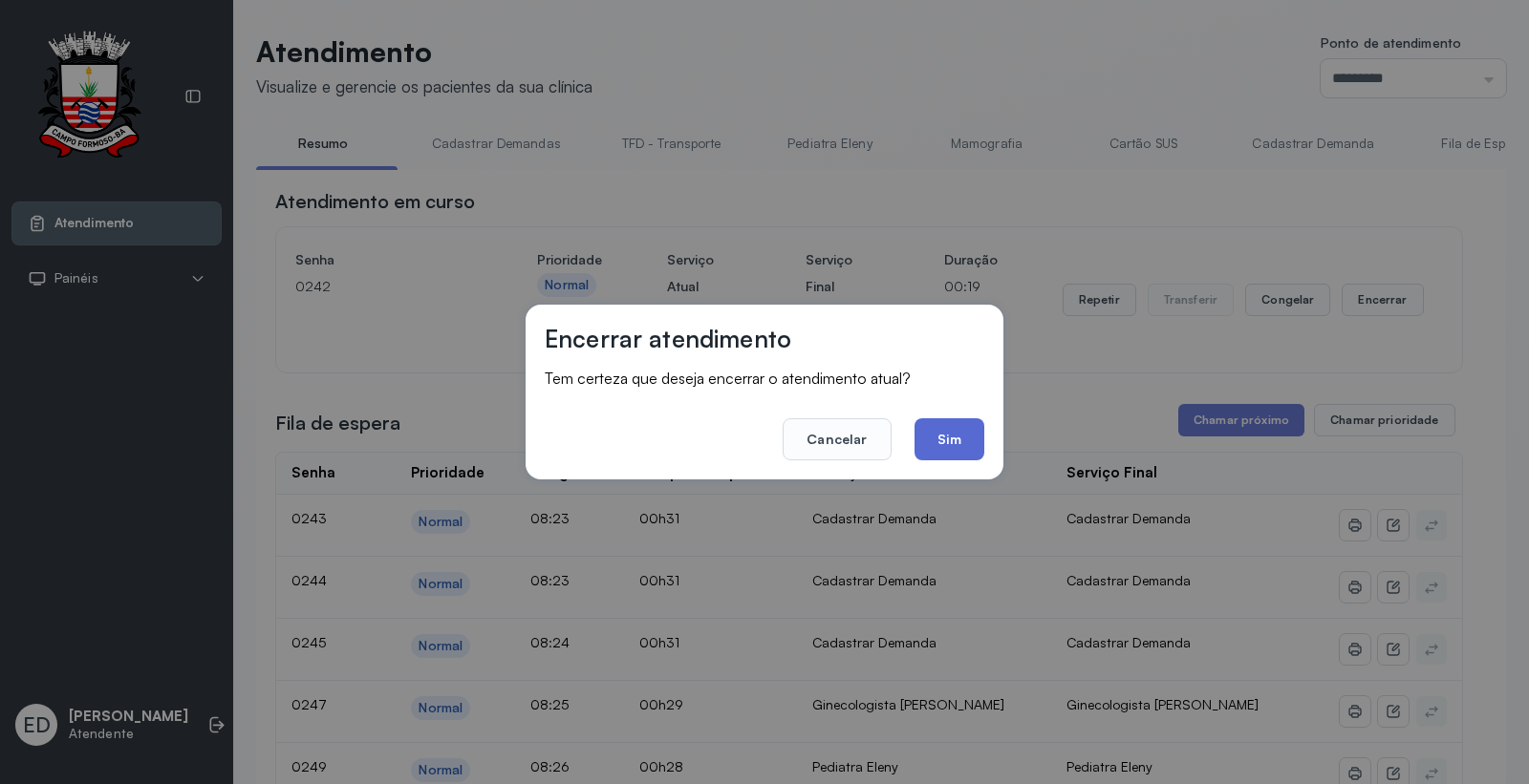
click at [937, 442] on button "Sim" at bounding box center [948, 439] width 70 height 42
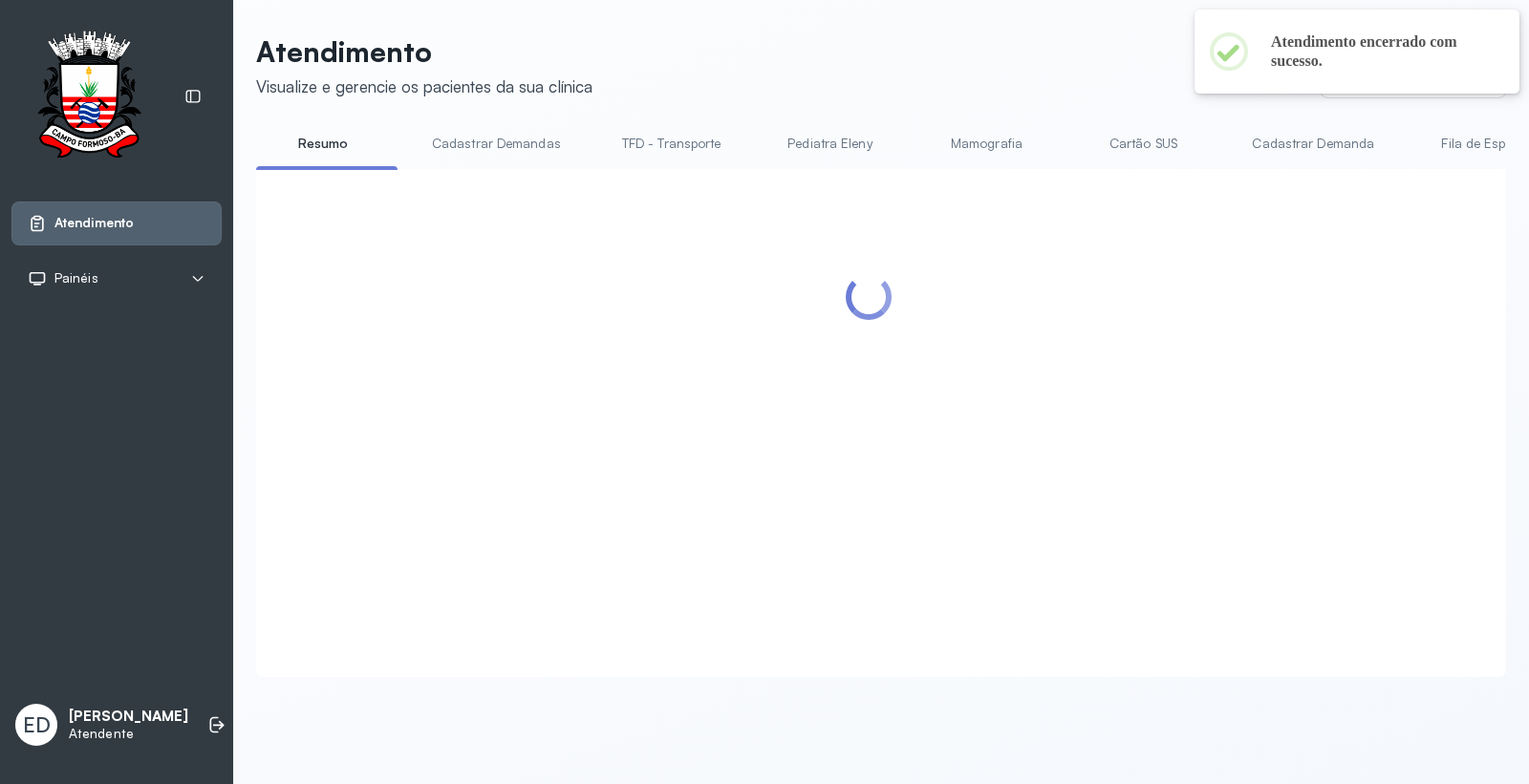
click at [753, 84] on header "Atendimento Visualize e gerencie os pacientes da sua clínica Ponto de atendimen…" at bounding box center [881, 66] width 1250 height 63
click at [756, 84] on header "Atendimento Visualize e gerencie os pacientes da sua clínica Ponto de atendimen…" at bounding box center [881, 66] width 1250 height 63
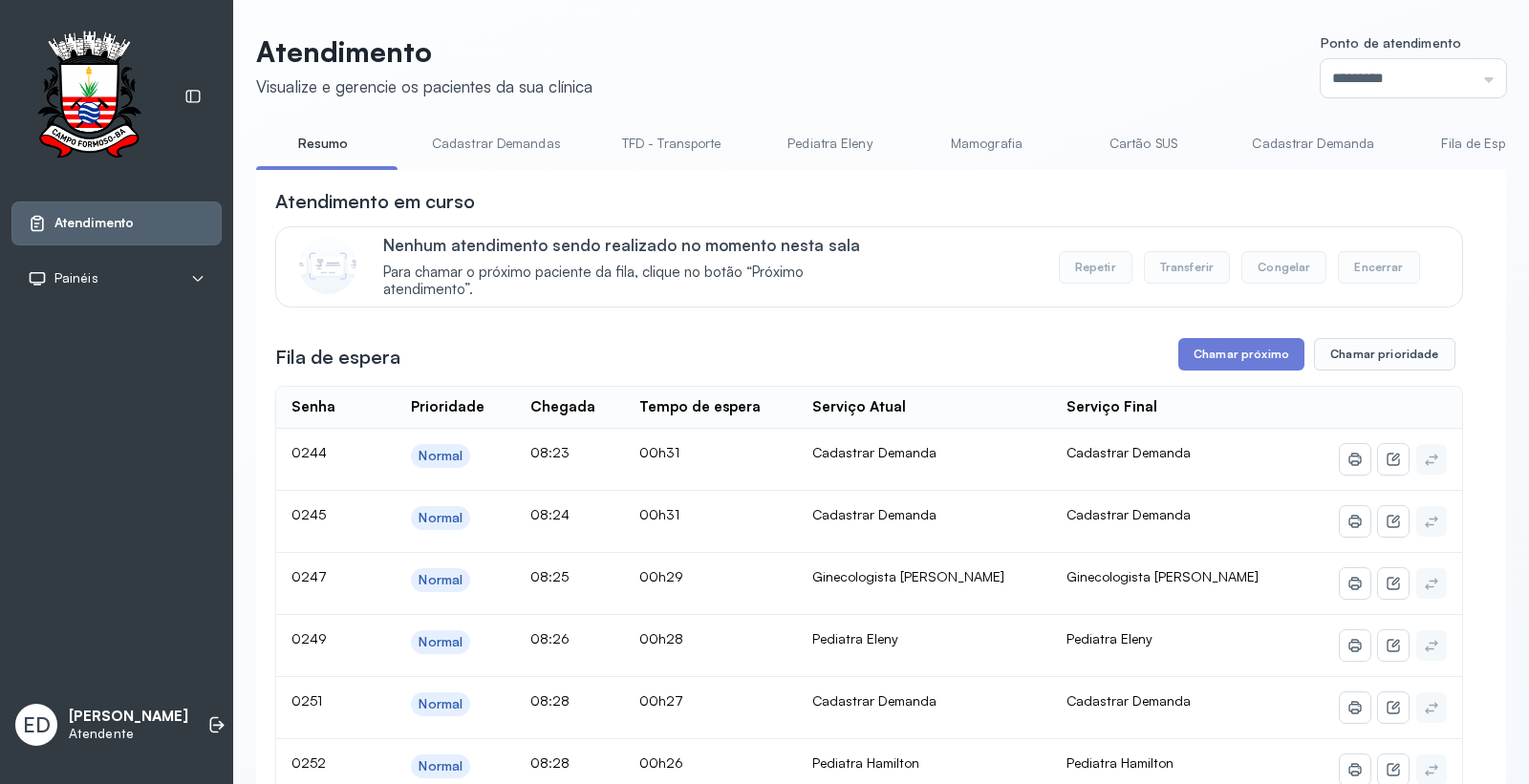
click at [985, 88] on header "Atendimento Visualize e gerencie os pacientes da sua clínica Ponto de atendimen…" at bounding box center [881, 66] width 1250 height 63
click at [781, 341] on div "Fila de espera Chamar próximo Chamar prioridade" at bounding box center [869, 354] width 1188 height 32
click at [1224, 351] on button "Chamar próximo" at bounding box center [1241, 354] width 126 height 32
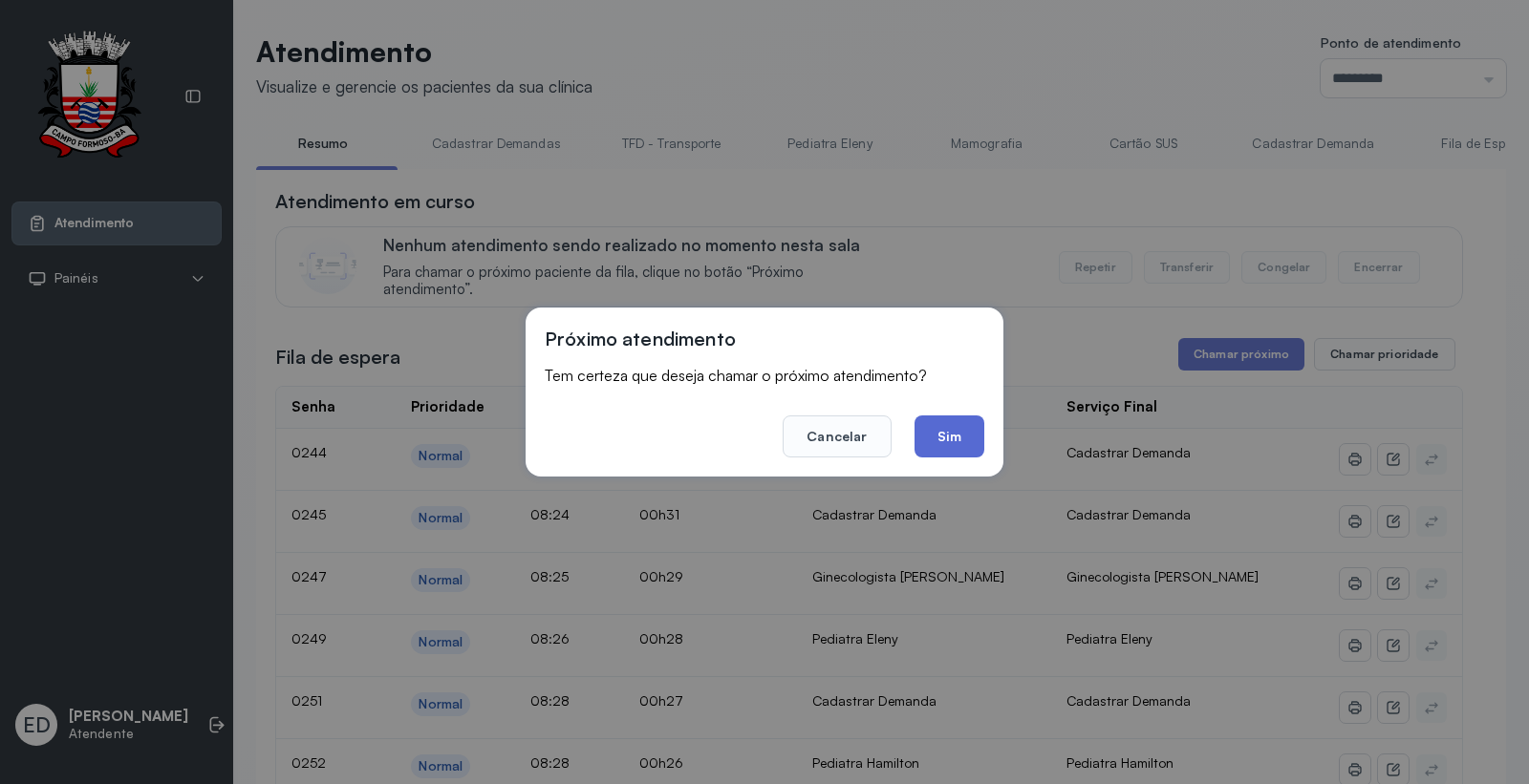
click at [952, 428] on button "Sim" at bounding box center [948, 436] width 70 height 42
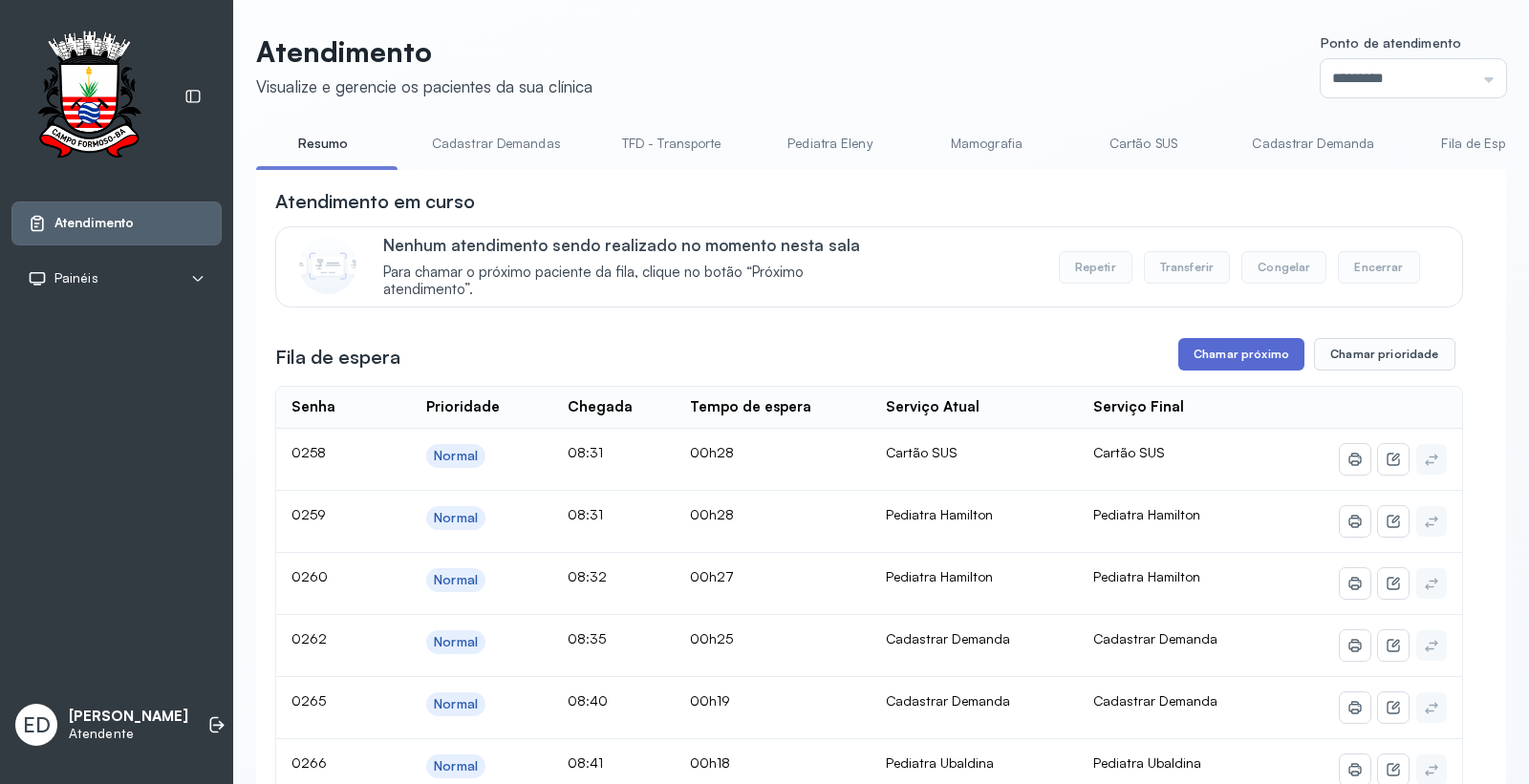
click at [1223, 354] on button "Chamar próximo" at bounding box center [1241, 354] width 126 height 32
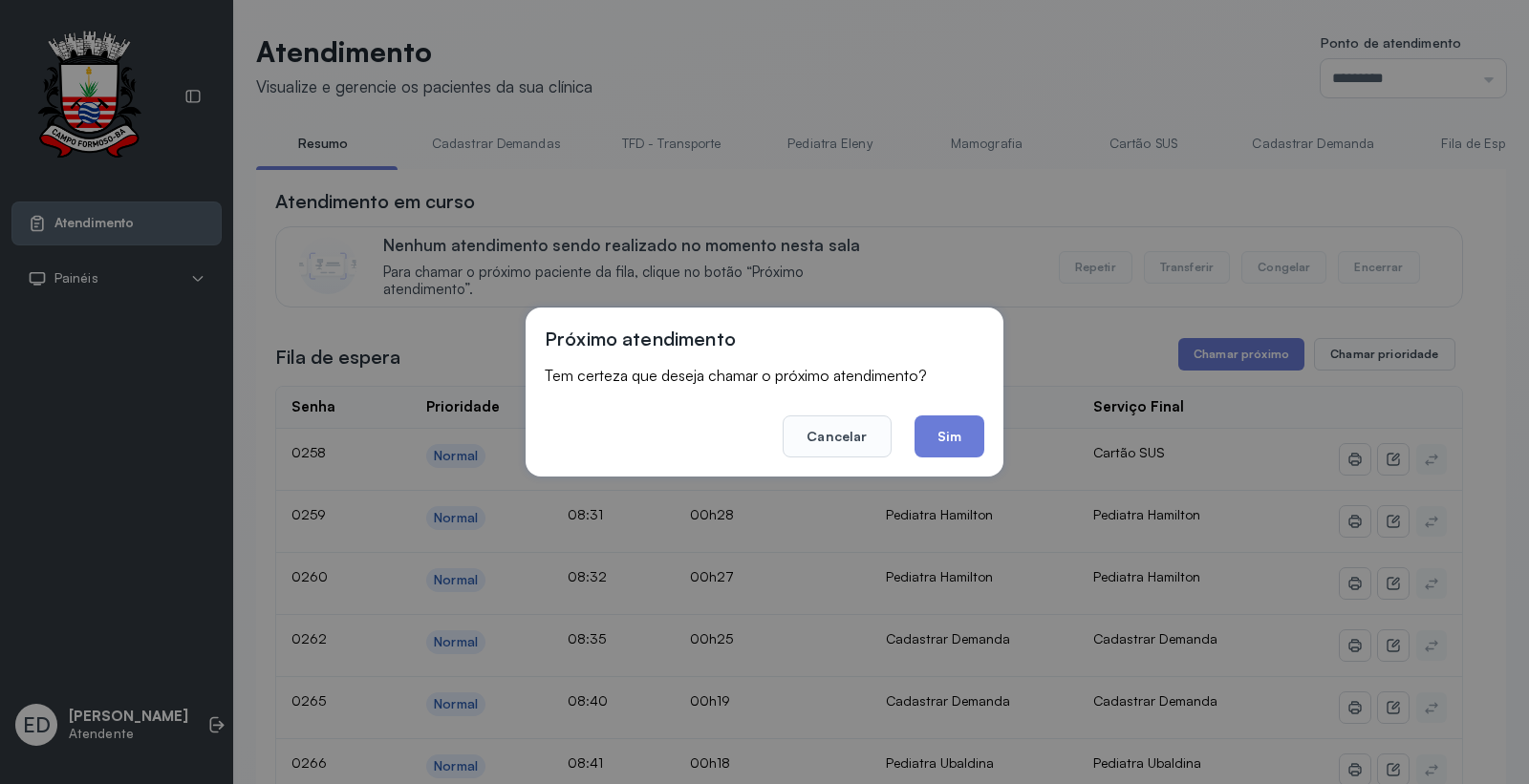
click at [952, 430] on button "Sim" at bounding box center [948, 436] width 70 height 42
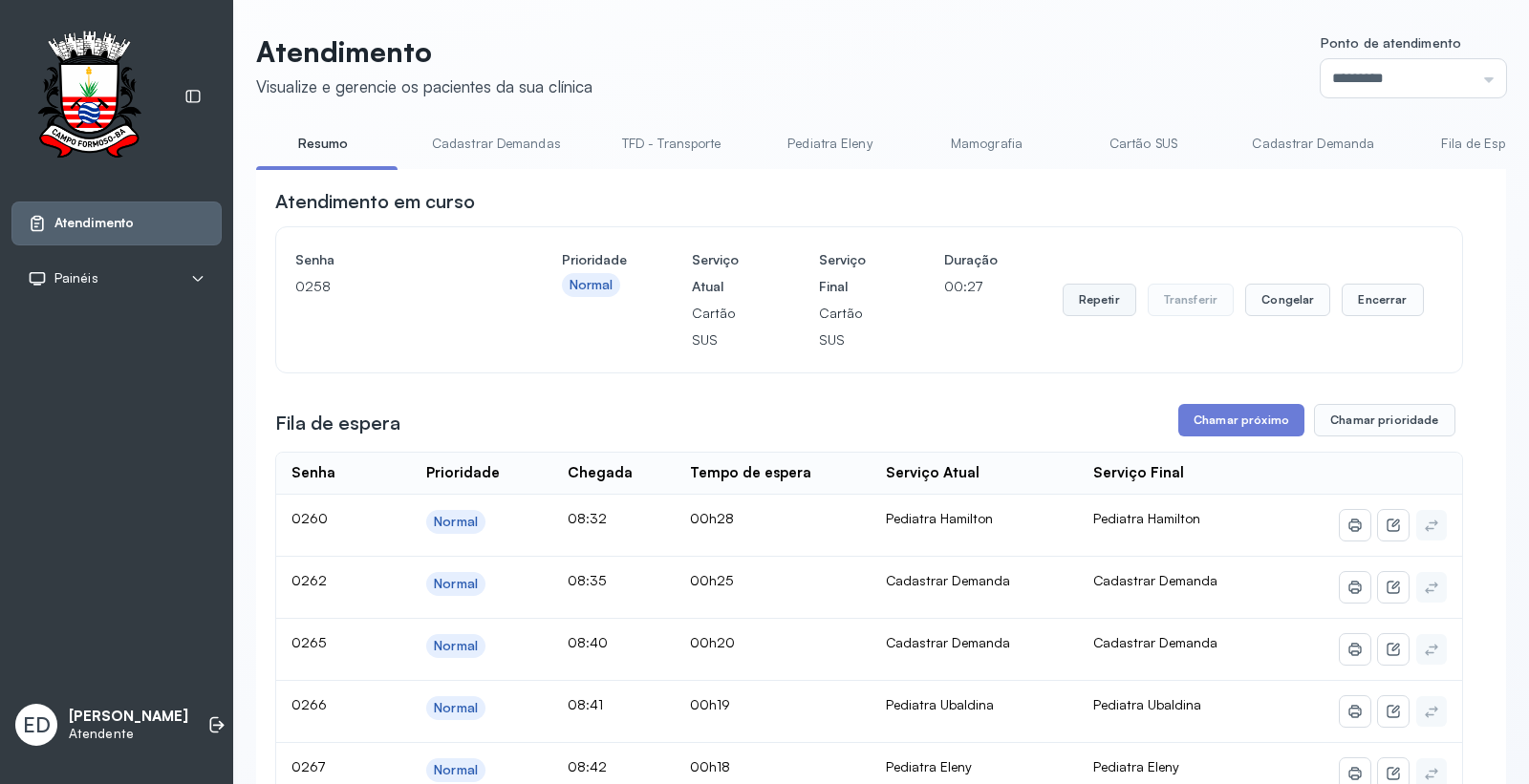
click at [1075, 309] on button "Repetir" at bounding box center [1099, 299] width 74 height 32
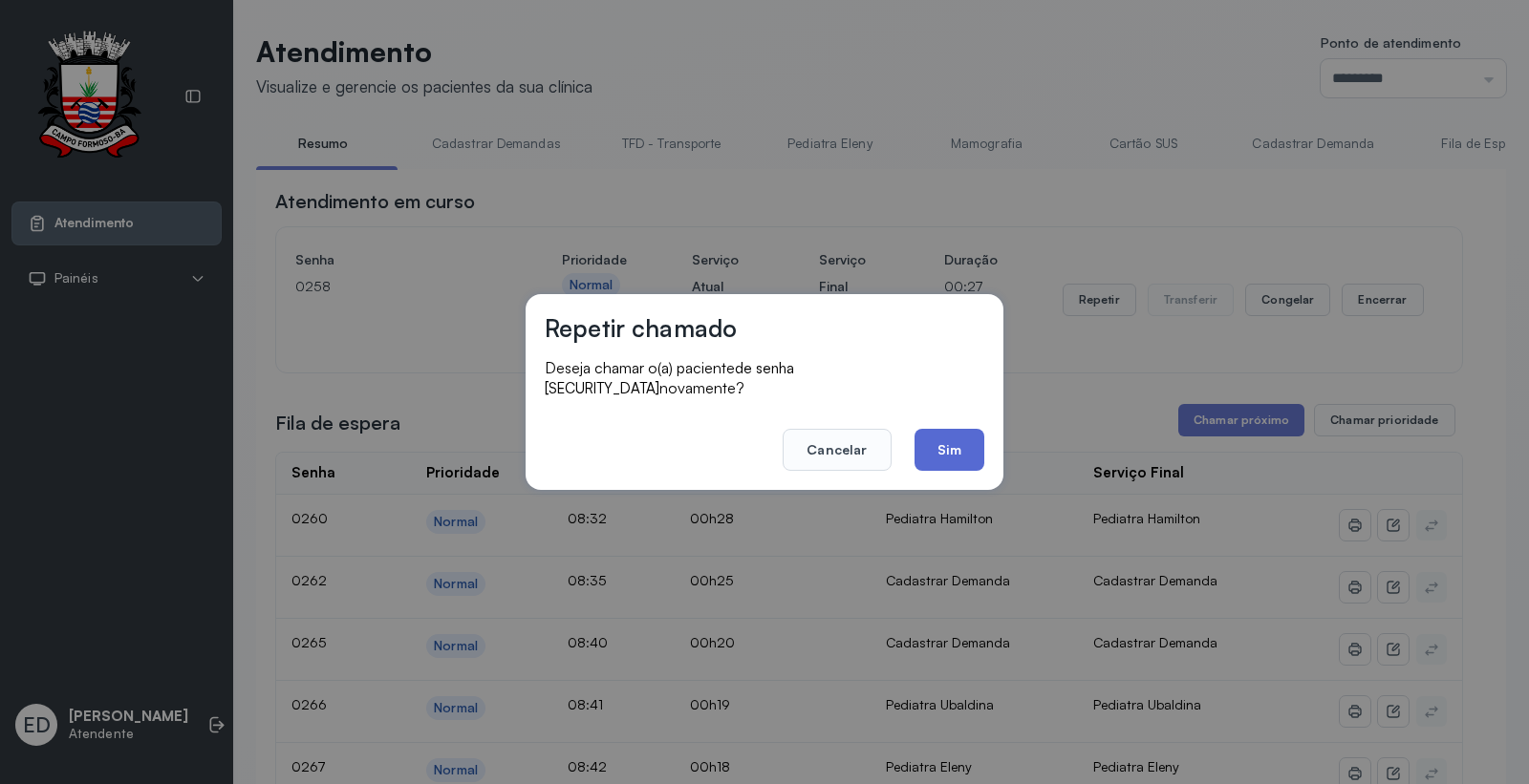
click at [955, 445] on button "Sim" at bounding box center [948, 450] width 70 height 42
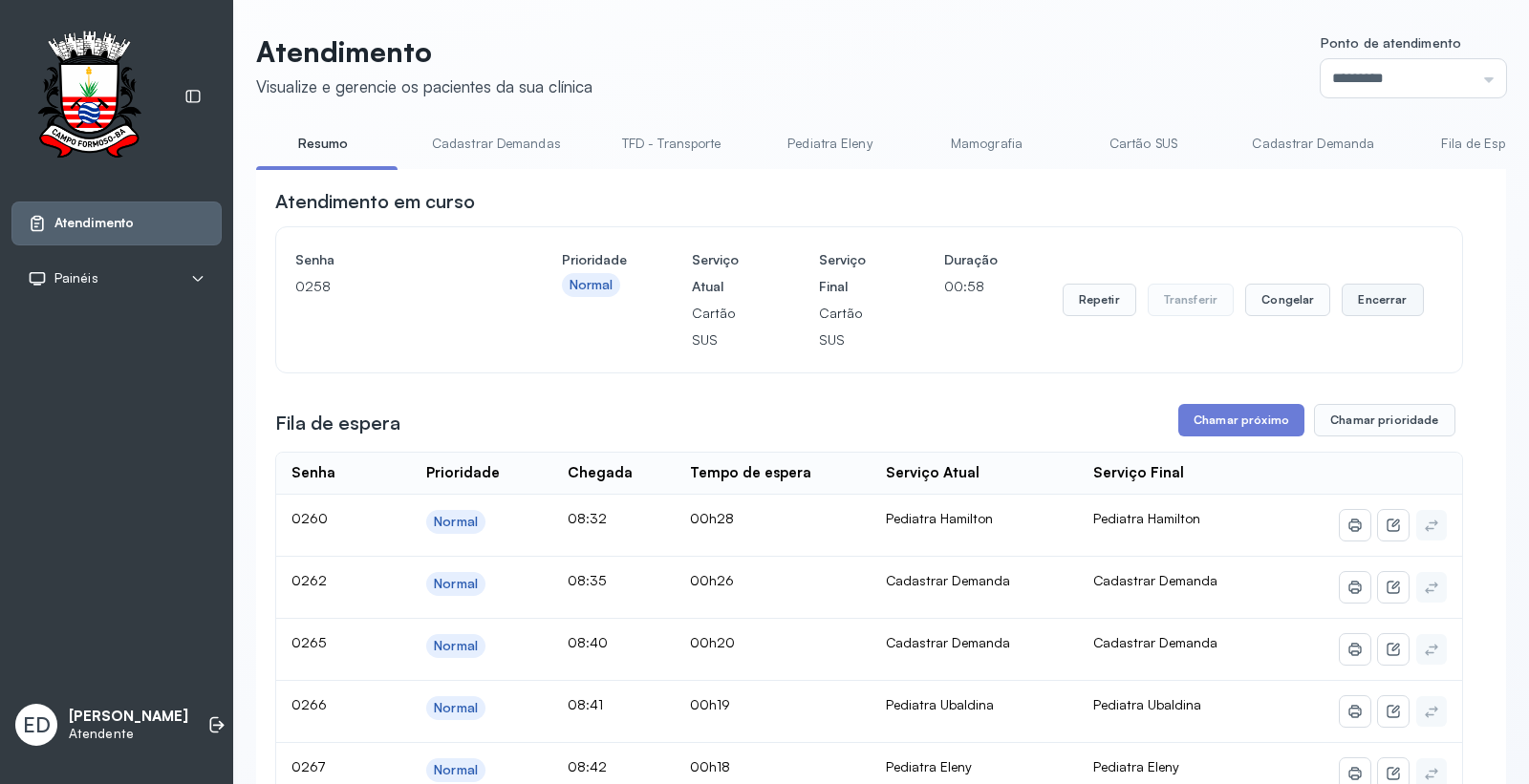
click at [1367, 311] on button "Encerrar" at bounding box center [1381, 299] width 82 height 32
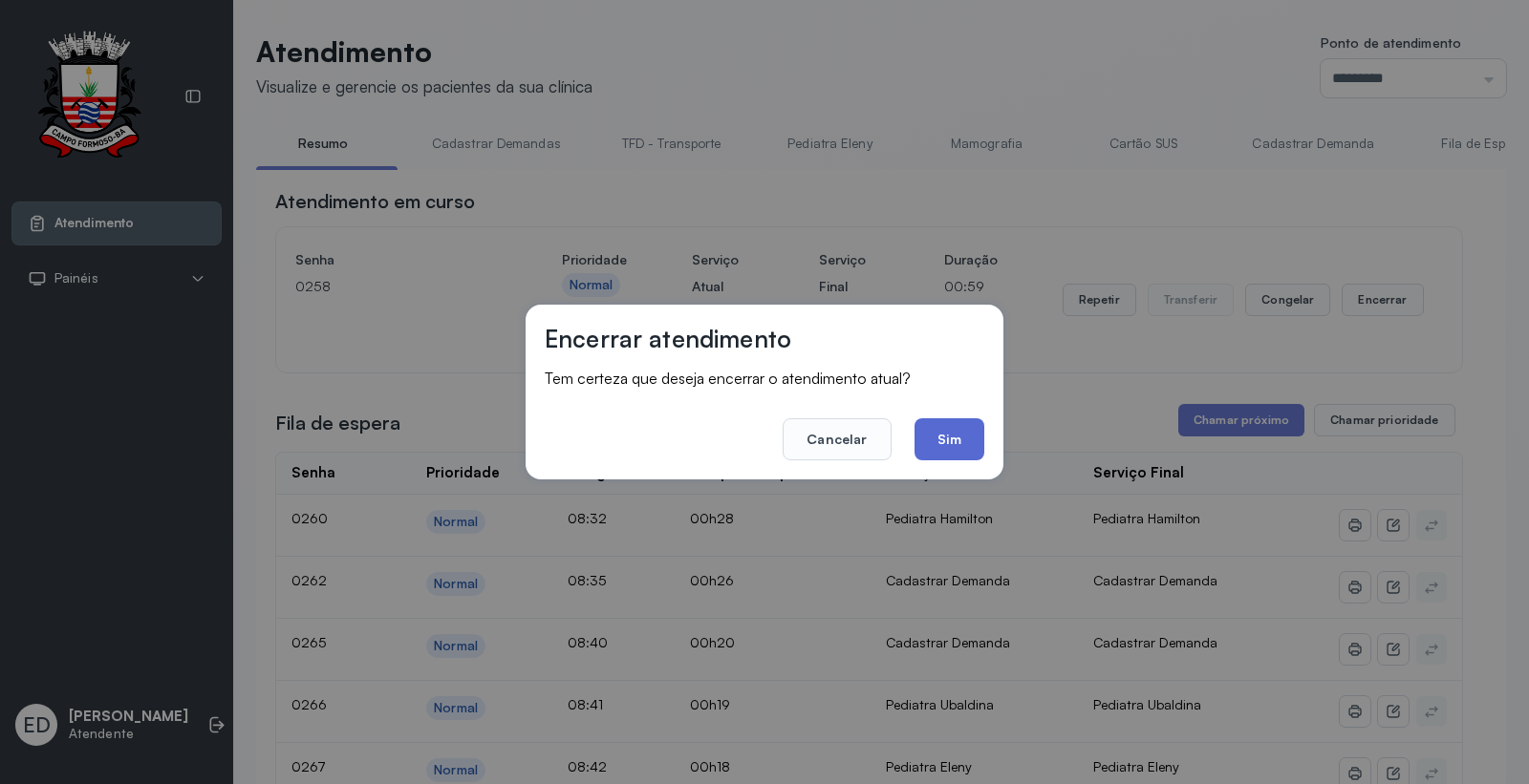
click at [959, 437] on button "Sim" at bounding box center [948, 439] width 70 height 42
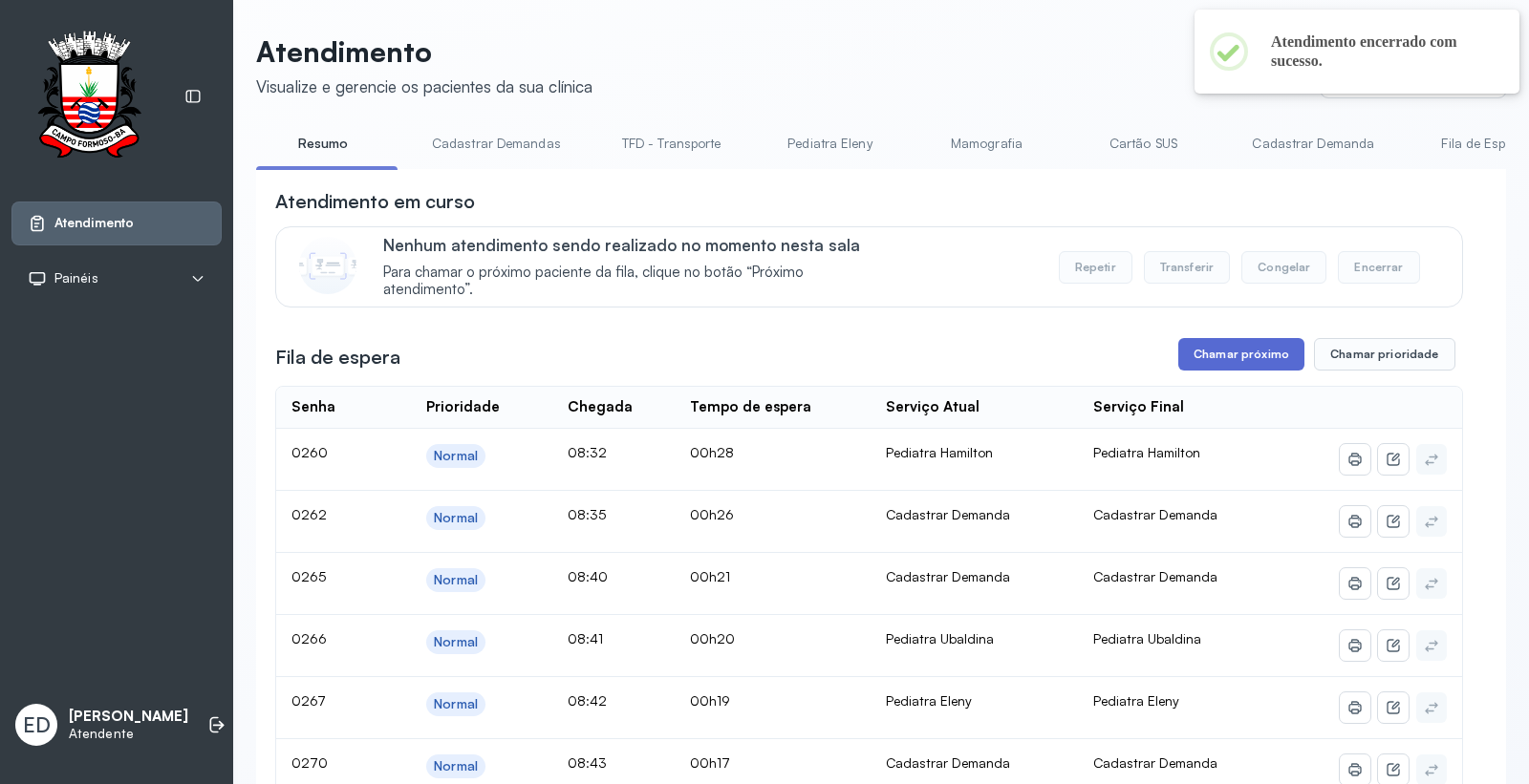
click at [1224, 354] on button "Chamar próximo" at bounding box center [1241, 354] width 126 height 32
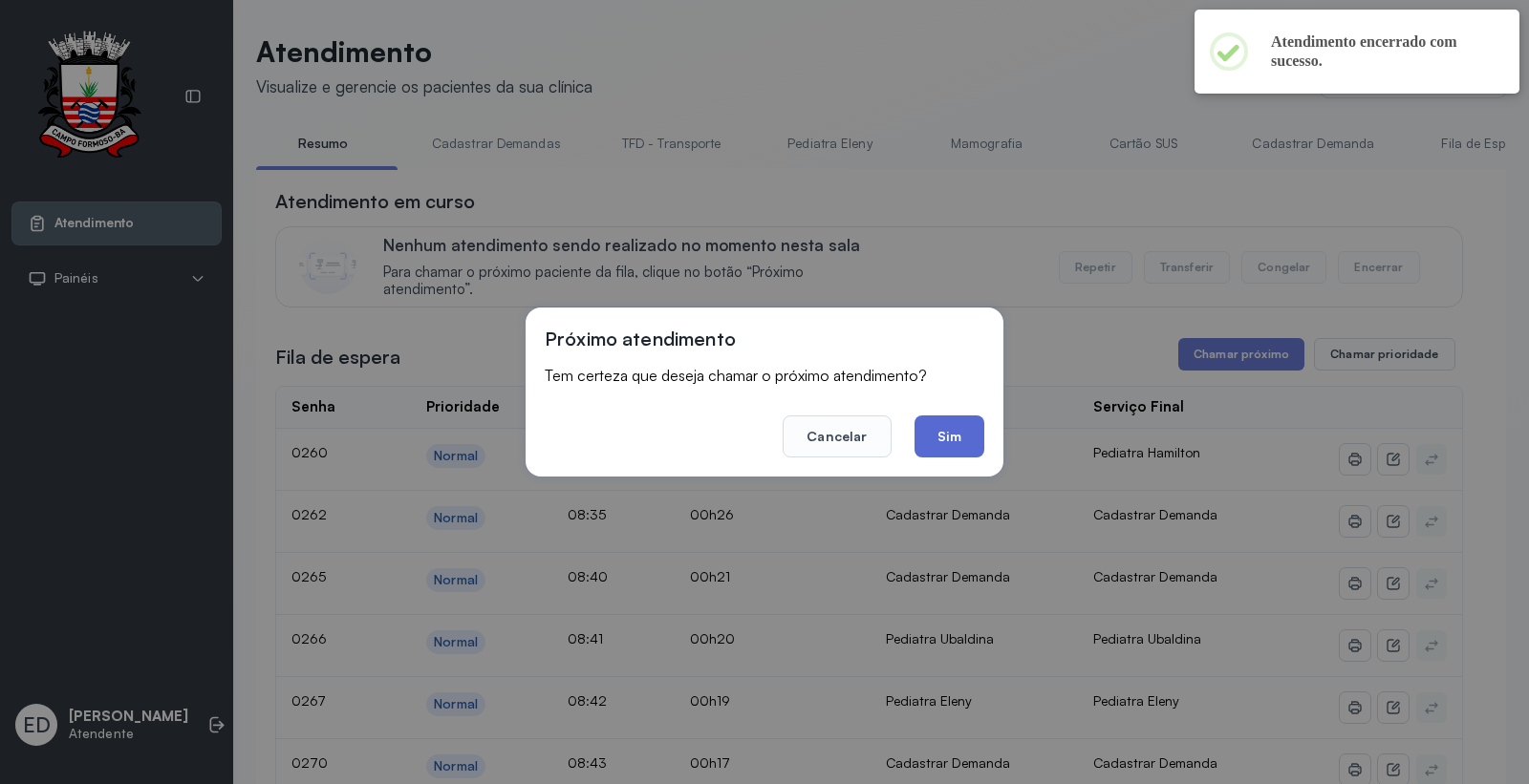
click at [941, 440] on button "Sim" at bounding box center [948, 436] width 70 height 42
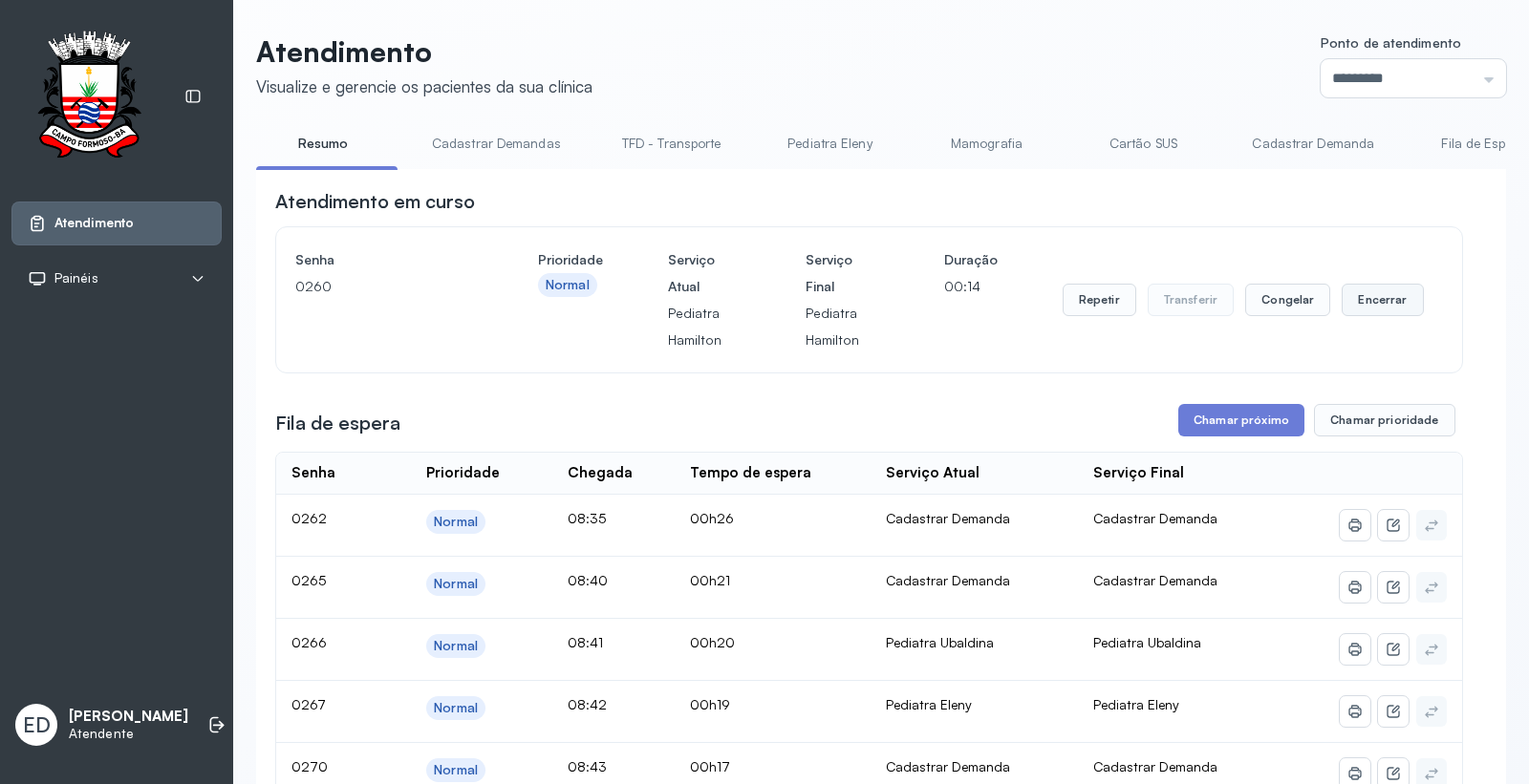
click at [1378, 301] on button "Encerrar" at bounding box center [1381, 299] width 82 height 32
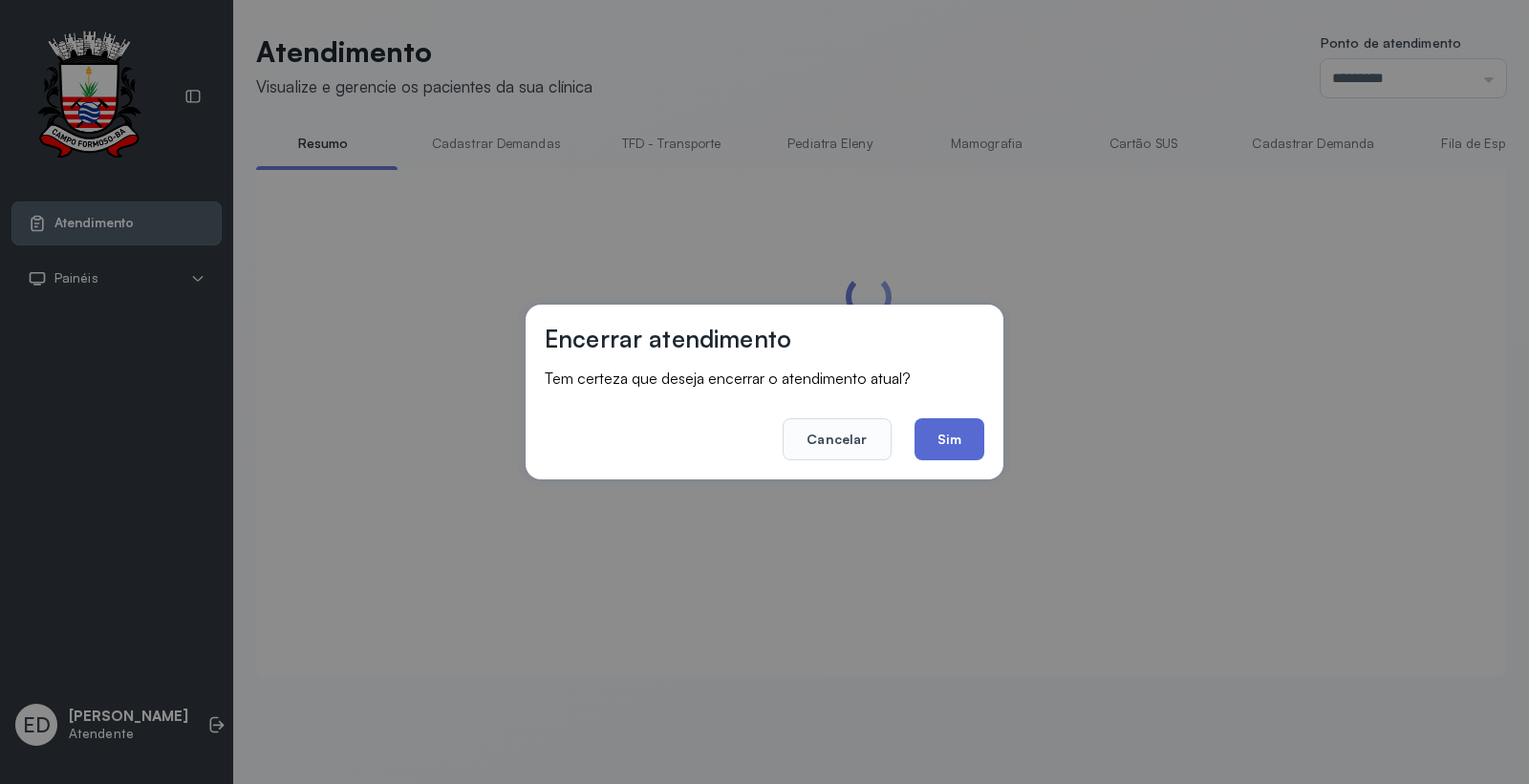
click at [966, 445] on button "Sim" at bounding box center [948, 439] width 70 height 42
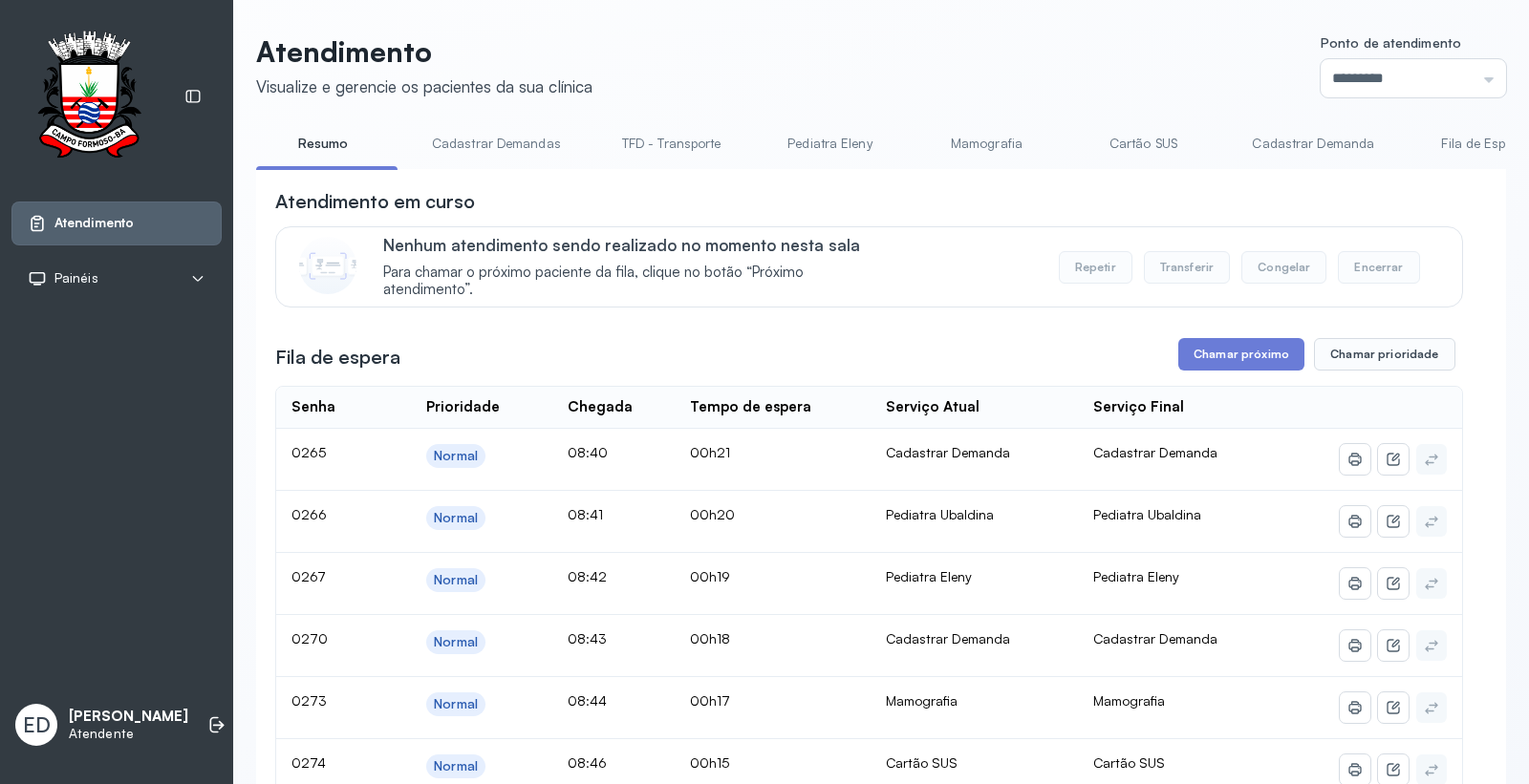
click at [1043, 49] on header "Atendimento Visualize e gerencie os pacientes da sua clínica Ponto de atendimen…" at bounding box center [881, 66] width 1250 height 63
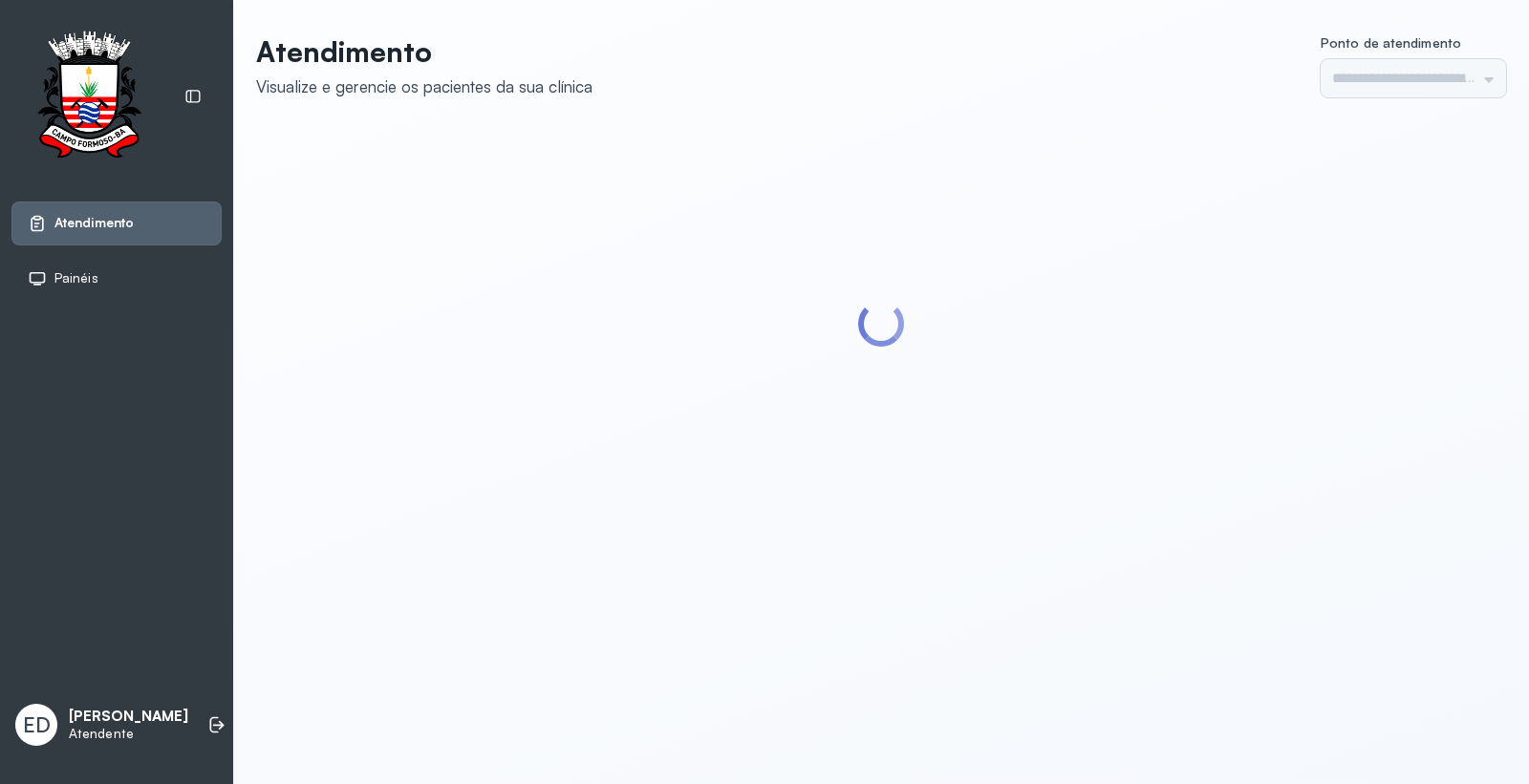
type input "*********"
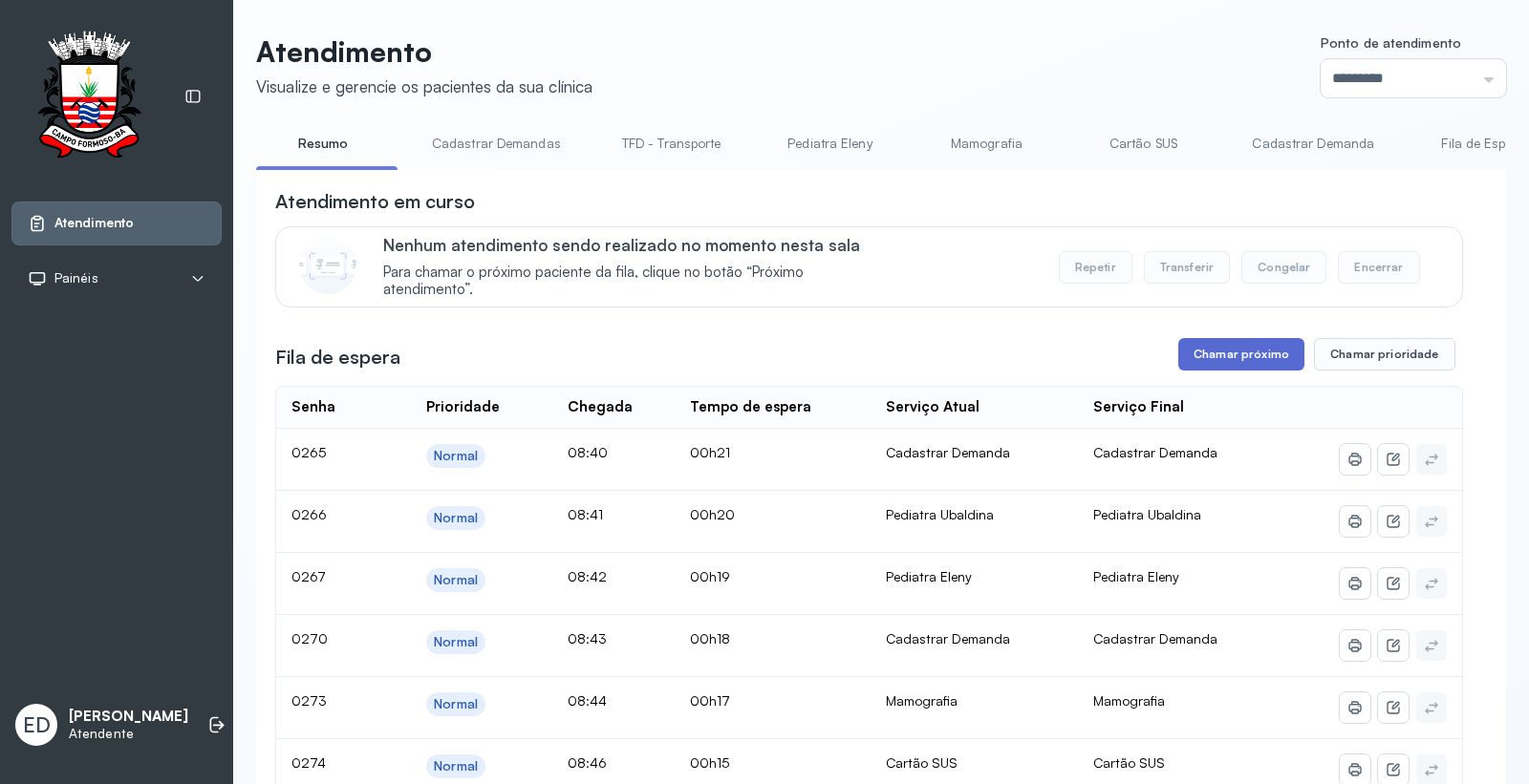
click at [1235, 357] on button "Chamar próximo" at bounding box center [1241, 354] width 126 height 32
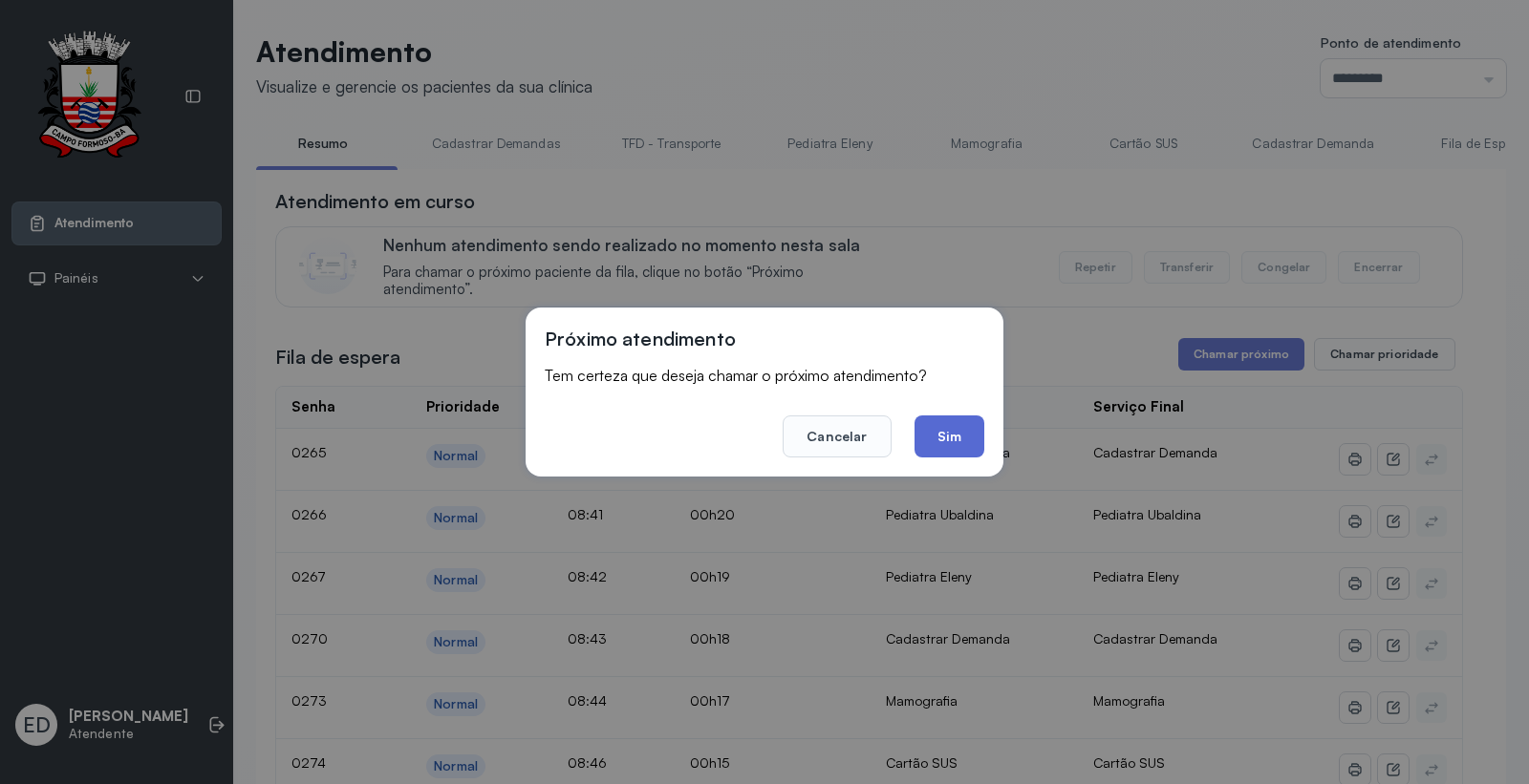
click at [948, 428] on button "Sim" at bounding box center [948, 436] width 70 height 42
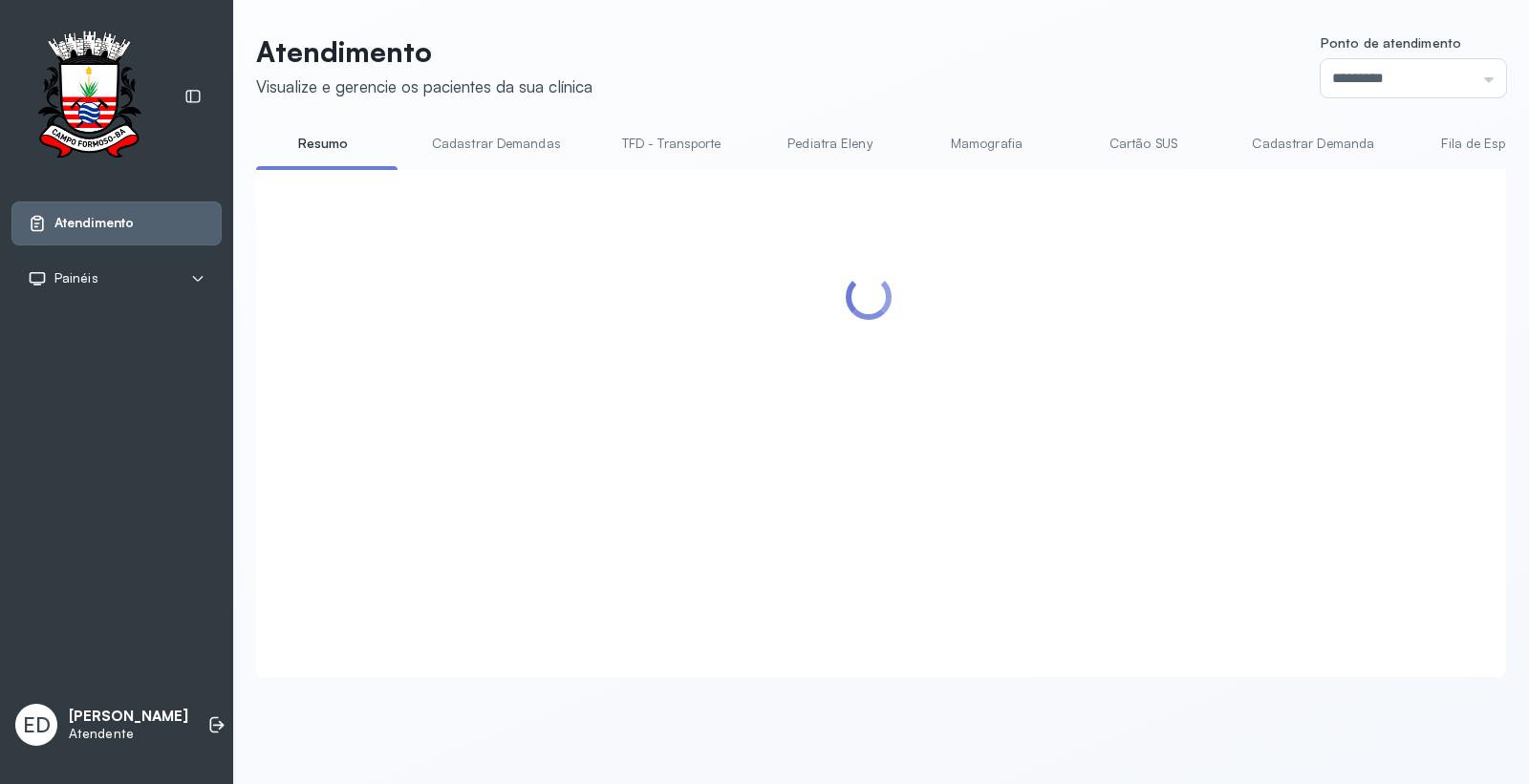
click at [863, 84] on header "Atendimento Visualize e gerencie os pacientes da sua clínica Ponto de atendimen…" at bounding box center [881, 66] width 1250 height 63
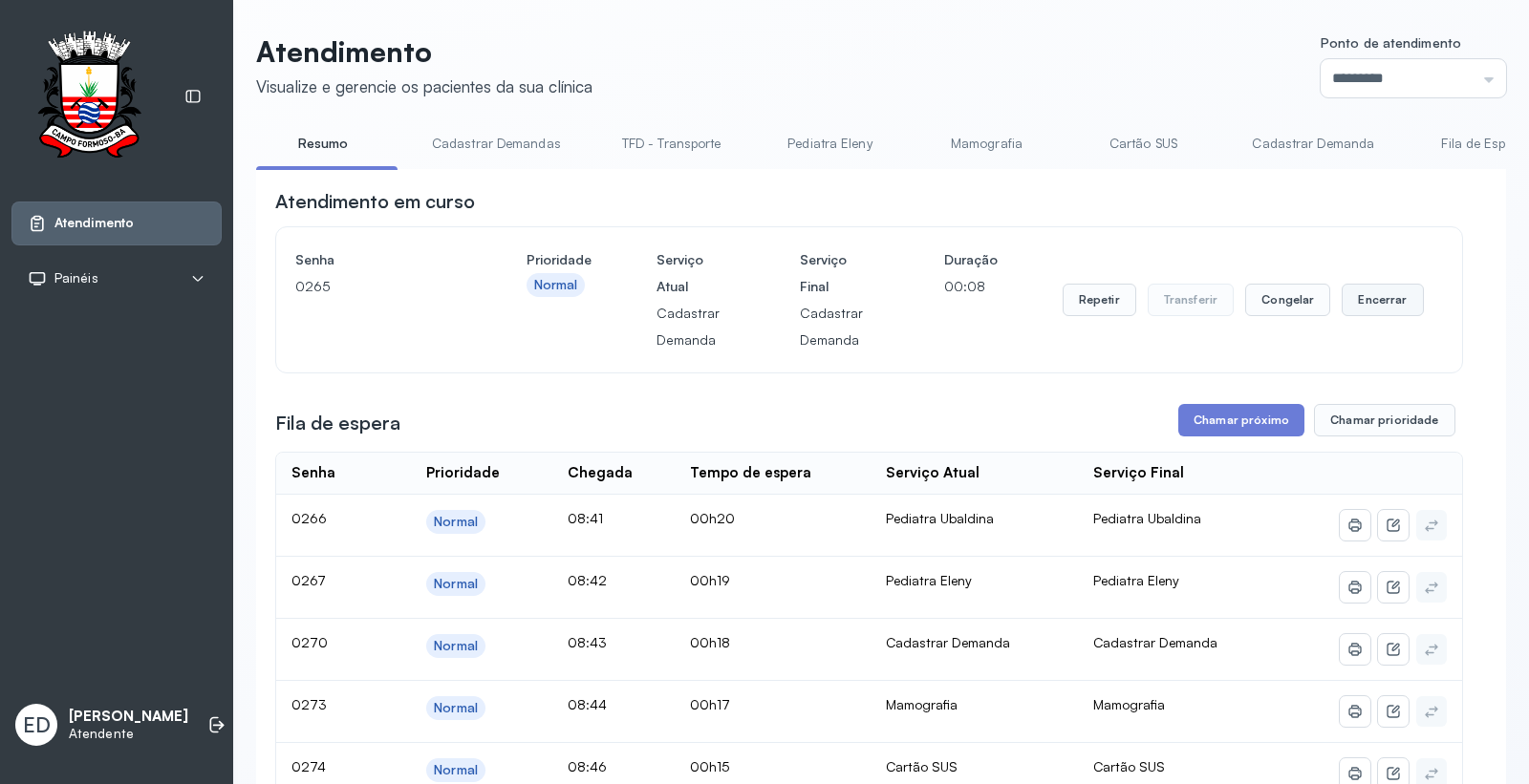
click at [1376, 298] on button "Encerrar" at bounding box center [1381, 299] width 82 height 32
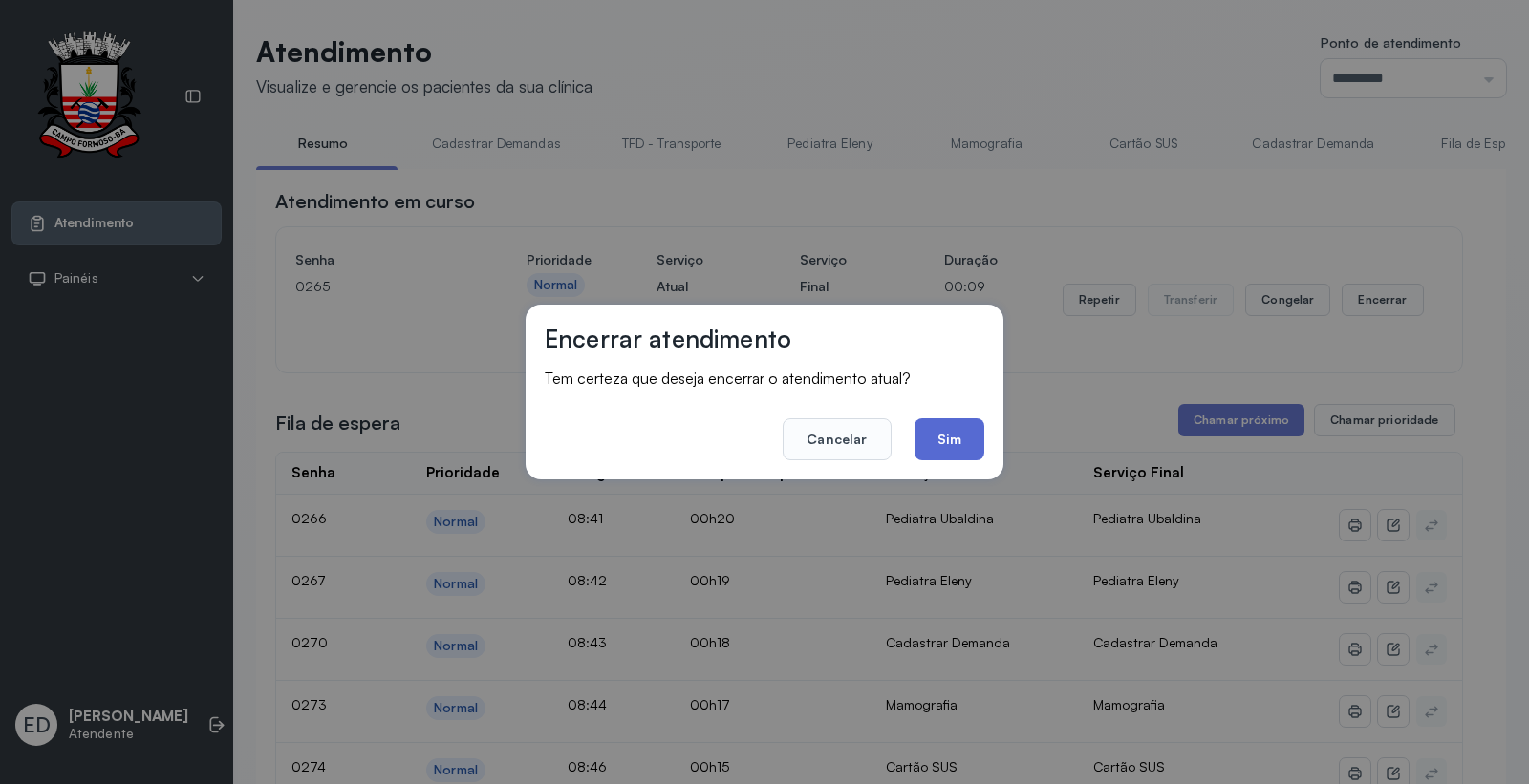
click at [950, 422] on button "Sim" at bounding box center [948, 439] width 70 height 42
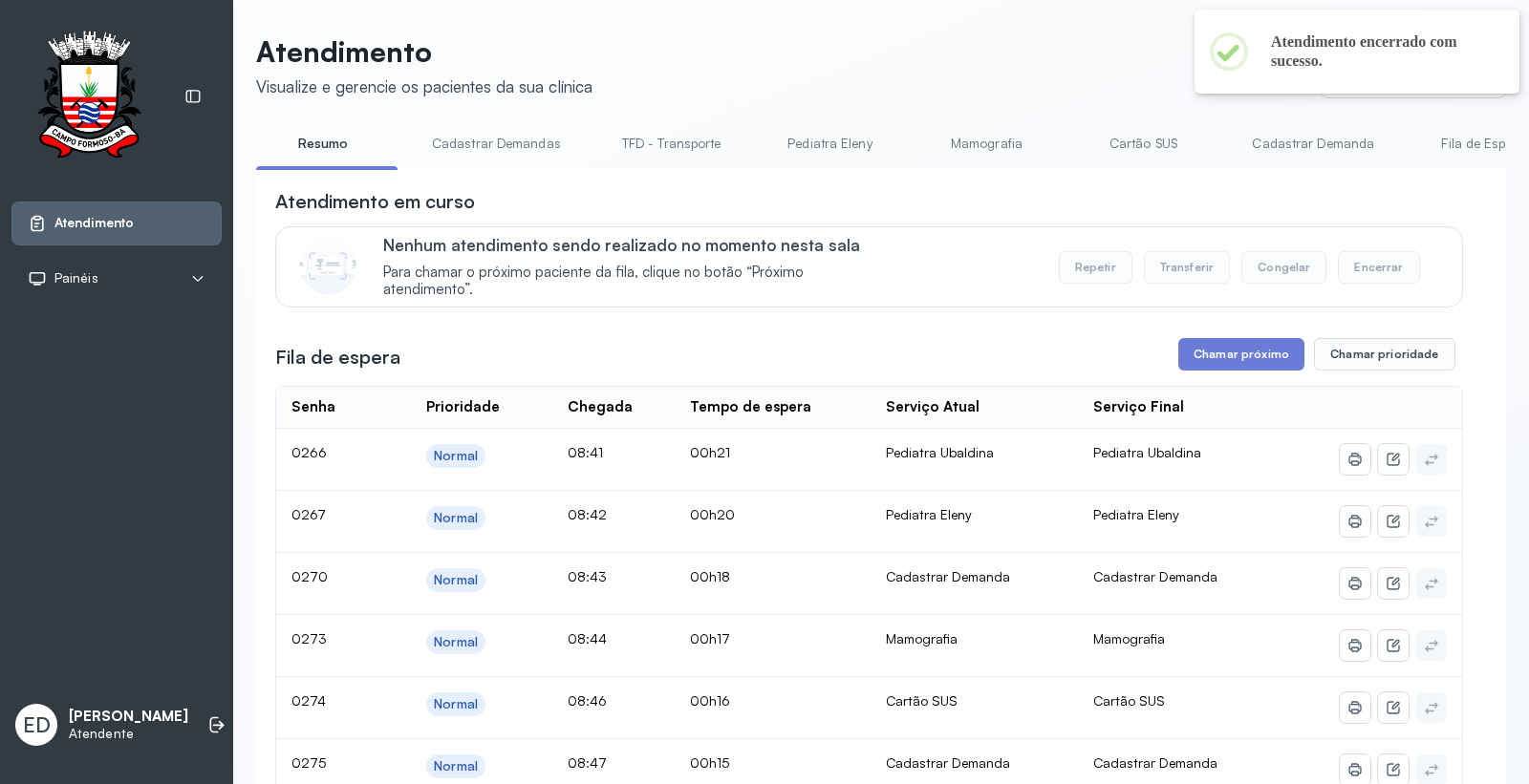
click at [771, 35] on header "Atendimento Visualize e gerencie os pacientes da sua clínica Ponto de atendimen…" at bounding box center [881, 66] width 1250 height 63
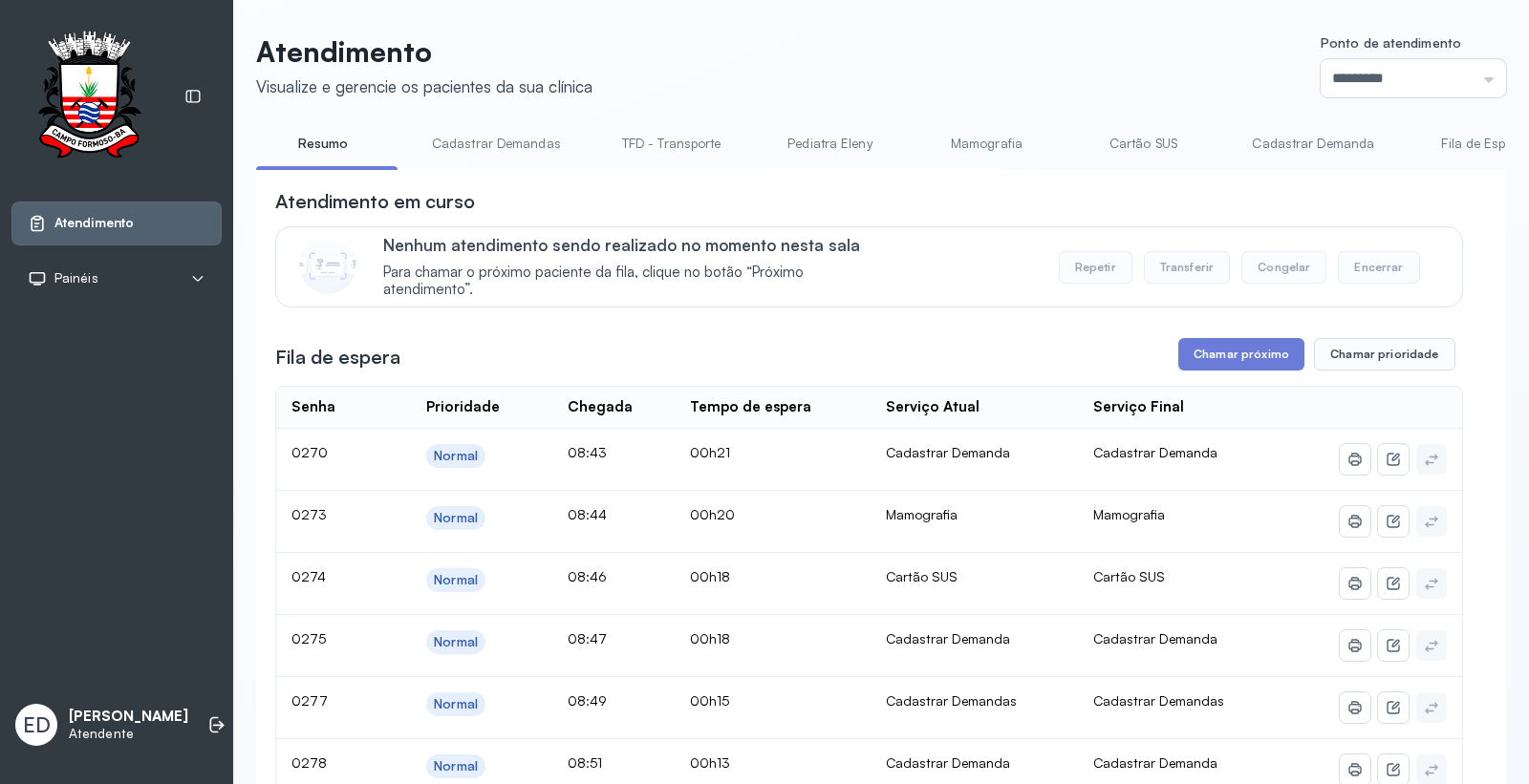
click at [1130, 132] on link "Cartão SUS" at bounding box center [1142, 144] width 134 height 31
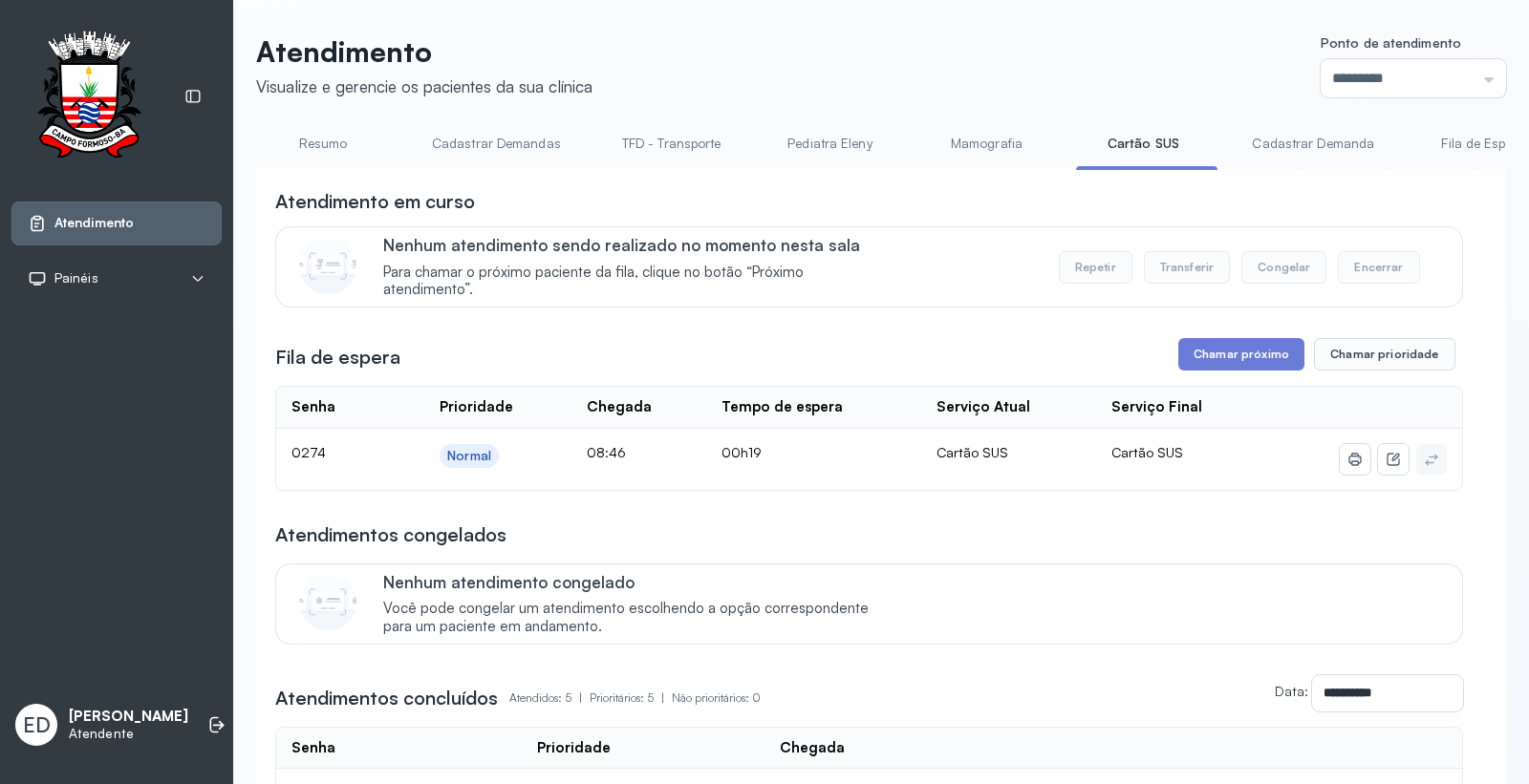
click at [322, 139] on link "Resumo" at bounding box center [323, 144] width 134 height 31
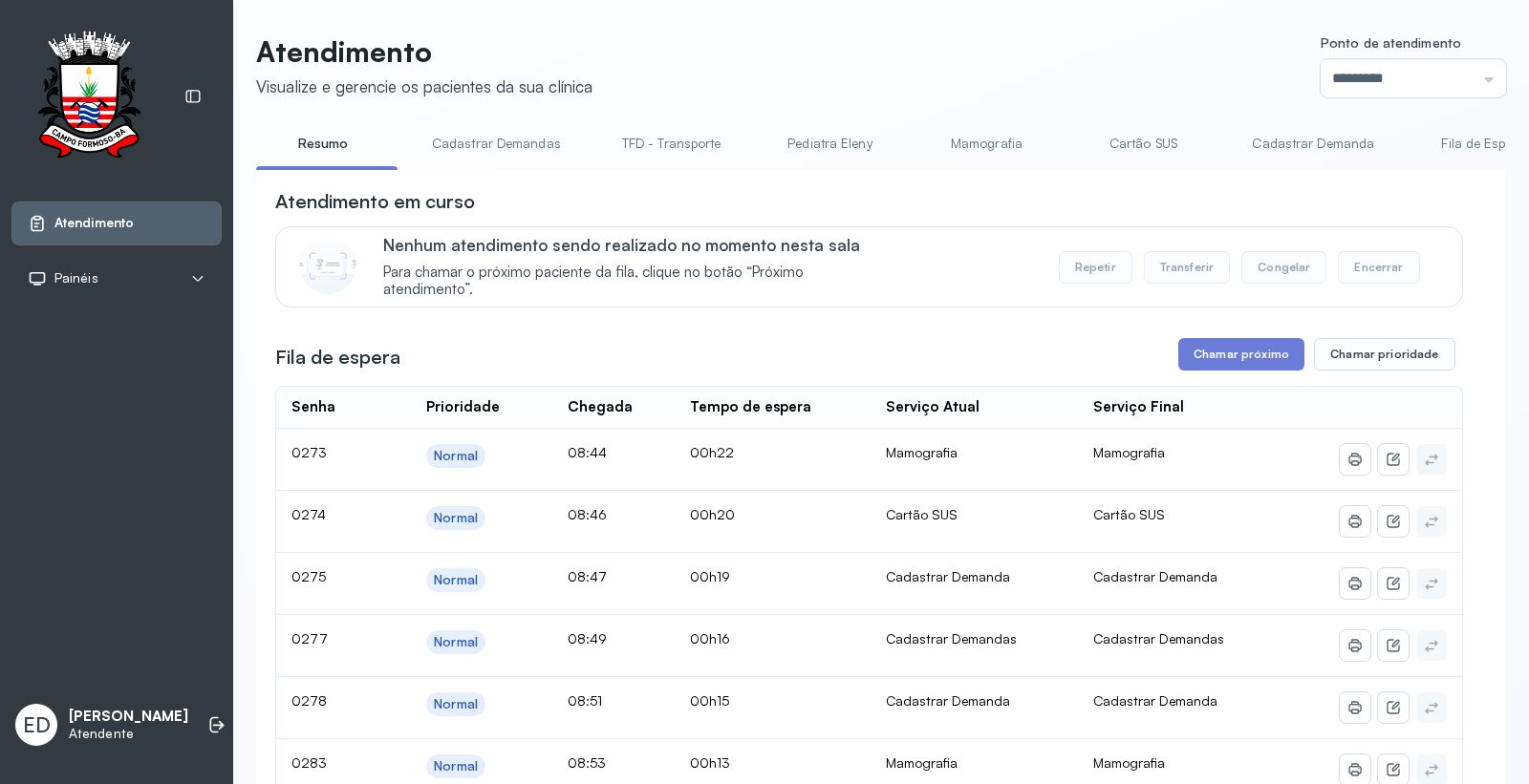
click at [1128, 151] on link "Cartão SUS" at bounding box center [1142, 144] width 134 height 31
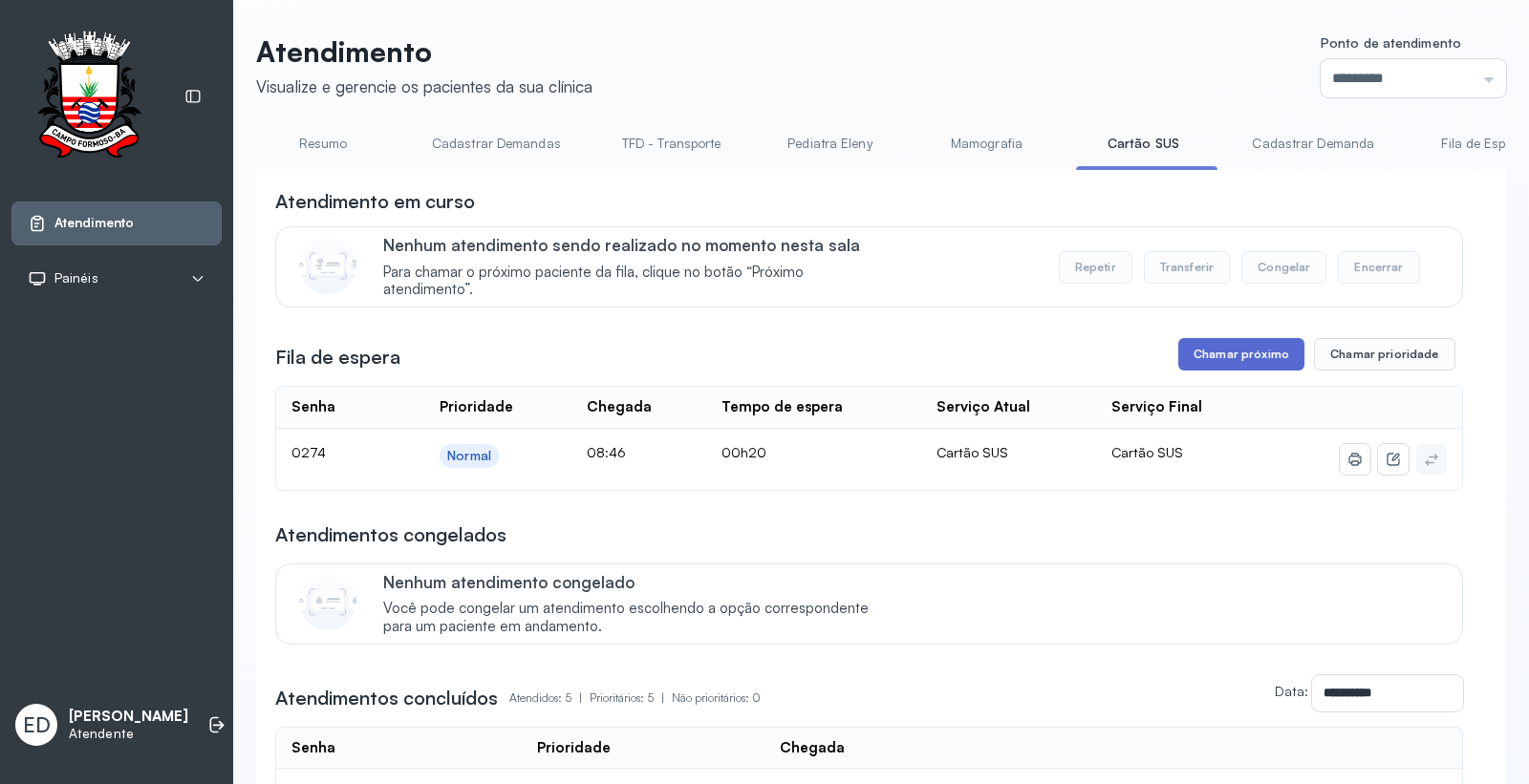
click at [1216, 367] on button "Chamar próximo" at bounding box center [1241, 354] width 126 height 32
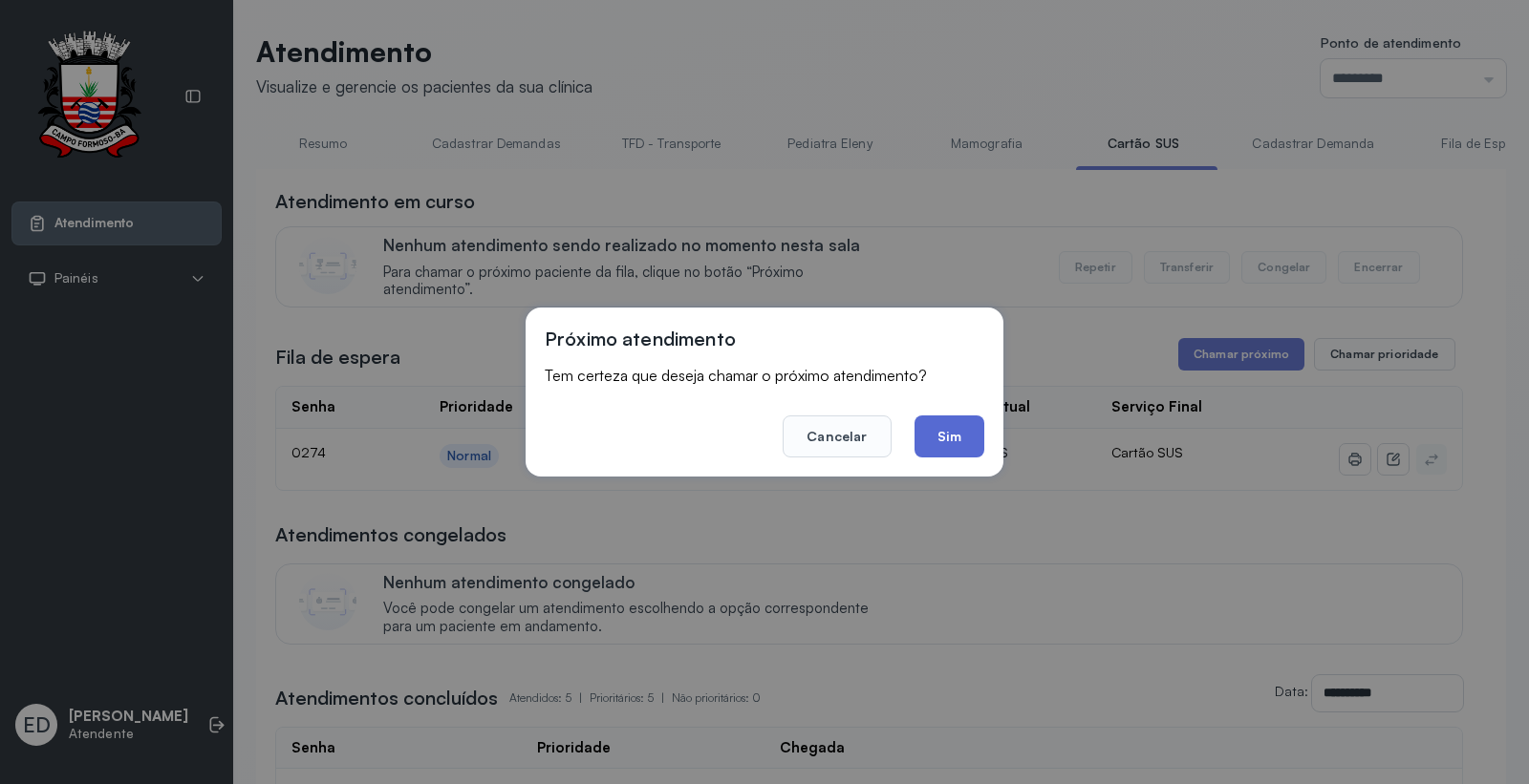
click at [949, 425] on button "Sim" at bounding box center [948, 436] width 70 height 42
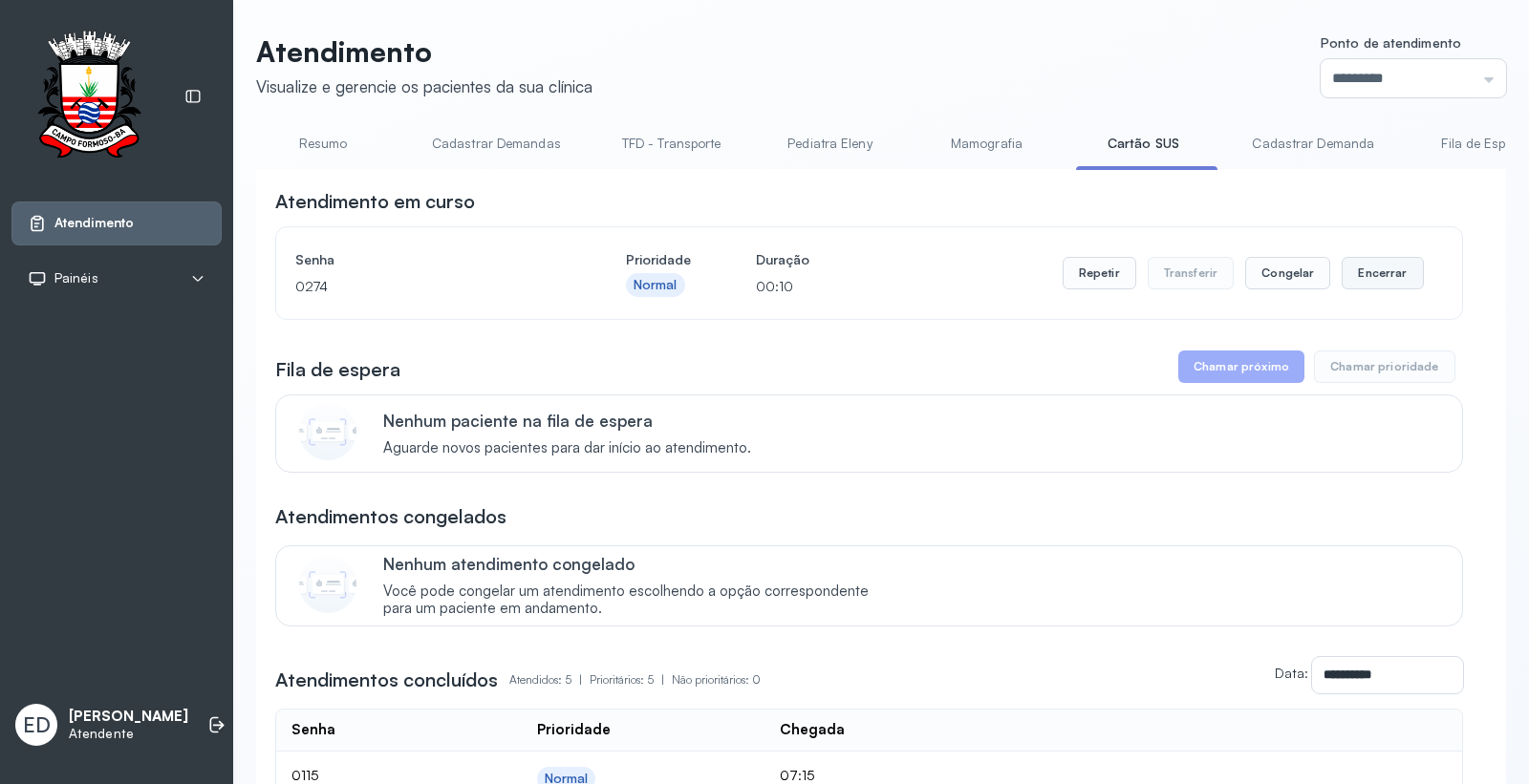
click at [1401, 289] on button "Encerrar" at bounding box center [1381, 272] width 82 height 32
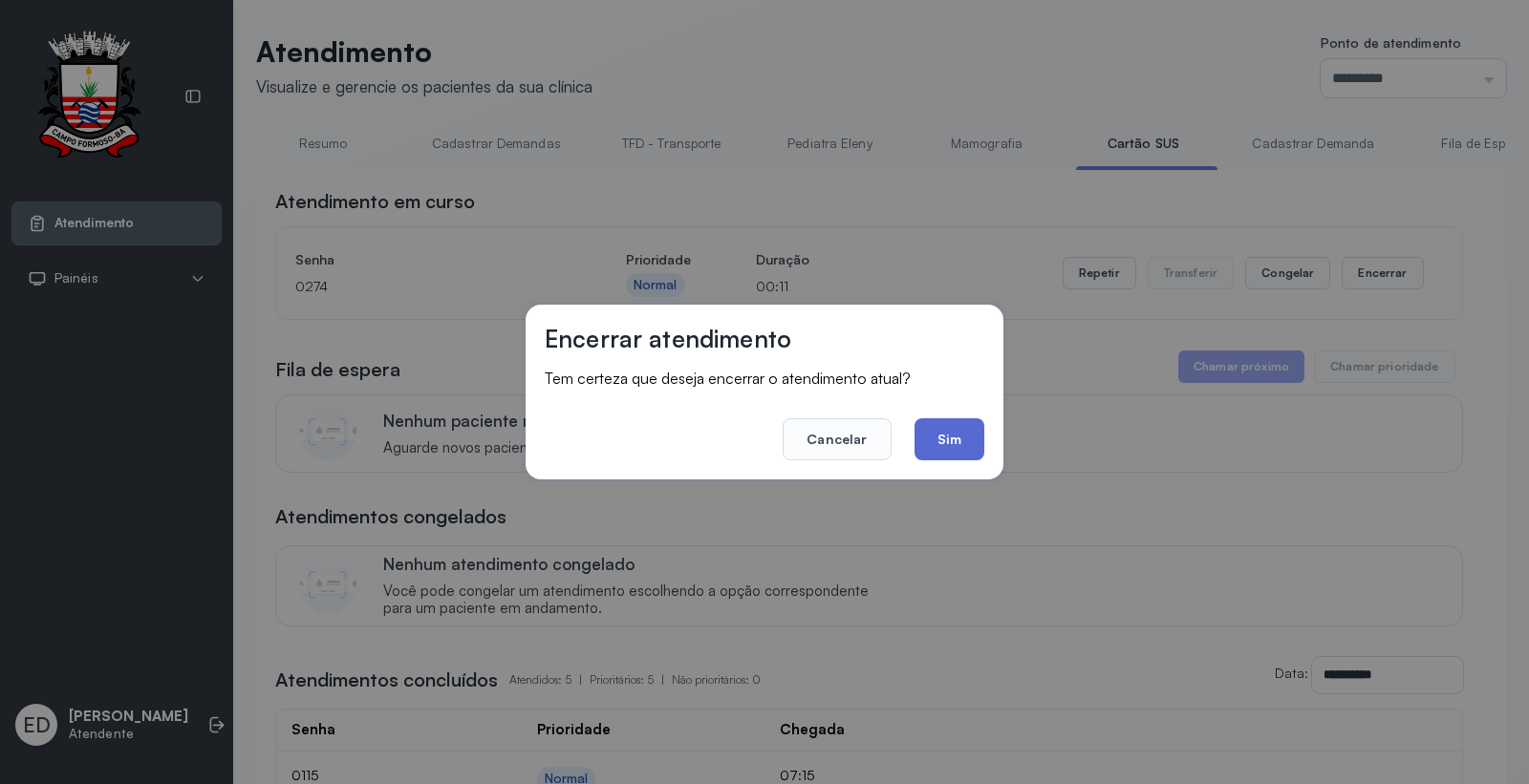
click at [965, 459] on button "Sim" at bounding box center [948, 439] width 70 height 42
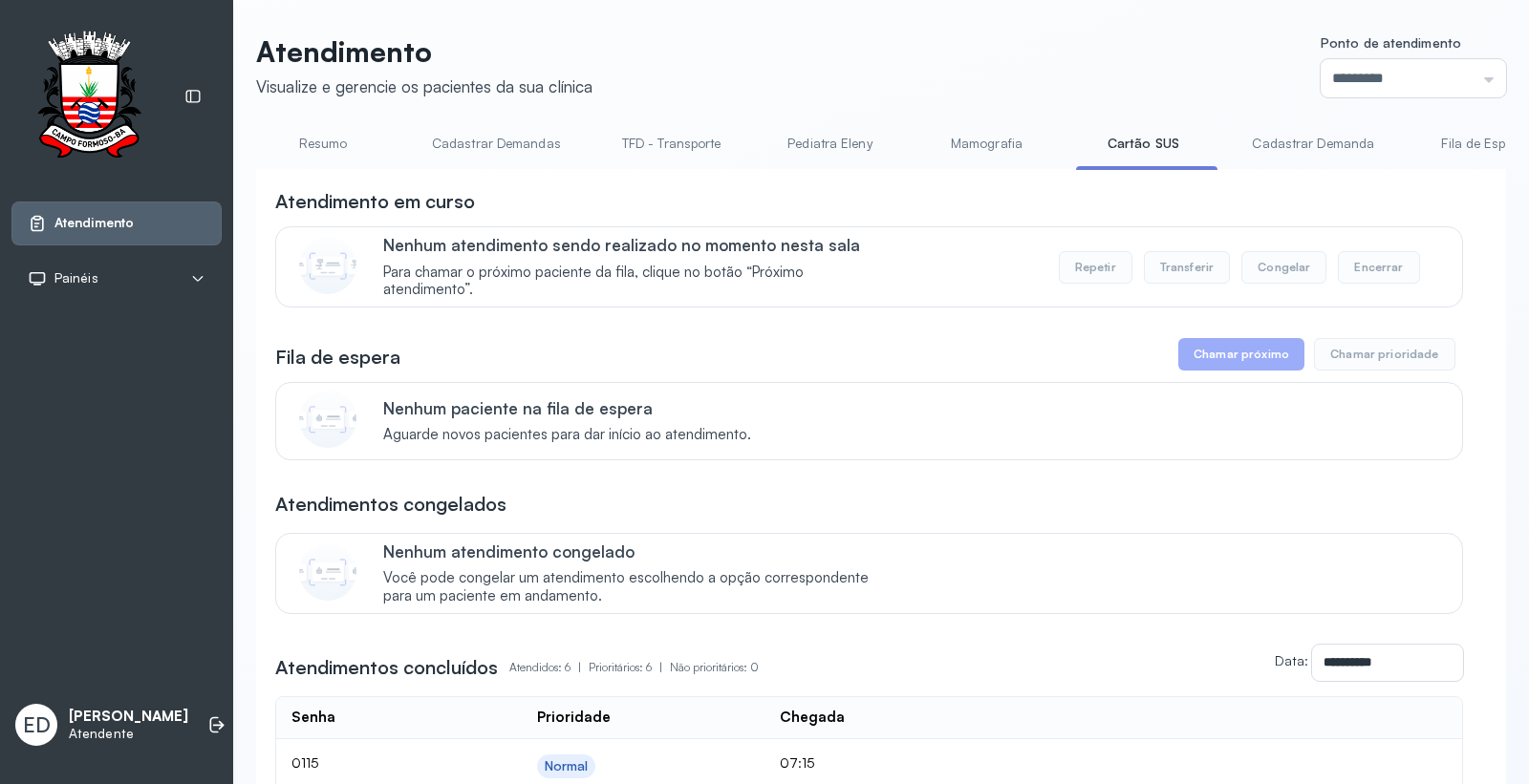
click at [339, 149] on link "Resumo" at bounding box center [323, 144] width 134 height 31
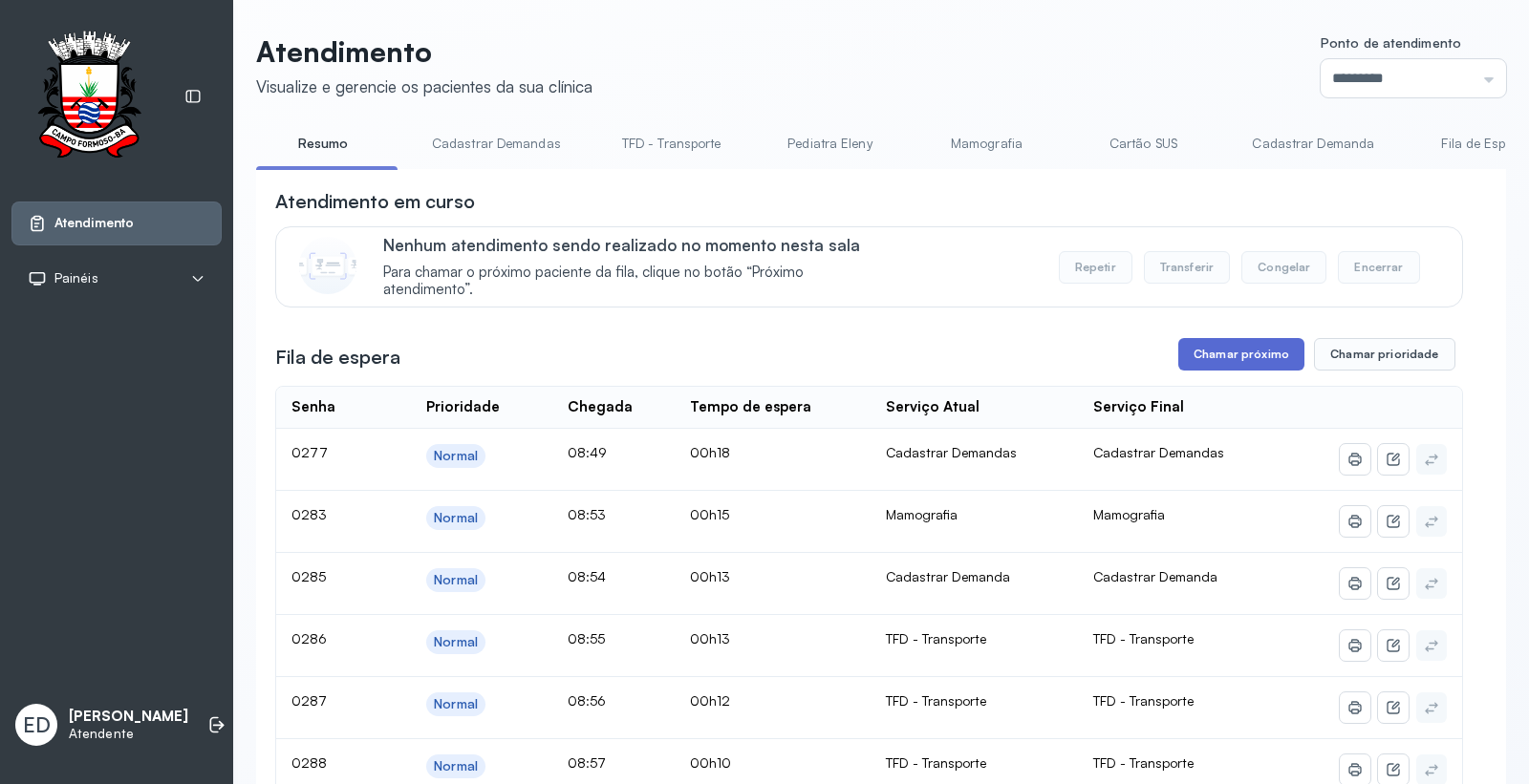
click at [1225, 358] on button "Chamar próximo" at bounding box center [1241, 354] width 126 height 32
click at [1183, 349] on button "Chamar próximo" at bounding box center [1241, 354] width 126 height 32
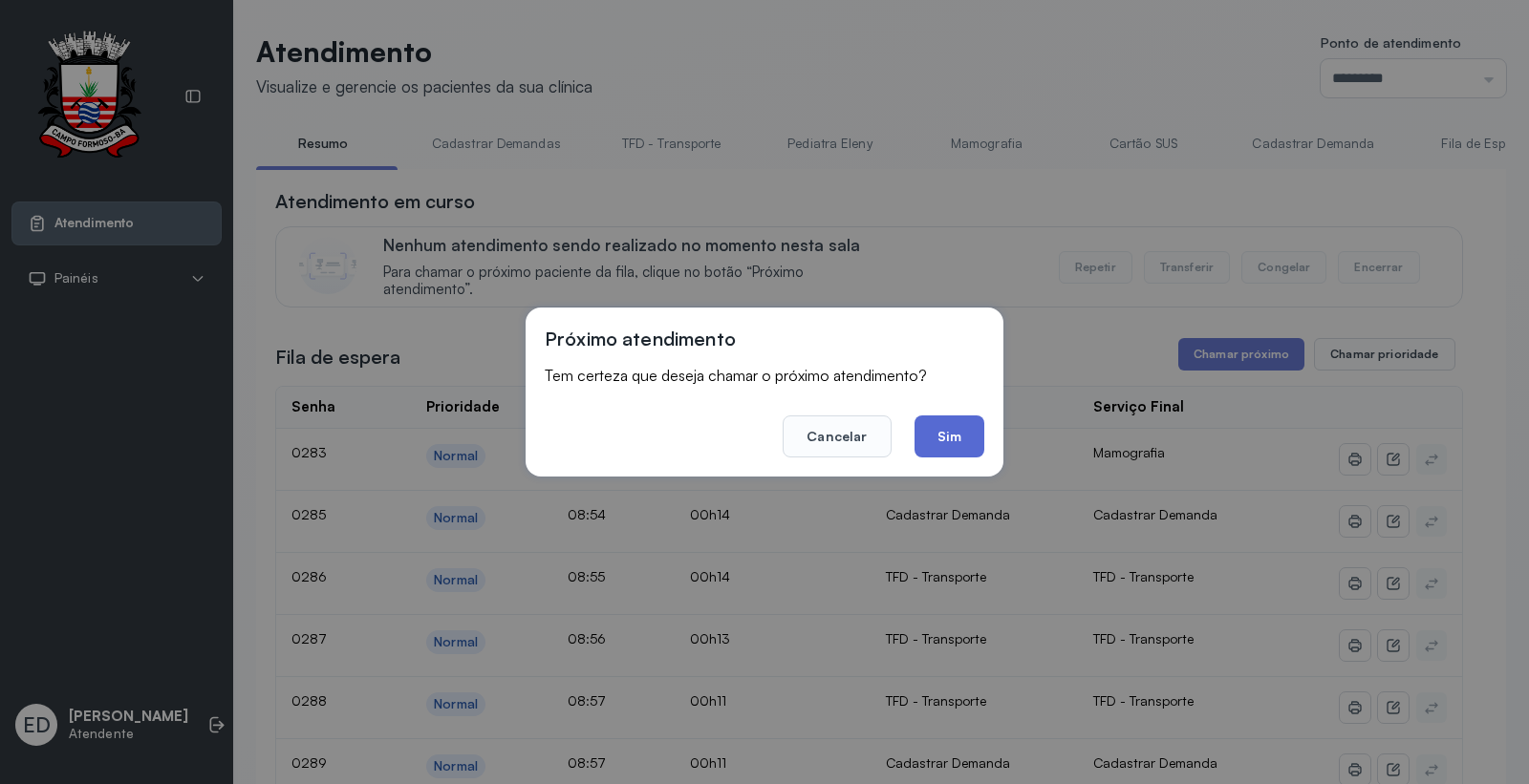
click at [967, 445] on button "Sim" at bounding box center [948, 436] width 70 height 42
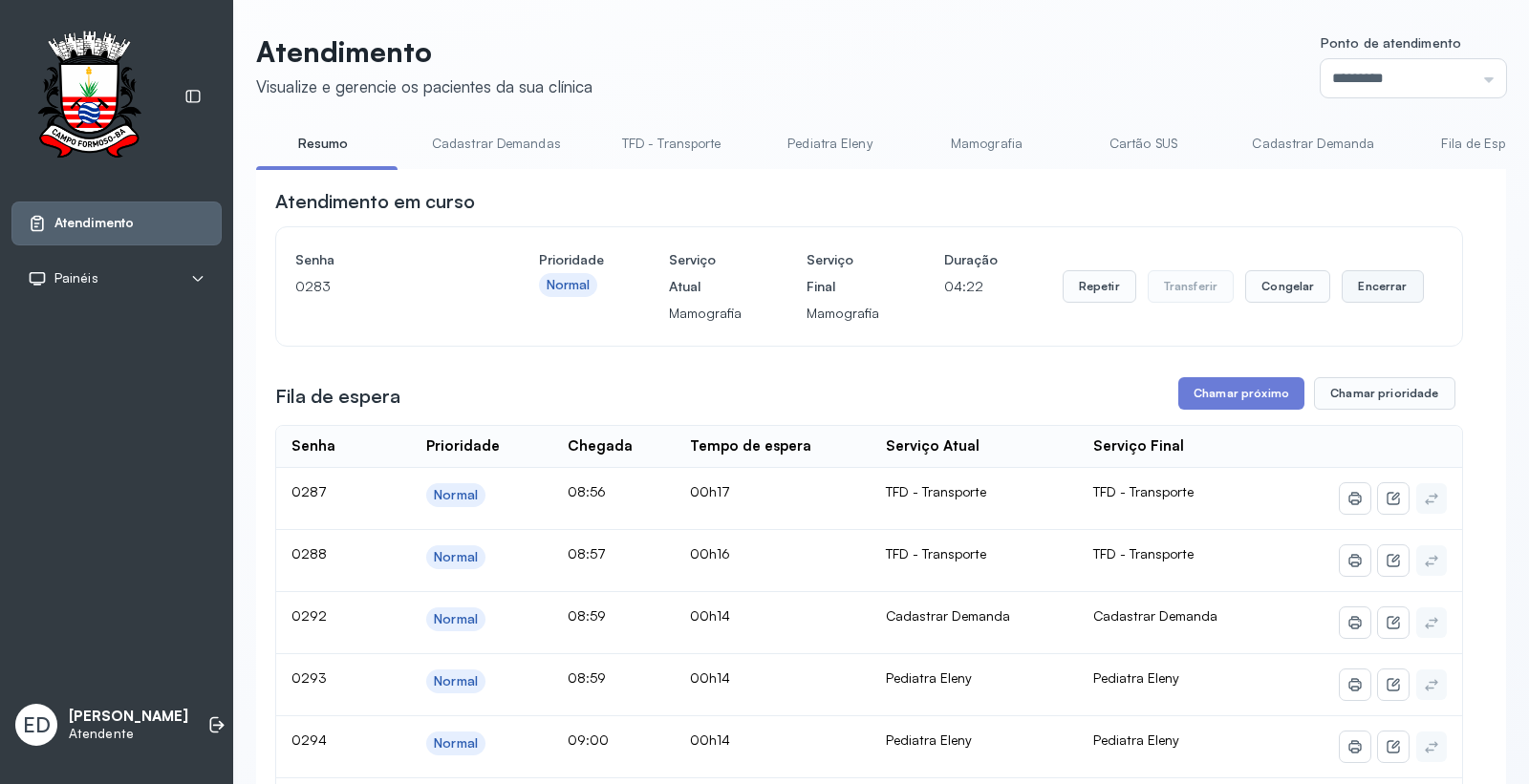
click at [1376, 292] on button "Encerrar" at bounding box center [1381, 286] width 82 height 32
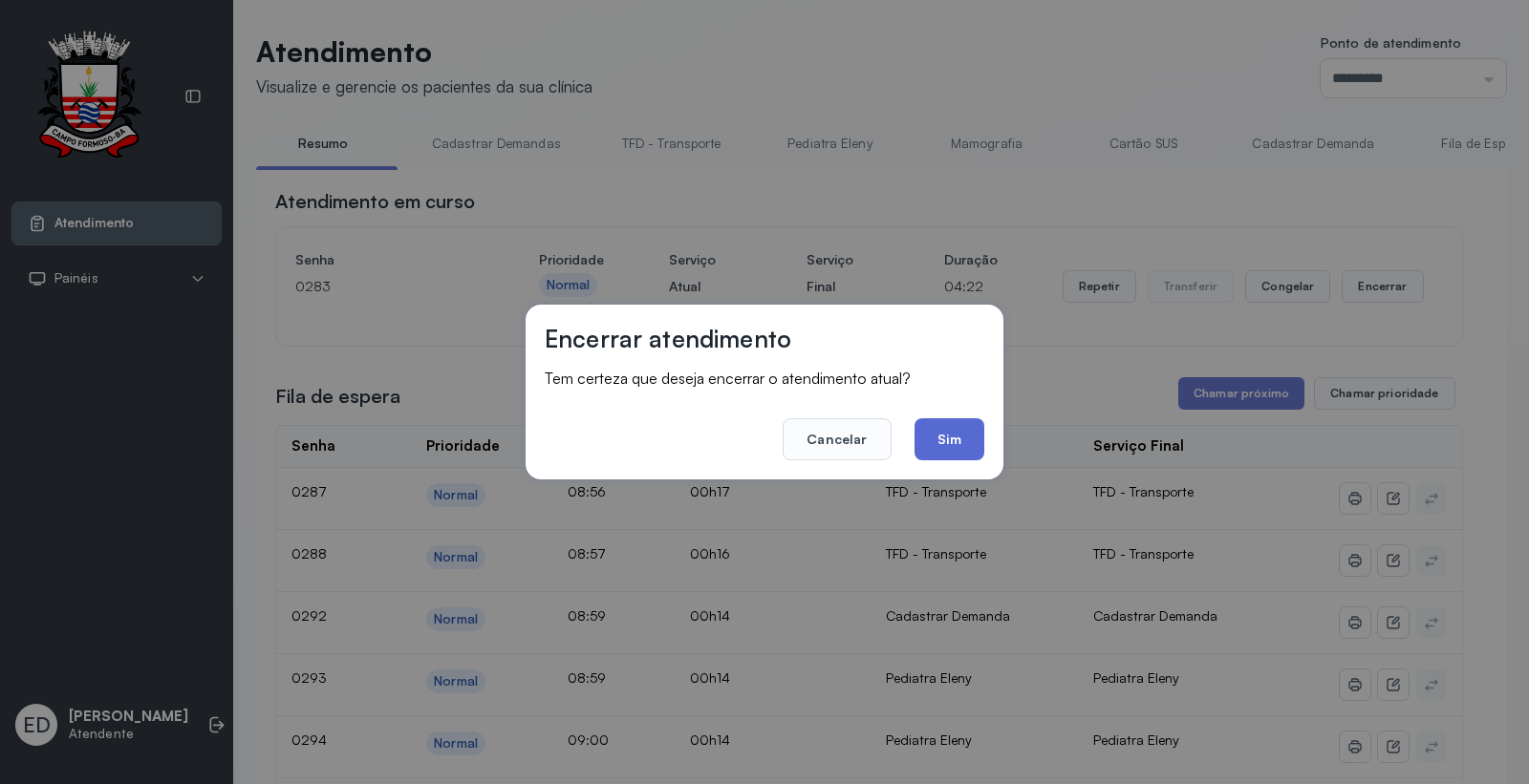
click at [940, 431] on button "Sim" at bounding box center [948, 439] width 70 height 42
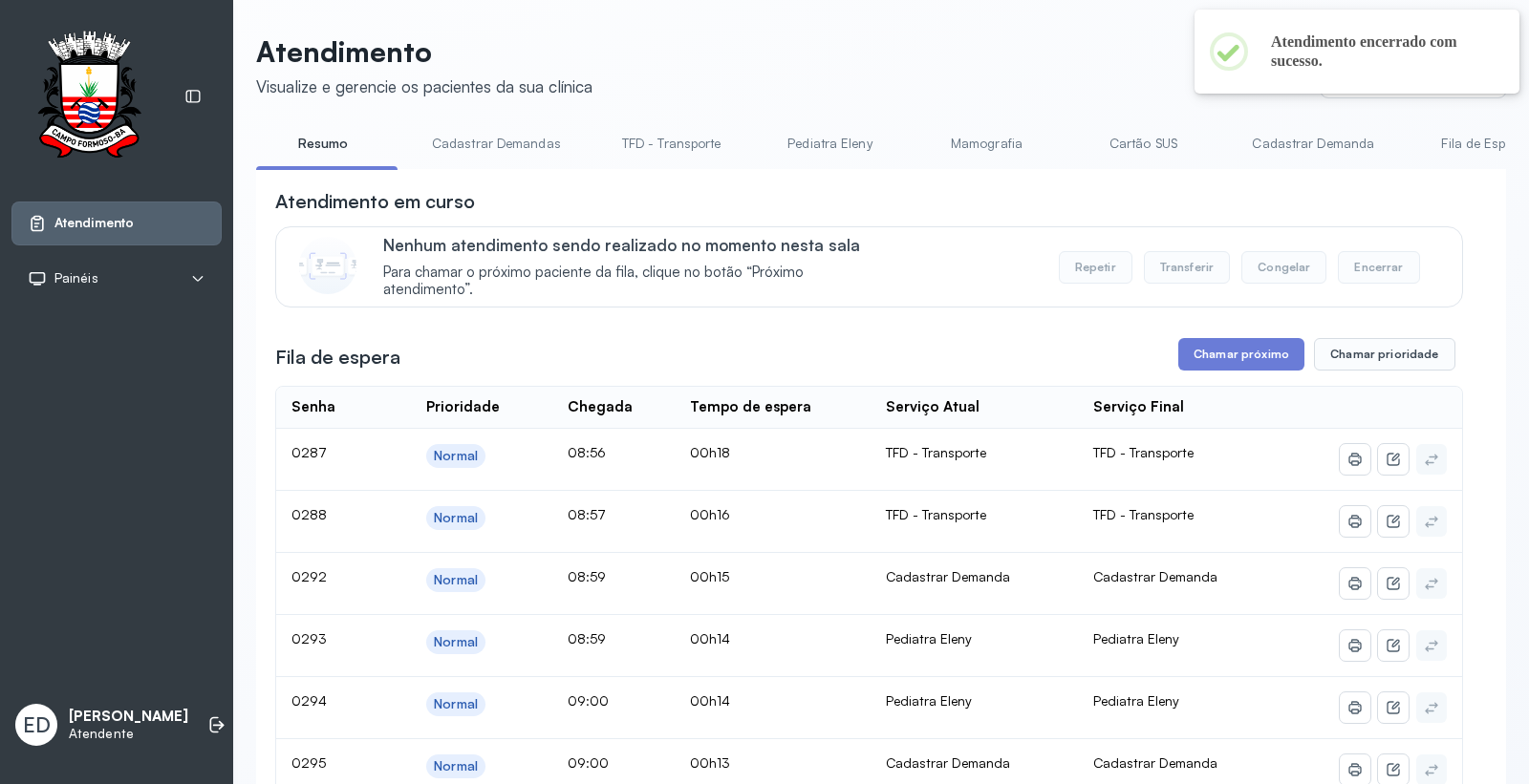
click at [1141, 140] on link "Cartão SUS" at bounding box center [1142, 144] width 134 height 31
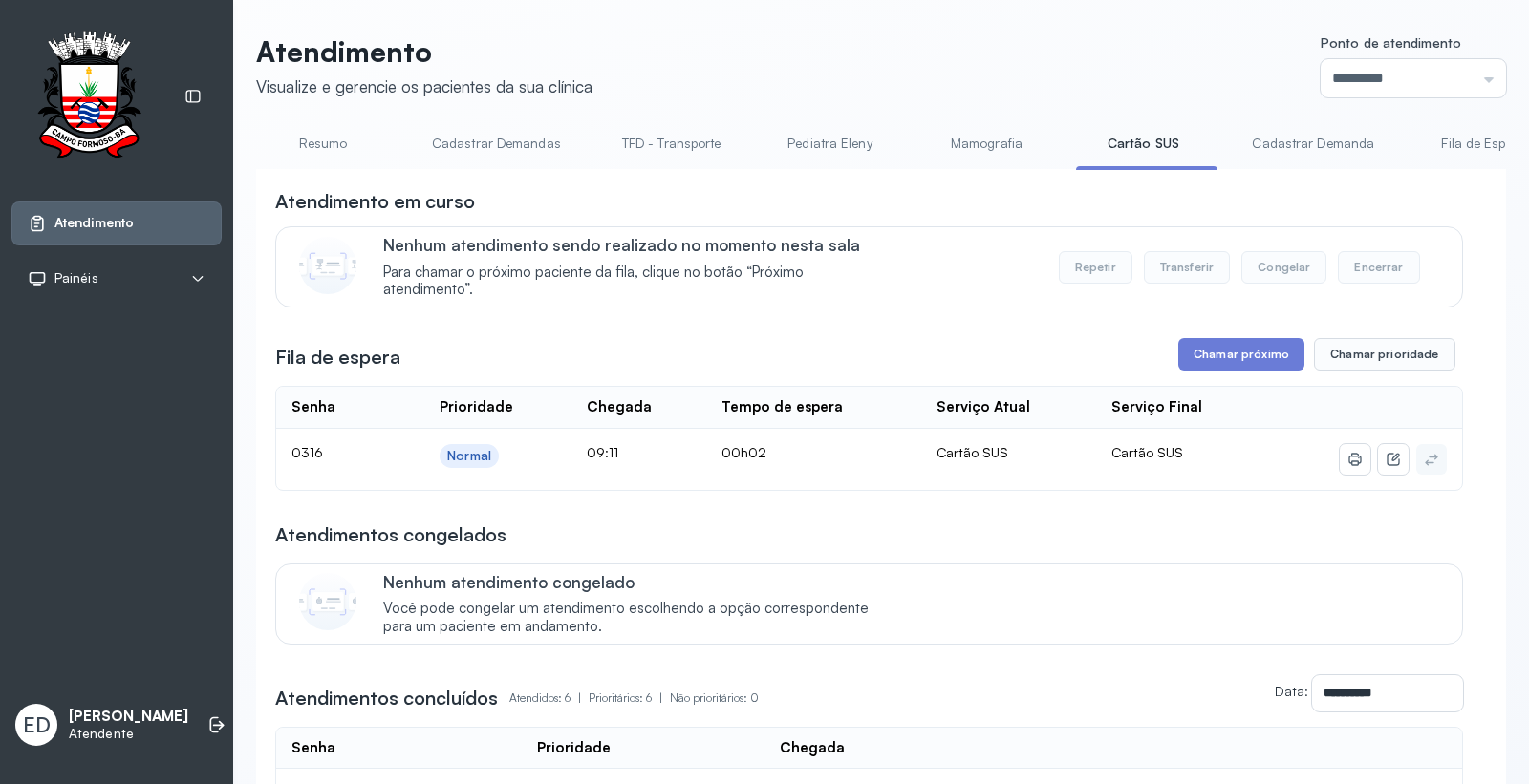
click at [328, 139] on link "Resumo" at bounding box center [323, 144] width 134 height 31
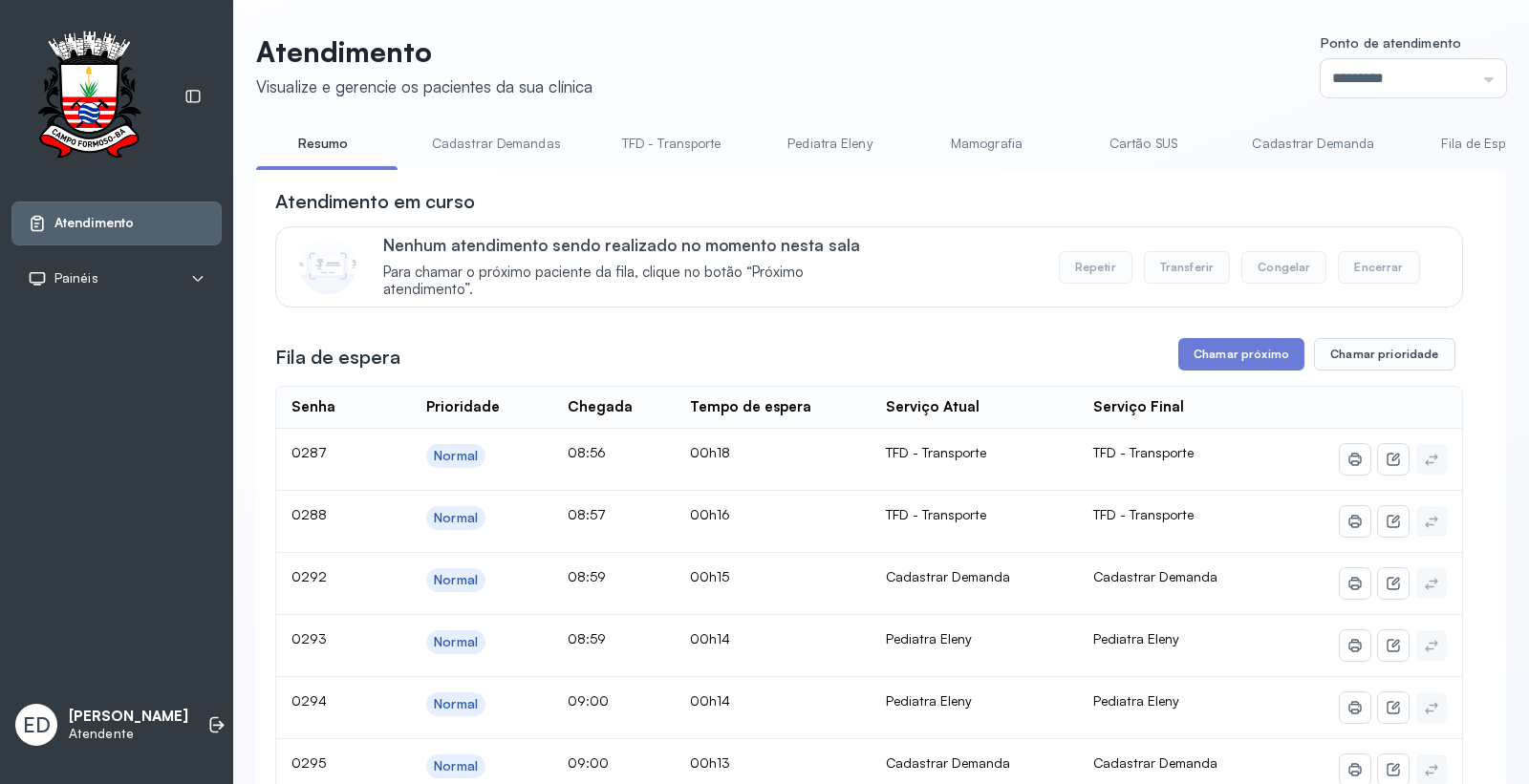
click at [1263, 132] on link "Cadastrar Demanda" at bounding box center [1313, 144] width 160 height 31
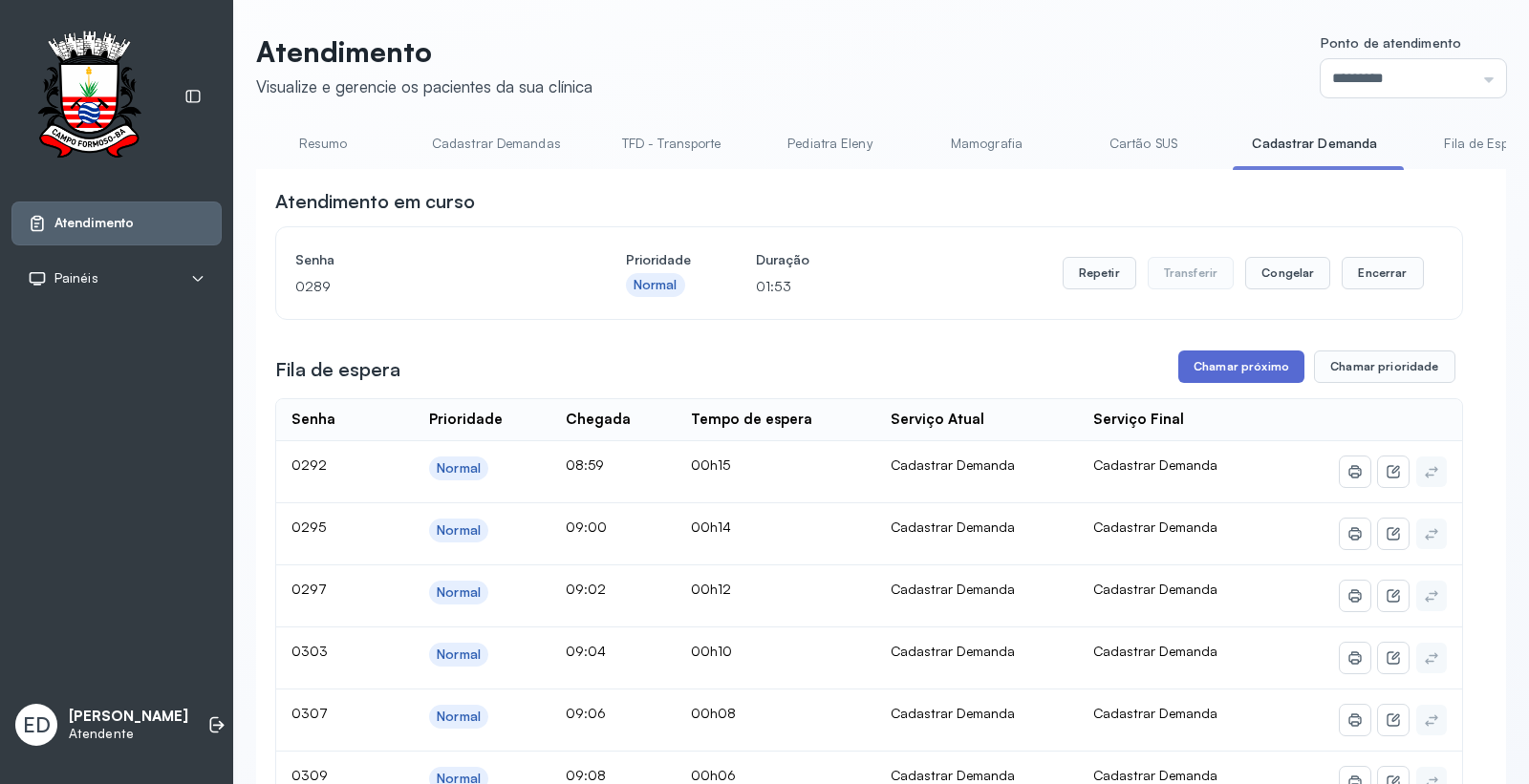
click at [1229, 382] on button "Chamar próximo" at bounding box center [1241, 366] width 126 height 32
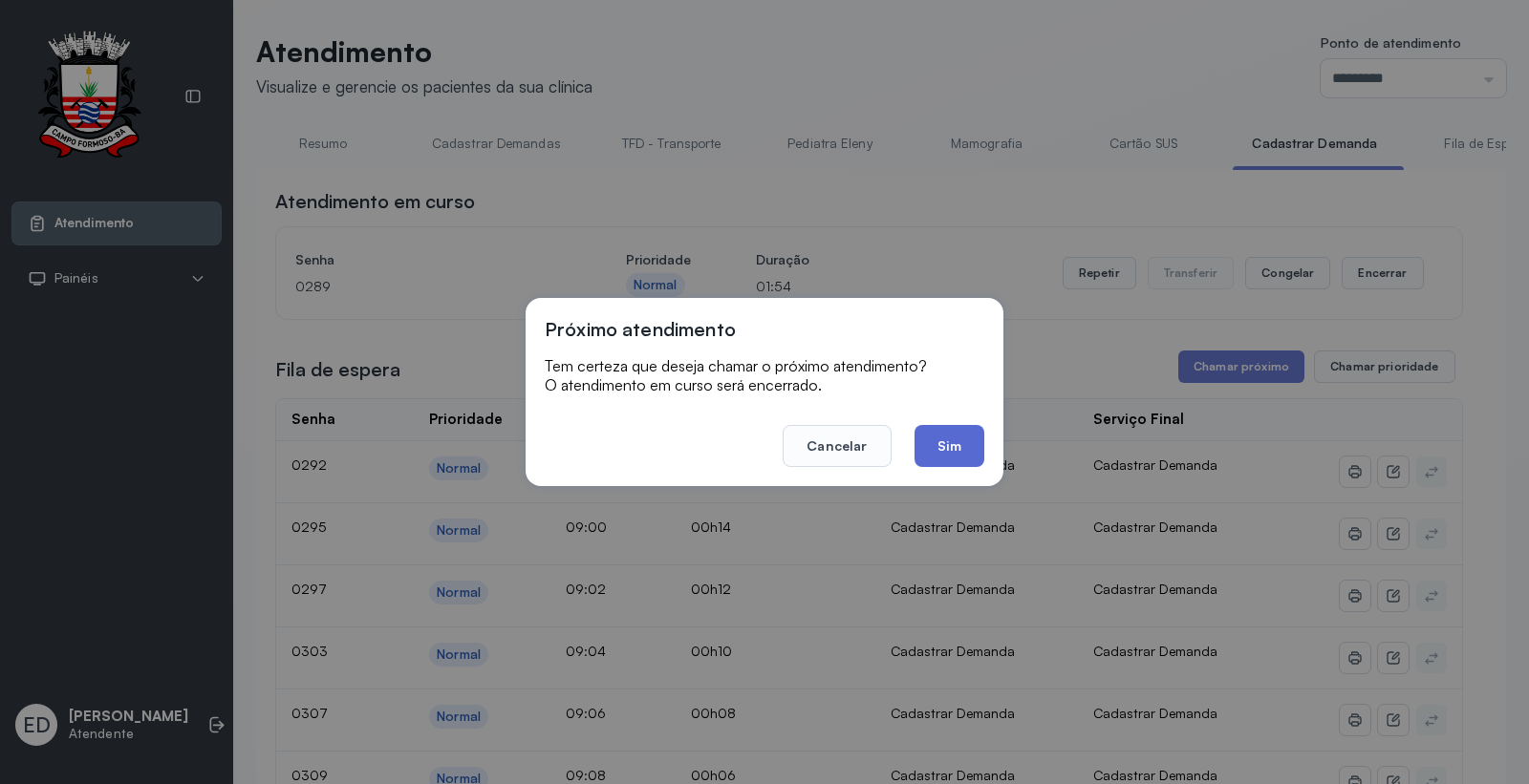
click at [938, 452] on button "Sim" at bounding box center [948, 446] width 70 height 42
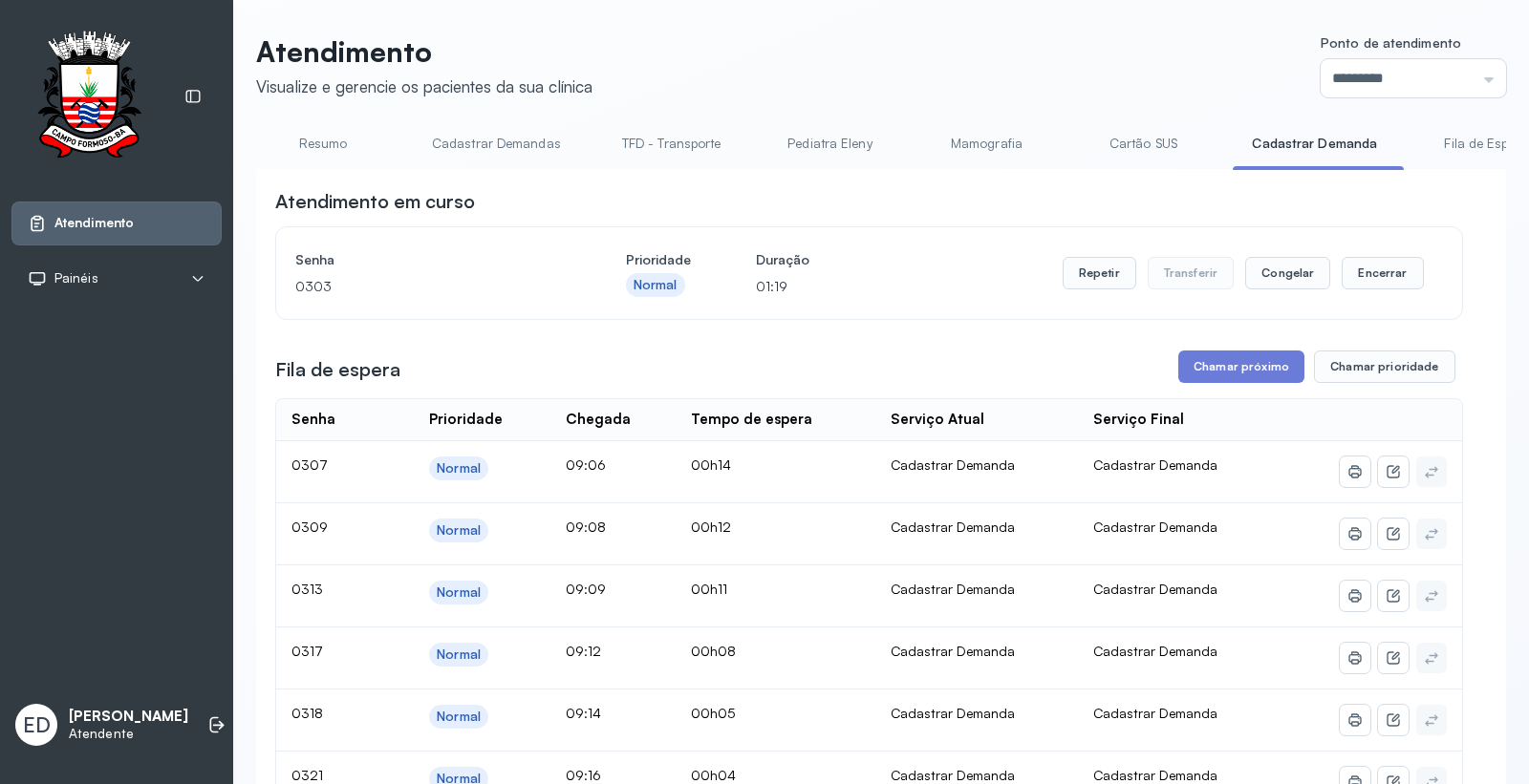
click at [1132, 131] on link "Cartão SUS" at bounding box center [1142, 144] width 134 height 31
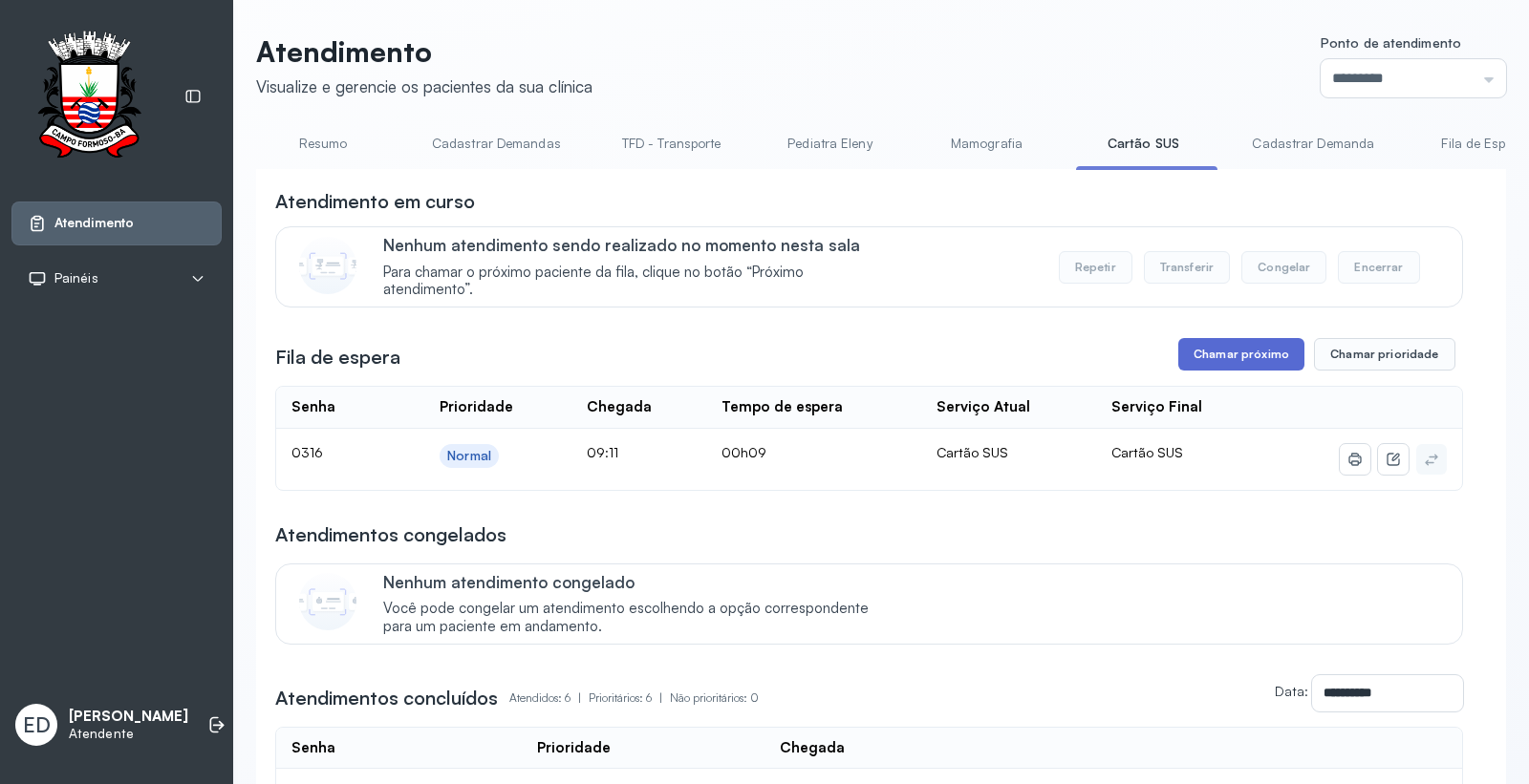
click at [1217, 351] on button "Chamar próximo" at bounding box center [1241, 354] width 126 height 32
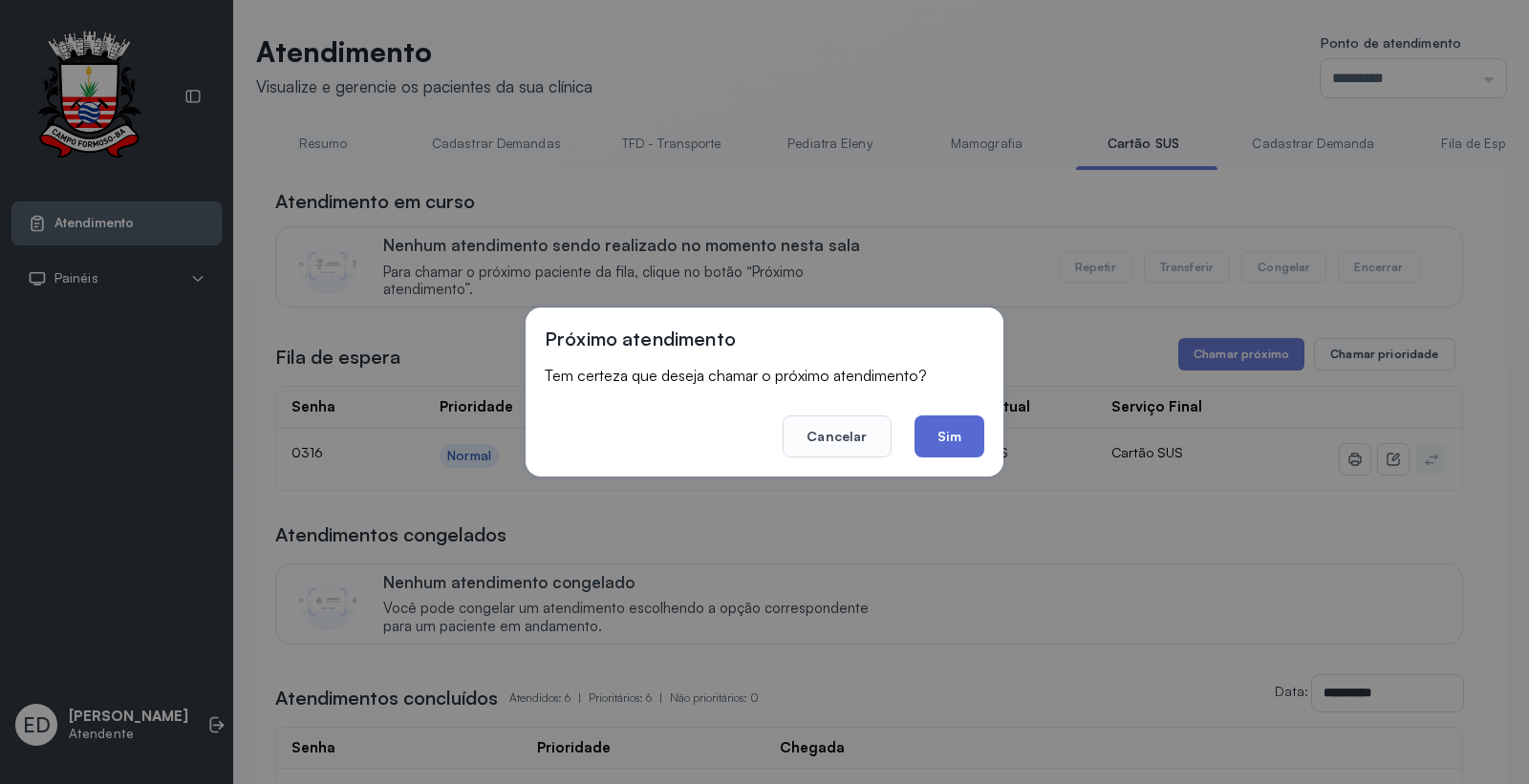
click at [965, 444] on button "Sim" at bounding box center [948, 436] width 70 height 42
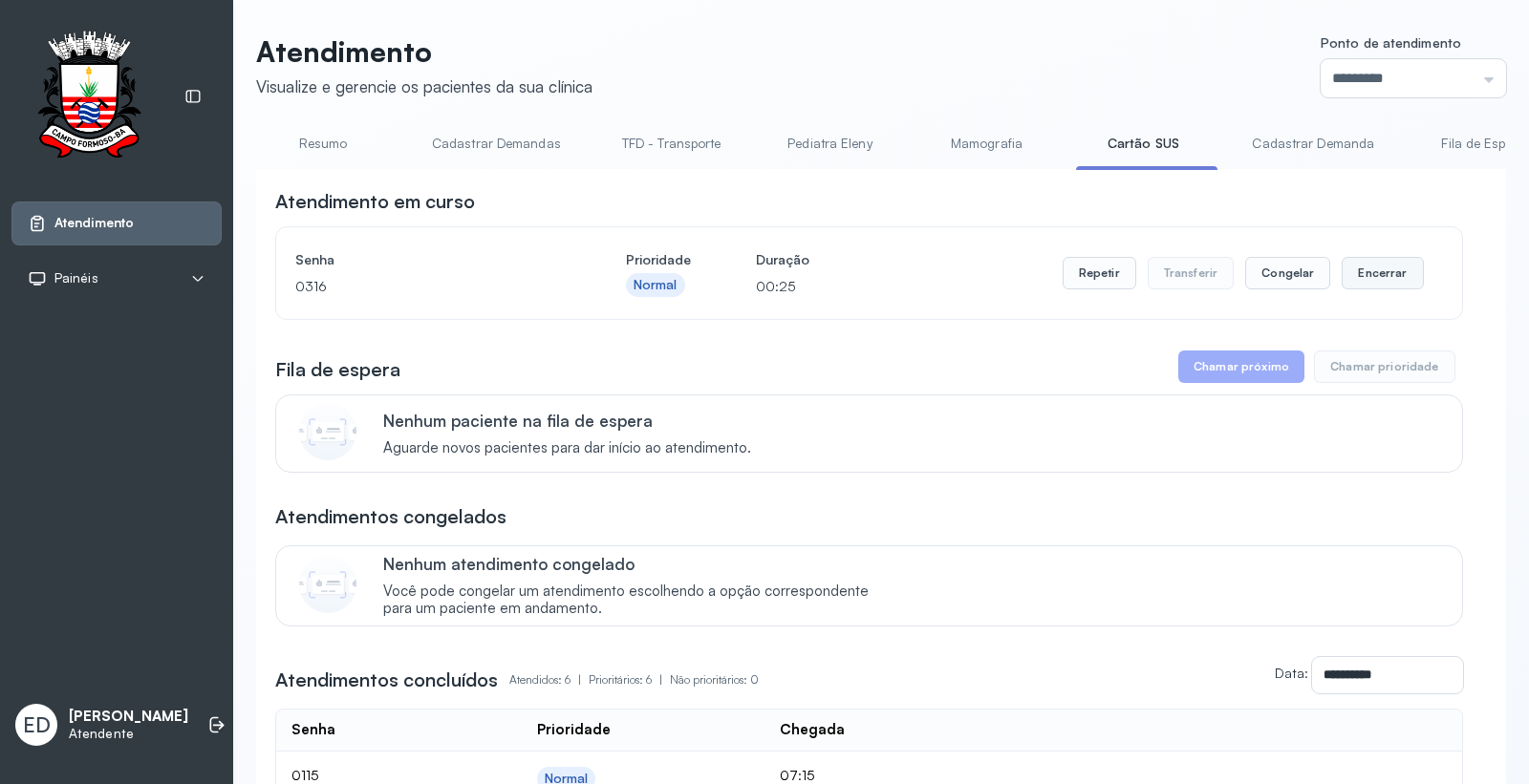
click at [1391, 287] on button "Encerrar" at bounding box center [1381, 272] width 82 height 32
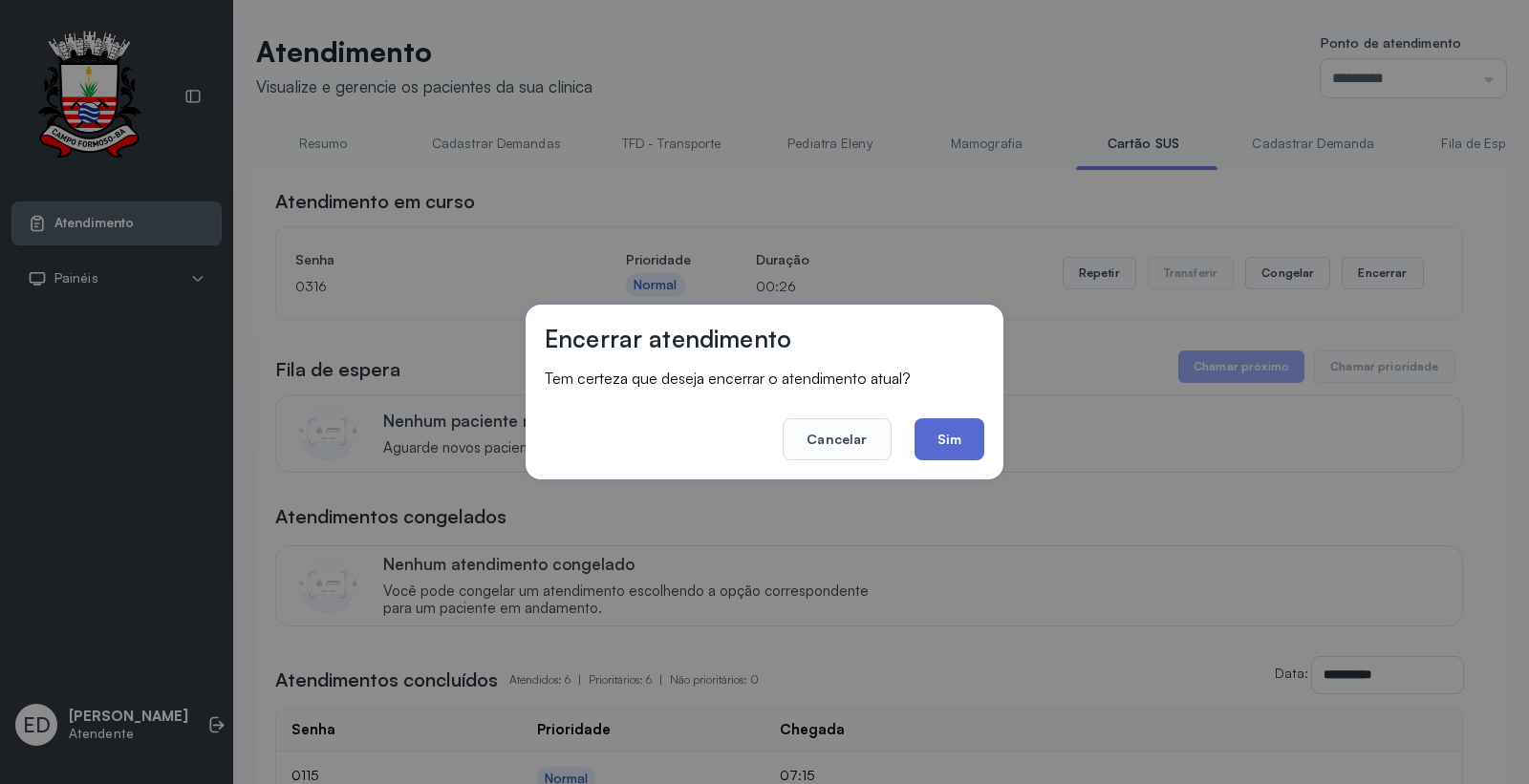
click at [952, 435] on button "Sim" at bounding box center [948, 439] width 70 height 42
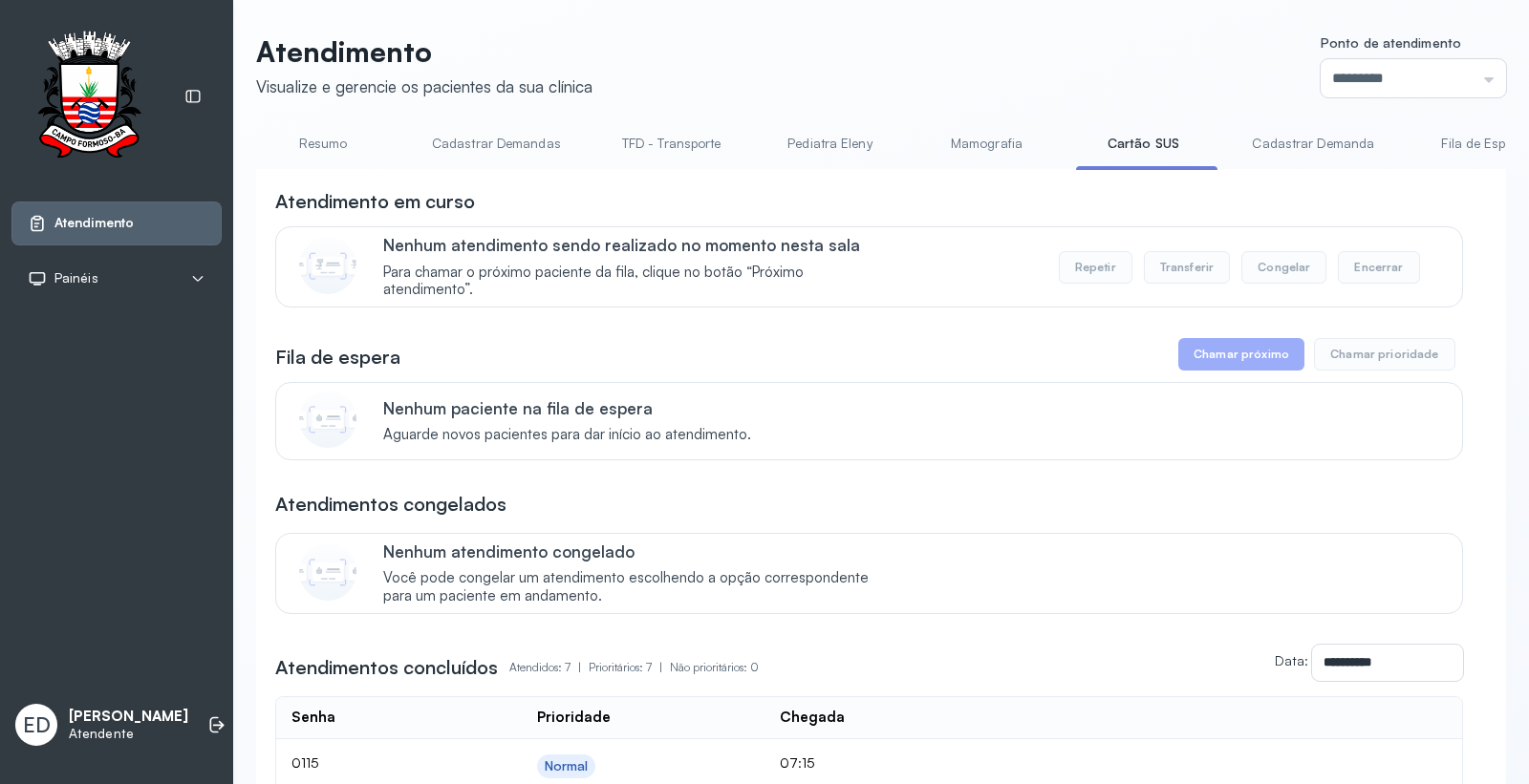
click at [323, 144] on link "Resumo" at bounding box center [323, 144] width 134 height 31
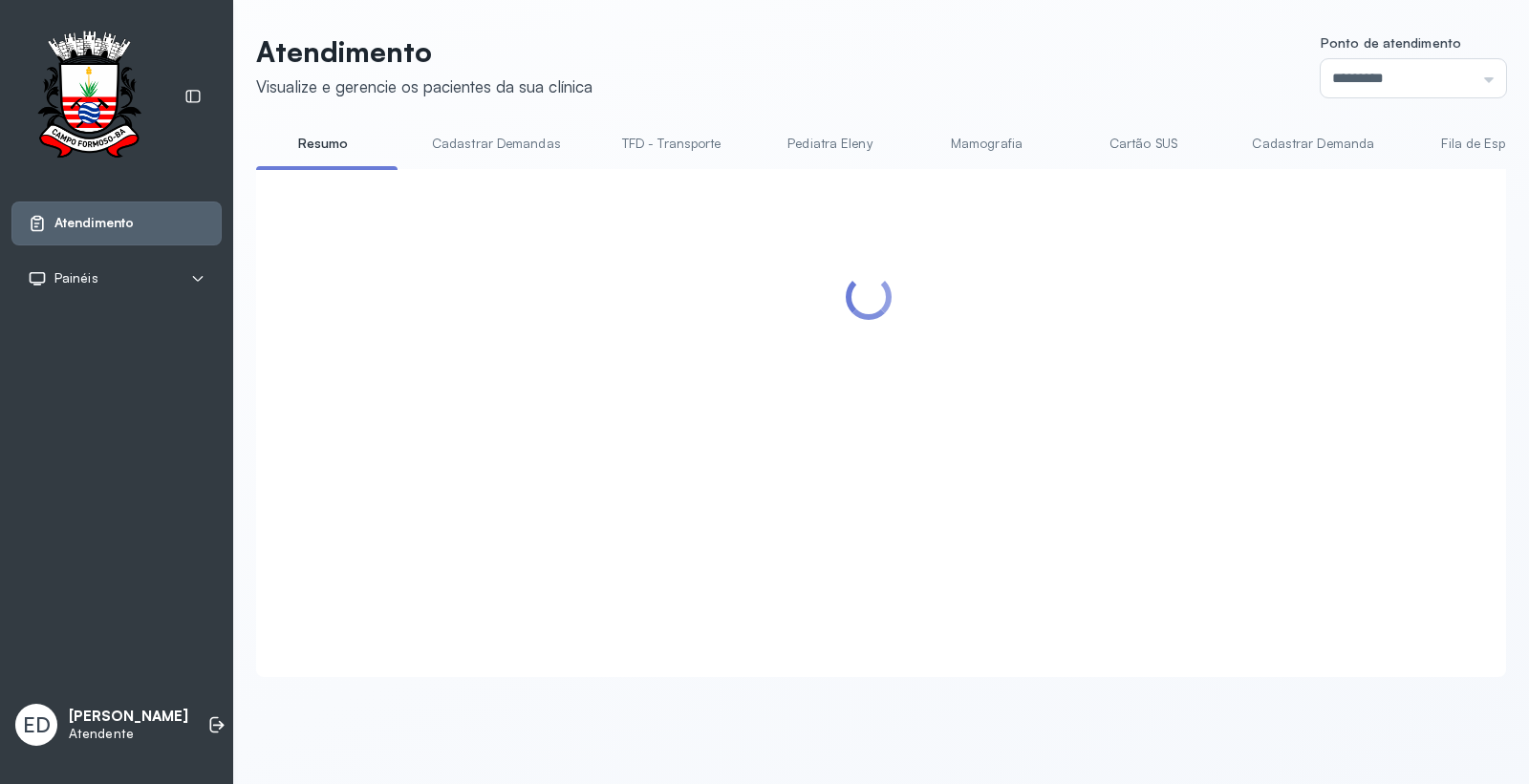
click at [1103, 65] on header "Atendimento Visualize e gerencie os pacientes da sua clínica Ponto de atendimen…" at bounding box center [881, 66] width 1250 height 63
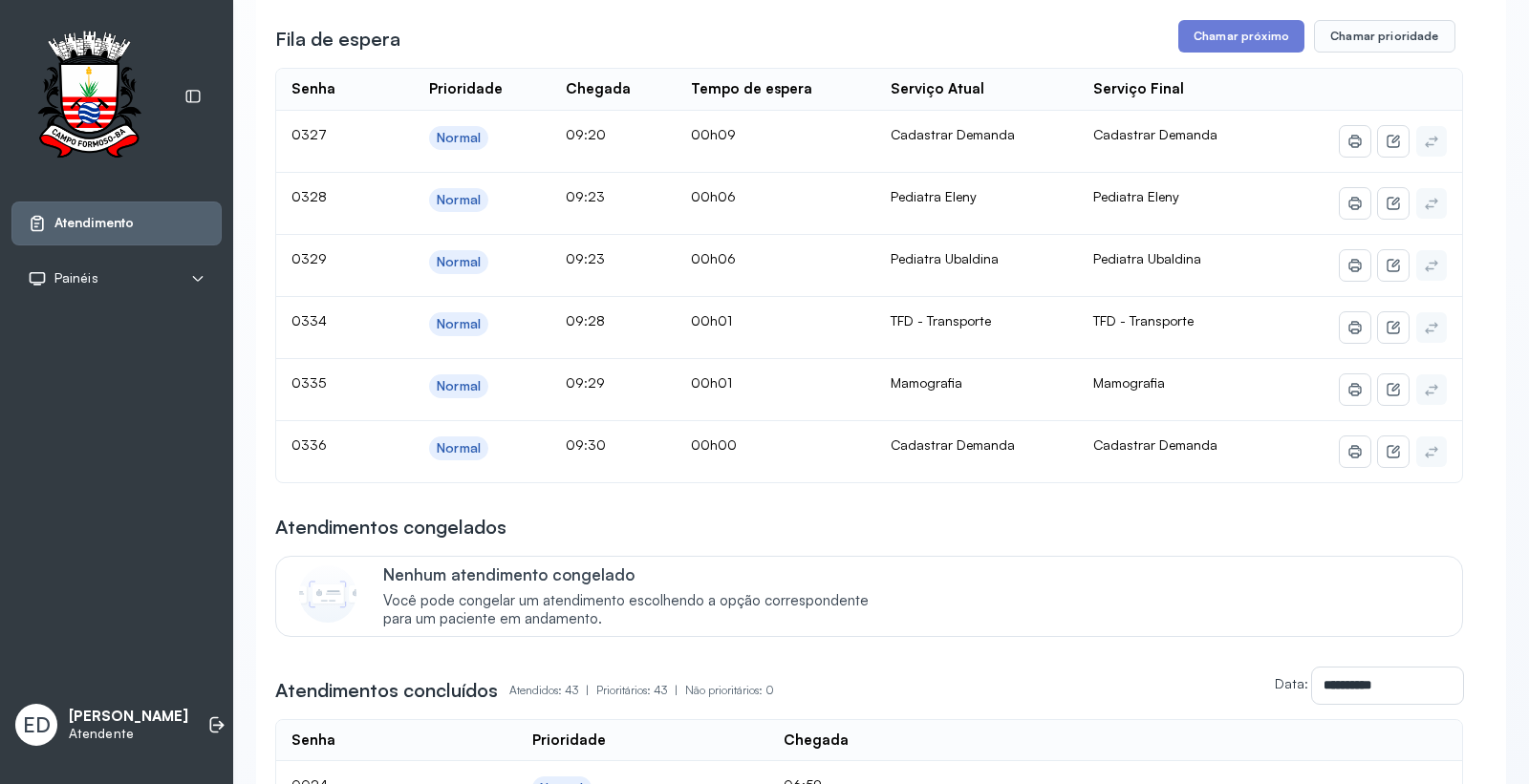
scroll to position [212, 0]
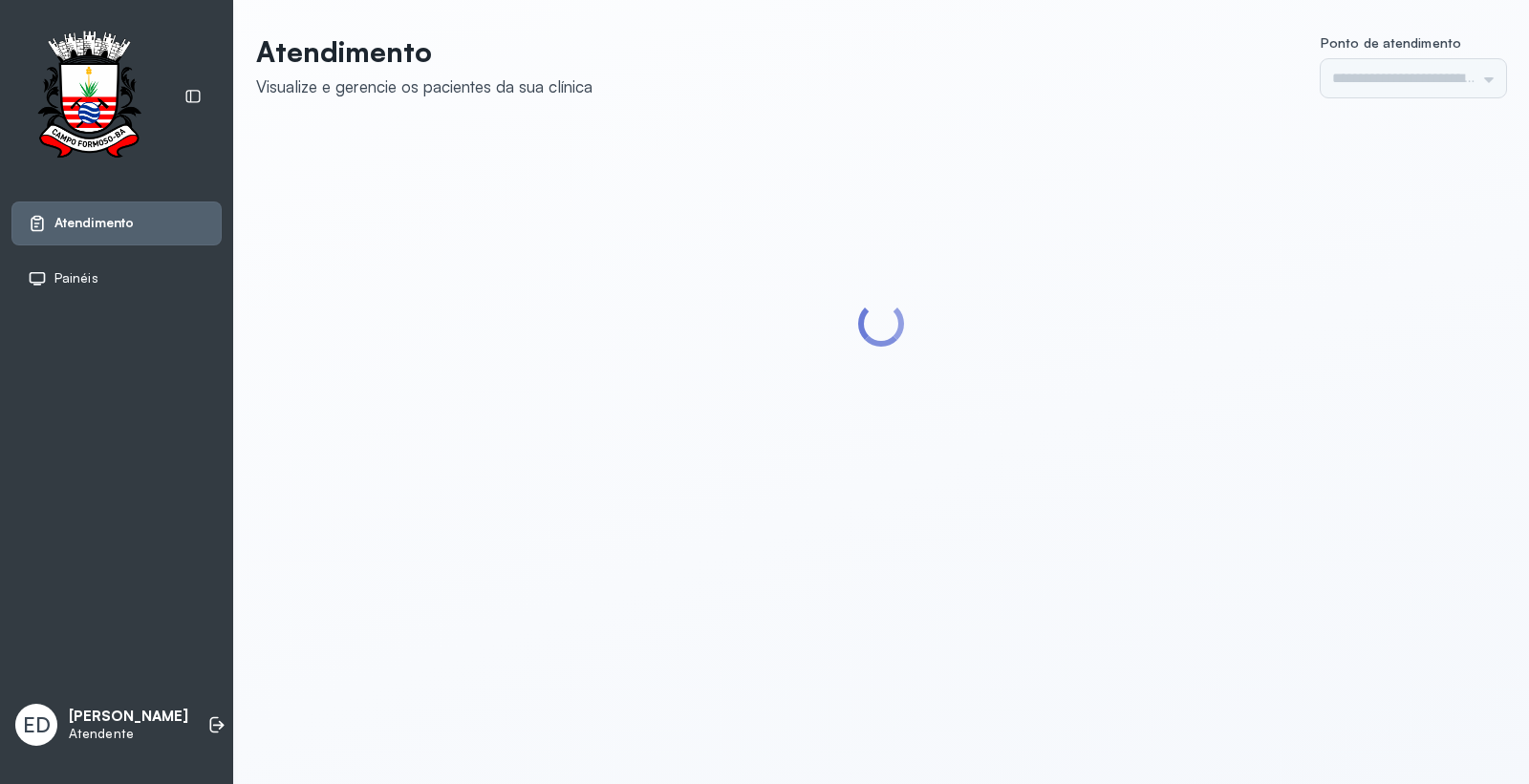
type input "*********"
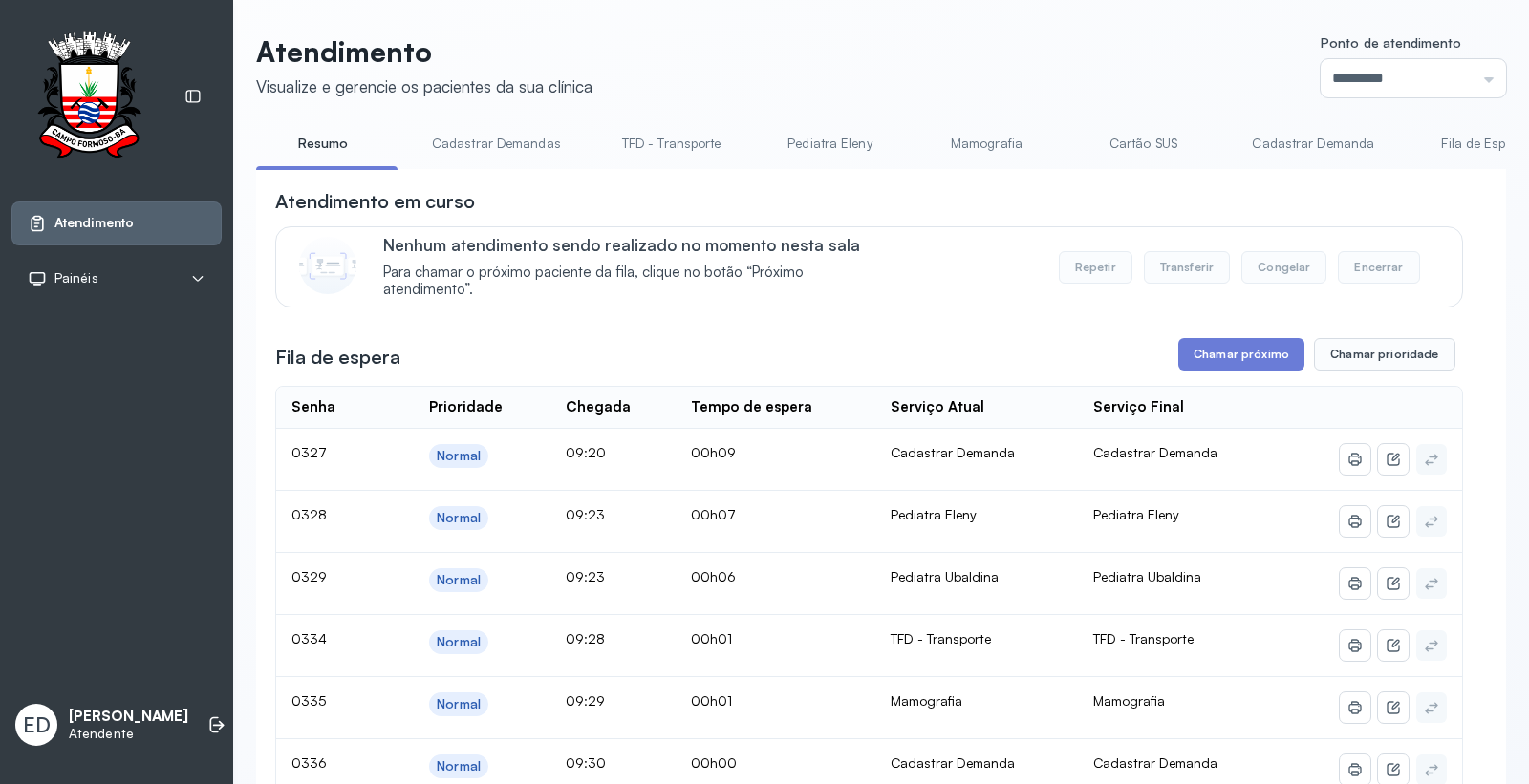
scroll to position [106, 0]
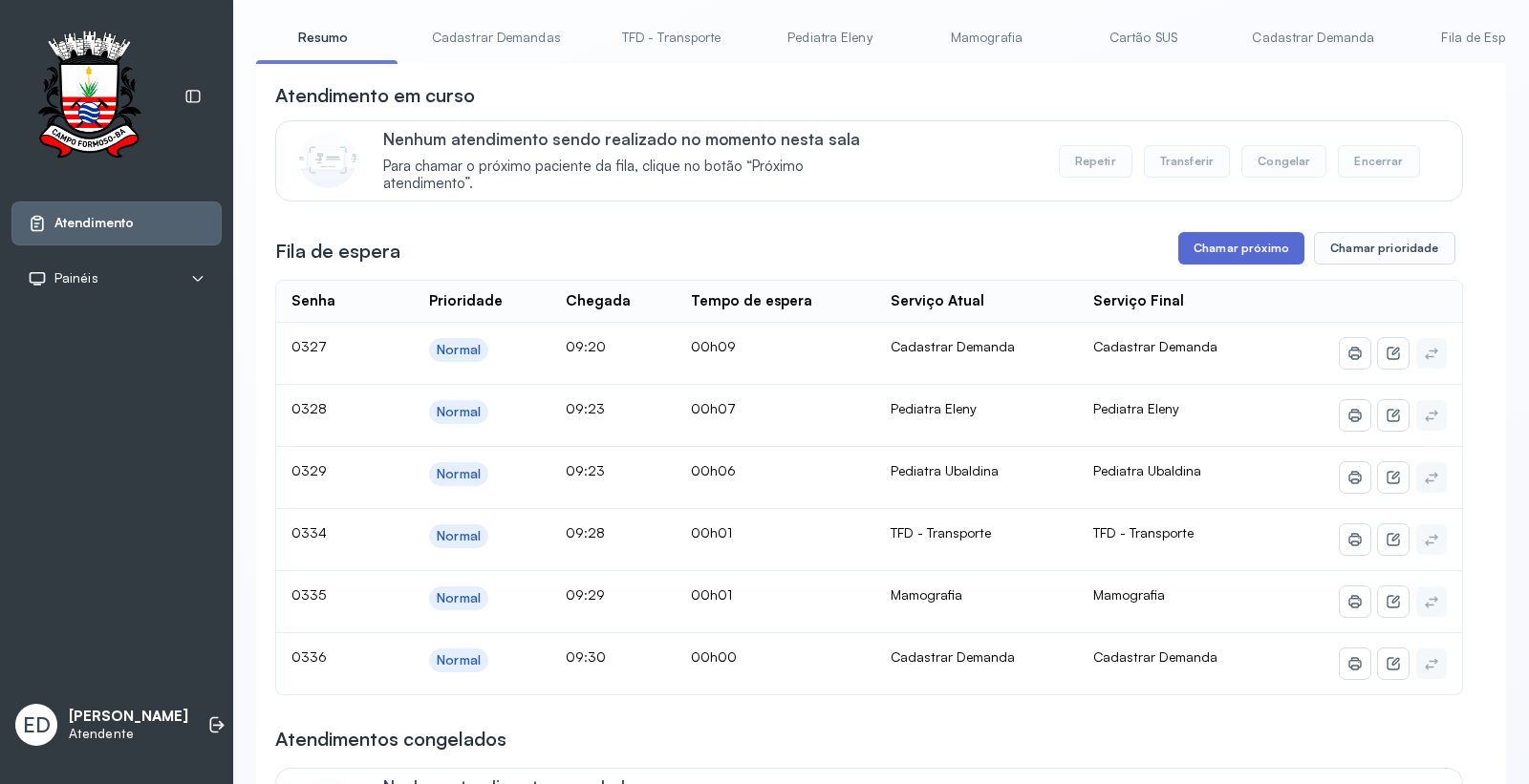
click at [1200, 260] on button "Chamar próximo" at bounding box center [1241, 248] width 126 height 32
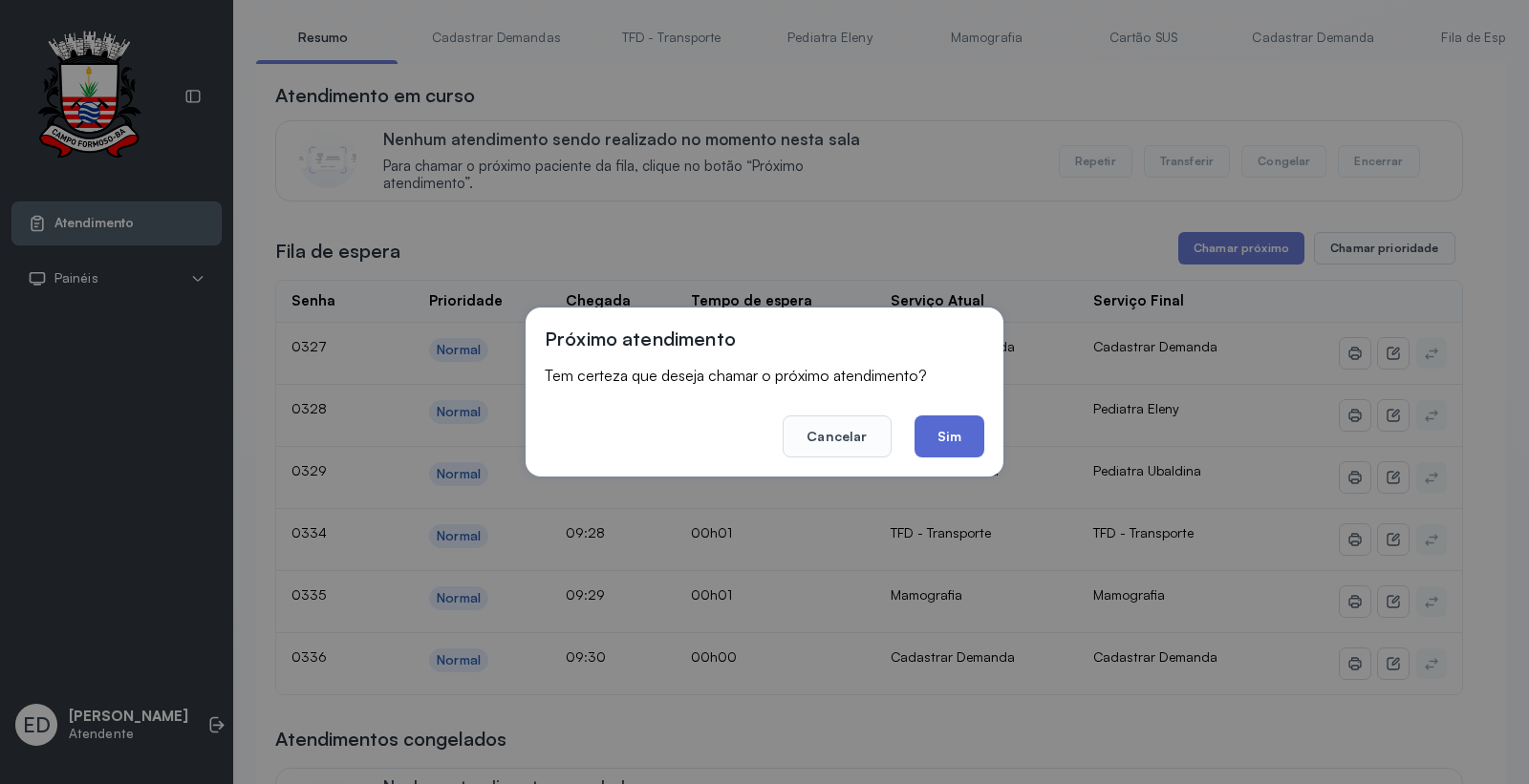
click at [943, 427] on button "Sim" at bounding box center [948, 436] width 70 height 42
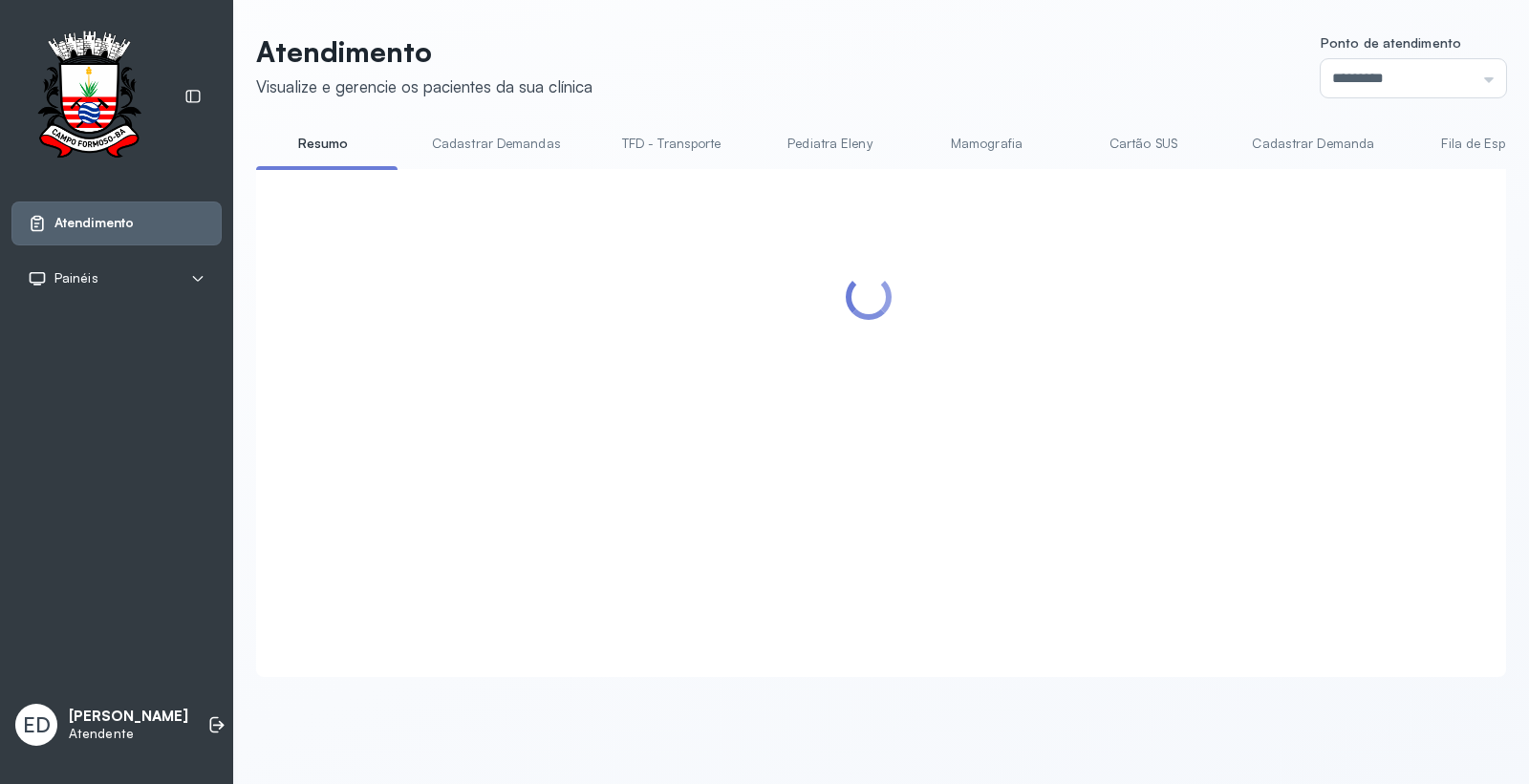
scroll to position [0, 0]
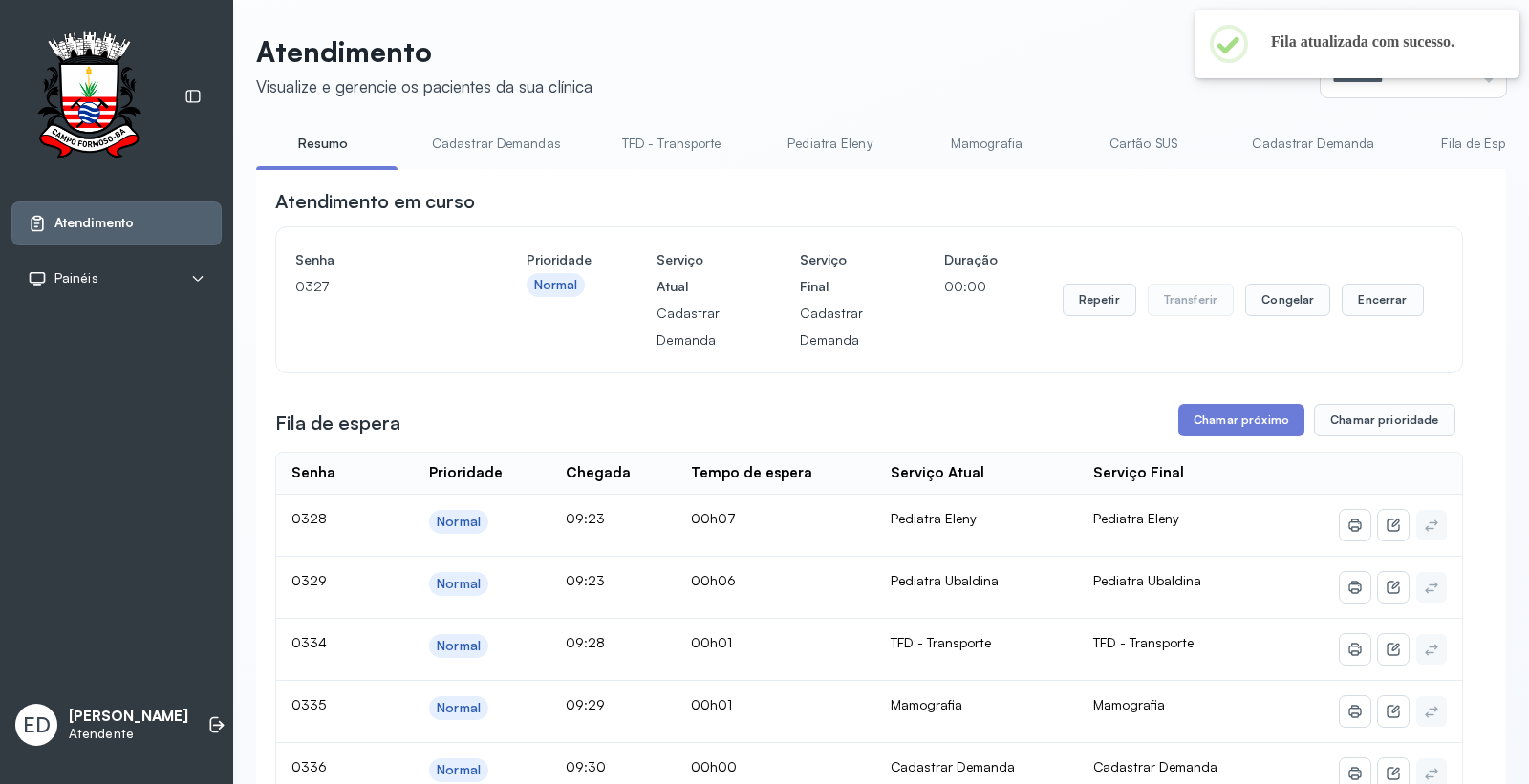
click at [1040, 54] on header "Atendimento Visualize e gerencie os pacientes da sua clínica Ponto de atendimen…" at bounding box center [881, 66] width 1250 height 63
click at [994, 48] on header "Atendimento Visualize e gerencie os pacientes da sua clínica Ponto de atendimen…" at bounding box center [881, 66] width 1250 height 63
click at [1012, 48] on header "Atendimento Visualize e gerencie os pacientes da sua clínica Ponto de atendimen…" at bounding box center [881, 66] width 1250 height 63
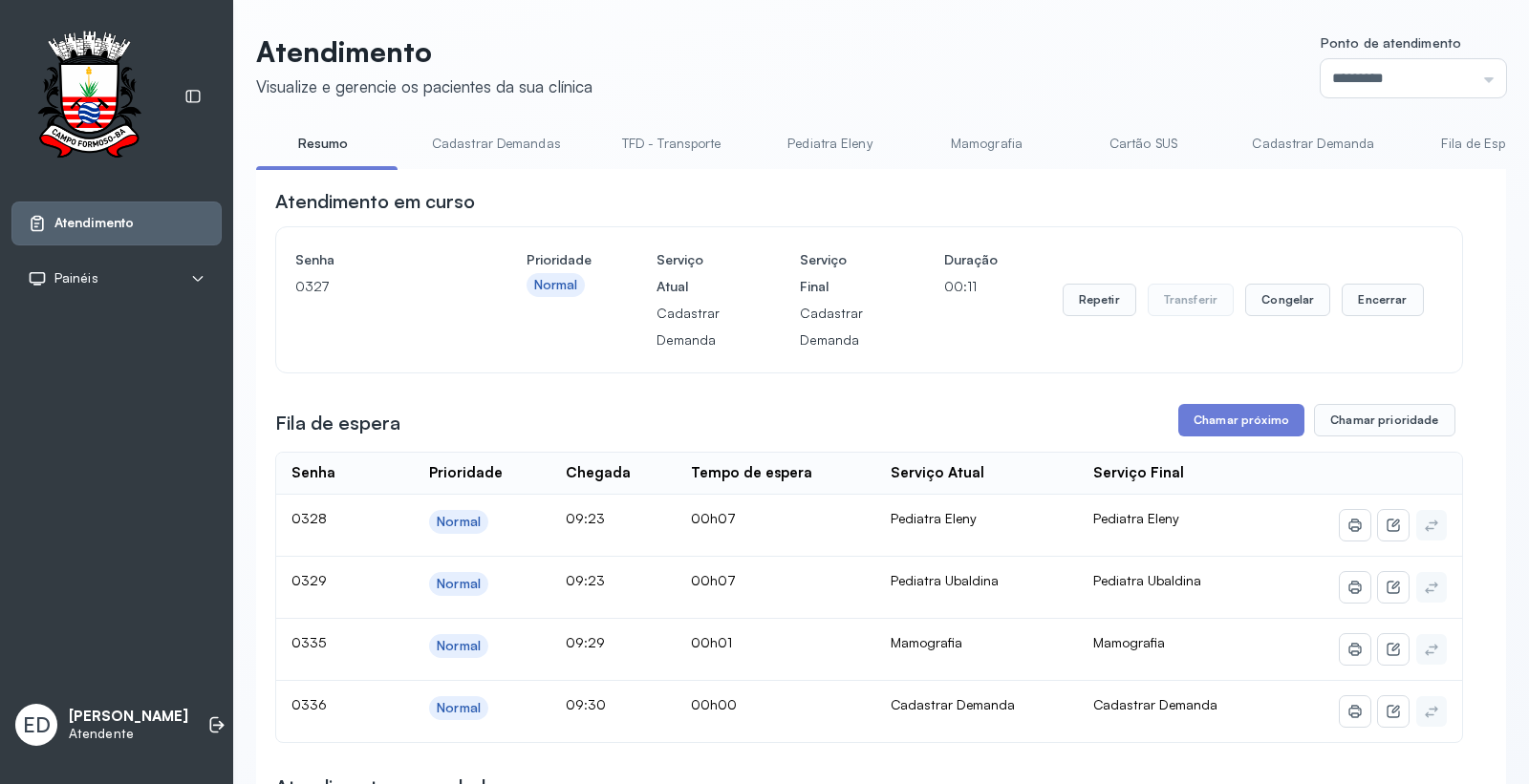
click at [1077, 72] on header "Atendimento Visualize e gerencie os pacientes da sua clínica Ponto de atendimen…" at bounding box center [881, 66] width 1250 height 63
click at [1367, 300] on button "Encerrar" at bounding box center [1381, 299] width 82 height 32
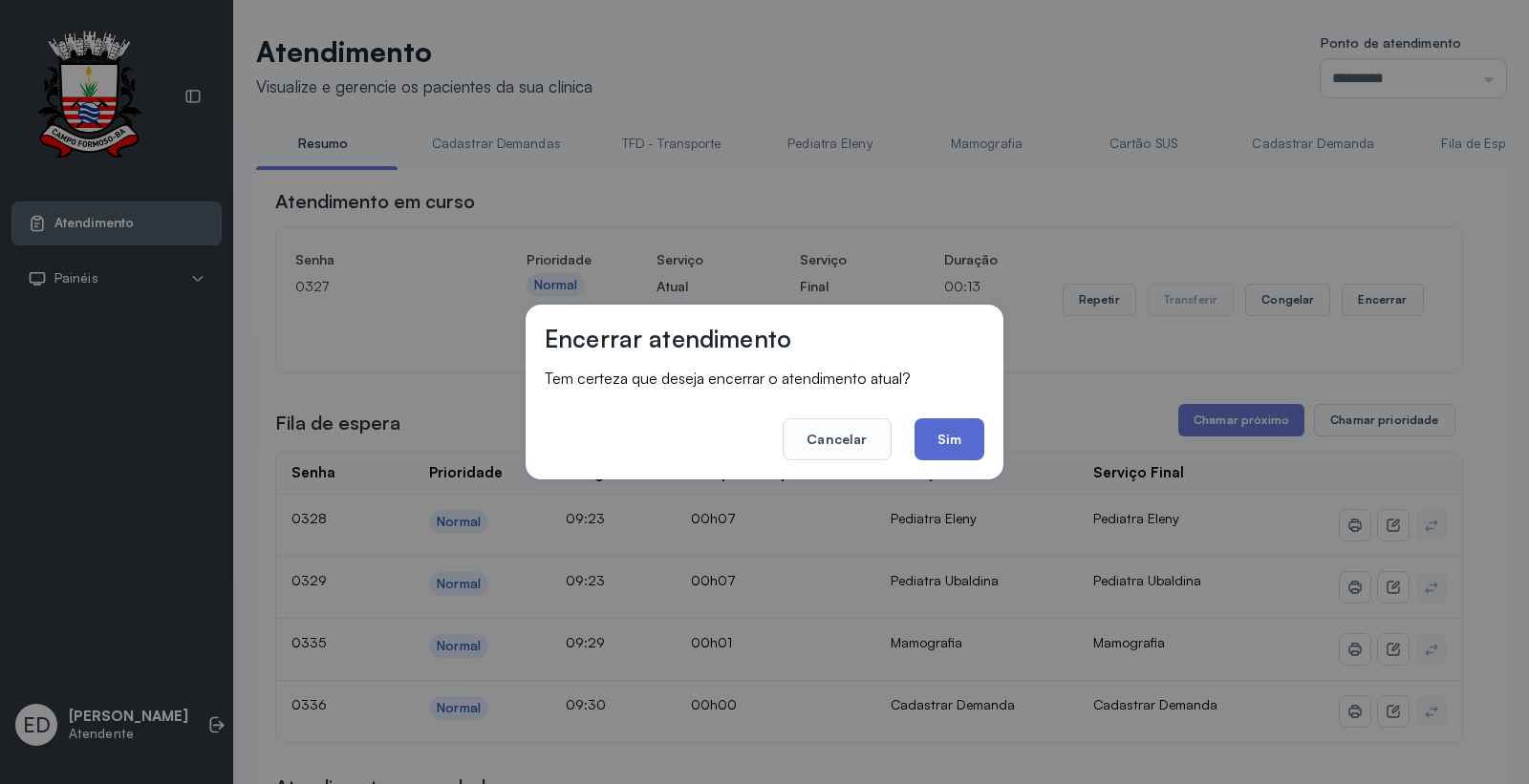
click at [943, 443] on button "Sim" at bounding box center [948, 439] width 70 height 42
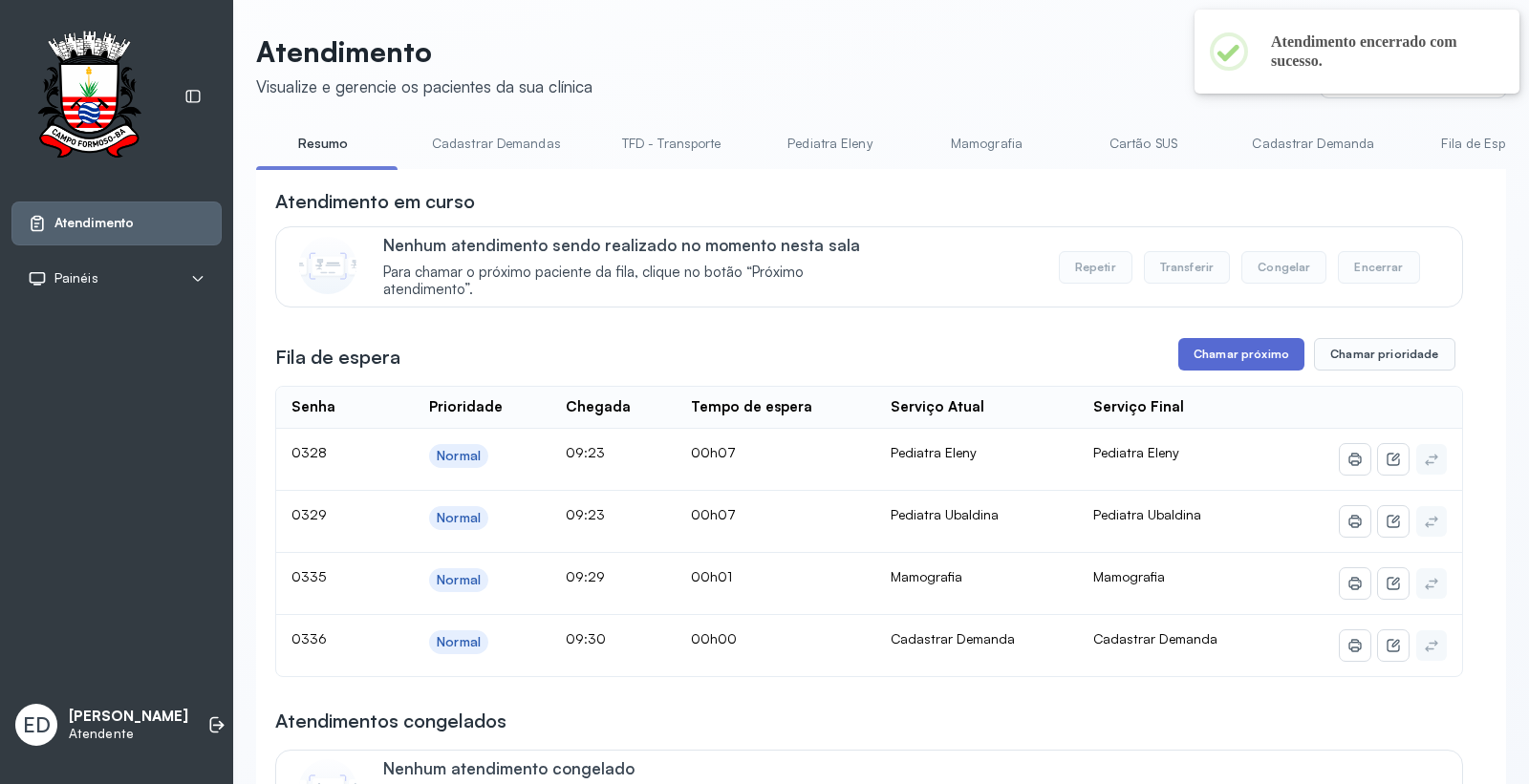
click at [1247, 351] on button "Chamar próximo" at bounding box center [1241, 354] width 126 height 32
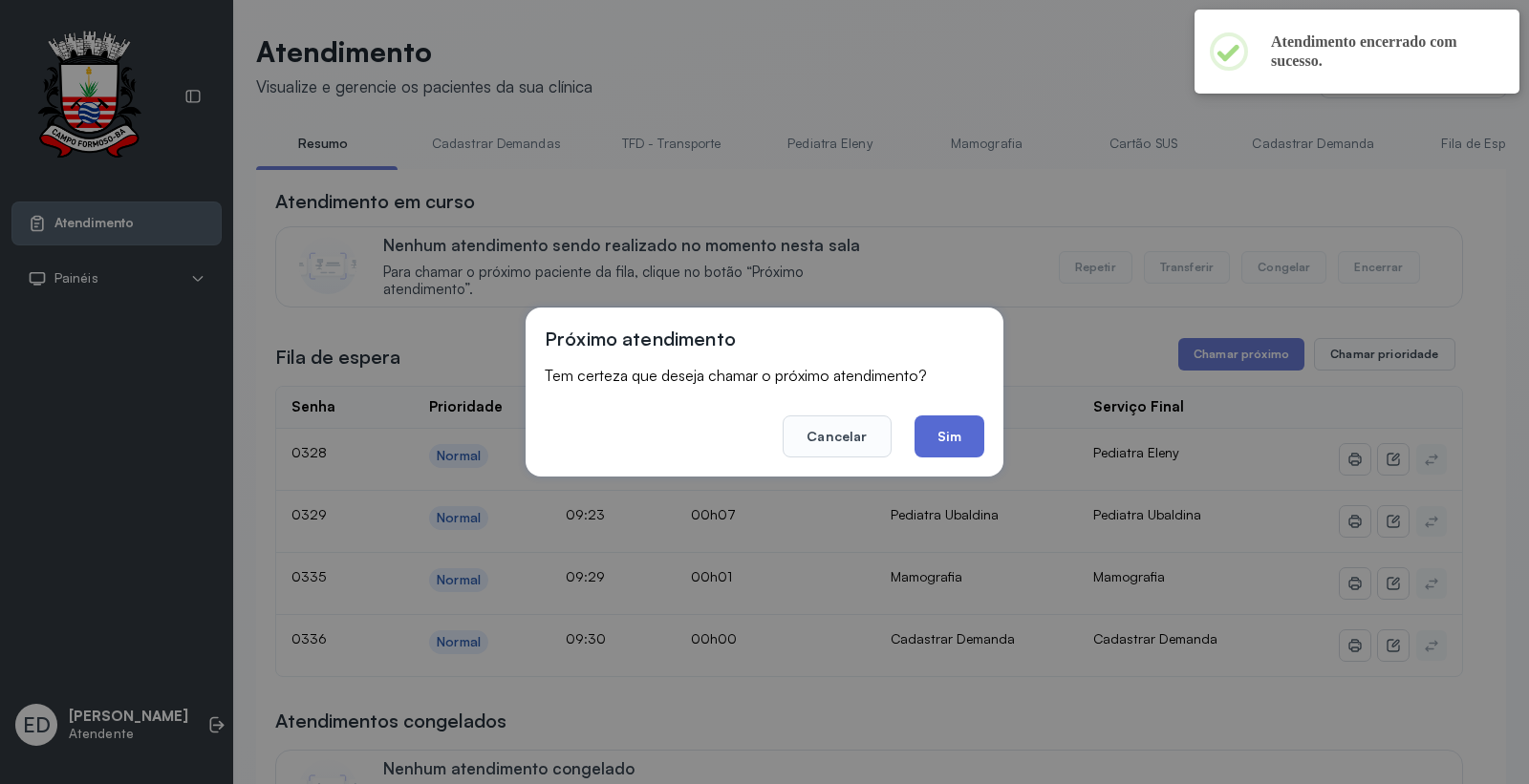
click at [946, 434] on button "Sim" at bounding box center [948, 436] width 70 height 42
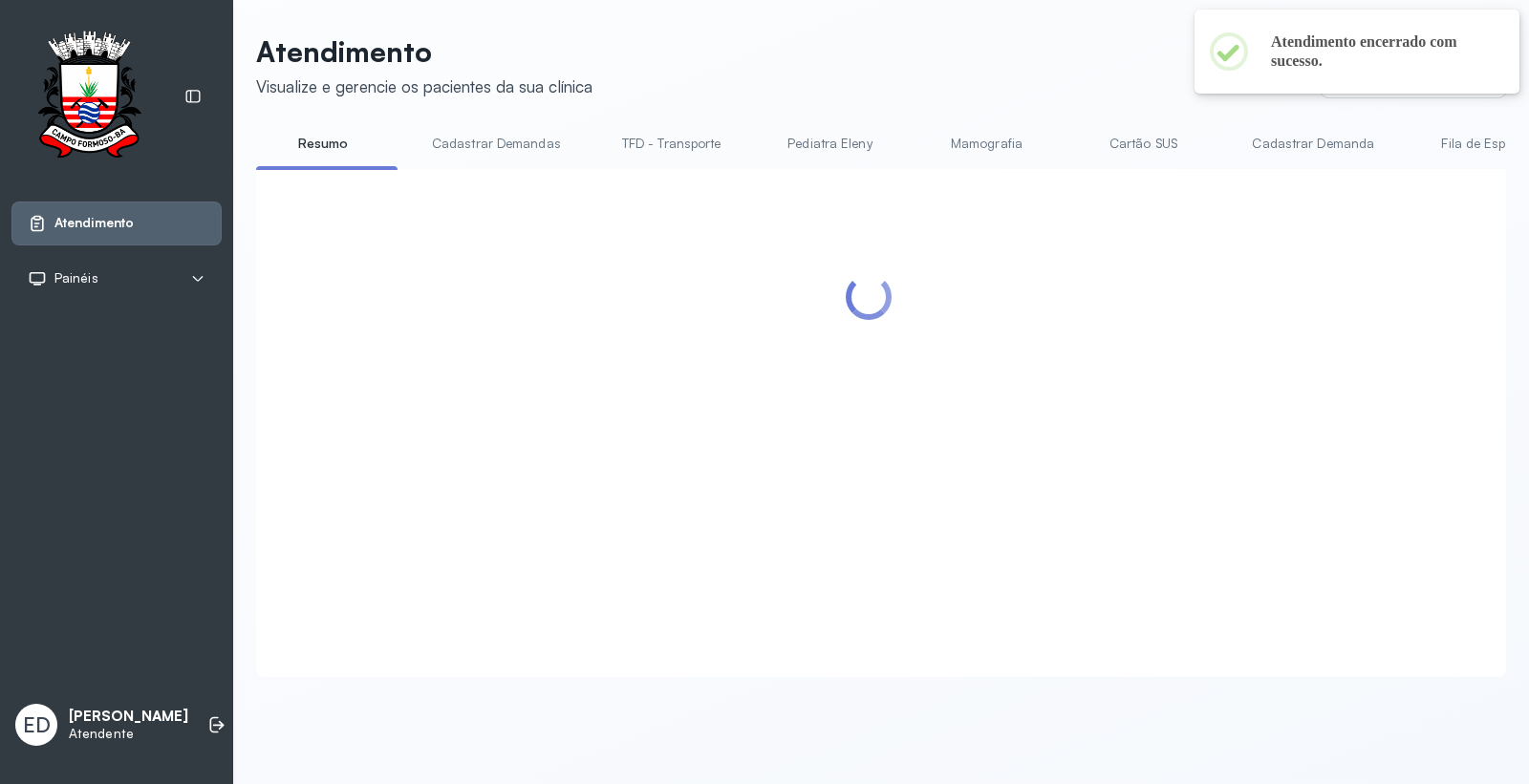
click at [914, 86] on header "Atendimento Visualize e gerencie os pacientes da sua clínica Ponto de atendimen…" at bounding box center [881, 66] width 1250 height 63
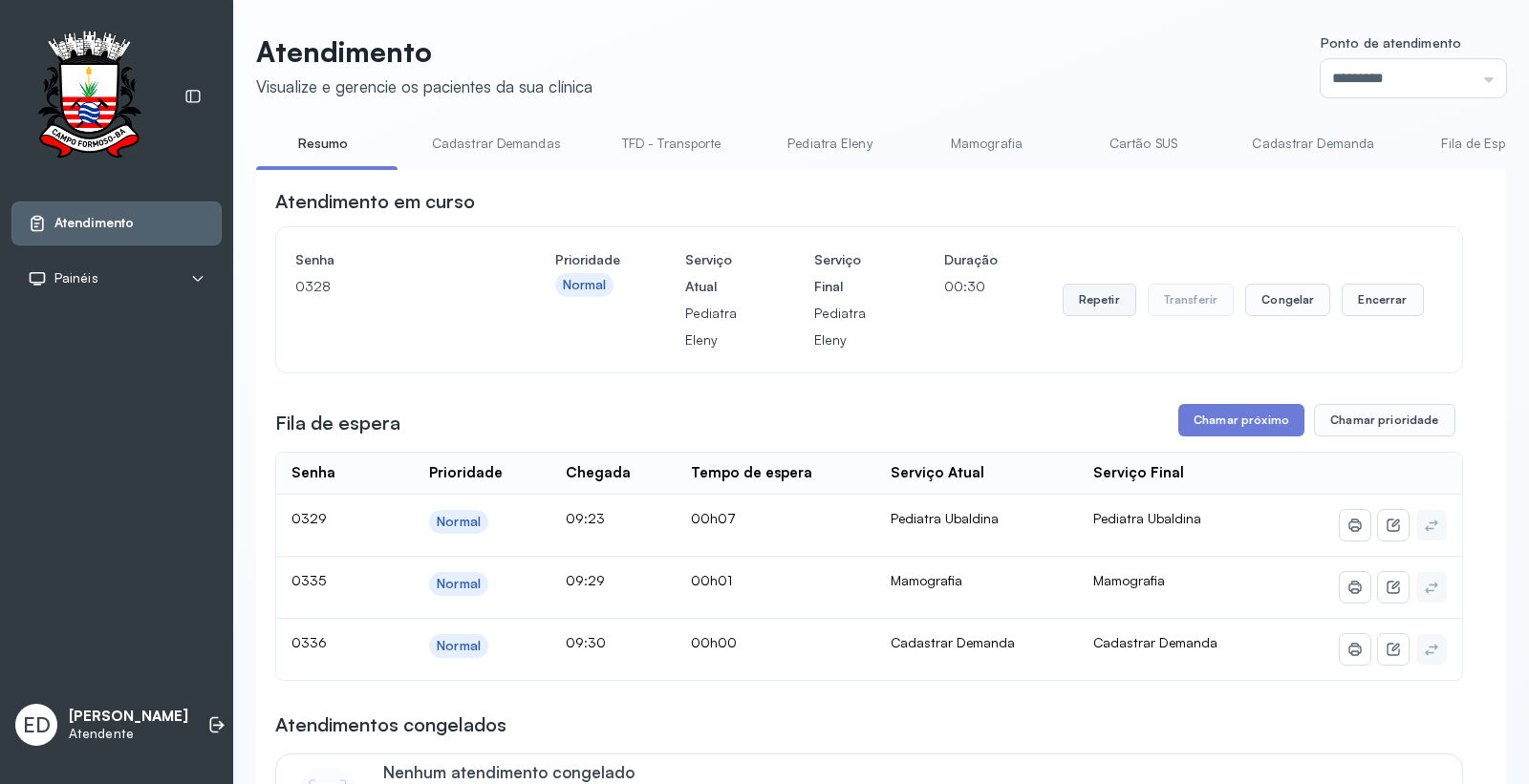
click at [1063, 294] on button "Repetir" at bounding box center [1099, 299] width 74 height 32
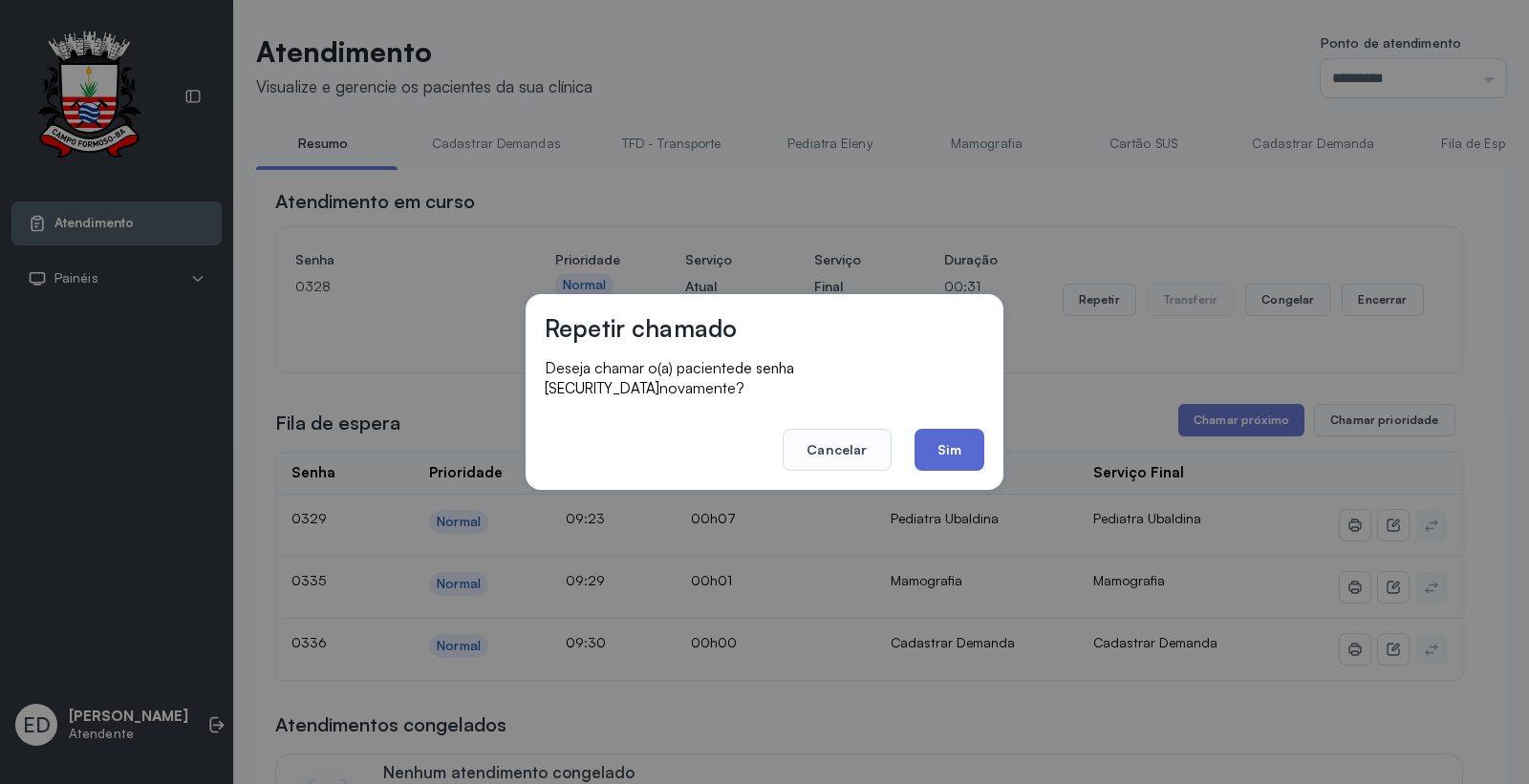
click at [969, 442] on button "Sim" at bounding box center [948, 450] width 70 height 42
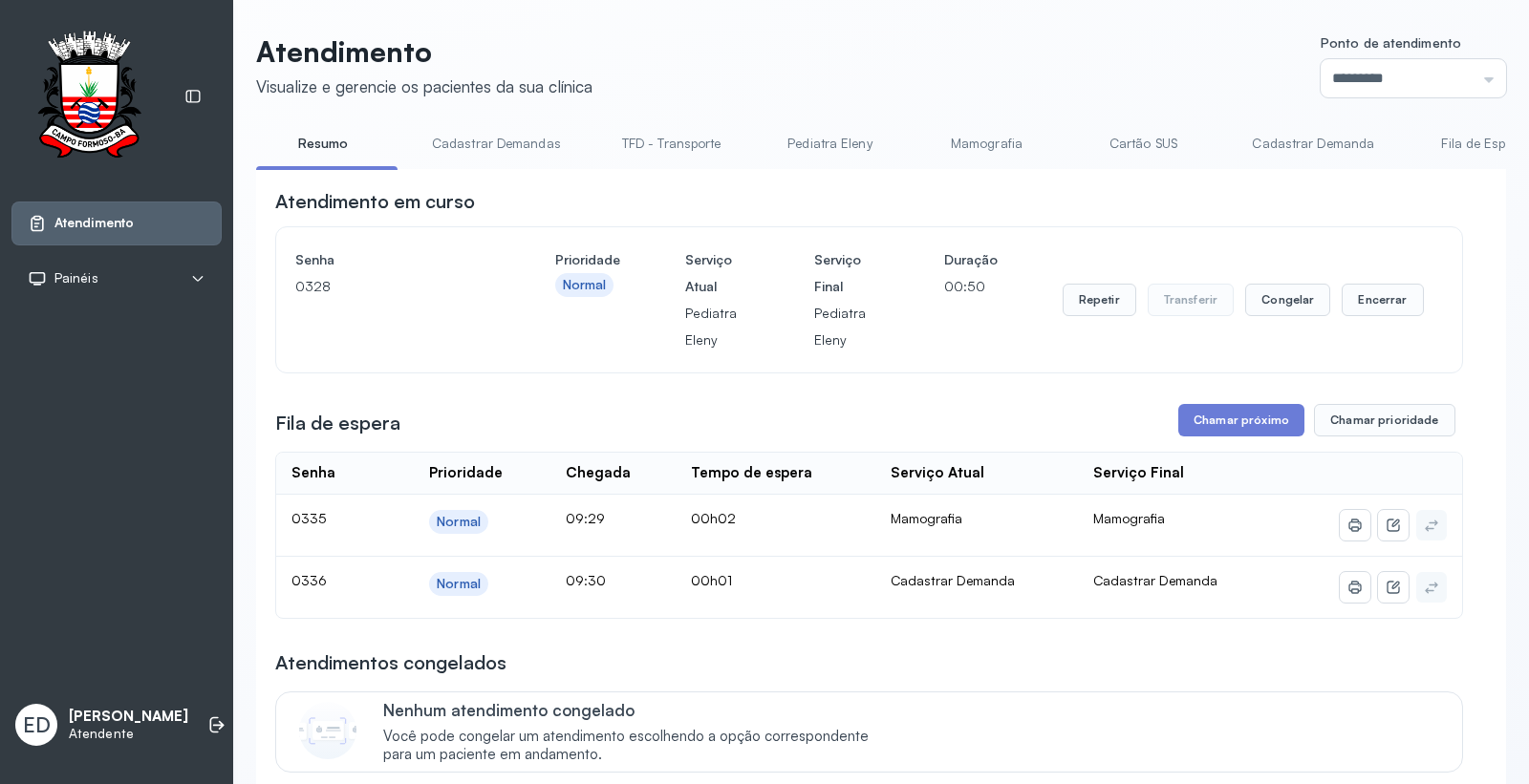
click at [1113, 212] on div "Atendimento em curso" at bounding box center [869, 201] width 1188 height 27
click at [1376, 297] on button "Encerrar" at bounding box center [1381, 299] width 82 height 32
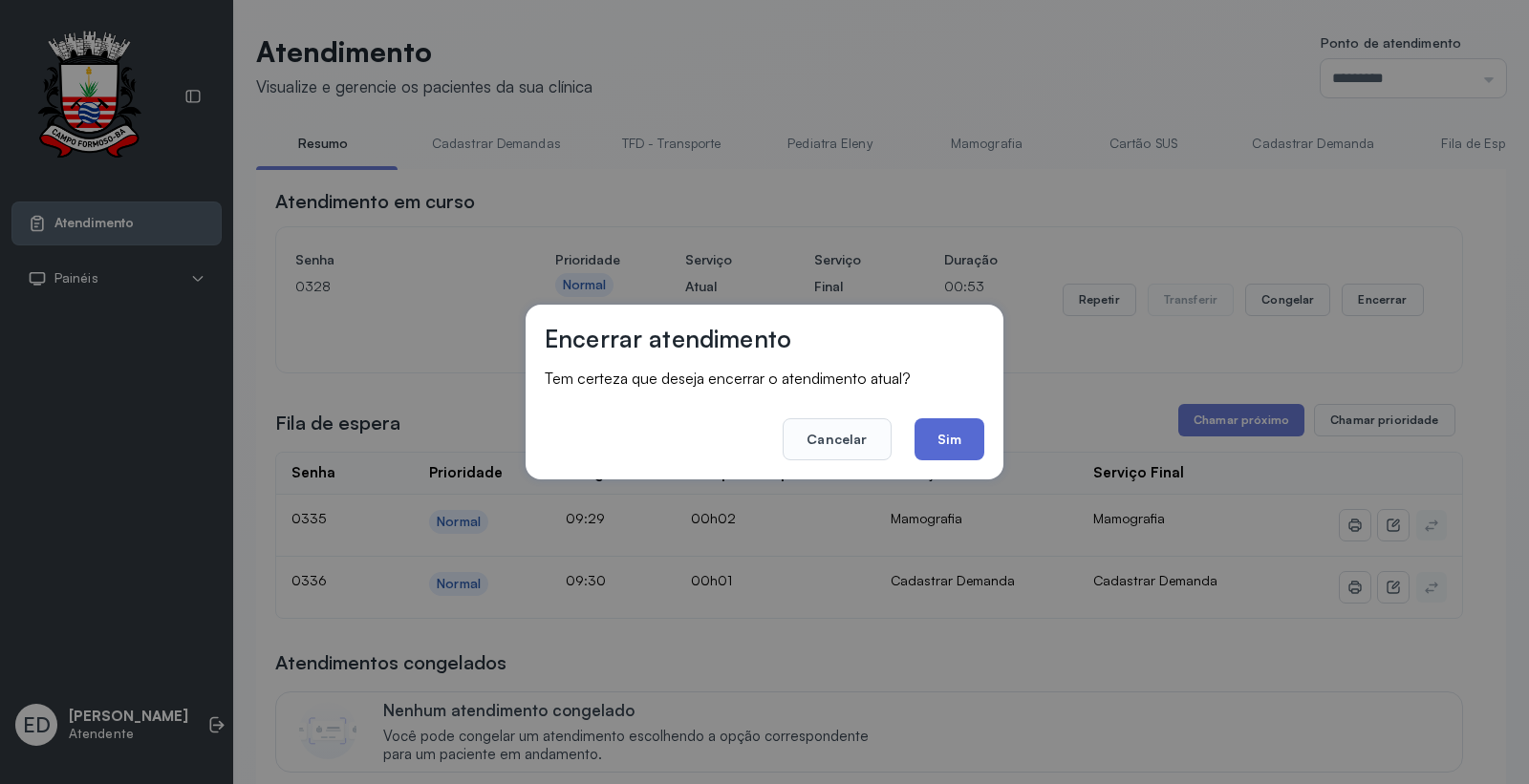
click at [967, 432] on button "Sim" at bounding box center [948, 439] width 70 height 42
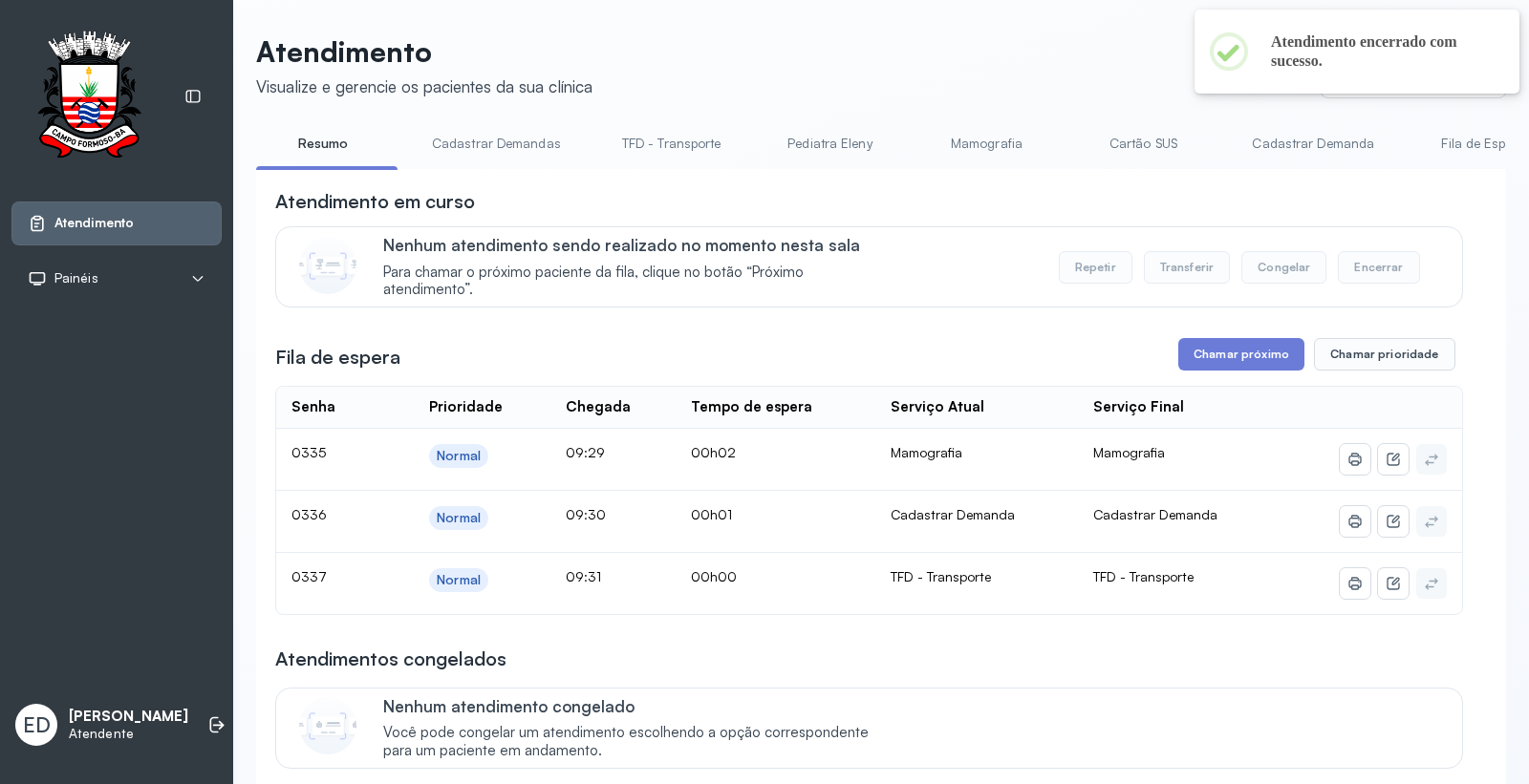
click at [1059, 90] on header "Atendimento Visualize e gerencie os pacientes da sua clínica Ponto de atendimen…" at bounding box center [881, 66] width 1250 height 63
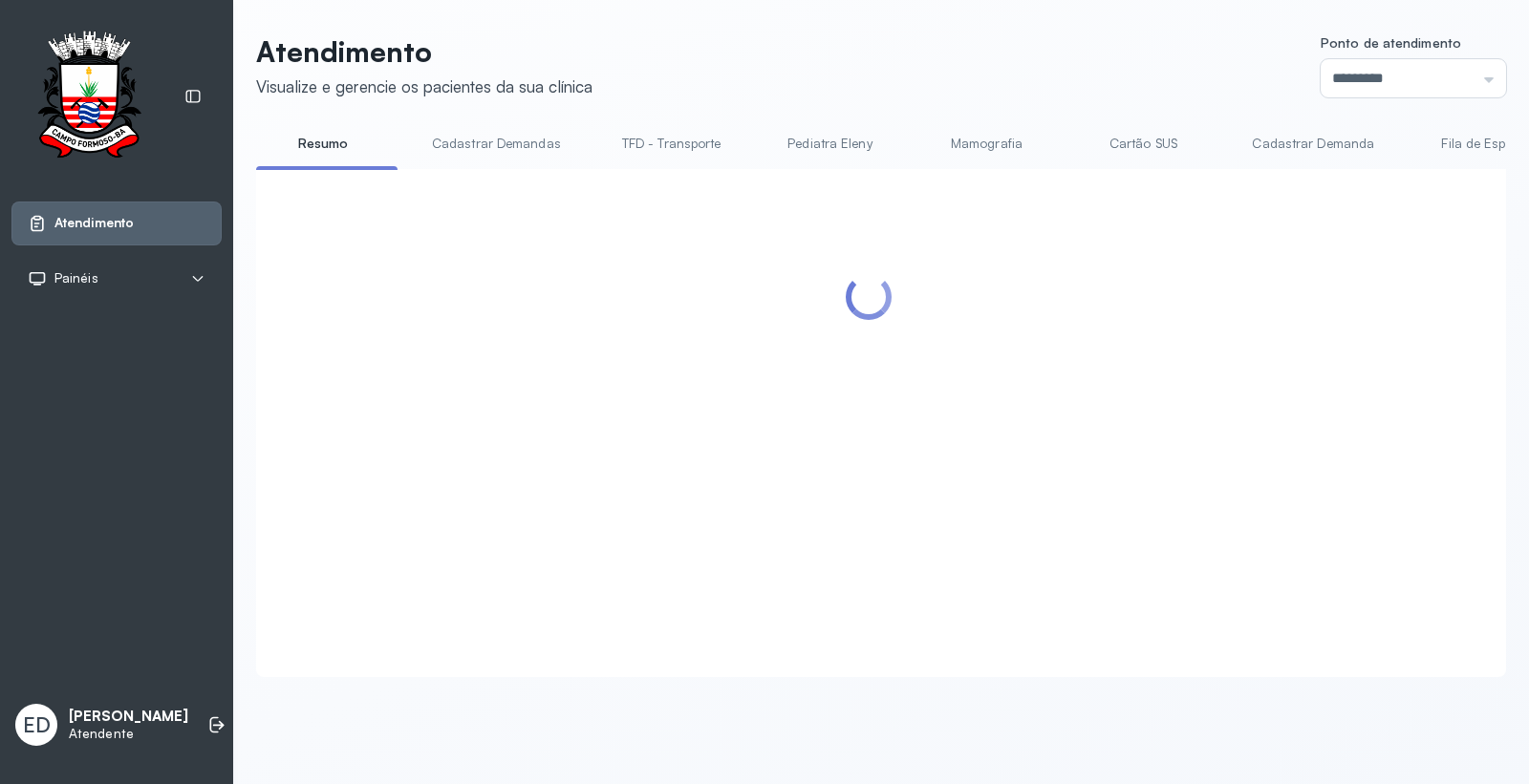
click at [1068, 87] on header "Atendimento Visualize e gerencie os pacientes da sua clínica Ponto de atendimen…" at bounding box center [881, 66] width 1250 height 63
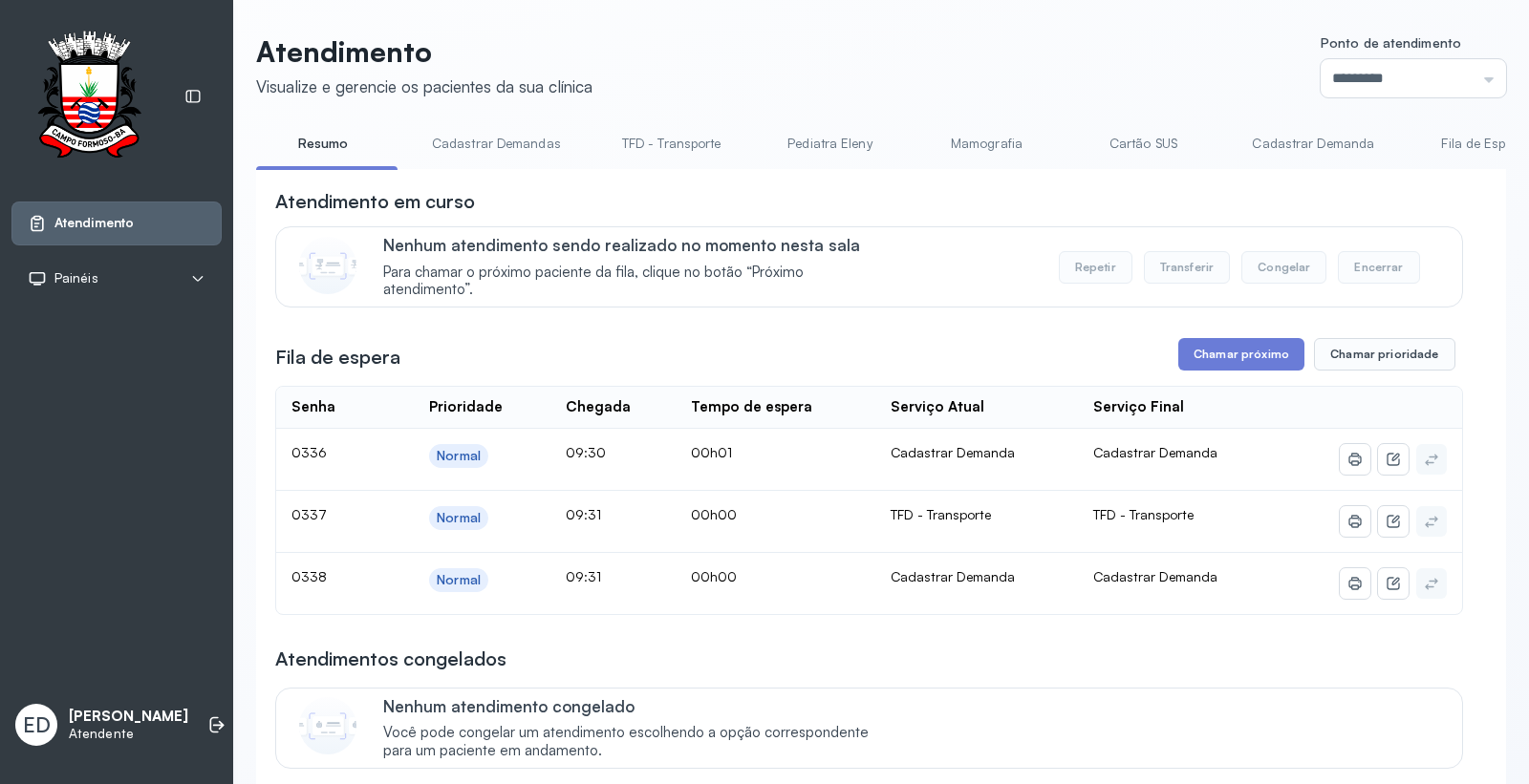
click at [1068, 87] on header "Atendimento Visualize e gerencie os pacientes da sua clínica Ponto de atendimen…" at bounding box center [881, 66] width 1250 height 63
click at [1072, 77] on header "Atendimento Visualize e gerencie os pacientes da sua clínica Ponto de atendimen…" at bounding box center [881, 66] width 1250 height 63
click at [1099, 44] on header "Atendimento Visualize e gerencie os pacientes da sua clínica Ponto de atendimen…" at bounding box center [881, 66] width 1250 height 63
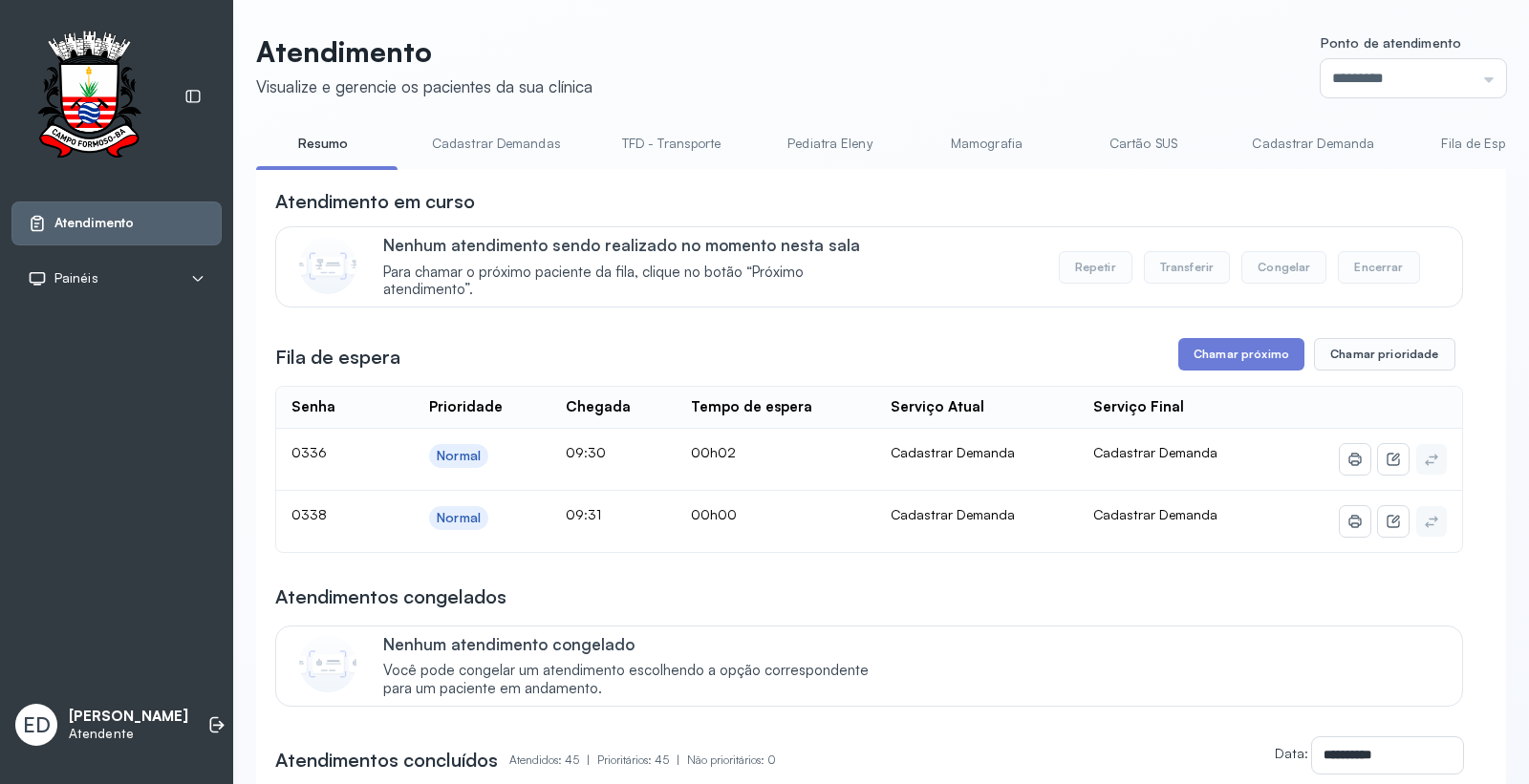
click at [1000, 49] on header "Atendimento Visualize e gerencie os pacientes da sua clínica Ponto de atendimen…" at bounding box center [881, 66] width 1250 height 63
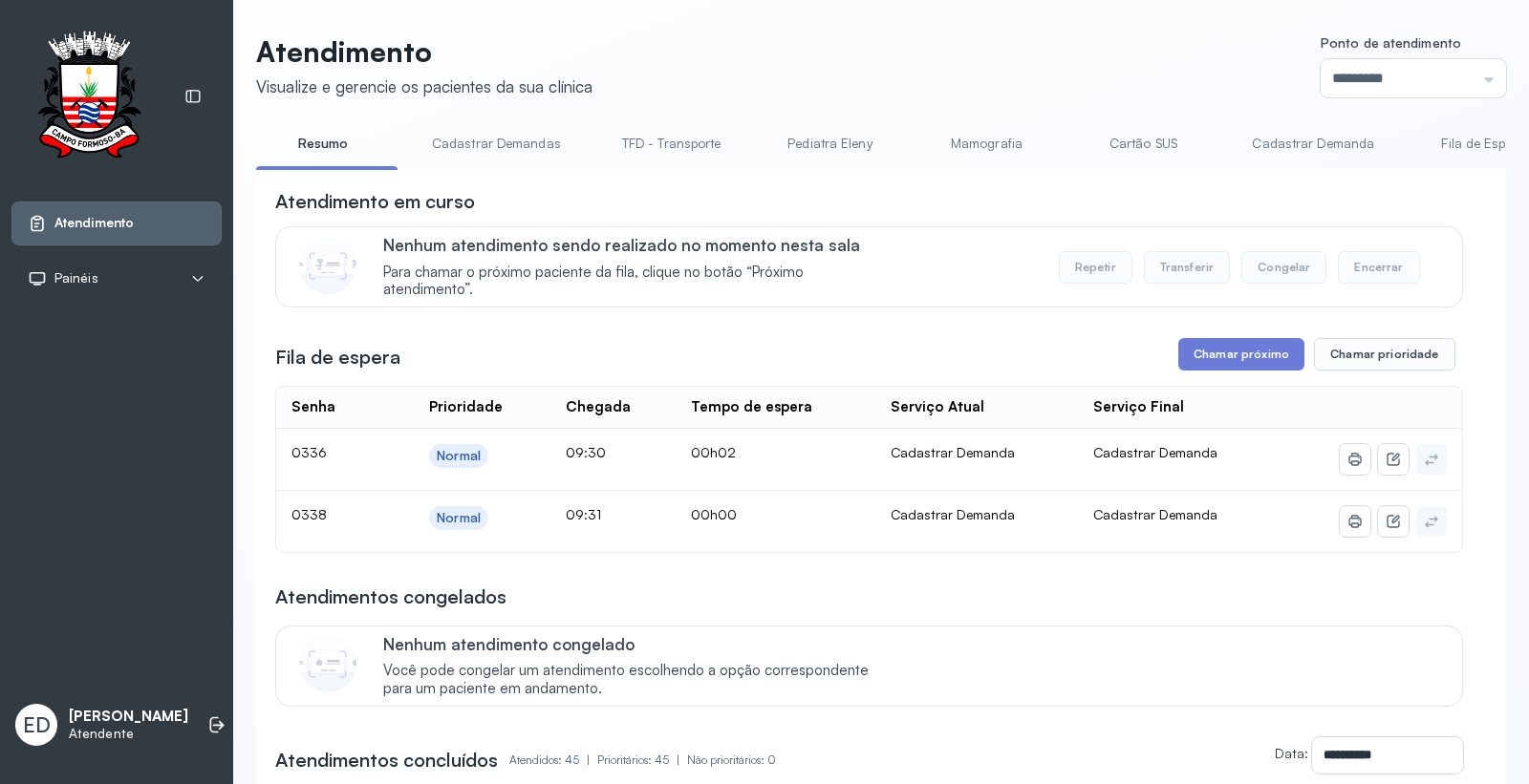
click at [1000, 49] on header "Atendimento Visualize e gerencie os pacientes da sua clínica Ponto de atendimen…" at bounding box center [881, 66] width 1250 height 63
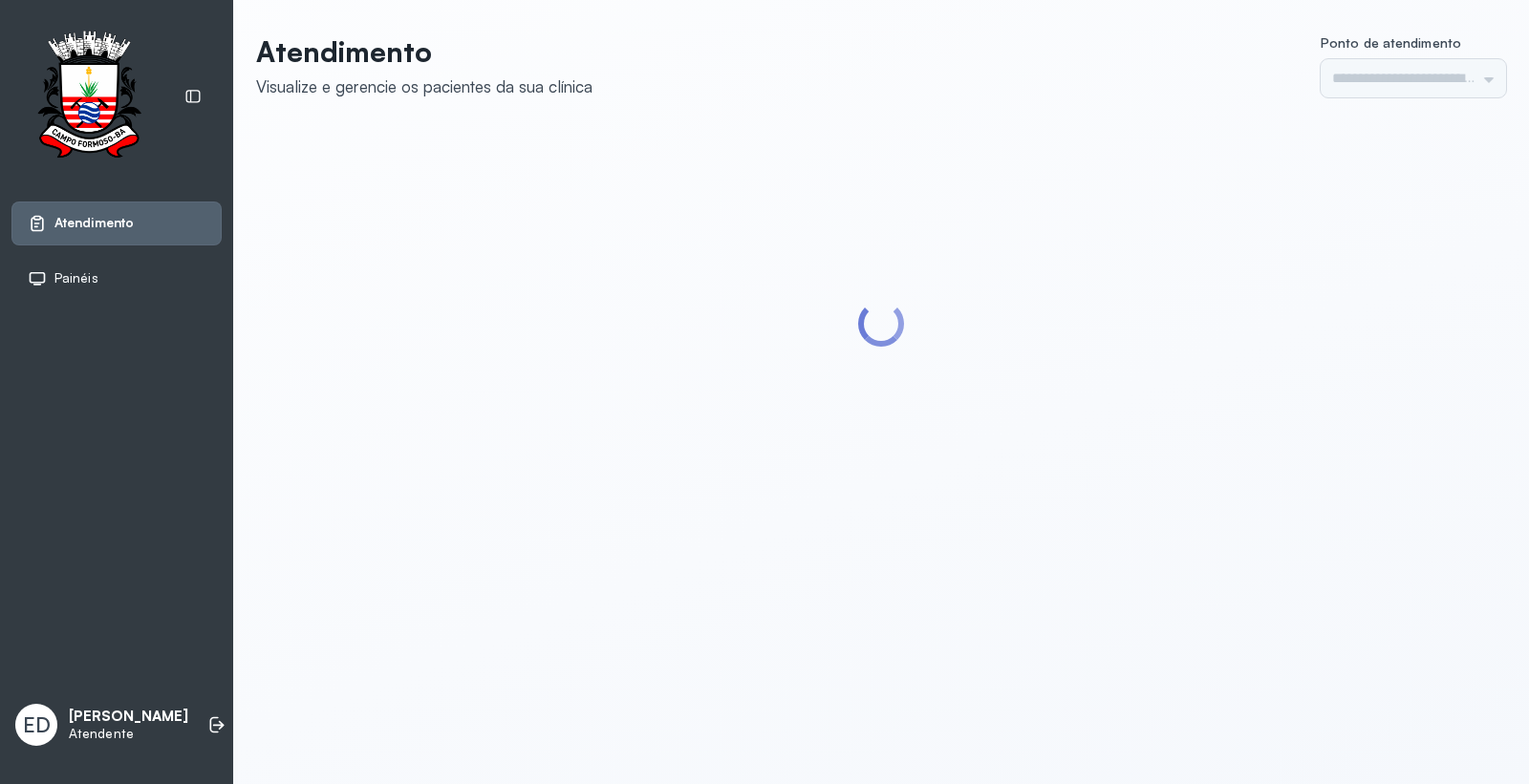
type input "*********"
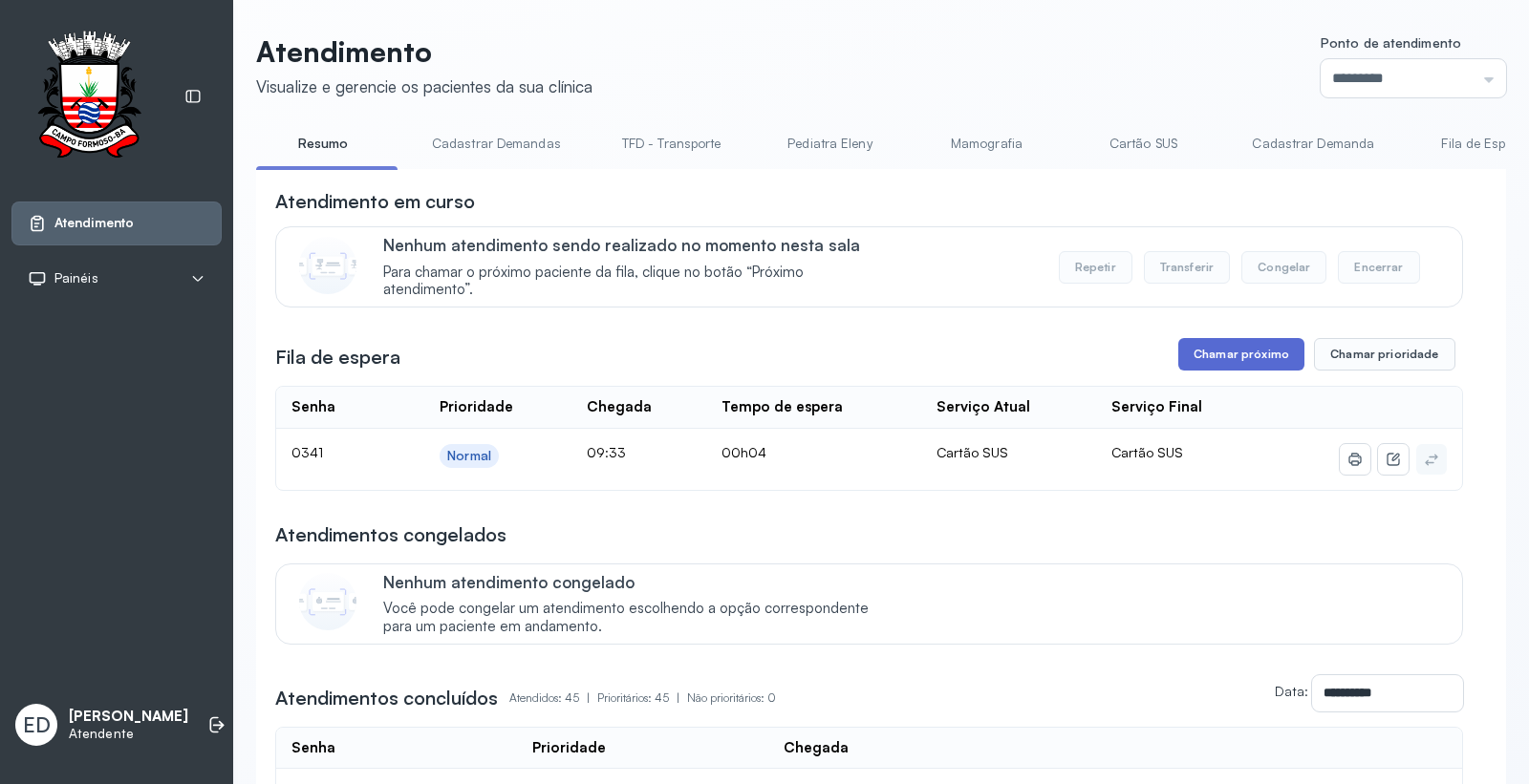
click at [1211, 368] on button "Chamar próximo" at bounding box center [1241, 354] width 126 height 32
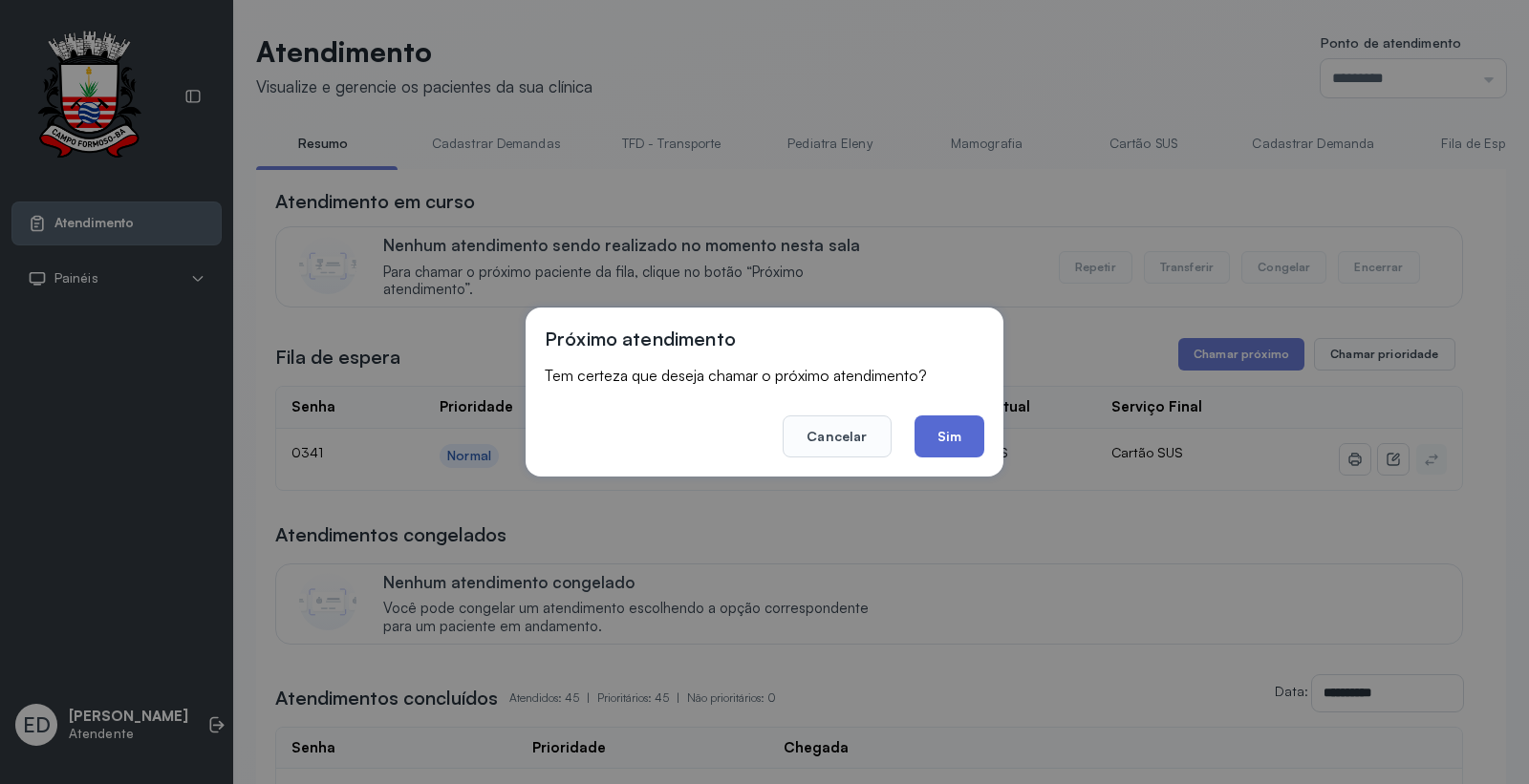
click at [948, 433] on button "Sim" at bounding box center [948, 436] width 70 height 42
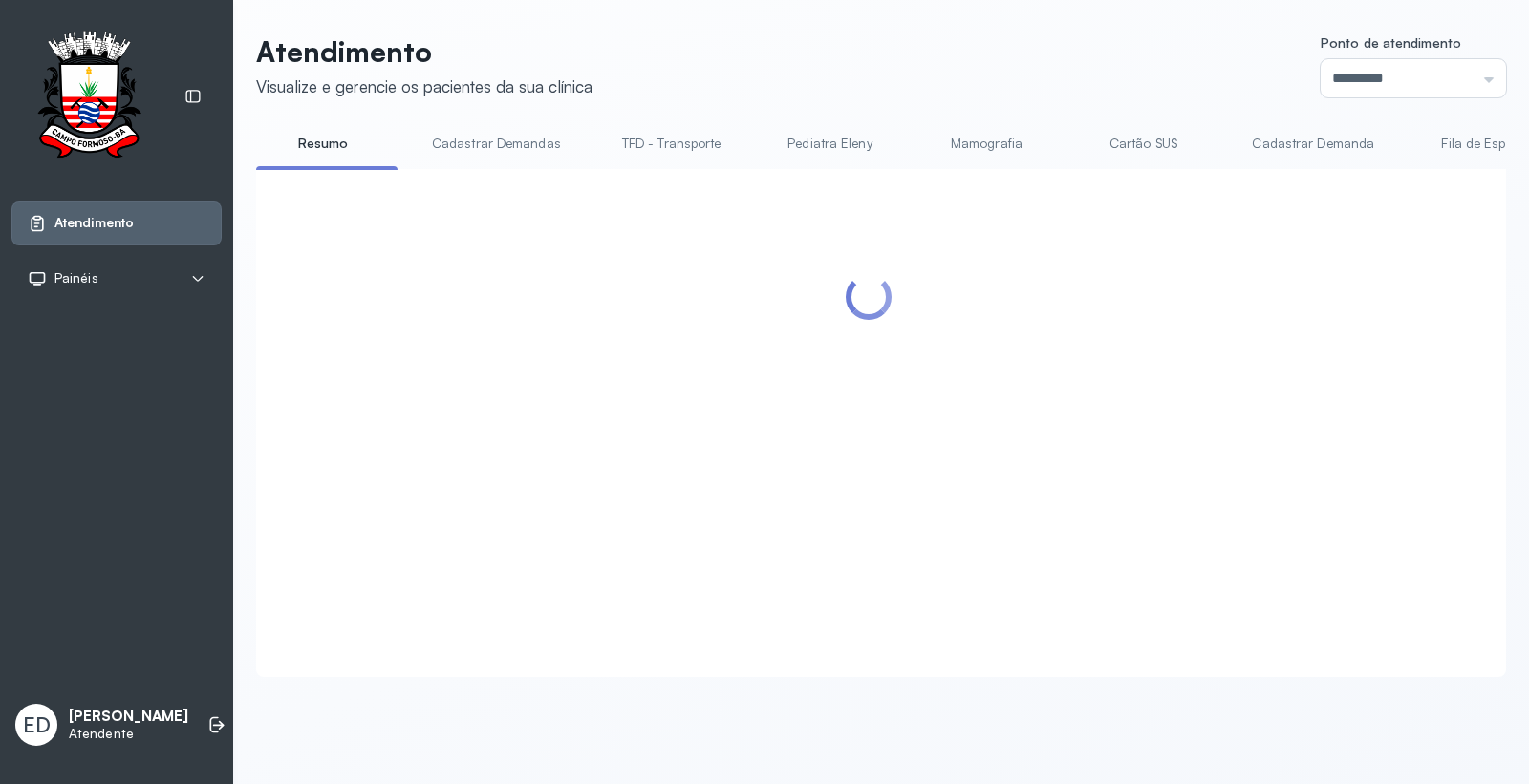
click at [930, 67] on header "Atendimento Visualize e gerencie os pacientes da sua clínica Ponto de atendimen…" at bounding box center [881, 66] width 1250 height 63
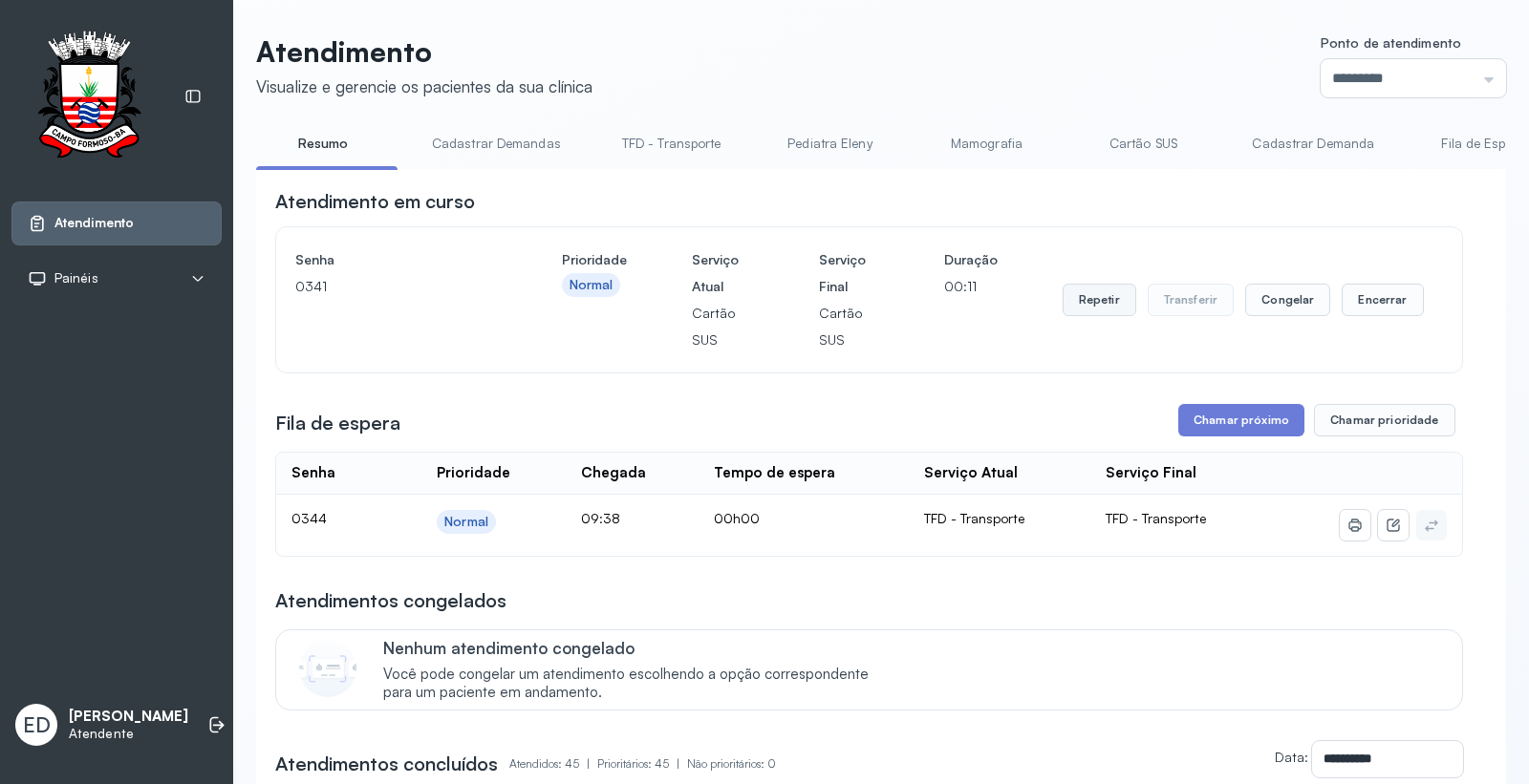
click at [1090, 306] on button "Repetir" at bounding box center [1099, 299] width 74 height 32
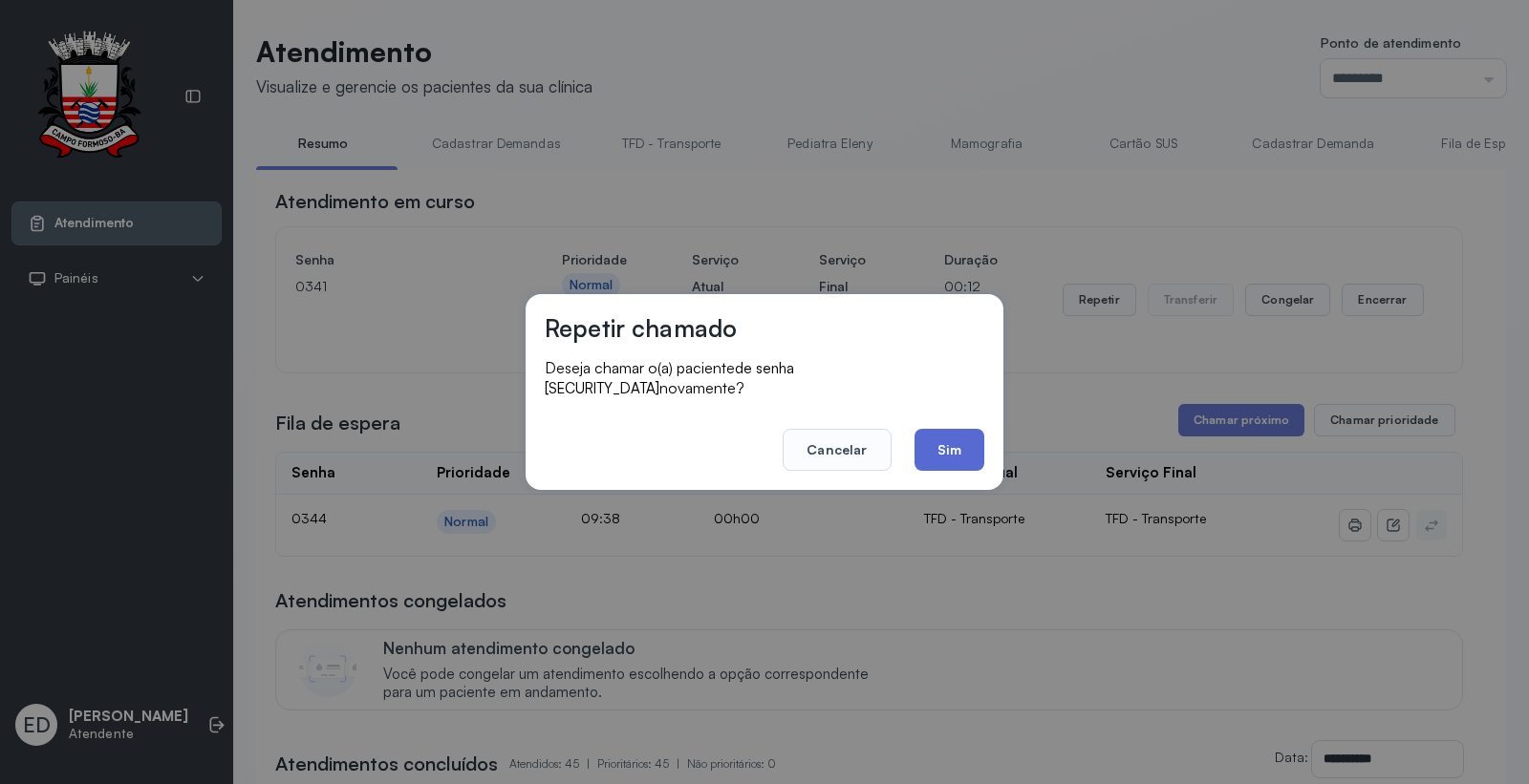
click at [966, 429] on button "Sim" at bounding box center [948, 450] width 70 height 42
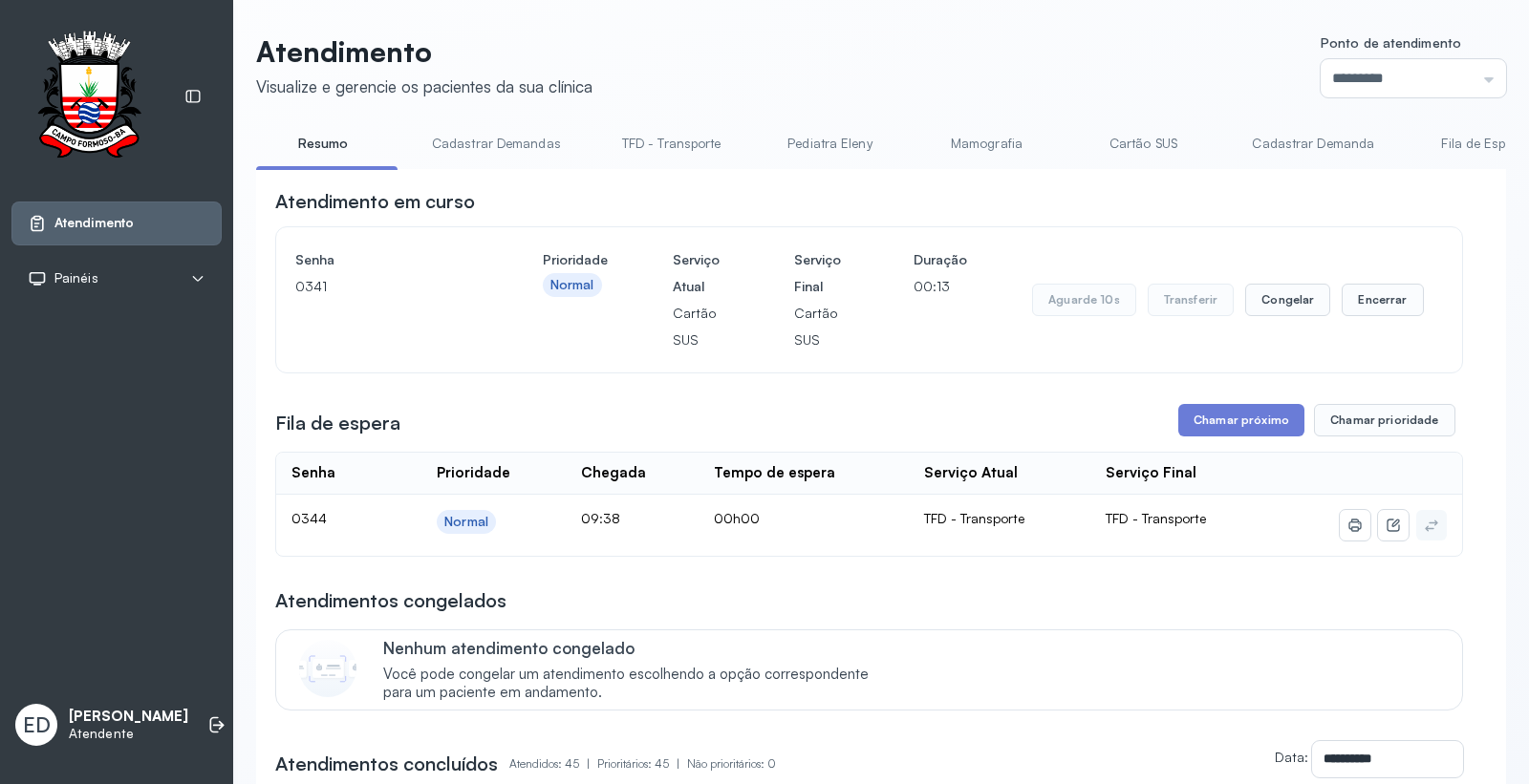
click at [1059, 71] on header "Atendimento Visualize e gerencie os pacientes da sua clínica Ponto de atendimen…" at bounding box center [881, 66] width 1250 height 63
click at [1081, 294] on button "Repetir" at bounding box center [1099, 299] width 74 height 32
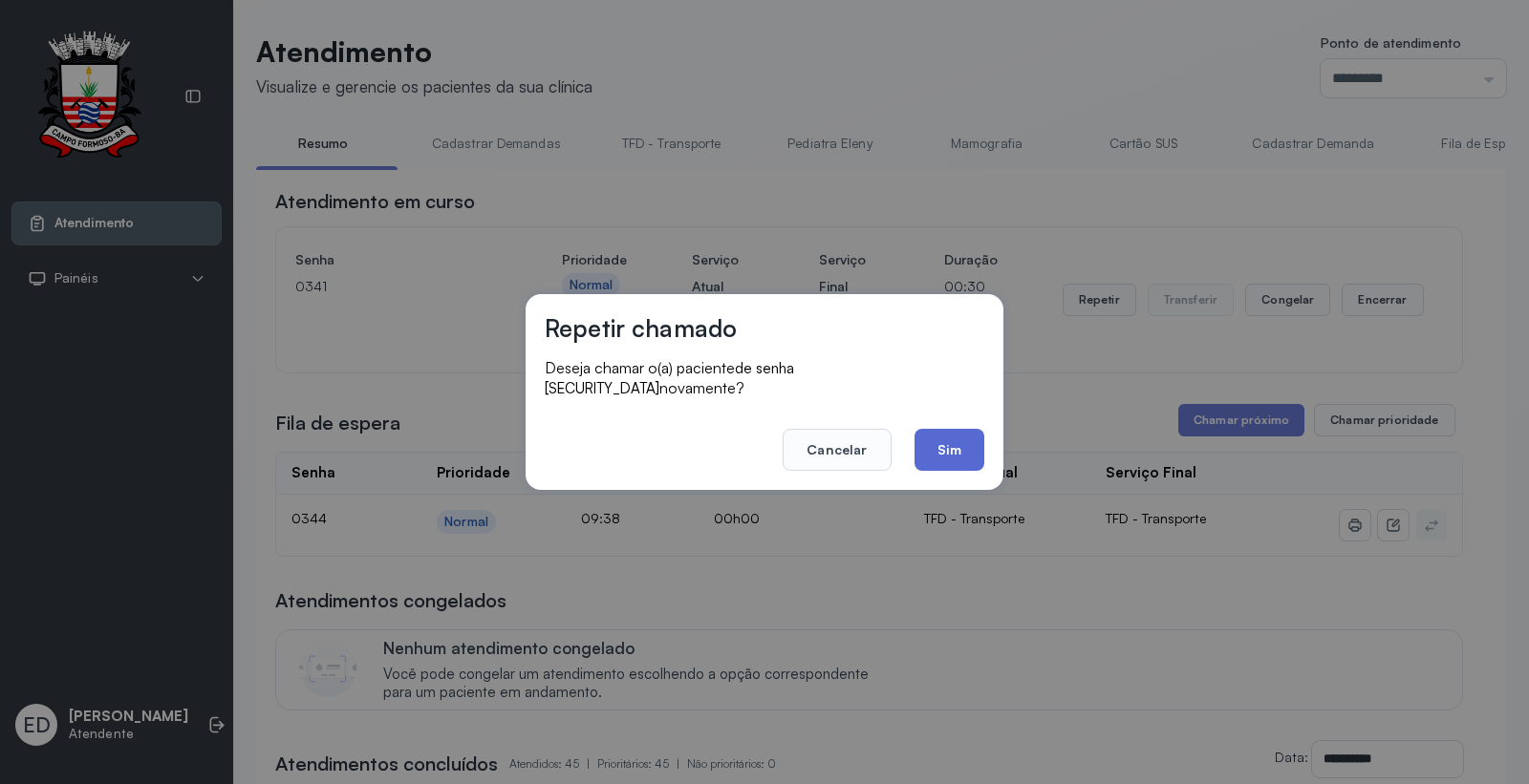
click at [969, 446] on button "Sim" at bounding box center [948, 450] width 70 height 42
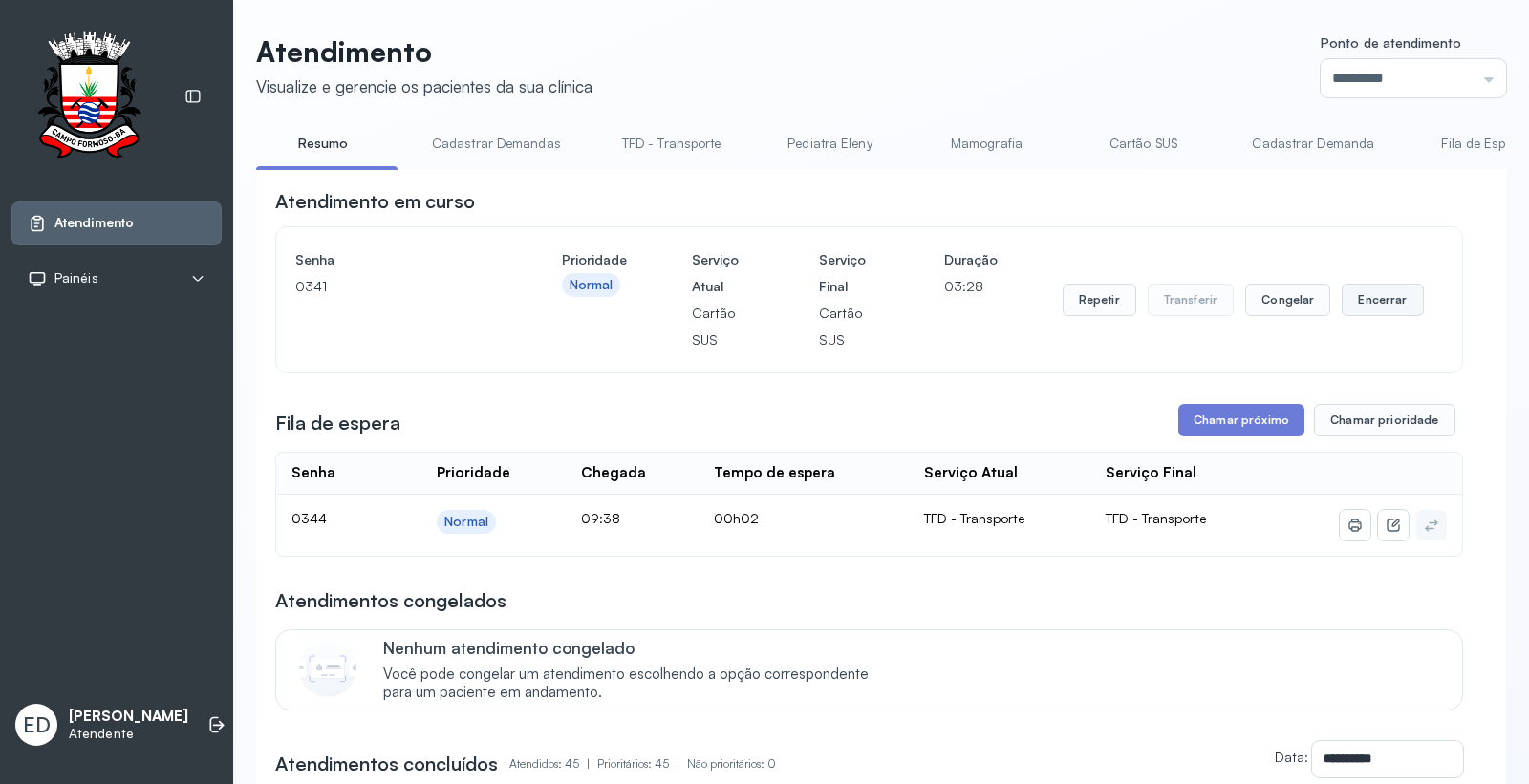
click at [1392, 311] on button "Encerrar" at bounding box center [1381, 299] width 82 height 32
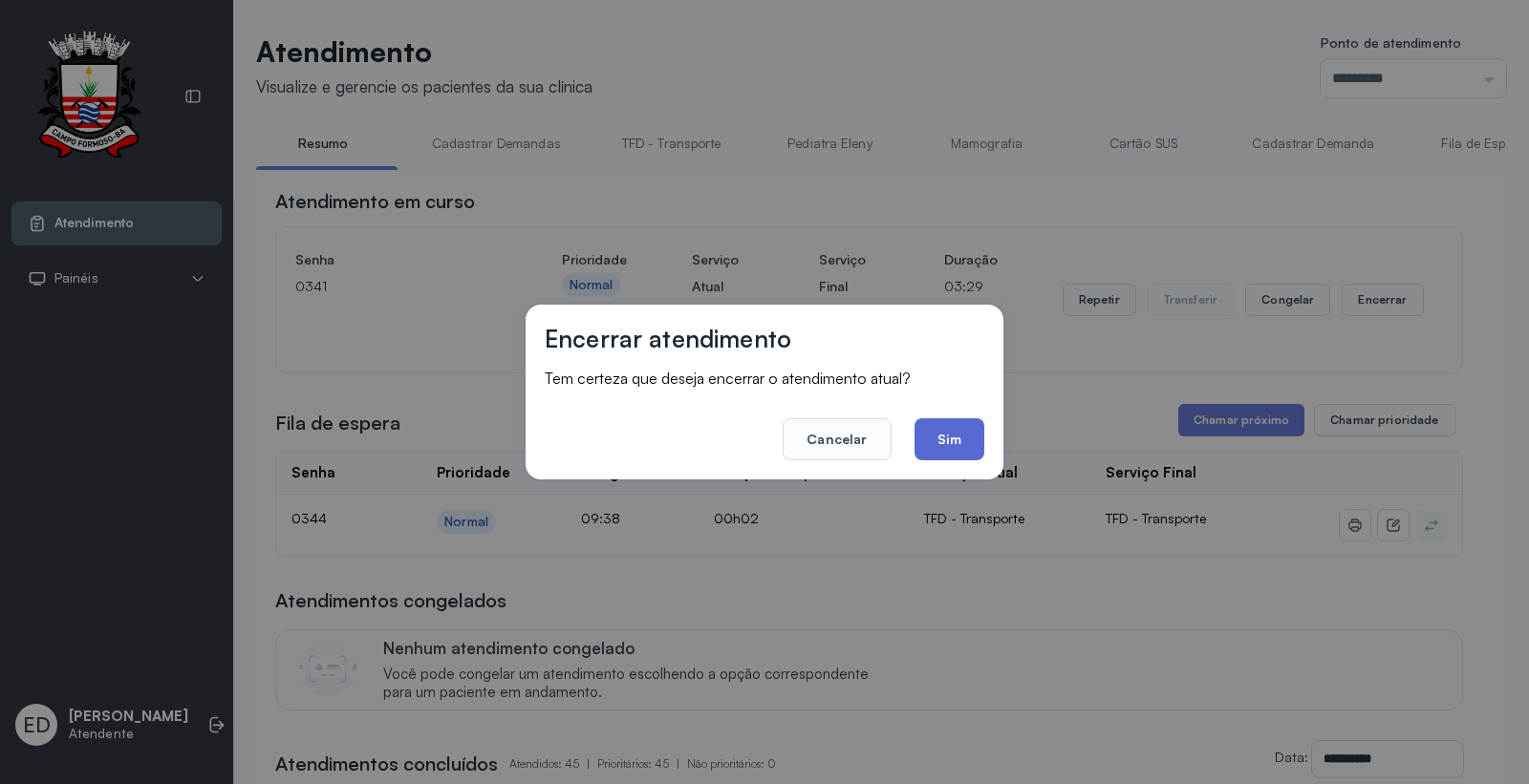
click at [940, 442] on button "Sim" at bounding box center [948, 439] width 70 height 42
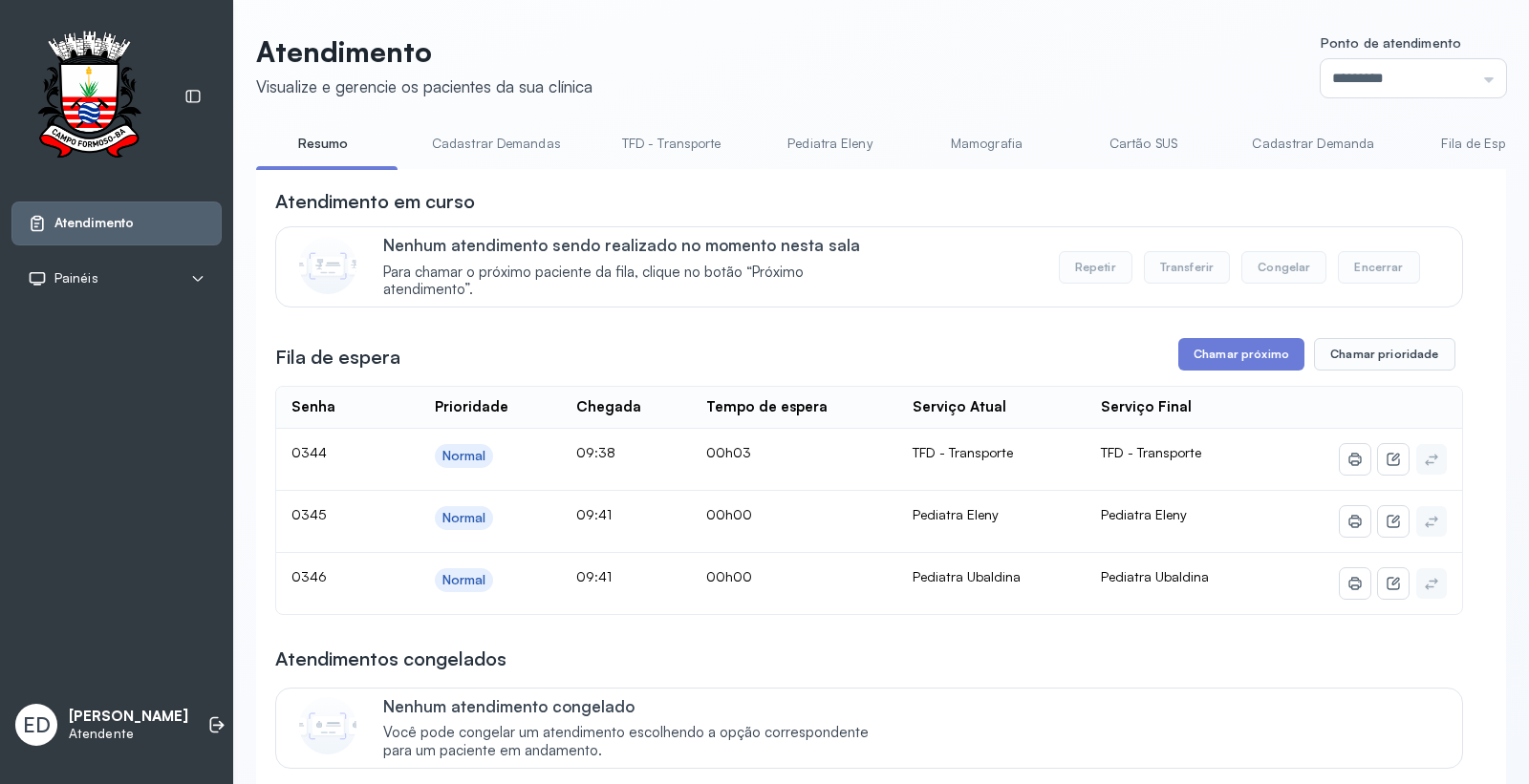
click at [935, 55] on header "Atendimento Visualize e gerencie os pacientes da sua clínica Ponto de atendimen…" at bounding box center [881, 66] width 1250 height 63
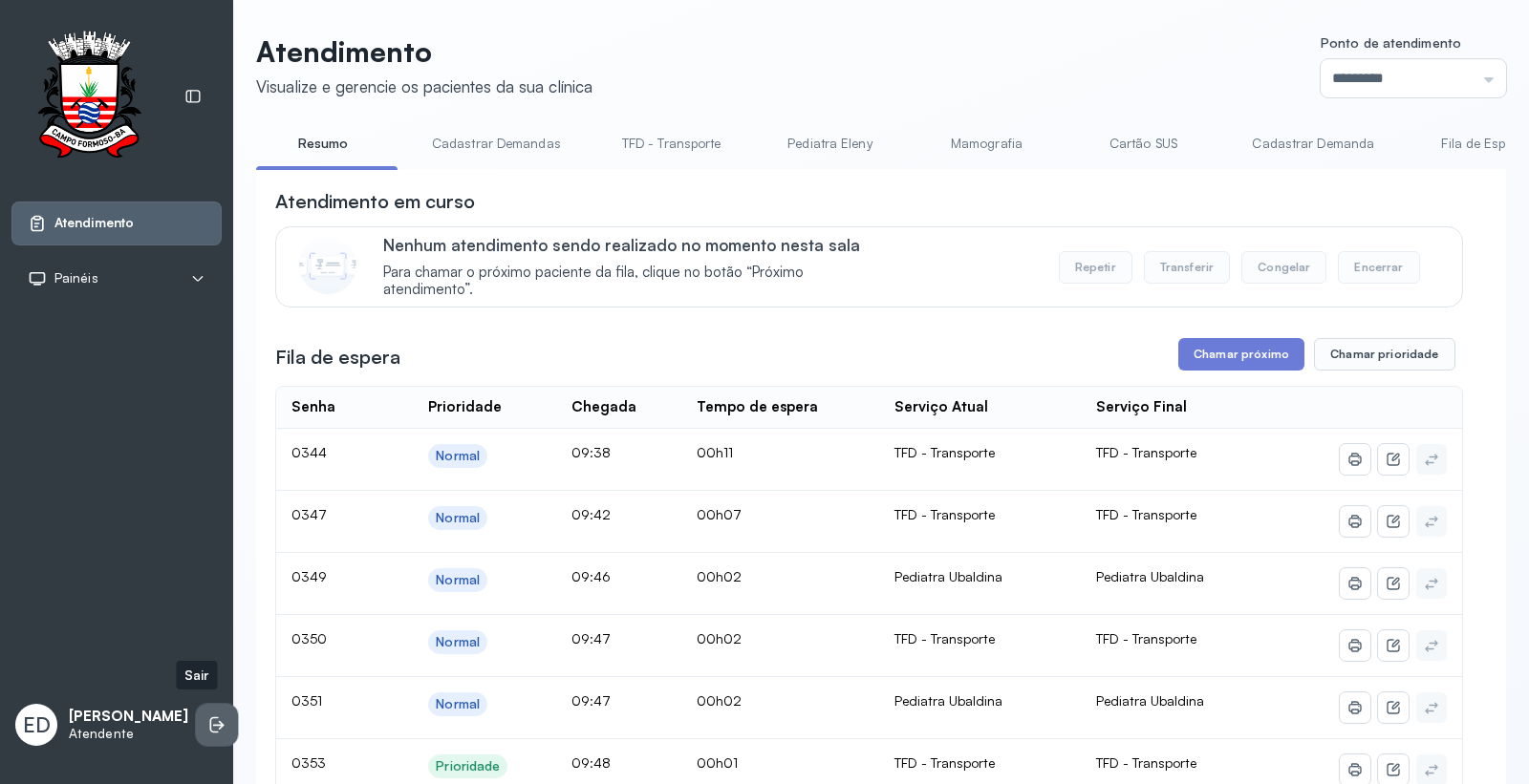
click at [212, 723] on li at bounding box center [216, 725] width 42 height 42
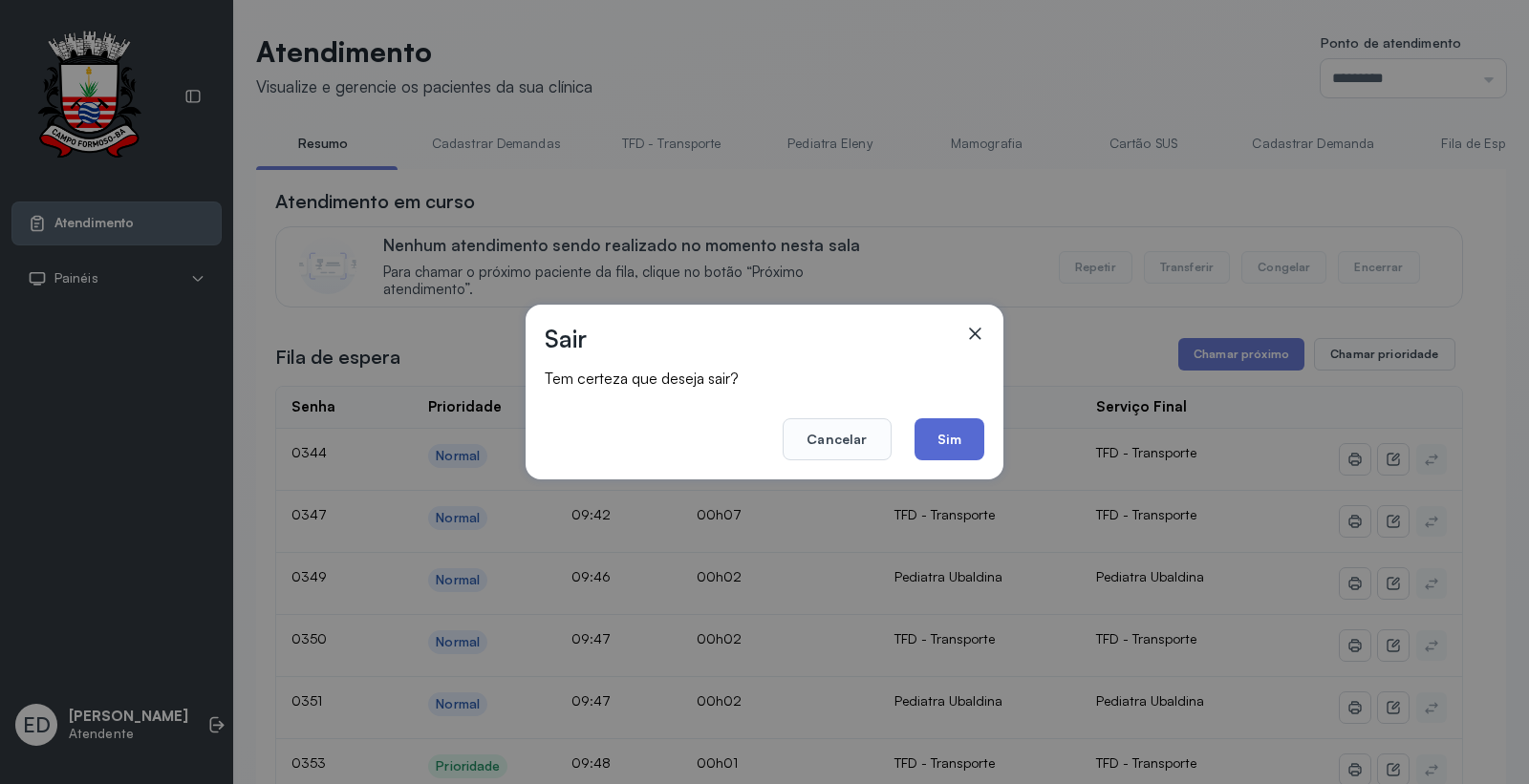
click at [981, 437] on button "Sim" at bounding box center [948, 439] width 70 height 42
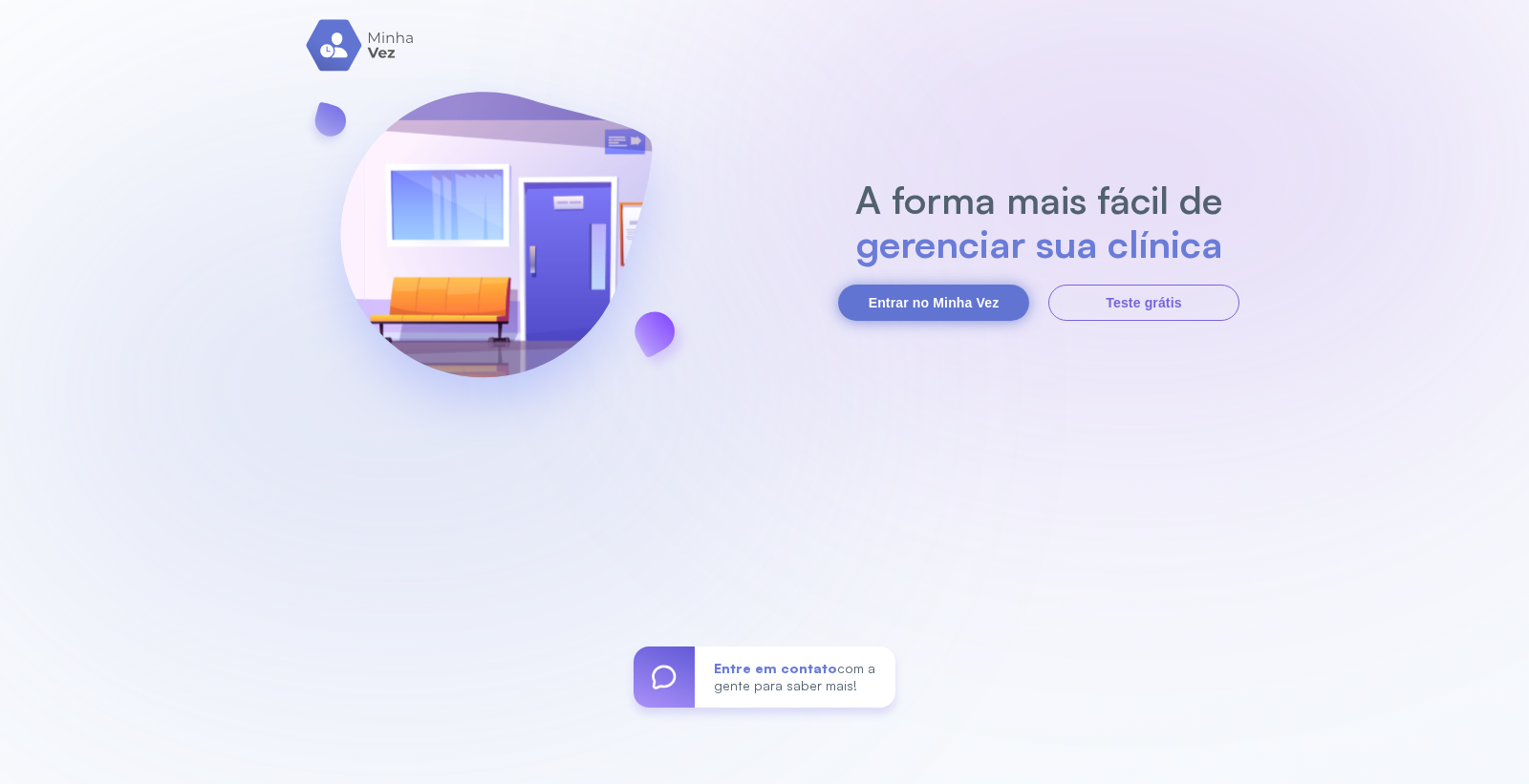
click at [917, 292] on button "Entrar no Minha Vez" at bounding box center [934, 302] width 191 height 36
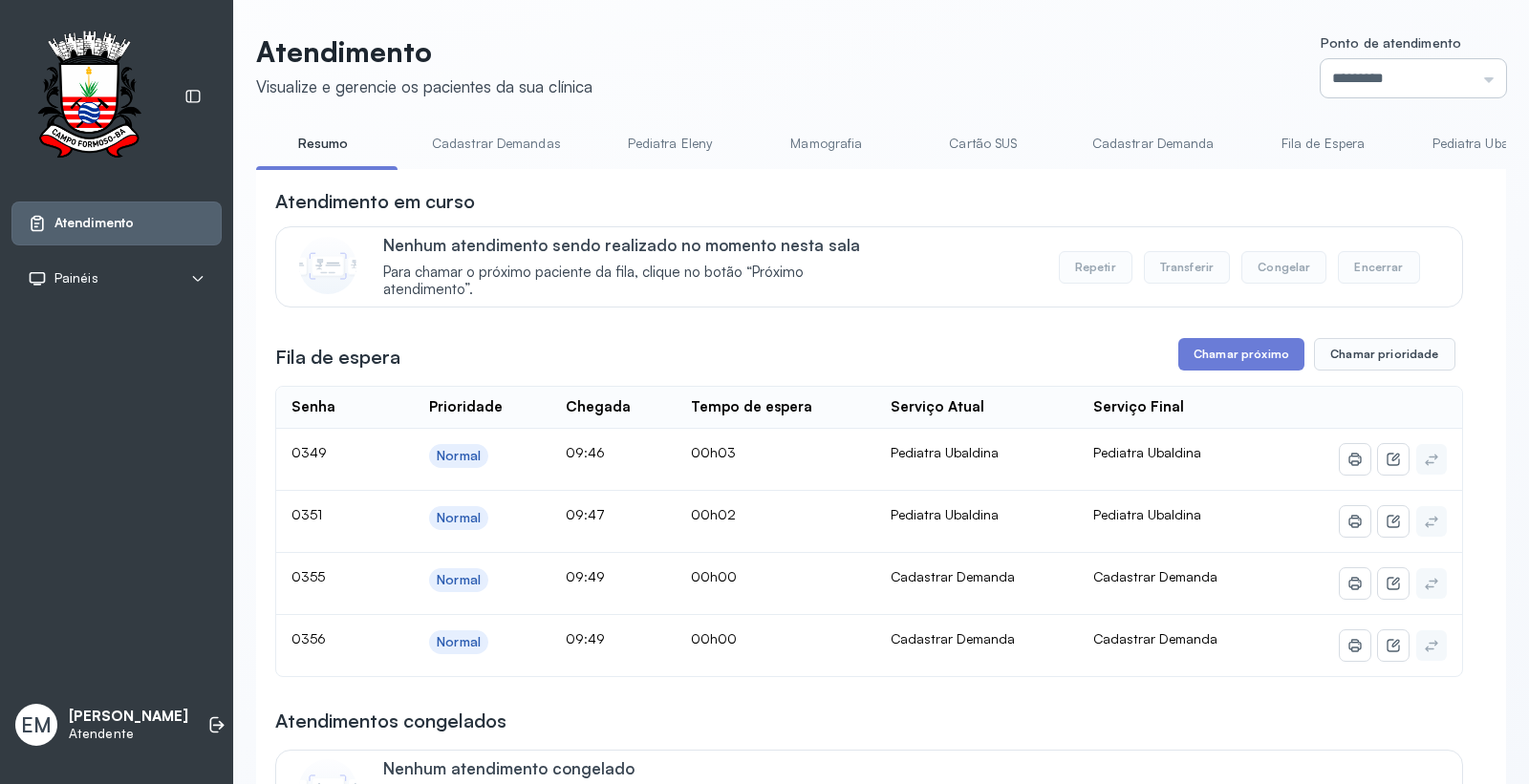
click at [1372, 65] on input "*********" at bounding box center [1413, 78] width 185 height 38
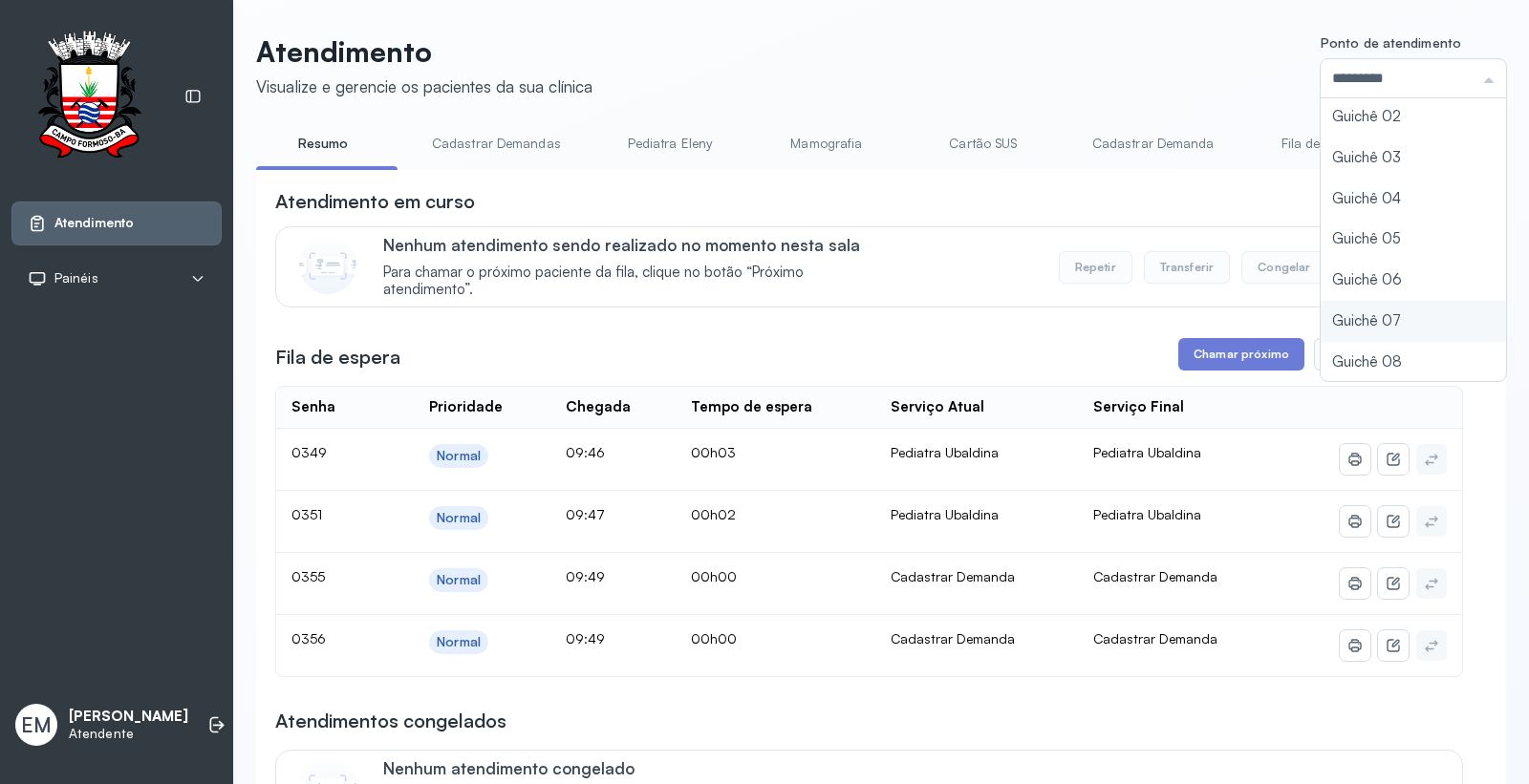
type input "*********"
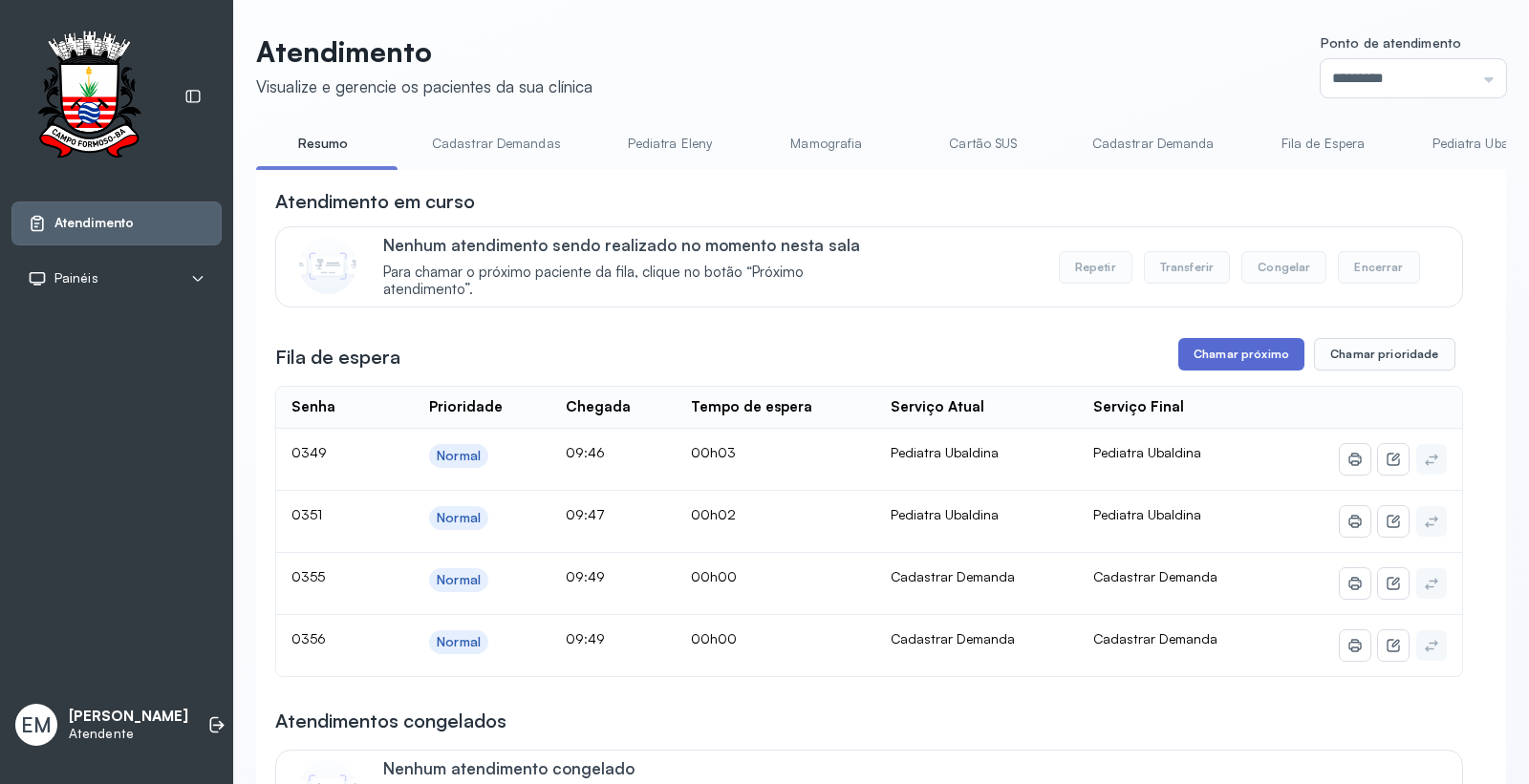
click at [1221, 363] on button "Chamar próximo" at bounding box center [1241, 354] width 126 height 32
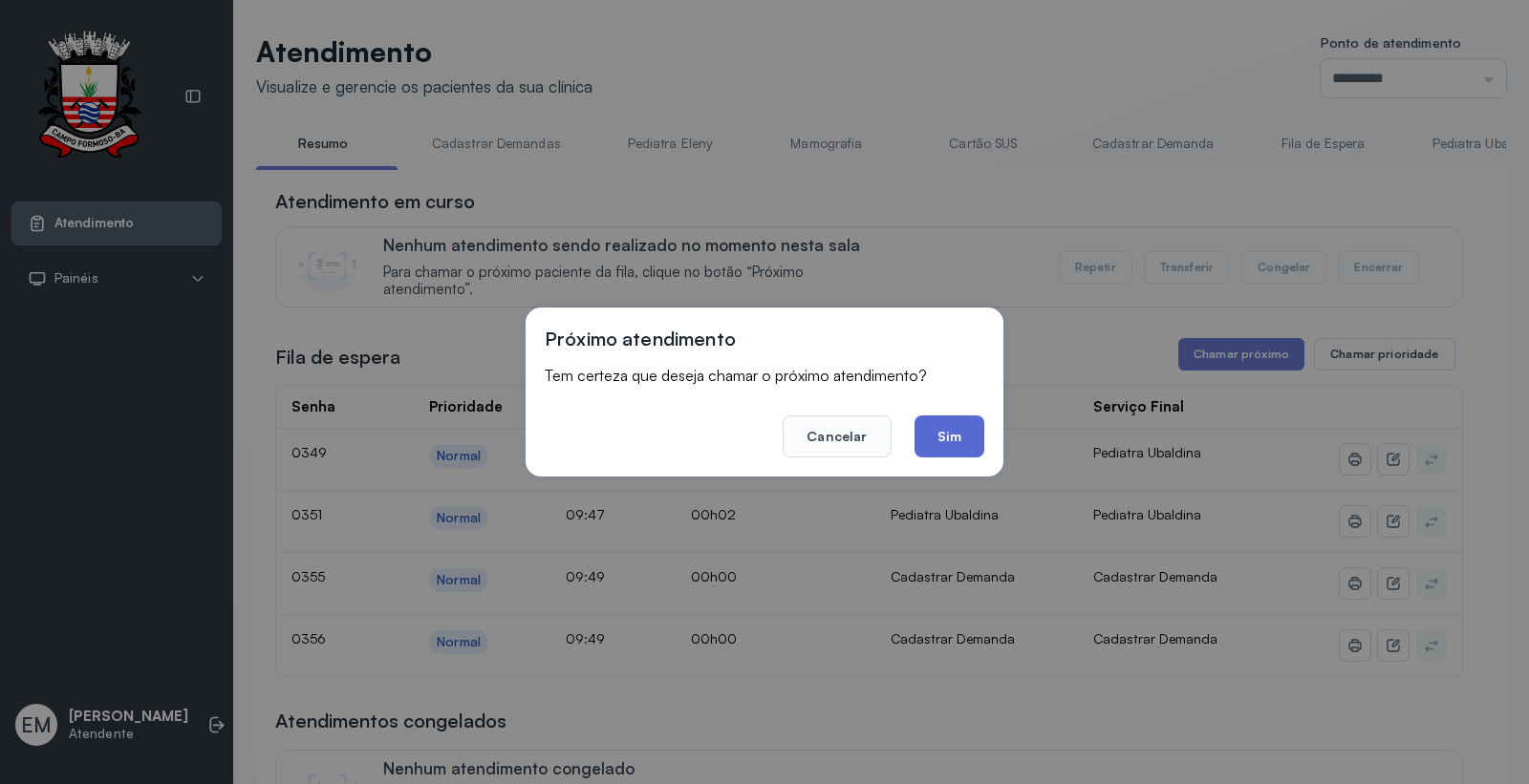
click at [968, 433] on button "Sim" at bounding box center [948, 436] width 70 height 42
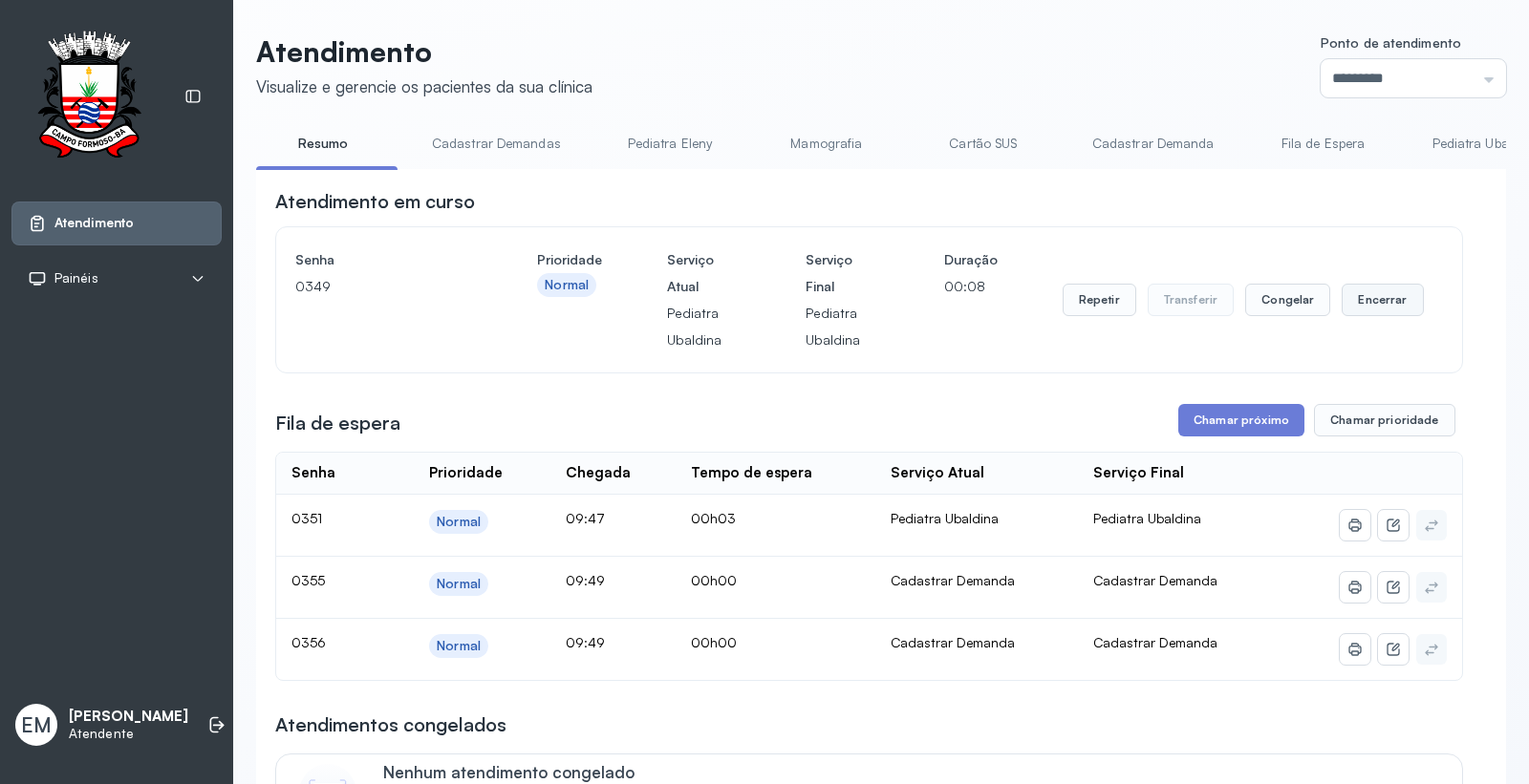
click at [1347, 300] on button "Encerrar" at bounding box center [1381, 299] width 82 height 32
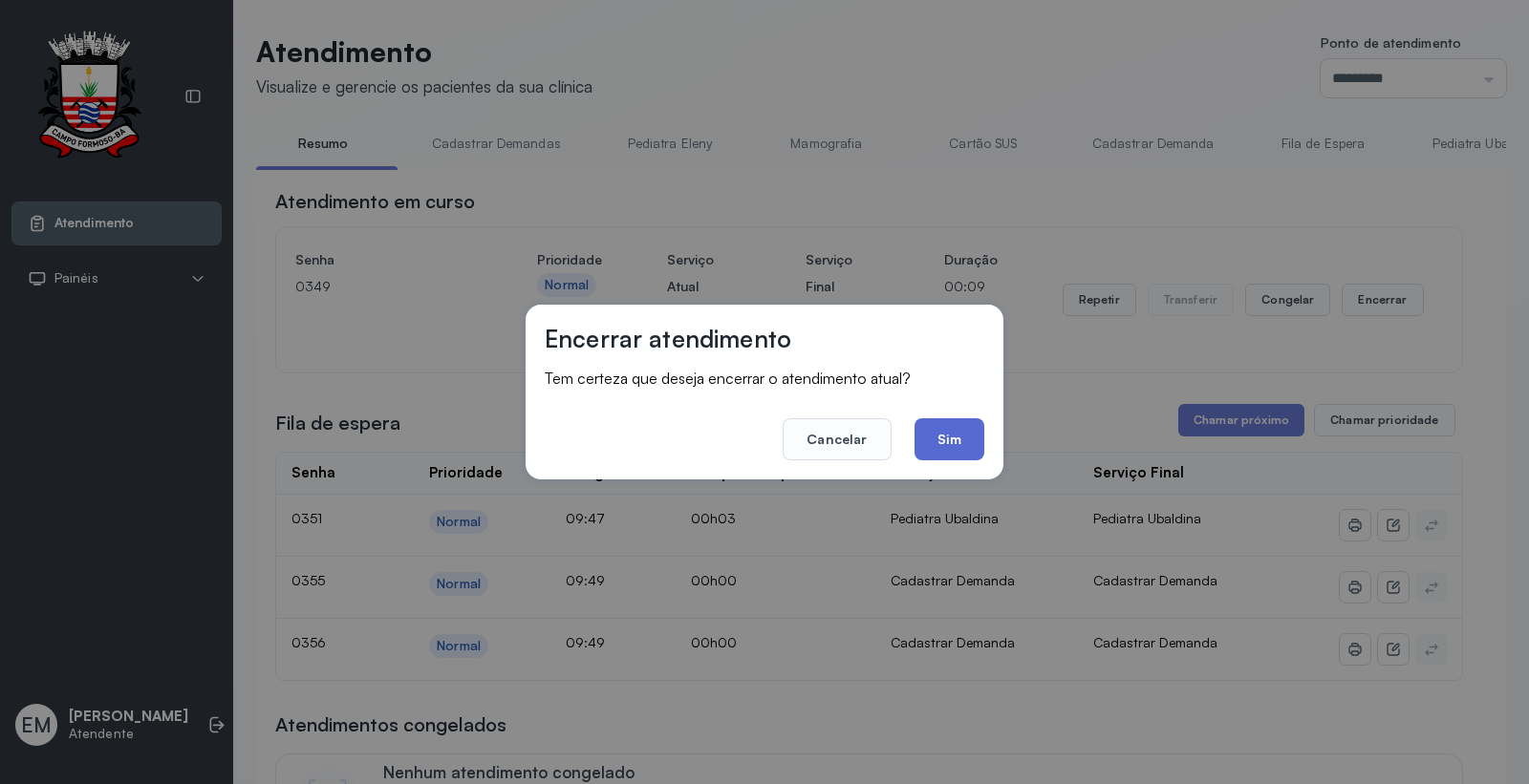
click at [947, 436] on button "Sim" at bounding box center [948, 439] width 70 height 42
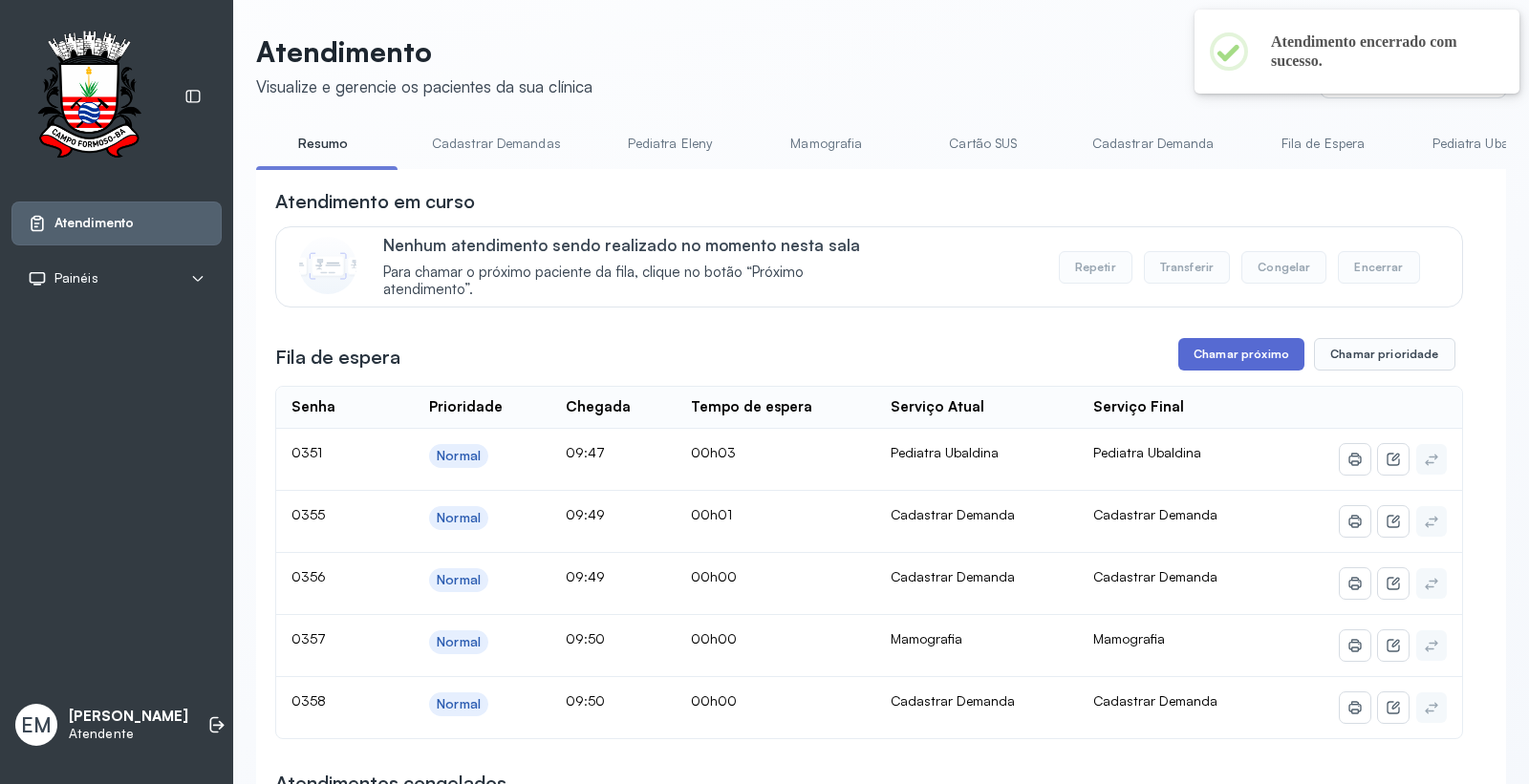
click at [1229, 344] on button "Chamar próximo" at bounding box center [1241, 354] width 126 height 32
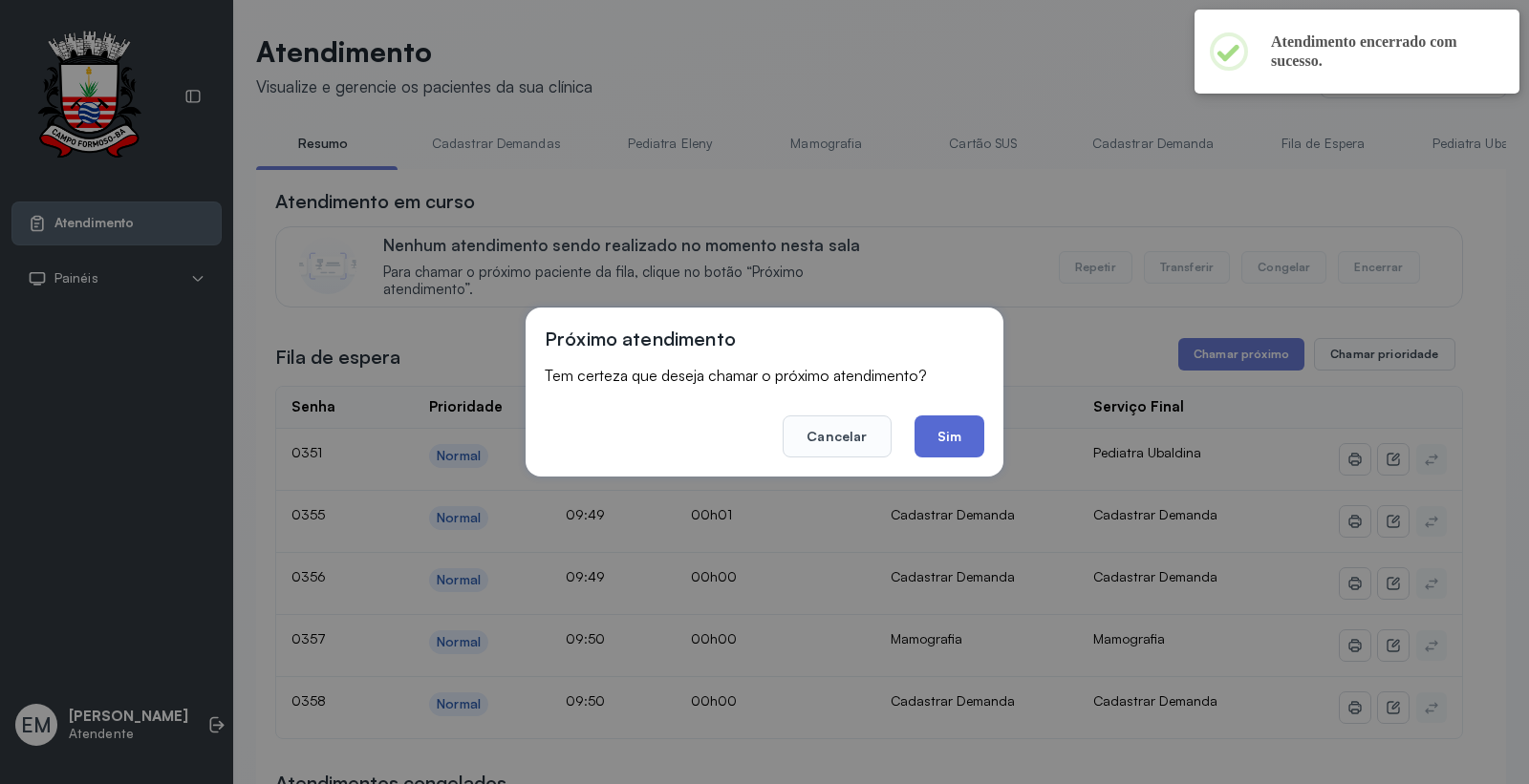
click at [963, 449] on button "Sim" at bounding box center [948, 436] width 70 height 42
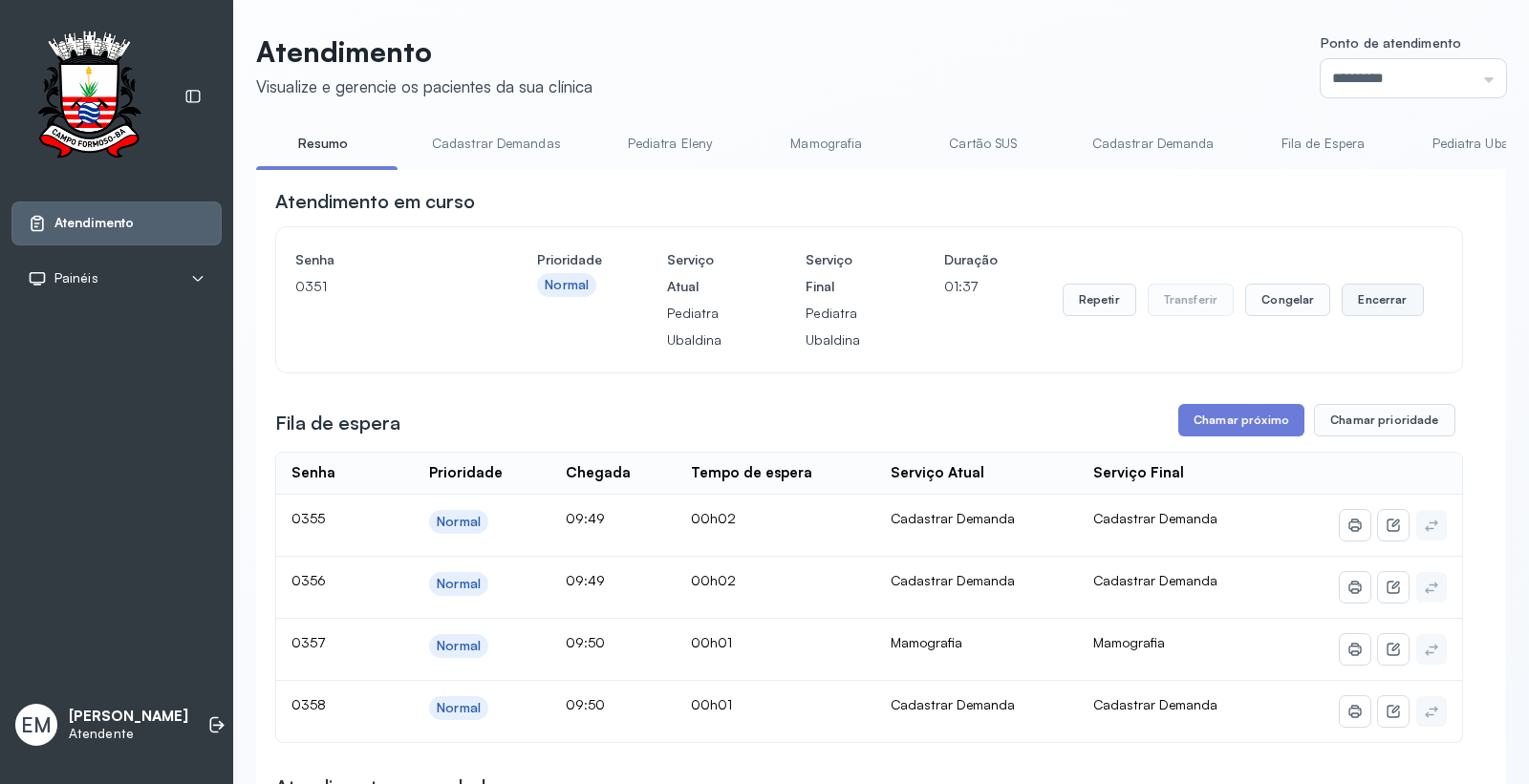
click at [1363, 300] on button "Encerrar" at bounding box center [1381, 299] width 82 height 32
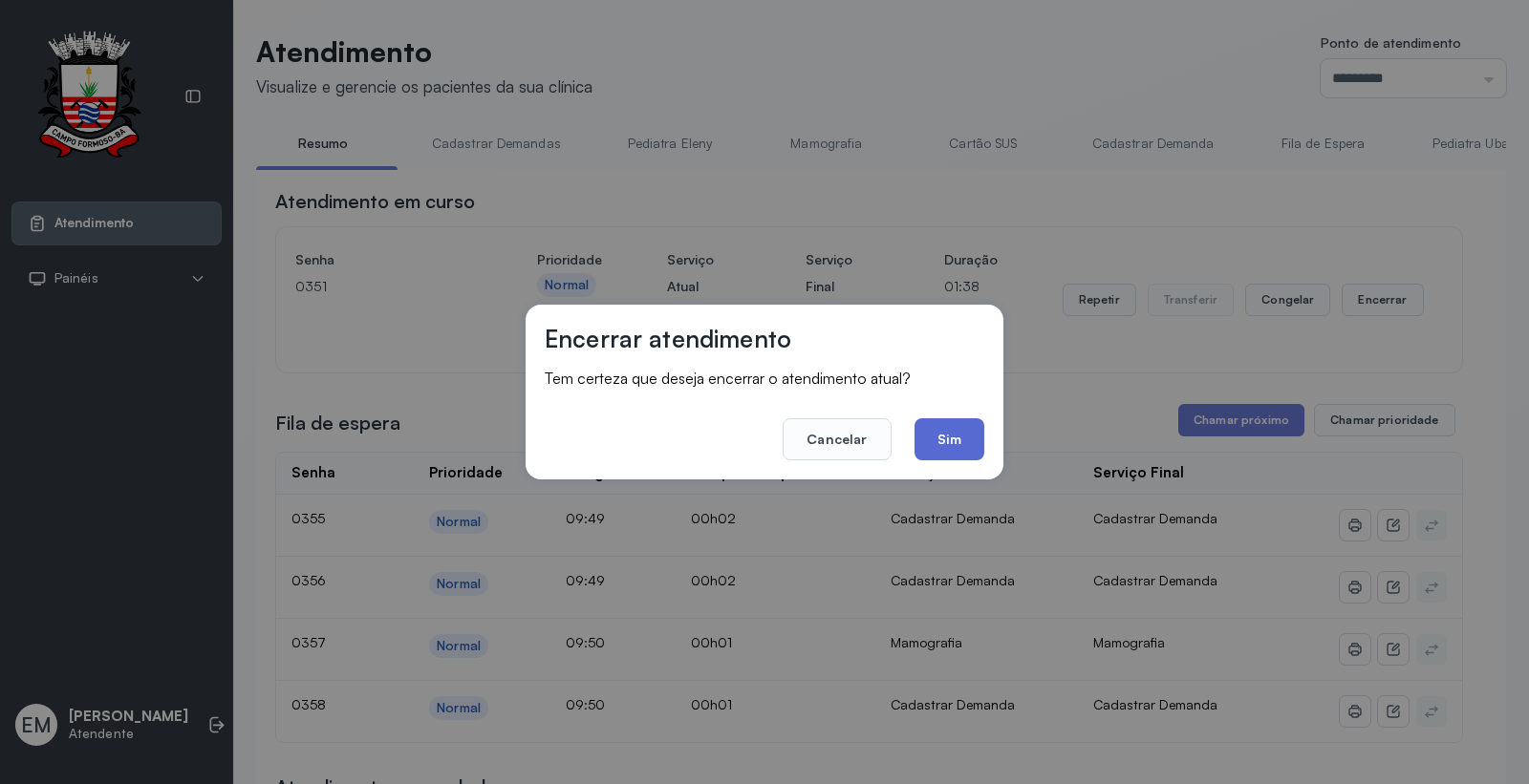
click at [932, 446] on button "Sim" at bounding box center [948, 439] width 70 height 42
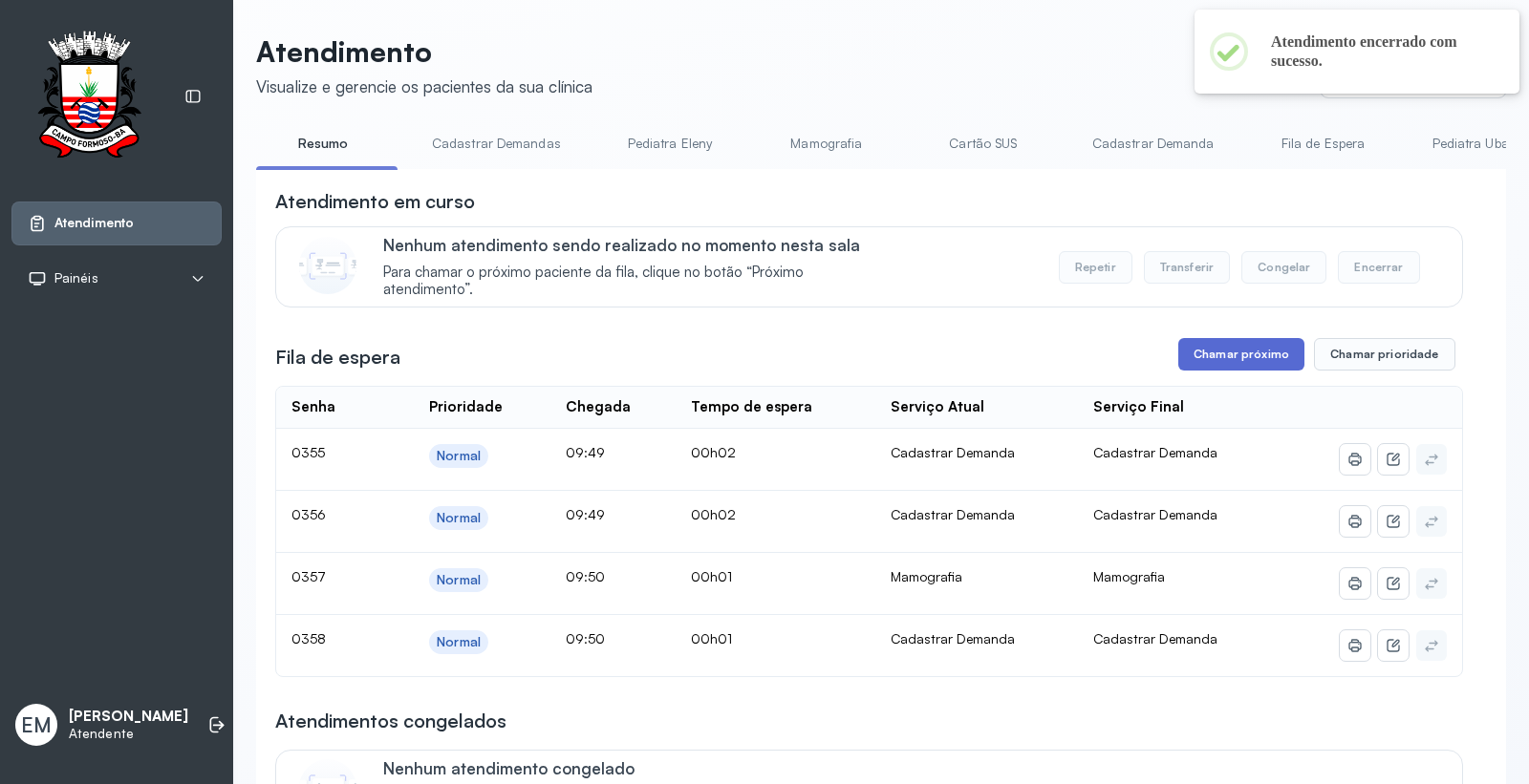
click at [1265, 364] on button "Chamar próximo" at bounding box center [1241, 354] width 126 height 32
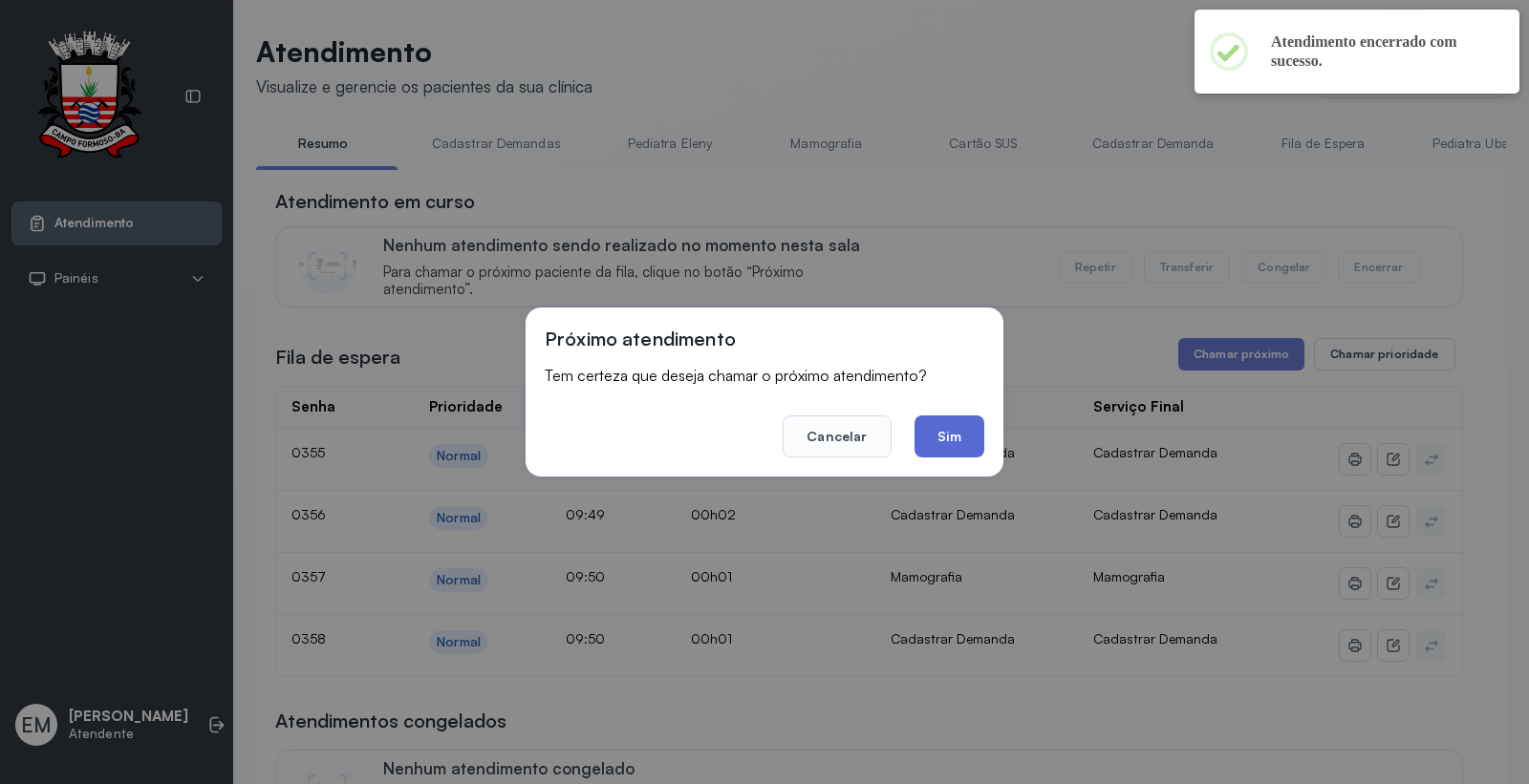
click at [969, 437] on button "Sim" at bounding box center [948, 436] width 70 height 42
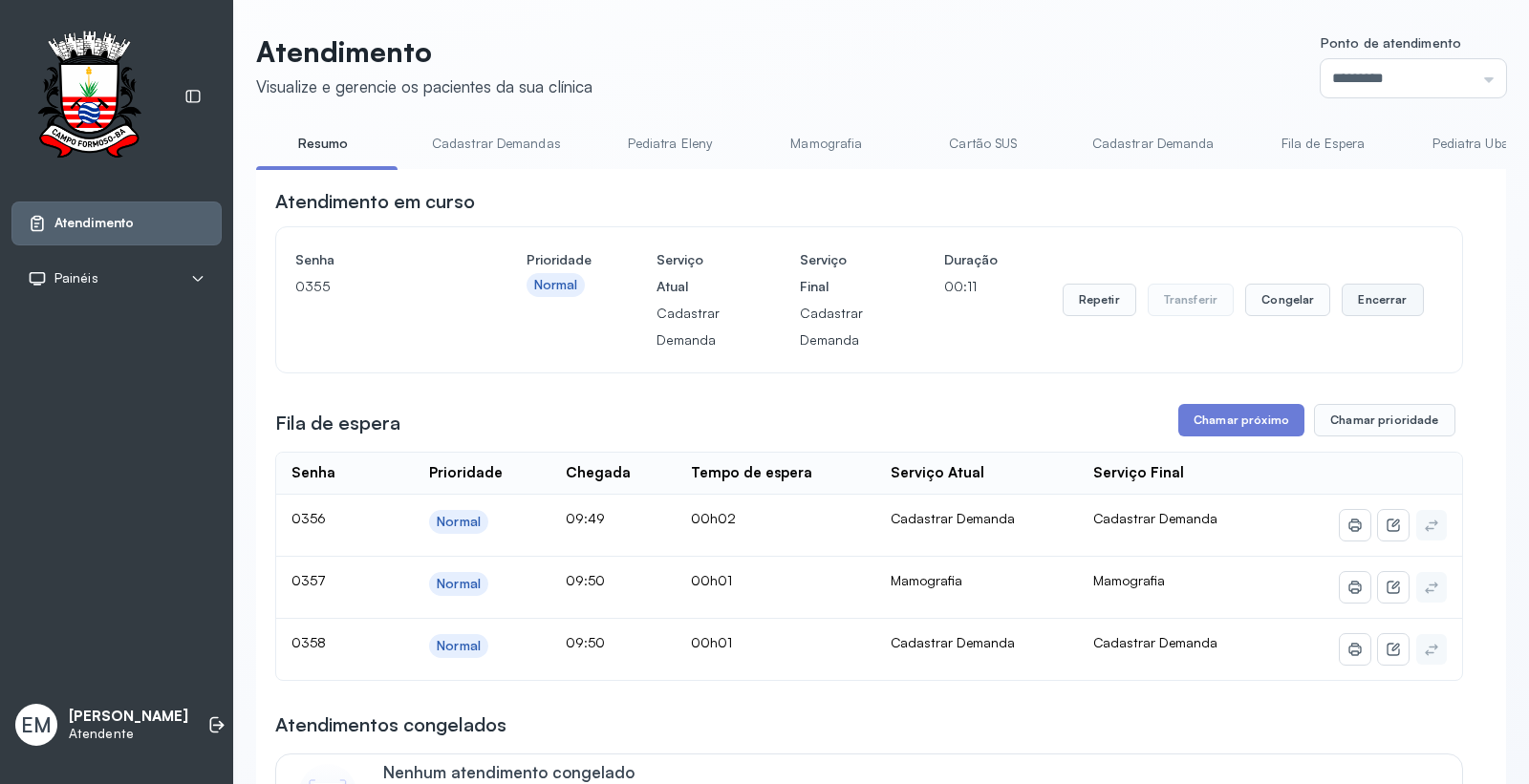
click at [1375, 314] on button "Encerrar" at bounding box center [1381, 299] width 82 height 32
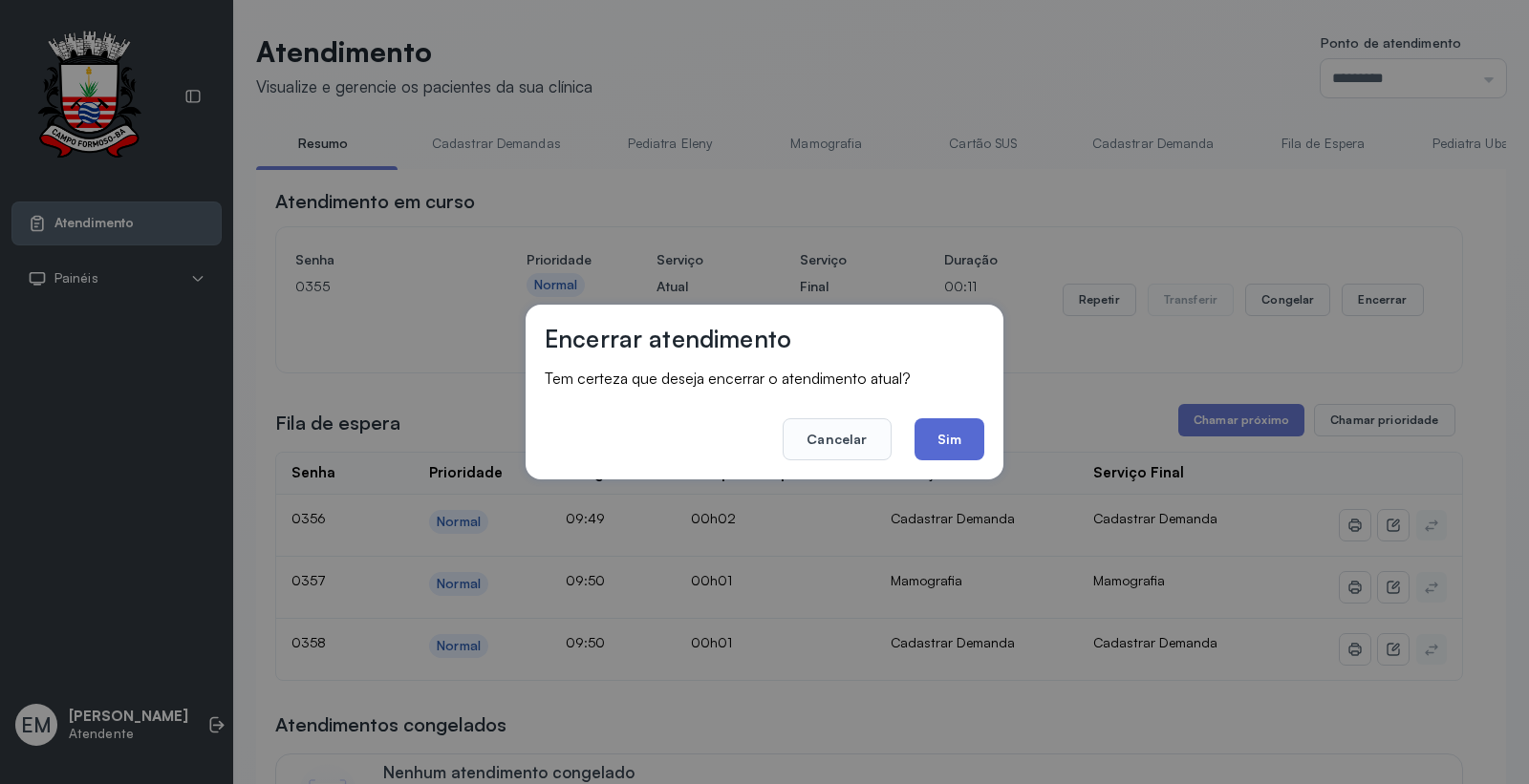
click at [972, 433] on button "Sim" at bounding box center [948, 439] width 70 height 42
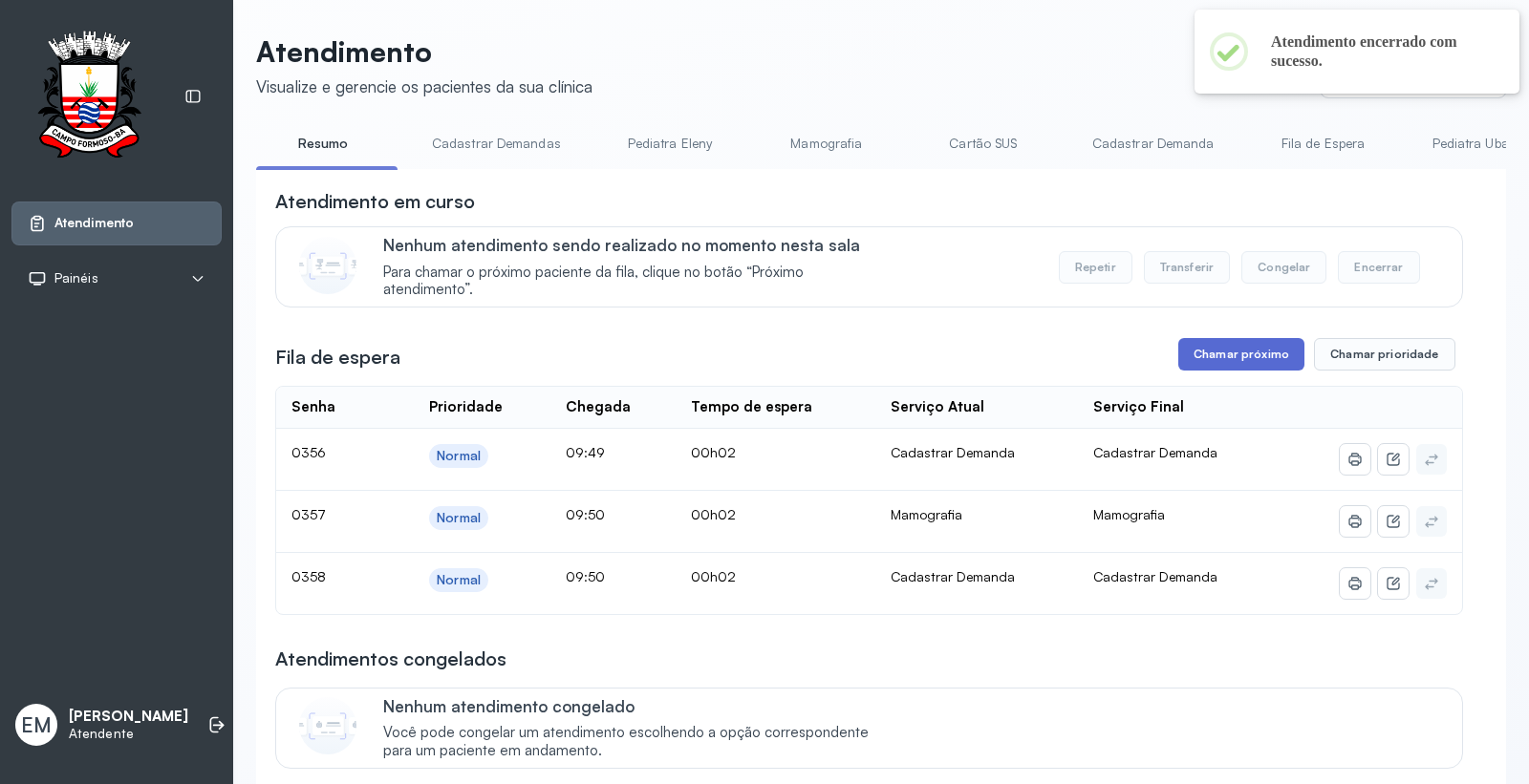
click at [1247, 370] on button "Chamar próximo" at bounding box center [1241, 354] width 126 height 32
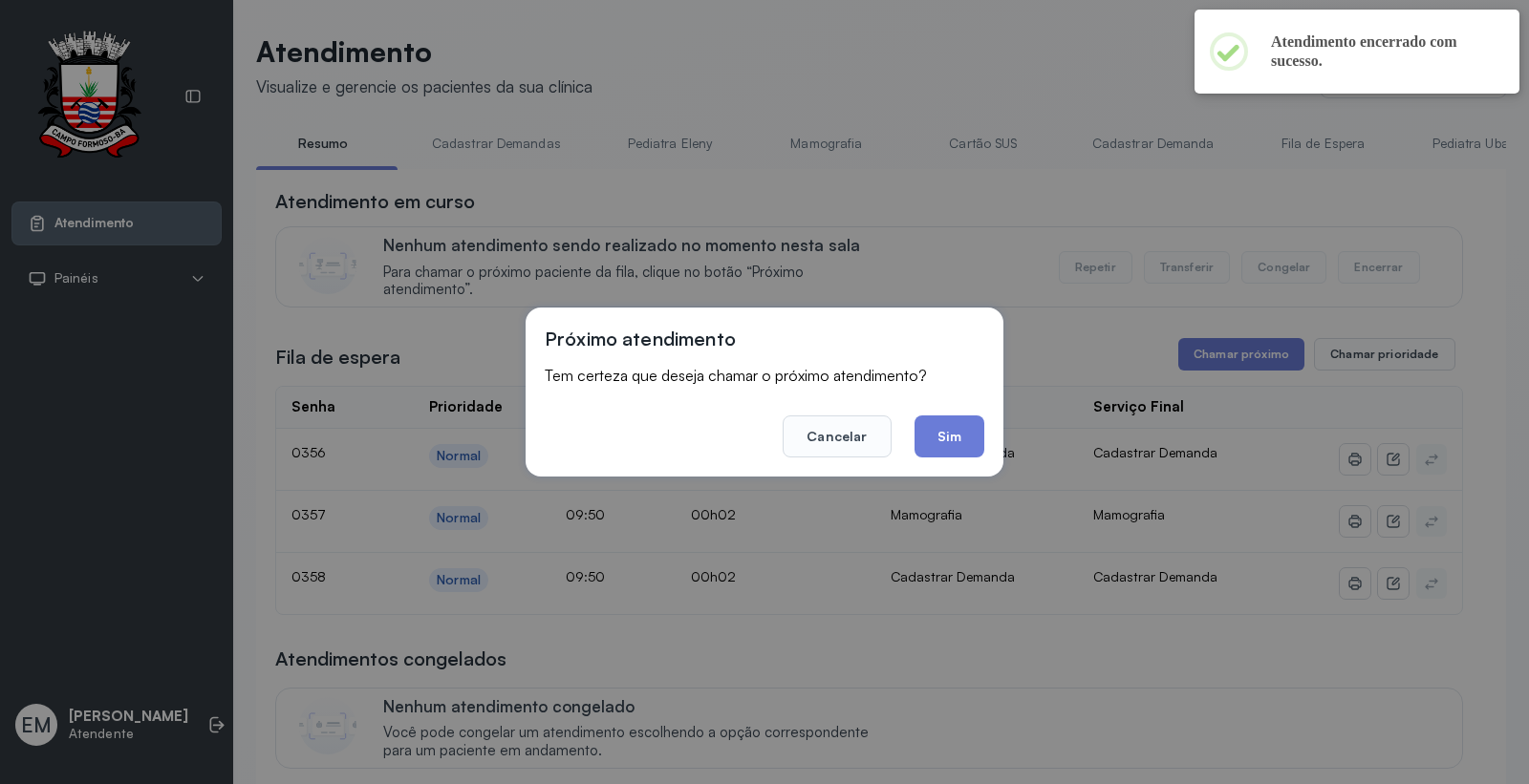
click at [978, 450] on button "Sim" at bounding box center [948, 436] width 70 height 42
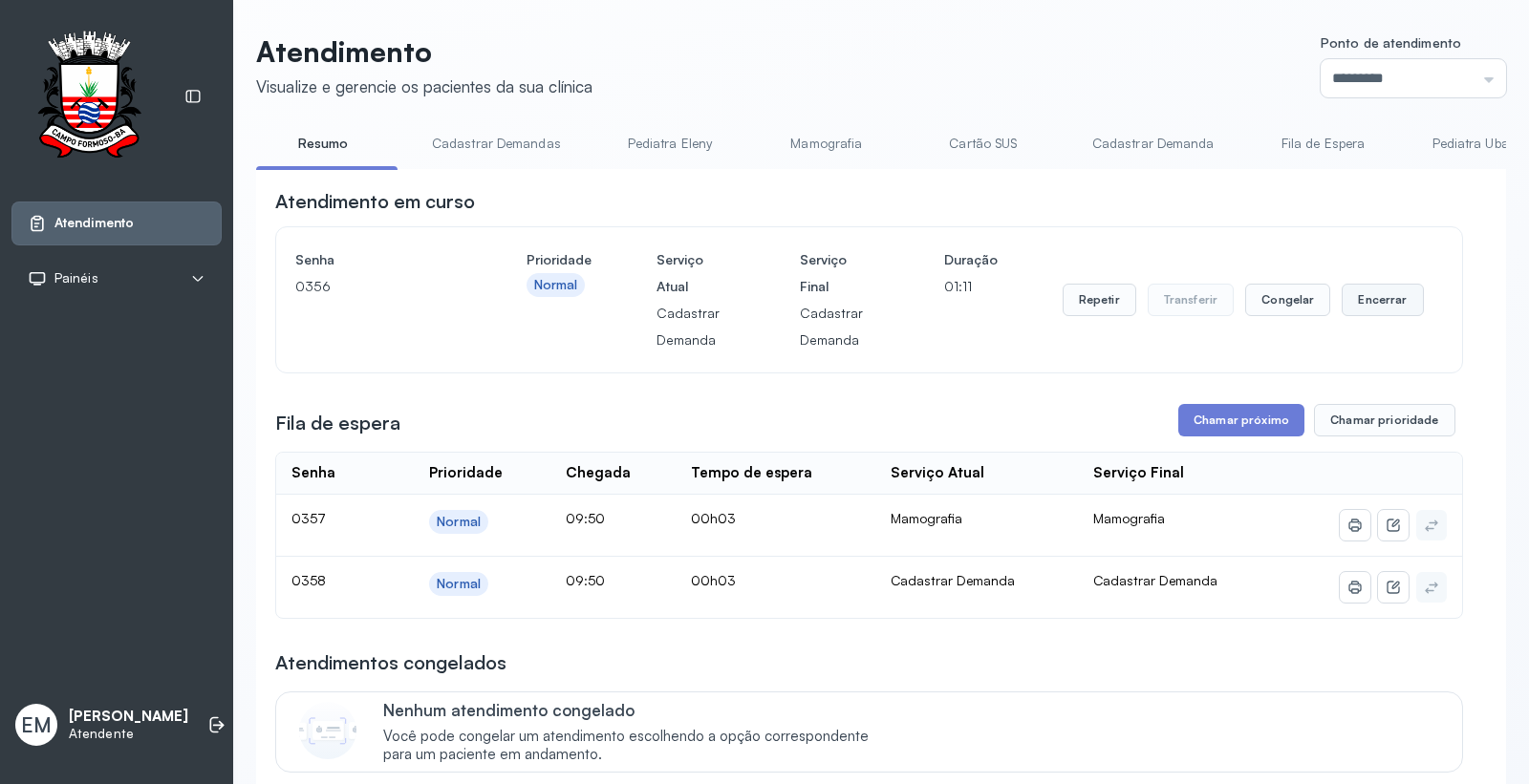
click at [1360, 299] on button "Encerrar" at bounding box center [1381, 299] width 82 height 32
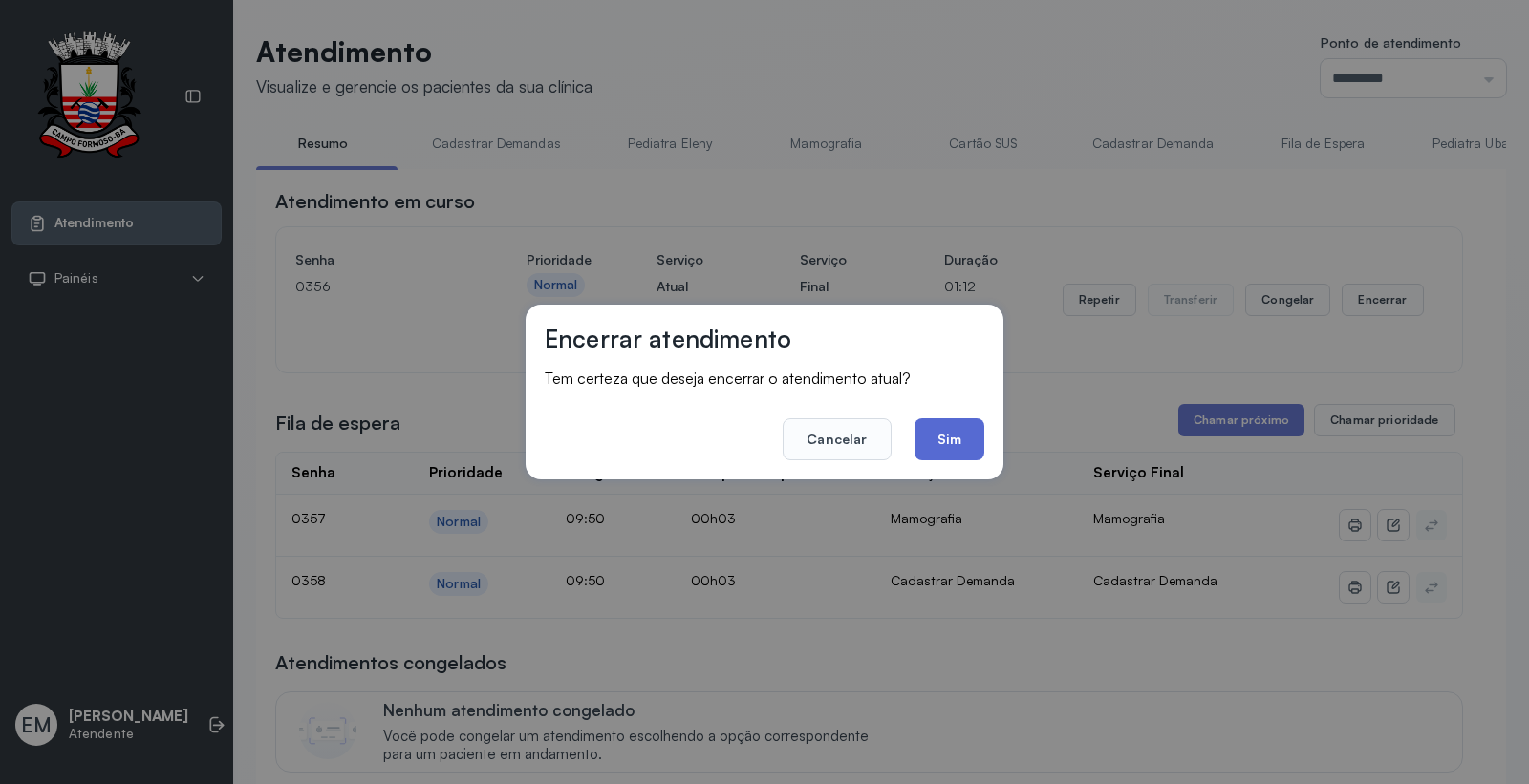
click at [948, 441] on button "Sim" at bounding box center [948, 439] width 70 height 42
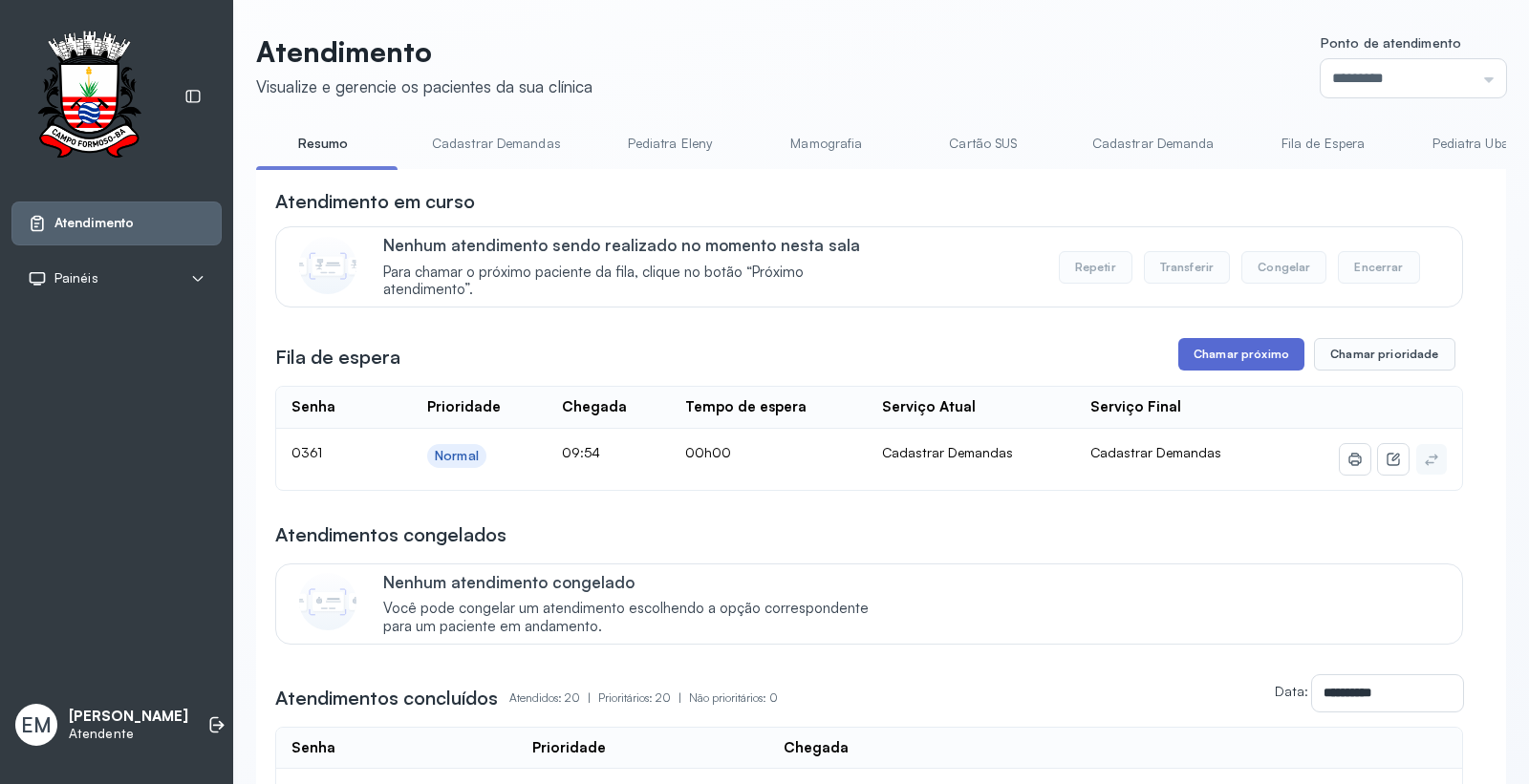
click at [1236, 360] on button "Chamar próximo" at bounding box center [1241, 354] width 126 height 32
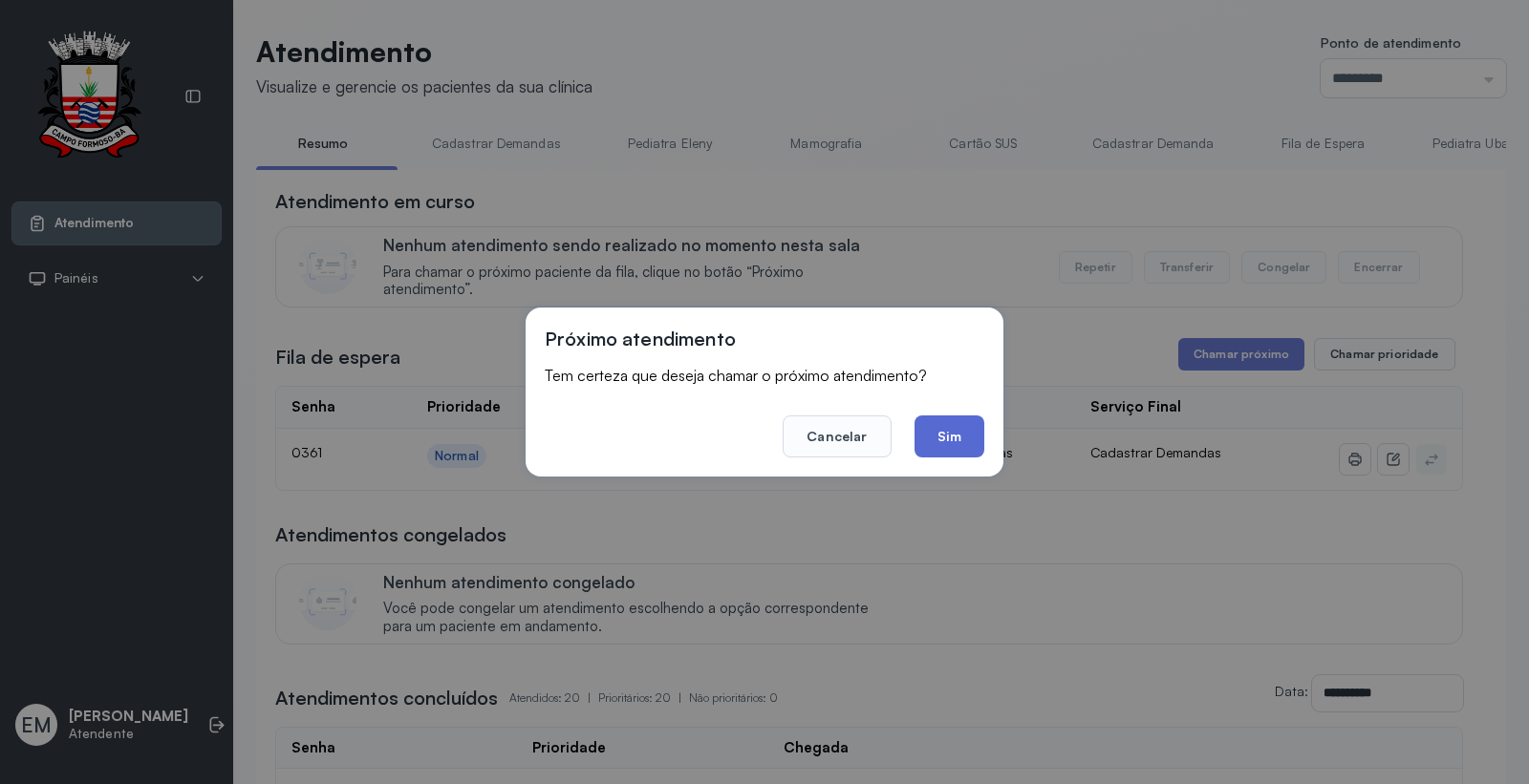
click at [946, 428] on button "Sim" at bounding box center [948, 436] width 70 height 42
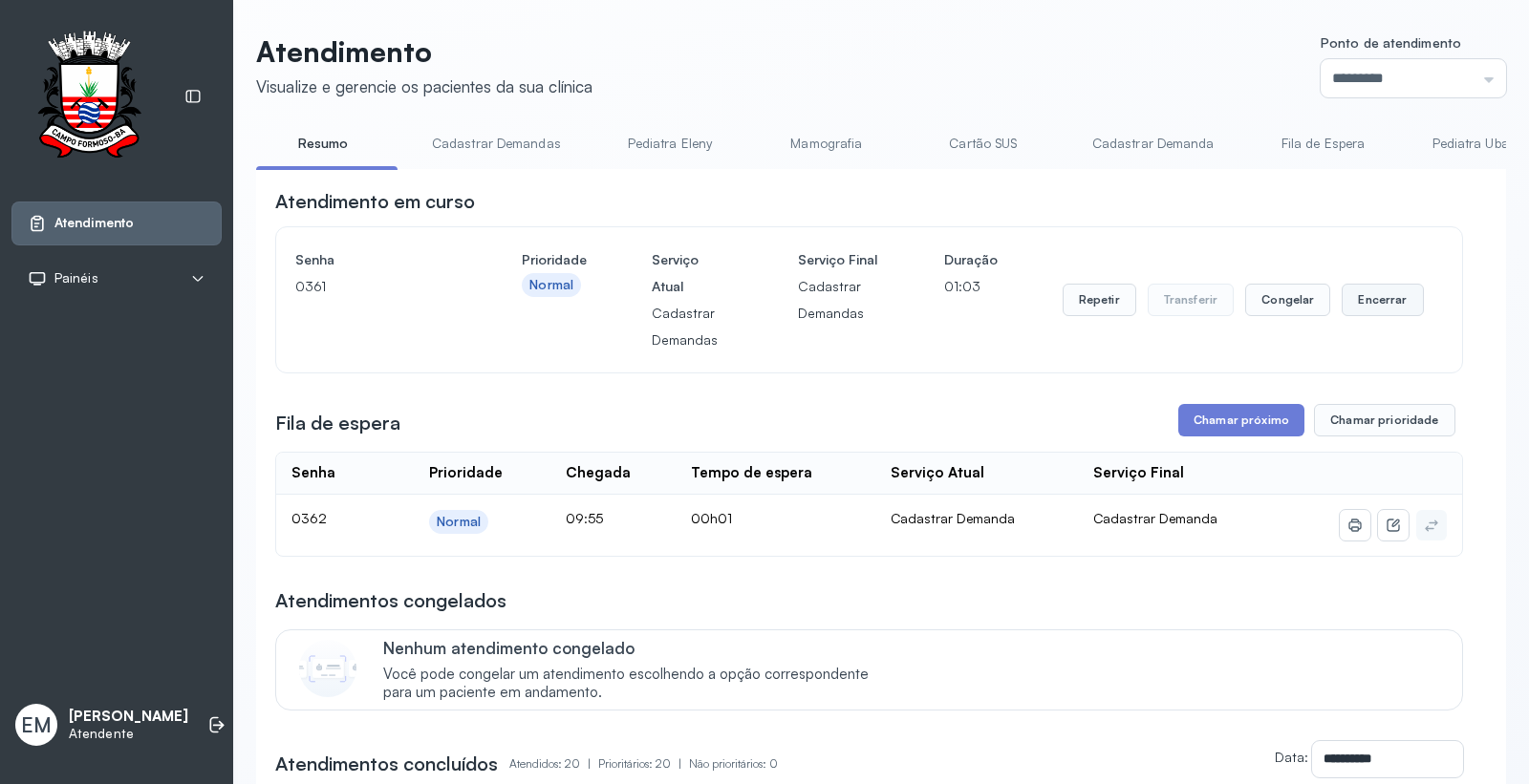
click at [1365, 291] on button "Encerrar" at bounding box center [1381, 299] width 82 height 32
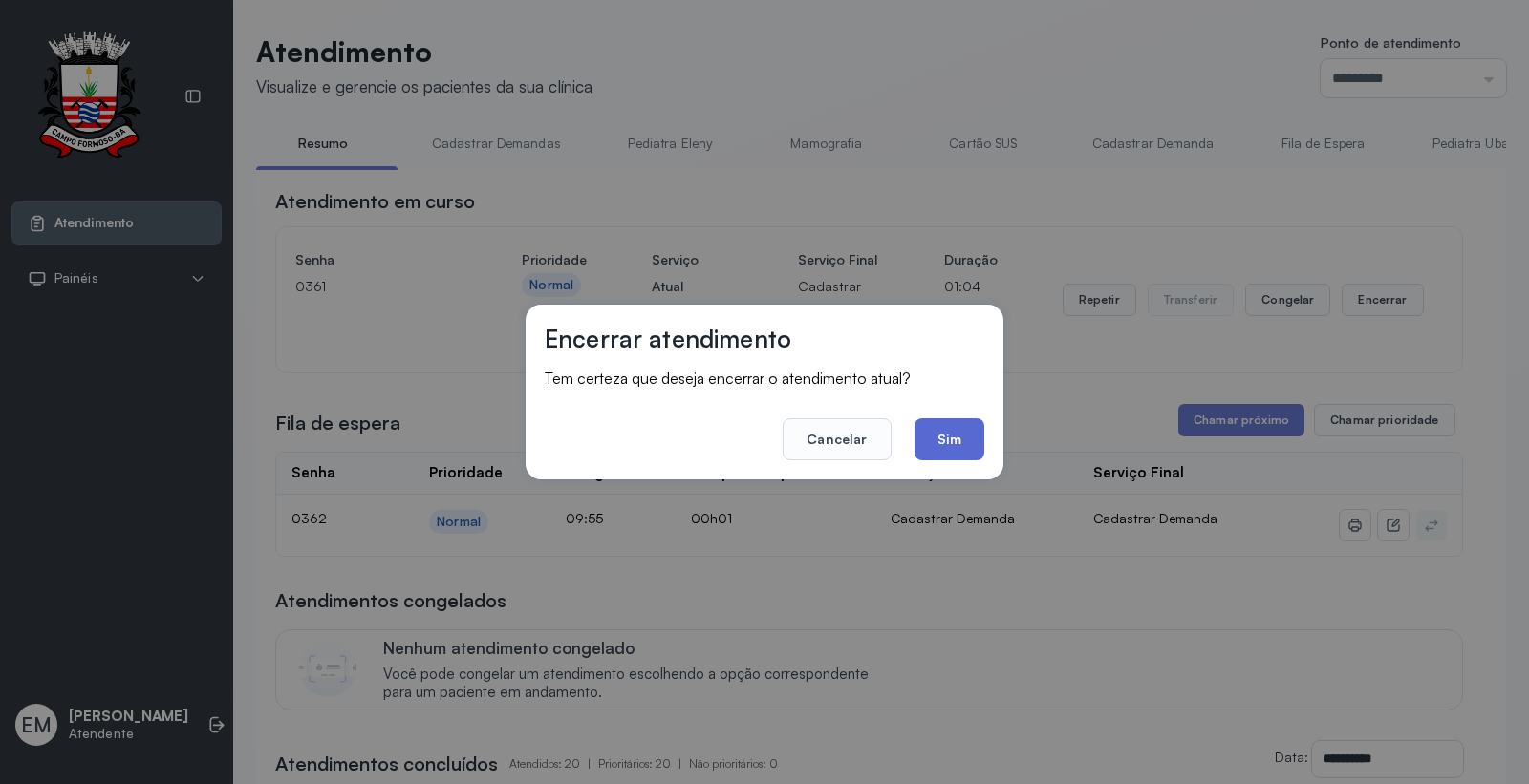
click at [939, 431] on button "Sim" at bounding box center [948, 439] width 70 height 42
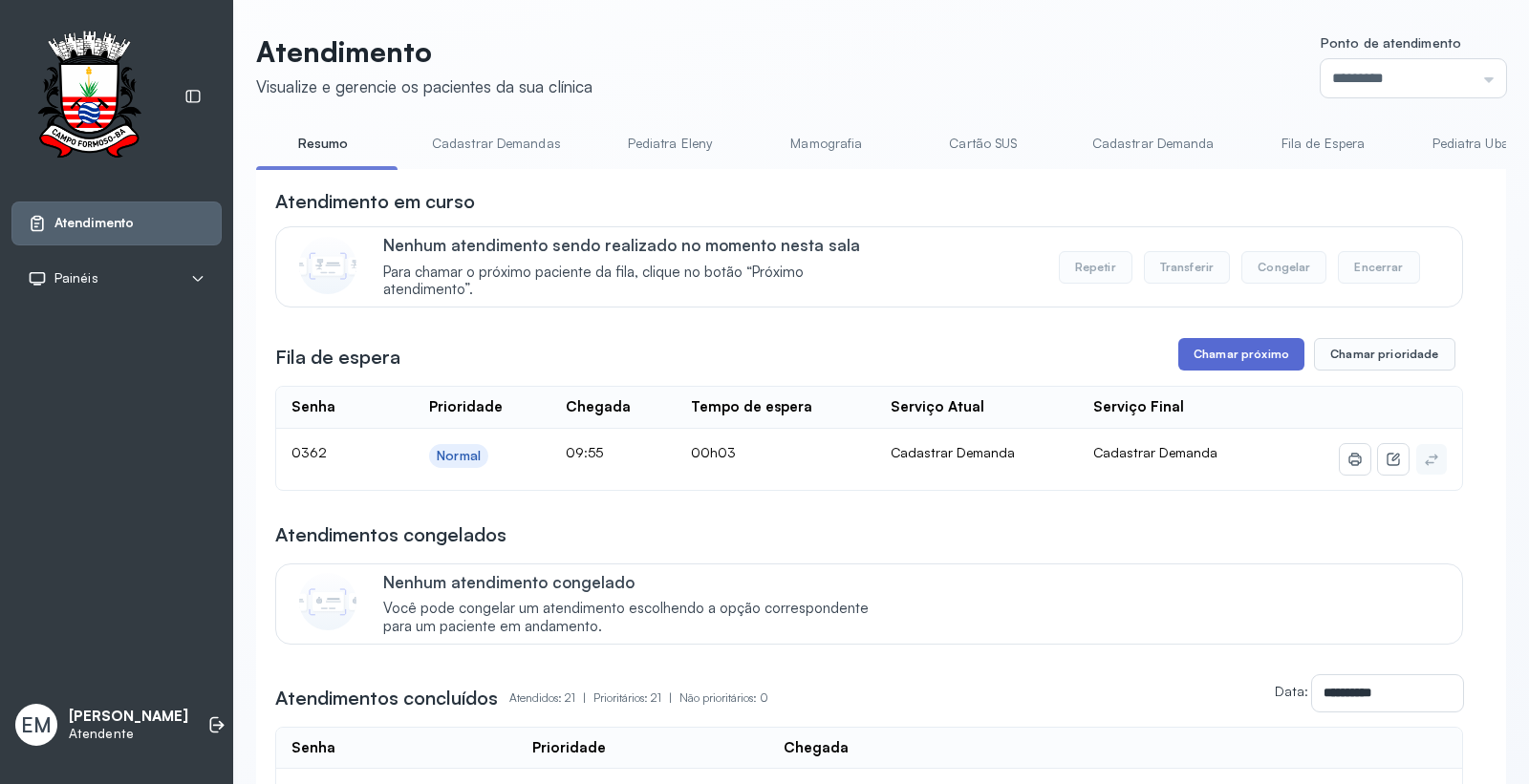
click at [1230, 359] on button "Chamar próximo" at bounding box center [1241, 354] width 126 height 32
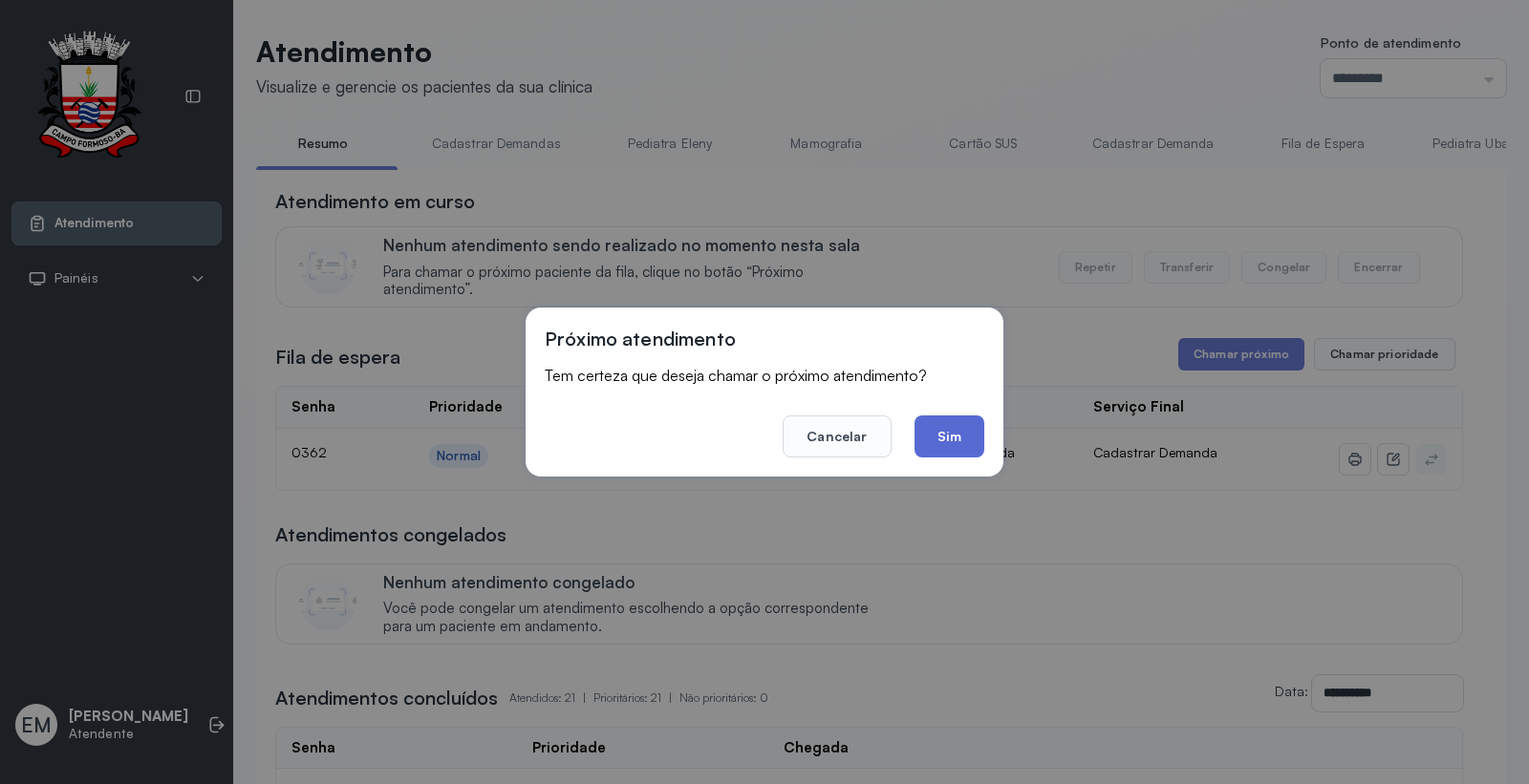
click at [948, 421] on button "Sim" at bounding box center [948, 436] width 70 height 42
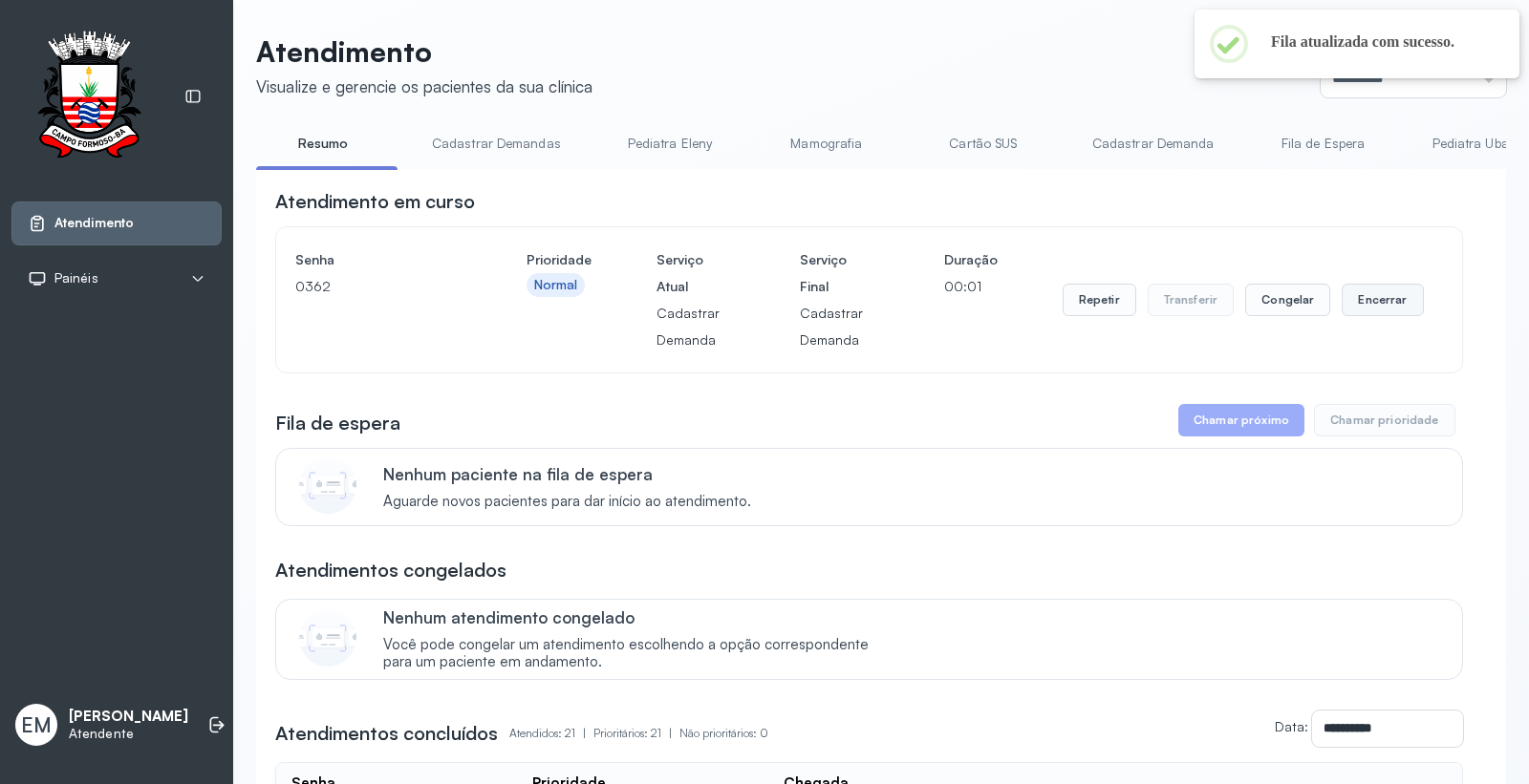
click at [1361, 300] on button "Encerrar" at bounding box center [1381, 299] width 82 height 32
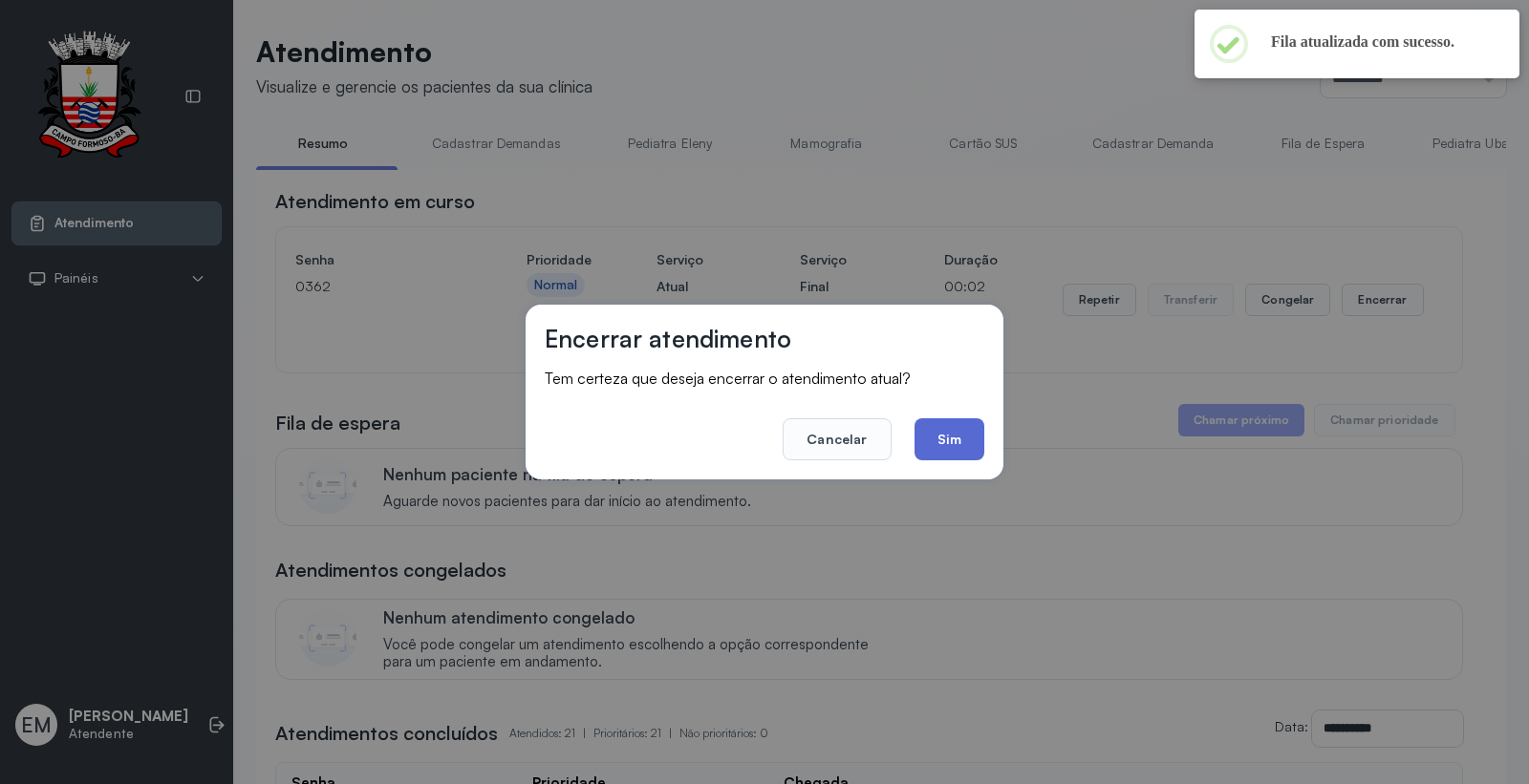
click at [958, 434] on button "Sim" at bounding box center [948, 439] width 70 height 42
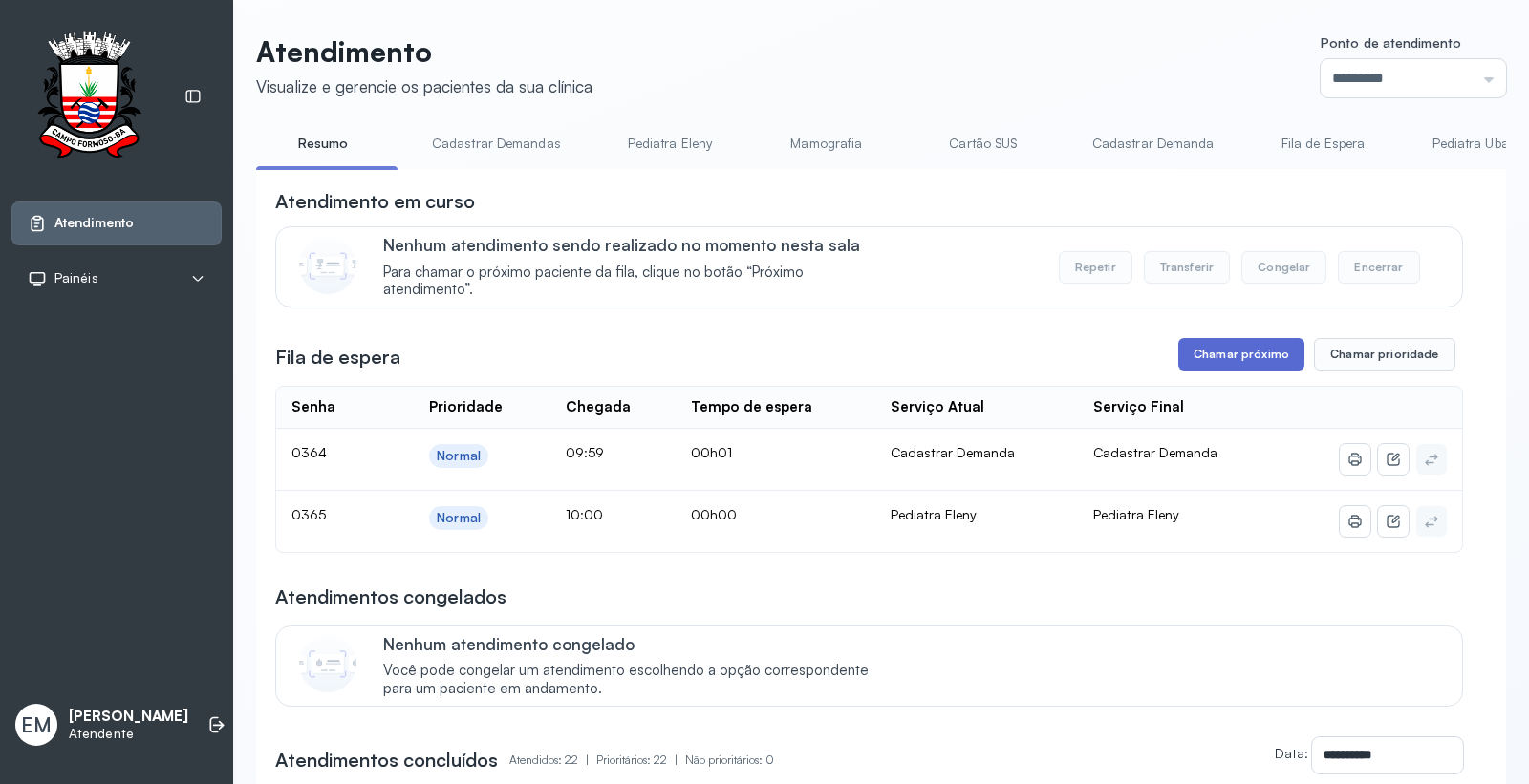
click at [1224, 351] on button "Chamar próximo" at bounding box center [1241, 354] width 126 height 32
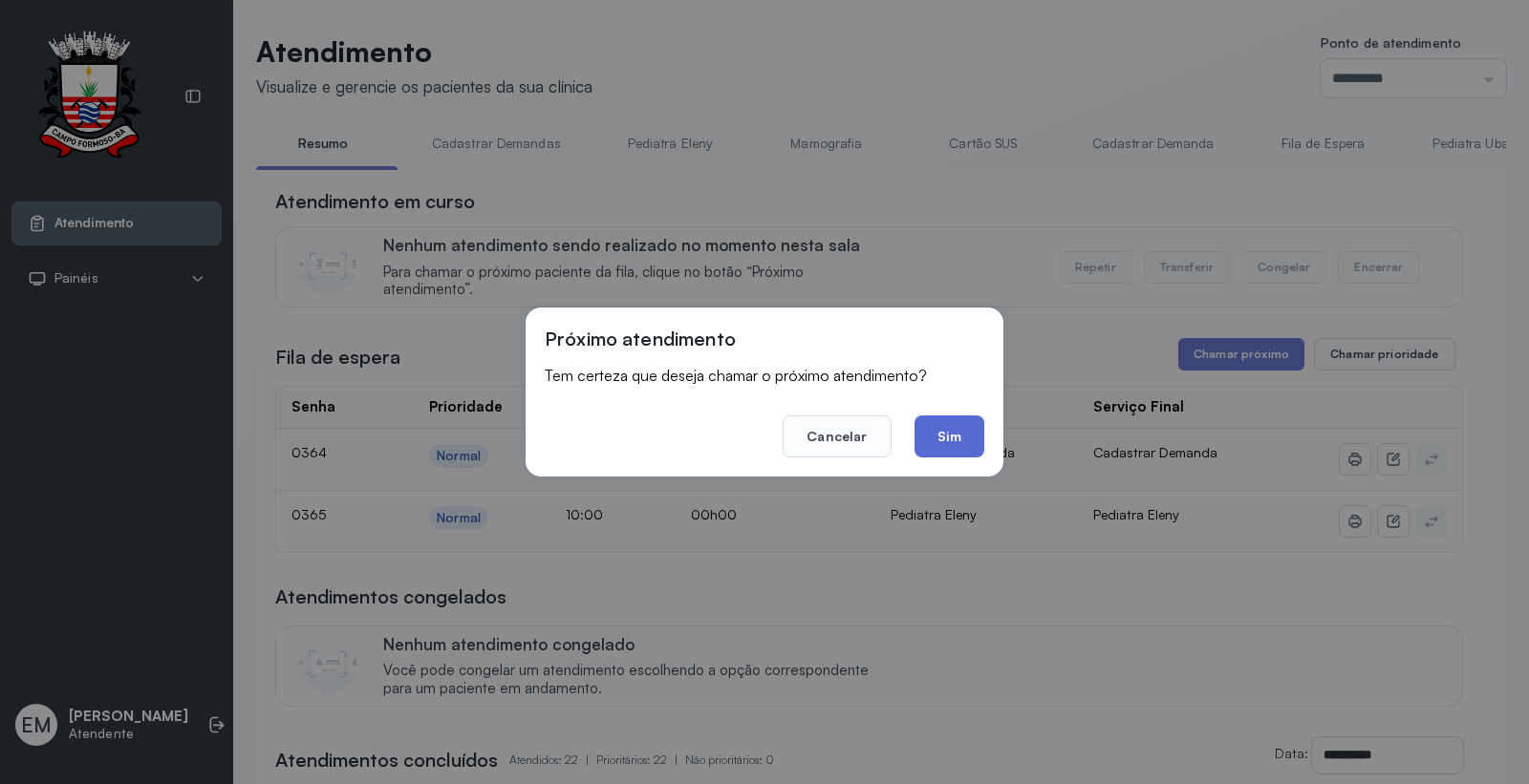
click at [946, 434] on button "Sim" at bounding box center [948, 436] width 70 height 42
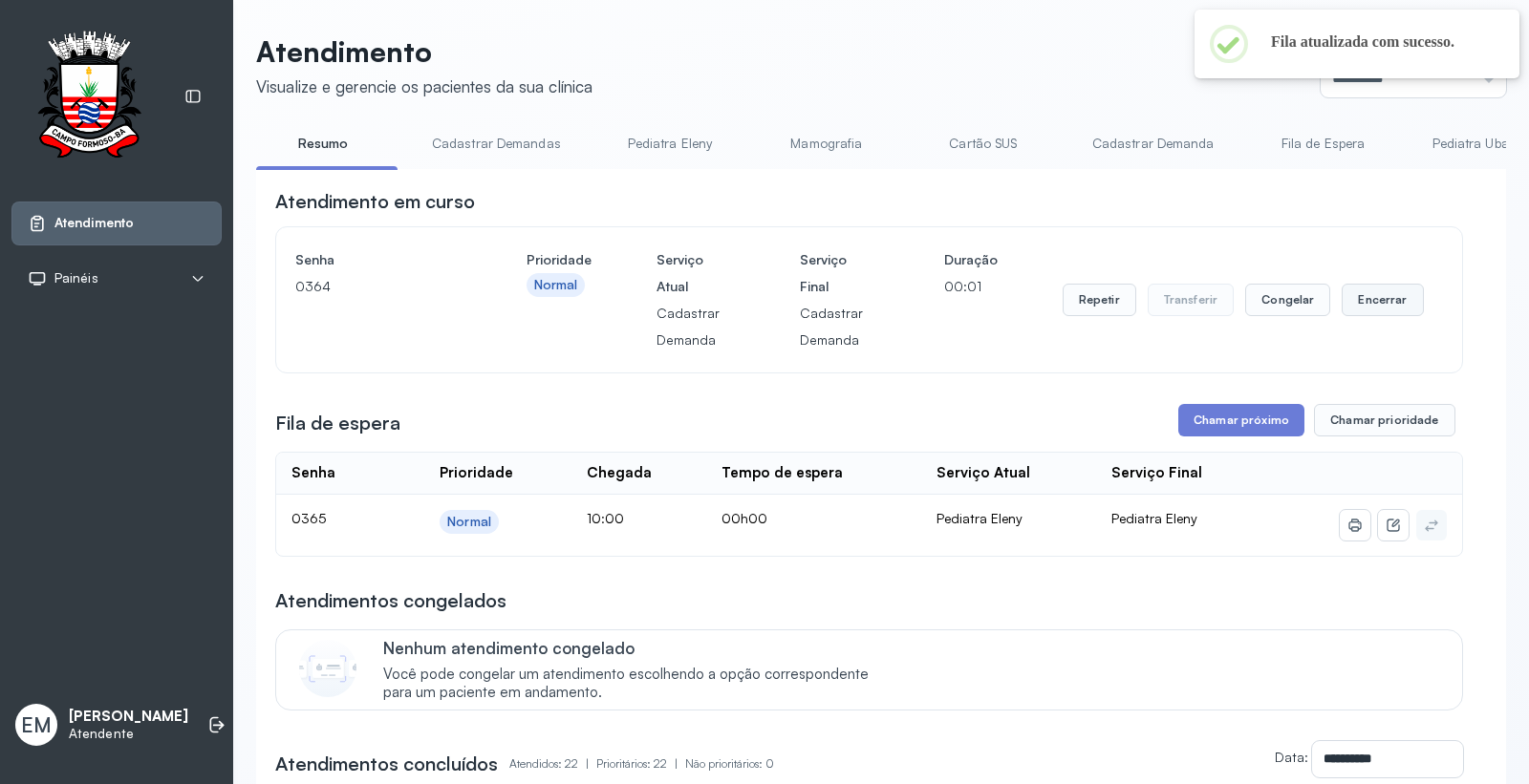
click at [1375, 296] on button "Encerrar" at bounding box center [1381, 299] width 82 height 32
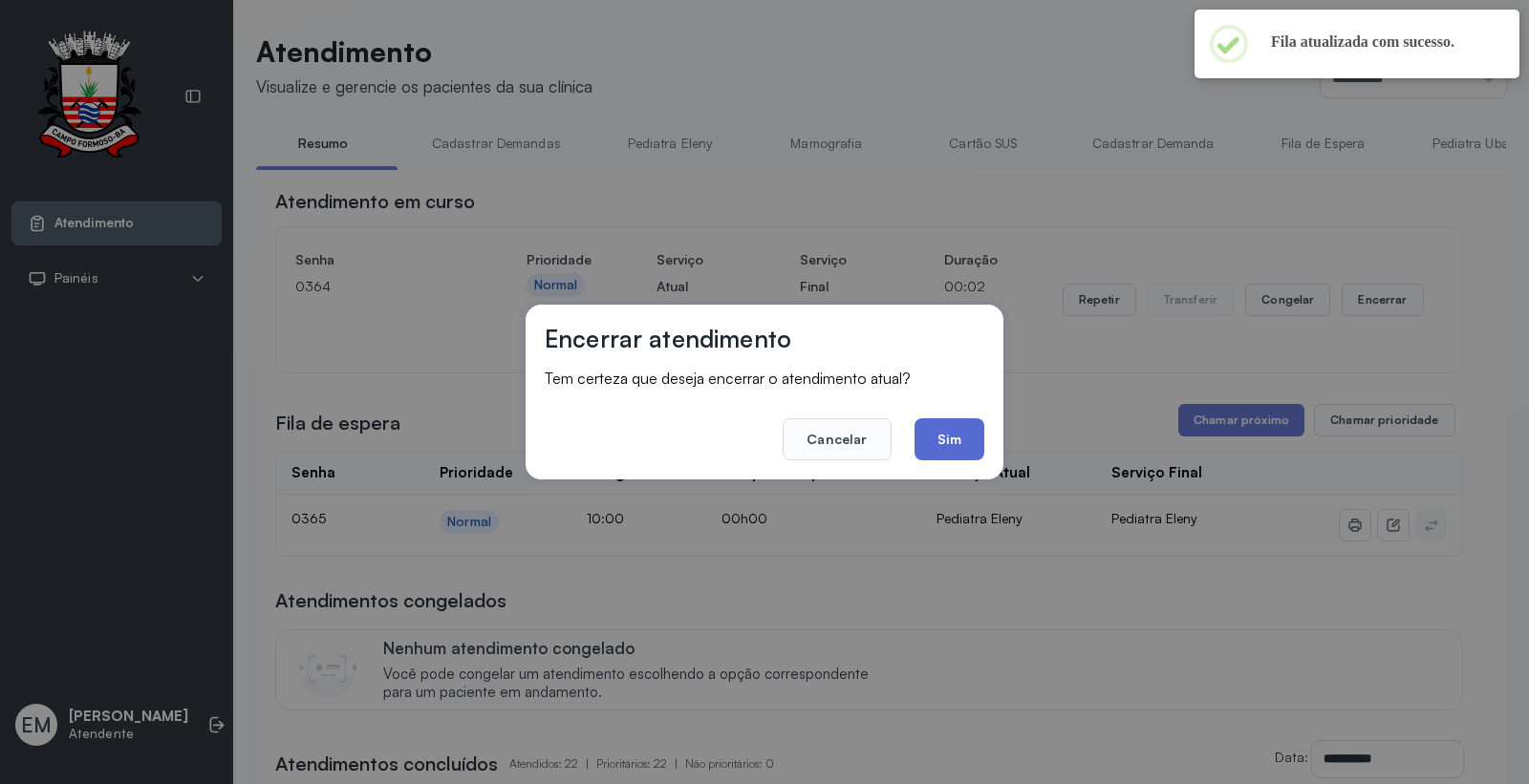
click at [957, 426] on button "Sim" at bounding box center [948, 439] width 70 height 42
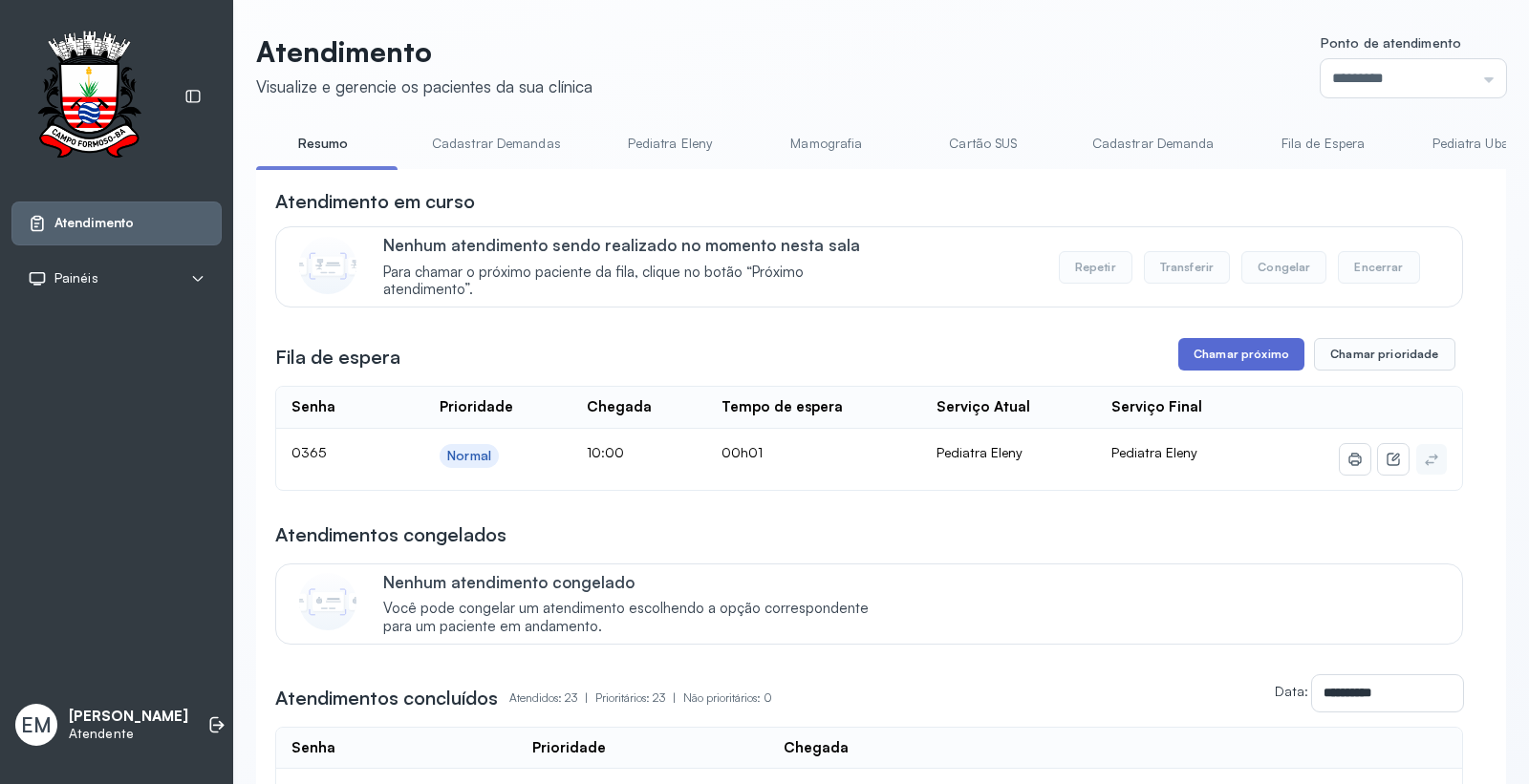
click at [1219, 359] on button "Chamar próximo" at bounding box center [1241, 354] width 126 height 32
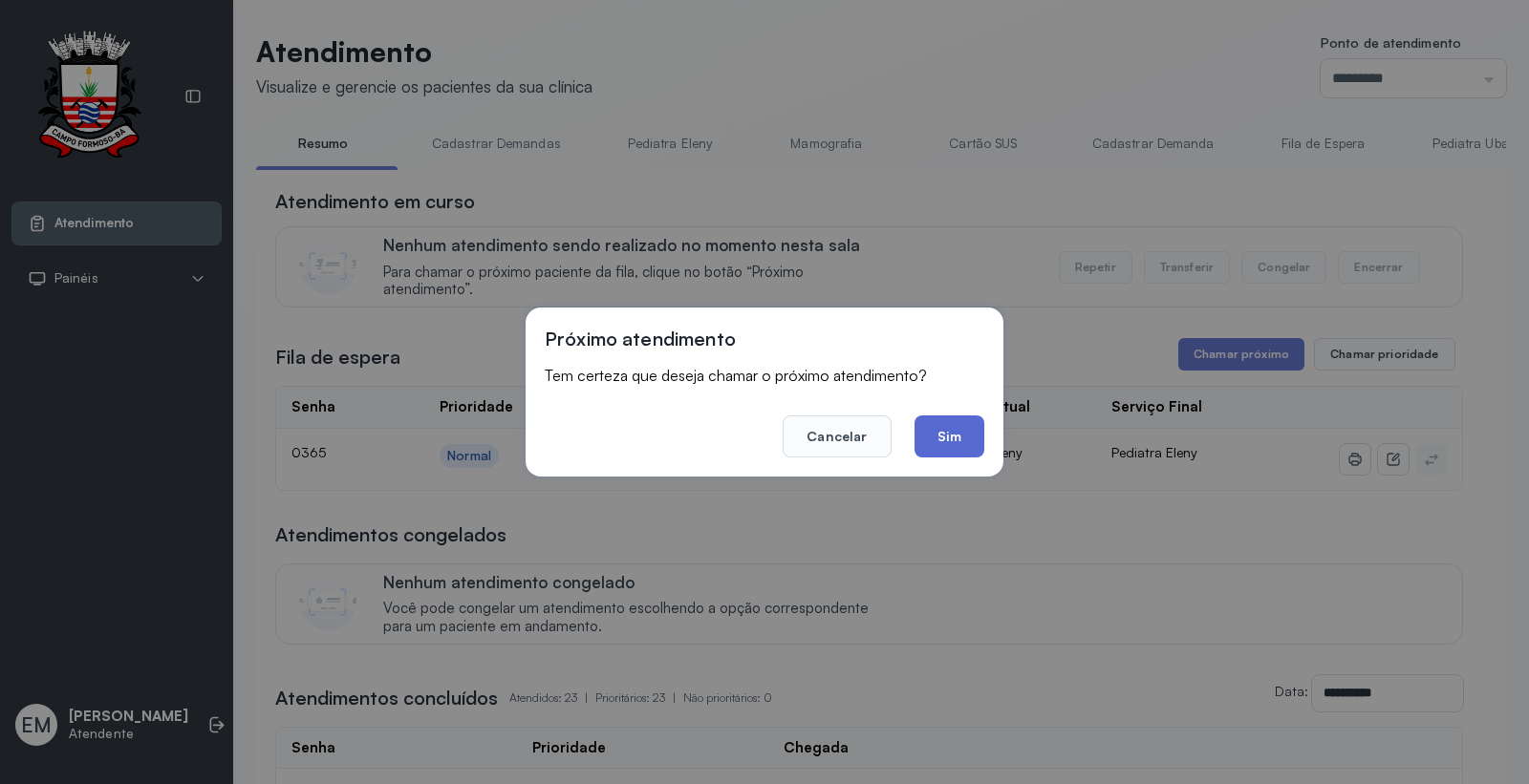
click at [938, 425] on button "Sim" at bounding box center [948, 436] width 70 height 42
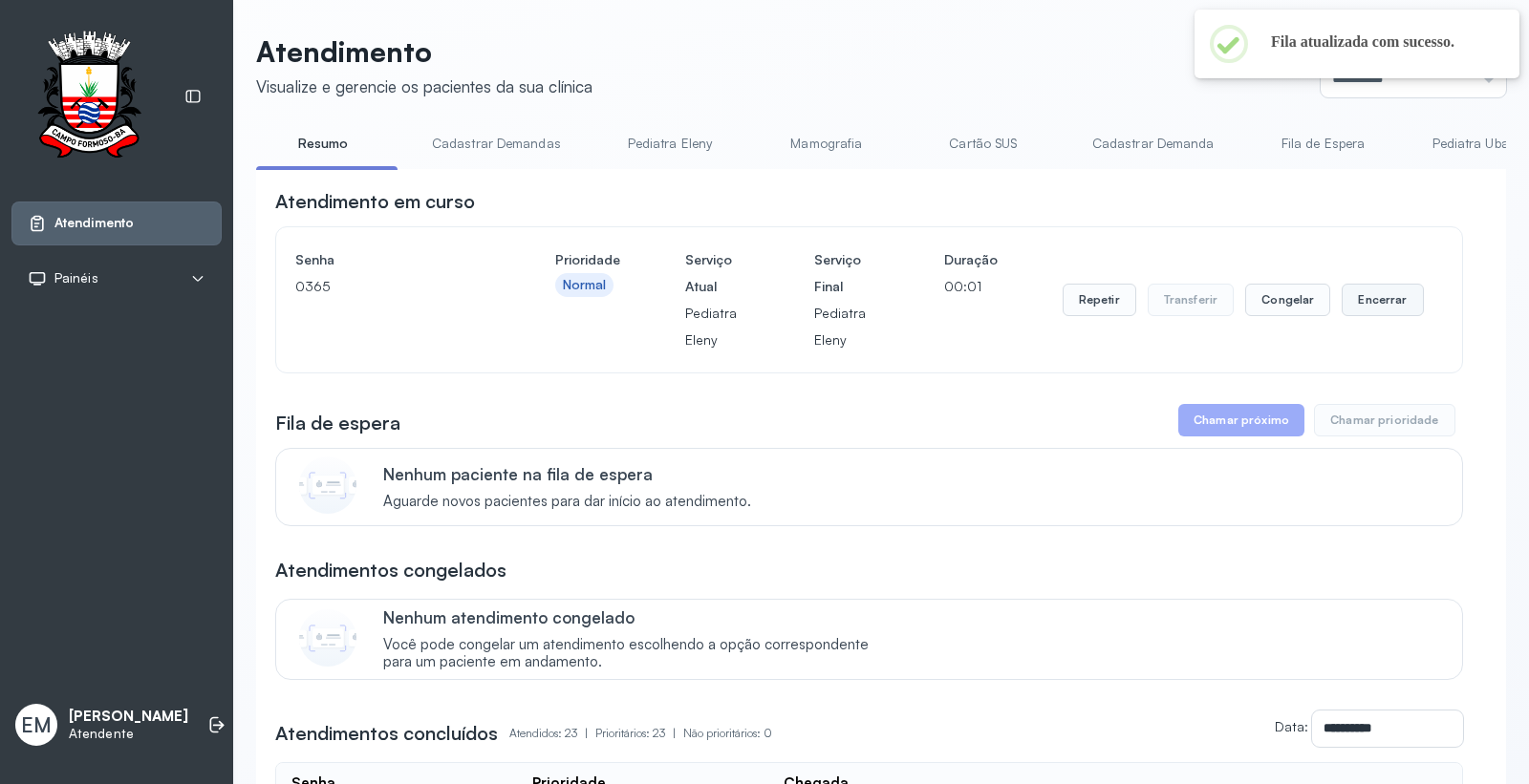
click at [1375, 298] on button "Encerrar" at bounding box center [1381, 299] width 82 height 32
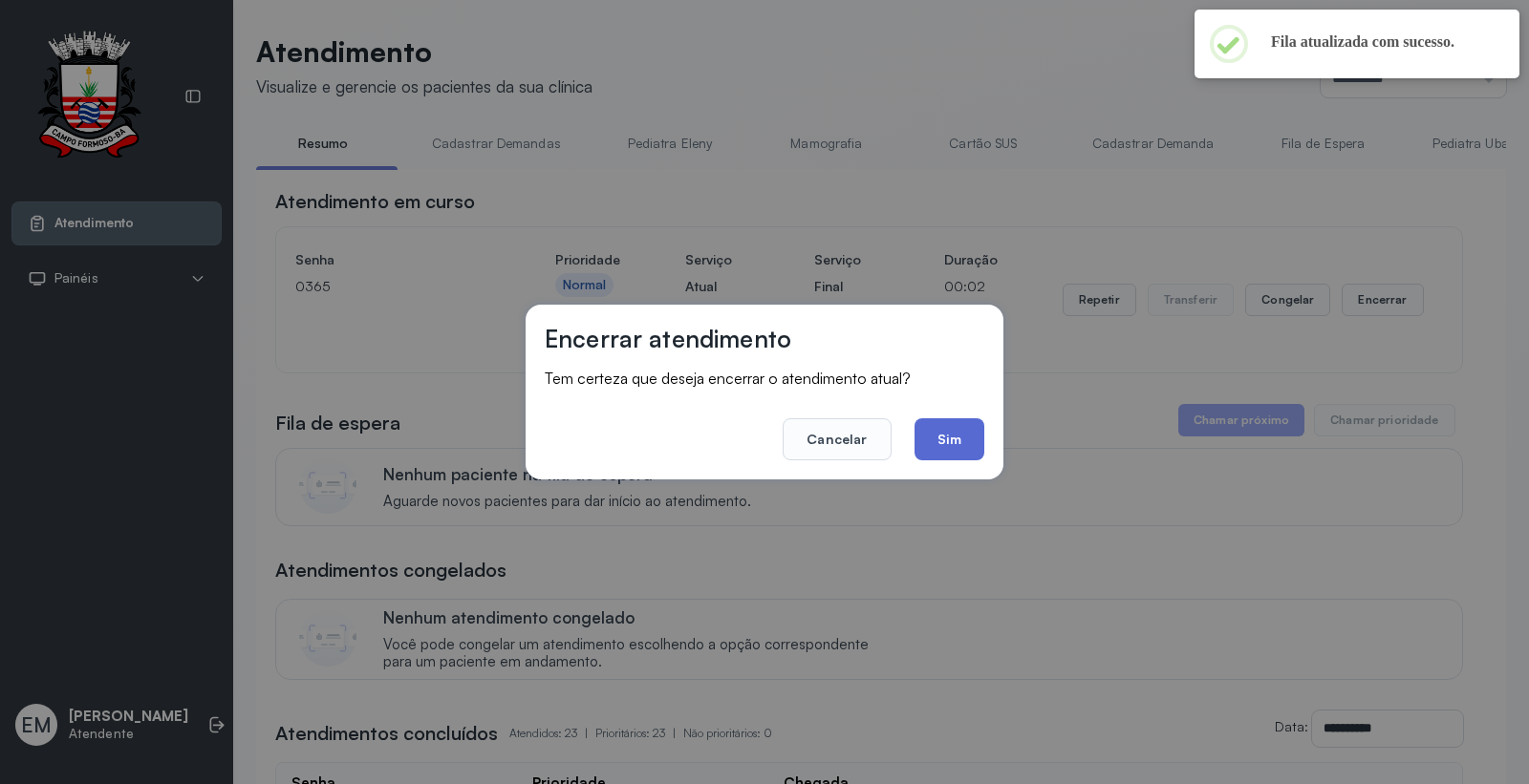
click at [949, 444] on button "Sim" at bounding box center [948, 439] width 70 height 42
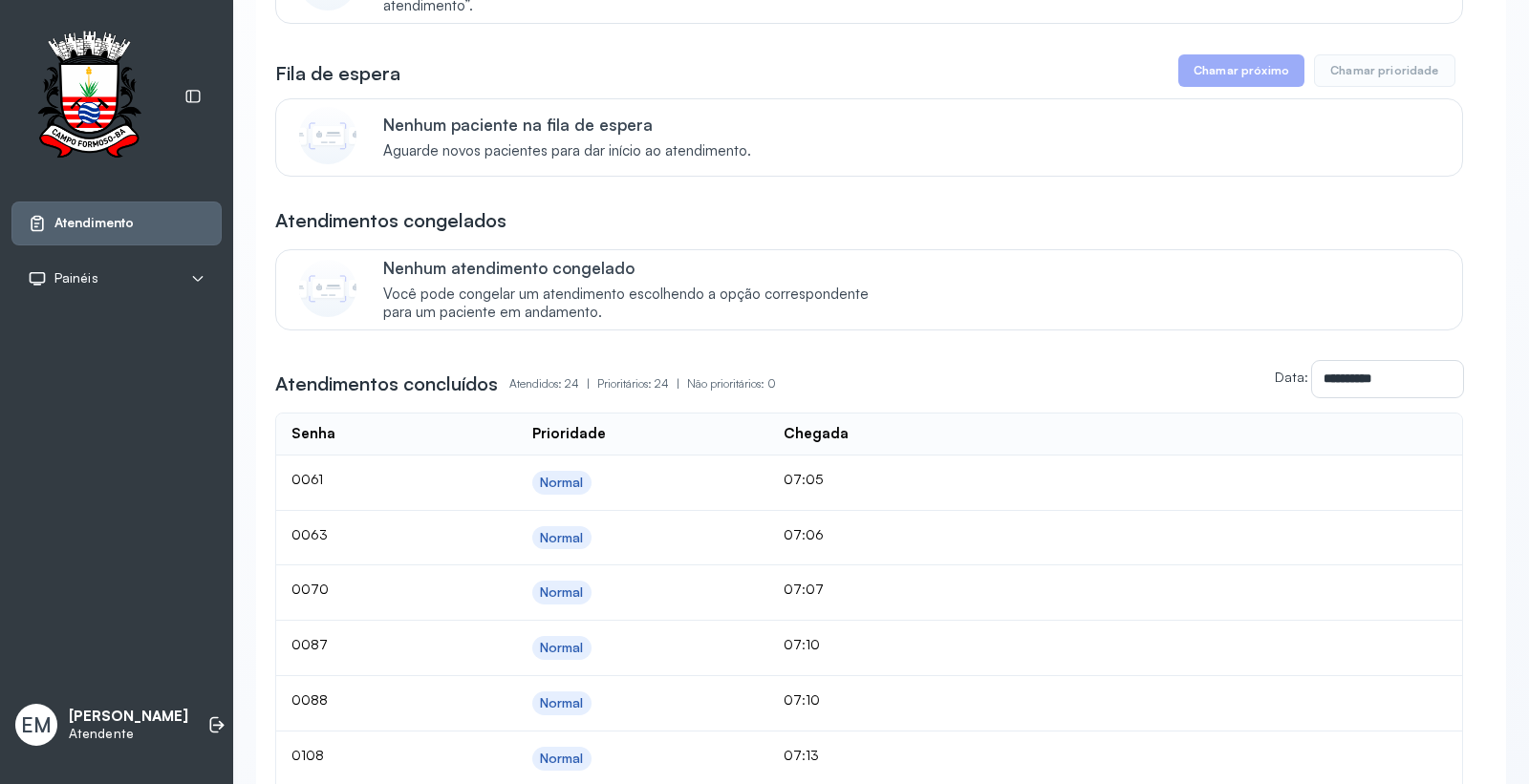
scroll to position [0, 0]
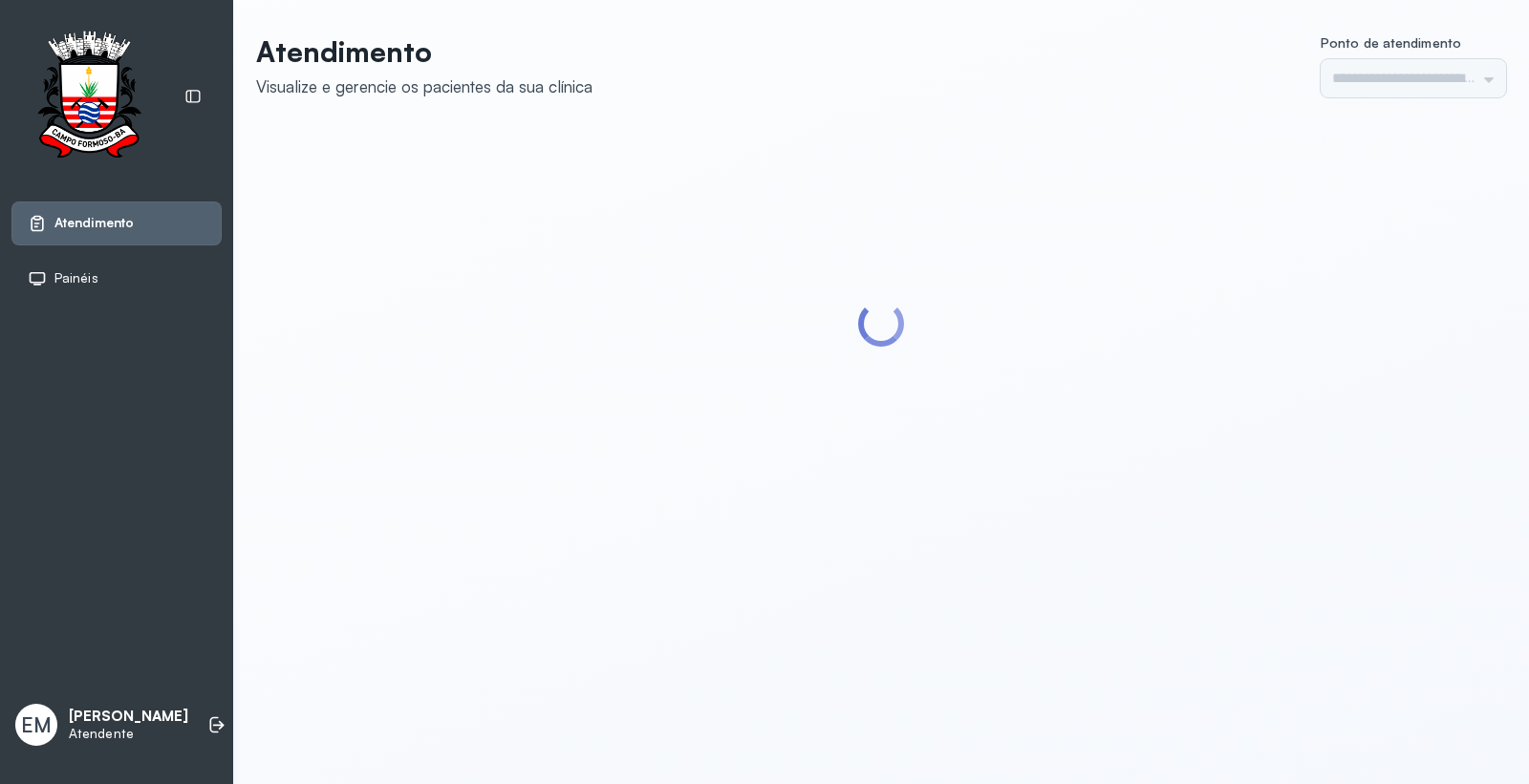
type input "*********"
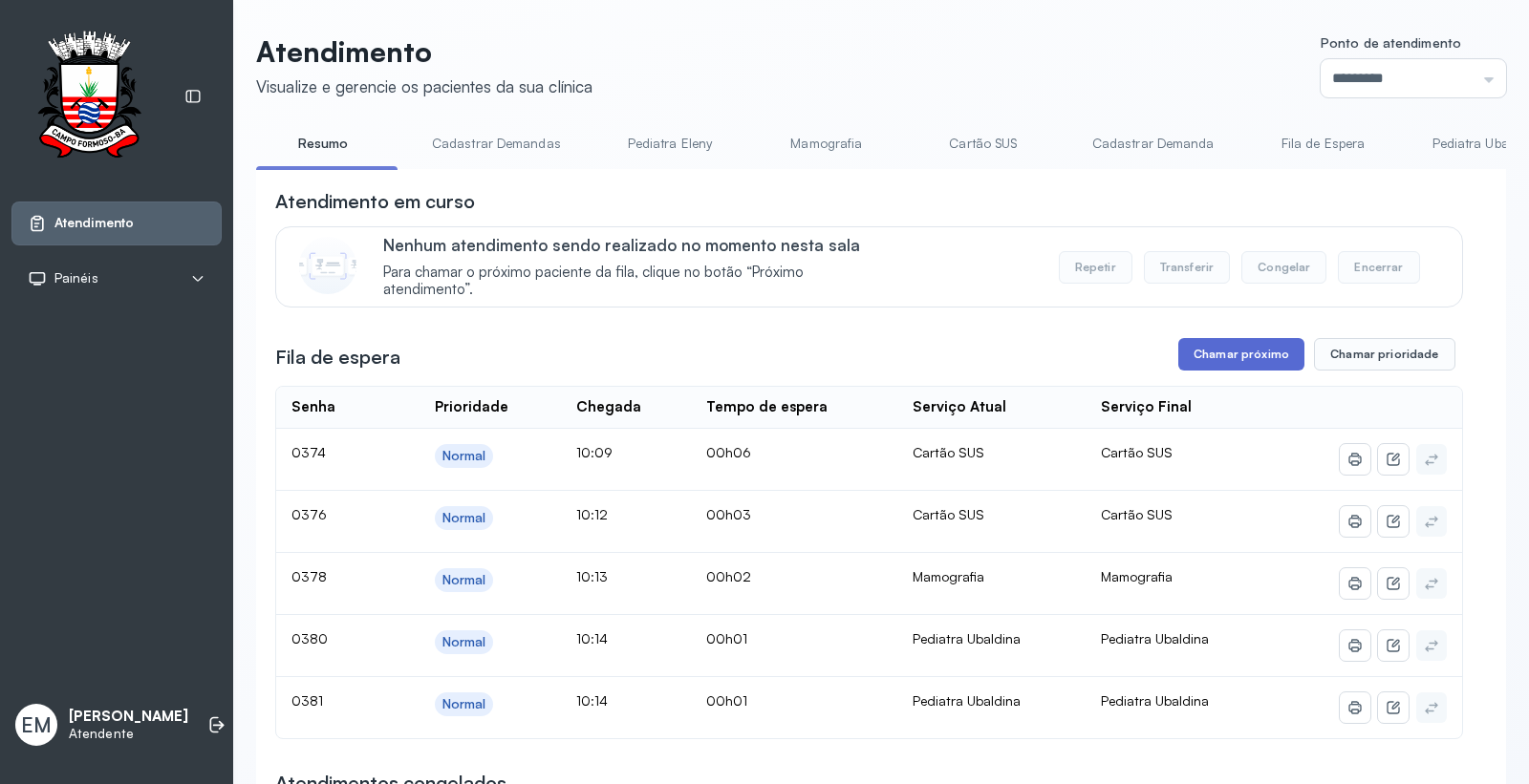
click at [1226, 344] on button "Chamar próximo" at bounding box center [1241, 354] width 126 height 32
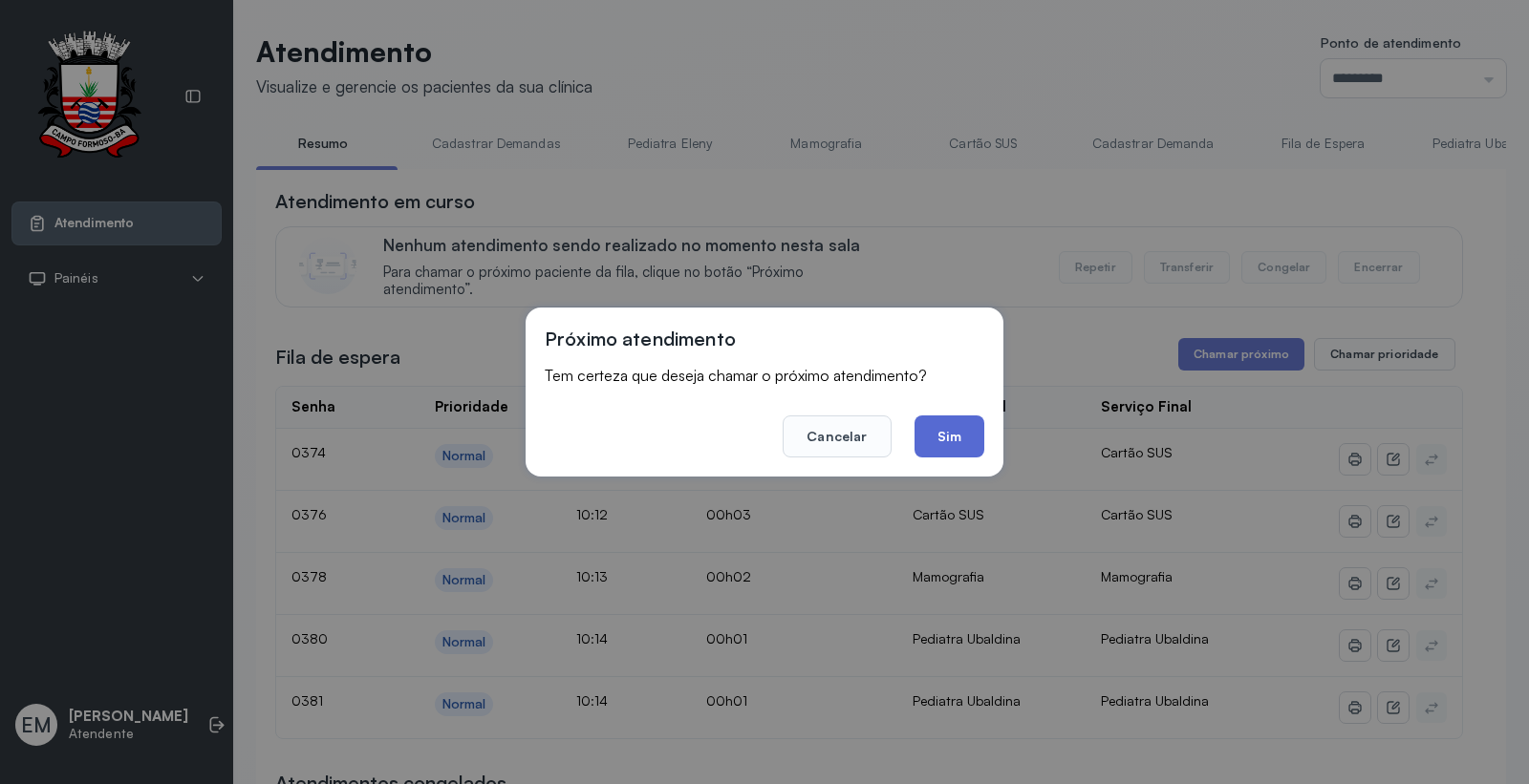
click at [958, 430] on button "Sim" at bounding box center [948, 436] width 70 height 42
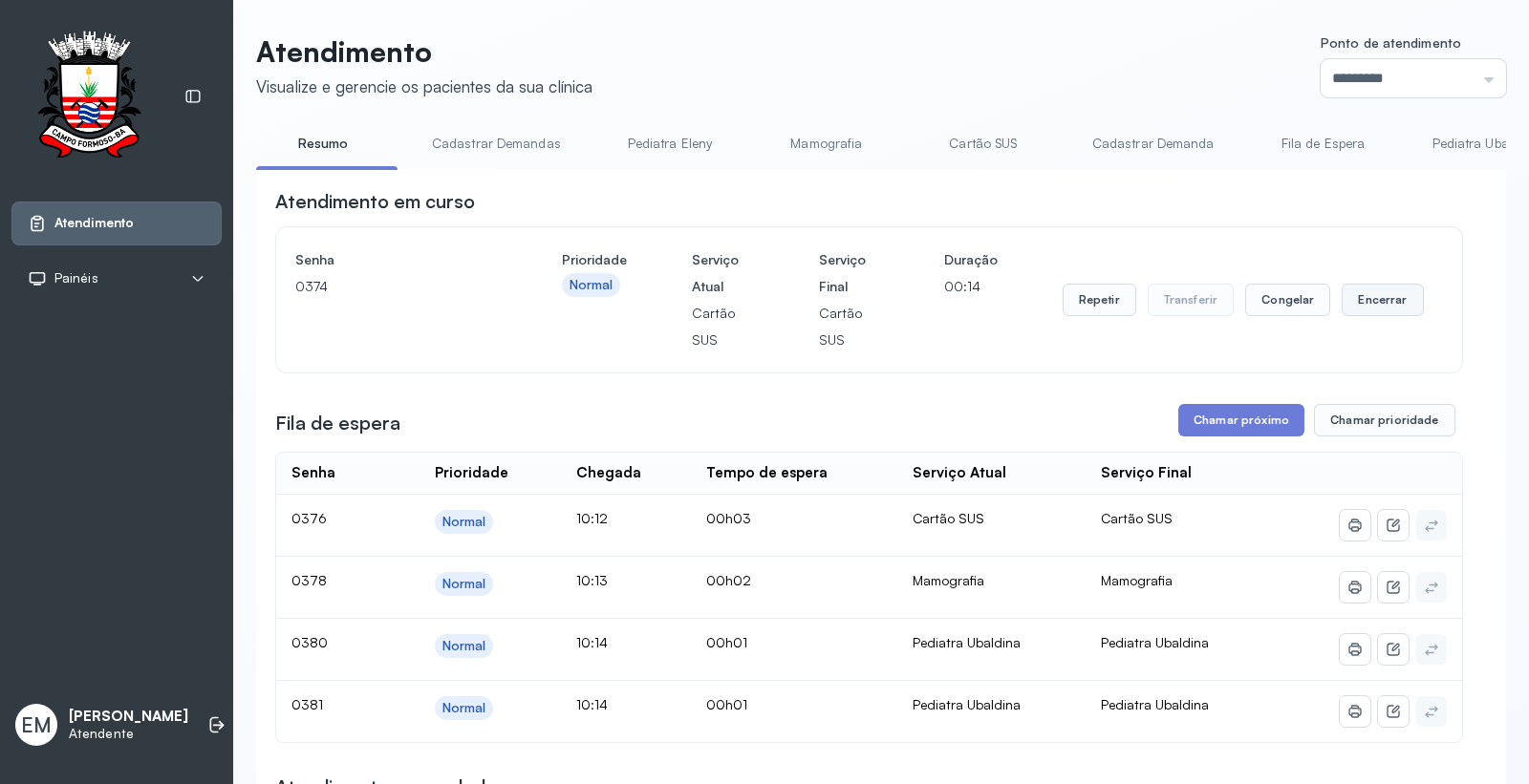
click at [1367, 300] on button "Encerrar" at bounding box center [1381, 299] width 82 height 32
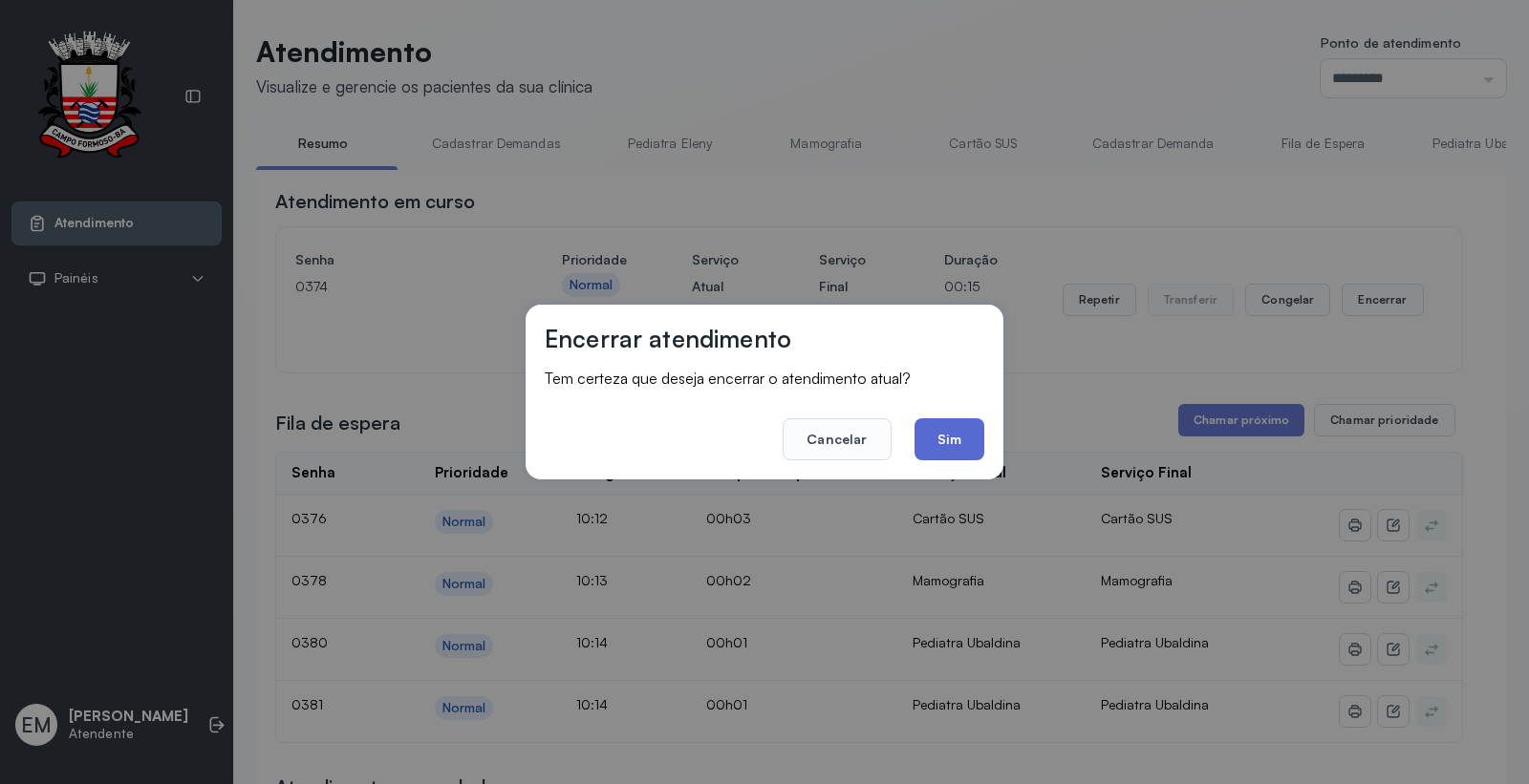
click at [947, 443] on button "Sim" at bounding box center [948, 439] width 70 height 42
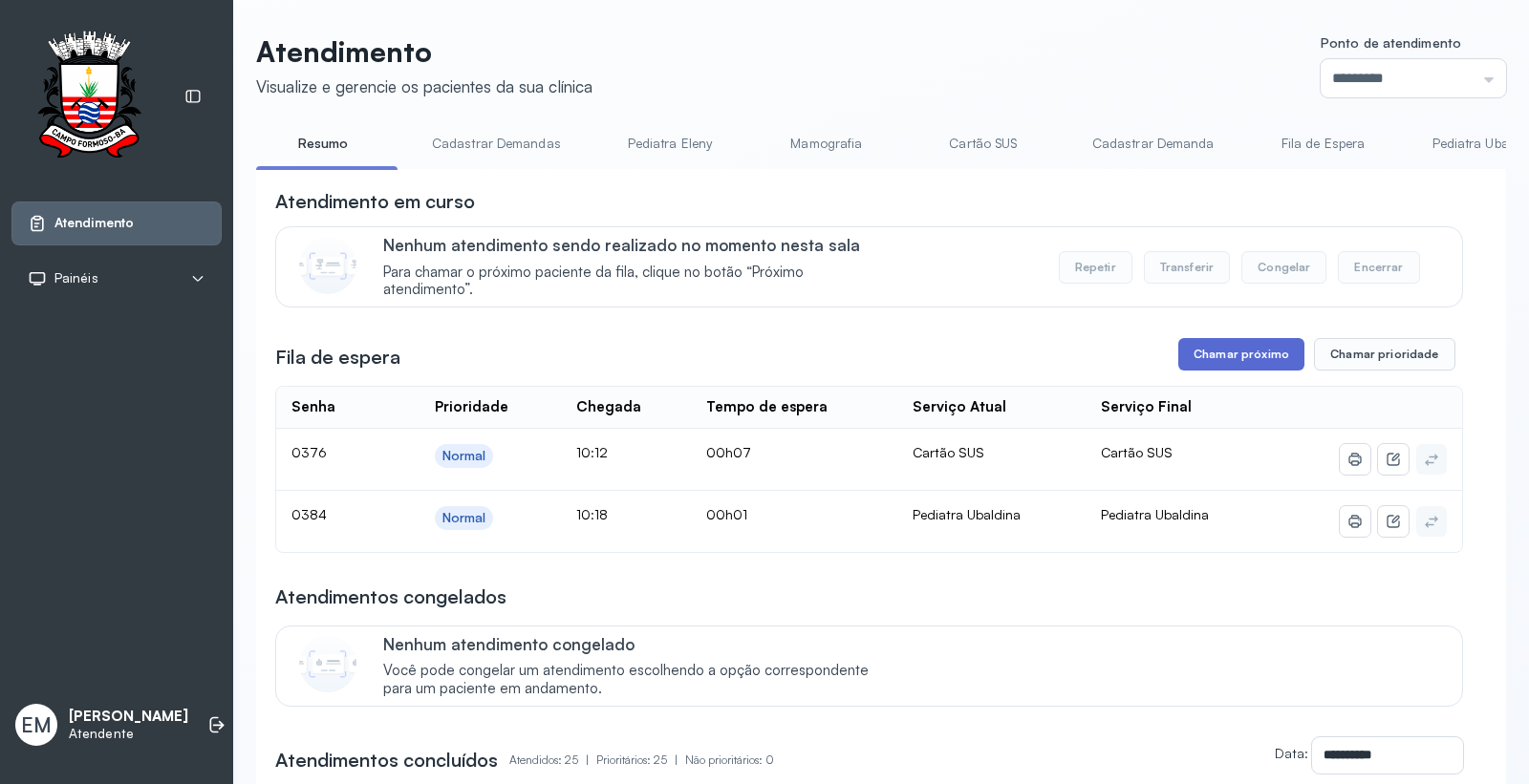
click at [1230, 344] on button "Chamar próximo" at bounding box center [1241, 354] width 126 height 32
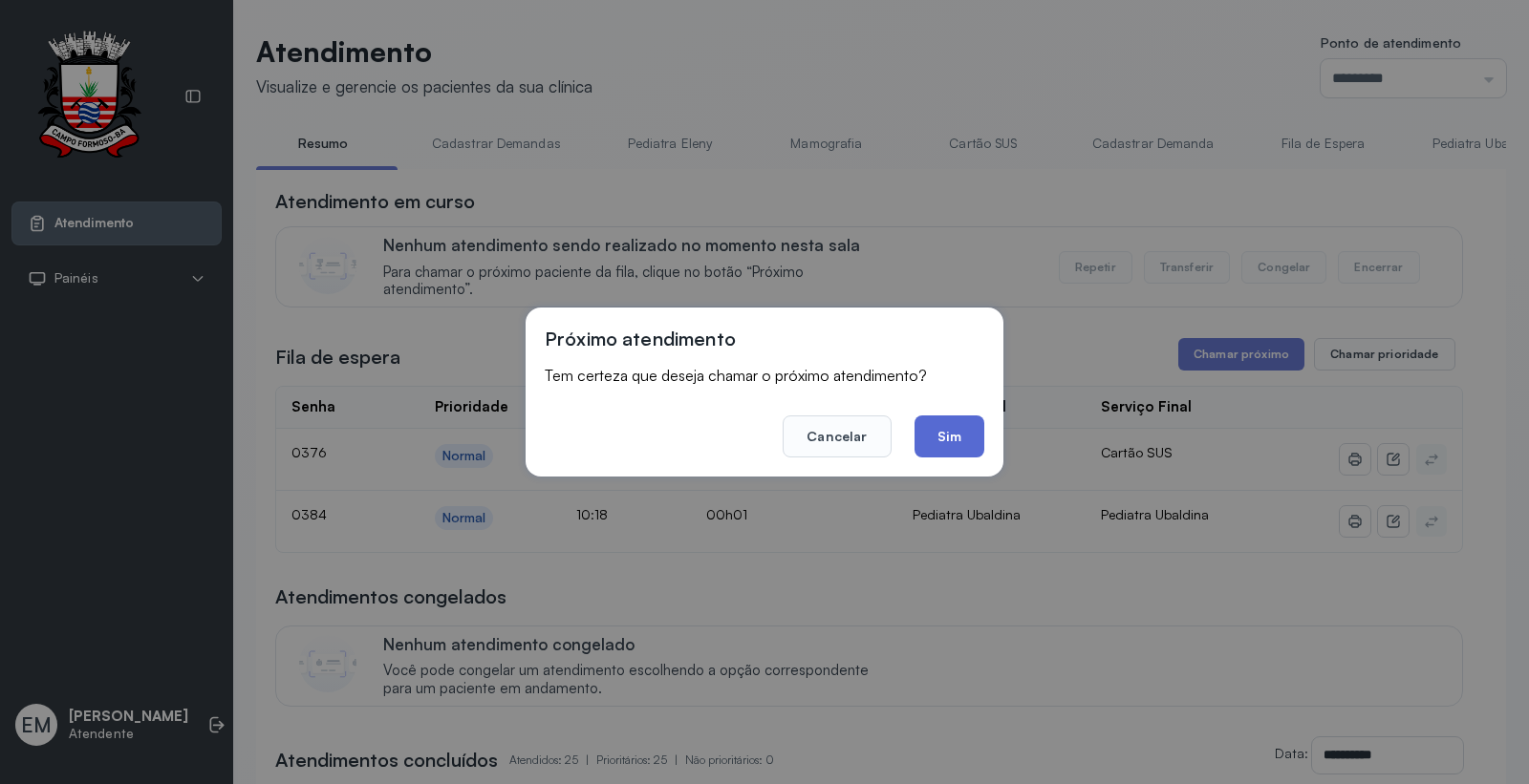
click at [941, 431] on button "Sim" at bounding box center [948, 436] width 70 height 42
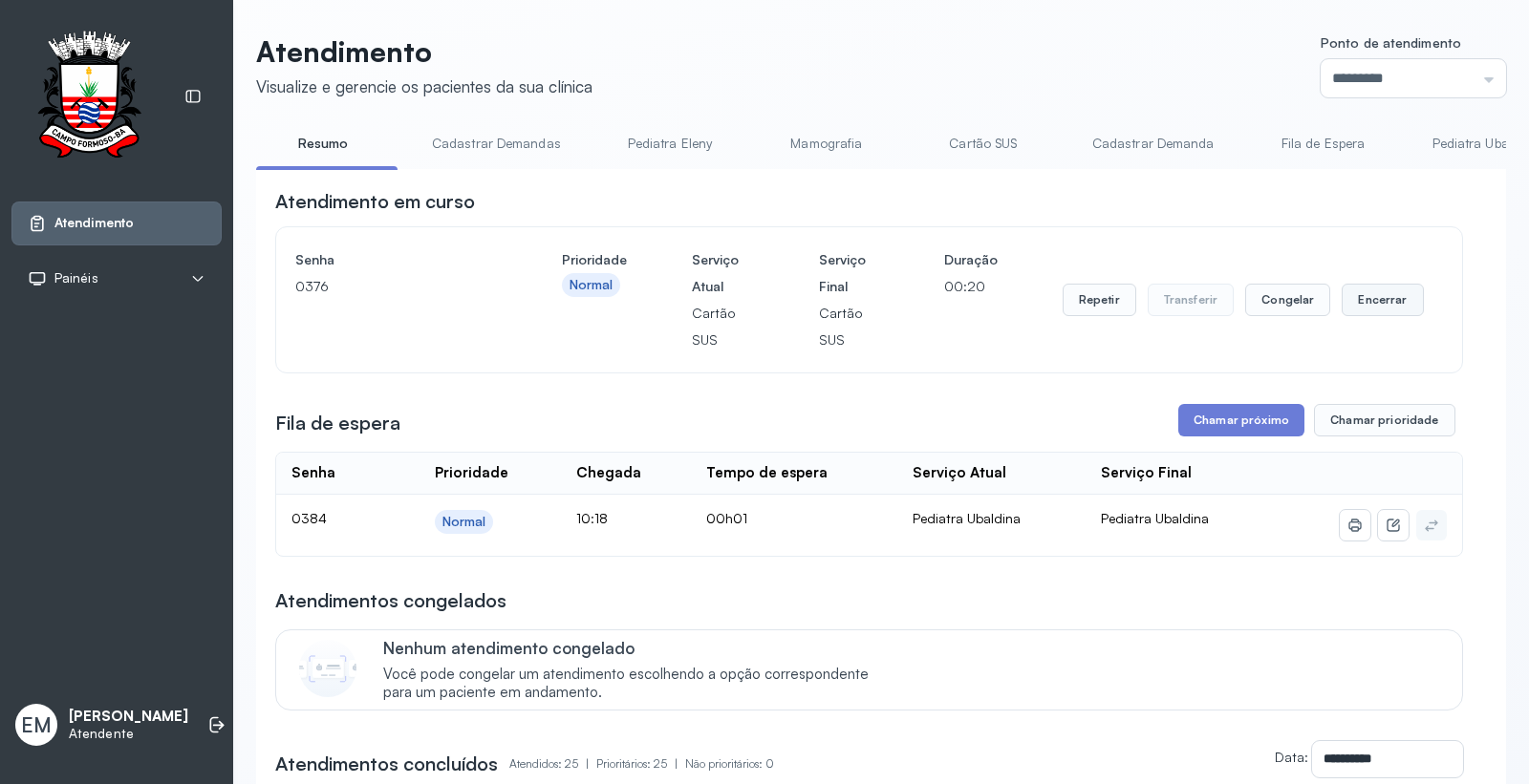
click at [1354, 291] on button "Encerrar" at bounding box center [1381, 299] width 82 height 32
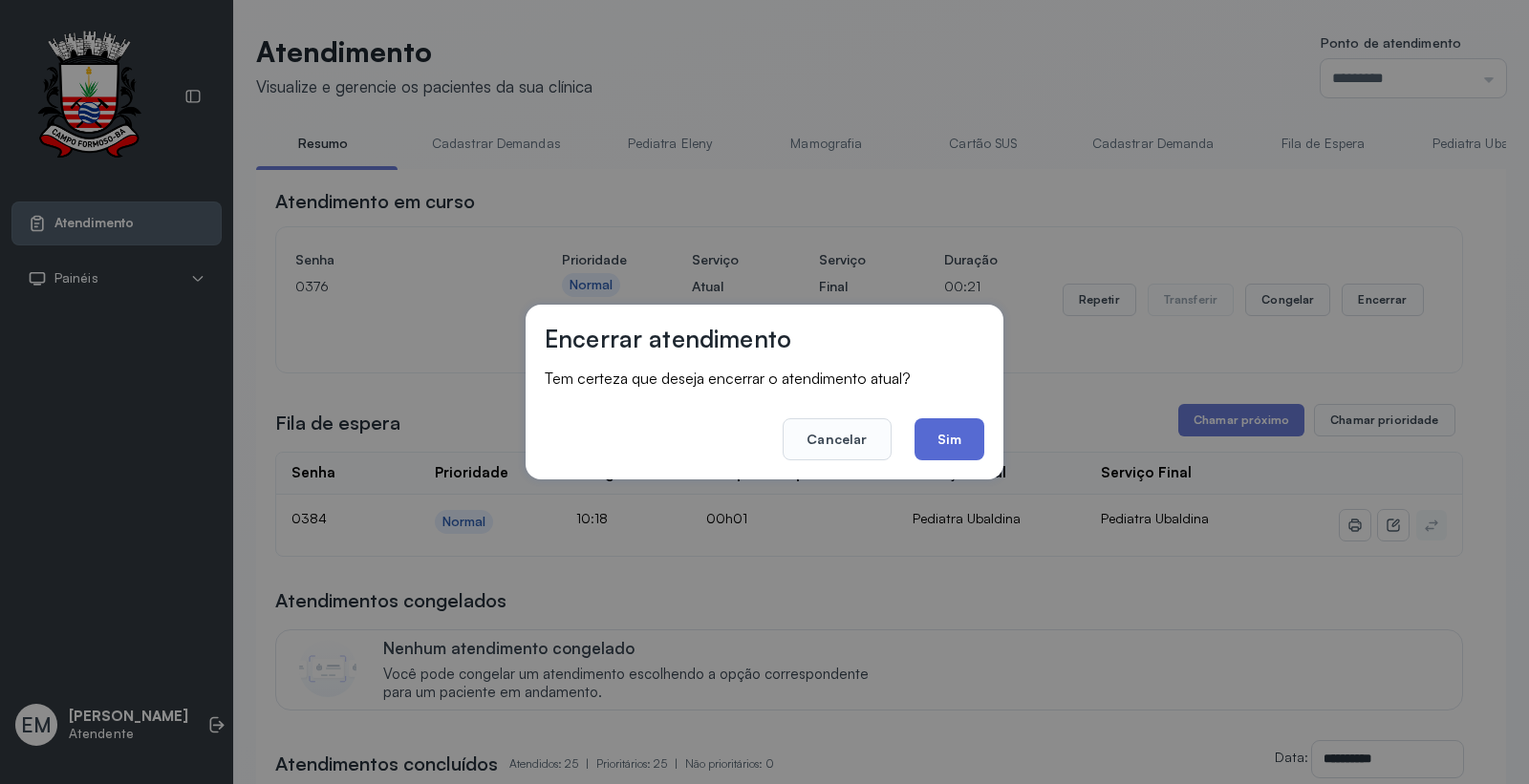
click at [947, 437] on button "Sim" at bounding box center [948, 439] width 70 height 42
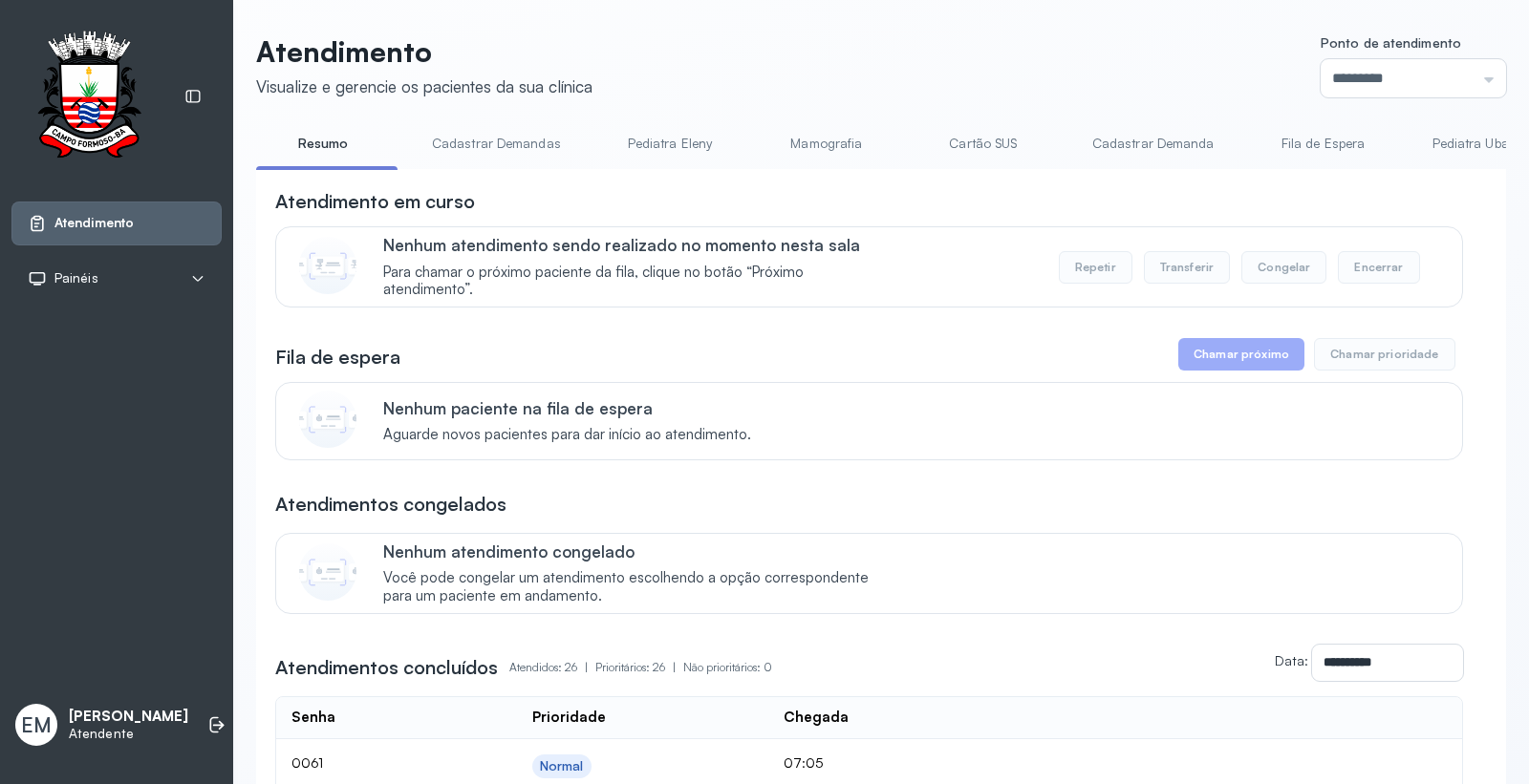
scroll to position [106, 0]
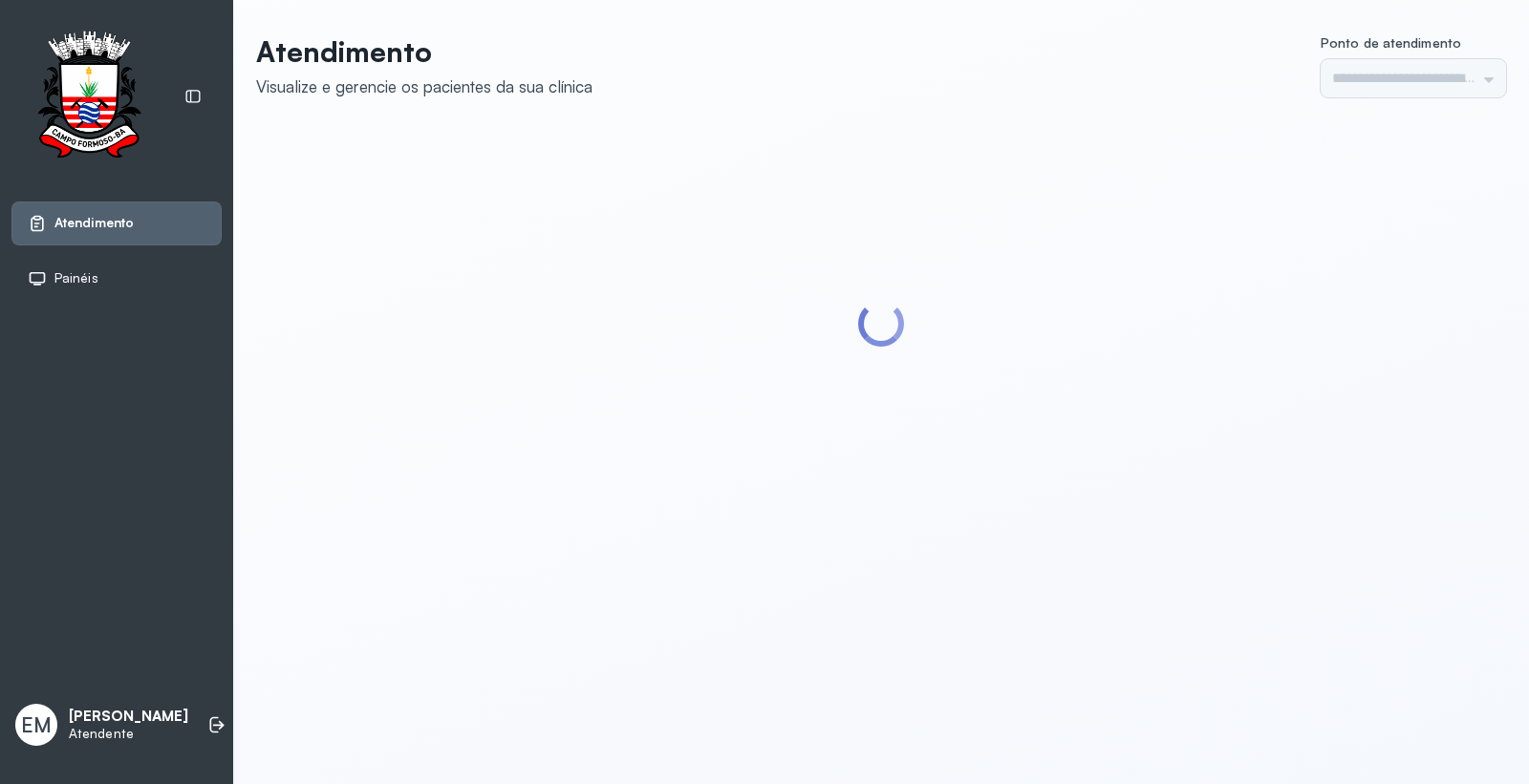
type input "*********"
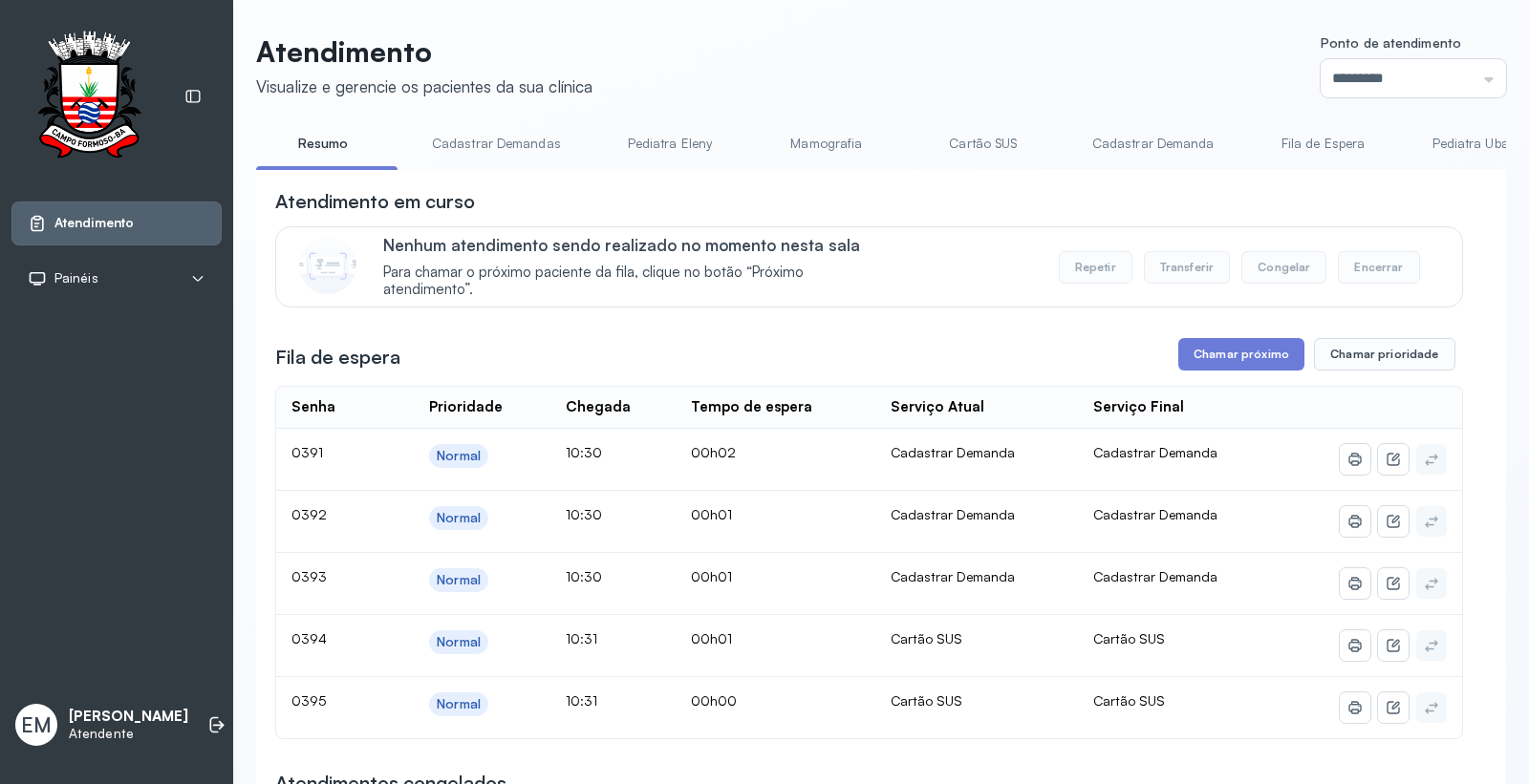
click at [979, 141] on link "Cartão SUS" at bounding box center [983, 144] width 134 height 31
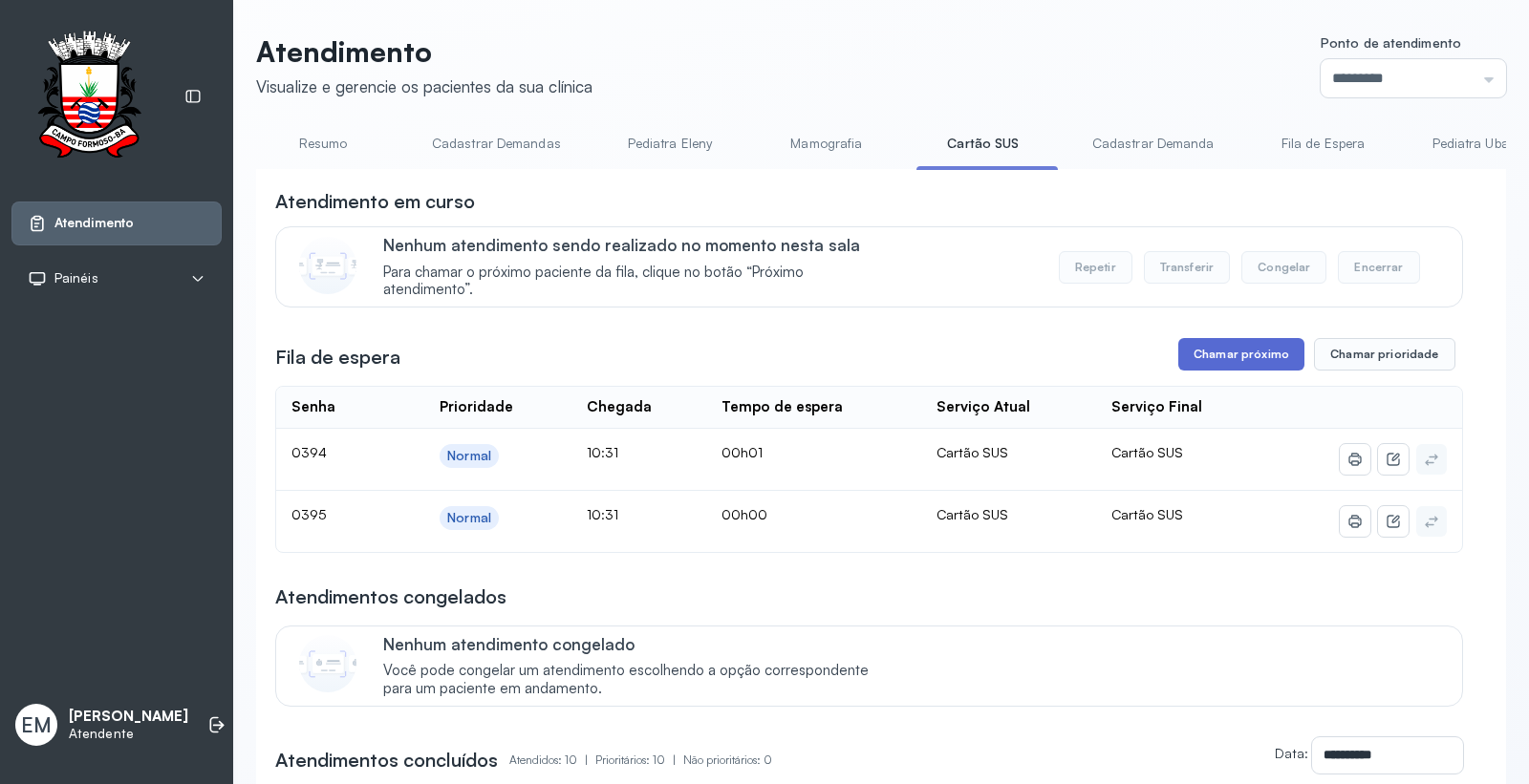
click at [1252, 348] on button "Chamar próximo" at bounding box center [1241, 354] width 126 height 32
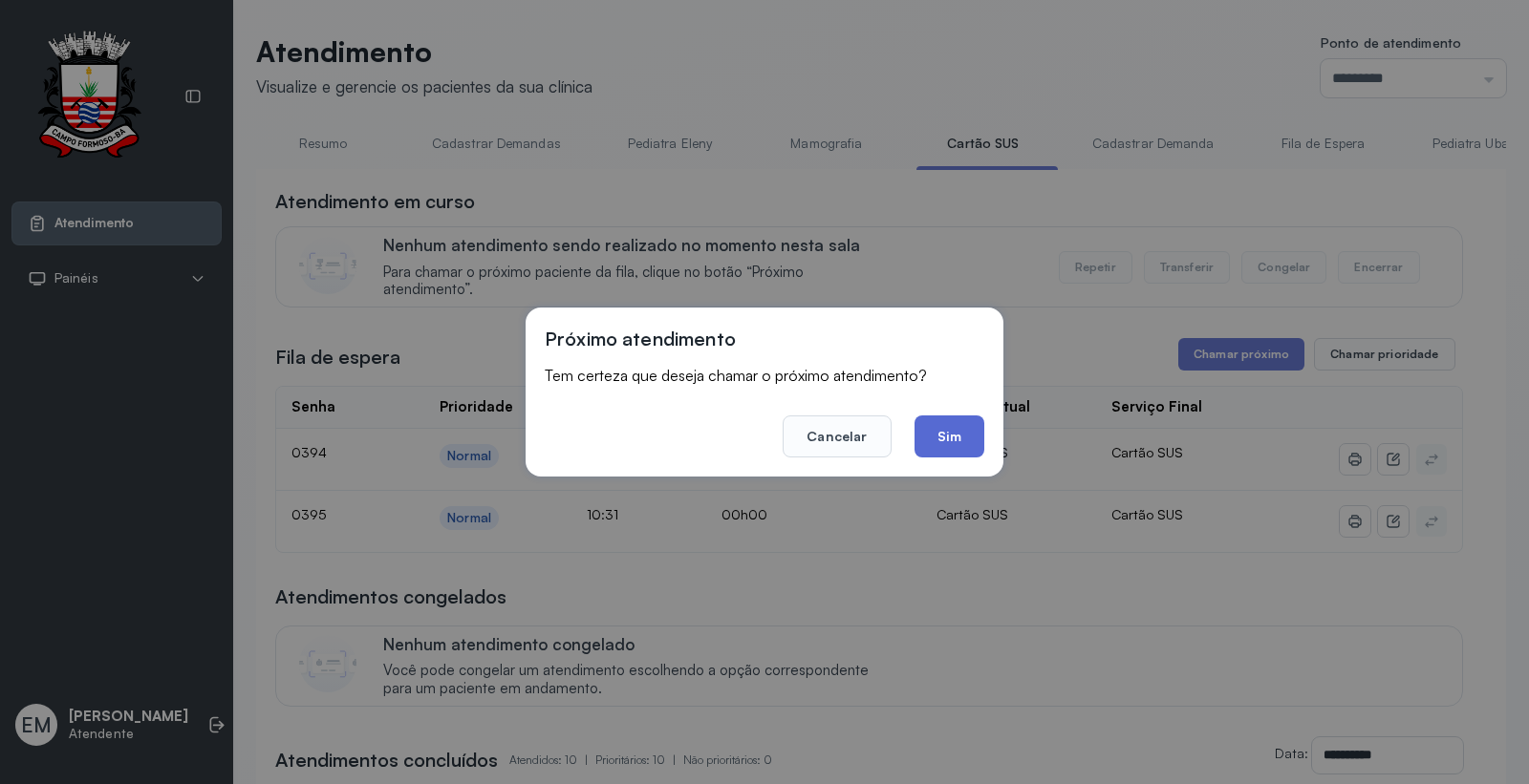
click at [962, 424] on button "Sim" at bounding box center [948, 436] width 70 height 42
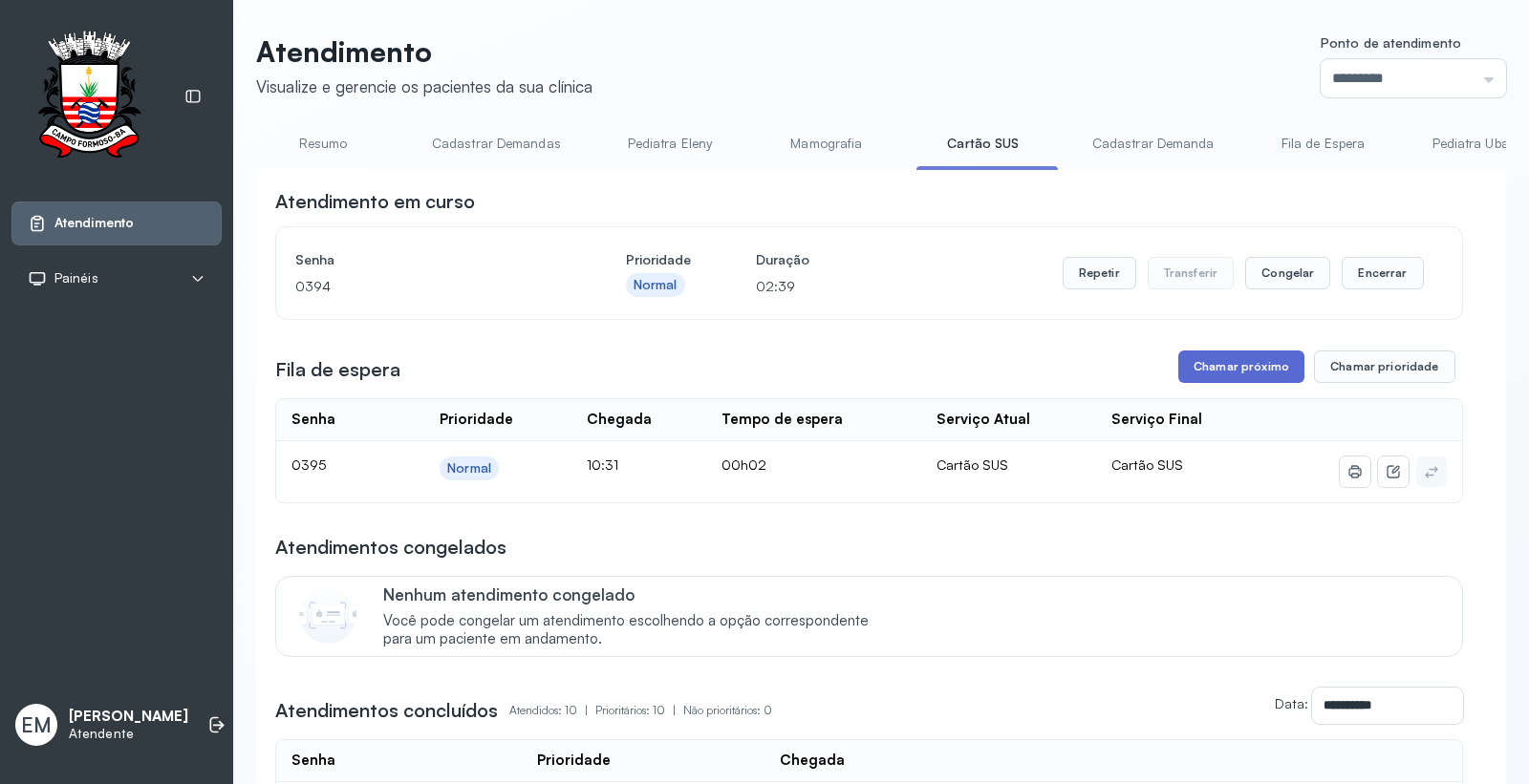
click at [1227, 369] on button "Chamar próximo" at bounding box center [1241, 366] width 126 height 32
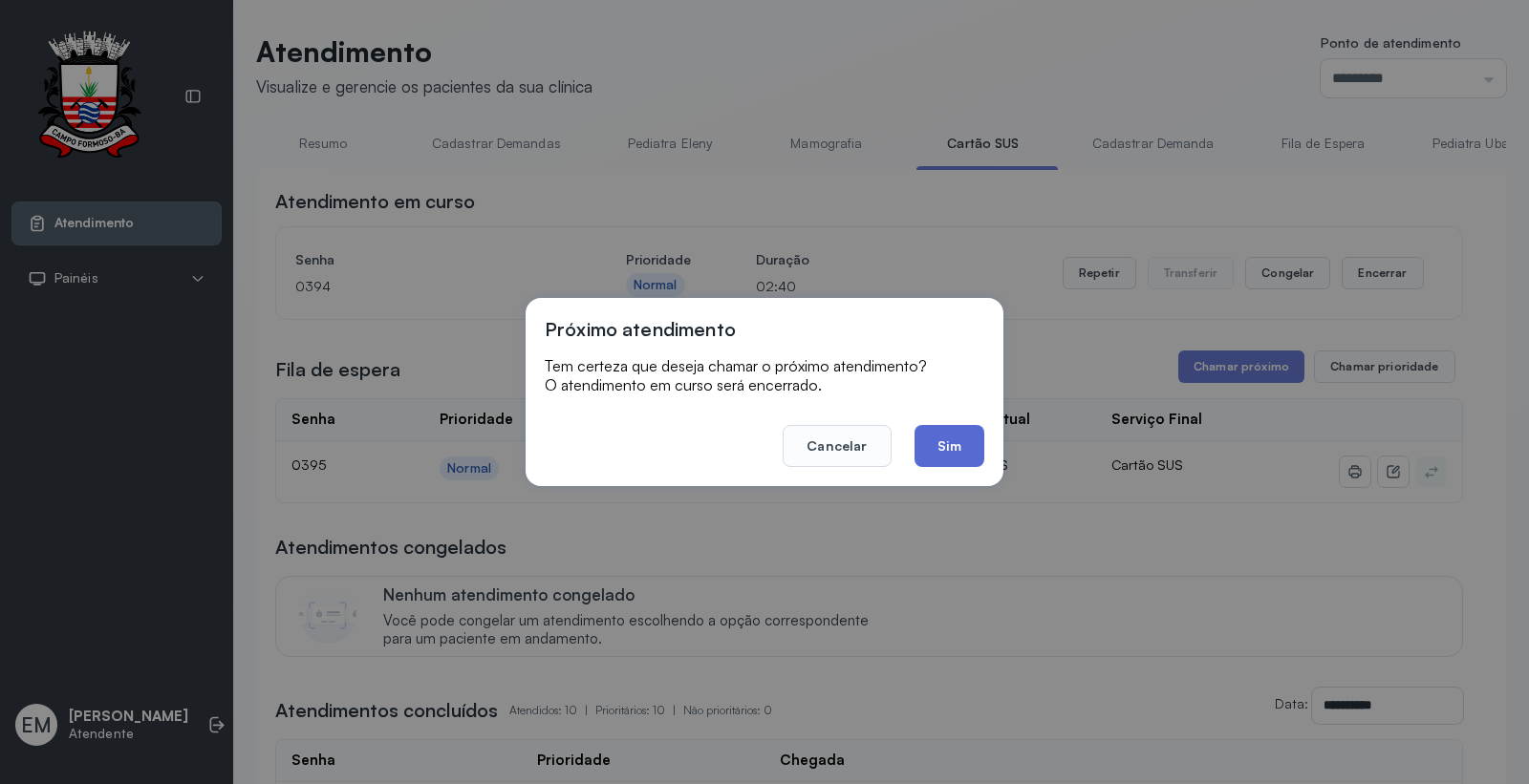
click at [928, 434] on button "Sim" at bounding box center [948, 446] width 70 height 42
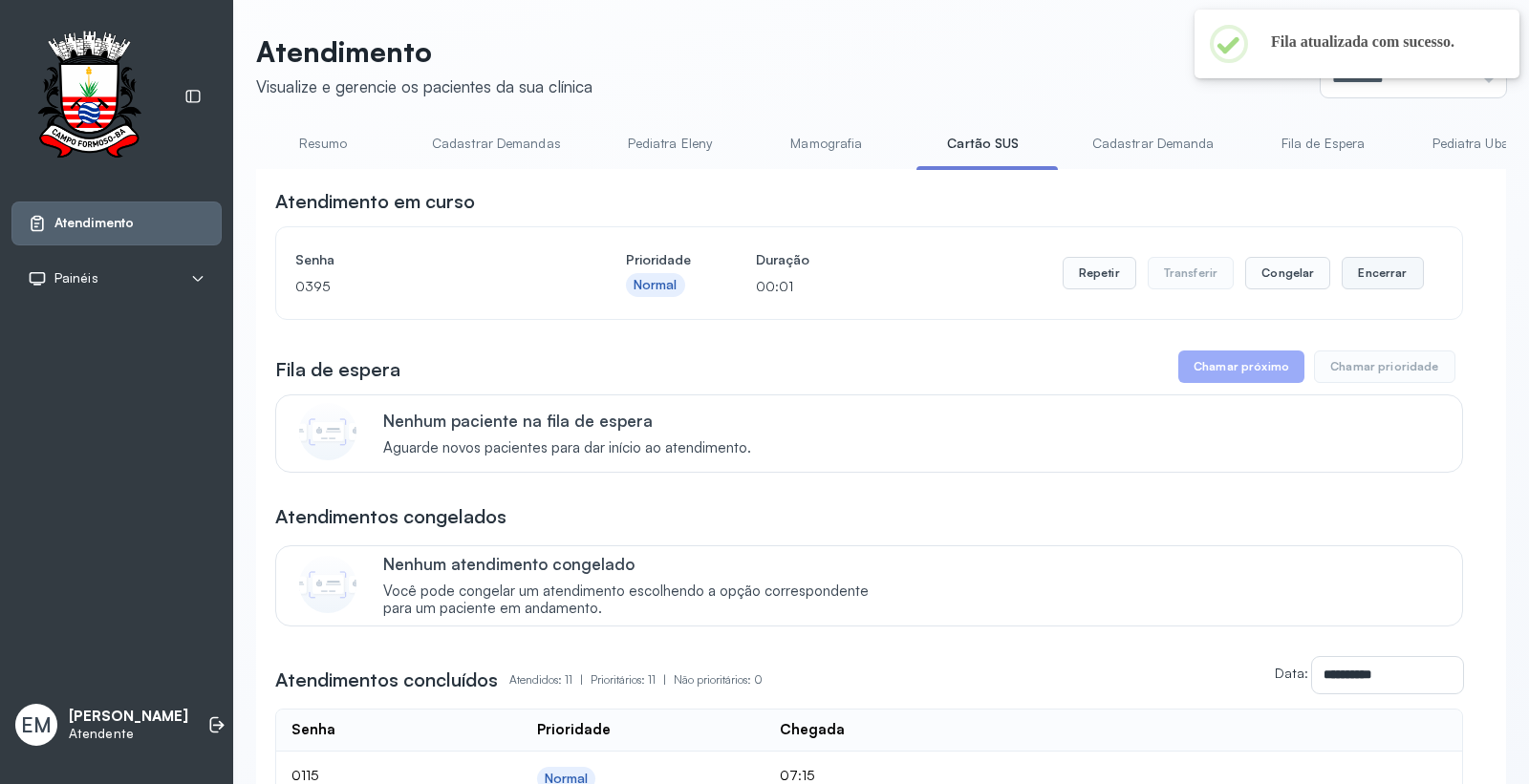
click at [1364, 269] on button "Encerrar" at bounding box center [1381, 272] width 82 height 32
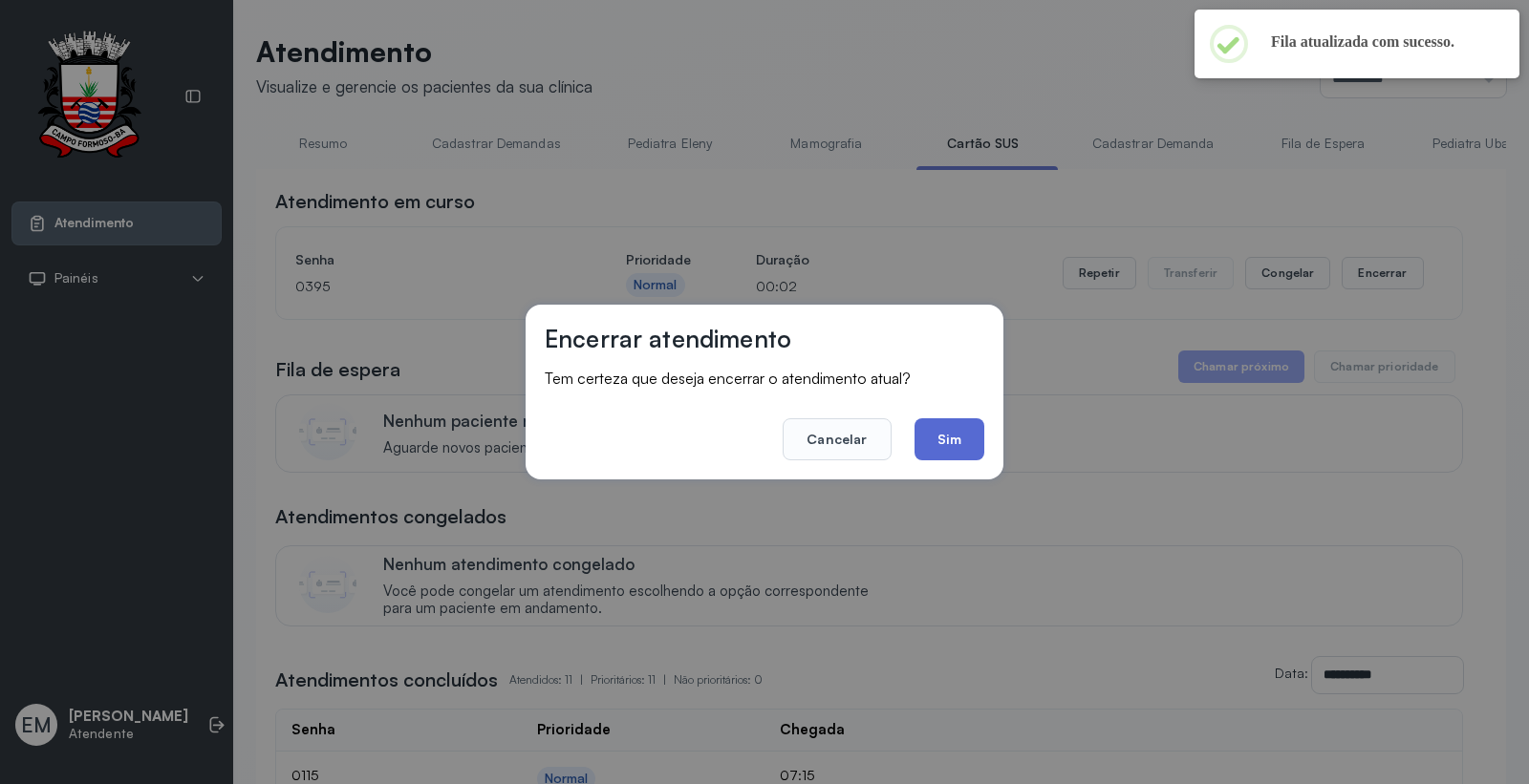
click at [941, 449] on button "Sim" at bounding box center [948, 439] width 70 height 42
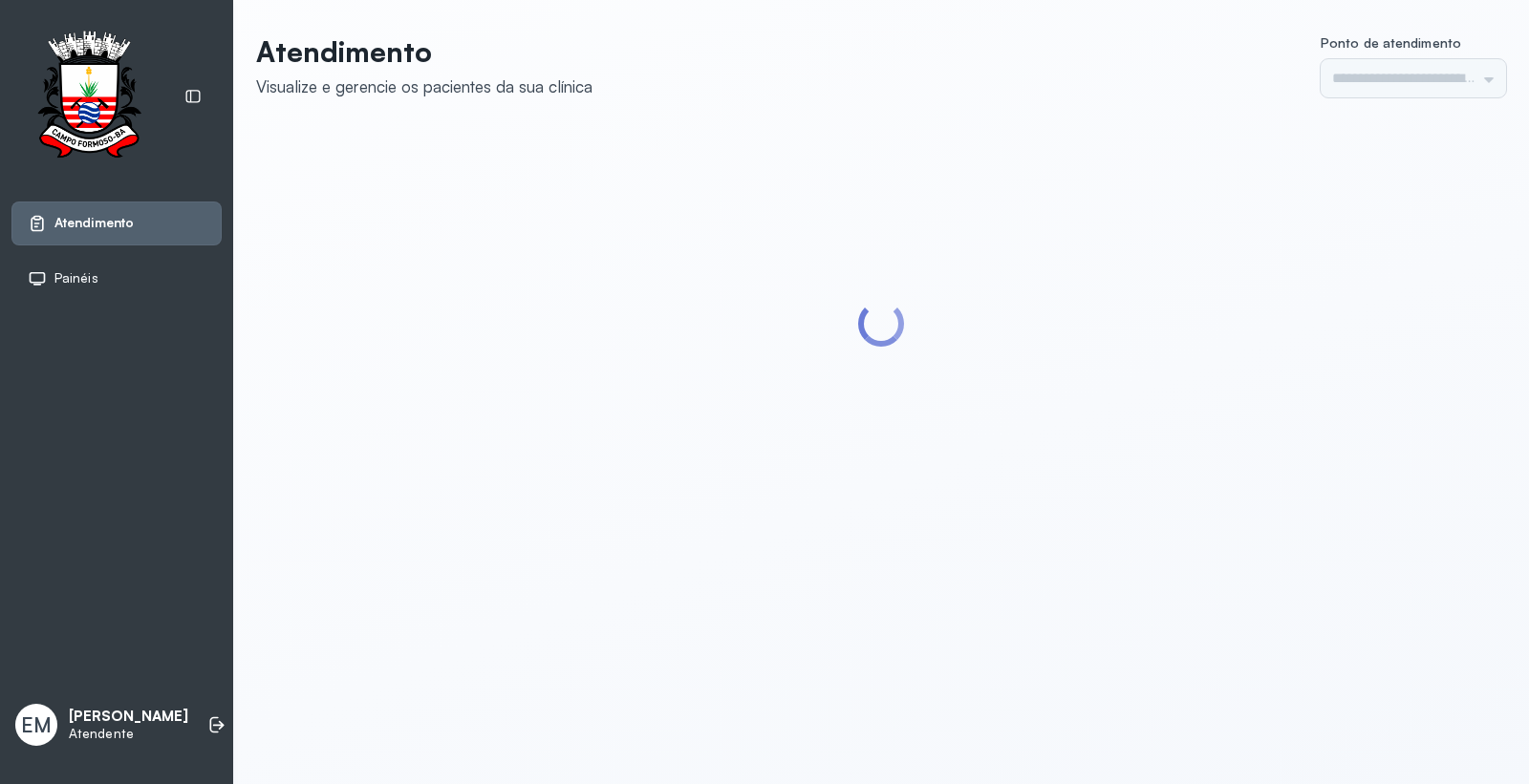
type input "*********"
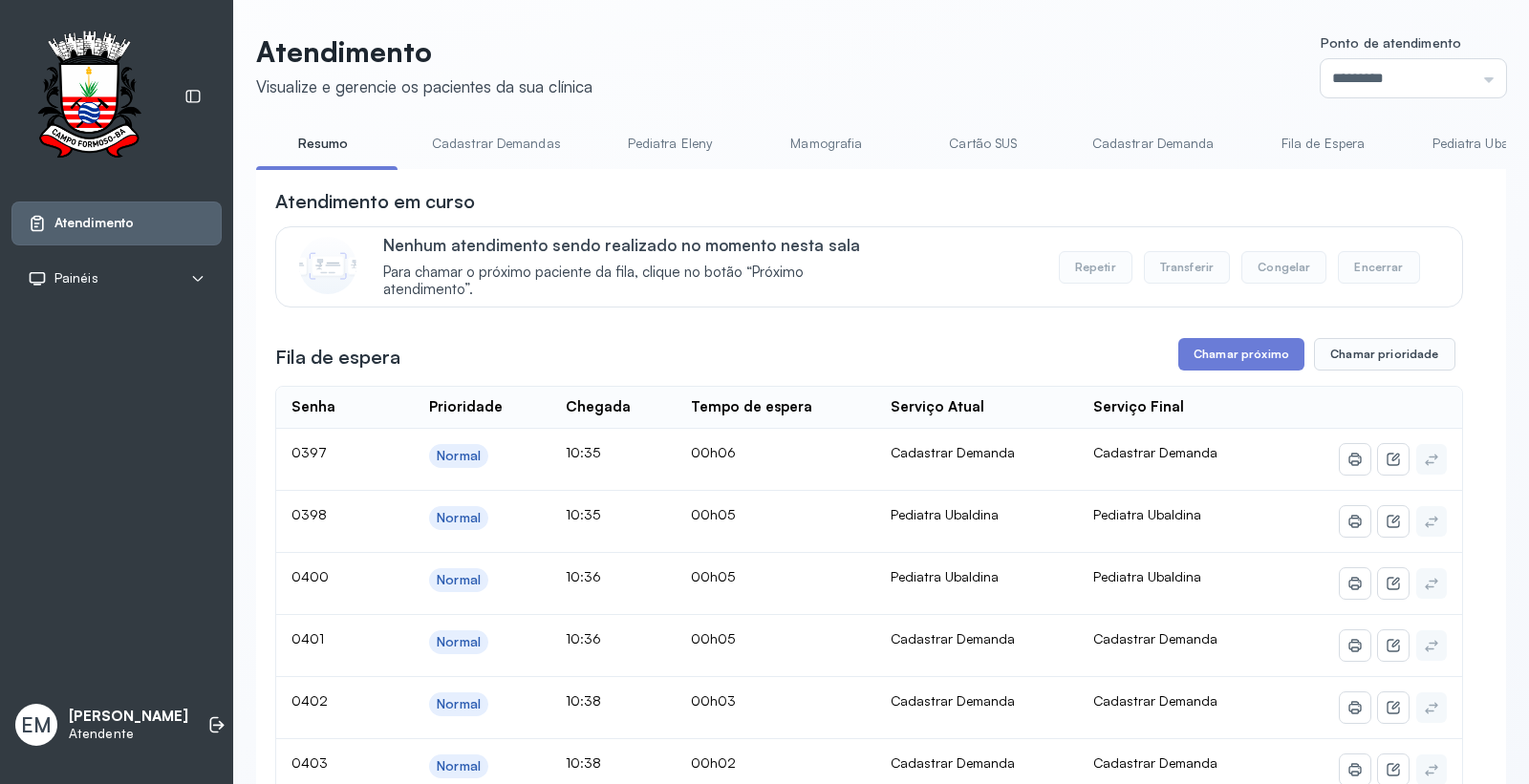
click at [991, 138] on link "Cartão SUS" at bounding box center [983, 144] width 134 height 31
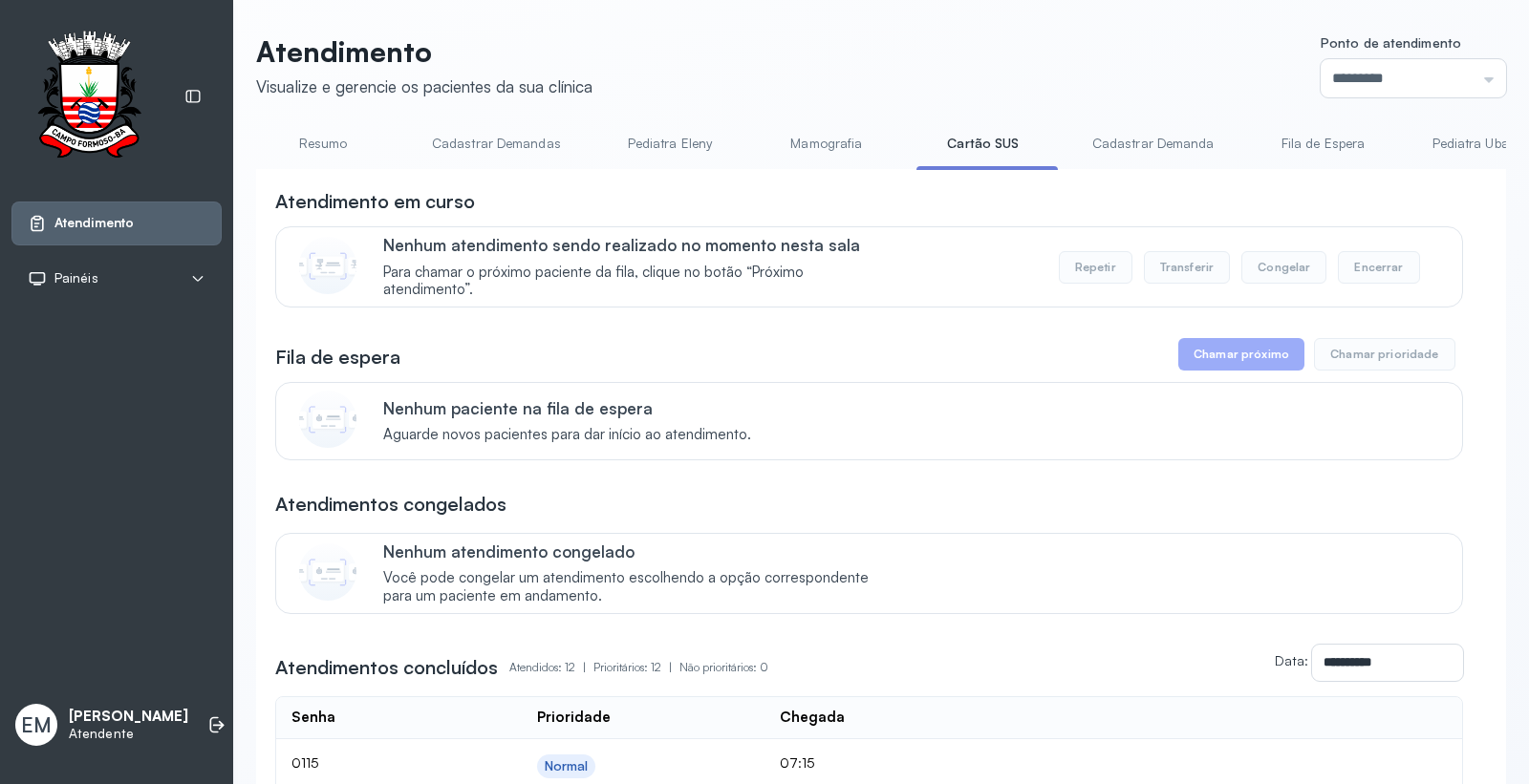
click at [321, 140] on link "Resumo" at bounding box center [323, 144] width 134 height 31
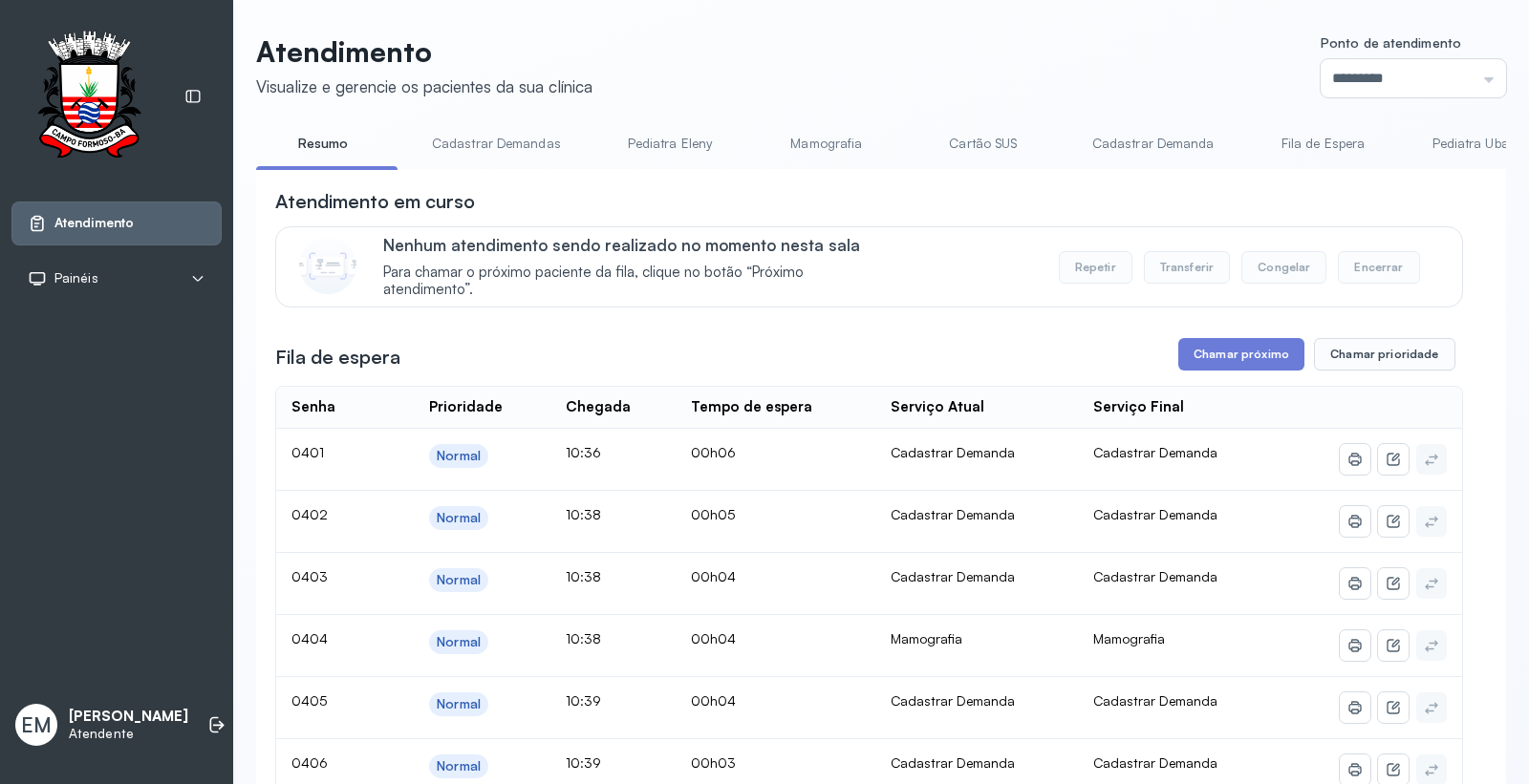
click at [965, 136] on link "Cartão SUS" at bounding box center [983, 144] width 134 height 31
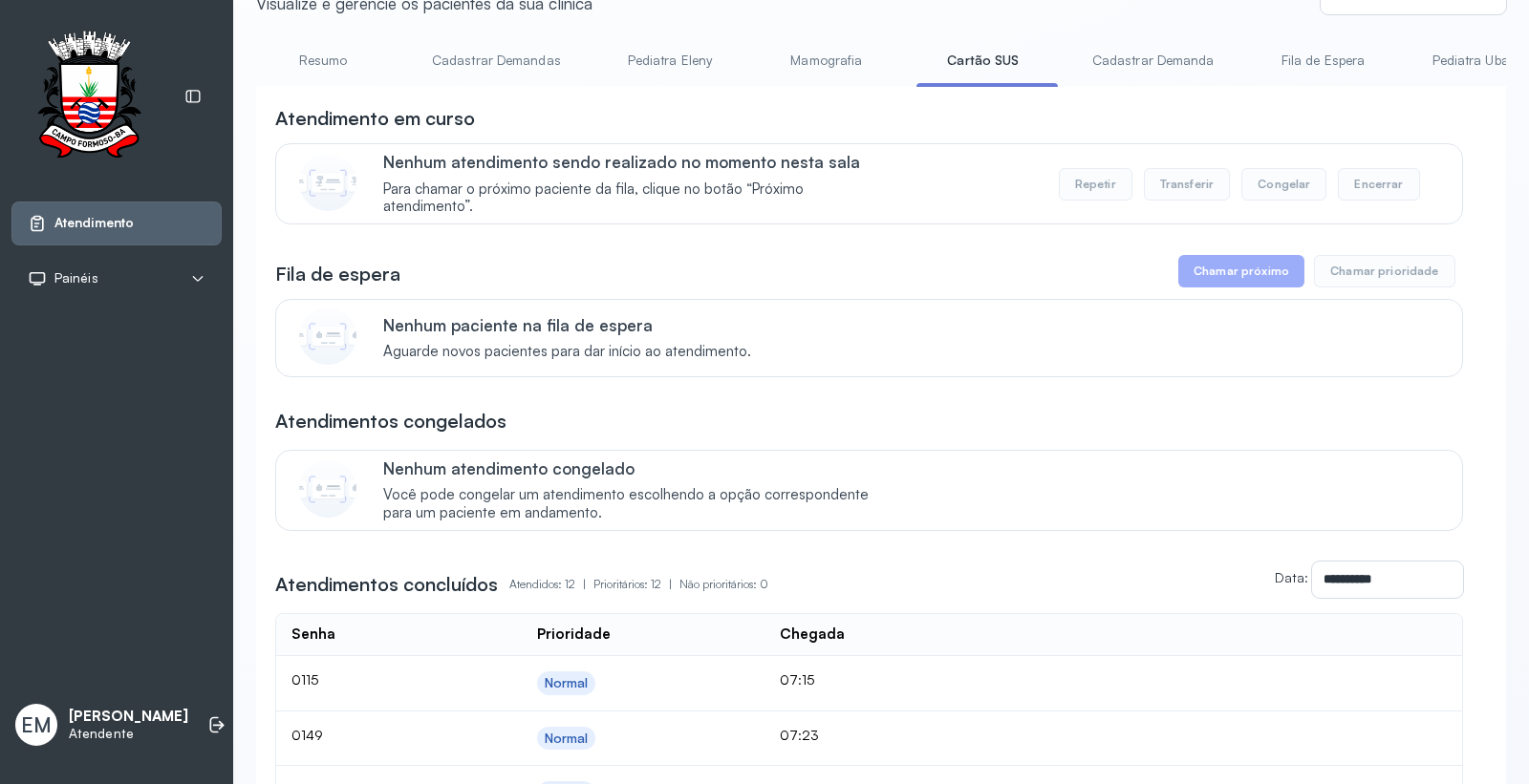
scroll to position [212, 0]
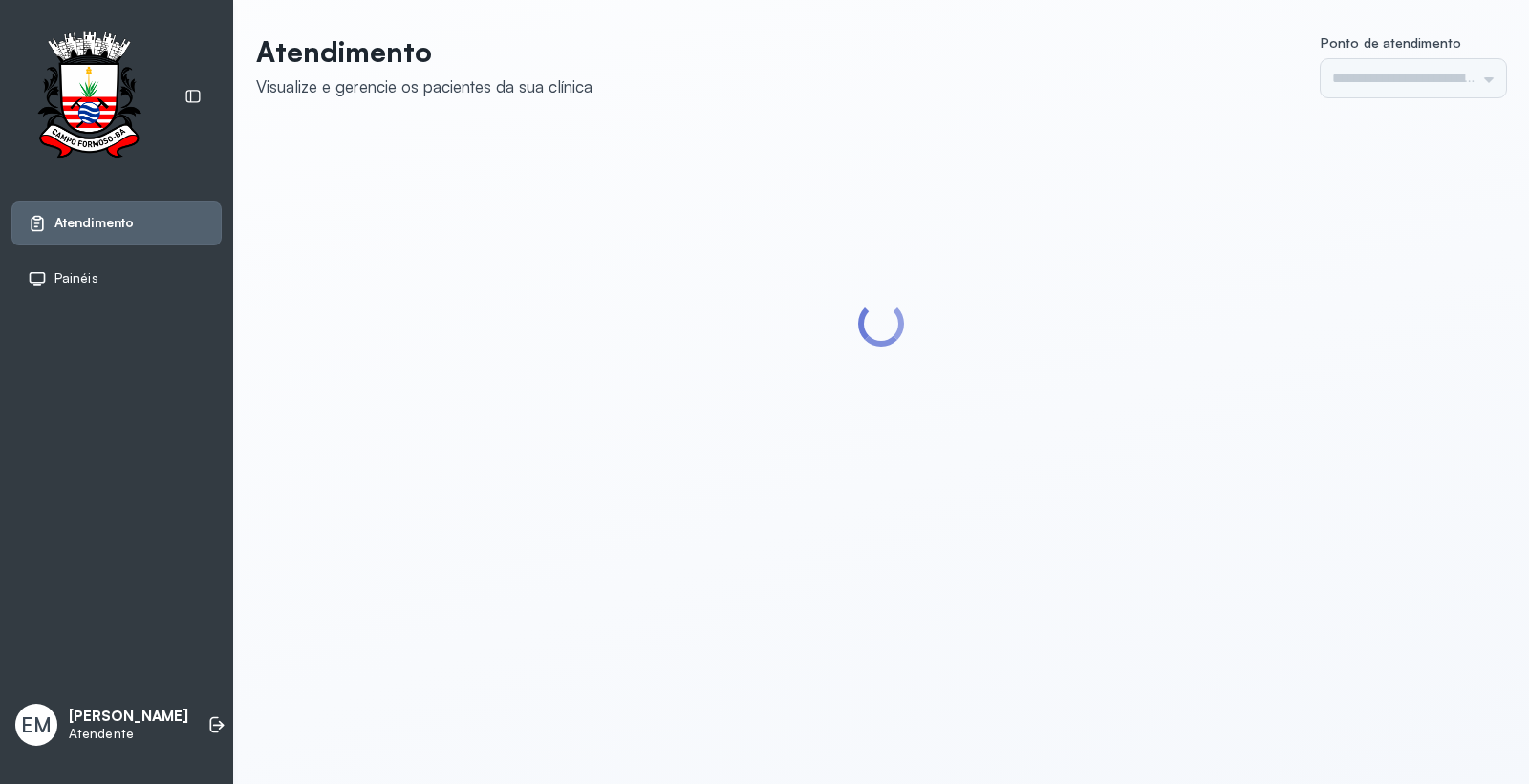
type input "*********"
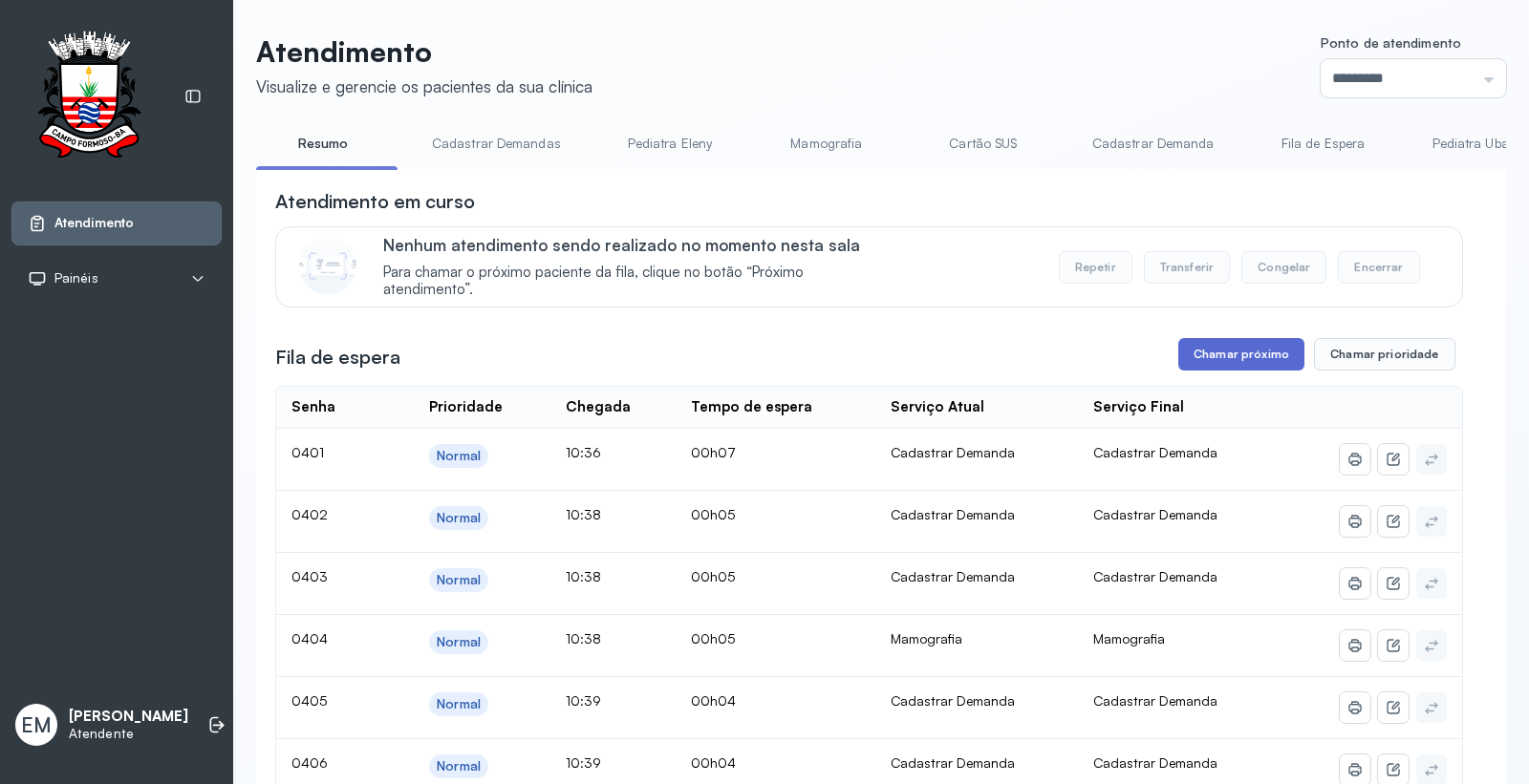
click at [1231, 364] on button "Chamar próximo" at bounding box center [1241, 354] width 126 height 32
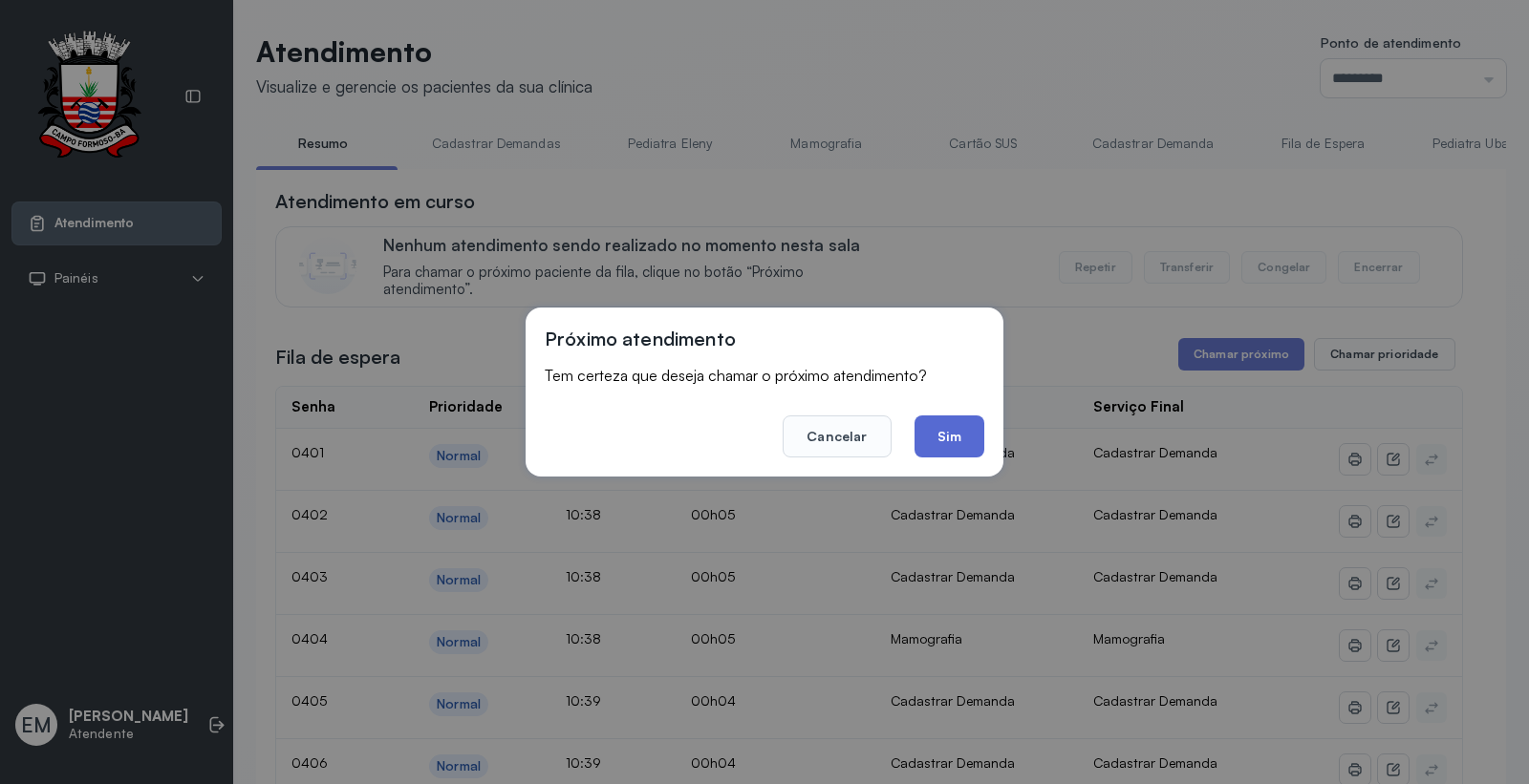
click at [957, 431] on button "Sim" at bounding box center [948, 436] width 70 height 42
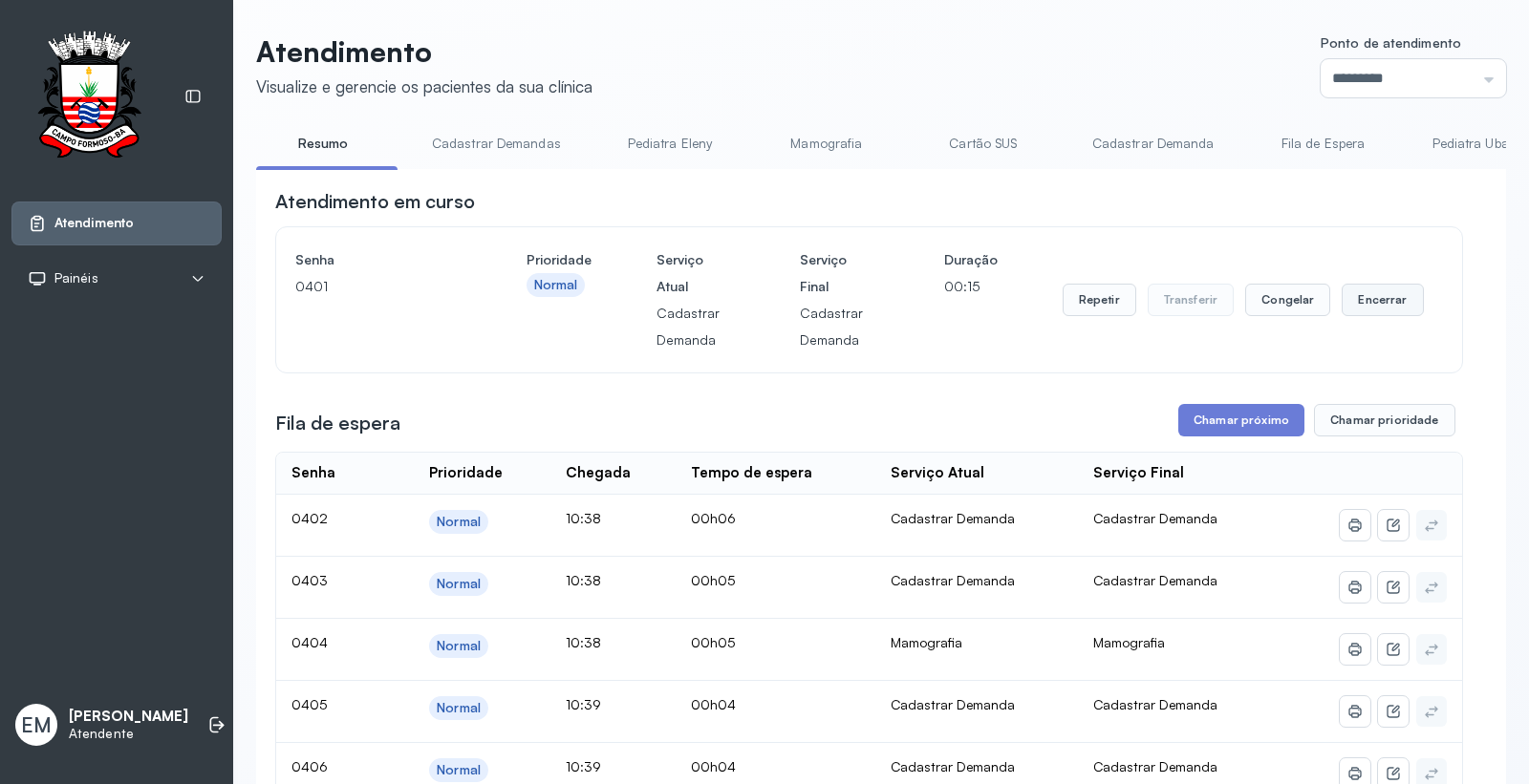
click at [1367, 301] on button "Encerrar" at bounding box center [1381, 299] width 82 height 32
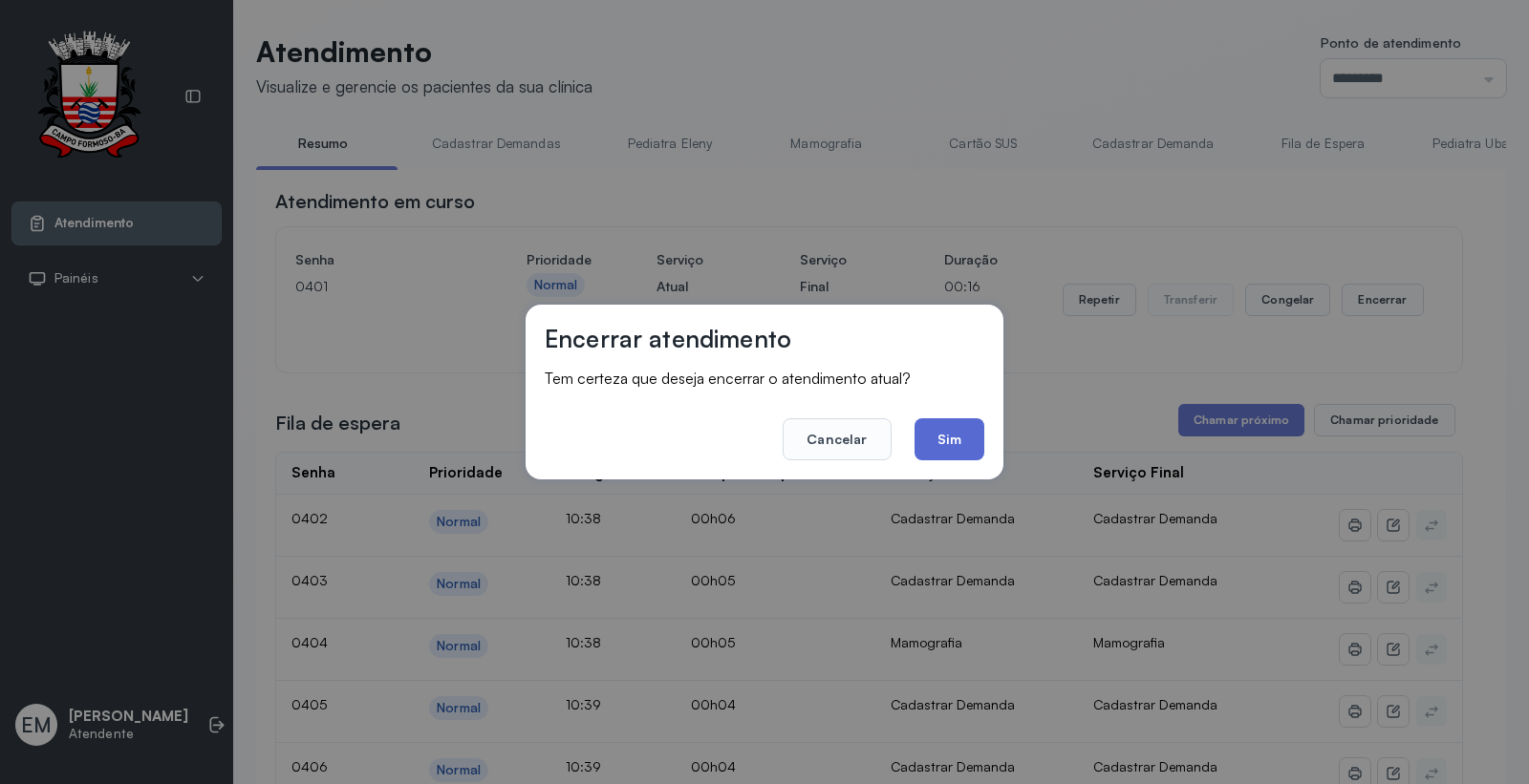
click at [942, 450] on button "Sim" at bounding box center [948, 439] width 70 height 42
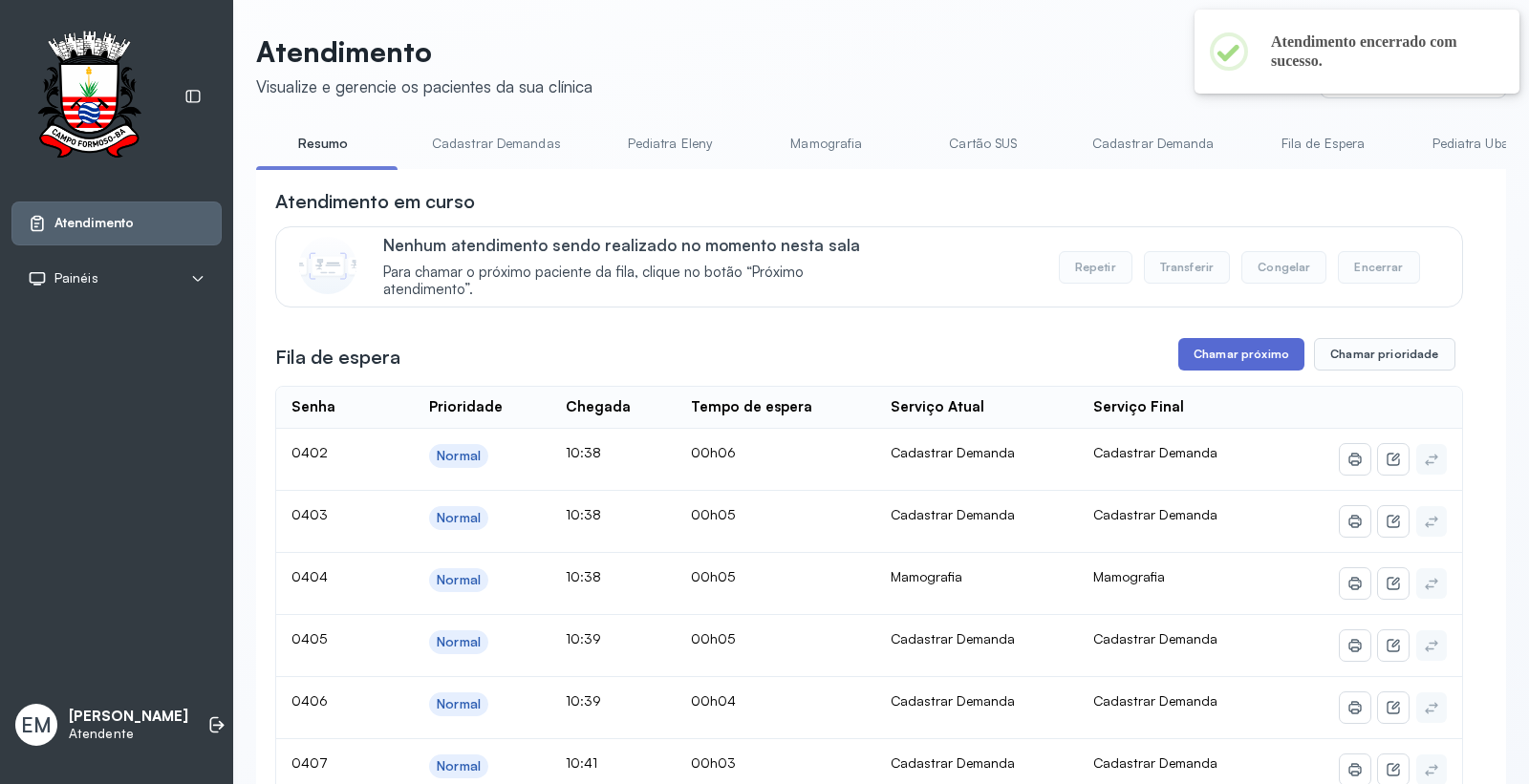
click at [1256, 359] on button "Chamar próximo" at bounding box center [1241, 354] width 126 height 32
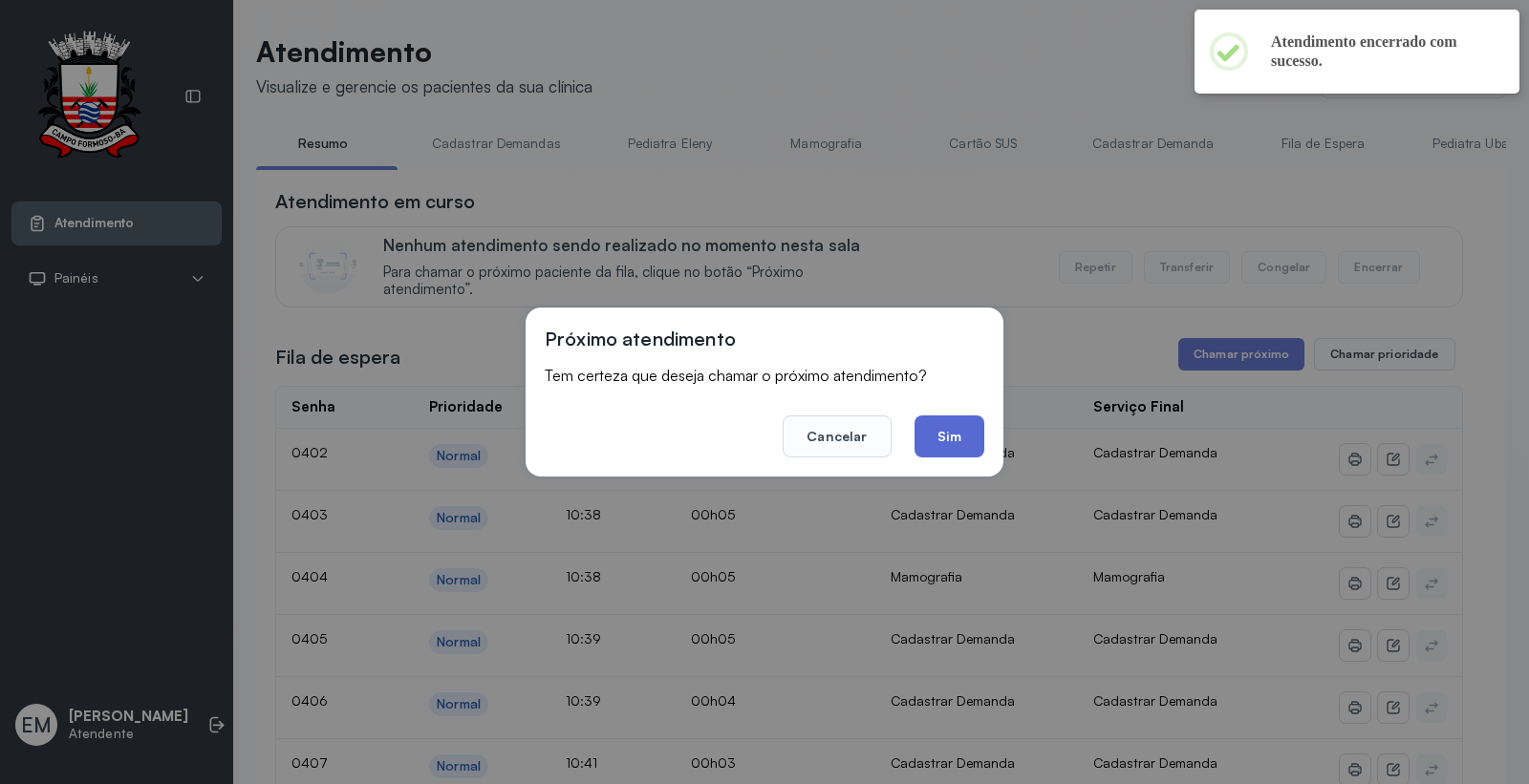
click at [955, 428] on button "Sim" at bounding box center [948, 436] width 70 height 42
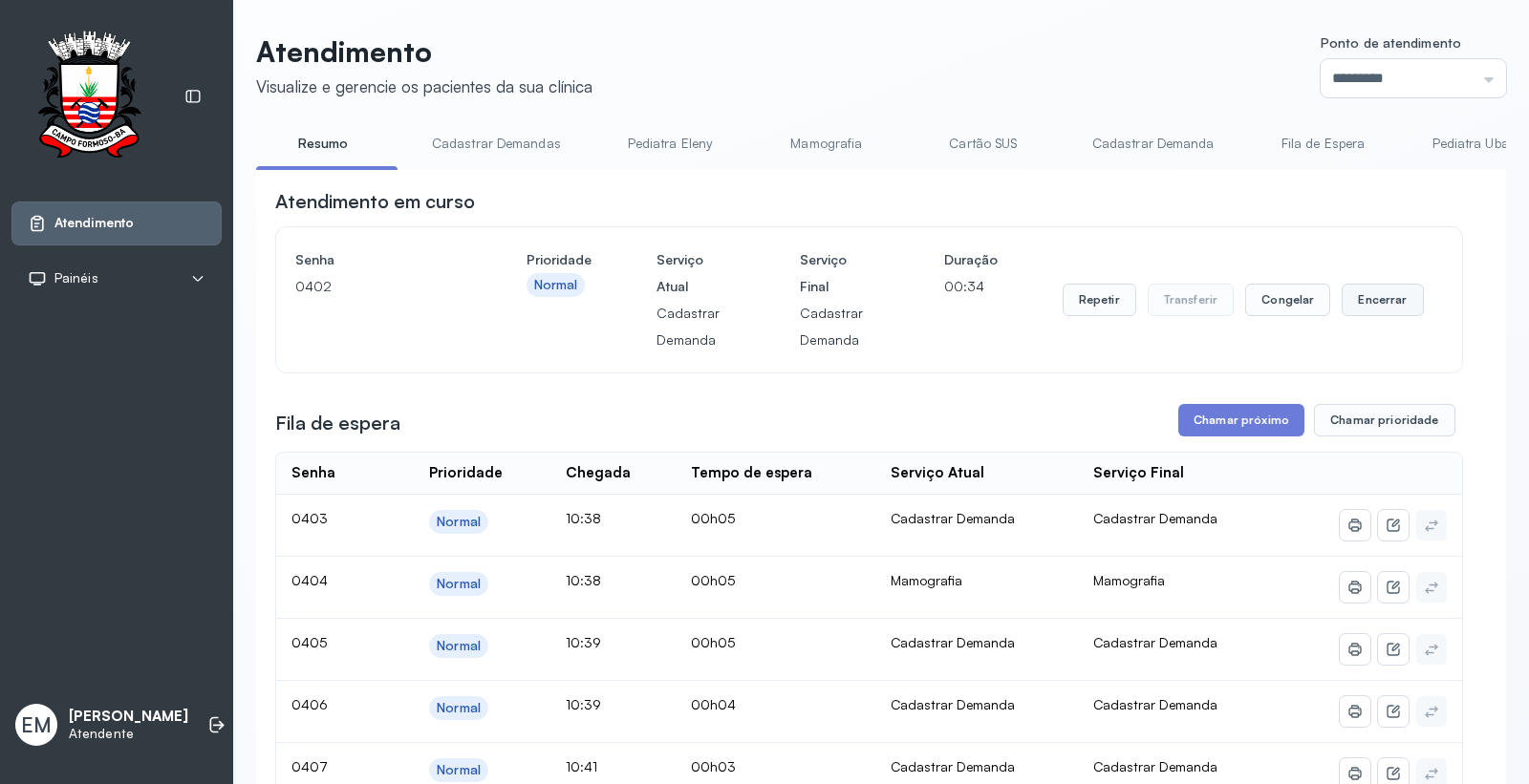
click at [1364, 298] on button "Encerrar" at bounding box center [1381, 299] width 82 height 32
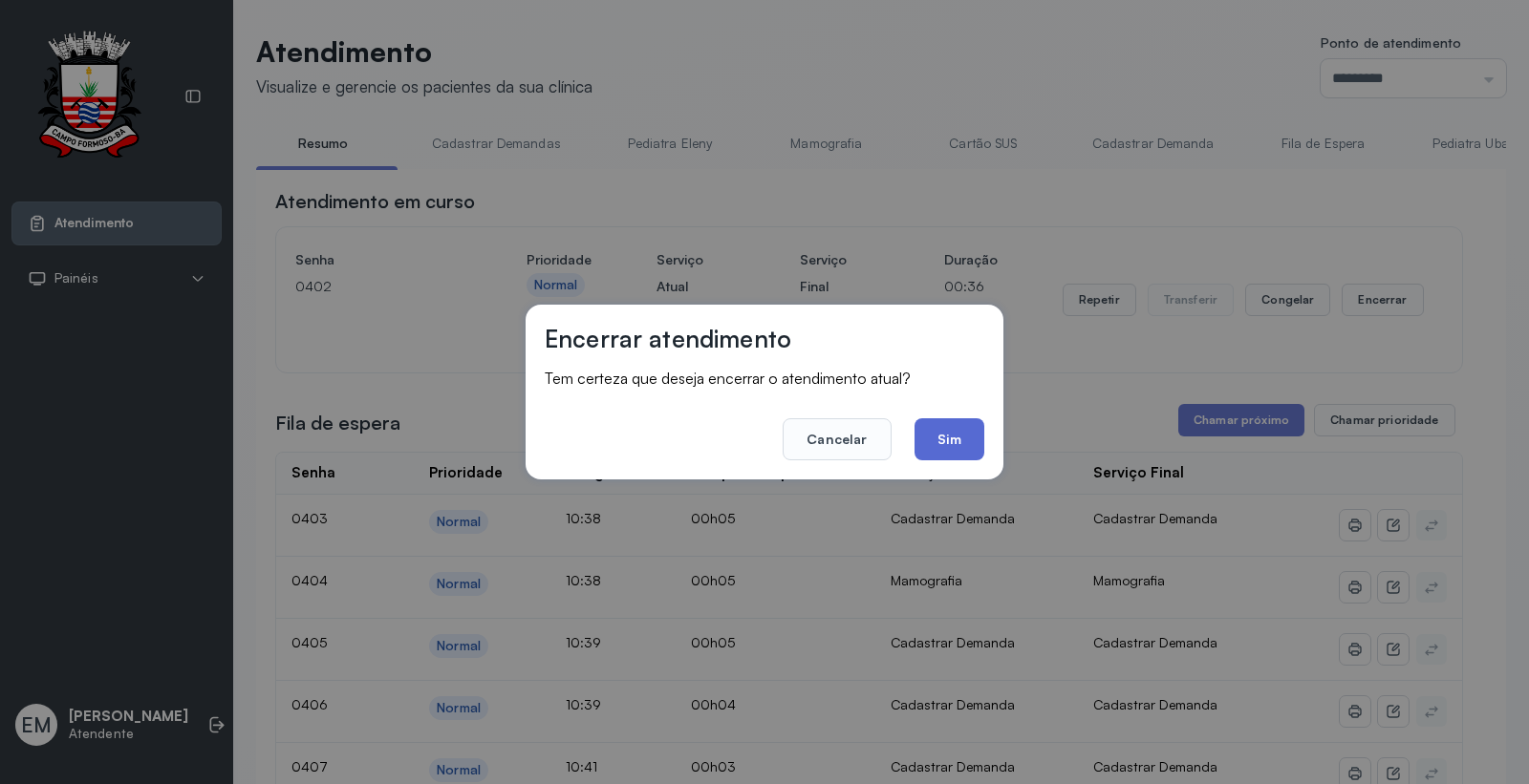
click at [957, 438] on button "Sim" at bounding box center [948, 439] width 70 height 42
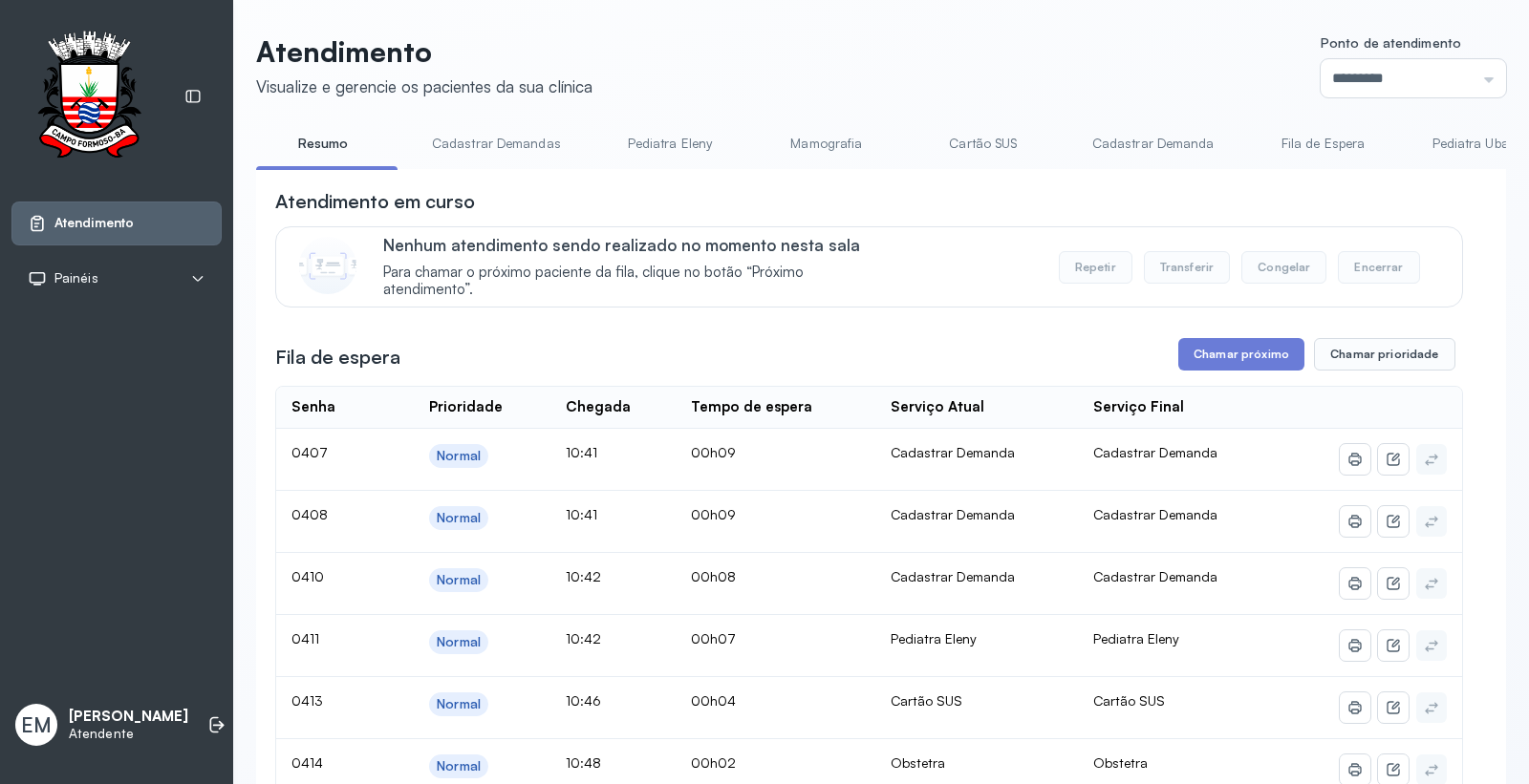
click at [989, 139] on link "Cartão SUS" at bounding box center [983, 144] width 134 height 31
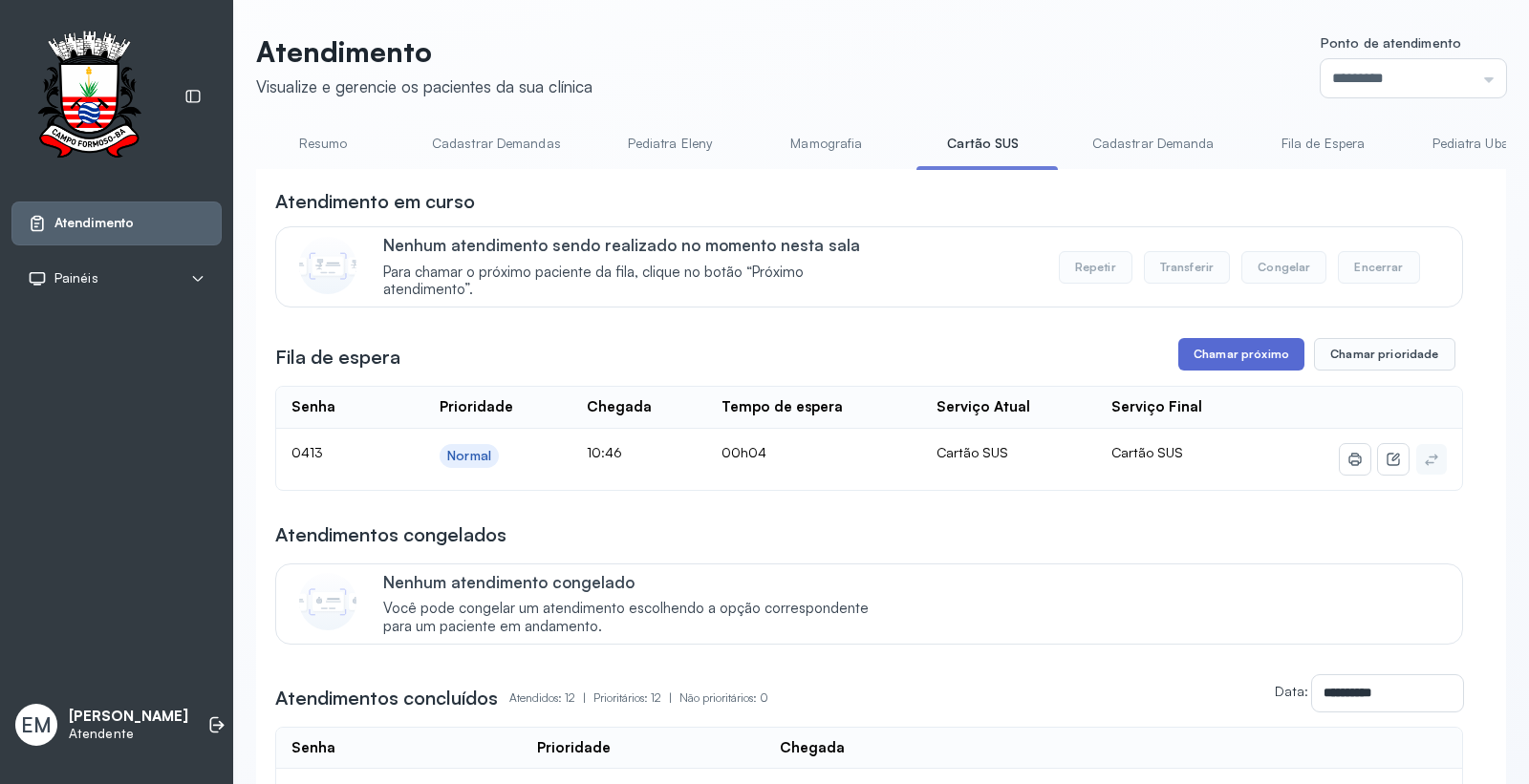
click at [1247, 354] on button "Chamar próximo" at bounding box center [1241, 354] width 126 height 32
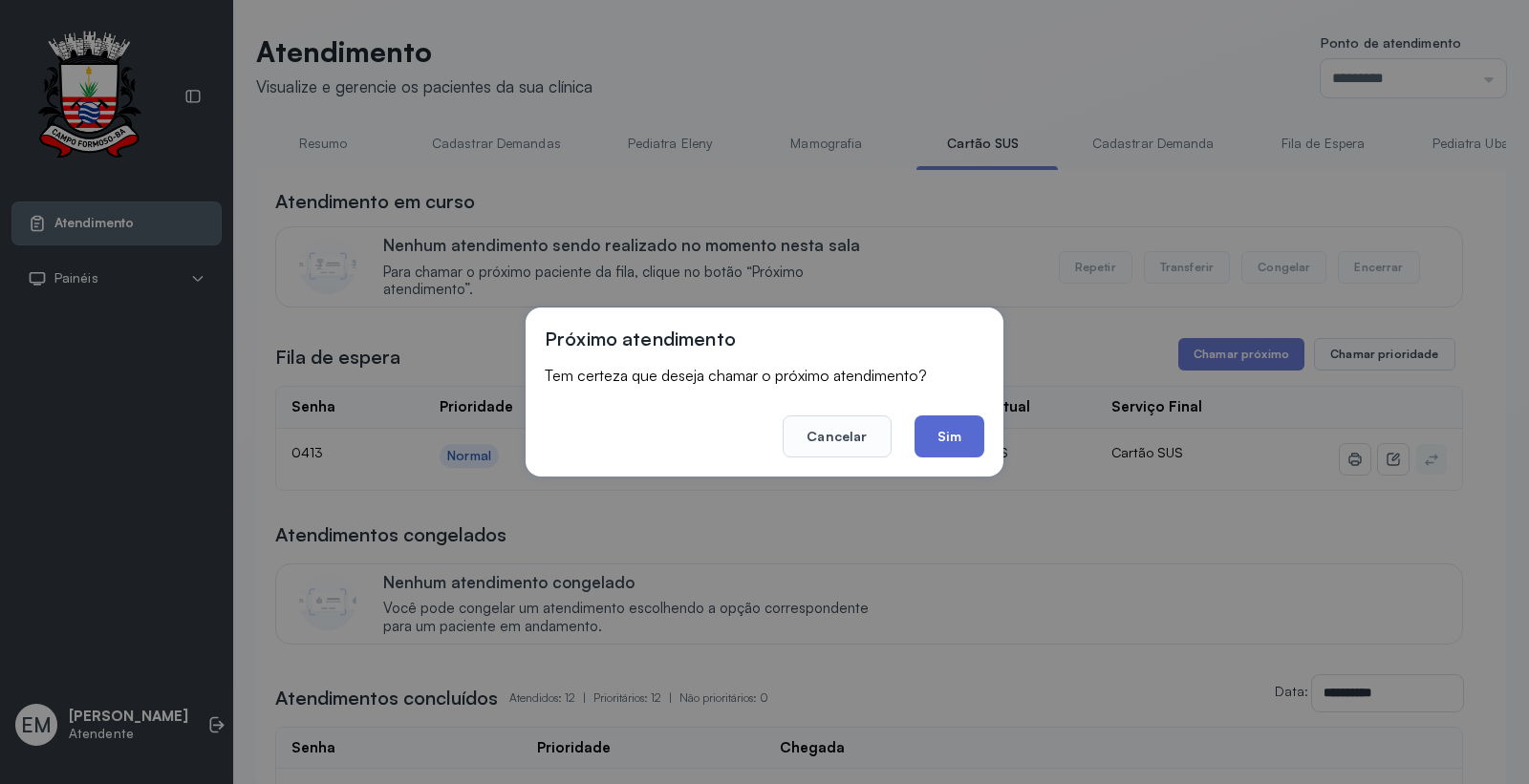
click at [959, 434] on button "Sim" at bounding box center [948, 436] width 70 height 42
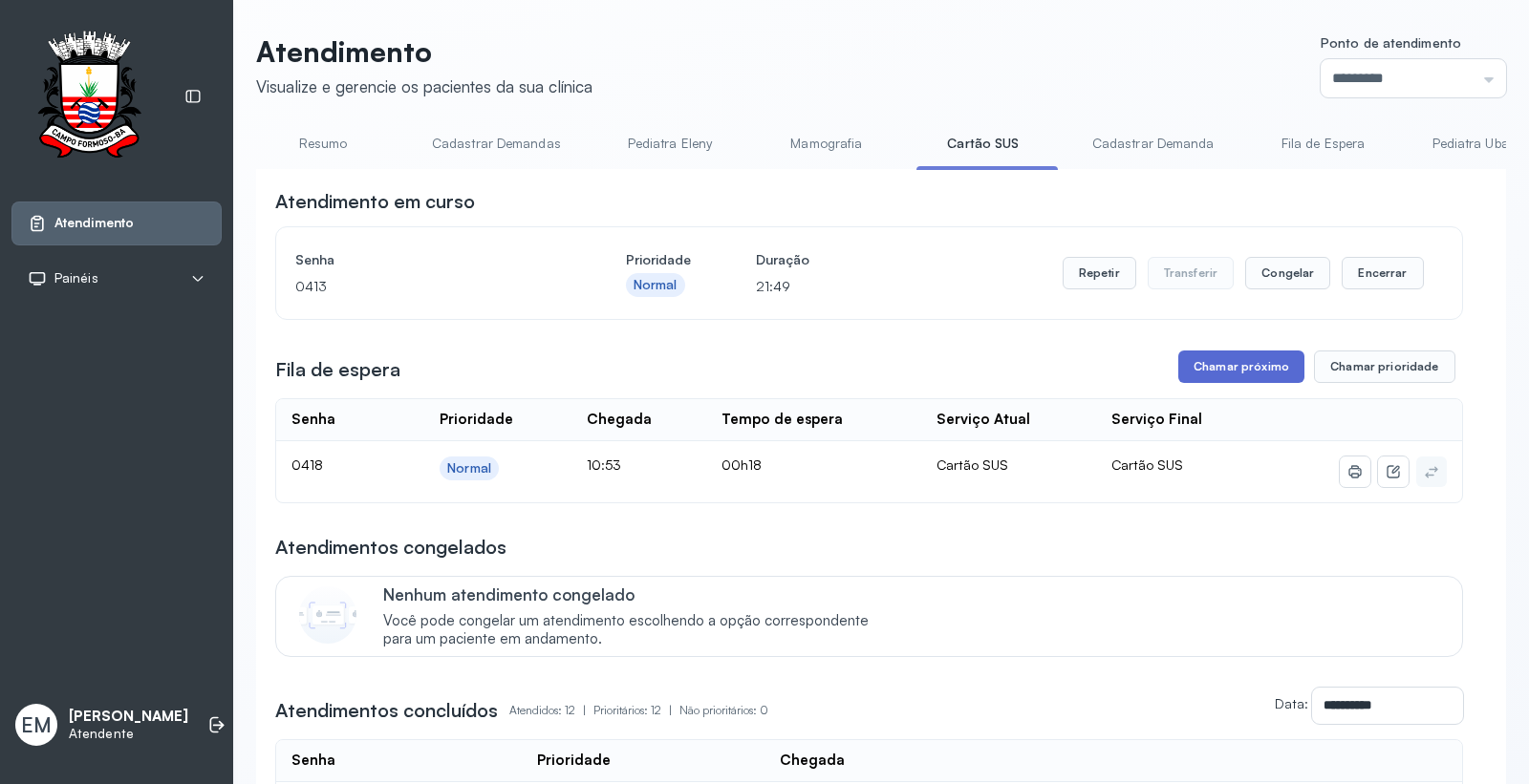
click at [1230, 364] on button "Chamar próximo" at bounding box center [1241, 366] width 126 height 32
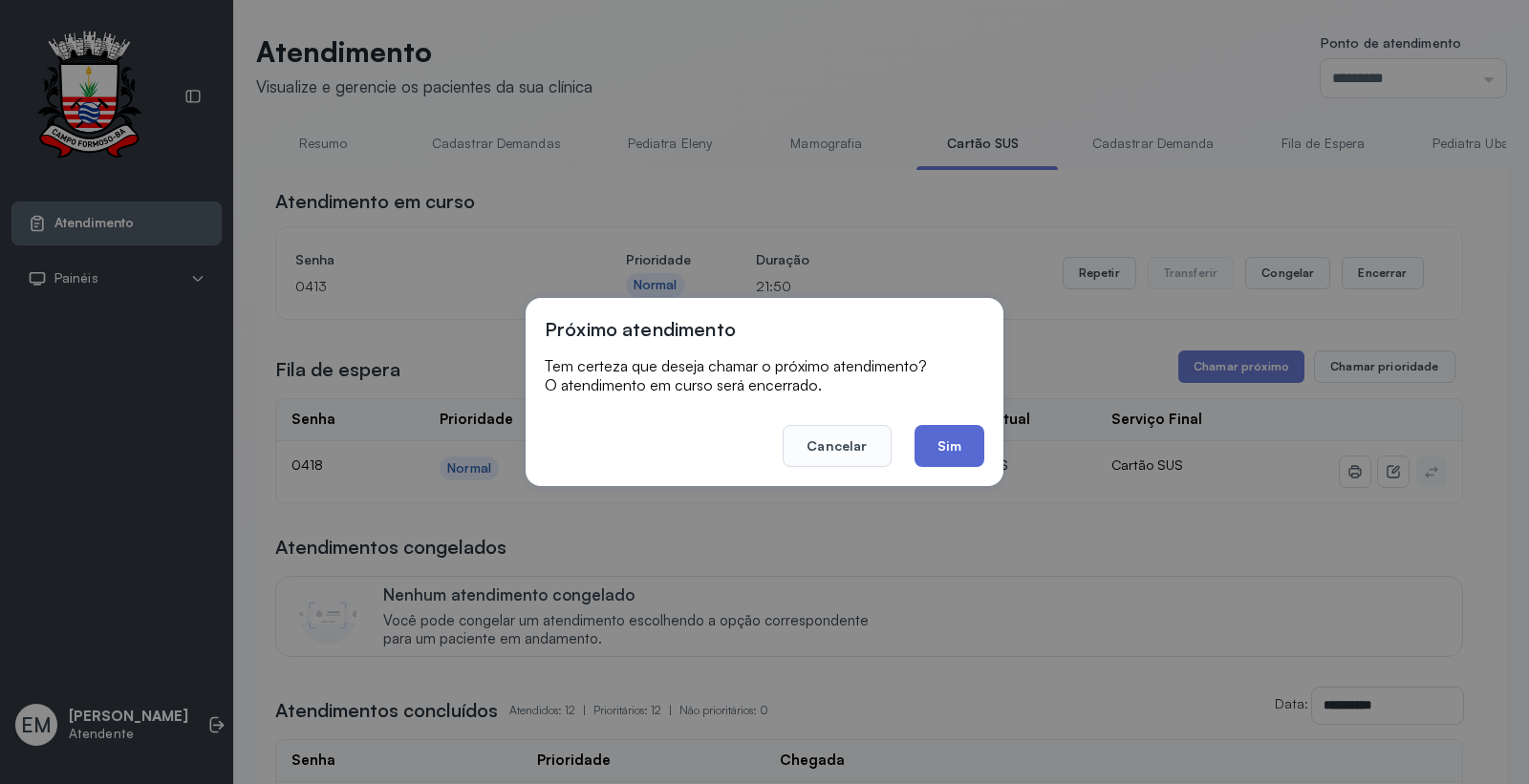
click at [947, 442] on button "Sim" at bounding box center [948, 446] width 70 height 42
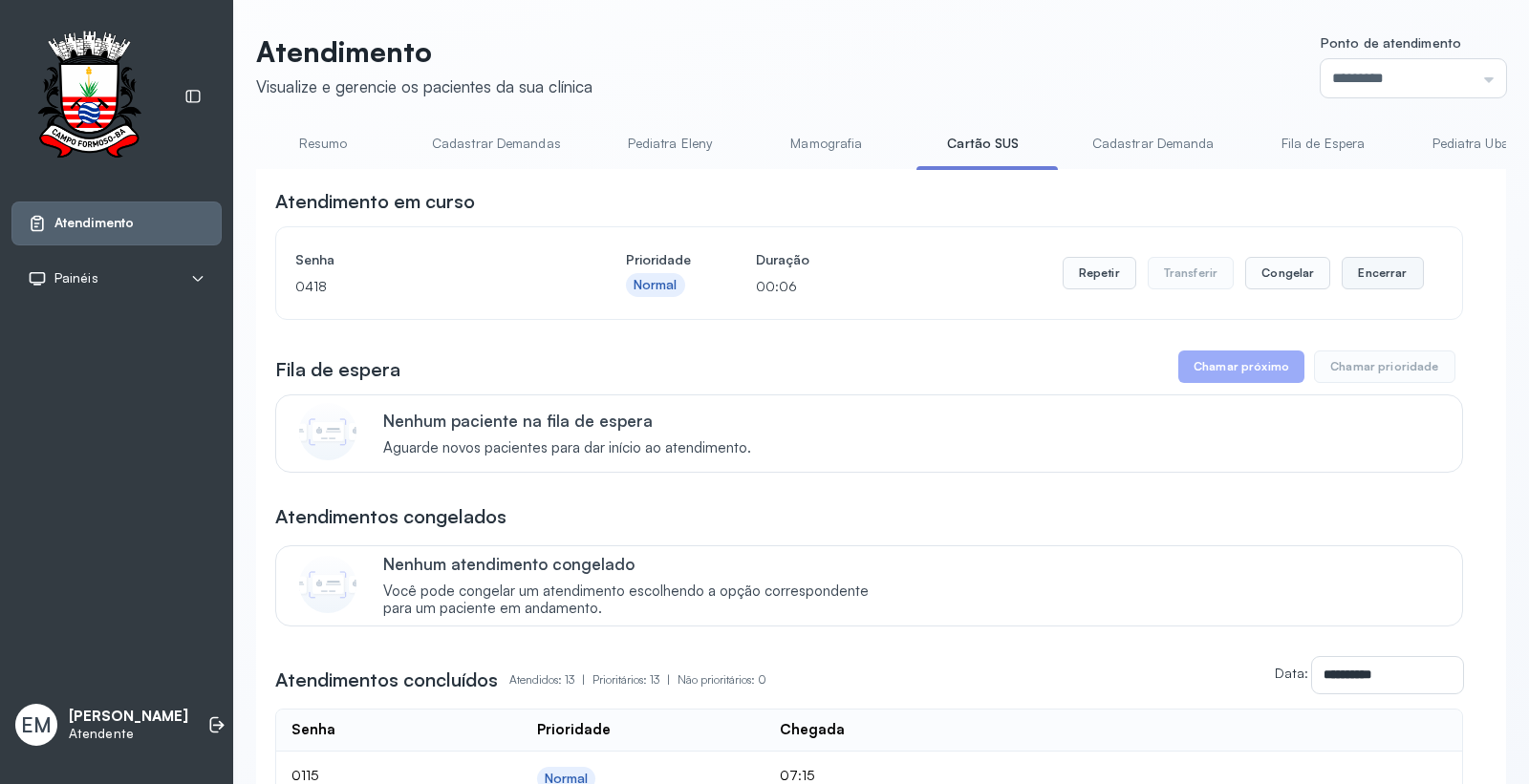
click at [1370, 274] on button "Encerrar" at bounding box center [1381, 272] width 82 height 32
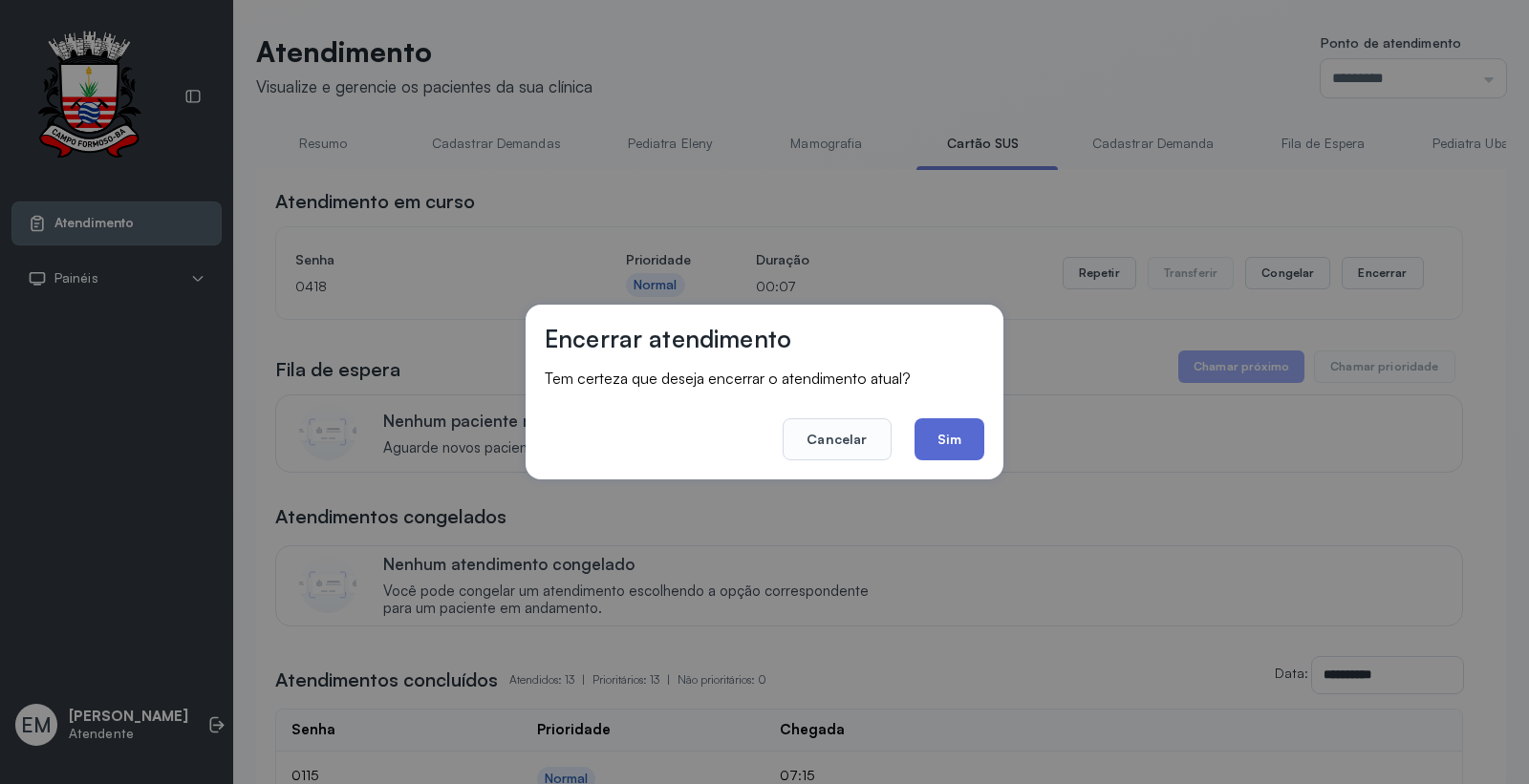
click at [963, 436] on button "Sim" at bounding box center [948, 439] width 70 height 42
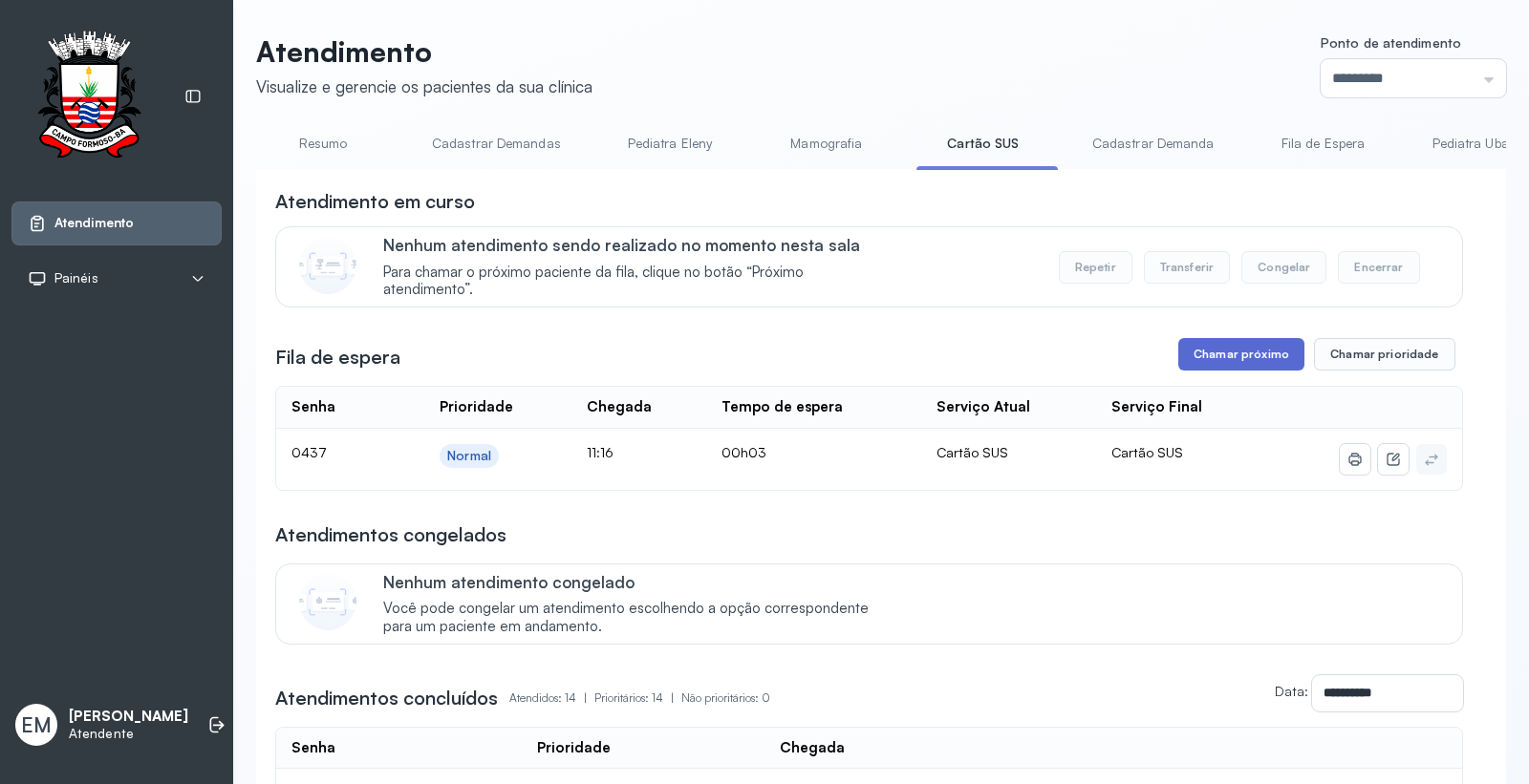
click at [1219, 354] on button "Chamar próximo" at bounding box center [1241, 354] width 126 height 32
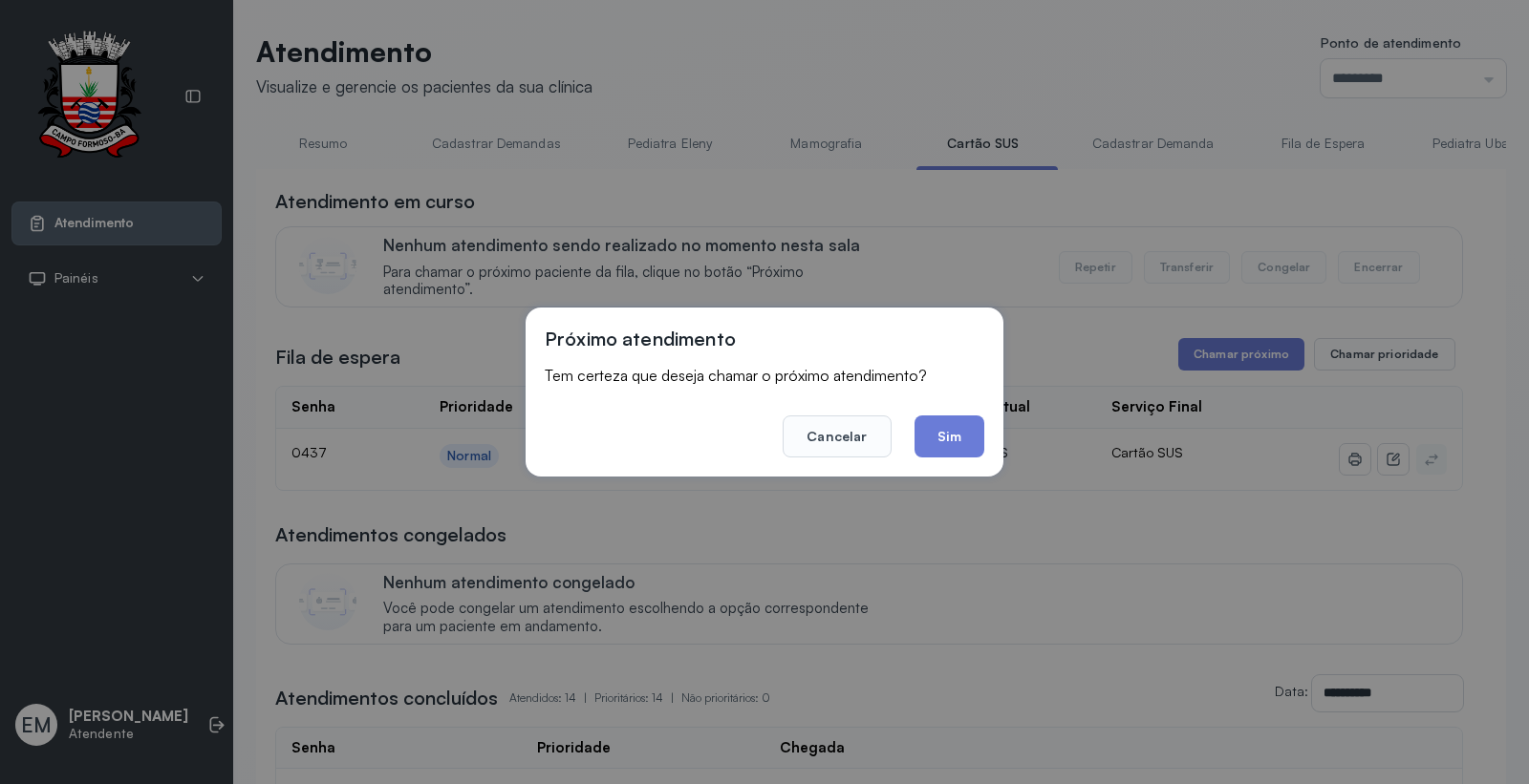
click at [948, 440] on button "Sim" at bounding box center [948, 436] width 70 height 42
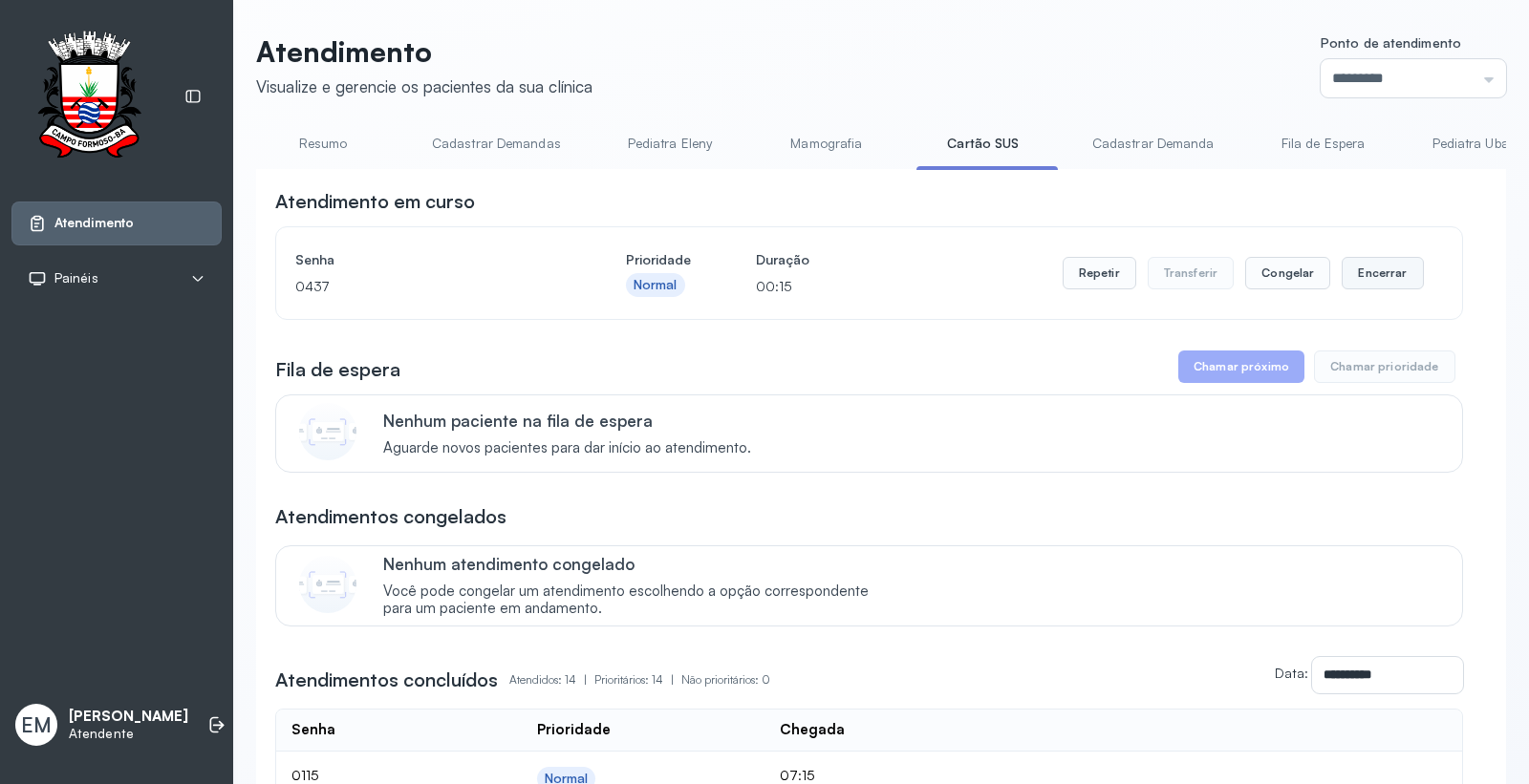
click at [1377, 266] on button "Encerrar" at bounding box center [1381, 272] width 82 height 32
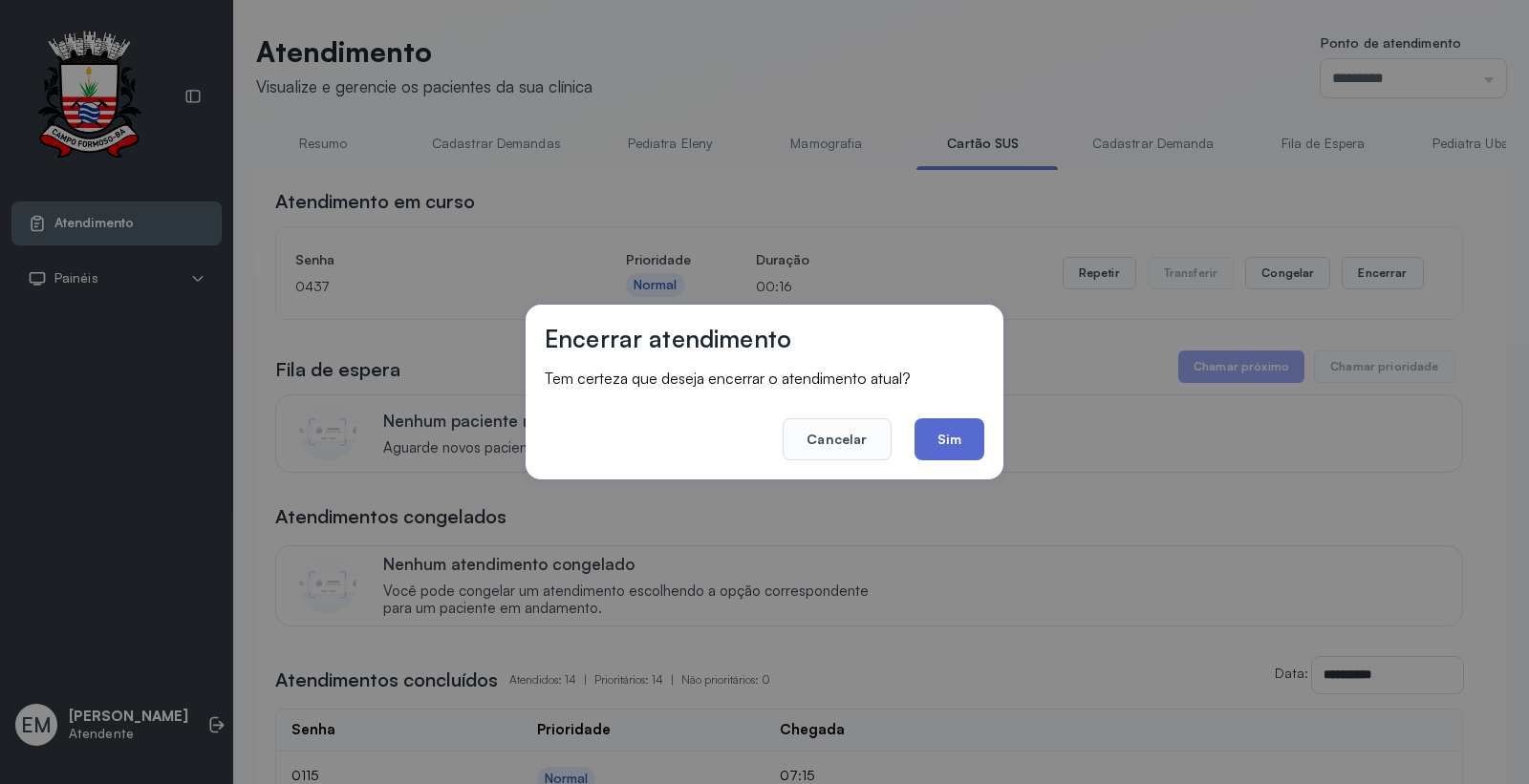
click at [949, 437] on button "Sim" at bounding box center [948, 439] width 70 height 42
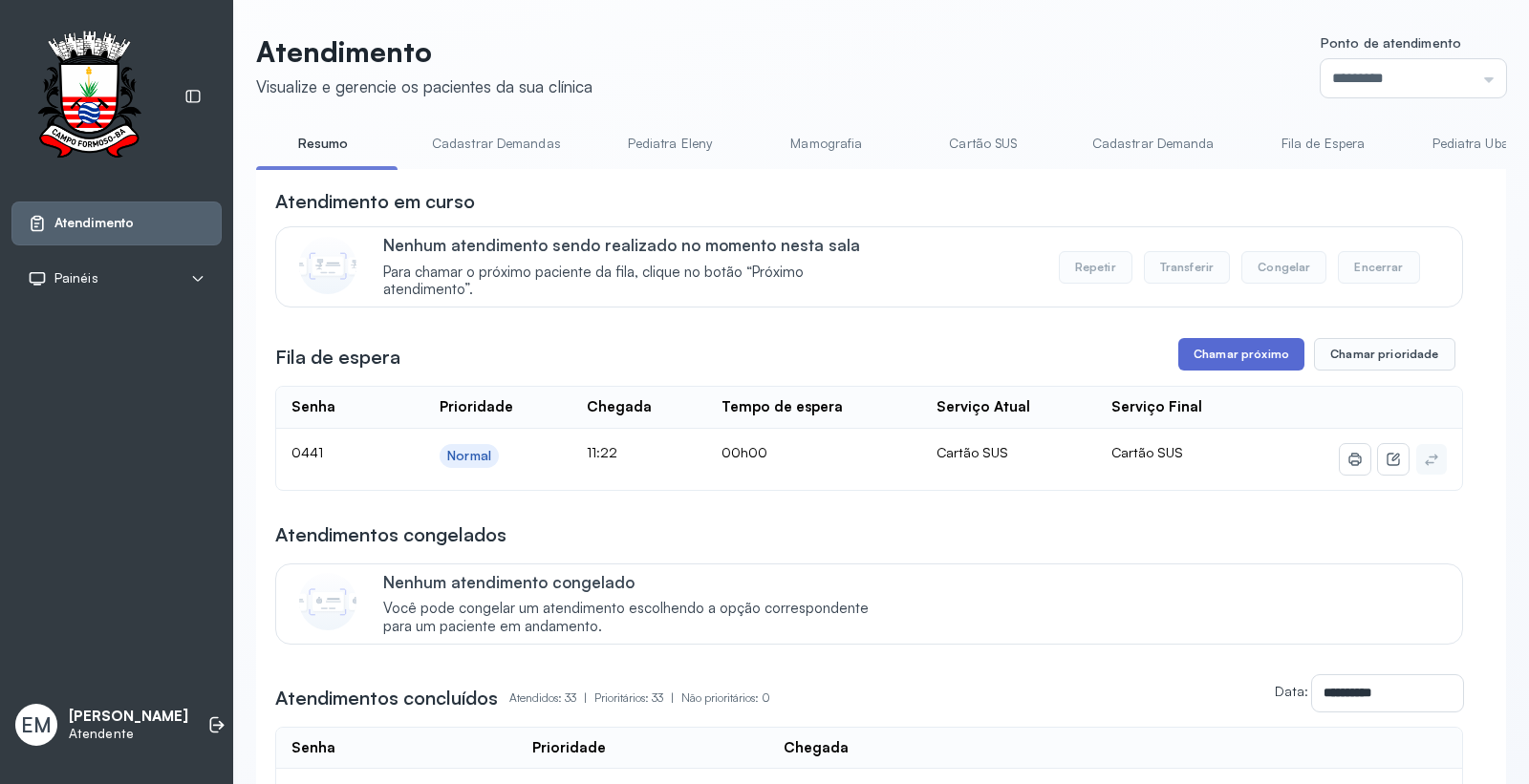
click at [1219, 353] on button "Chamar próximo" at bounding box center [1241, 354] width 126 height 32
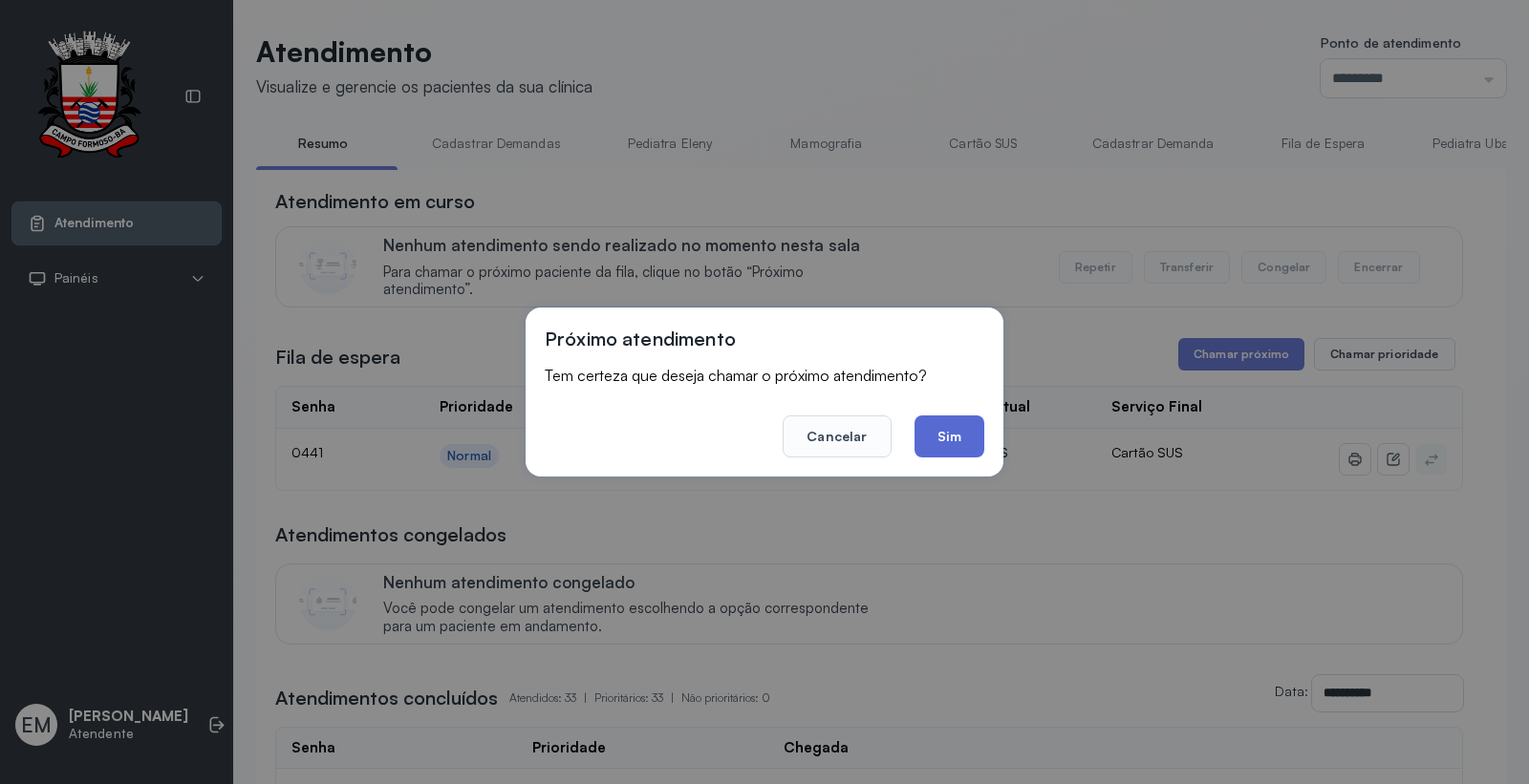
click at [958, 435] on button "Sim" at bounding box center [948, 436] width 70 height 42
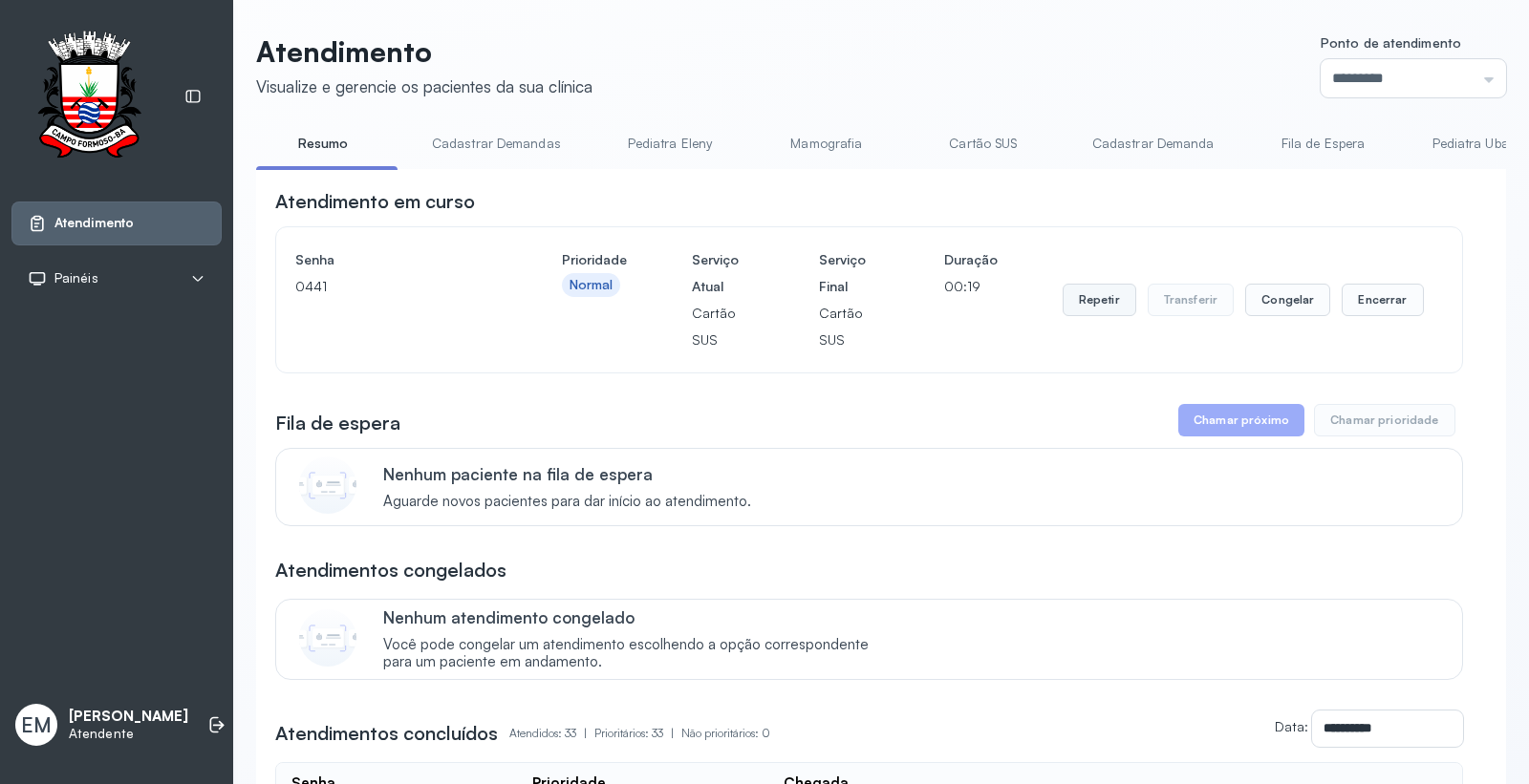
click at [1090, 292] on button "Repetir" at bounding box center [1099, 299] width 74 height 32
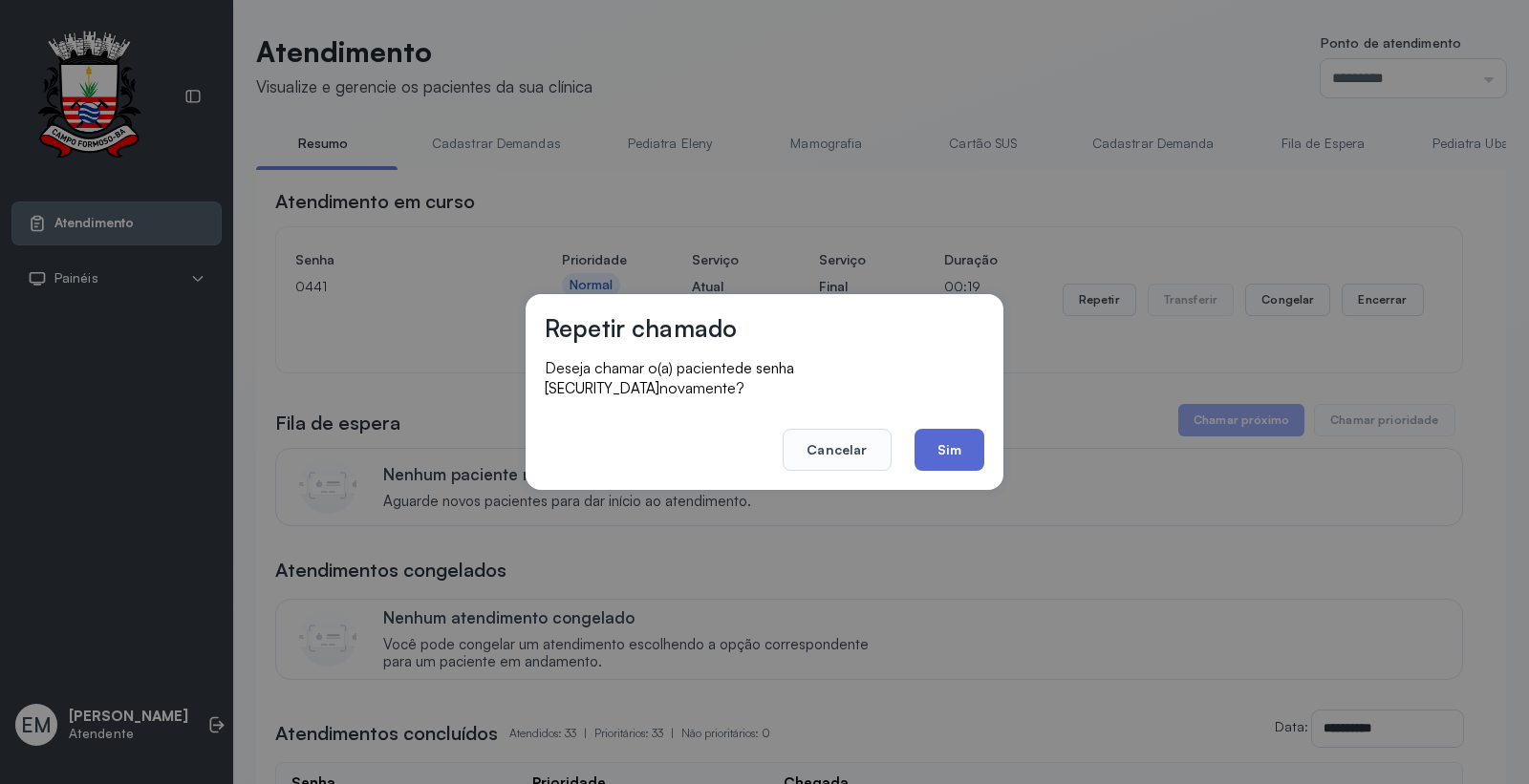
click at [952, 435] on button "Sim" at bounding box center [948, 450] width 70 height 42
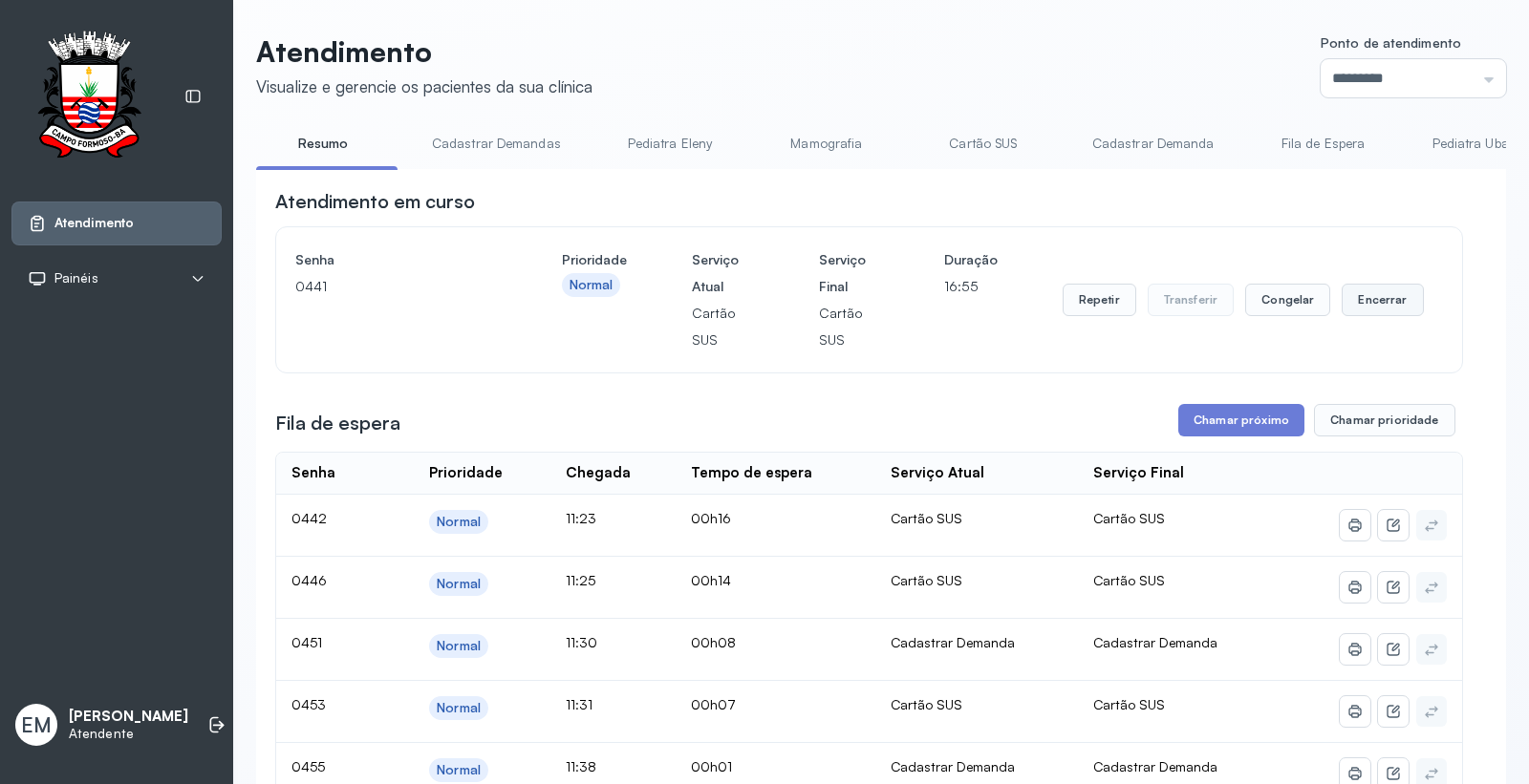
click at [1386, 298] on button "Encerrar" at bounding box center [1381, 299] width 82 height 32
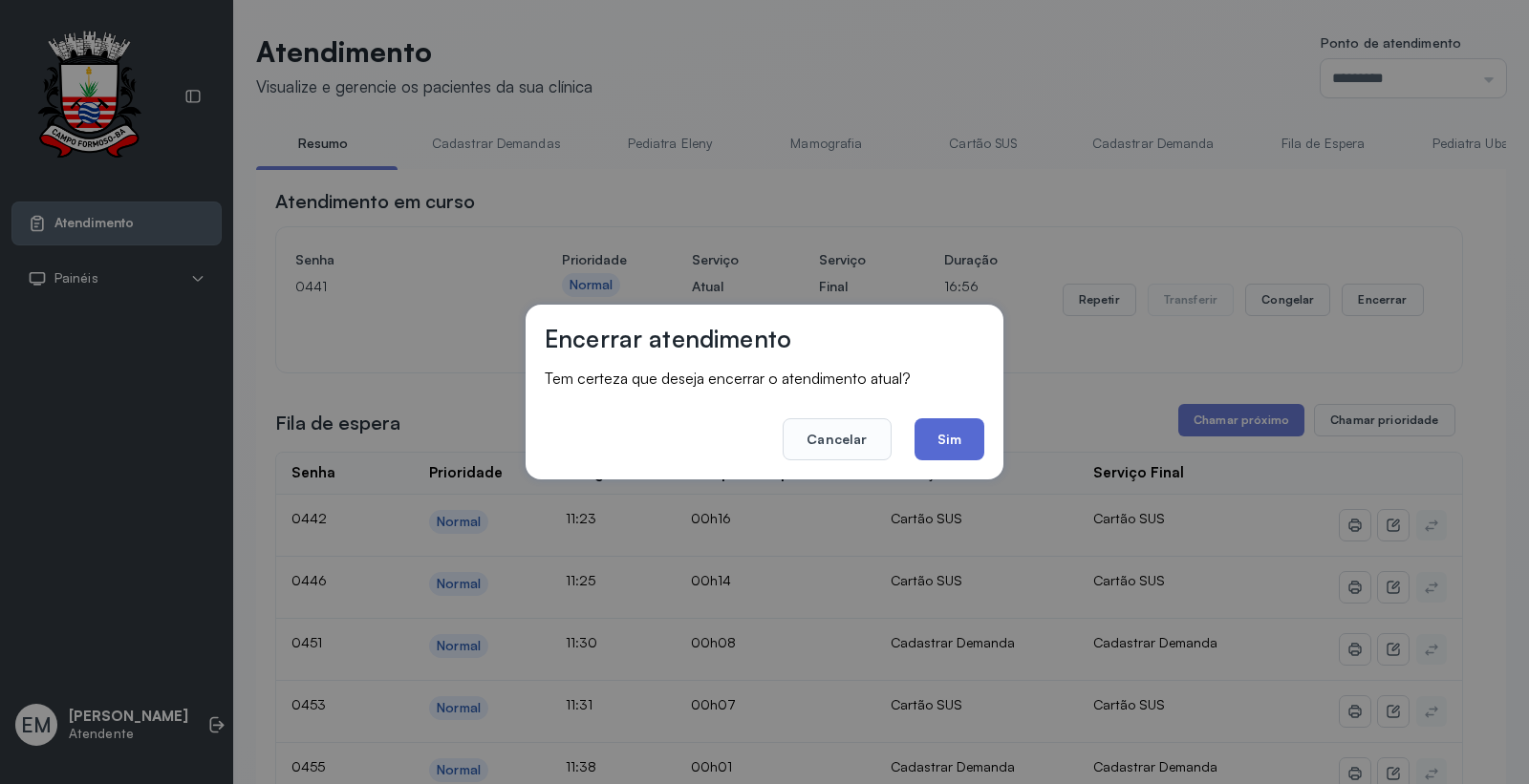
click at [943, 435] on button "Sim" at bounding box center [948, 439] width 70 height 42
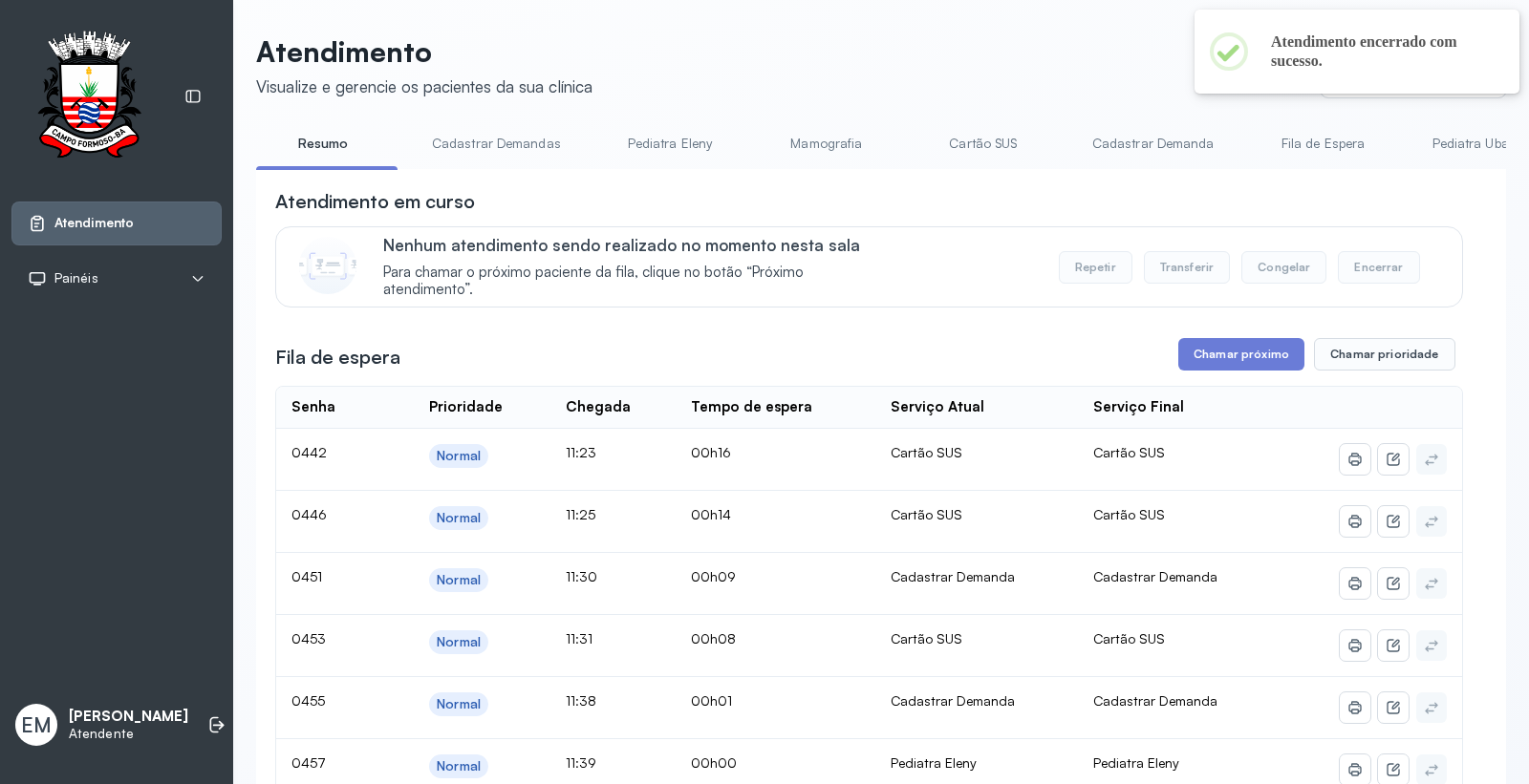
click at [783, 81] on header "Atendimento Visualize e gerencie os pacientes da sua clínica Ponto de atendimen…" at bounding box center [881, 66] width 1250 height 63
drag, startPoint x: 976, startPoint y: 139, endPoint x: 985, endPoint y: 166, distance: 28.5
click at [976, 139] on link "Cartão SUS" at bounding box center [983, 144] width 134 height 31
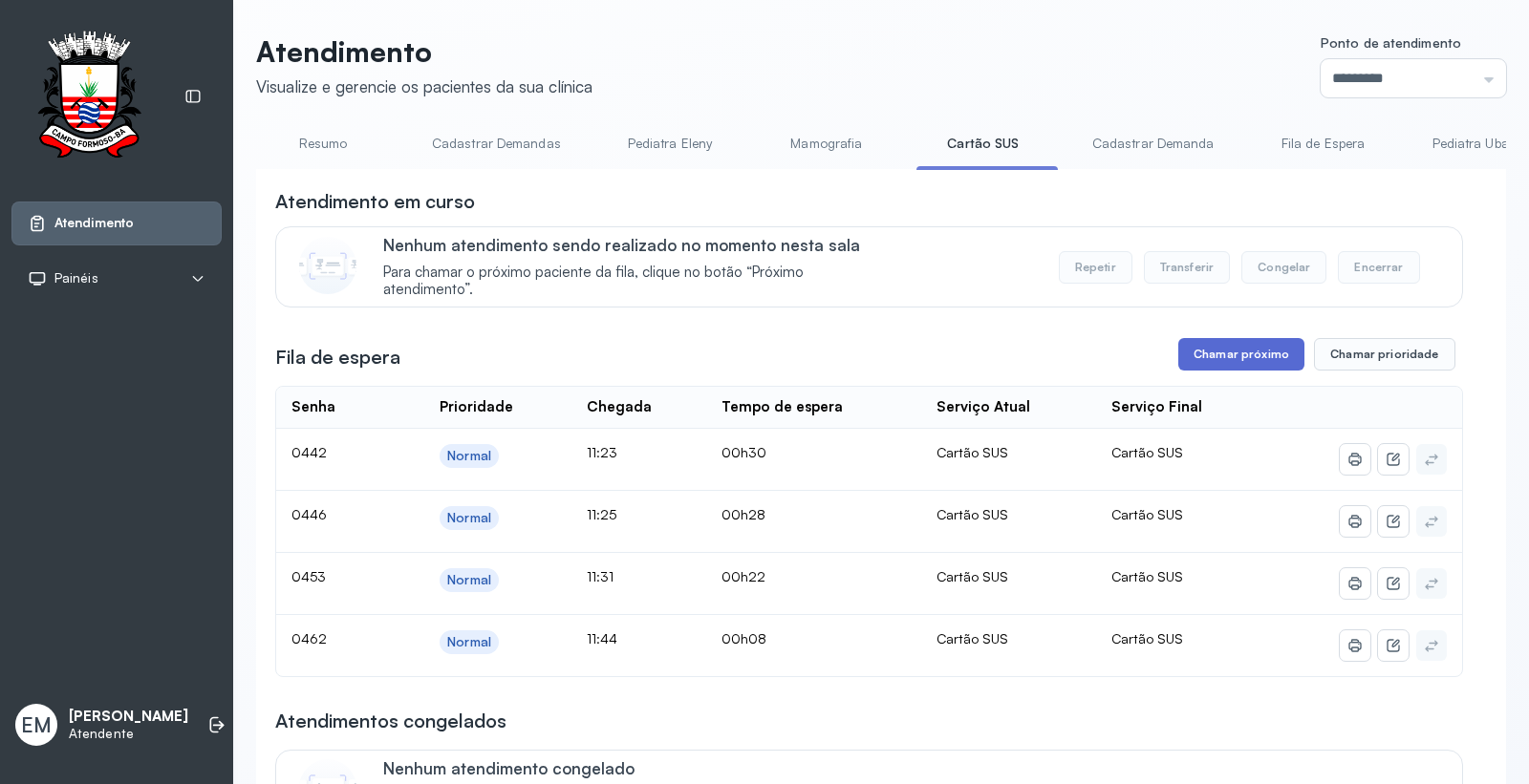
click at [1234, 353] on button "Chamar próximo" at bounding box center [1241, 354] width 126 height 32
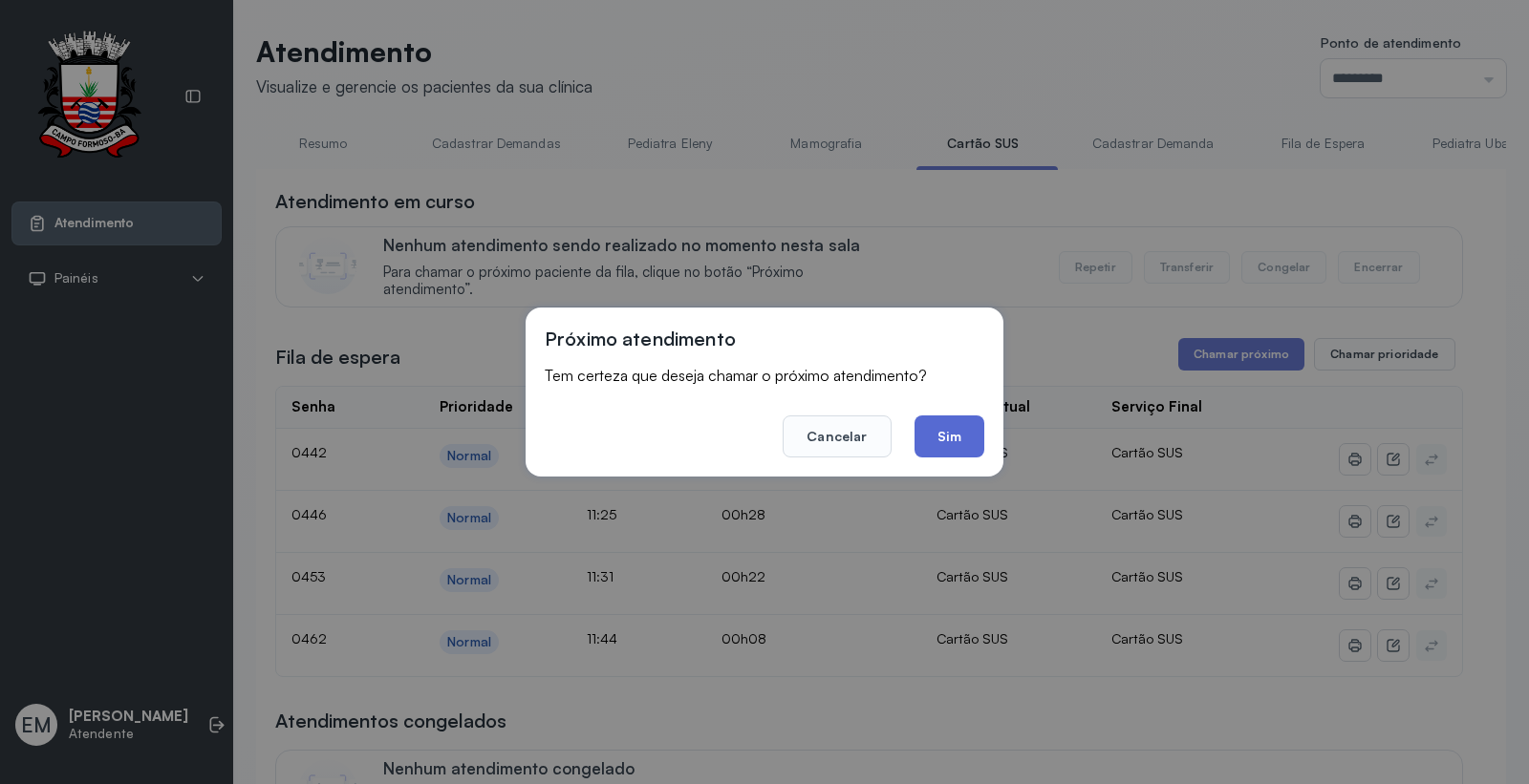
click at [930, 432] on button "Sim" at bounding box center [948, 436] width 70 height 42
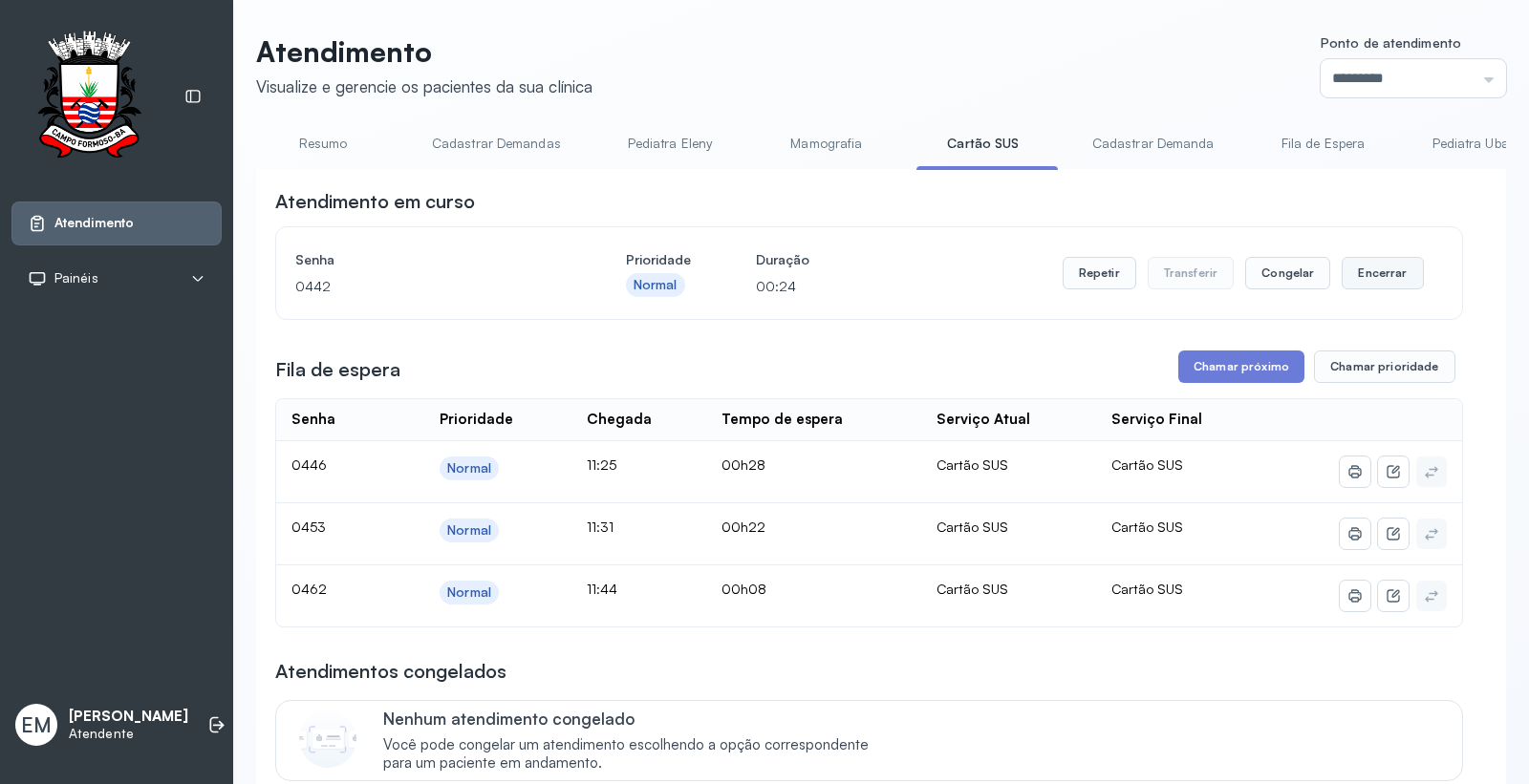
drag, startPoint x: 1377, startPoint y: 273, endPoint x: 1358, endPoint y: 280, distance: 20.2
click at [1358, 280] on button "Encerrar" at bounding box center [1381, 272] width 82 height 32
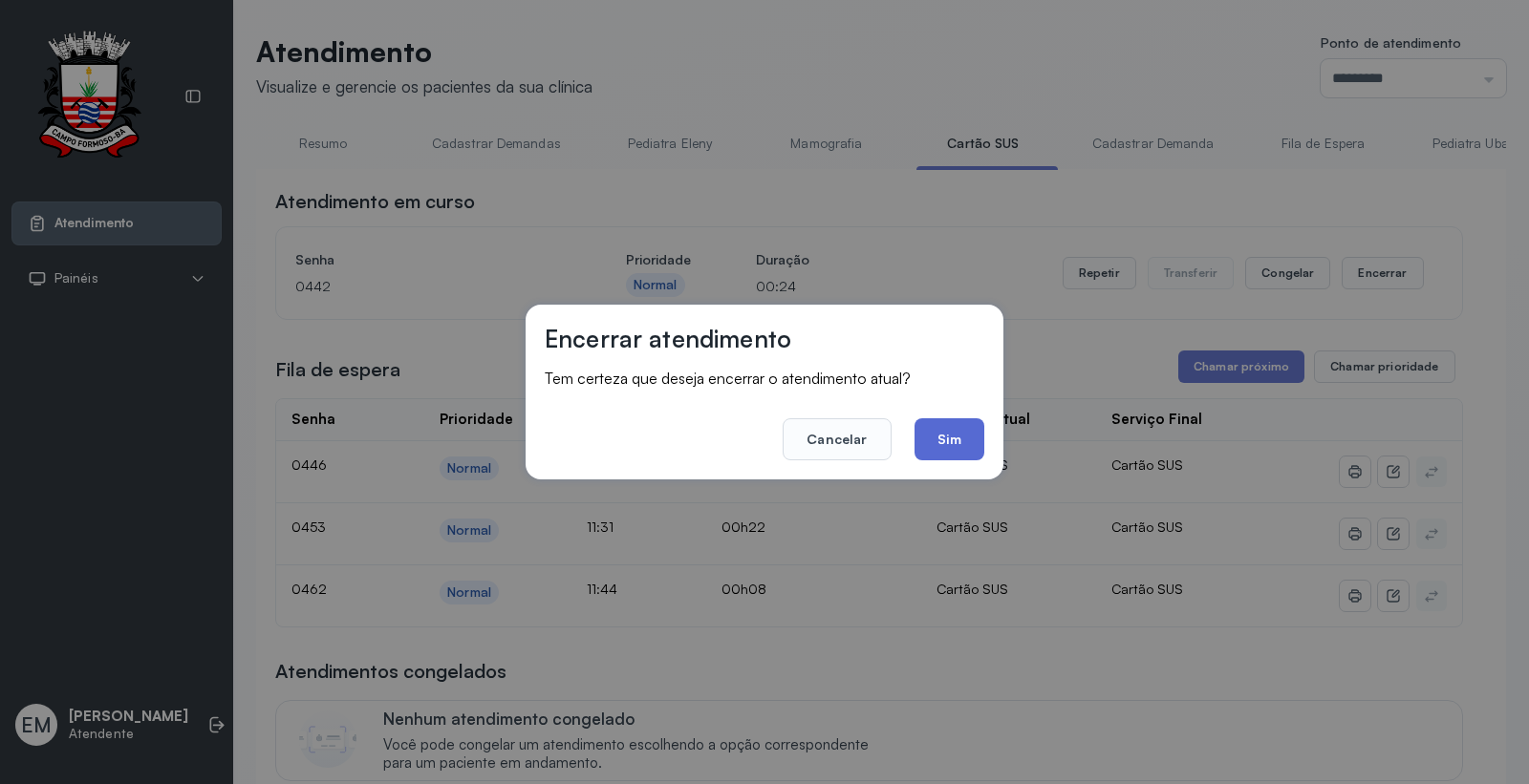
click at [978, 435] on button "Sim" at bounding box center [948, 439] width 70 height 42
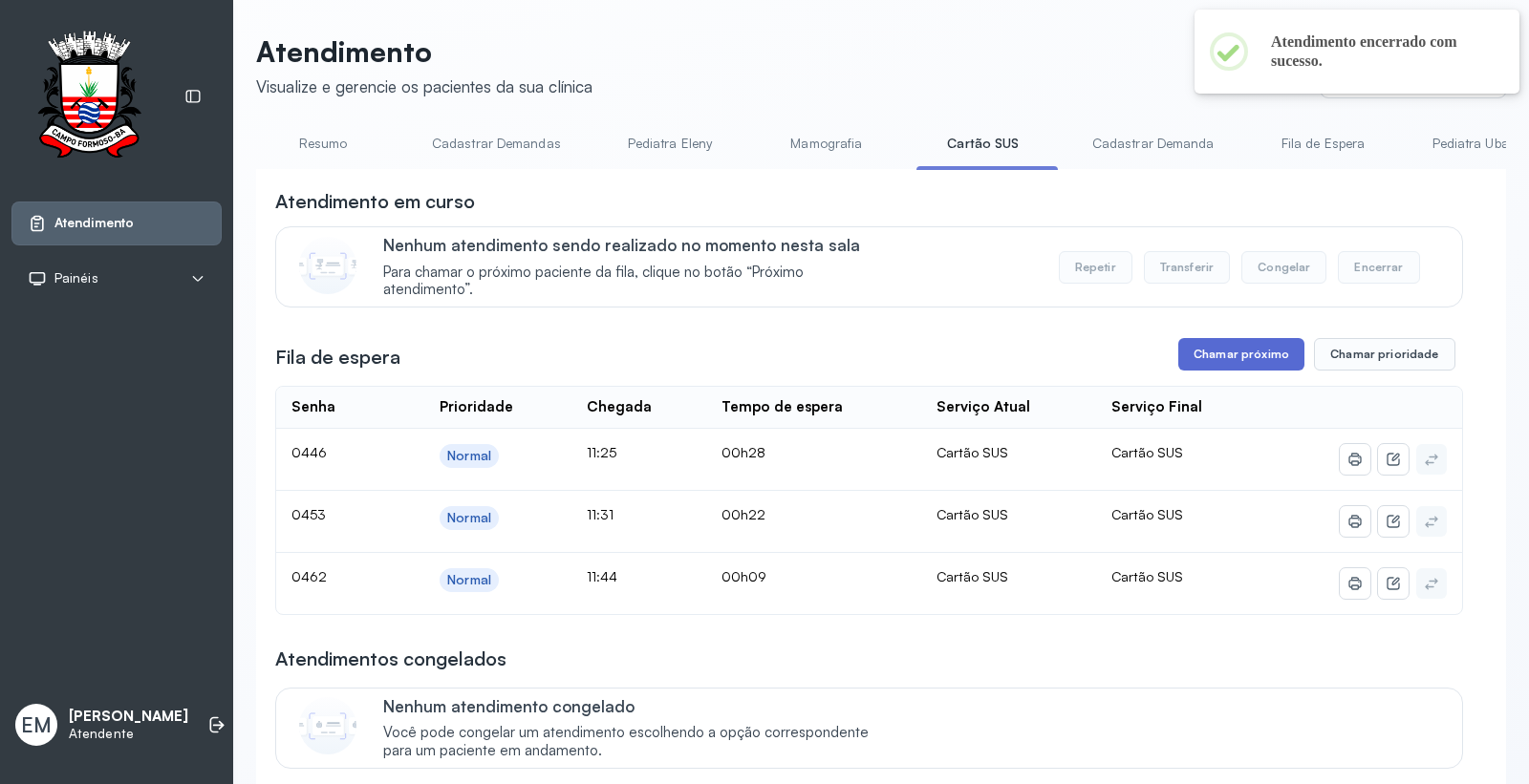
click at [1227, 367] on button "Chamar próximo" at bounding box center [1241, 354] width 126 height 32
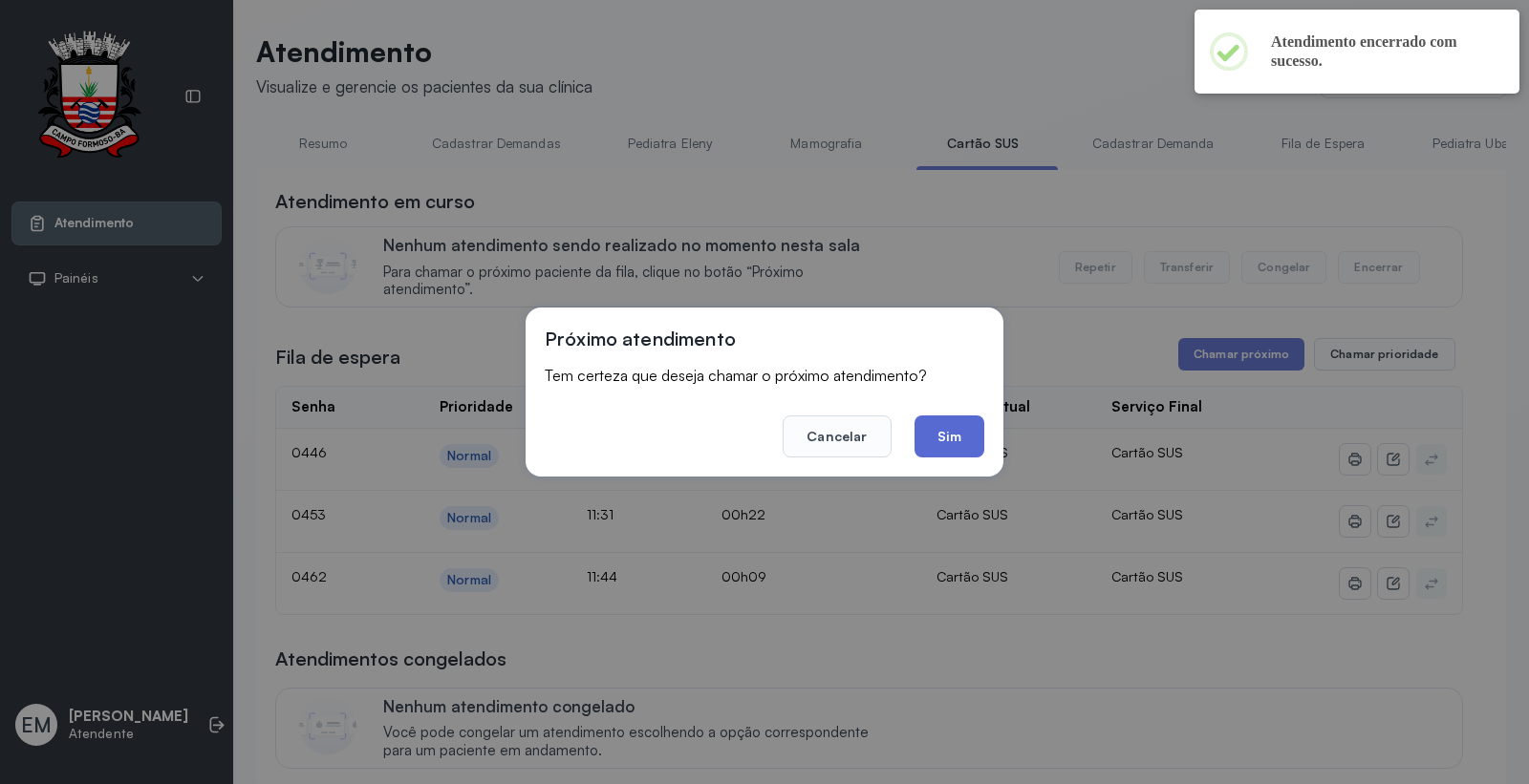
click at [961, 440] on button "Sim" at bounding box center [948, 436] width 70 height 42
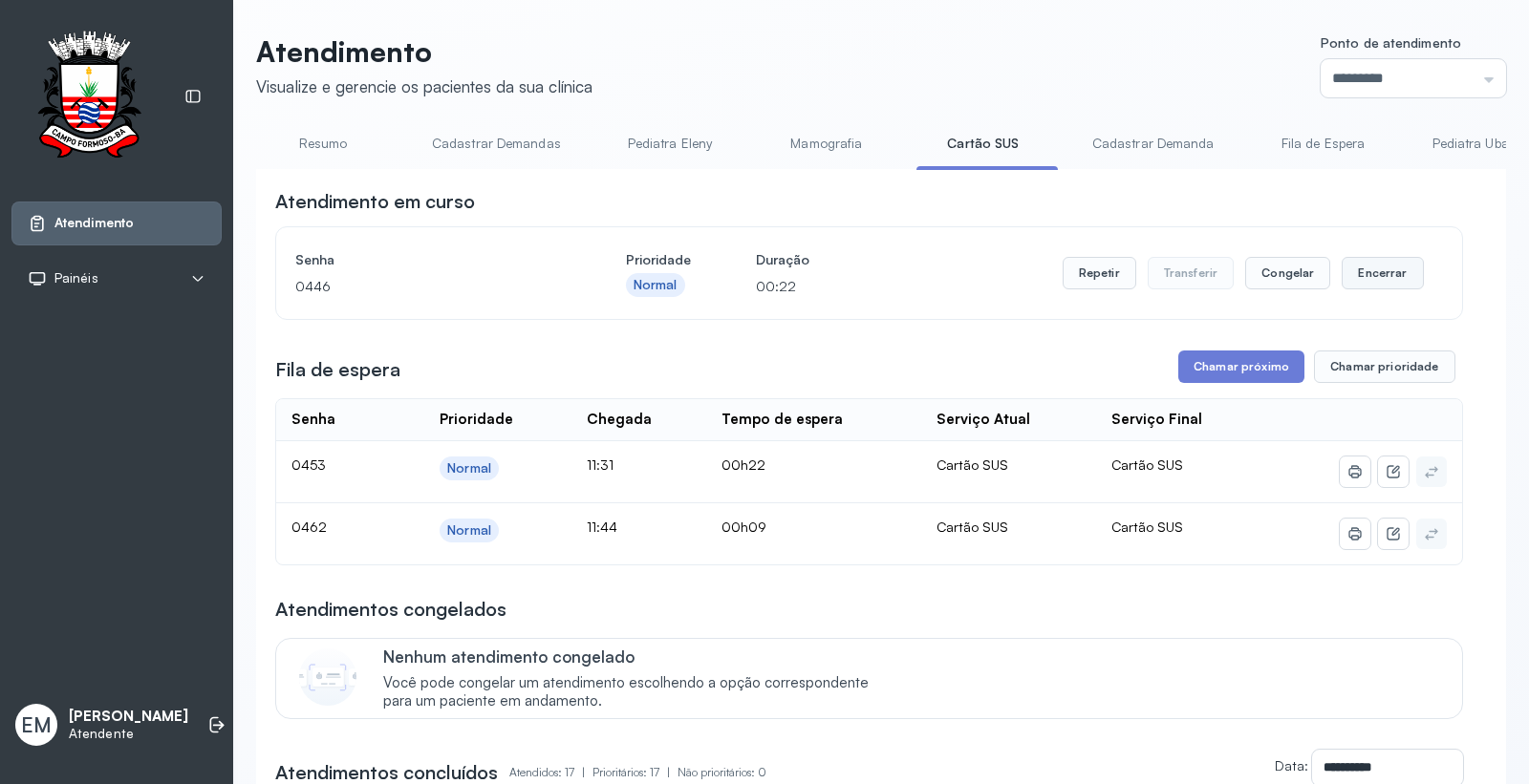
click at [1390, 271] on button "Encerrar" at bounding box center [1381, 272] width 82 height 32
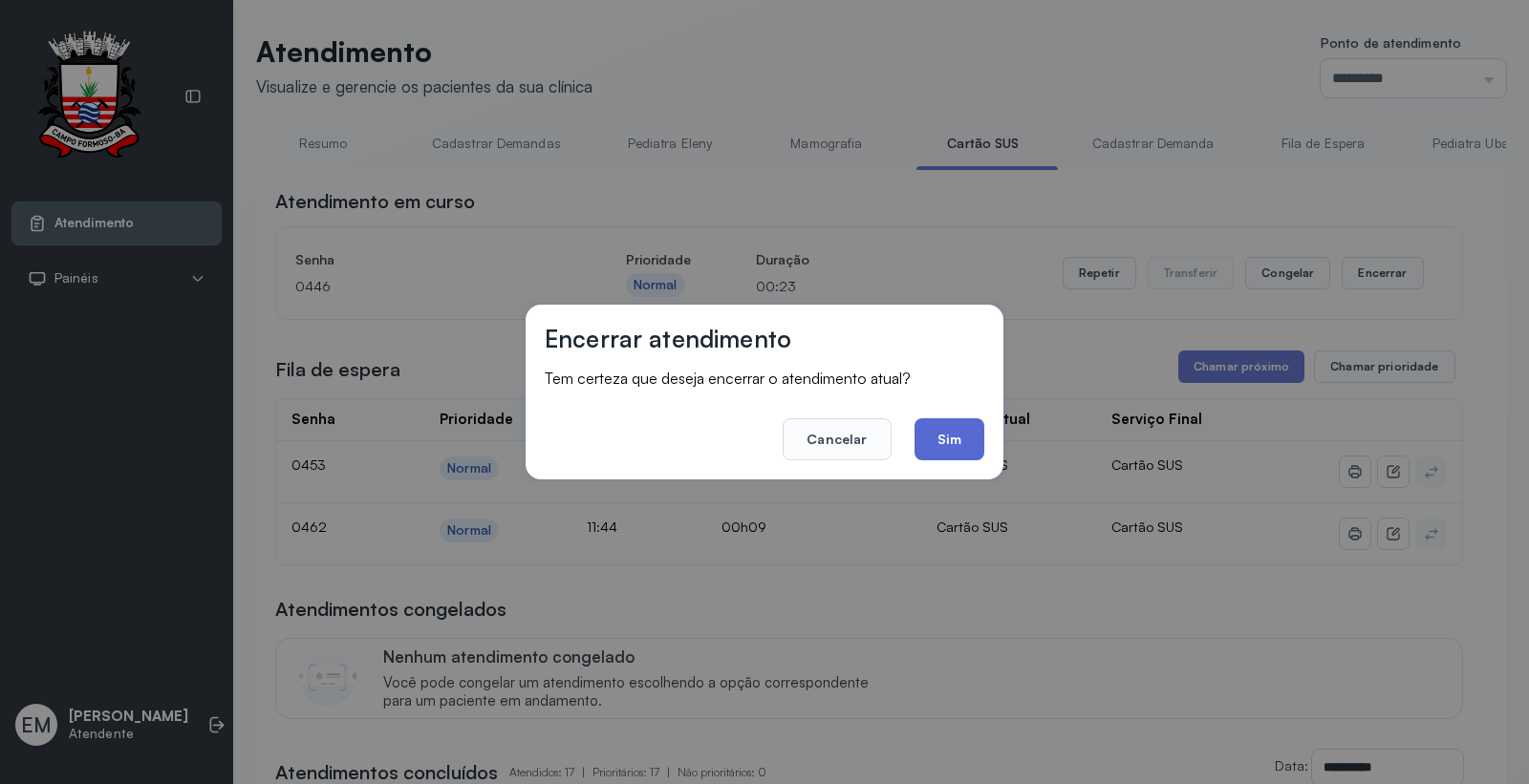
click at [958, 432] on button "Sim" at bounding box center [948, 439] width 70 height 42
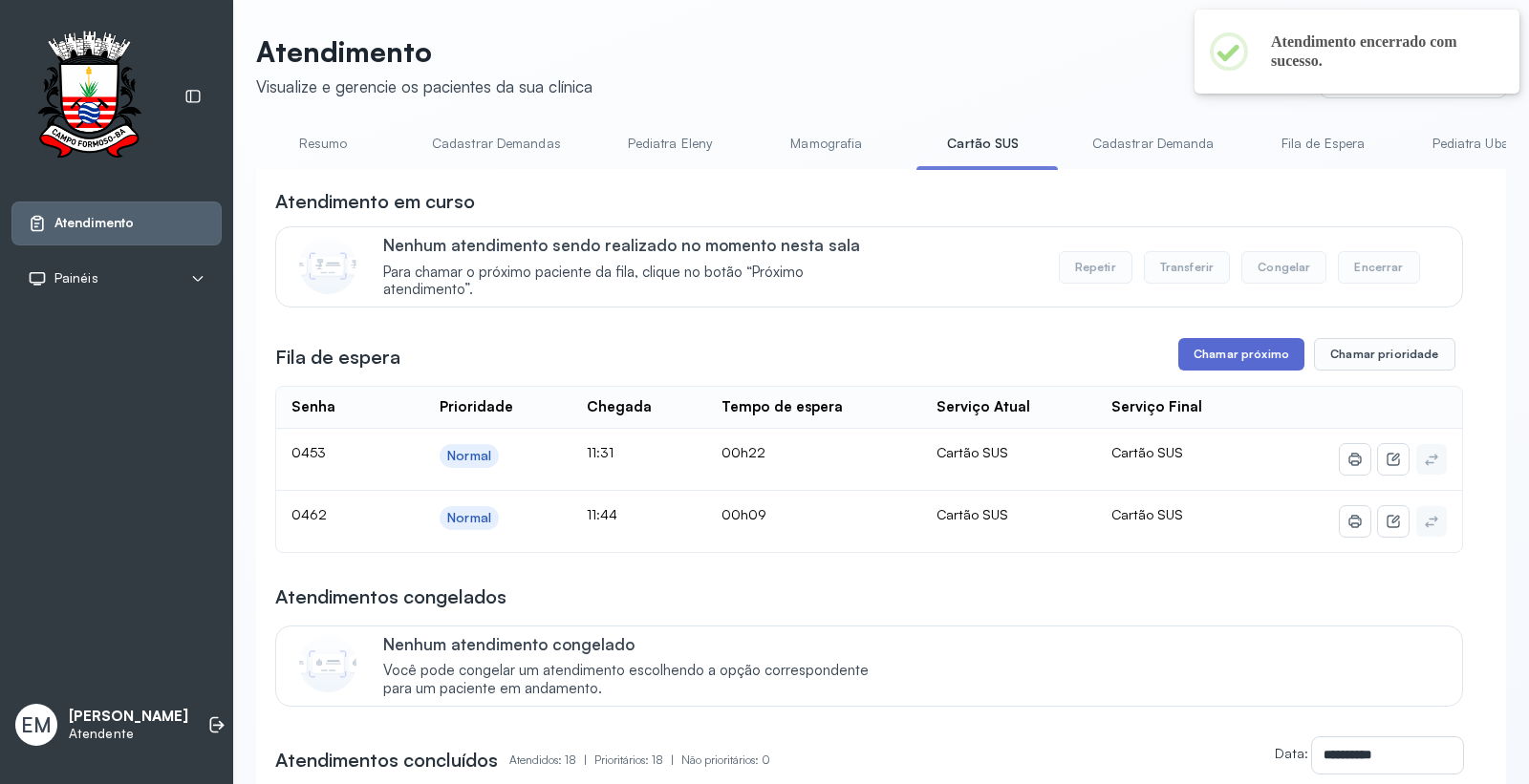
click at [1233, 361] on button "Chamar próximo" at bounding box center [1241, 354] width 126 height 32
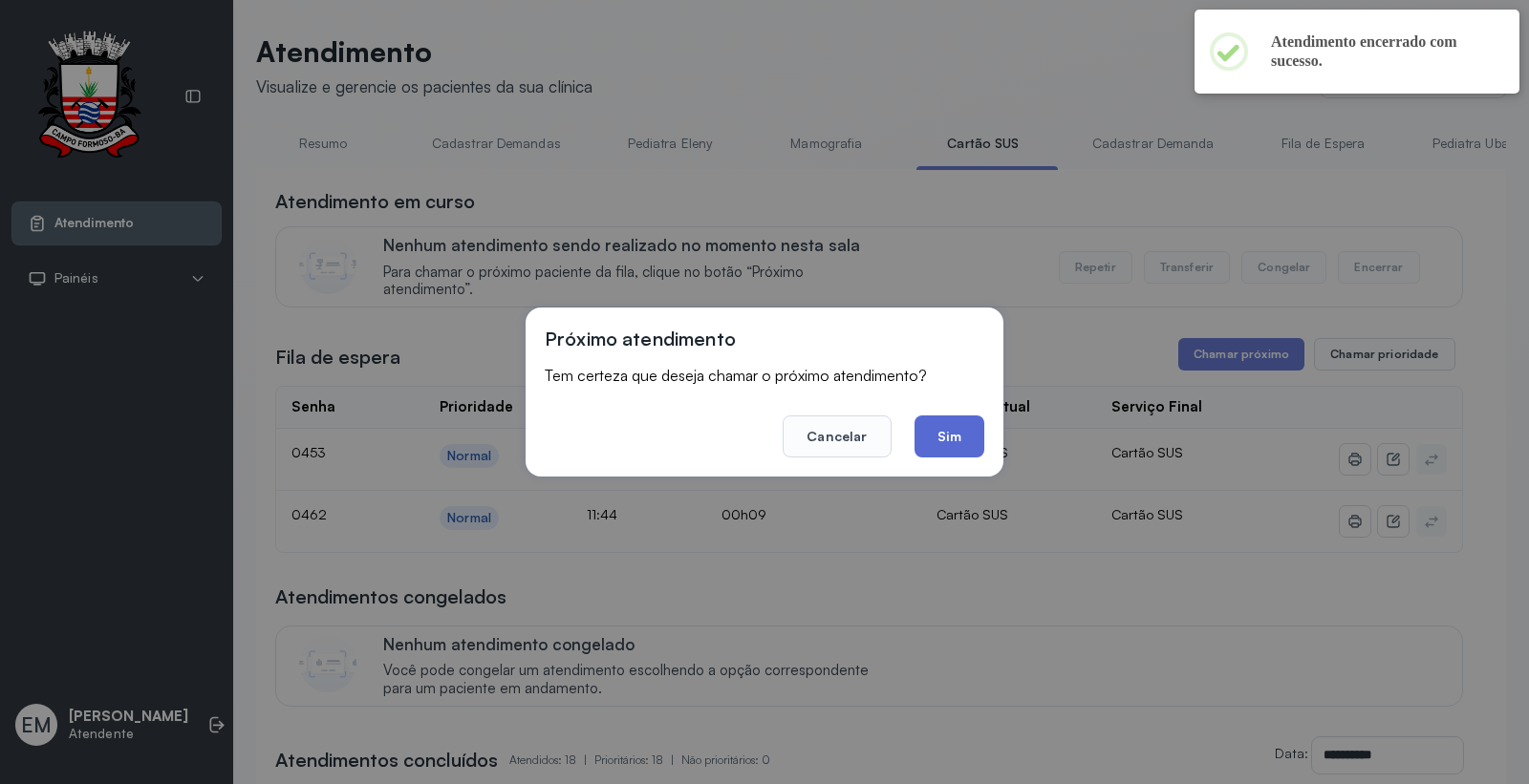
click at [967, 440] on button "Sim" at bounding box center [948, 436] width 70 height 42
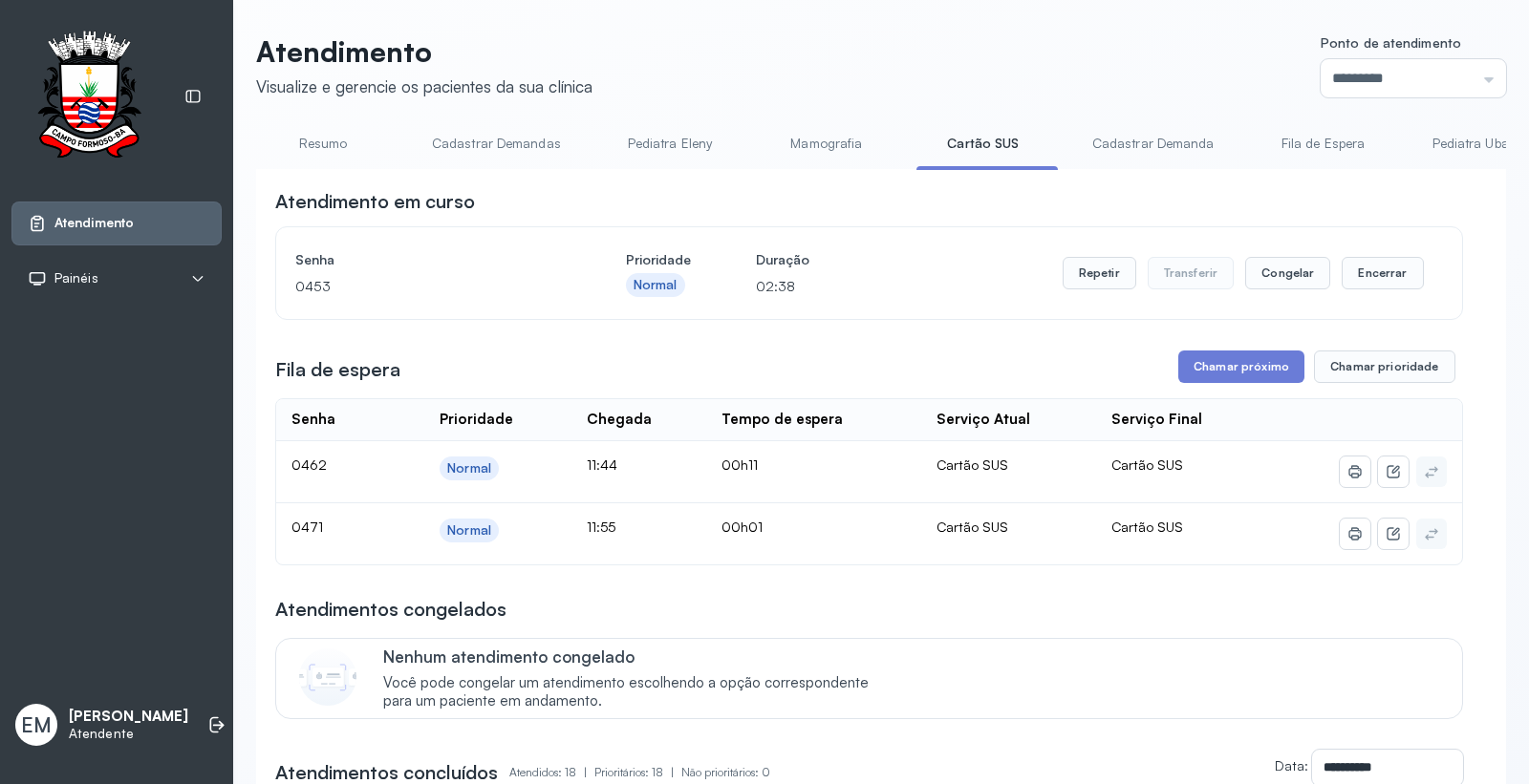
click at [307, 134] on link "Resumo" at bounding box center [323, 144] width 134 height 31
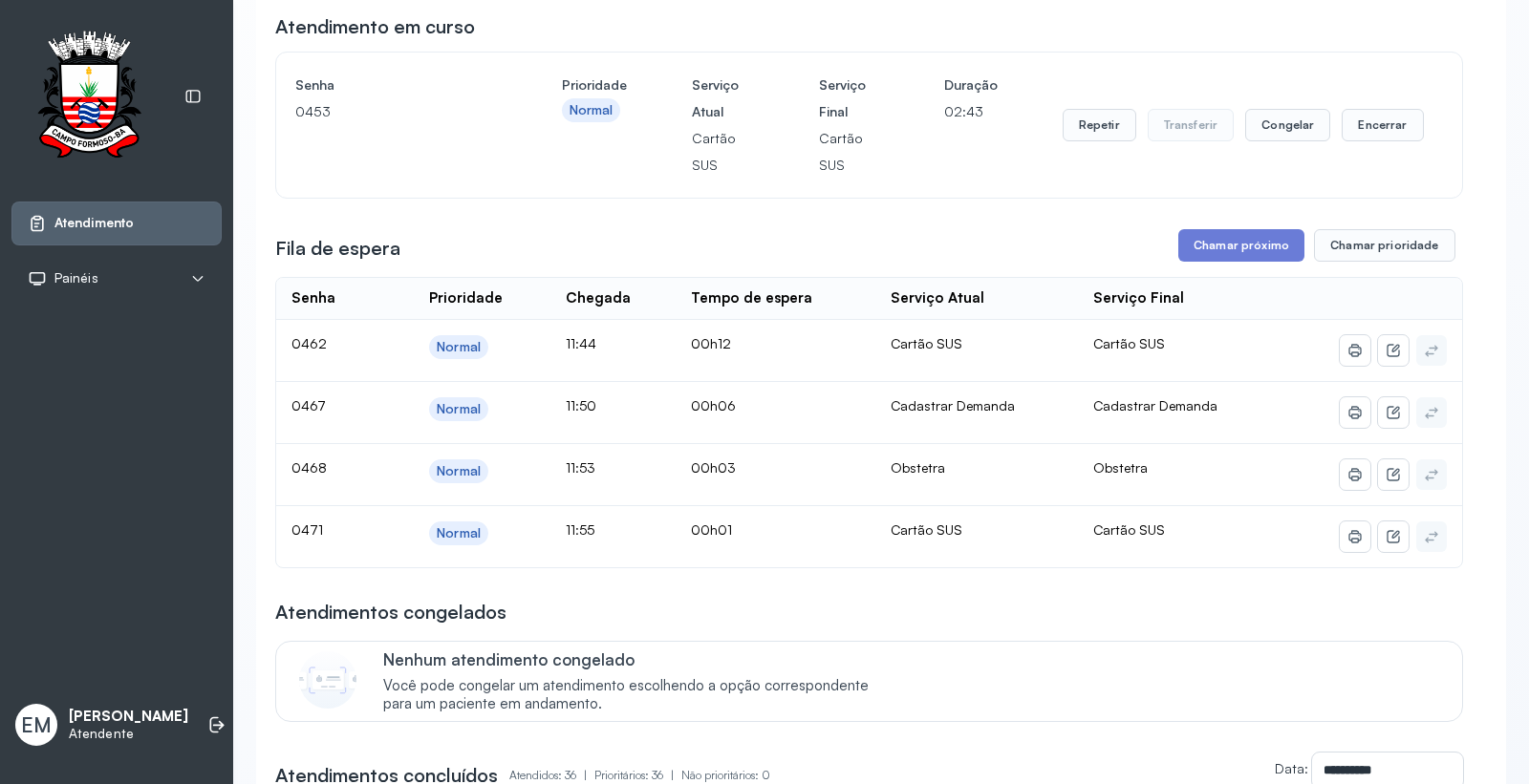
scroll to position [212, 0]
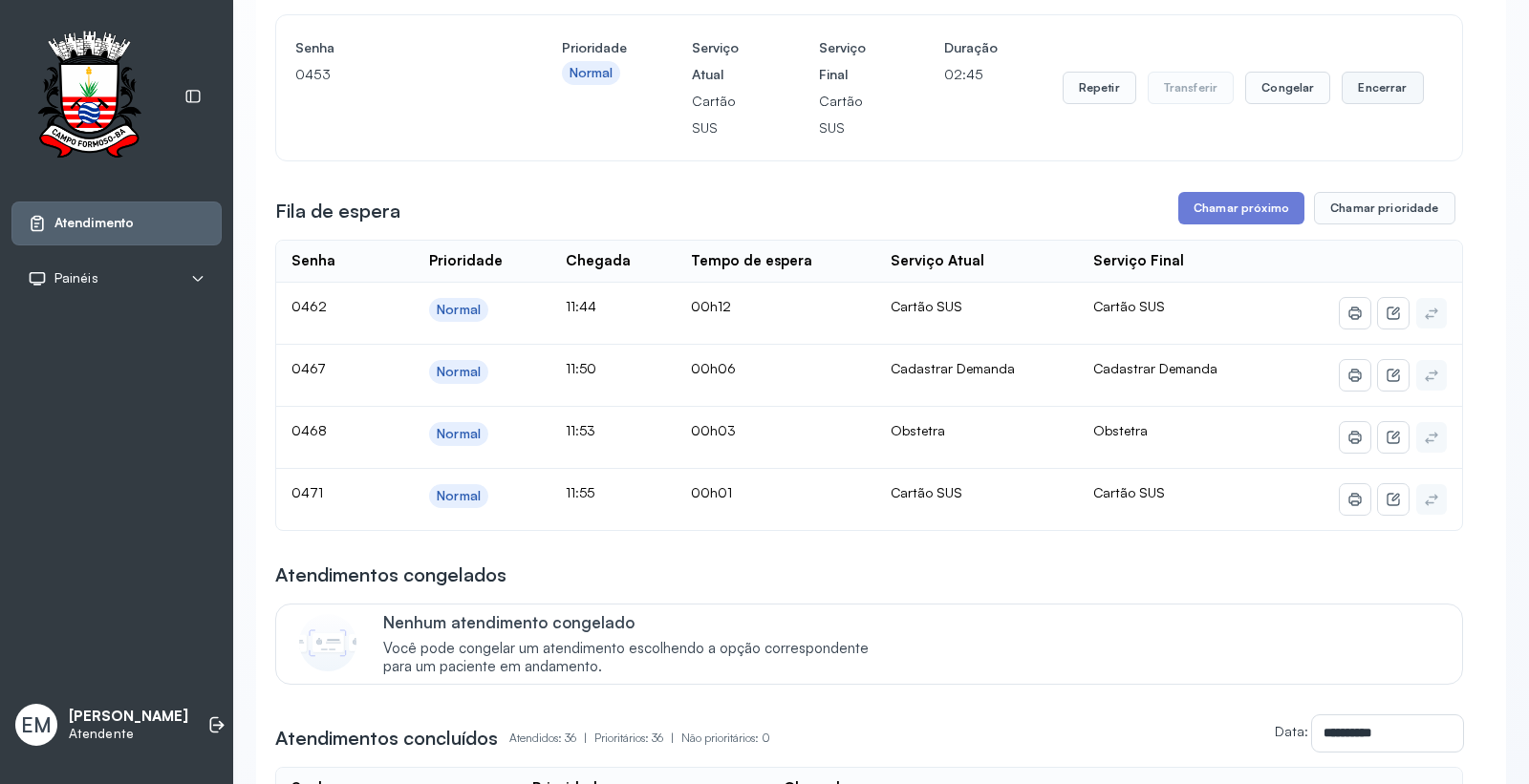
click at [1363, 88] on button "Encerrar" at bounding box center [1381, 88] width 82 height 32
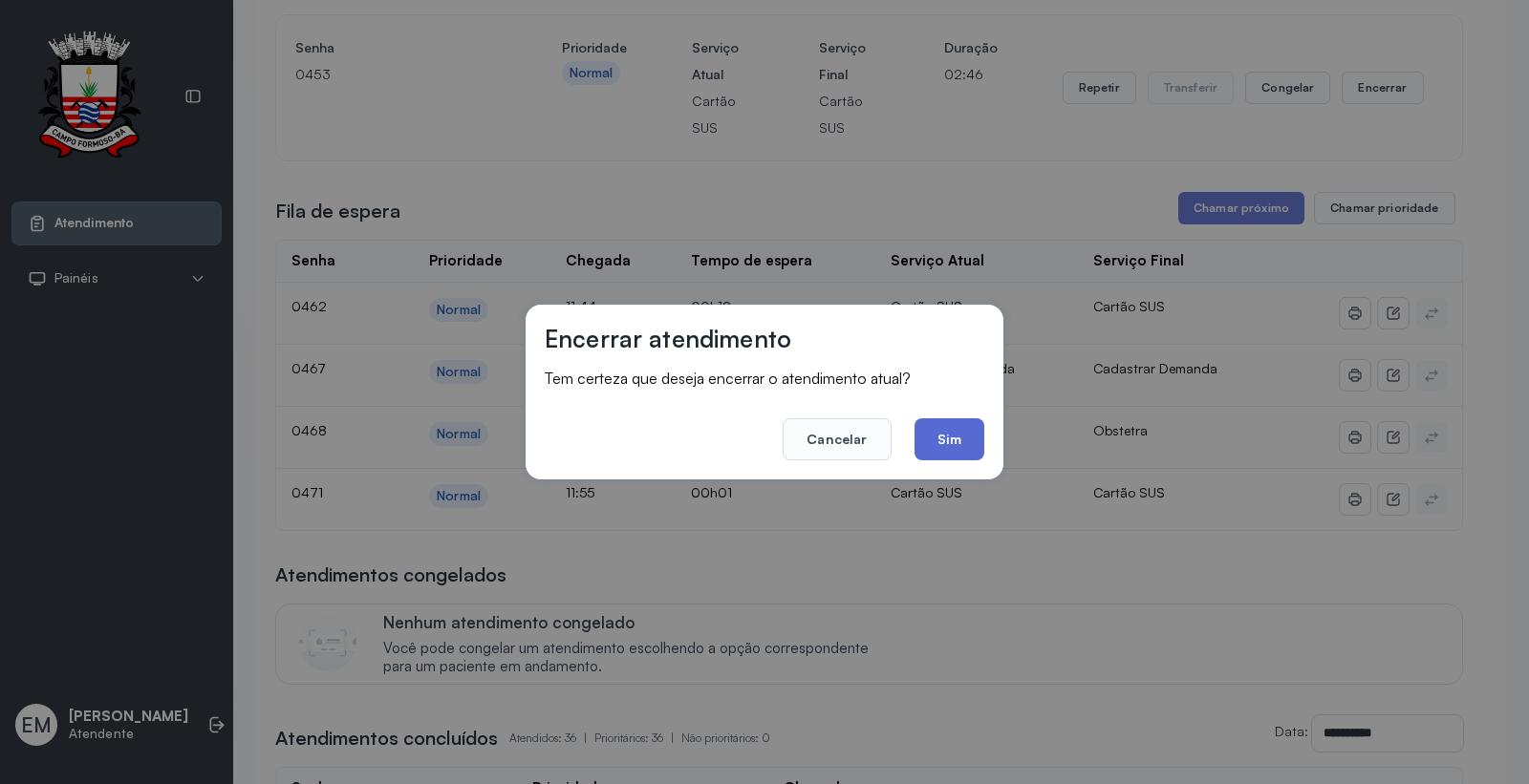
click at [940, 435] on button "Sim" at bounding box center [948, 439] width 70 height 42
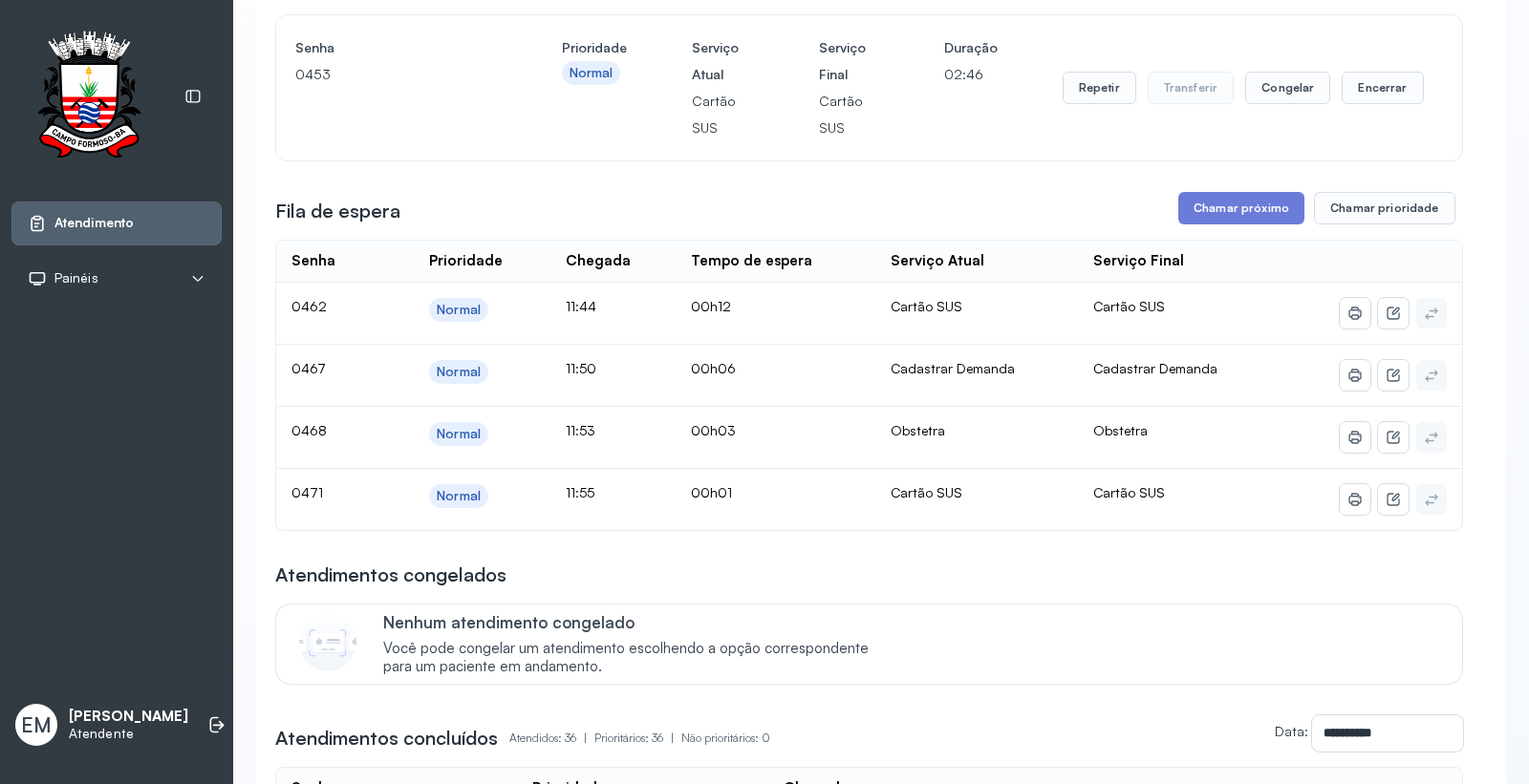
scroll to position [0, 0]
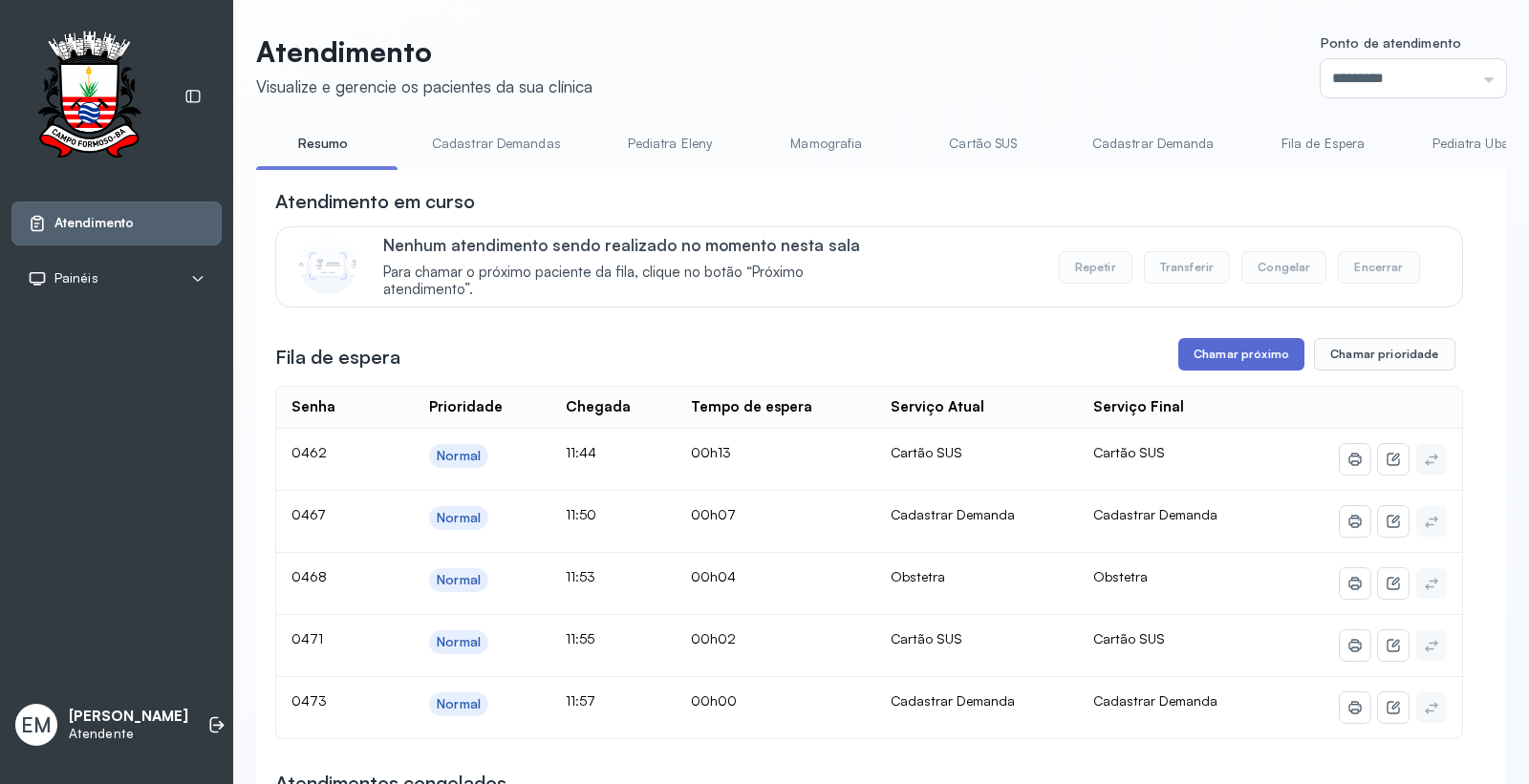
drag, startPoint x: 1238, startPoint y: 359, endPoint x: 1230, endPoint y: 371, distance: 14.4
click at [1230, 371] on button "Chamar próximo" at bounding box center [1241, 354] width 126 height 32
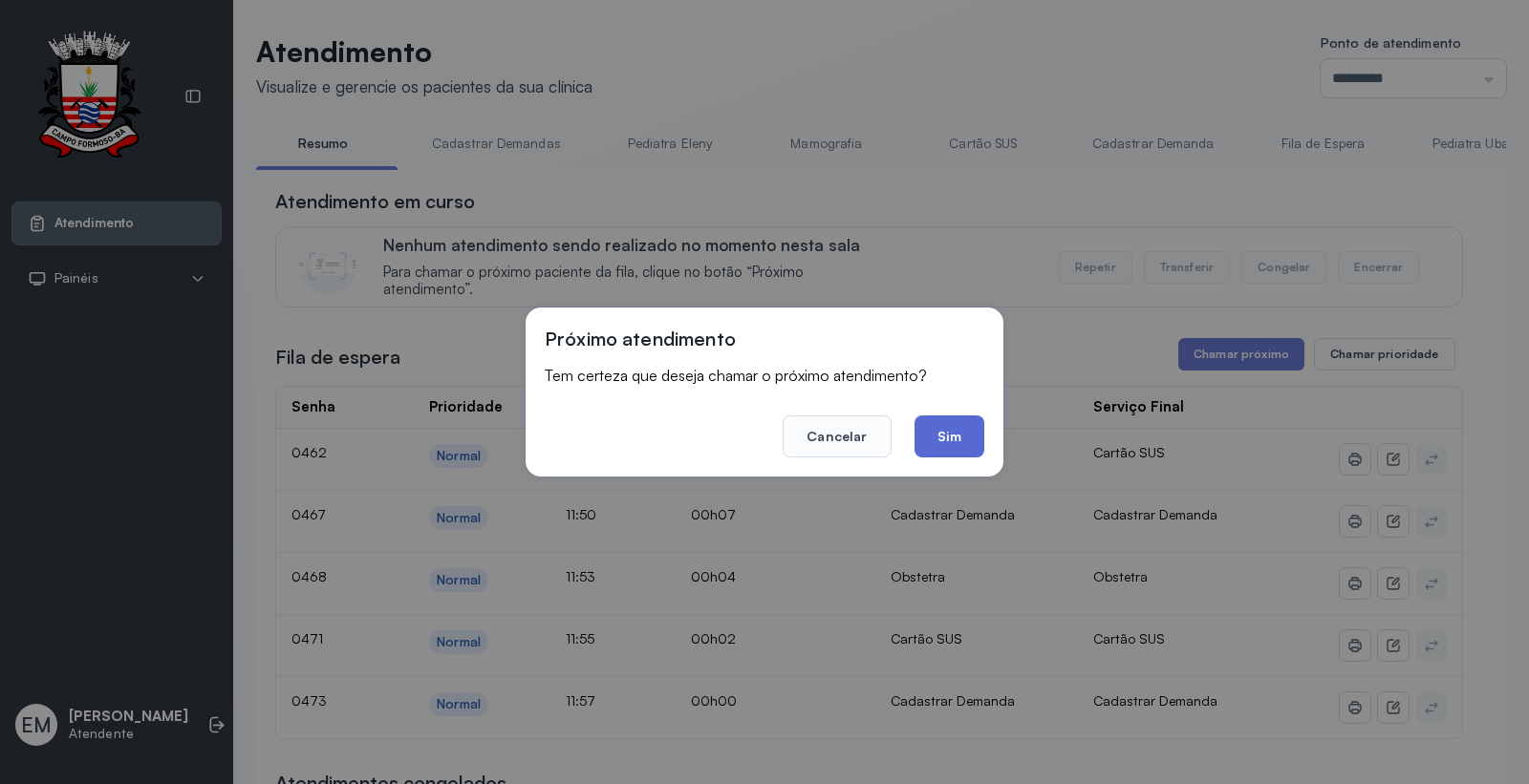
click at [940, 428] on button "Sim" at bounding box center [948, 436] width 70 height 42
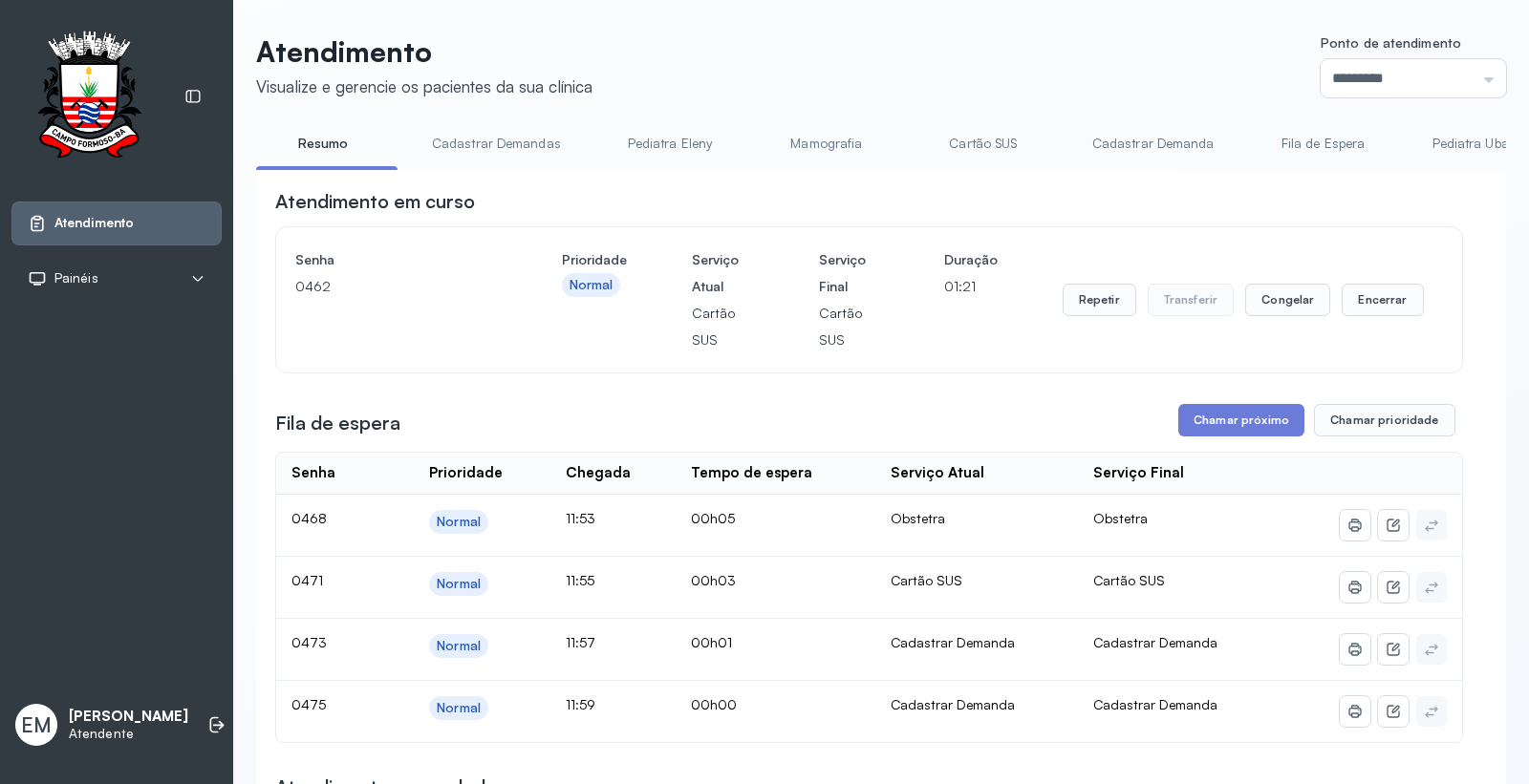
click at [979, 145] on link "Cartão SUS" at bounding box center [983, 144] width 134 height 31
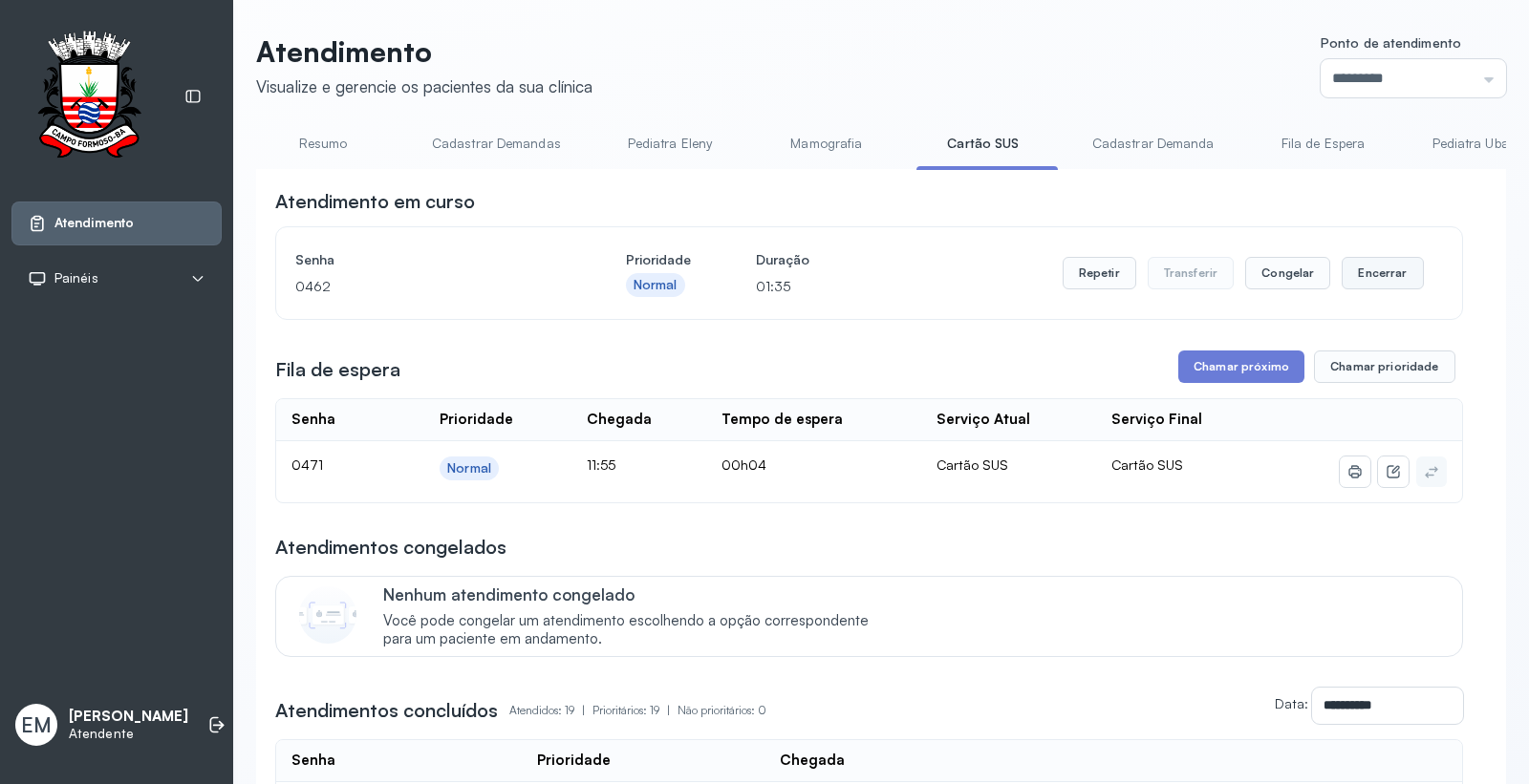
click at [1364, 283] on button "Encerrar" at bounding box center [1381, 272] width 82 height 32
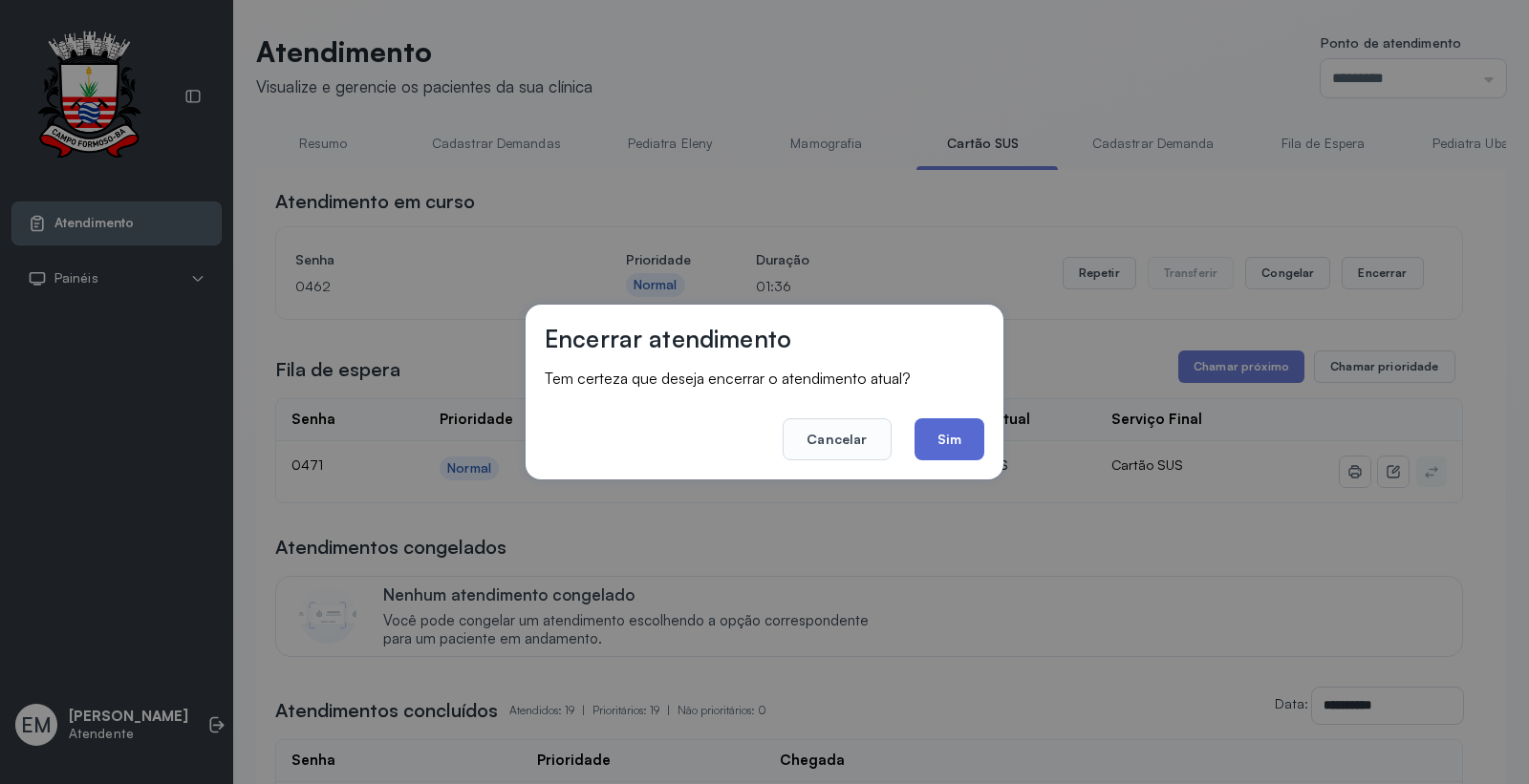
click at [959, 434] on button "Sim" at bounding box center [948, 439] width 70 height 42
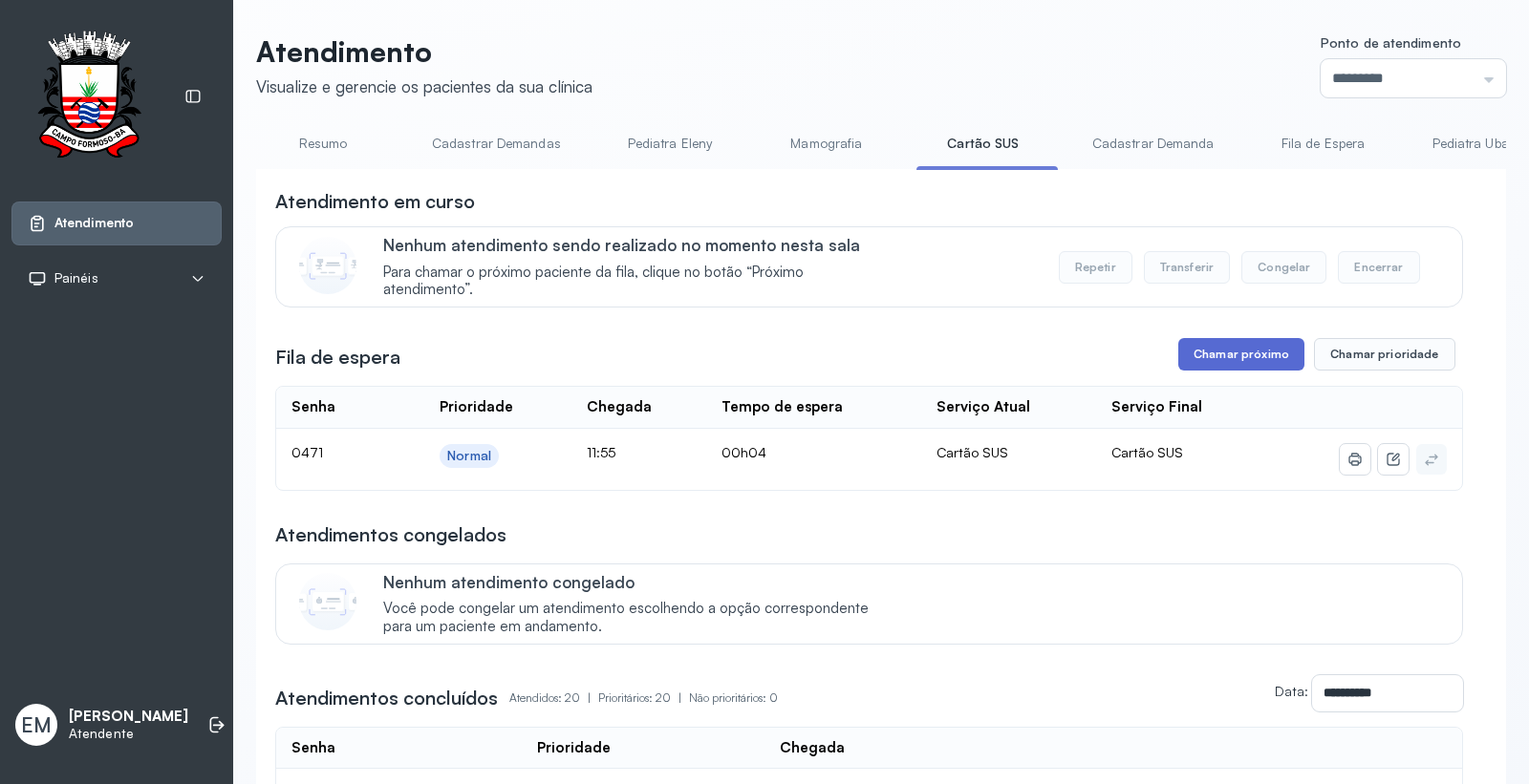
click at [1224, 371] on button "Chamar próximo" at bounding box center [1241, 354] width 126 height 32
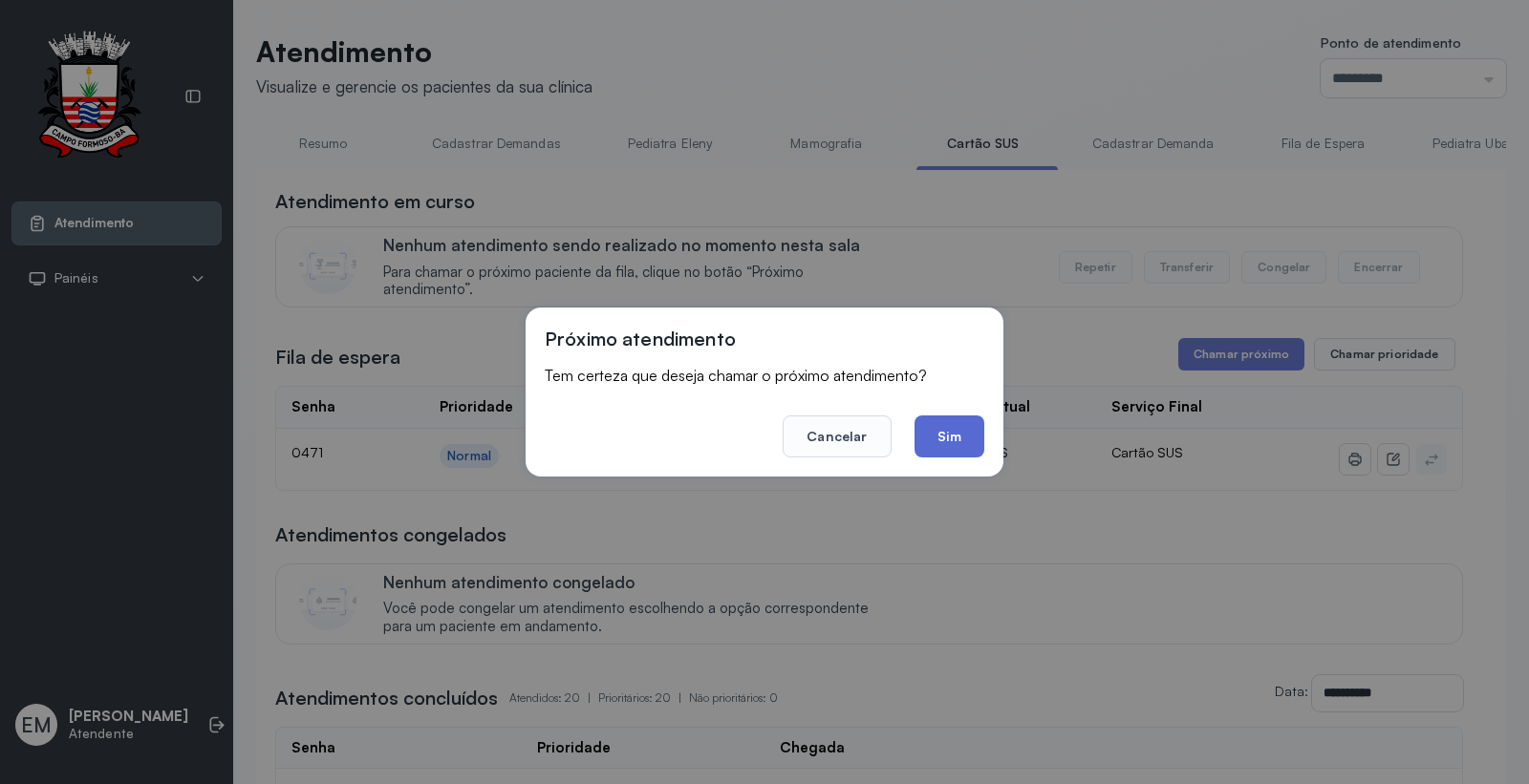
click at [955, 422] on button "Sim" at bounding box center [948, 436] width 70 height 42
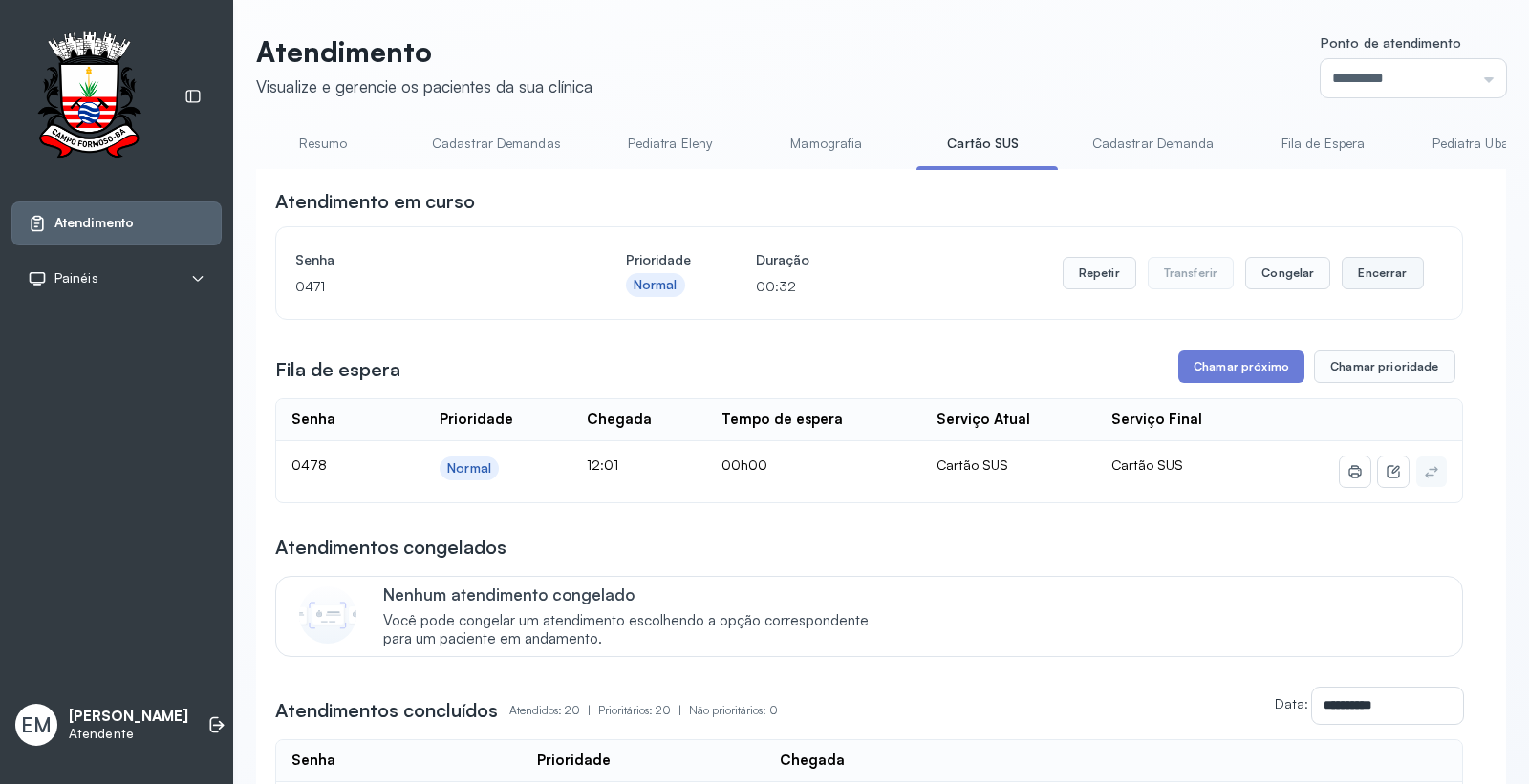
click at [1392, 279] on button "Encerrar" at bounding box center [1381, 272] width 82 height 32
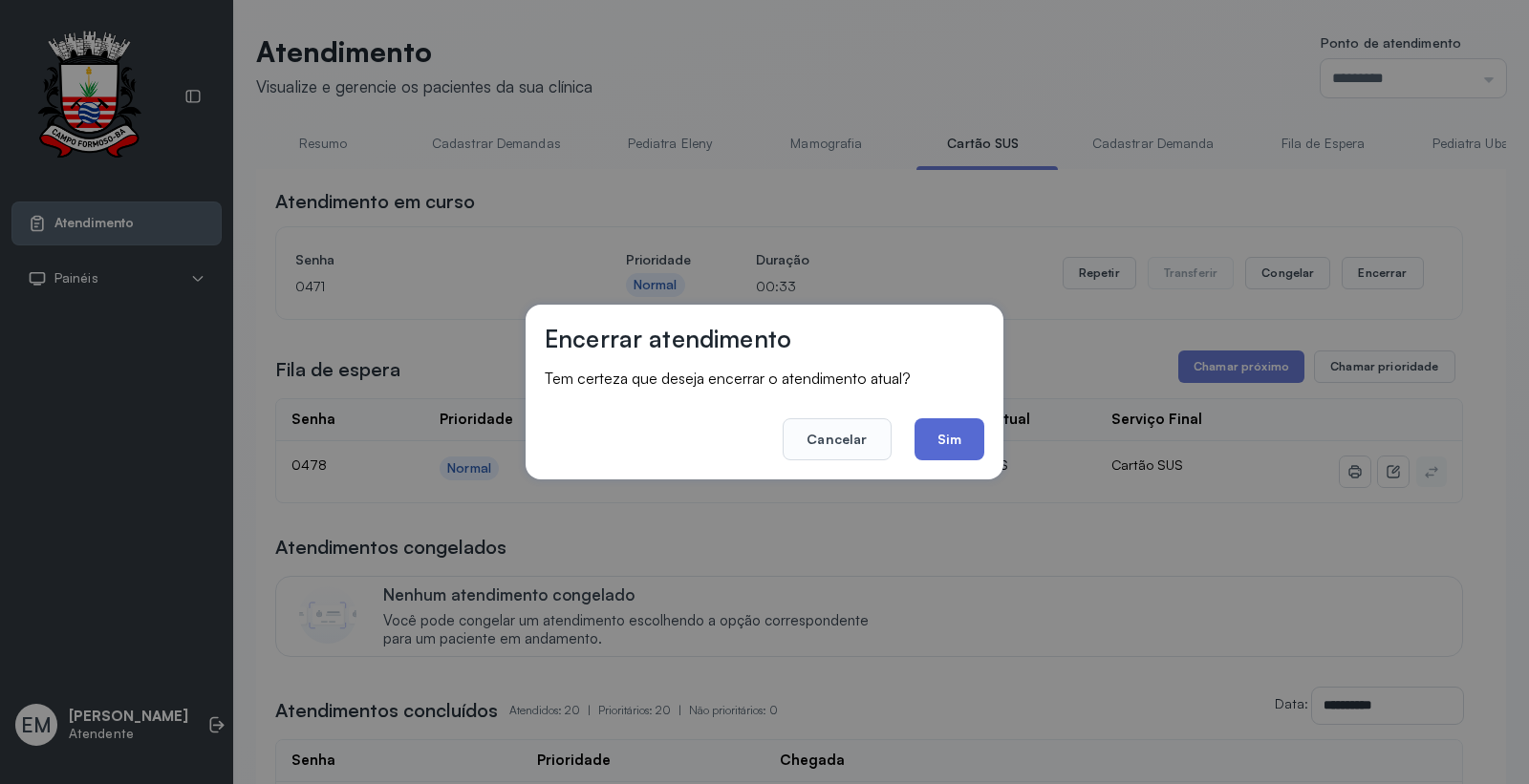
click at [973, 452] on button "Sim" at bounding box center [948, 439] width 70 height 42
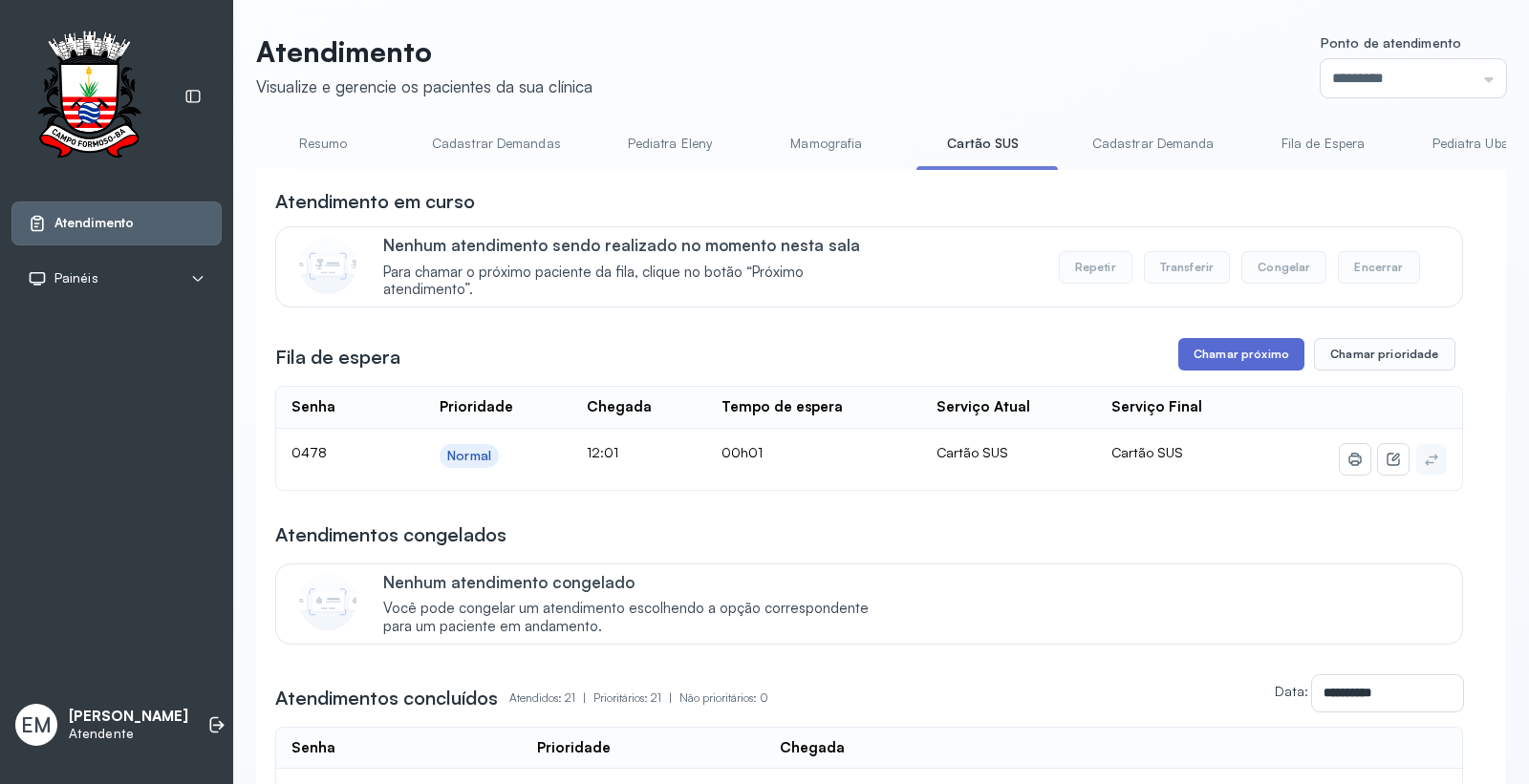
click at [1275, 356] on button "Chamar próximo" at bounding box center [1241, 354] width 126 height 32
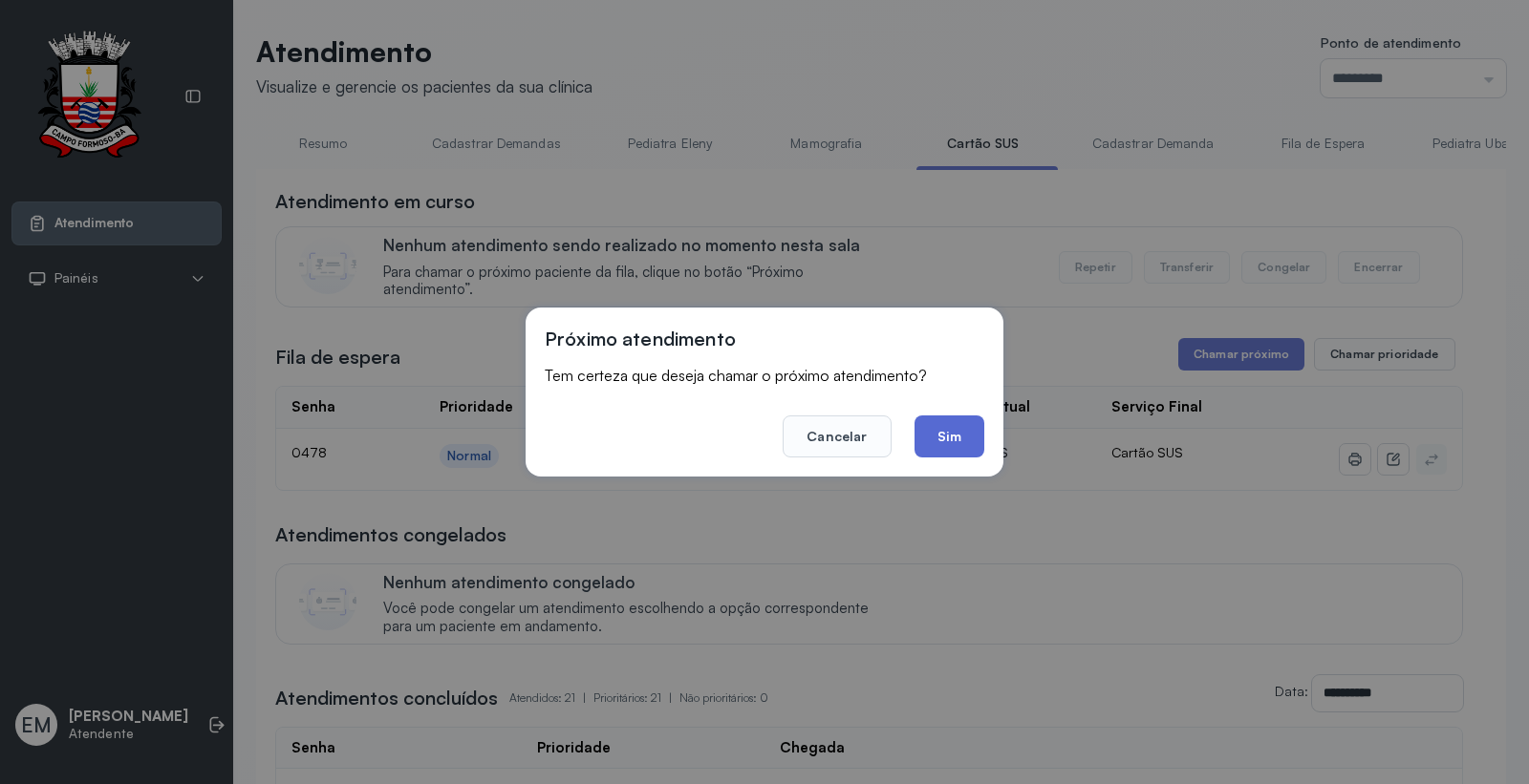
click at [941, 428] on button "Sim" at bounding box center [948, 436] width 70 height 42
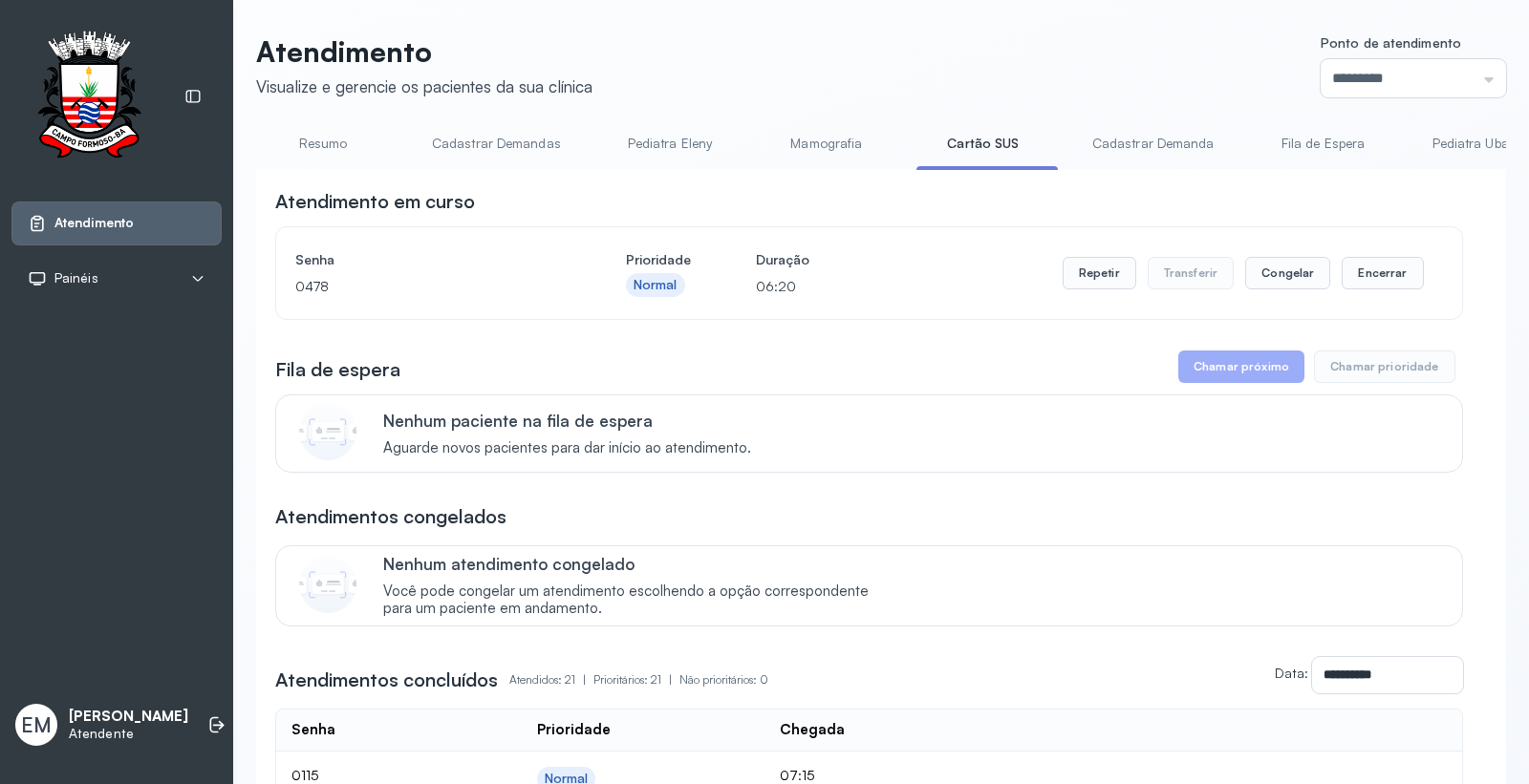
click at [321, 146] on link "Resumo" at bounding box center [323, 144] width 134 height 31
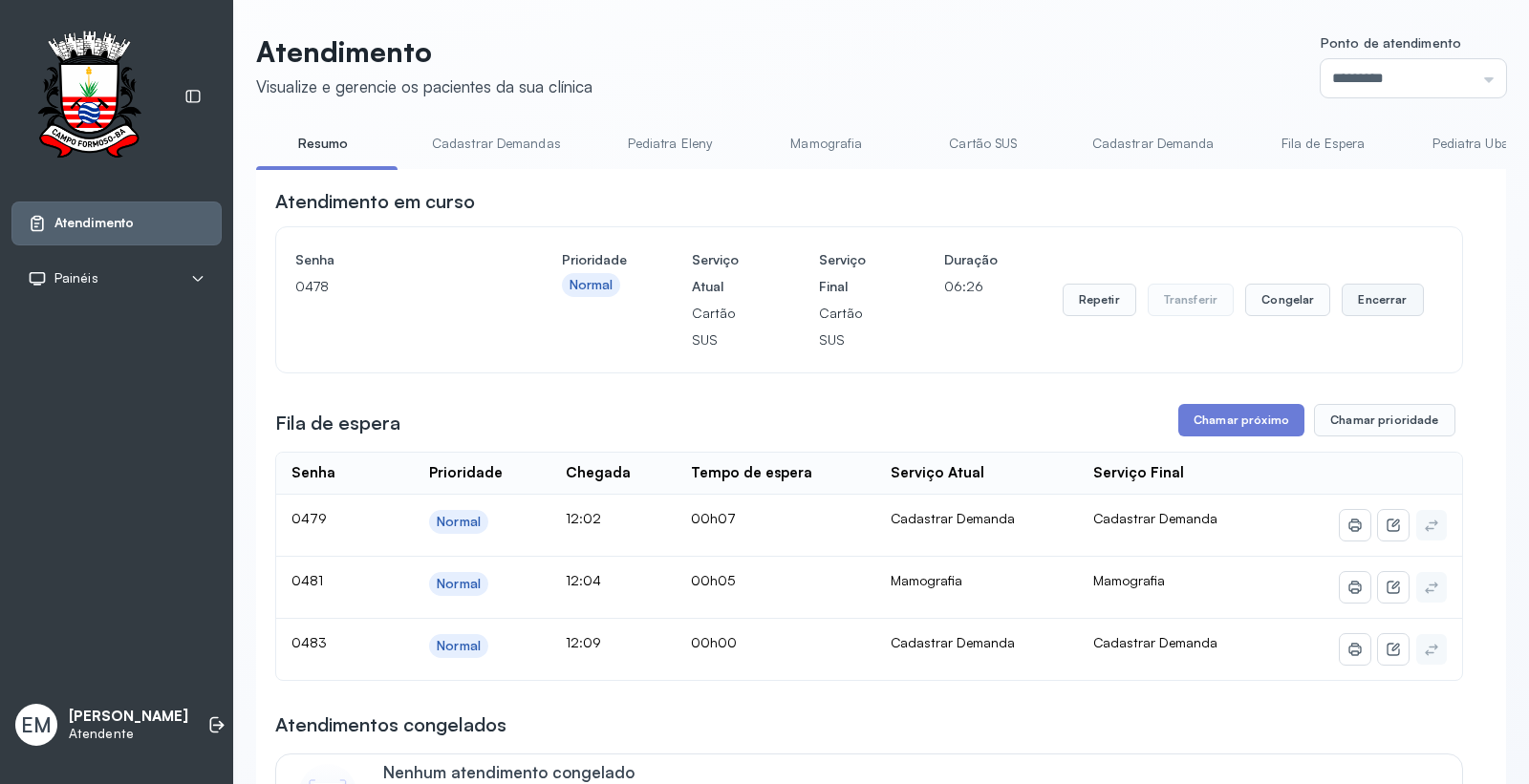
click at [1401, 296] on button "Encerrar" at bounding box center [1381, 299] width 82 height 32
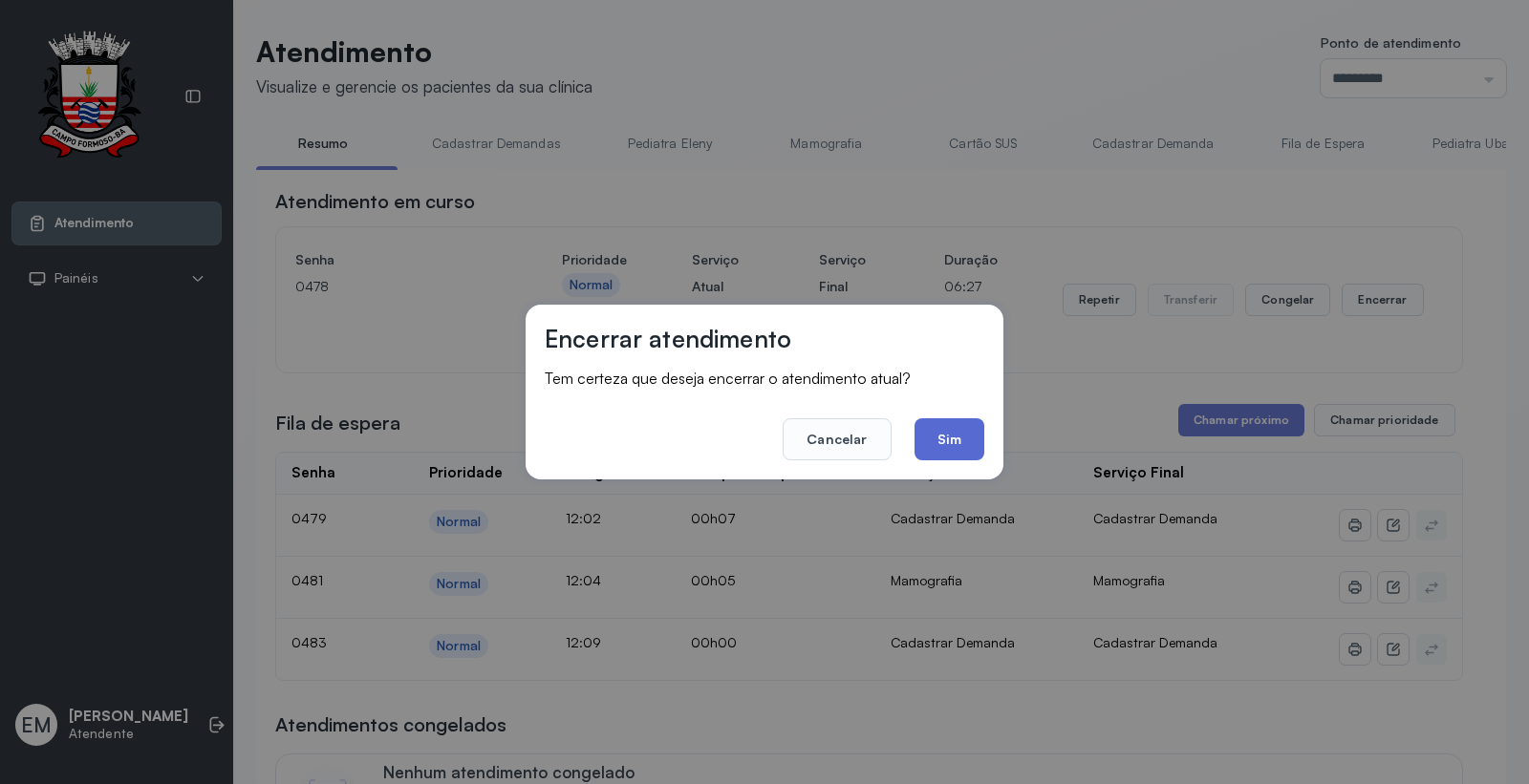
click at [970, 437] on button "Sim" at bounding box center [948, 439] width 70 height 42
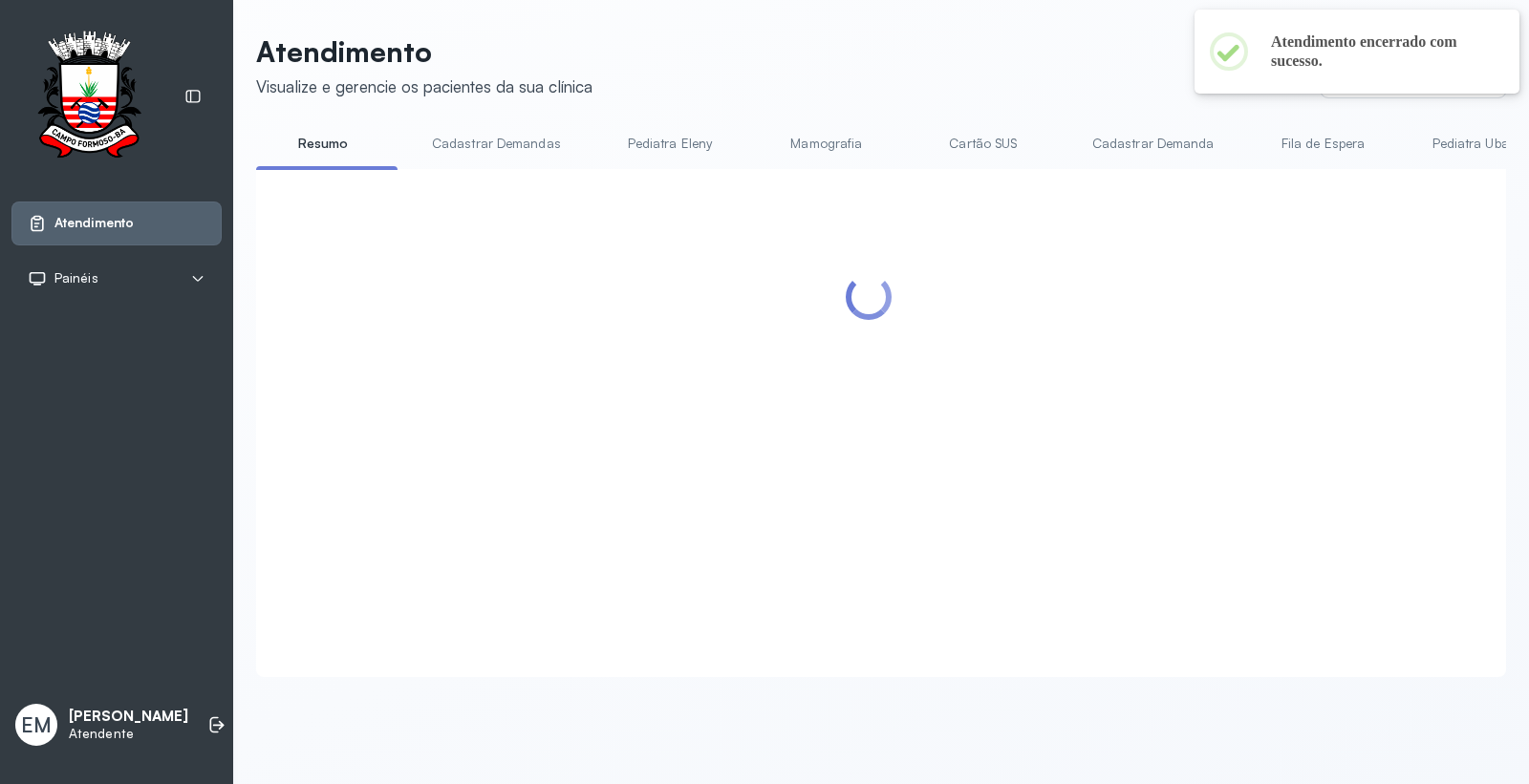
click at [984, 136] on link "Cartão SUS" at bounding box center [983, 144] width 134 height 31
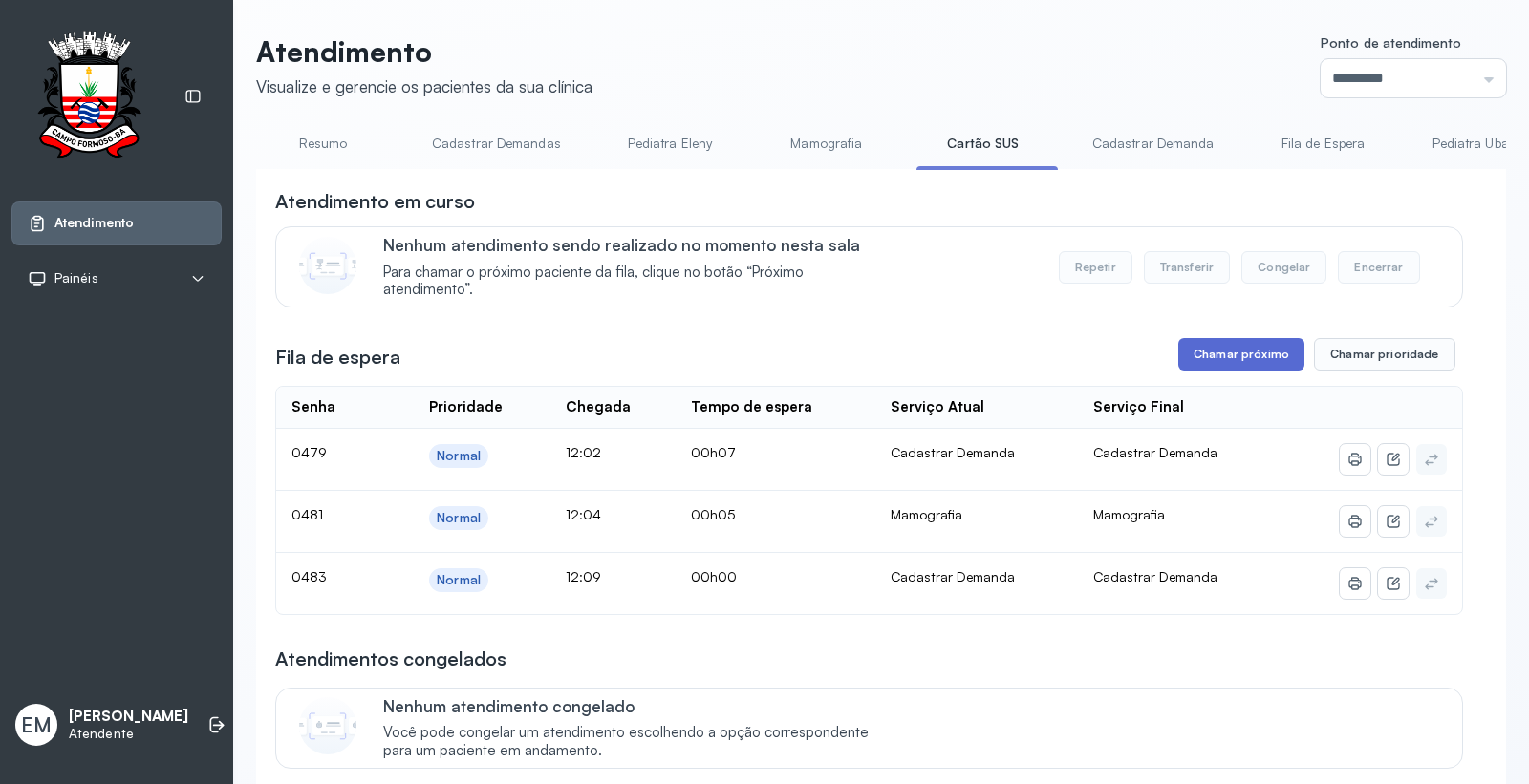
click at [1283, 371] on button "Chamar próximo" at bounding box center [1241, 354] width 126 height 32
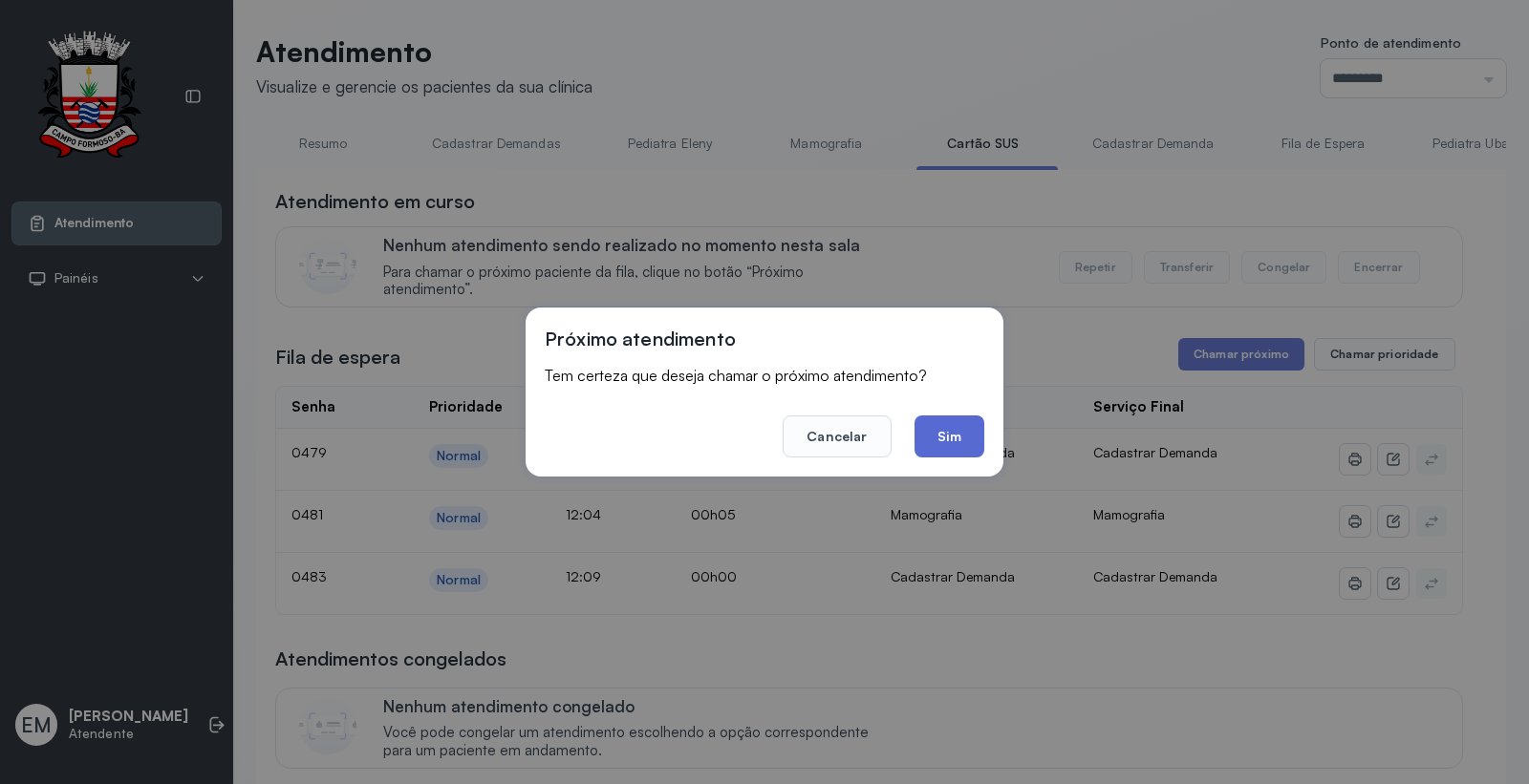
click at [955, 415] on button "Sim" at bounding box center [948, 436] width 70 height 42
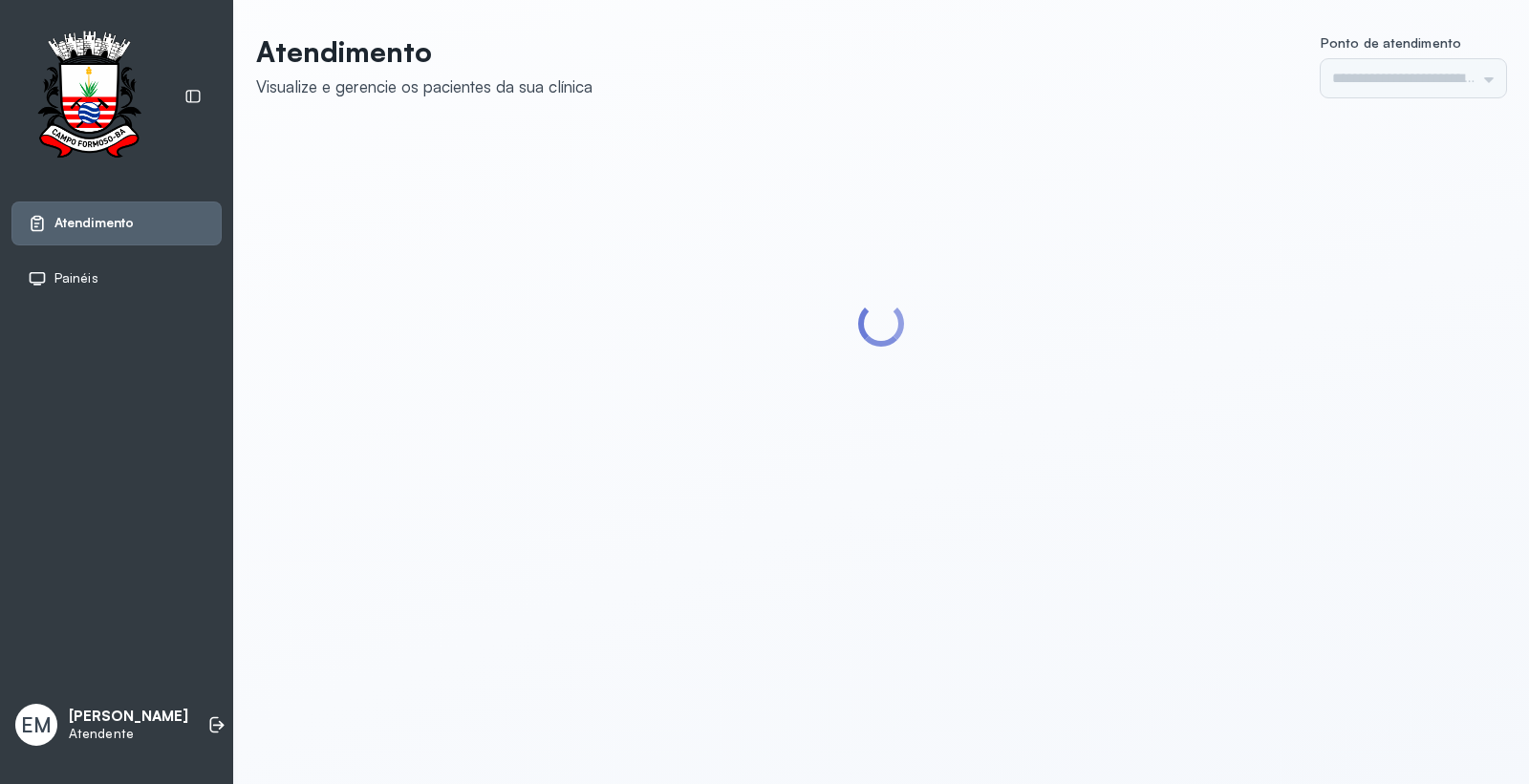
type input "*********"
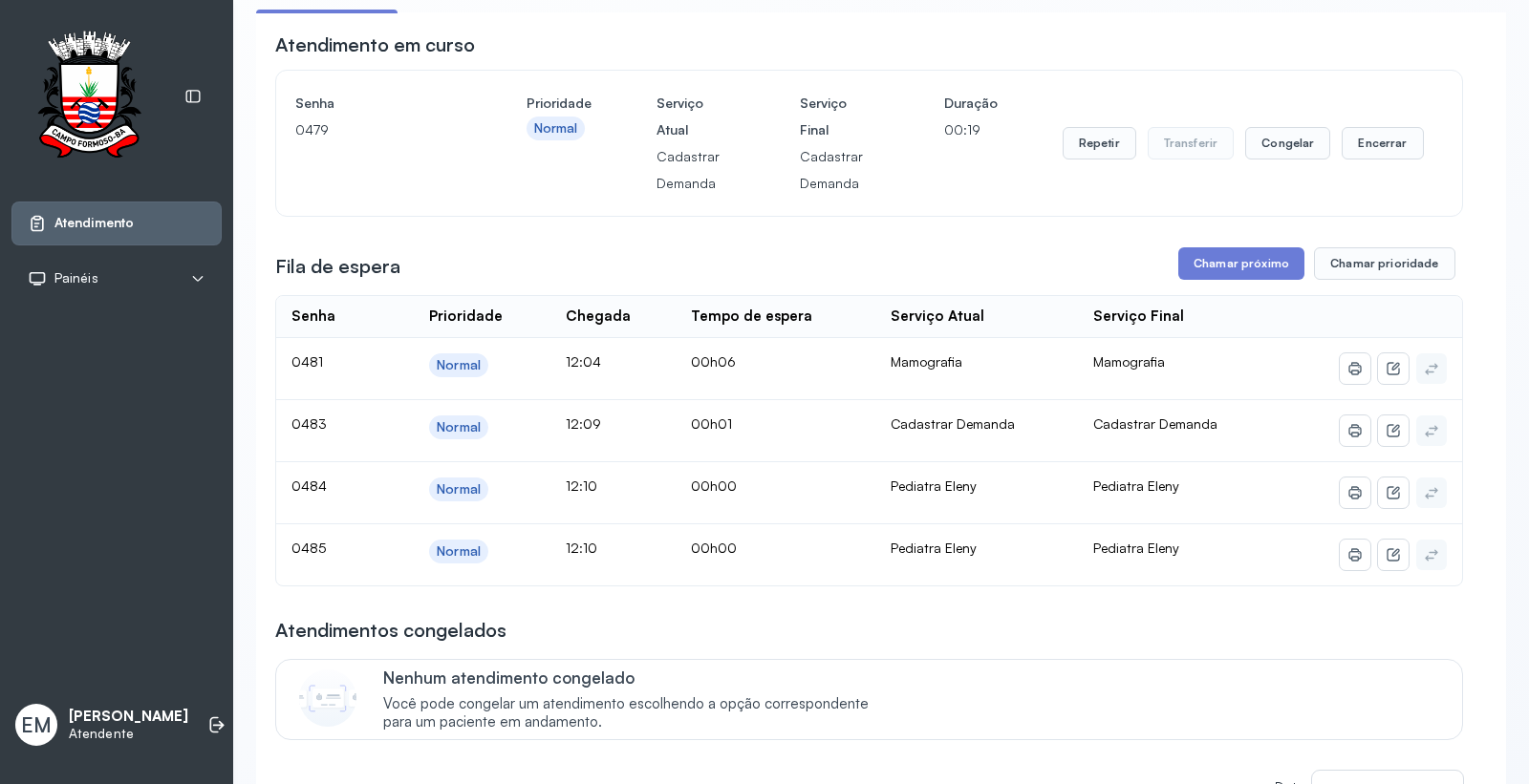
scroll to position [212, 0]
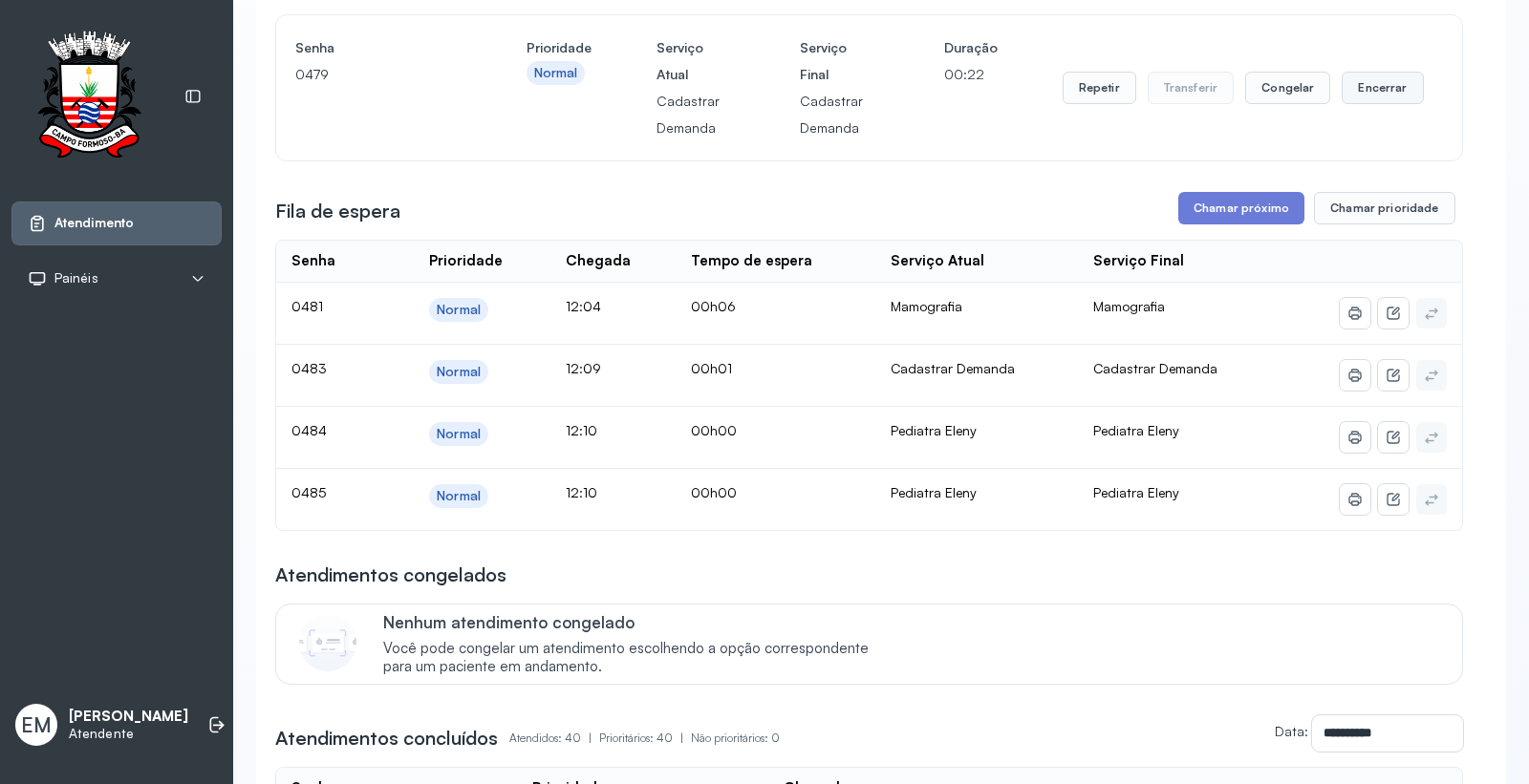
click at [1369, 99] on button "Encerrar" at bounding box center [1381, 88] width 82 height 32
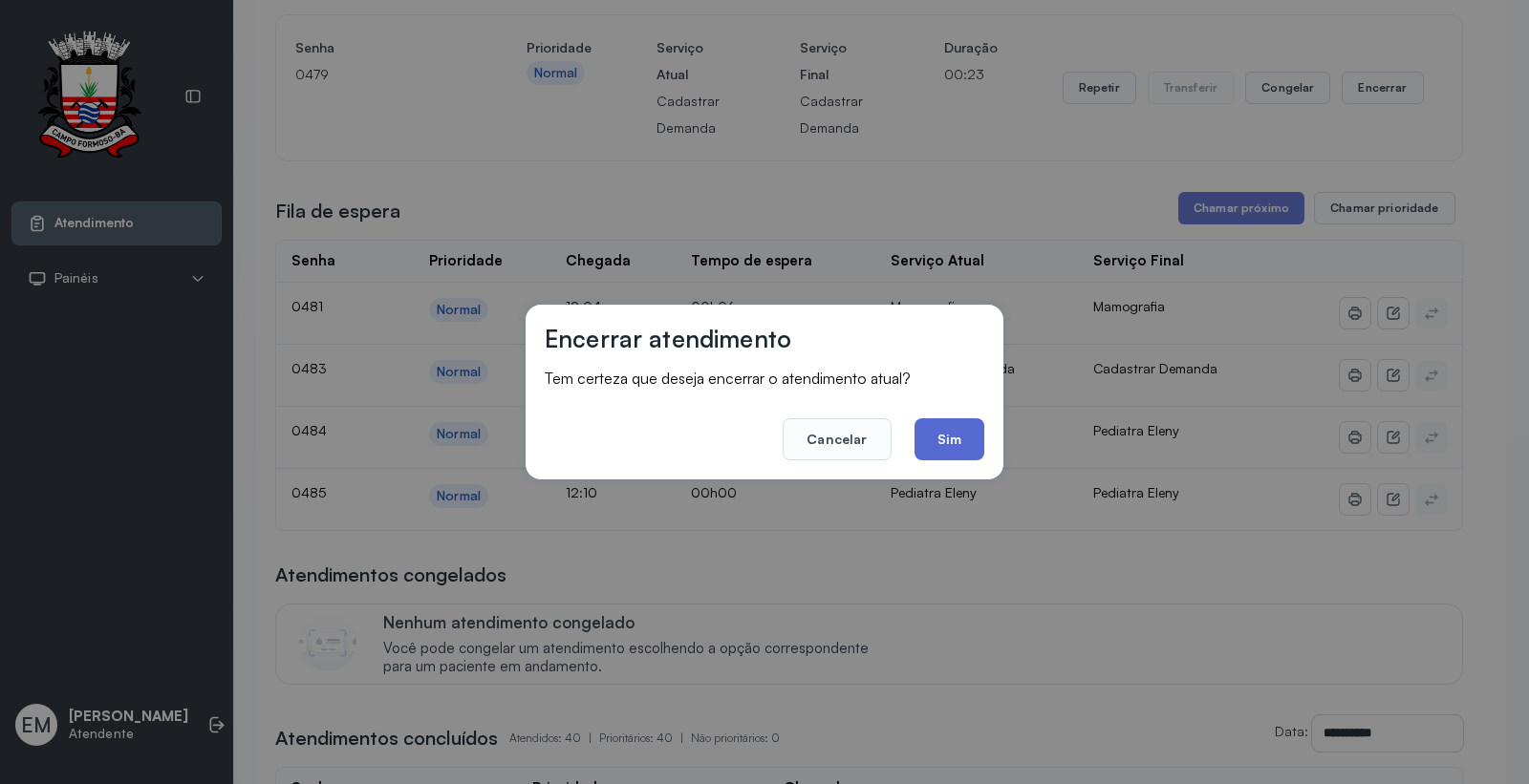
click at [941, 432] on button "Sim" at bounding box center [948, 439] width 70 height 42
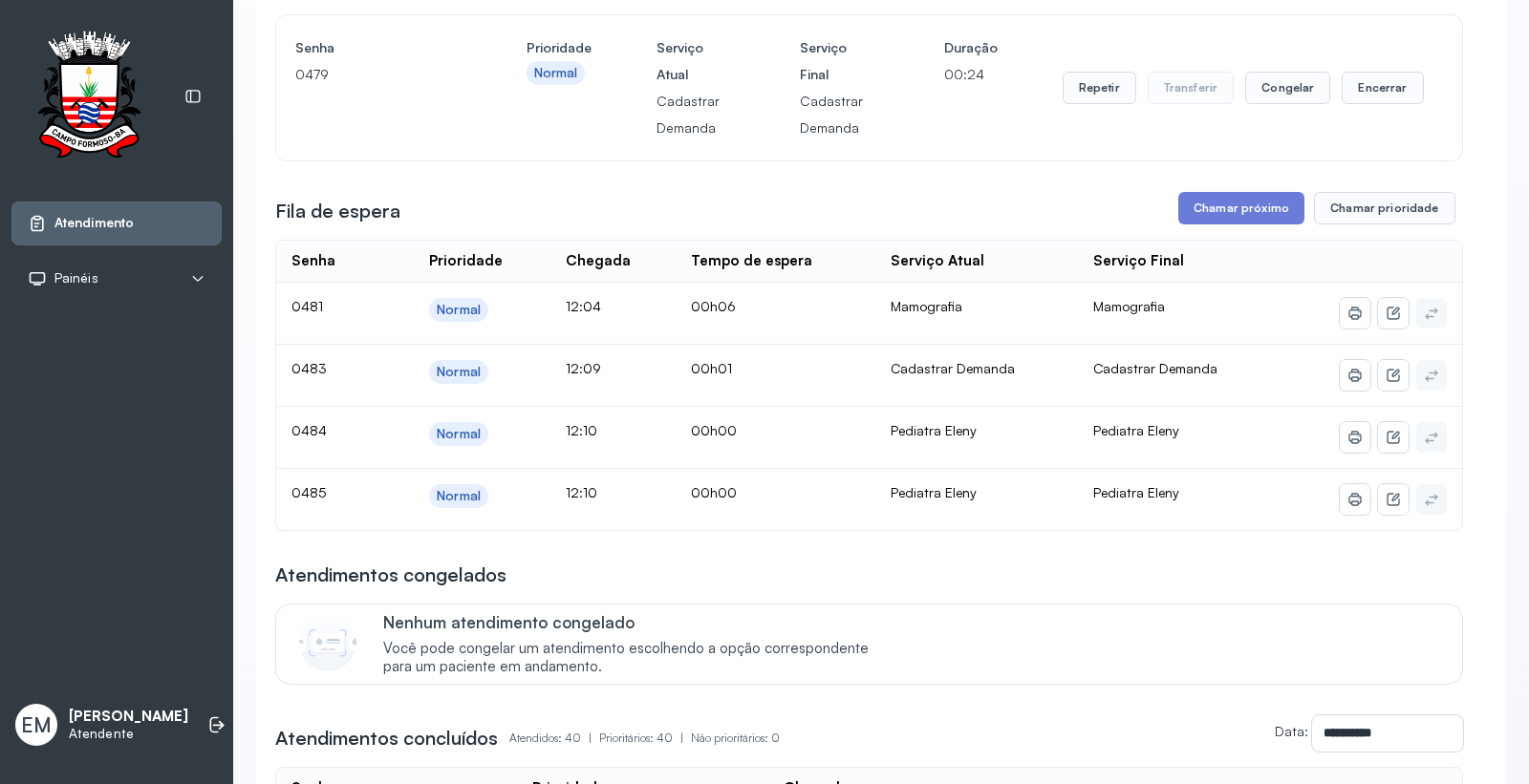
scroll to position [0, 0]
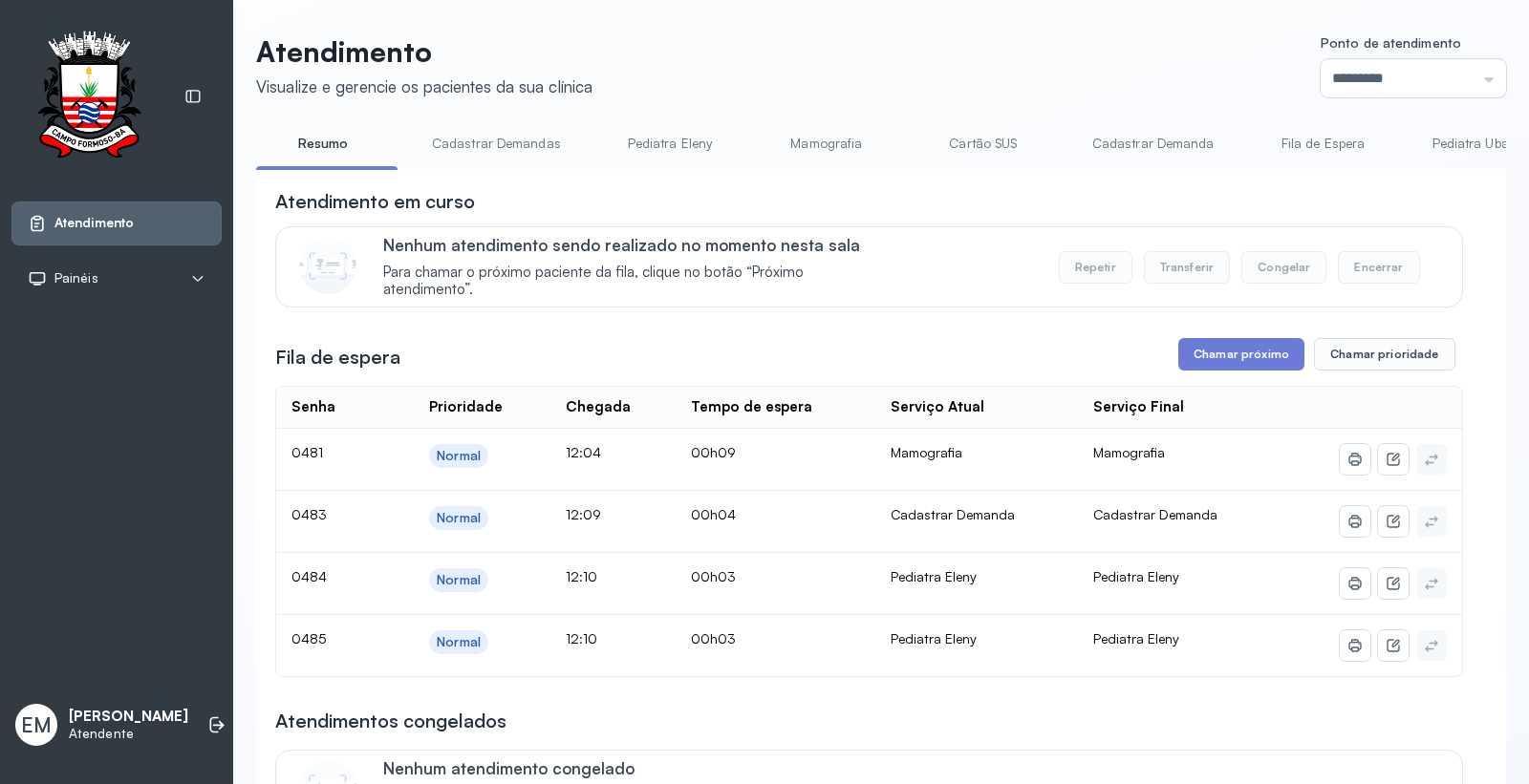
click at [1235, 371] on button "Chamar próximo" at bounding box center [1241, 354] width 126 height 32
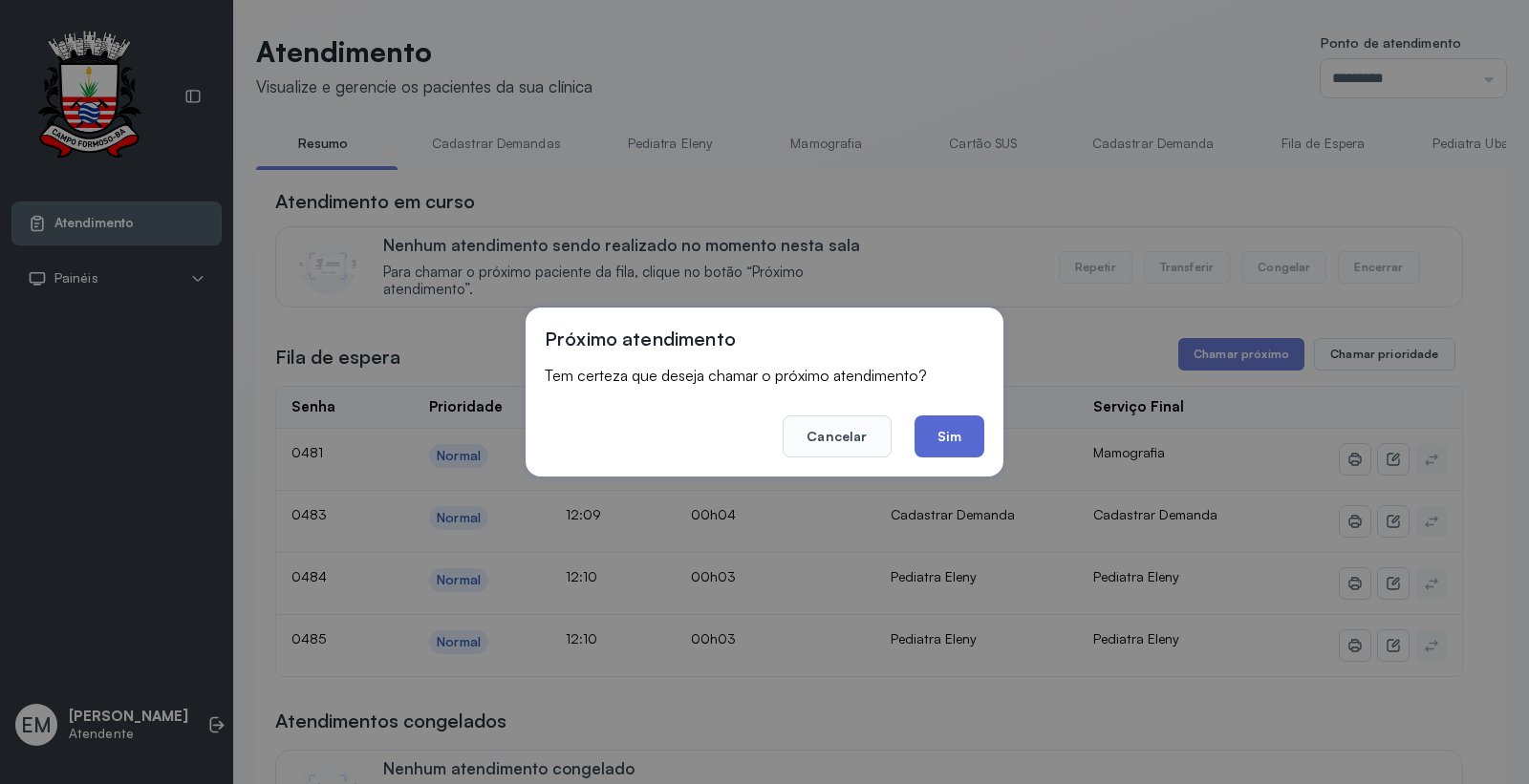
click at [949, 437] on button "Sim" at bounding box center [948, 436] width 70 height 42
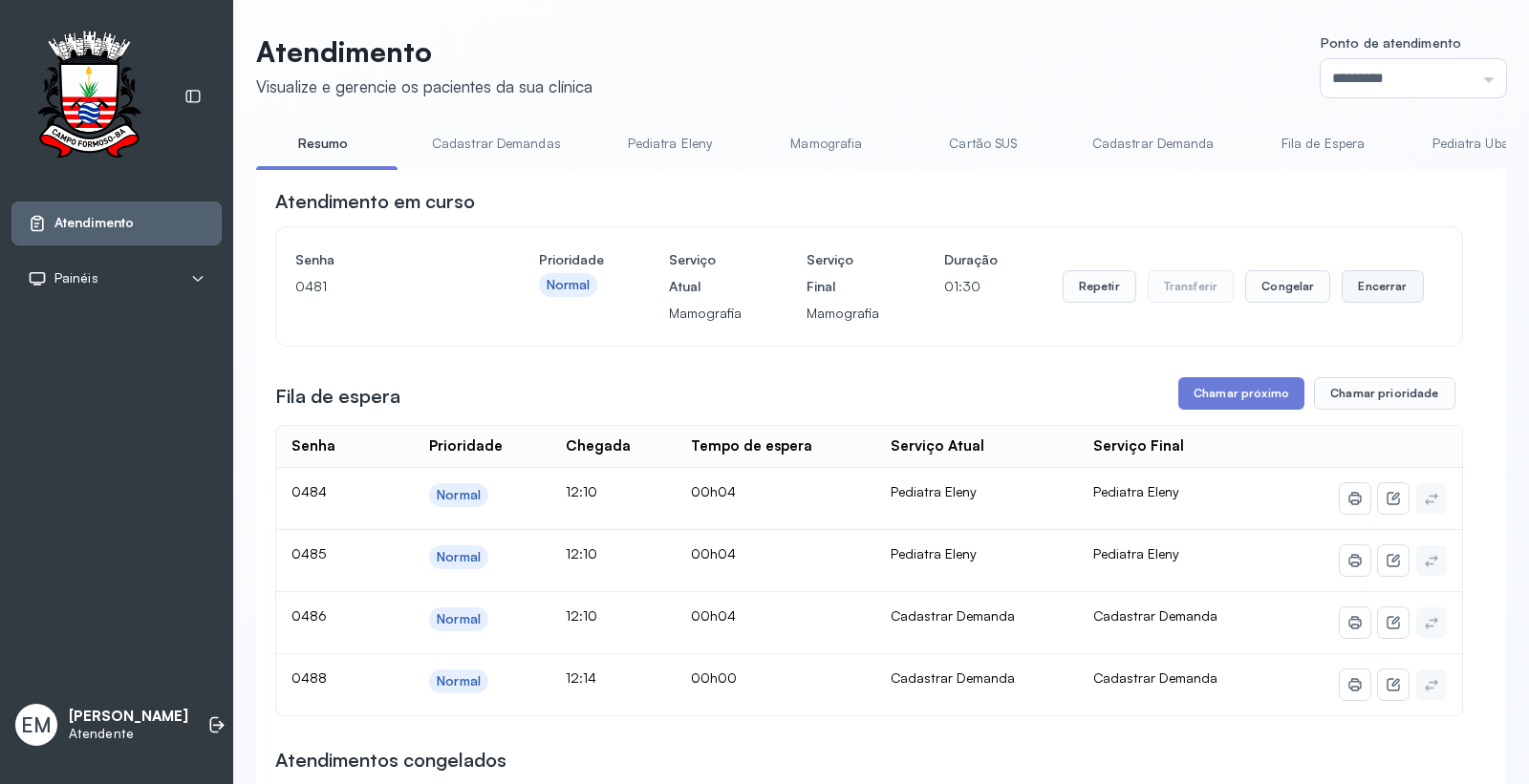
click at [1362, 283] on button "Encerrar" at bounding box center [1381, 286] width 82 height 32
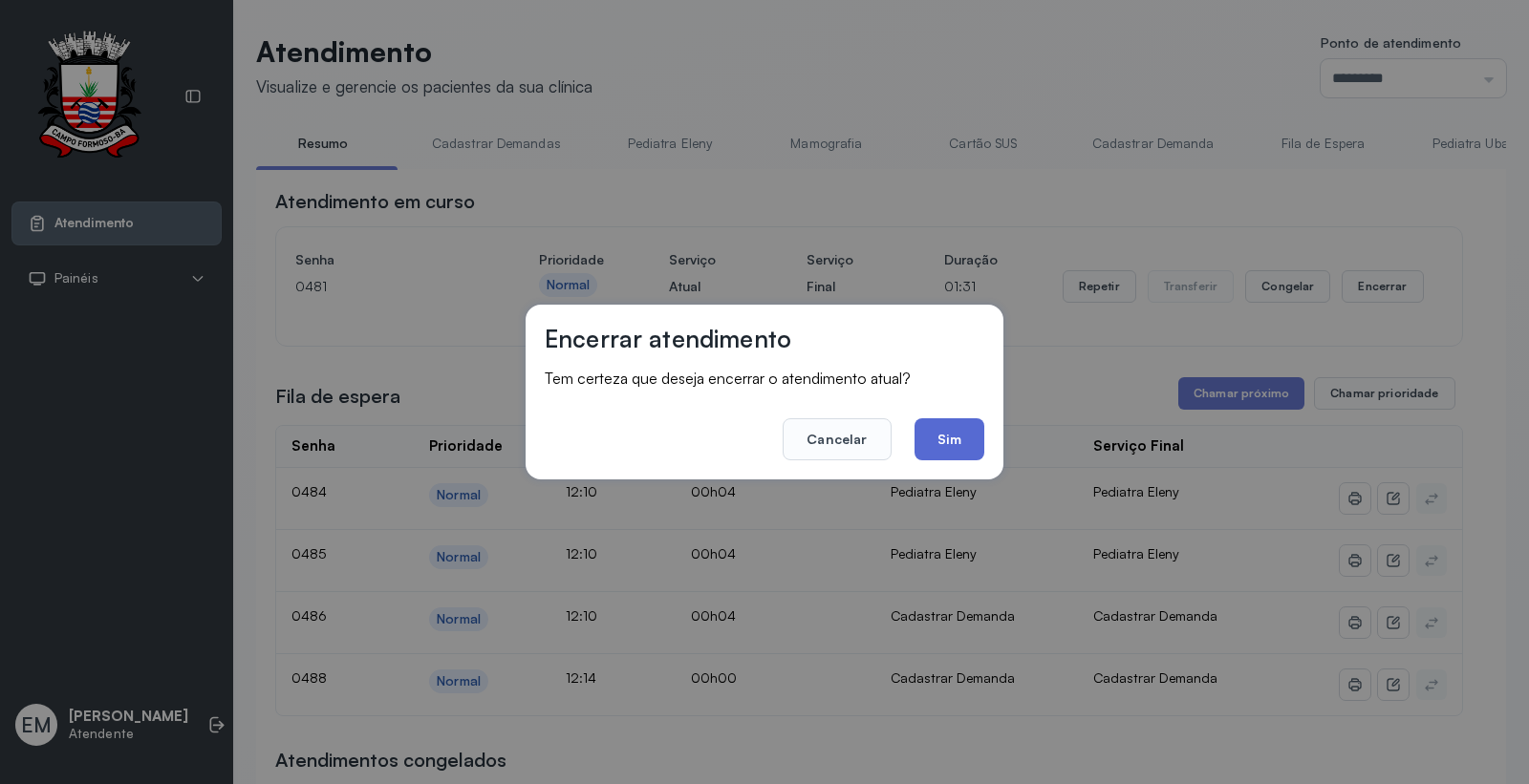
click at [957, 432] on button "Sim" at bounding box center [948, 439] width 70 height 42
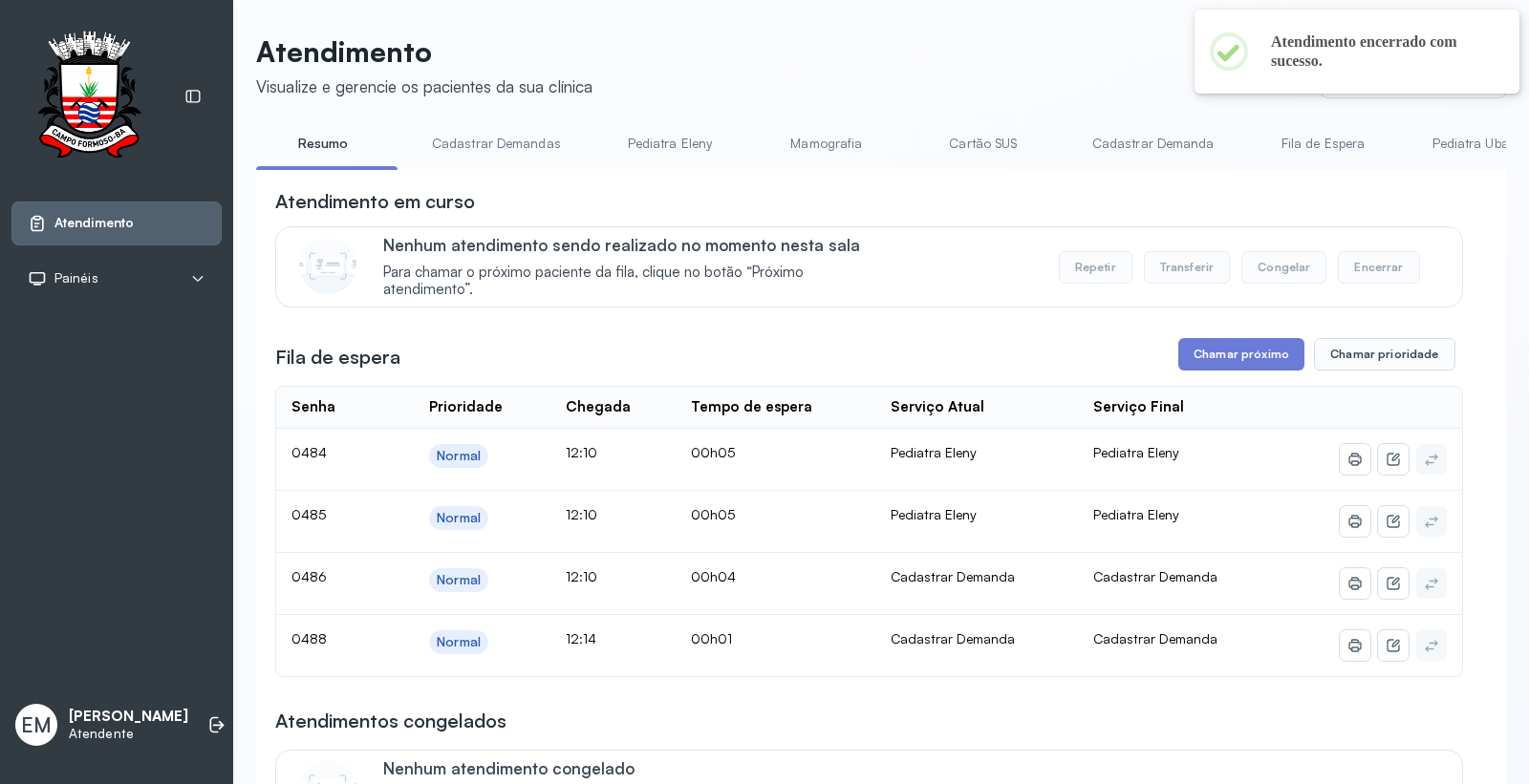
click at [1233, 367] on button "Chamar próximo" at bounding box center [1241, 354] width 126 height 32
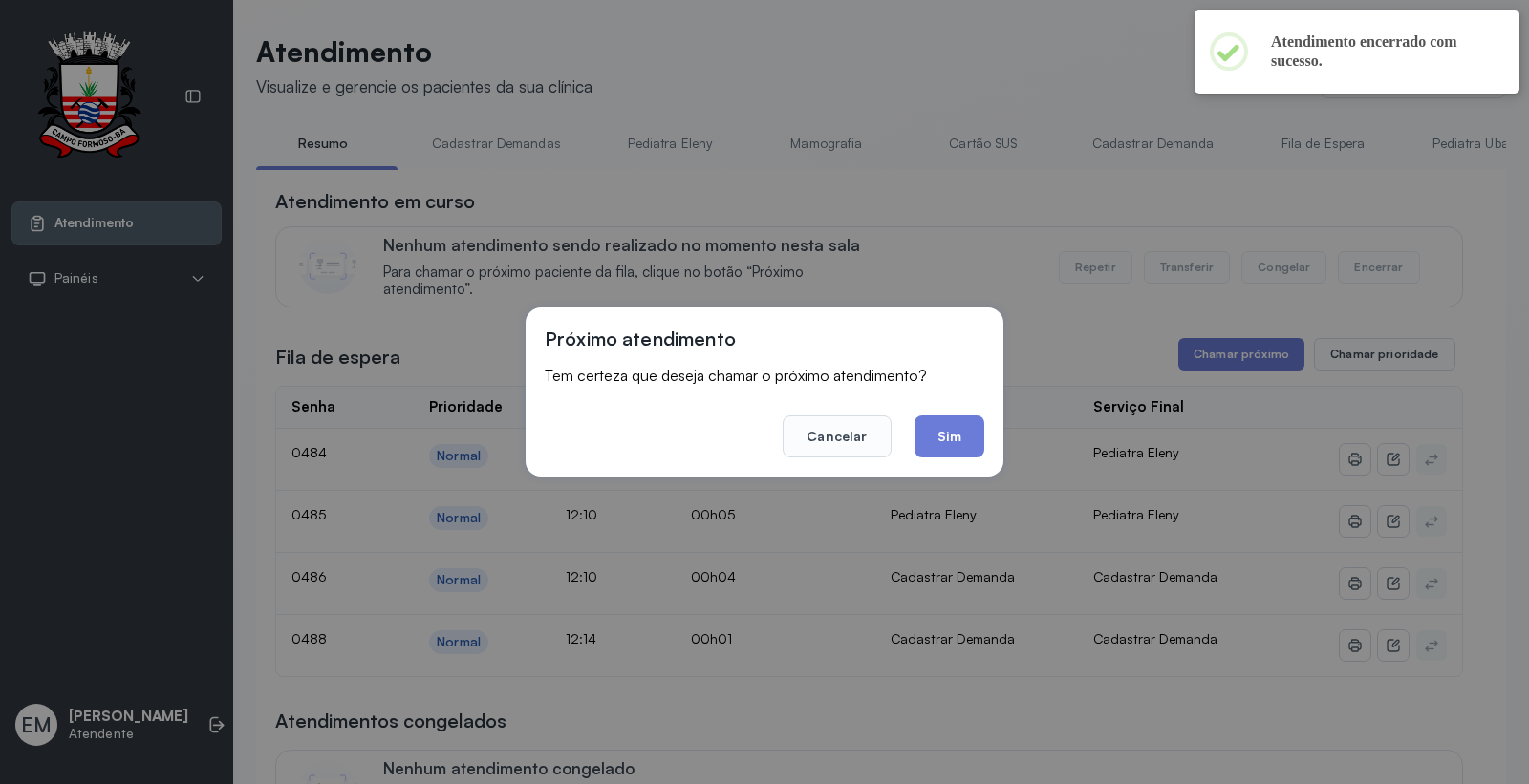
drag, startPoint x: 949, startPoint y: 446, endPoint x: 978, endPoint y: 436, distance: 30.7
click at [951, 449] on button "Sim" at bounding box center [948, 436] width 70 height 42
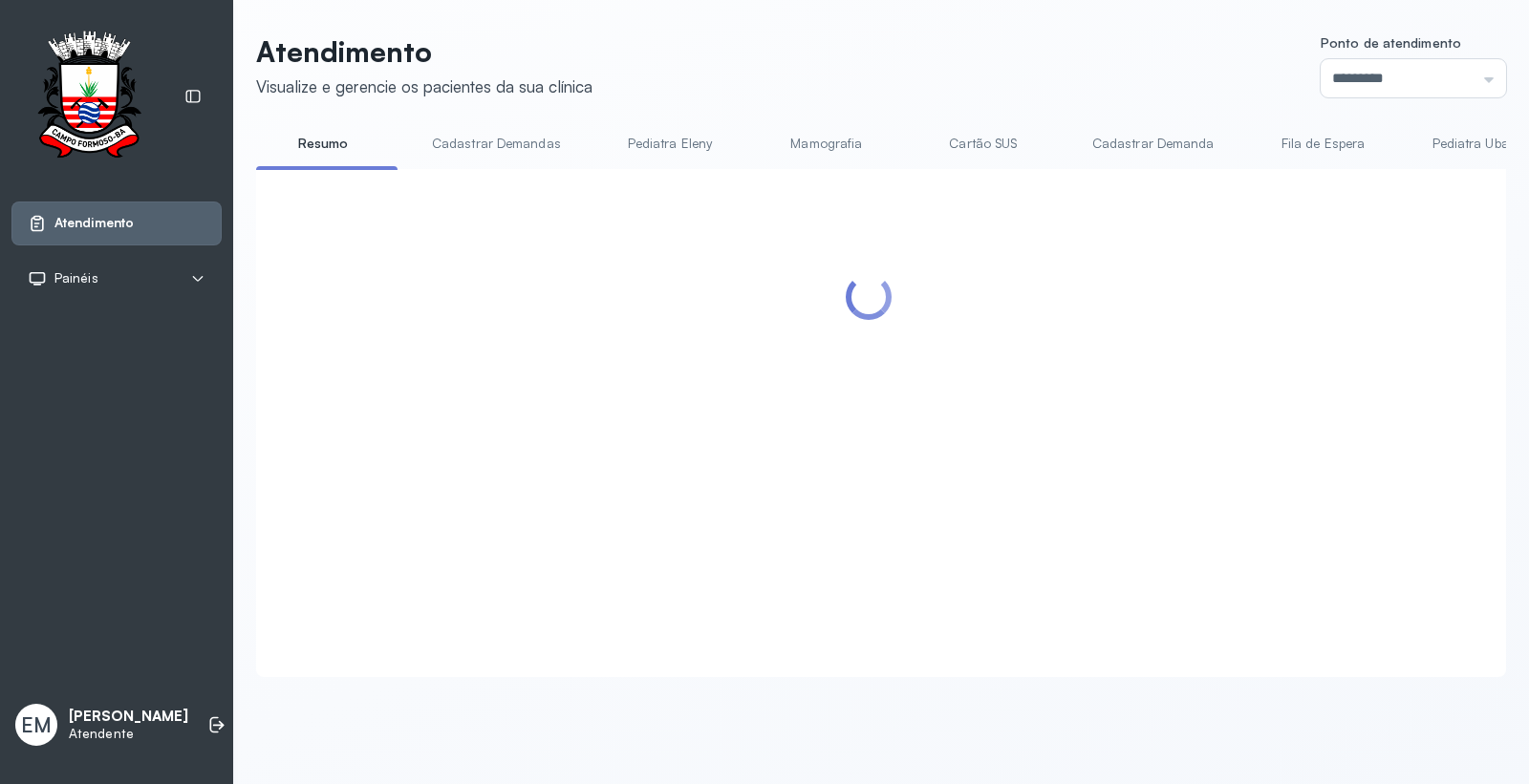
click at [934, 74] on header "Atendimento Visualize e gerencie os pacientes da sua clínica Ponto de atendimen…" at bounding box center [881, 66] width 1250 height 63
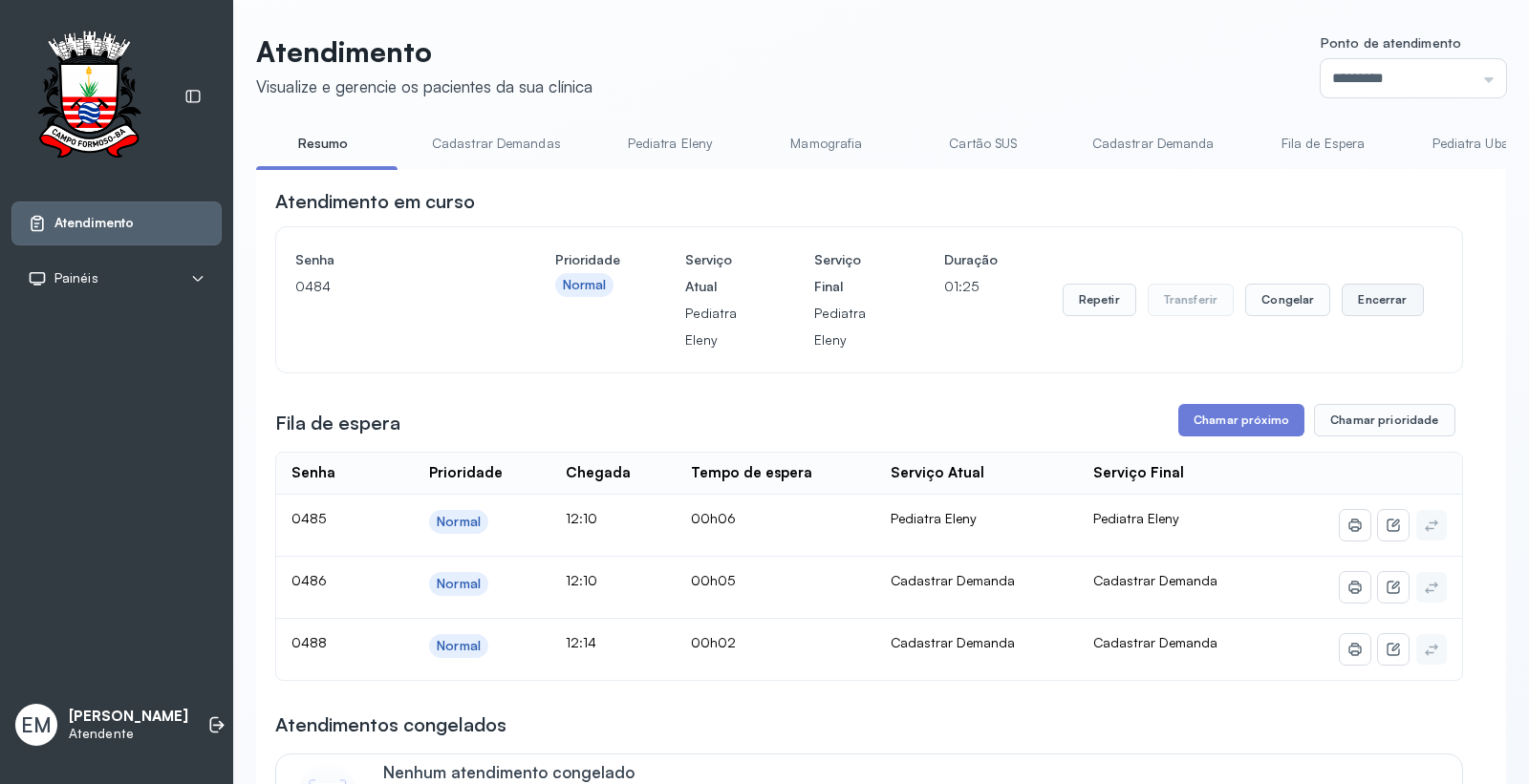
click at [1371, 311] on button "Encerrar" at bounding box center [1381, 299] width 82 height 32
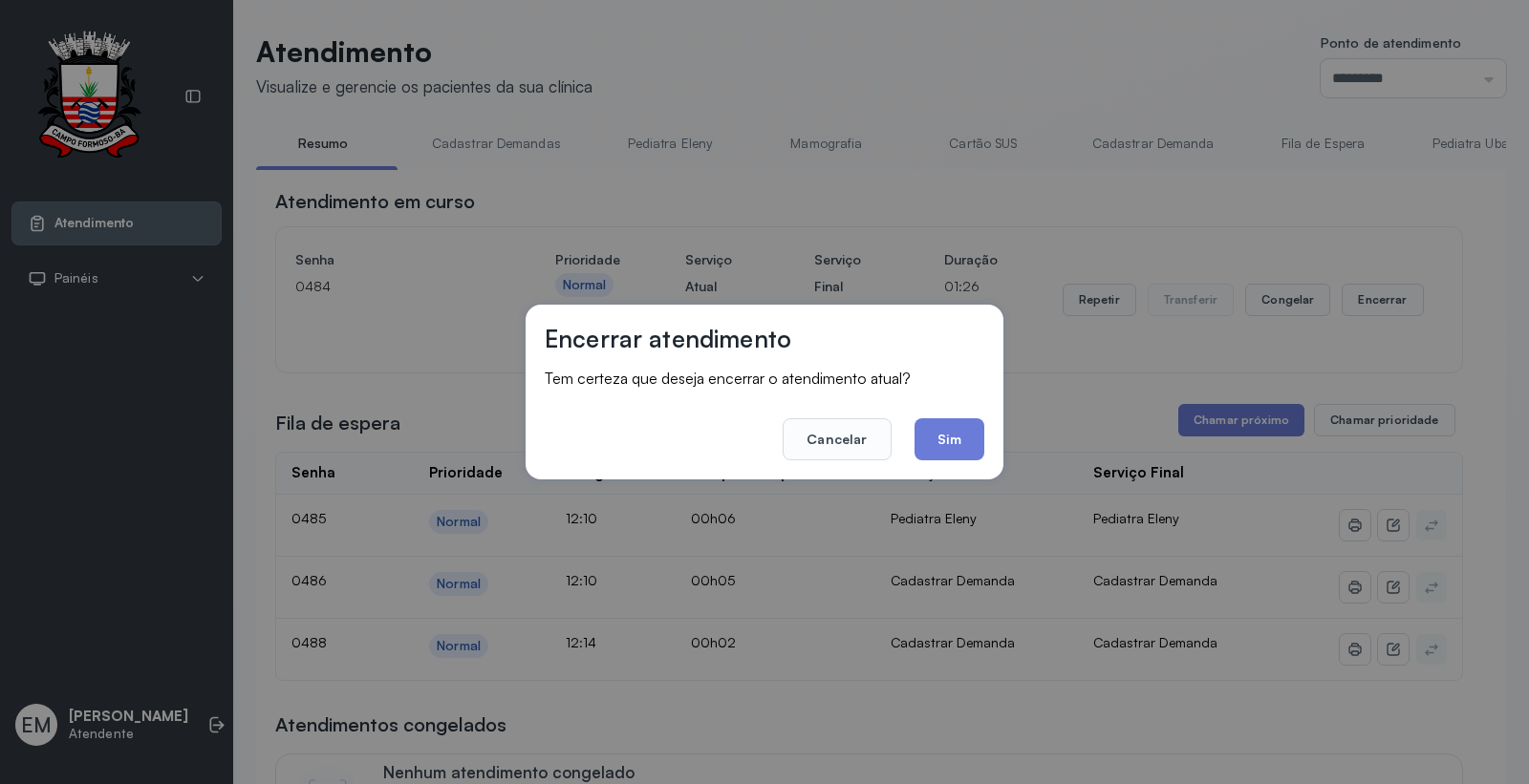
click at [970, 449] on button "Sim" at bounding box center [948, 439] width 70 height 42
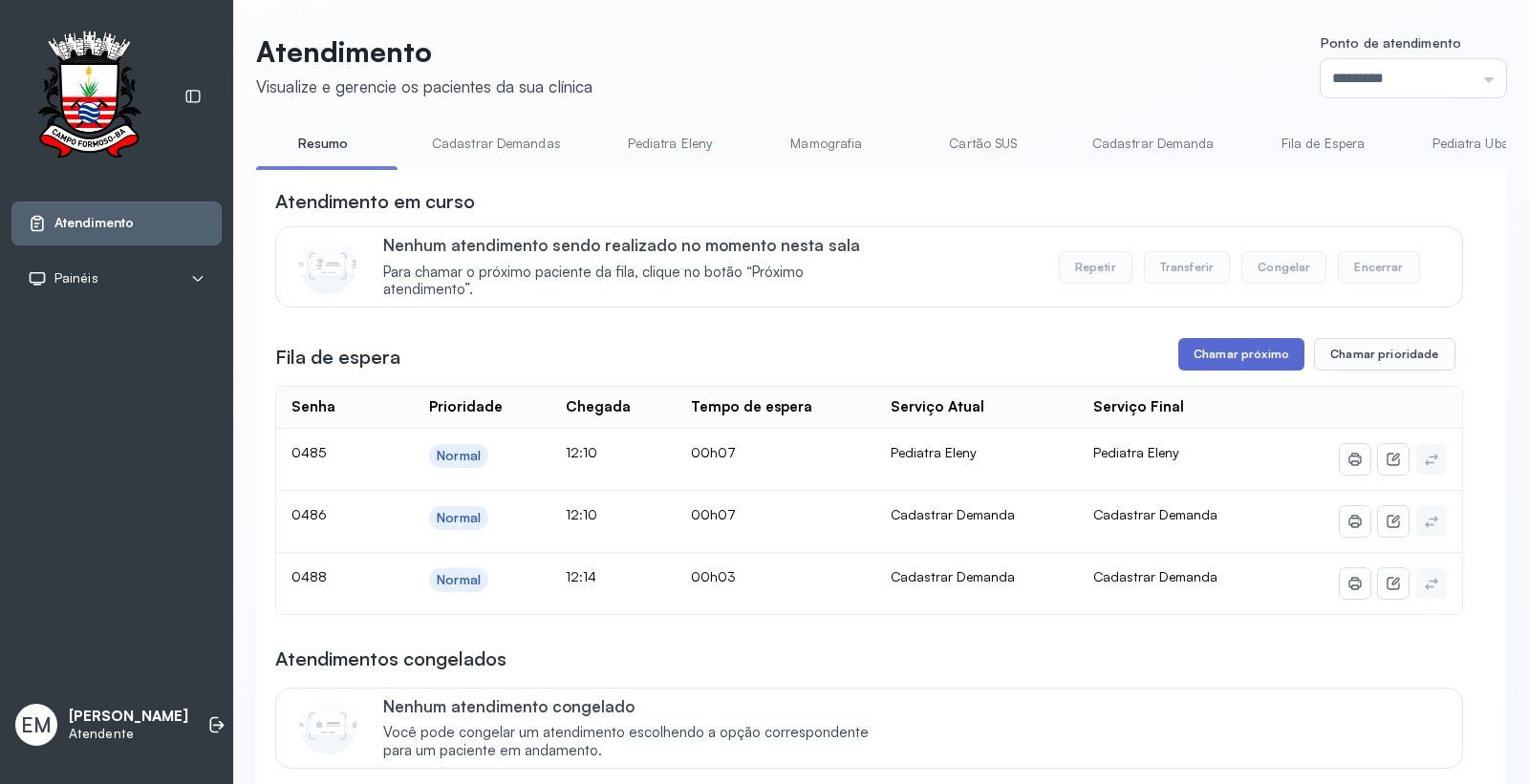
click at [1186, 361] on button "Chamar próximo" at bounding box center [1241, 354] width 126 height 32
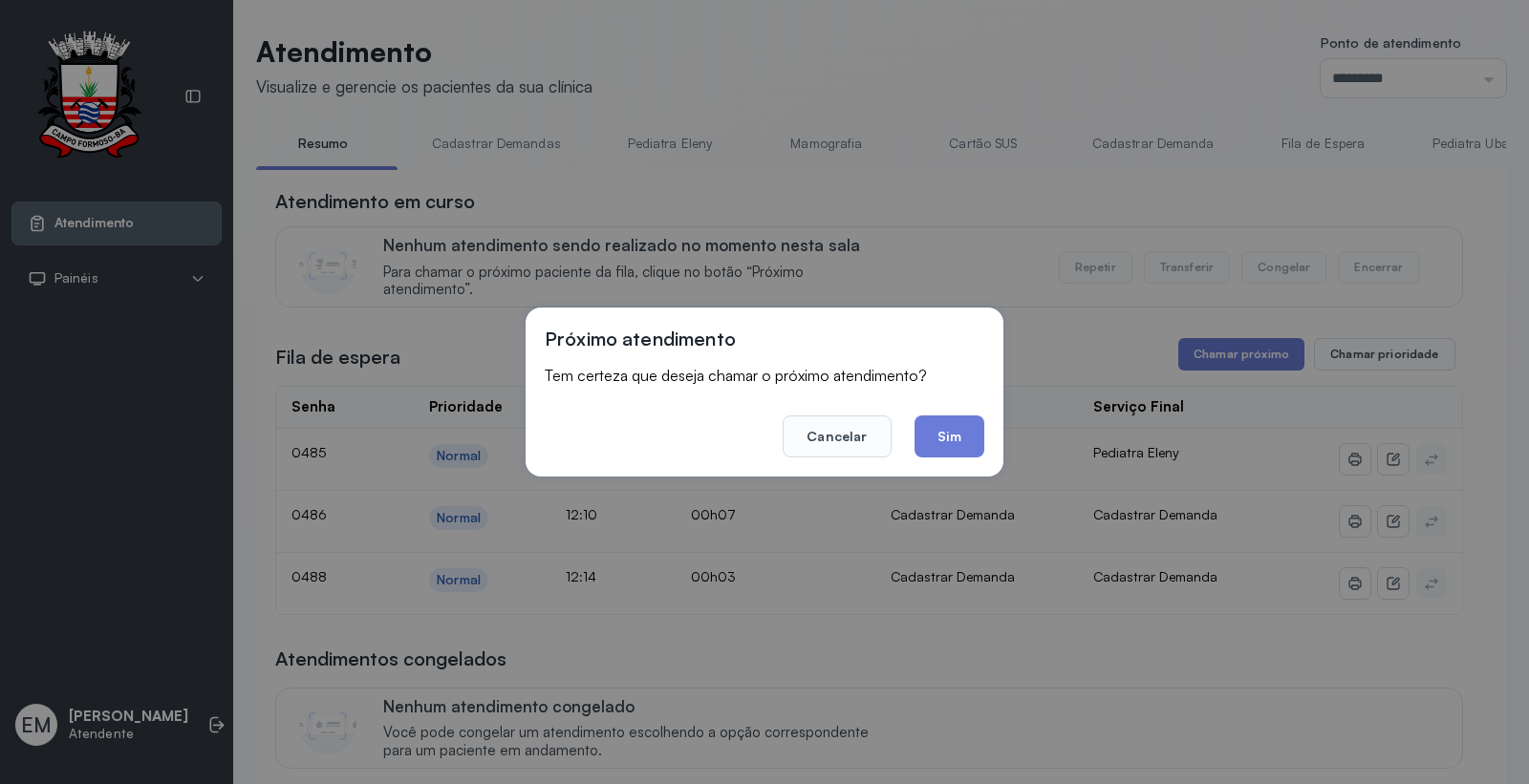
click at [962, 452] on button "Sim" at bounding box center [948, 436] width 70 height 42
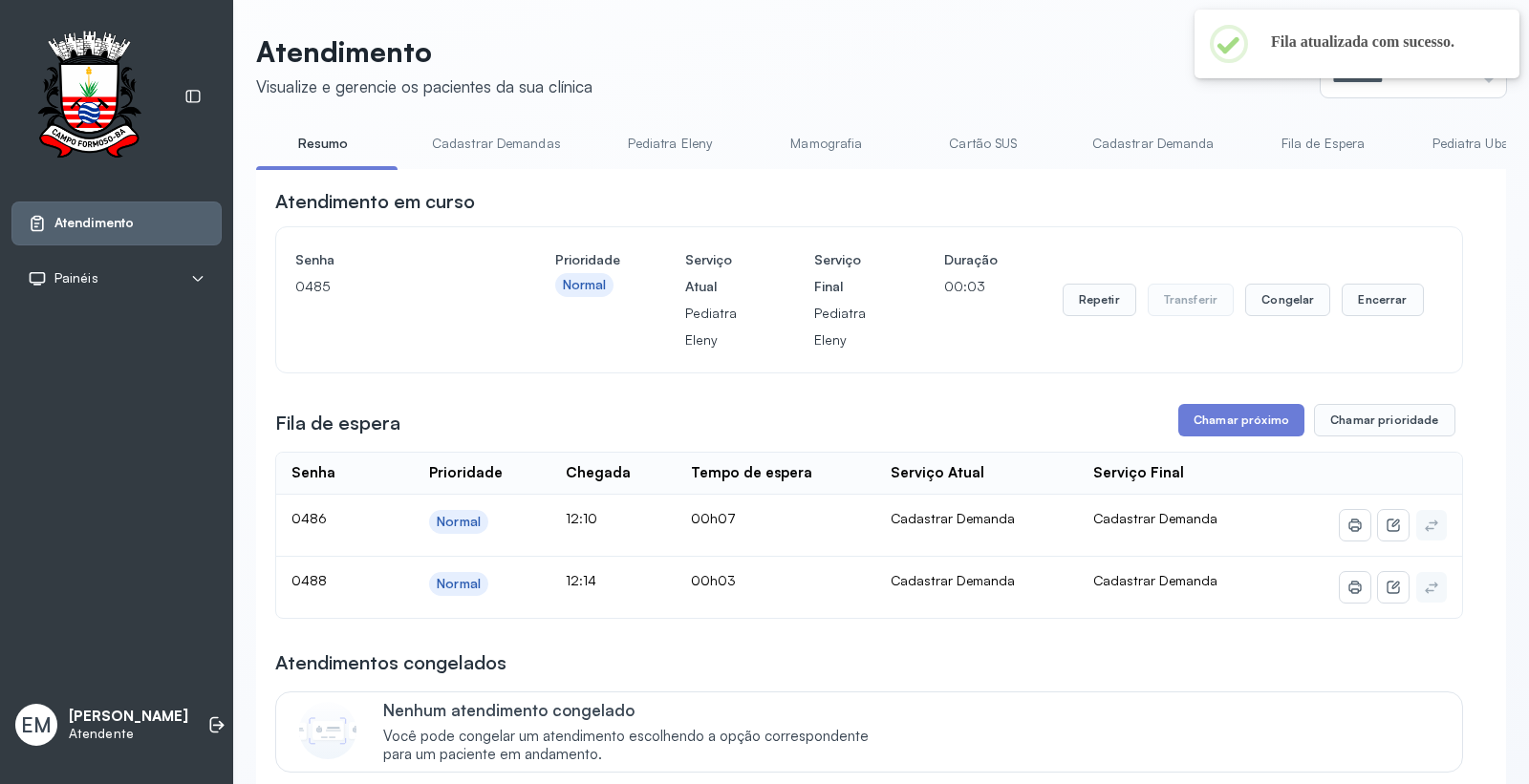
click at [1020, 80] on header "Atendimento Visualize e gerencie os pacientes da sua clínica Ponto de atendimen…" at bounding box center [881, 66] width 1250 height 63
click at [1424, 204] on div "Atendimento em curso" at bounding box center [869, 201] width 1188 height 27
click at [1377, 311] on button "Encerrar" at bounding box center [1381, 299] width 82 height 32
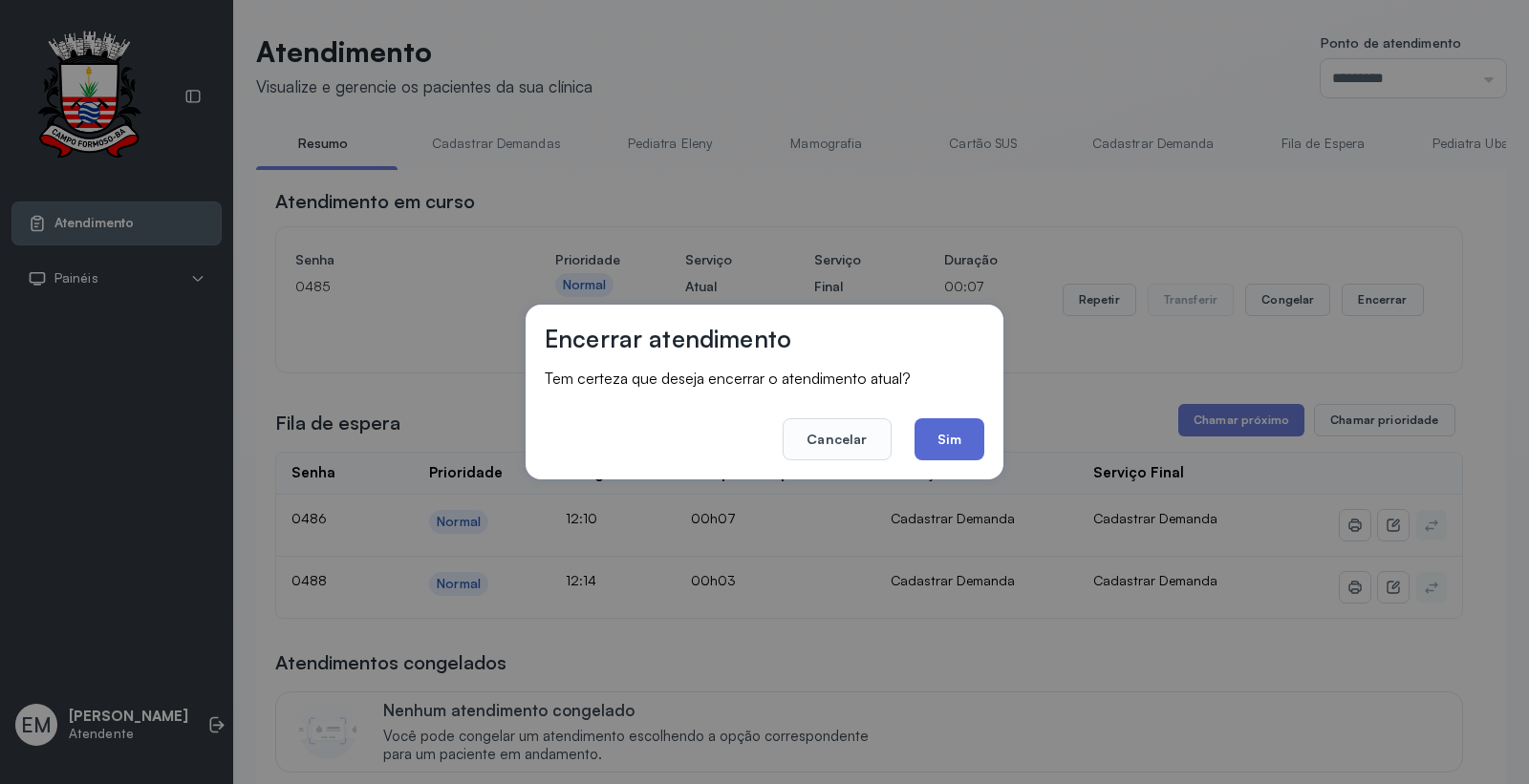
click at [972, 432] on button "Sim" at bounding box center [948, 439] width 70 height 42
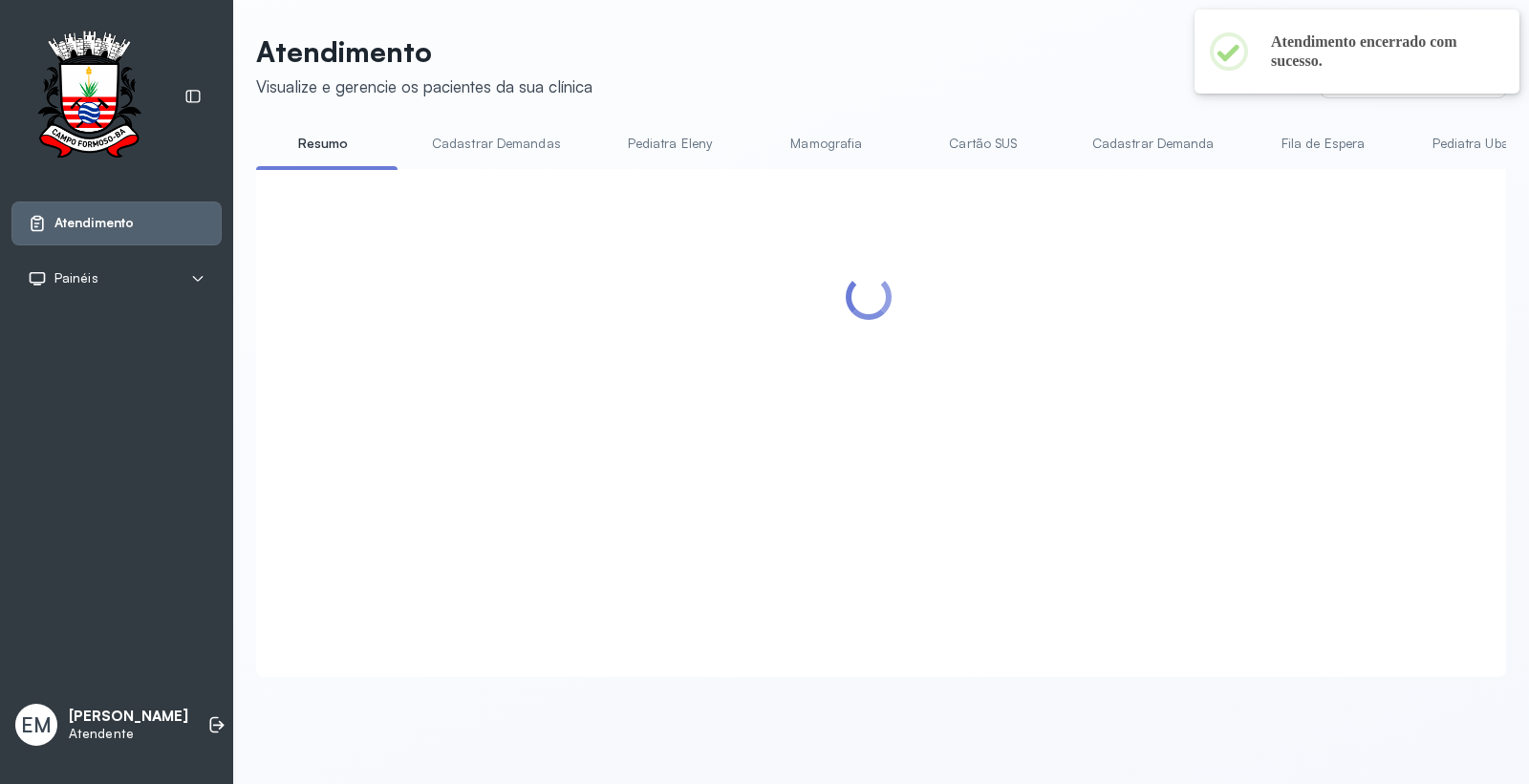
click at [904, 63] on header "Atendimento Visualize e gerencie os pacientes da sua clínica Ponto de atendimen…" at bounding box center [881, 66] width 1250 height 63
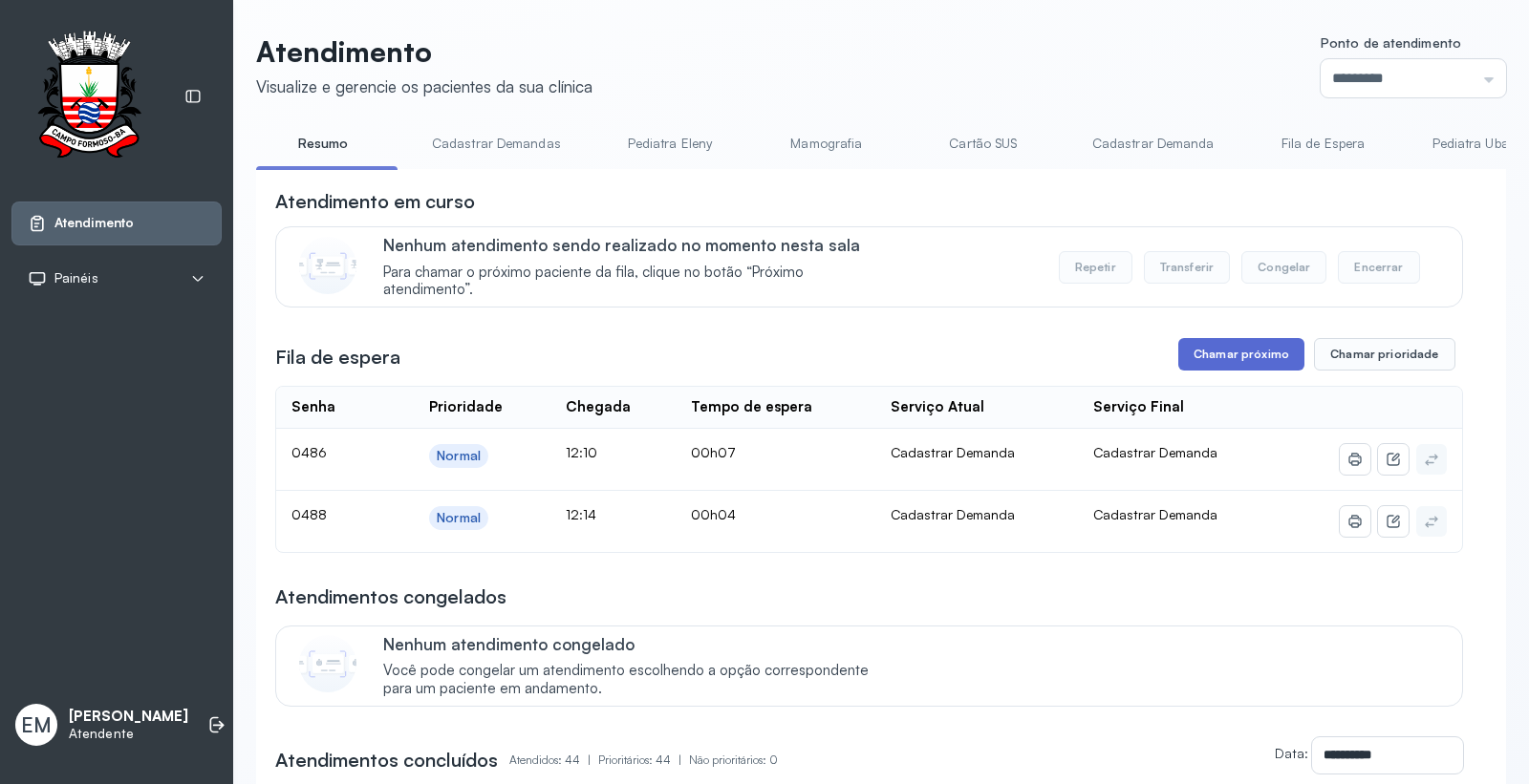
click at [1199, 356] on button "Chamar próximo" at bounding box center [1241, 354] width 126 height 32
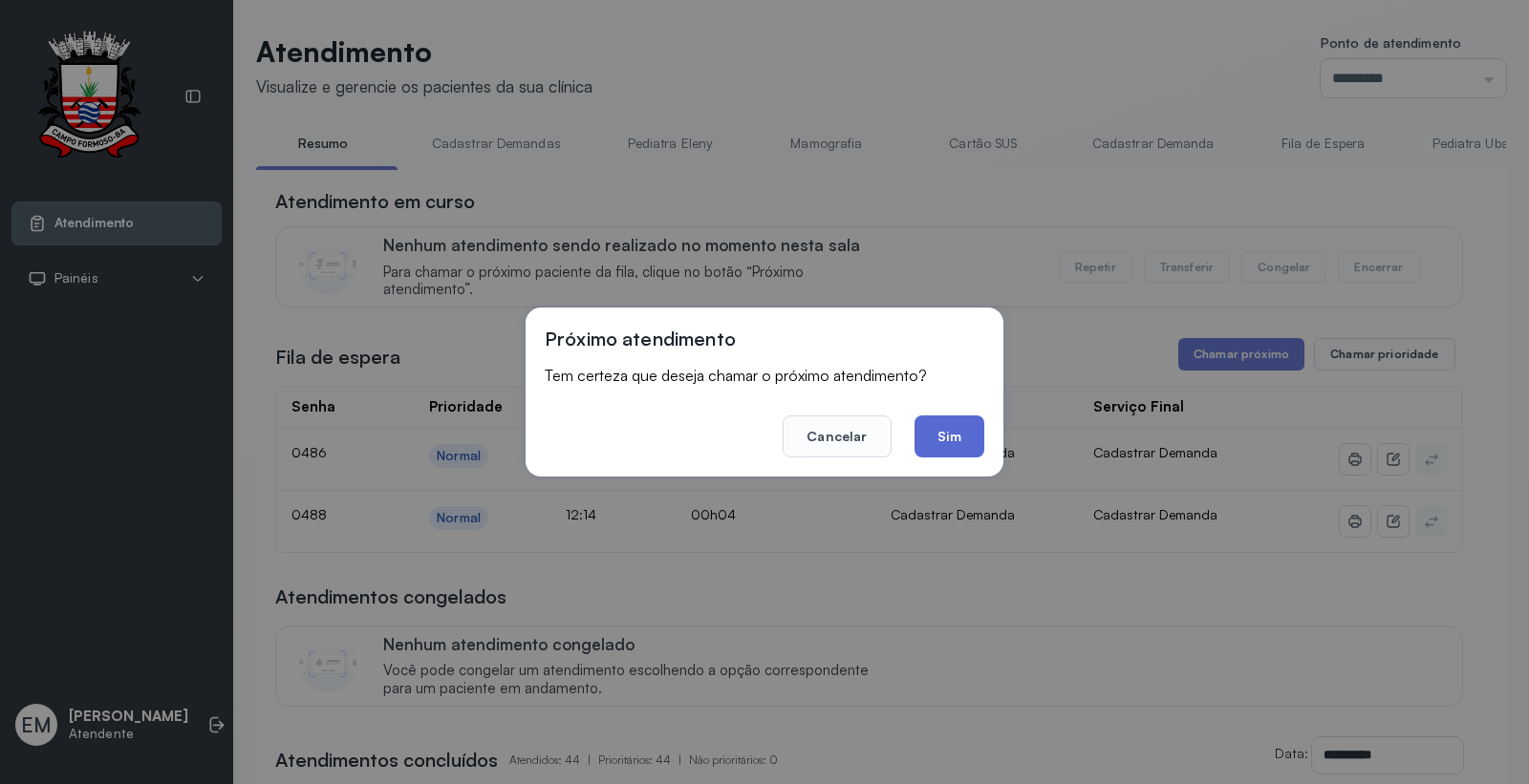
click at [959, 444] on button "Sim" at bounding box center [948, 436] width 70 height 42
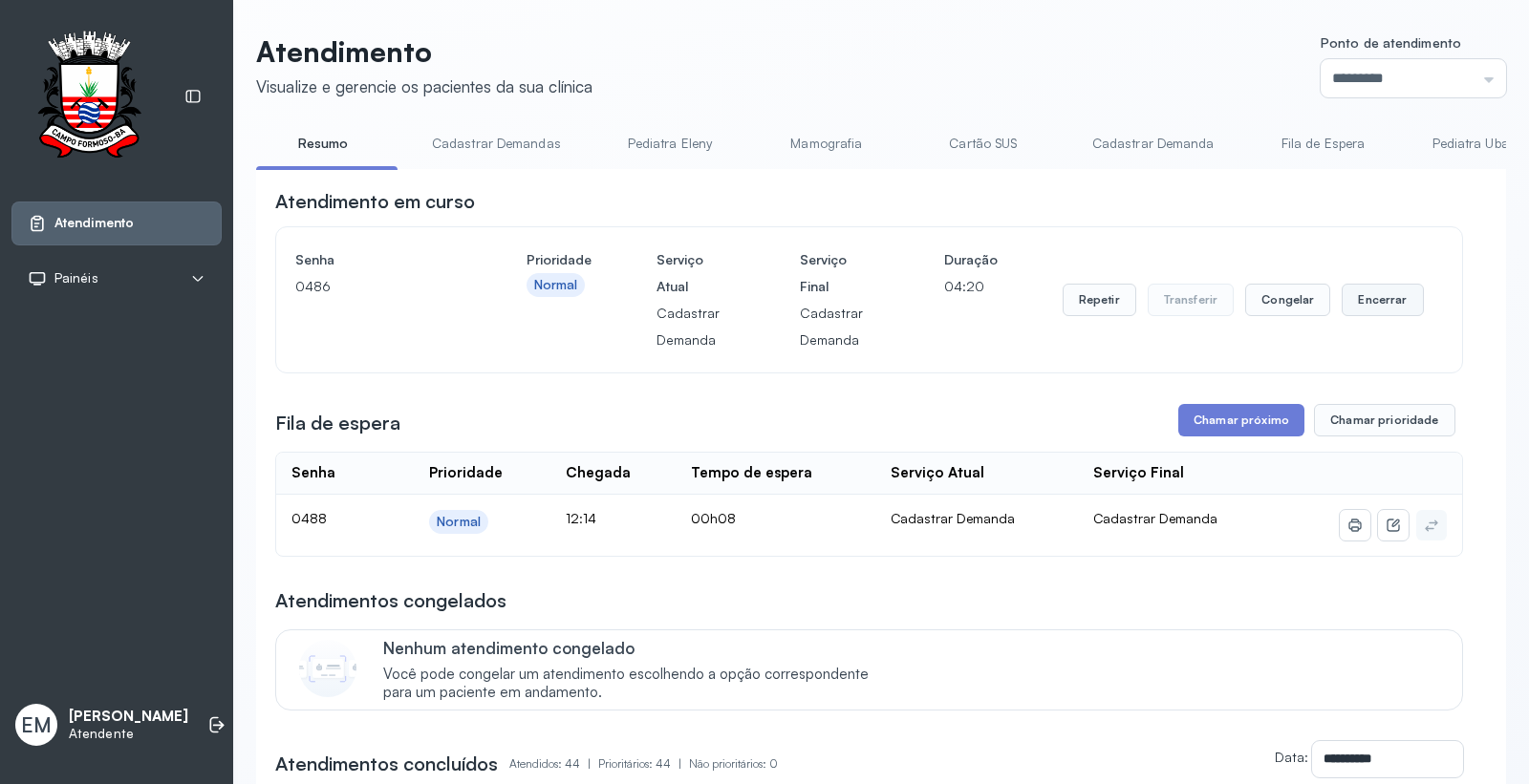
click at [1377, 299] on button "Encerrar" at bounding box center [1381, 299] width 82 height 32
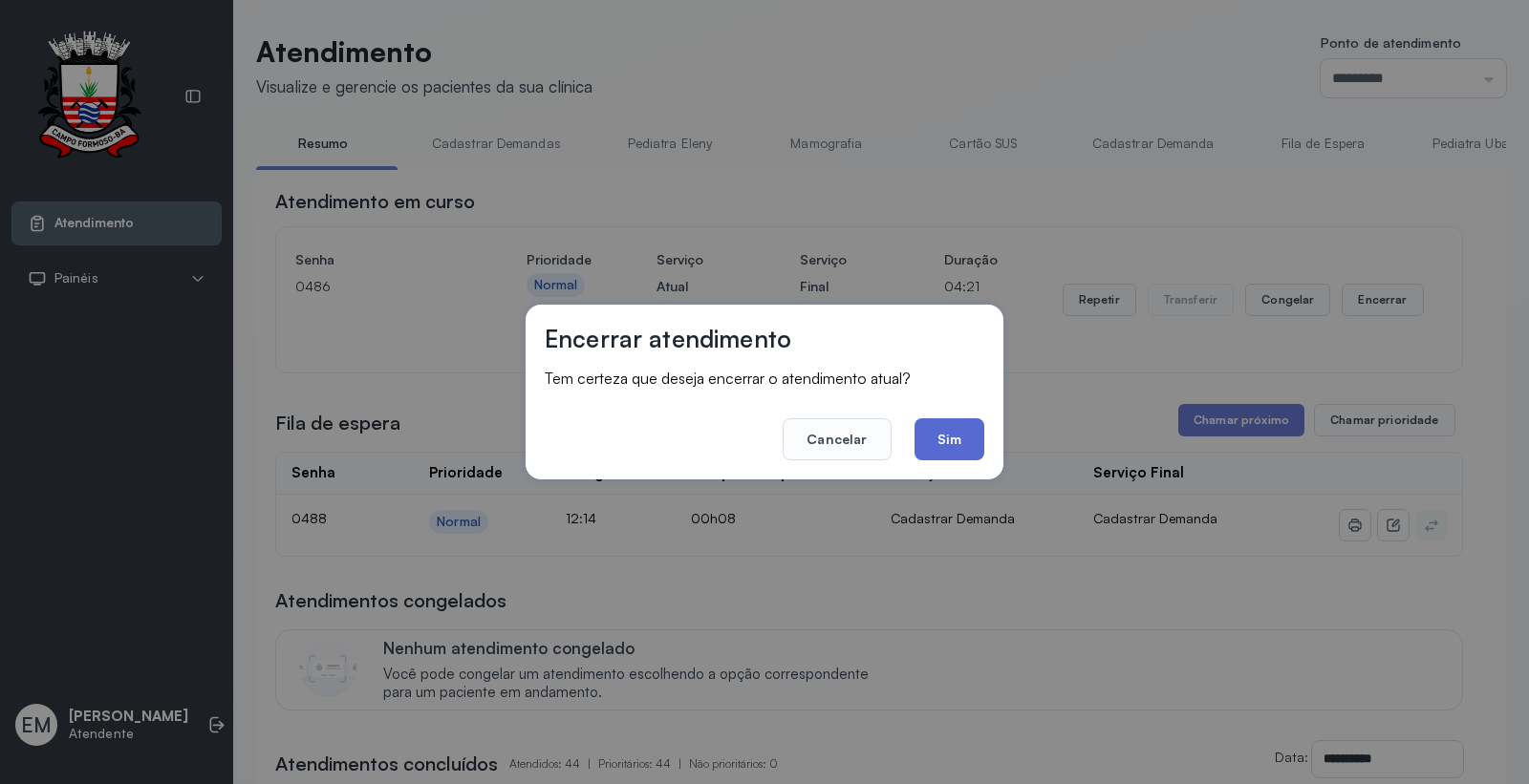
click at [958, 437] on button "Sim" at bounding box center [948, 439] width 70 height 42
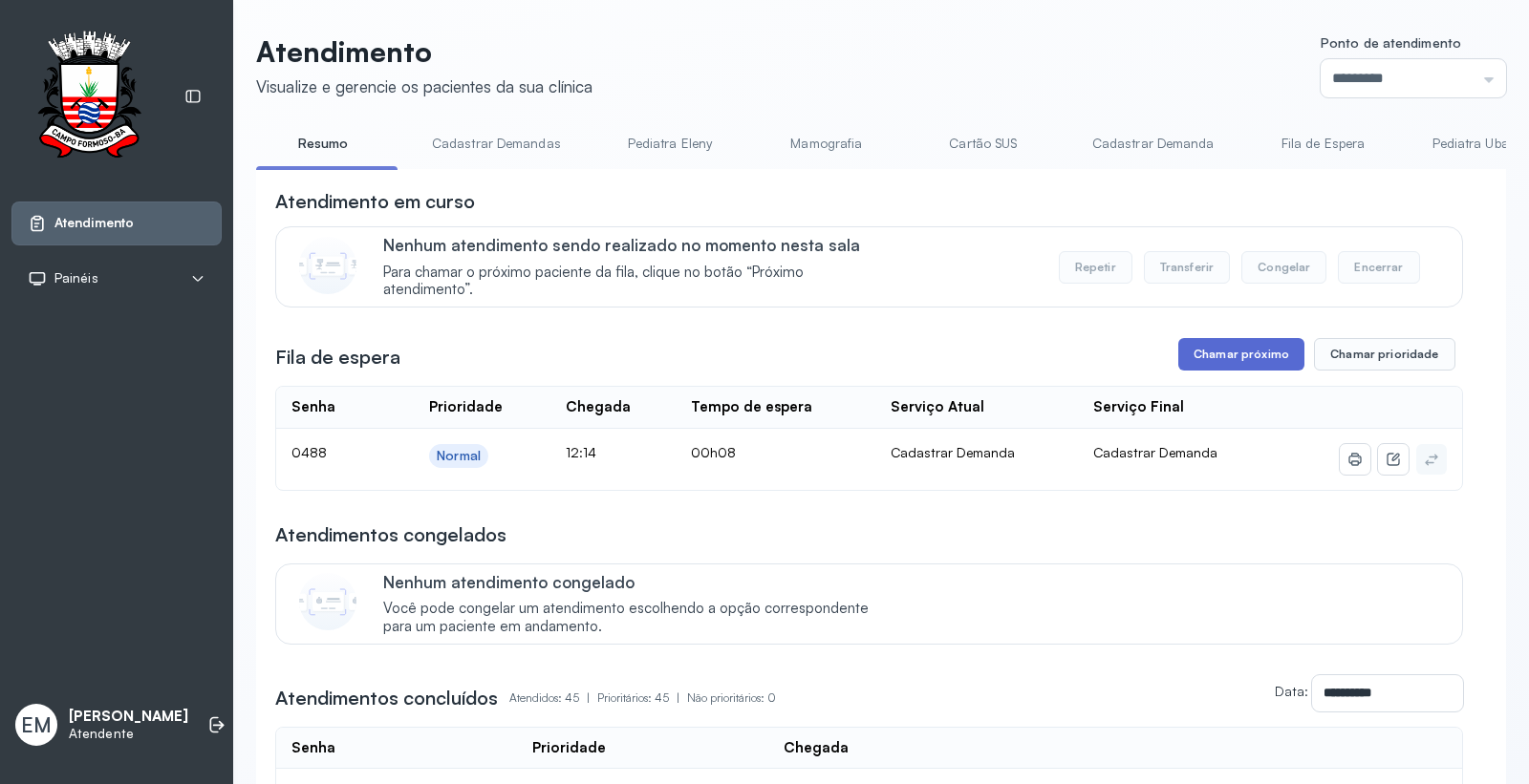
click at [1245, 354] on button "Chamar próximo" at bounding box center [1241, 354] width 126 height 32
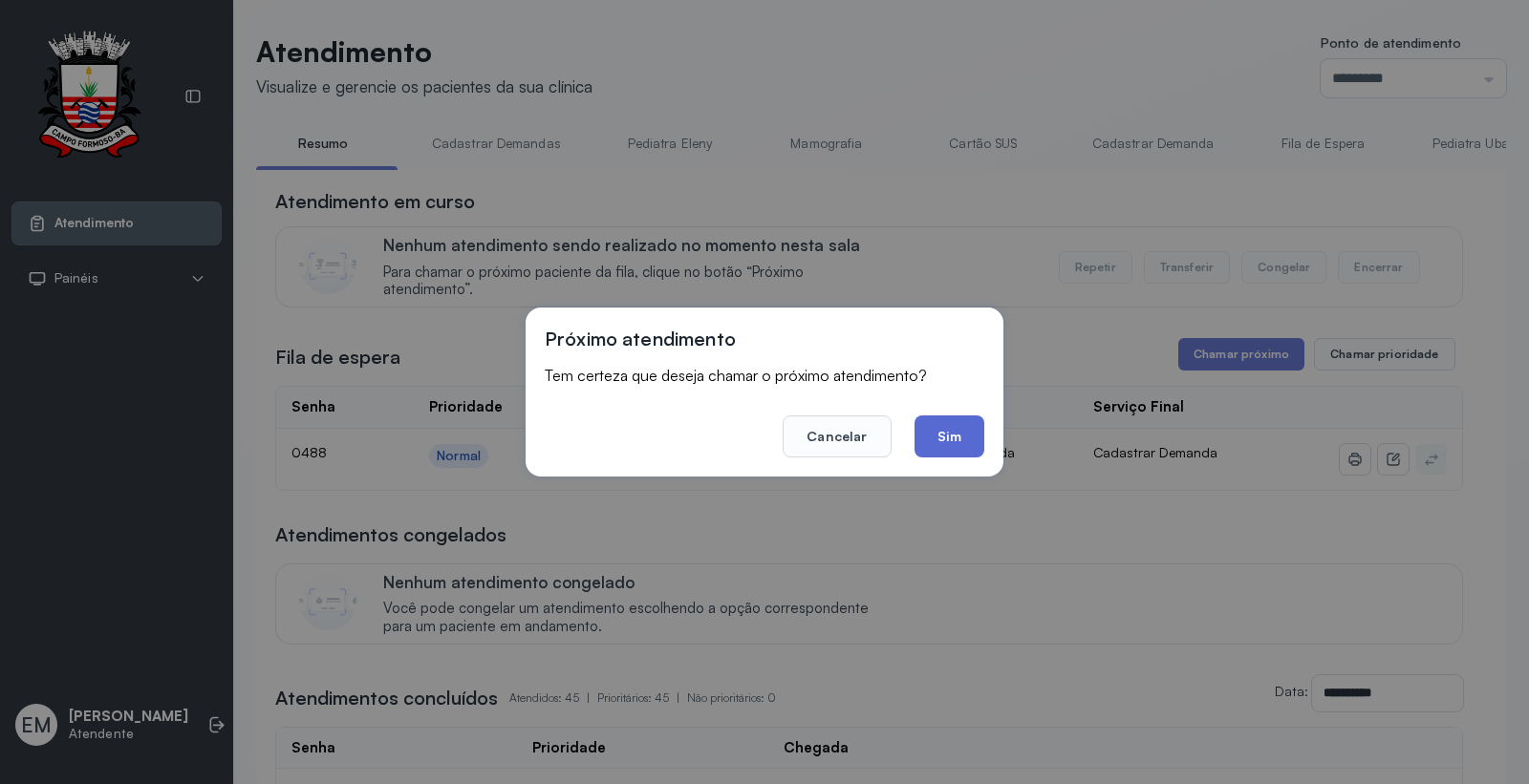
click at [959, 437] on button "Sim" at bounding box center [948, 436] width 70 height 42
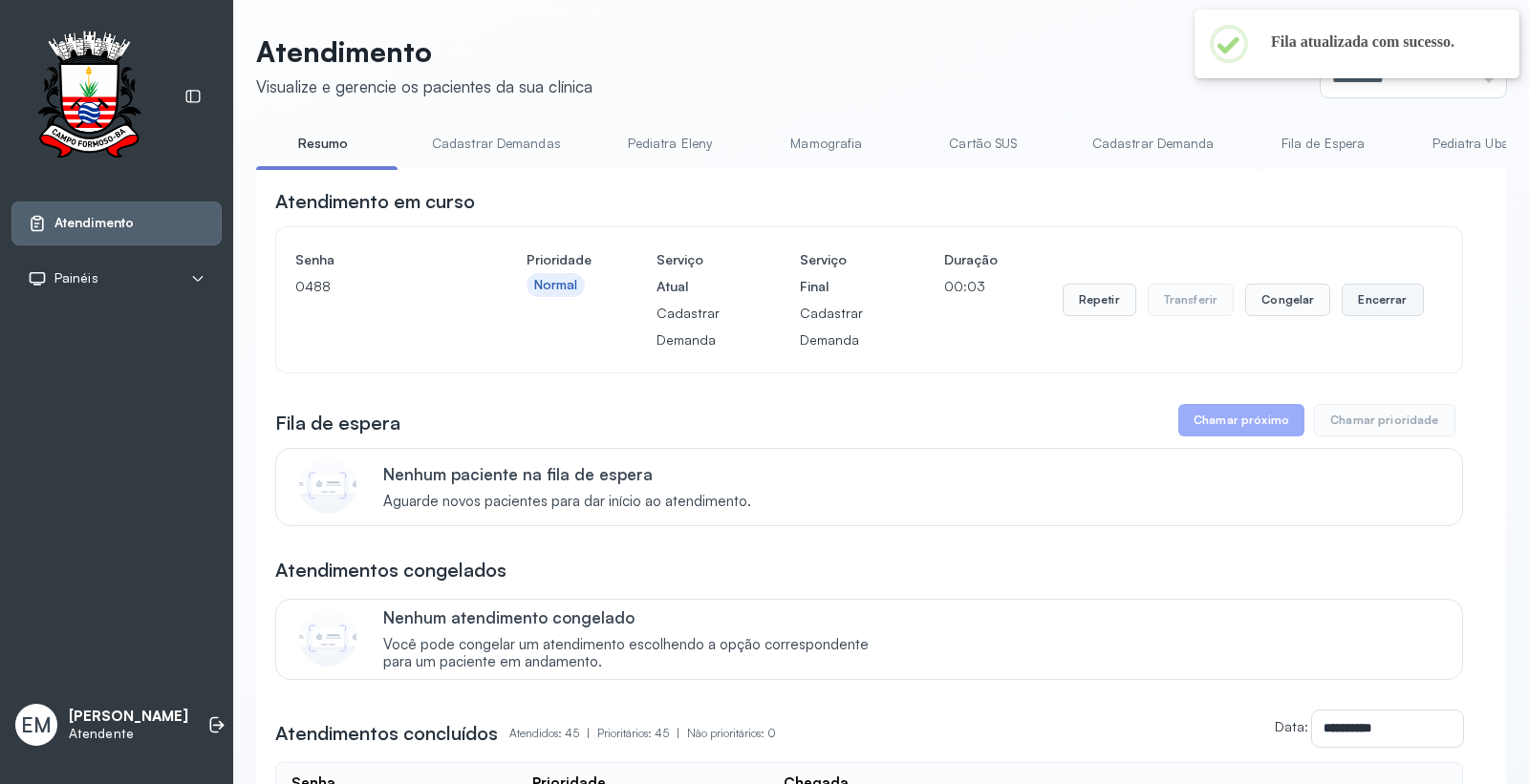
click at [1378, 301] on button "Encerrar" at bounding box center [1381, 299] width 82 height 32
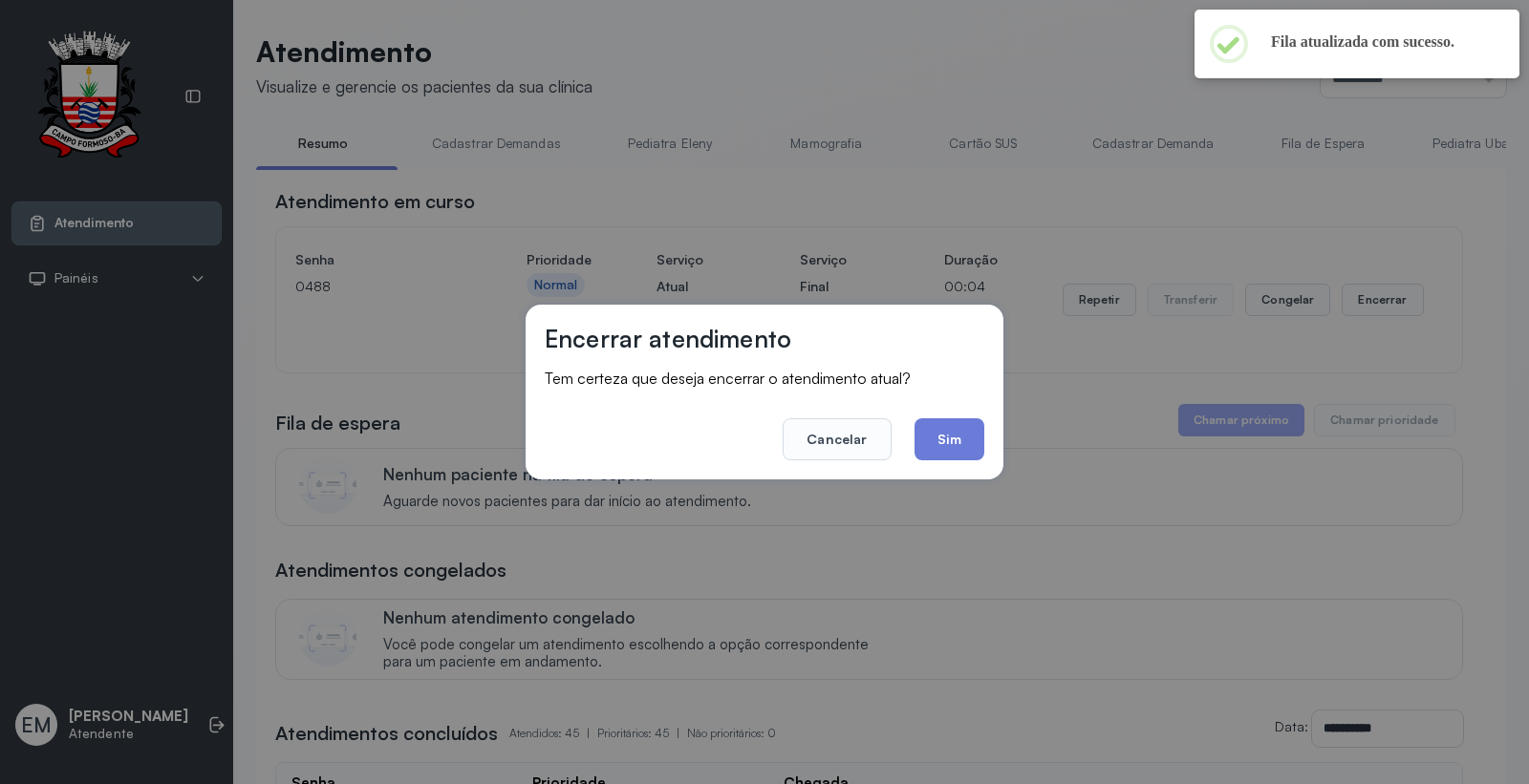
click at [957, 423] on button "Sim" at bounding box center [948, 439] width 70 height 42
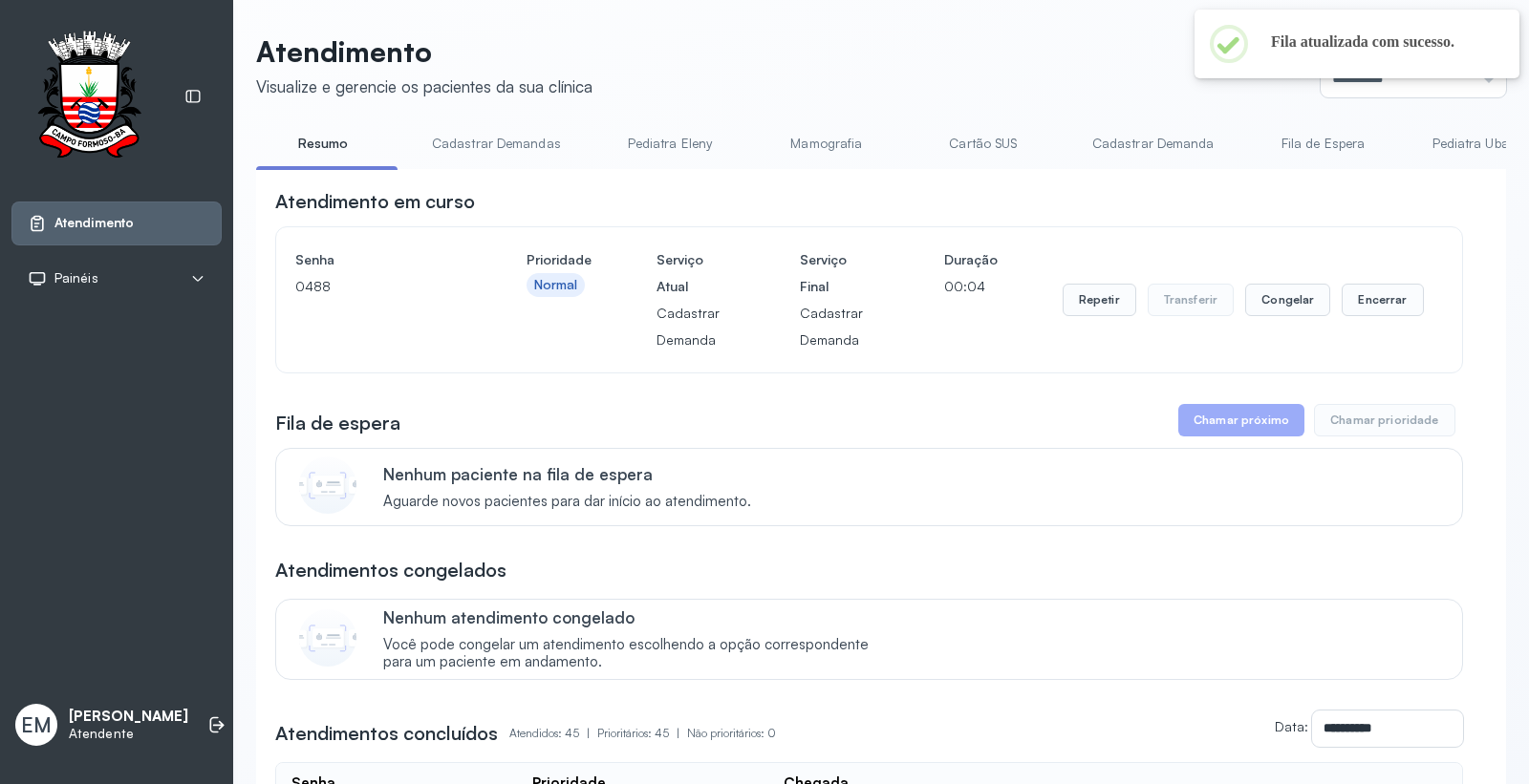
click at [967, 437] on div "Fila de espera Chamar próximo Chamar prioridade" at bounding box center [869, 420] width 1188 height 32
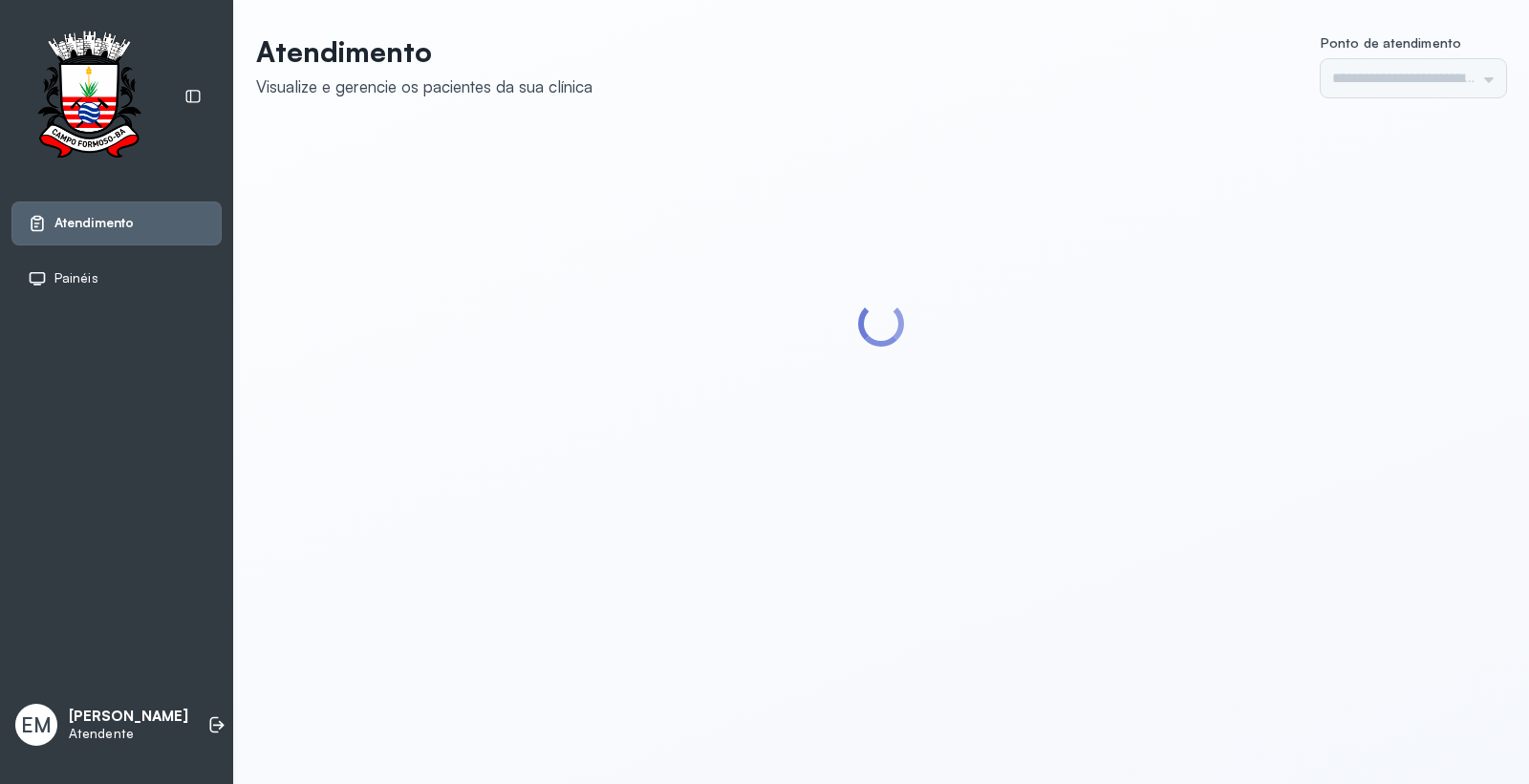
type input "*********"
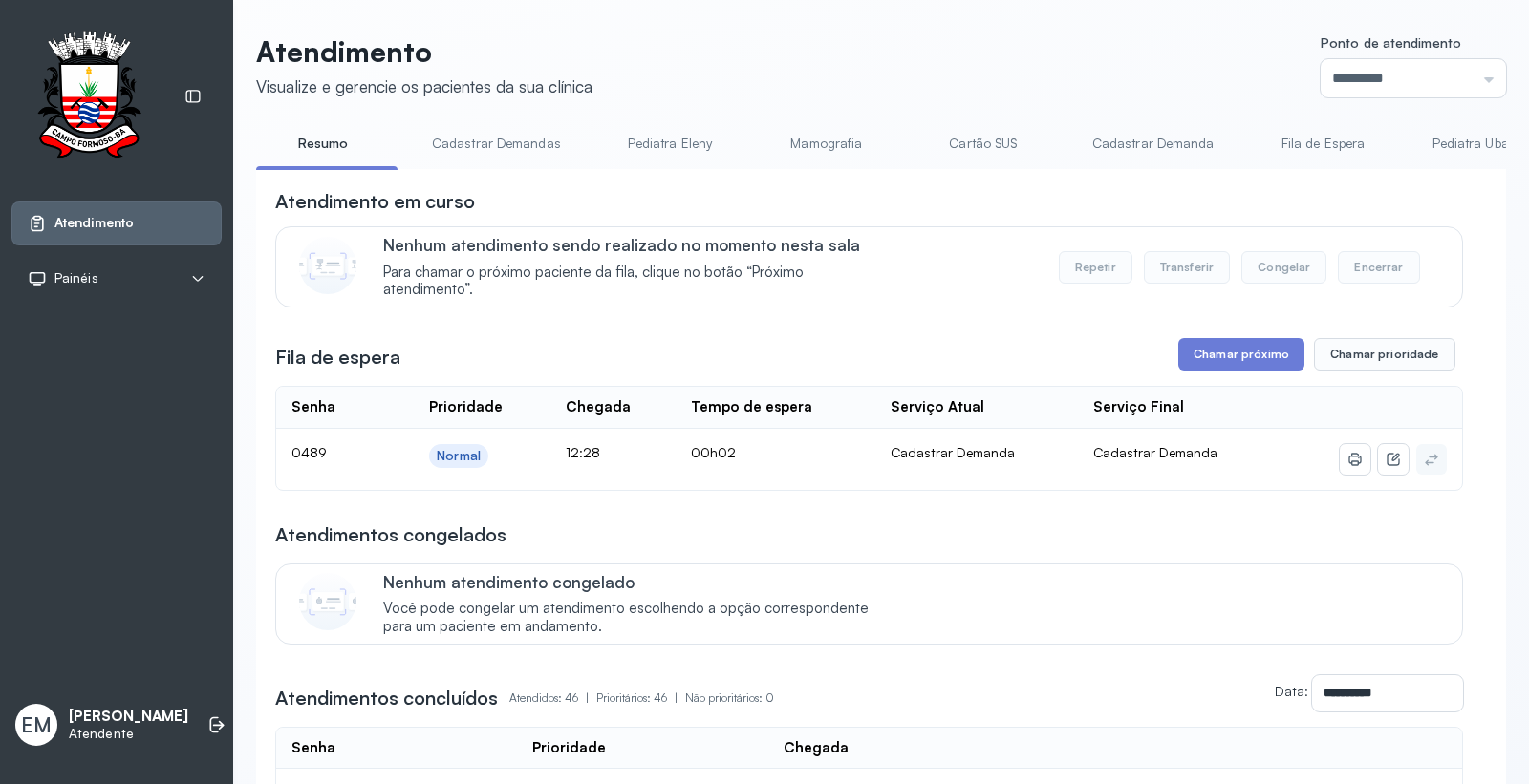
click at [817, 93] on header "Atendimento Visualize e gerencie os pacientes da sua clínica Ponto de atendimen…" at bounding box center [881, 66] width 1250 height 63
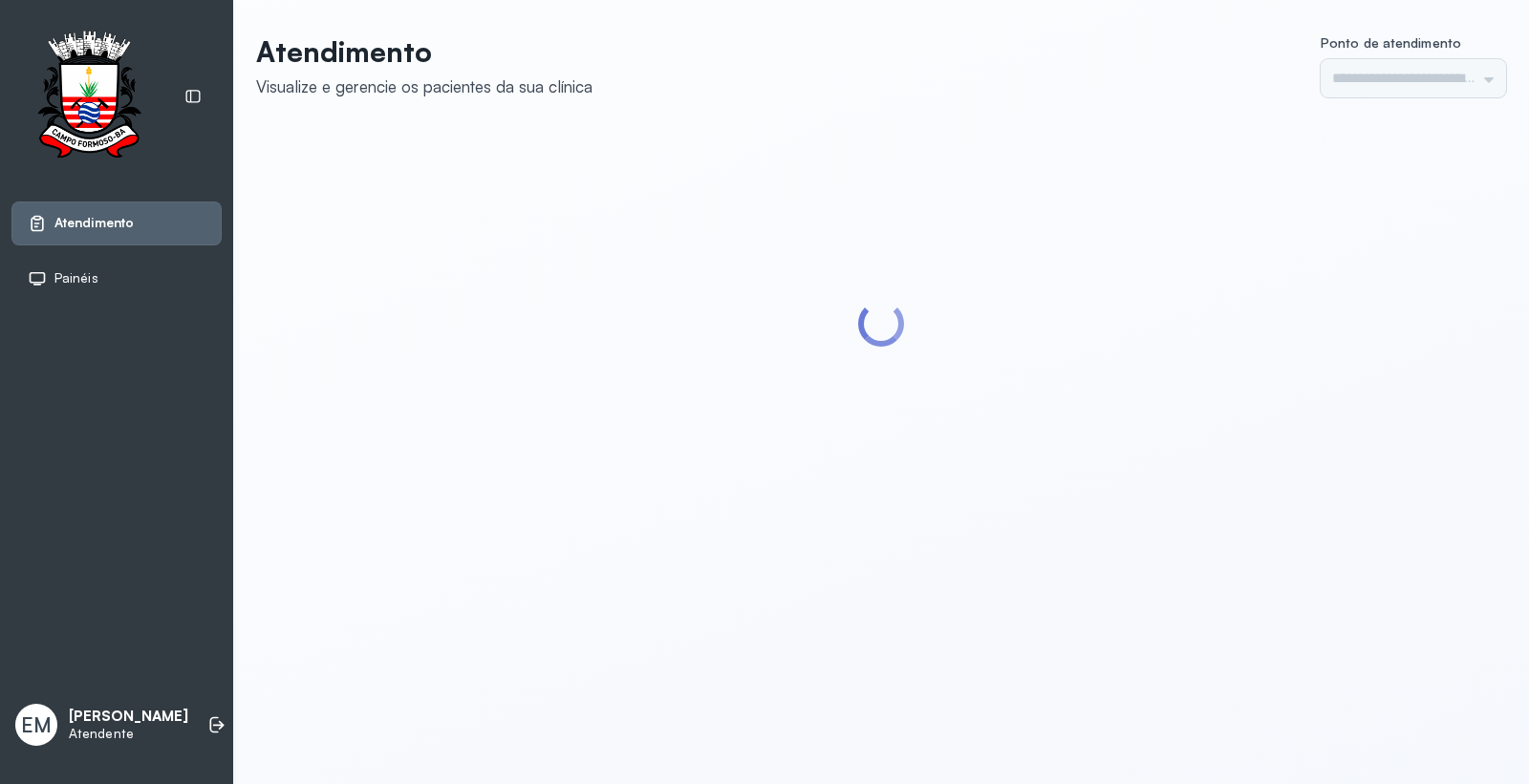
type input "*********"
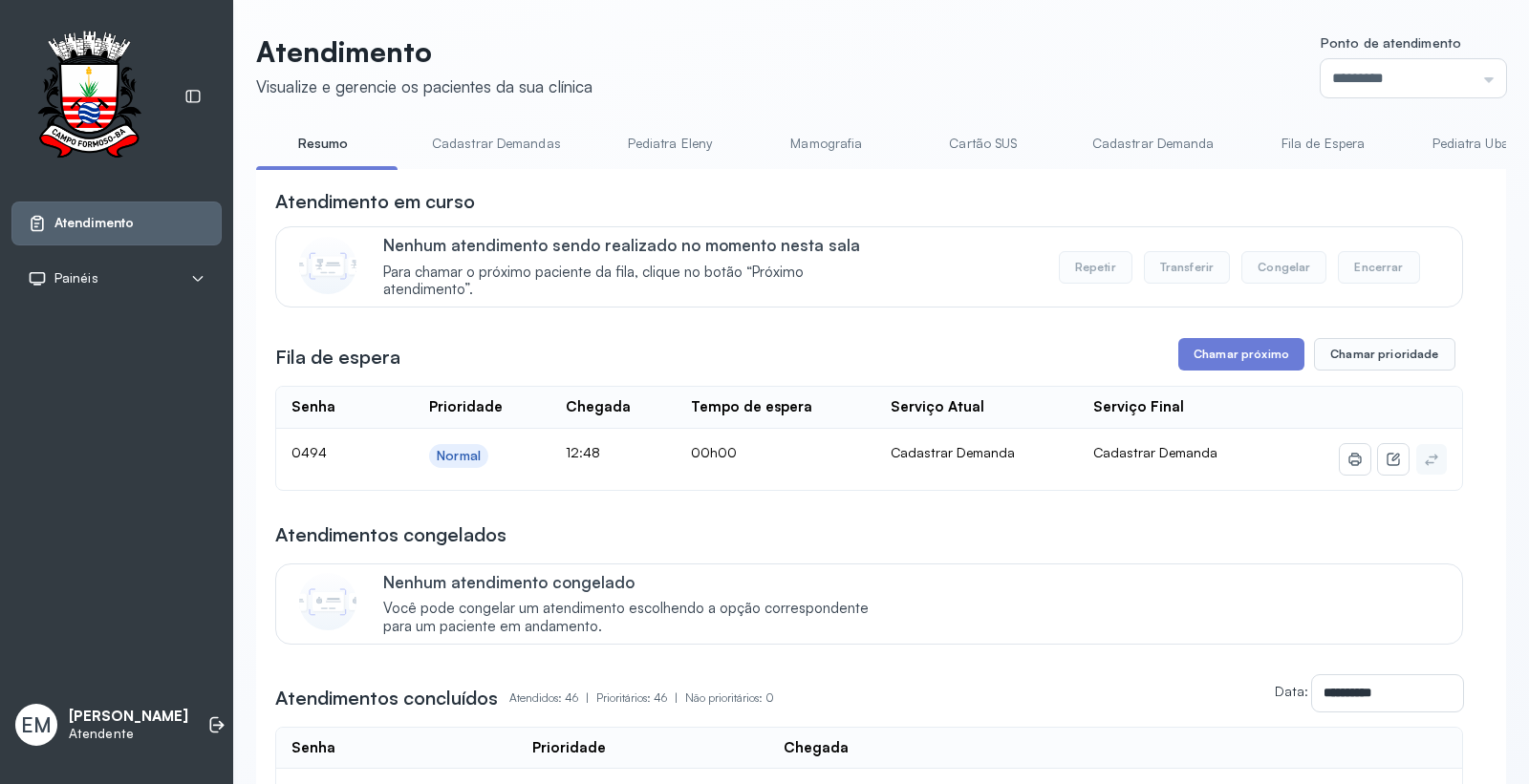
click at [1208, 365] on button "Chamar próximo" at bounding box center [1241, 354] width 126 height 32
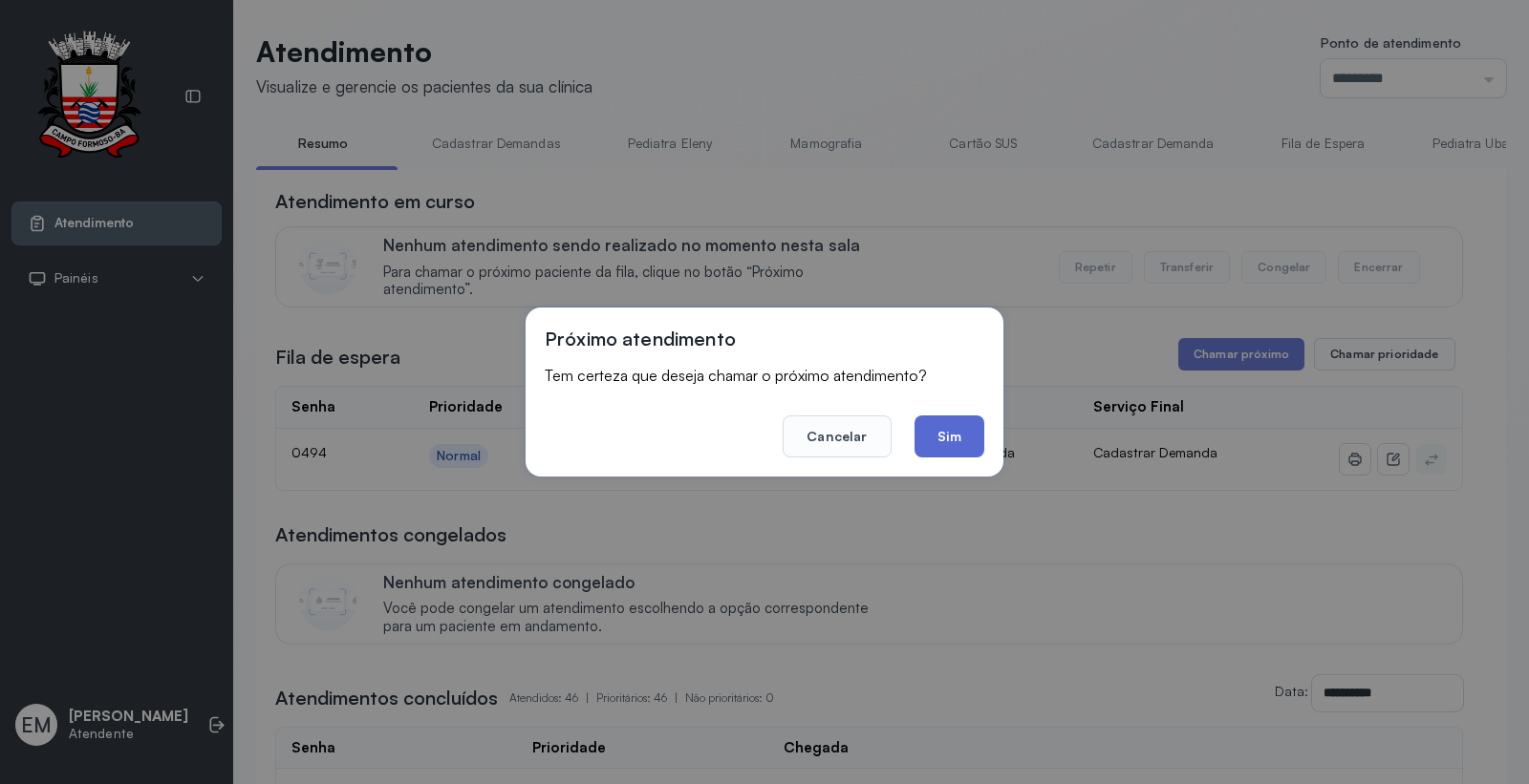
click at [968, 434] on button "Sim" at bounding box center [948, 436] width 70 height 42
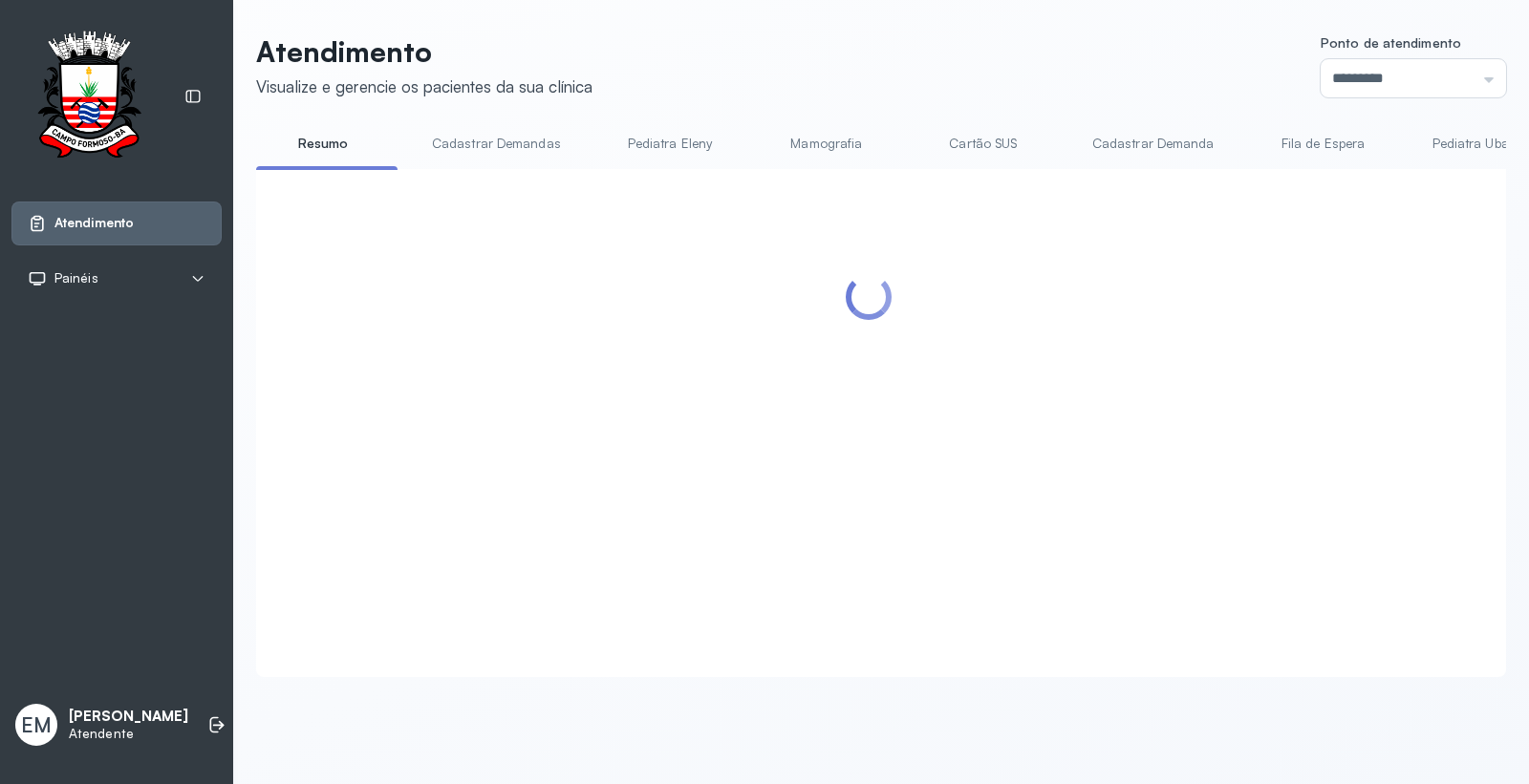
click at [1052, 112] on div "Atendimento Visualize e gerencie os pacientes da sua clínica Ponto de atendimen…" at bounding box center [881, 356] width 1250 height 643
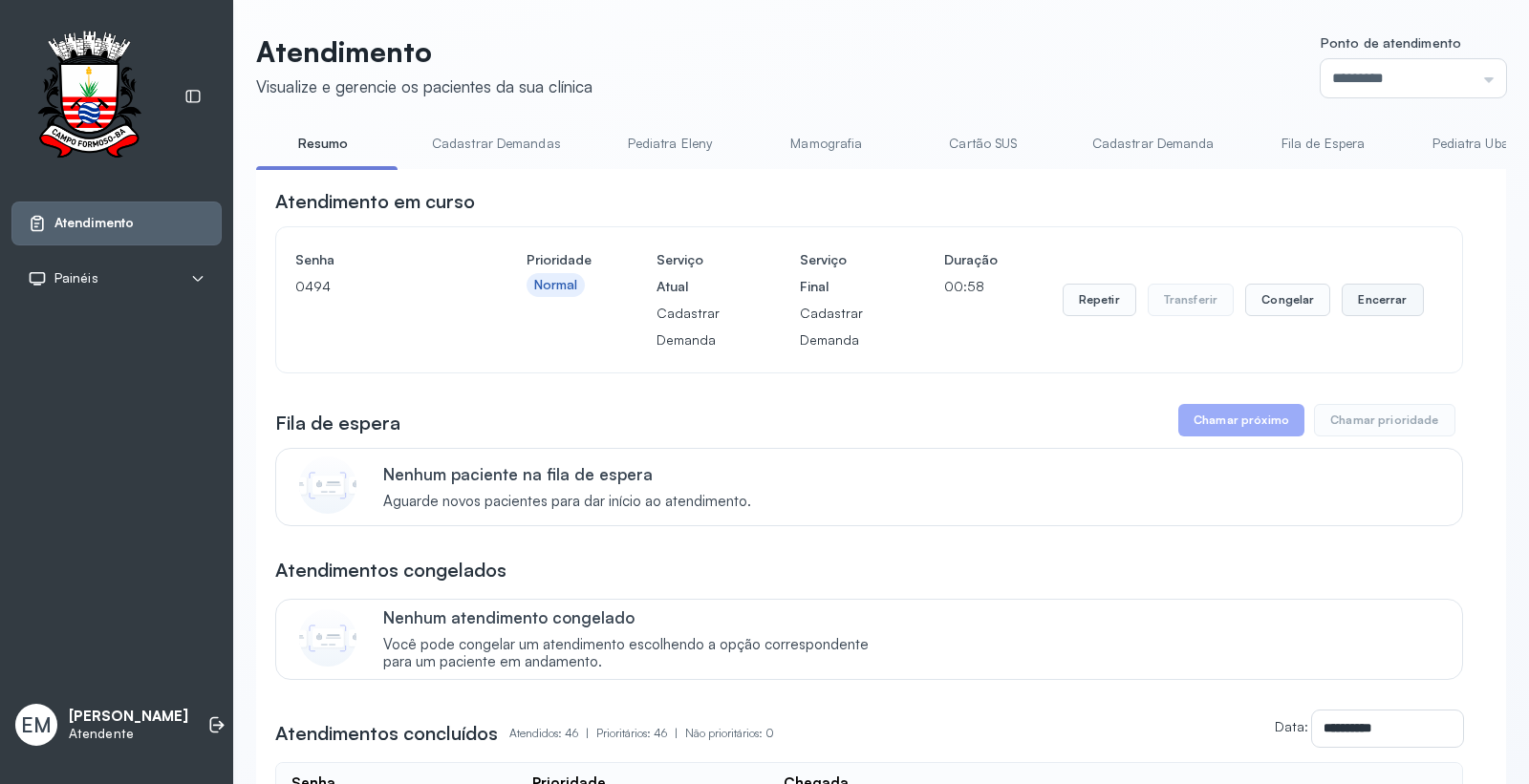
click at [1382, 304] on button "Encerrar" at bounding box center [1381, 299] width 82 height 32
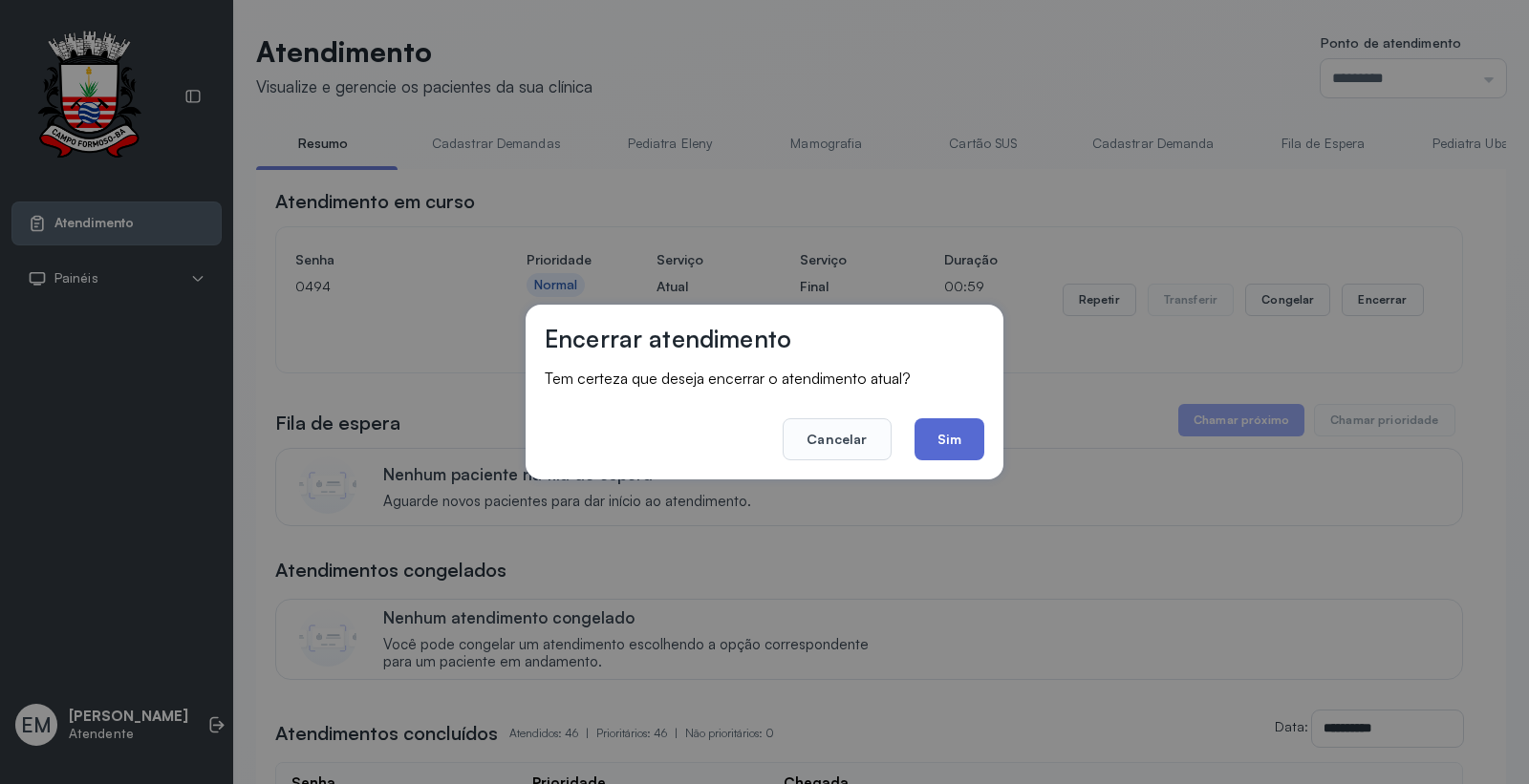
click at [951, 427] on button "Sim" at bounding box center [948, 439] width 70 height 42
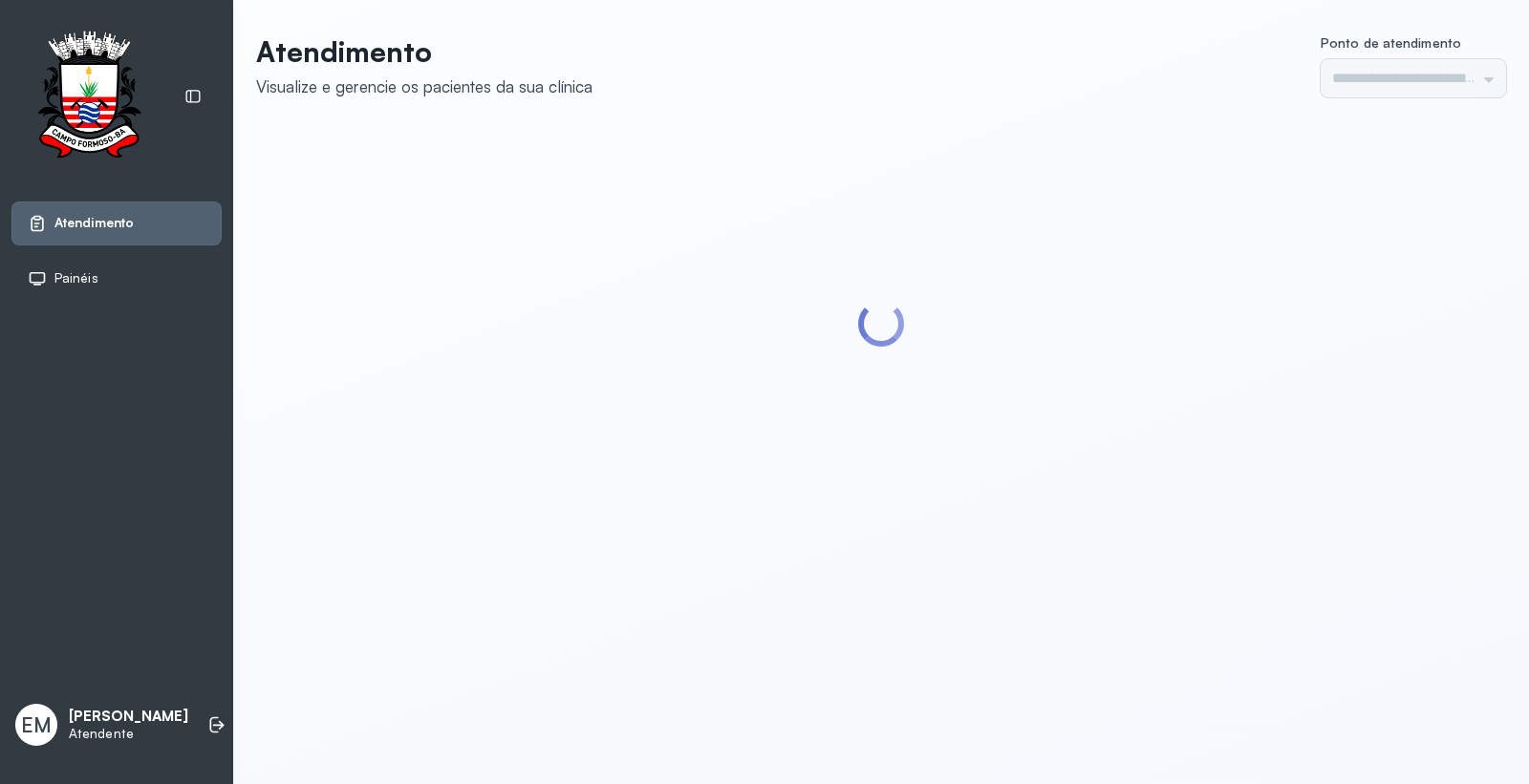
type input "*********"
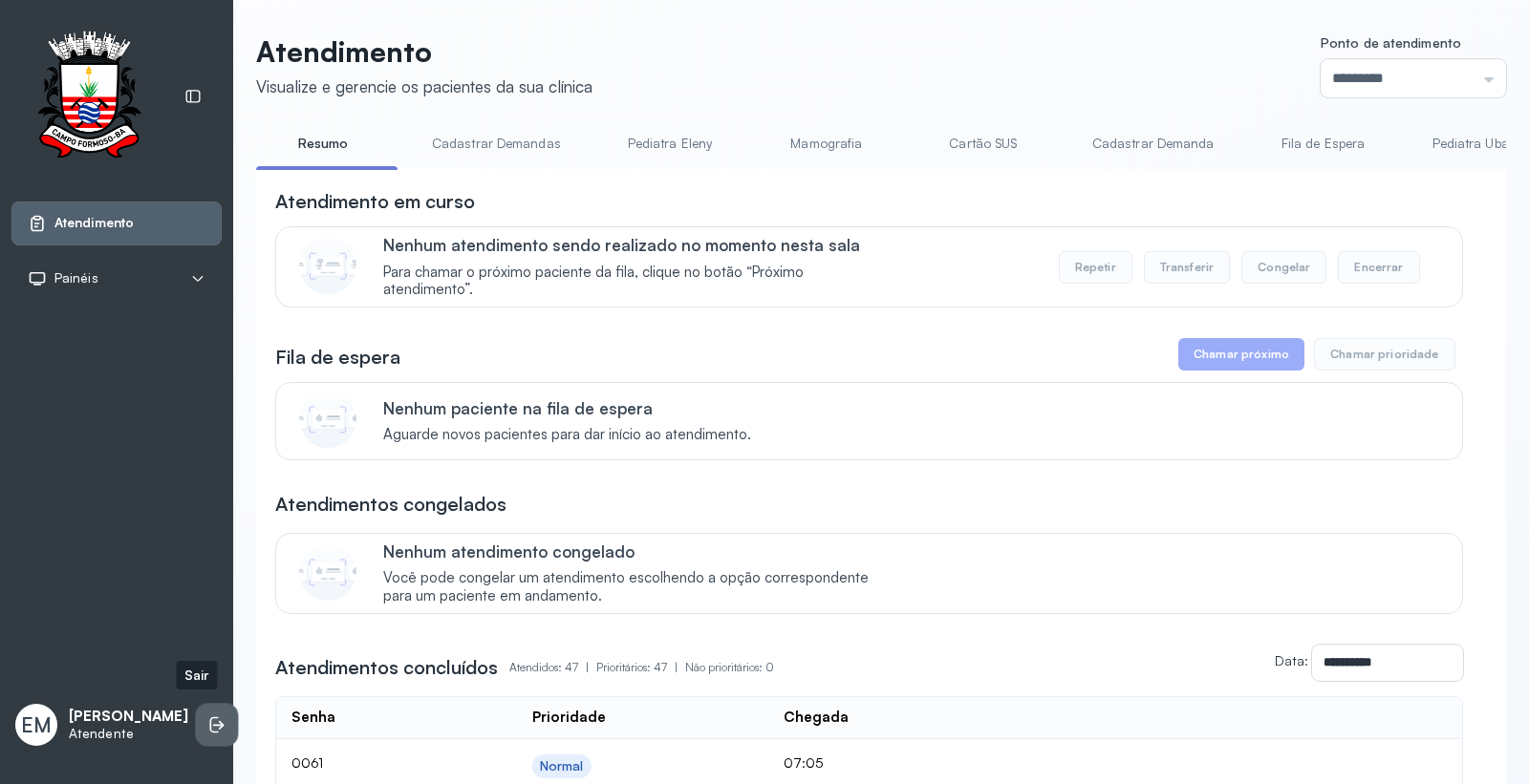
click at [208, 719] on icon at bounding box center [216, 724] width 19 height 19
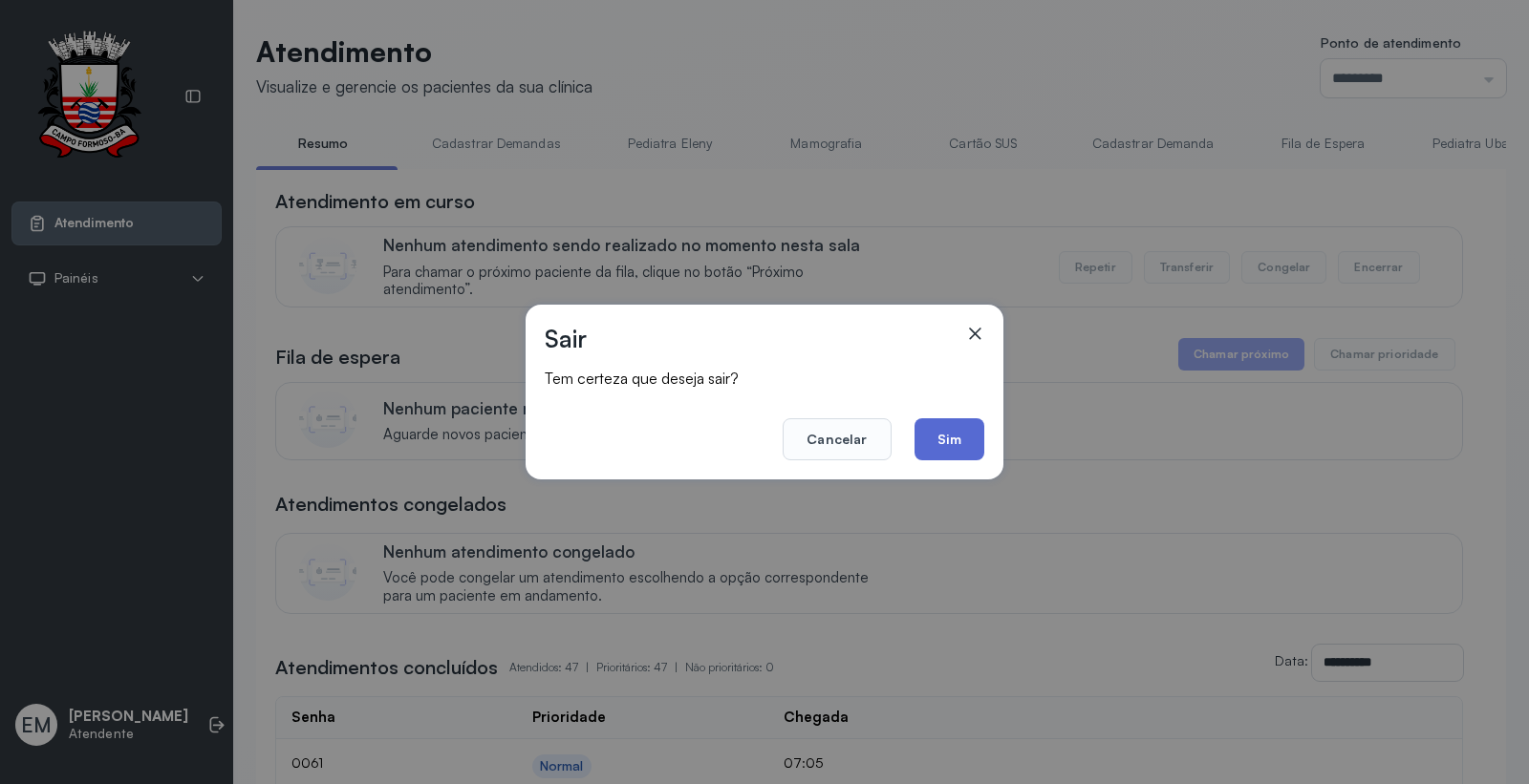
click at [937, 434] on button "Sim" at bounding box center [948, 439] width 70 height 42
